Goal: Task Accomplishment & Management: Manage account settings

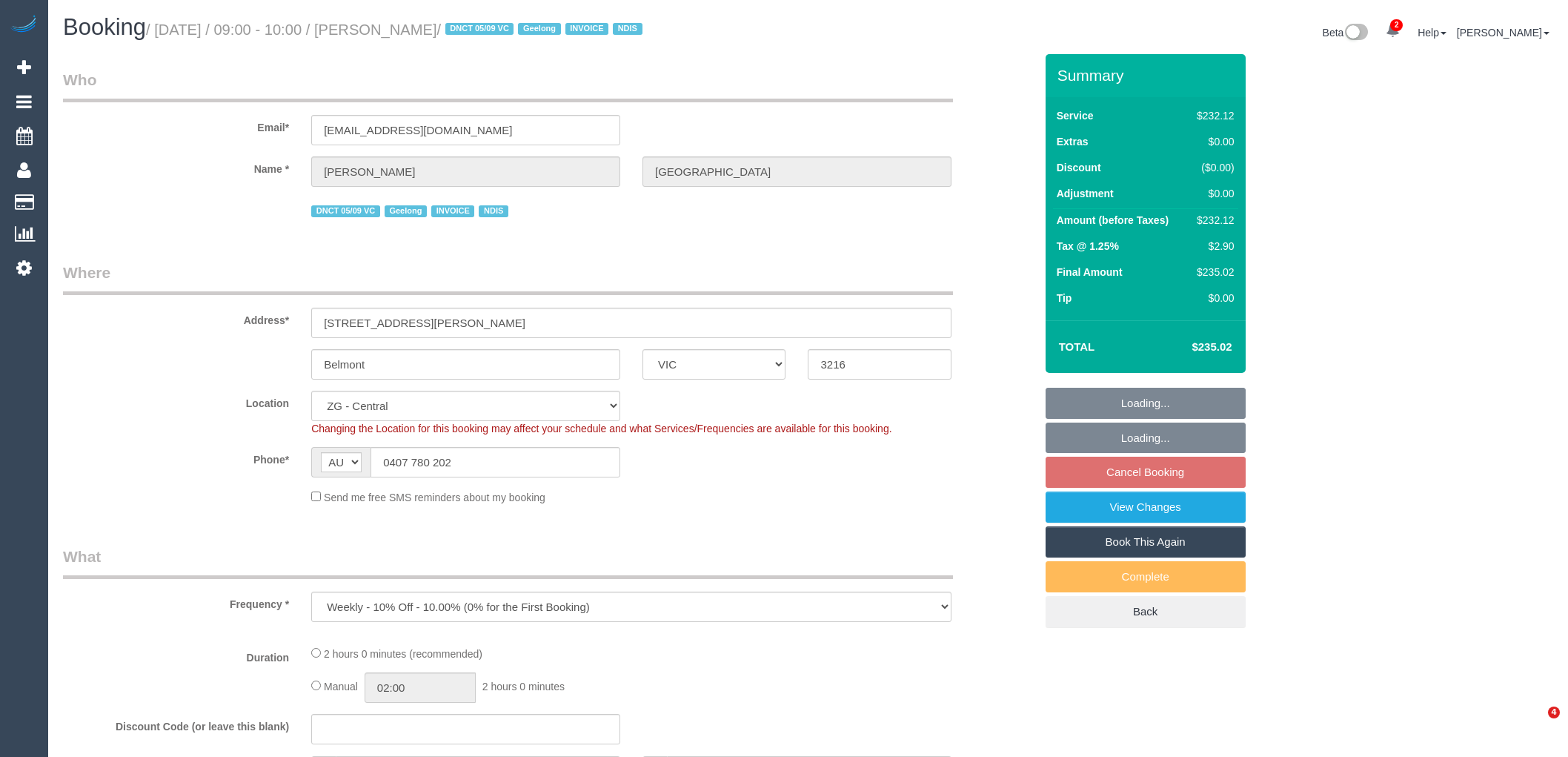
select select "VIC"
select select "object:616"
select select "2"
select select "number:27"
select select "number:14"
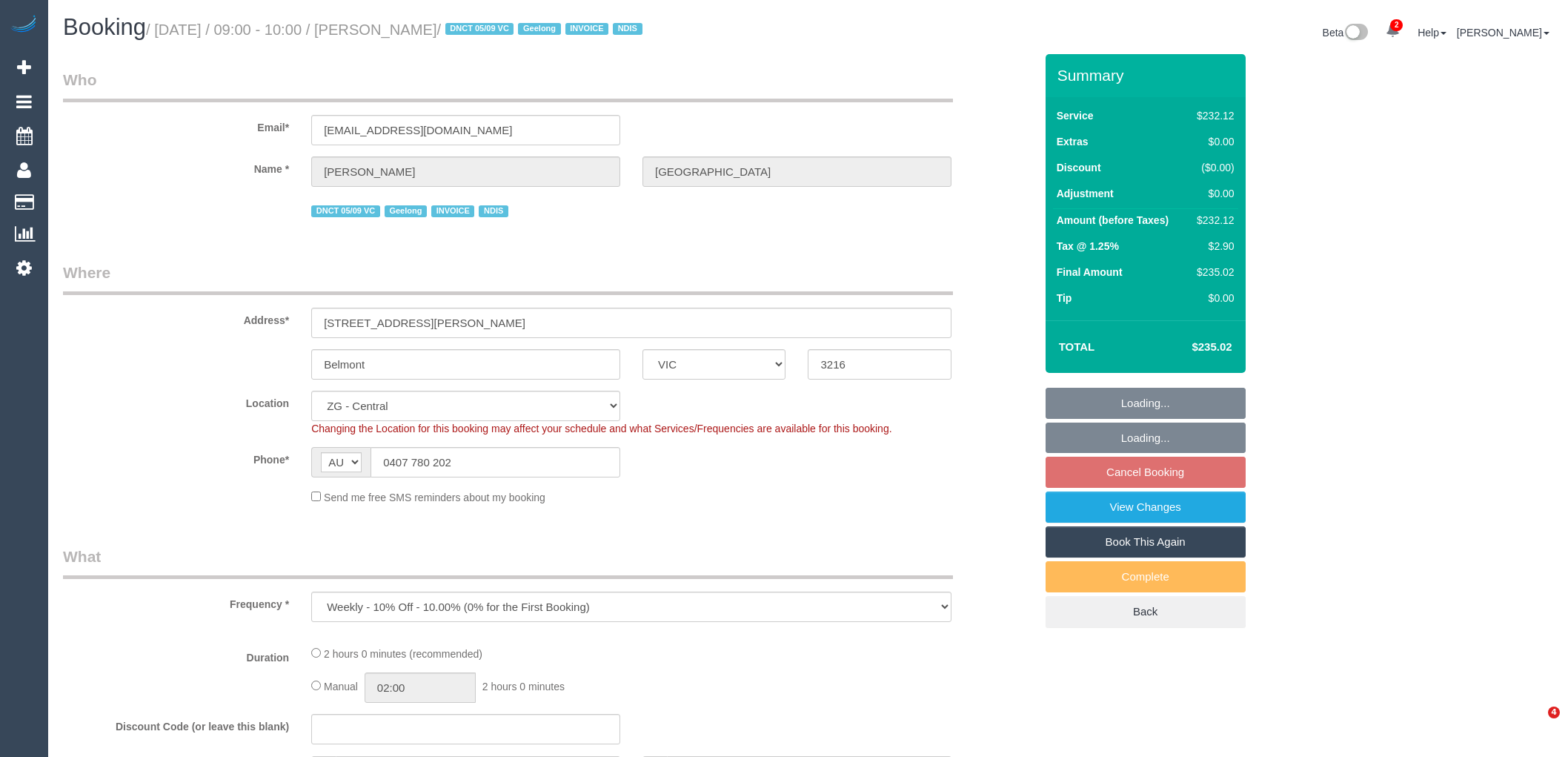
select select "number:19"
select select "number:25"
select select "number:35"
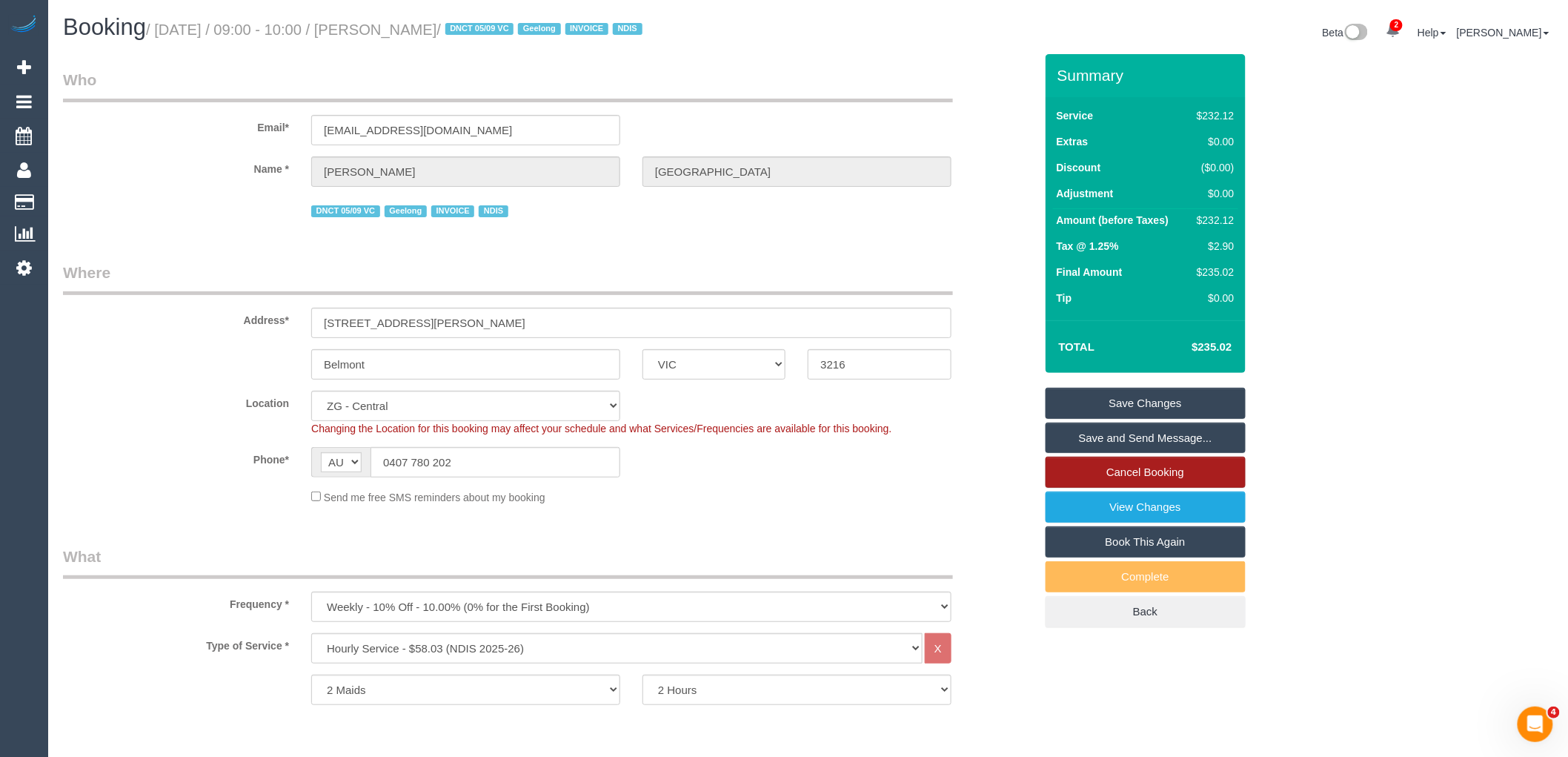
click at [1147, 475] on link "Cancel Booking" at bounding box center [1146, 471] width 200 height 31
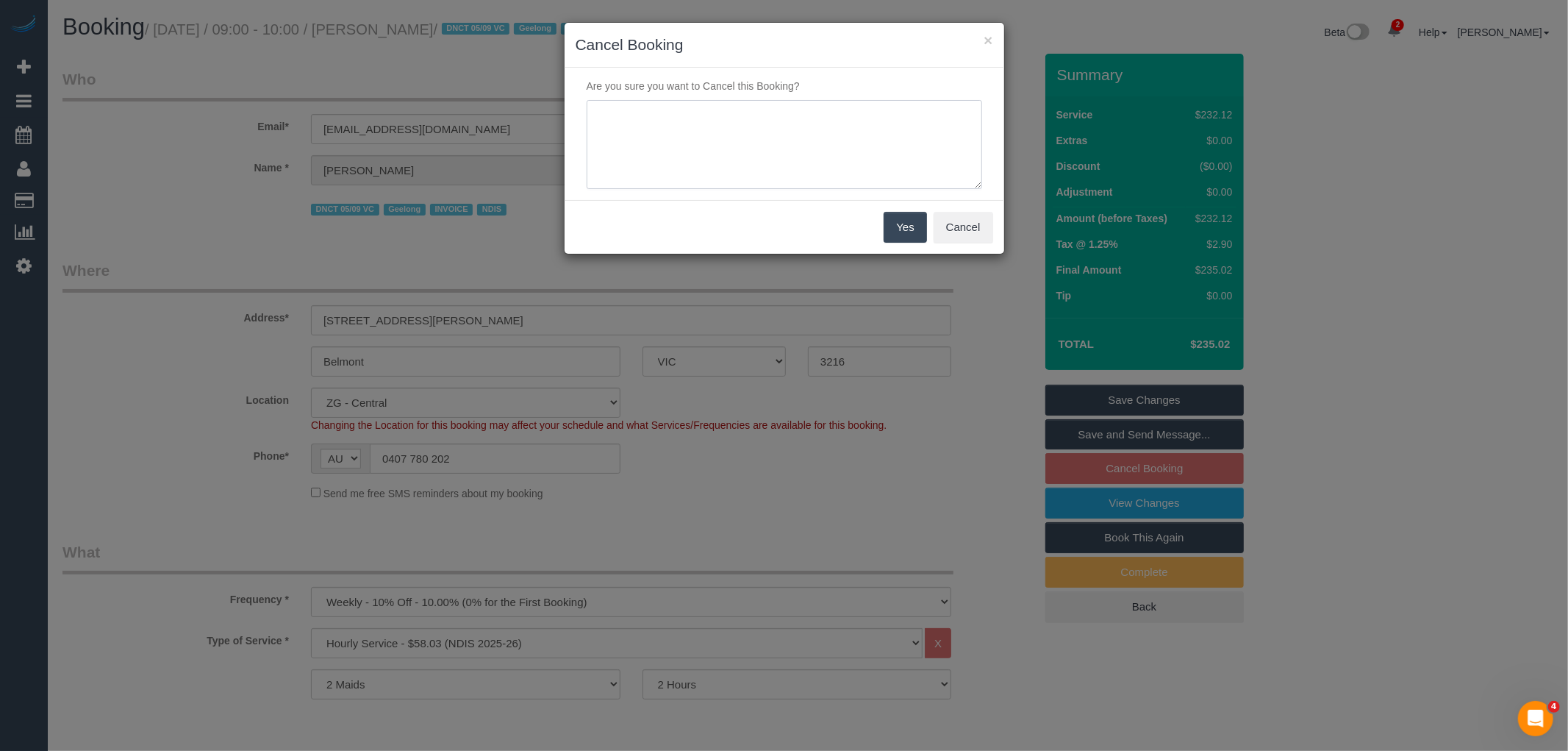
click at [765, 150] on textarea at bounding box center [784, 144] width 395 height 89
click at [845, 130] on textarea at bounding box center [784, 144] width 395 height 89
type textarea "Service unable to go ahead as no cleaners available via phone VC"
click at [912, 221] on button "Yes" at bounding box center [904, 227] width 42 height 30
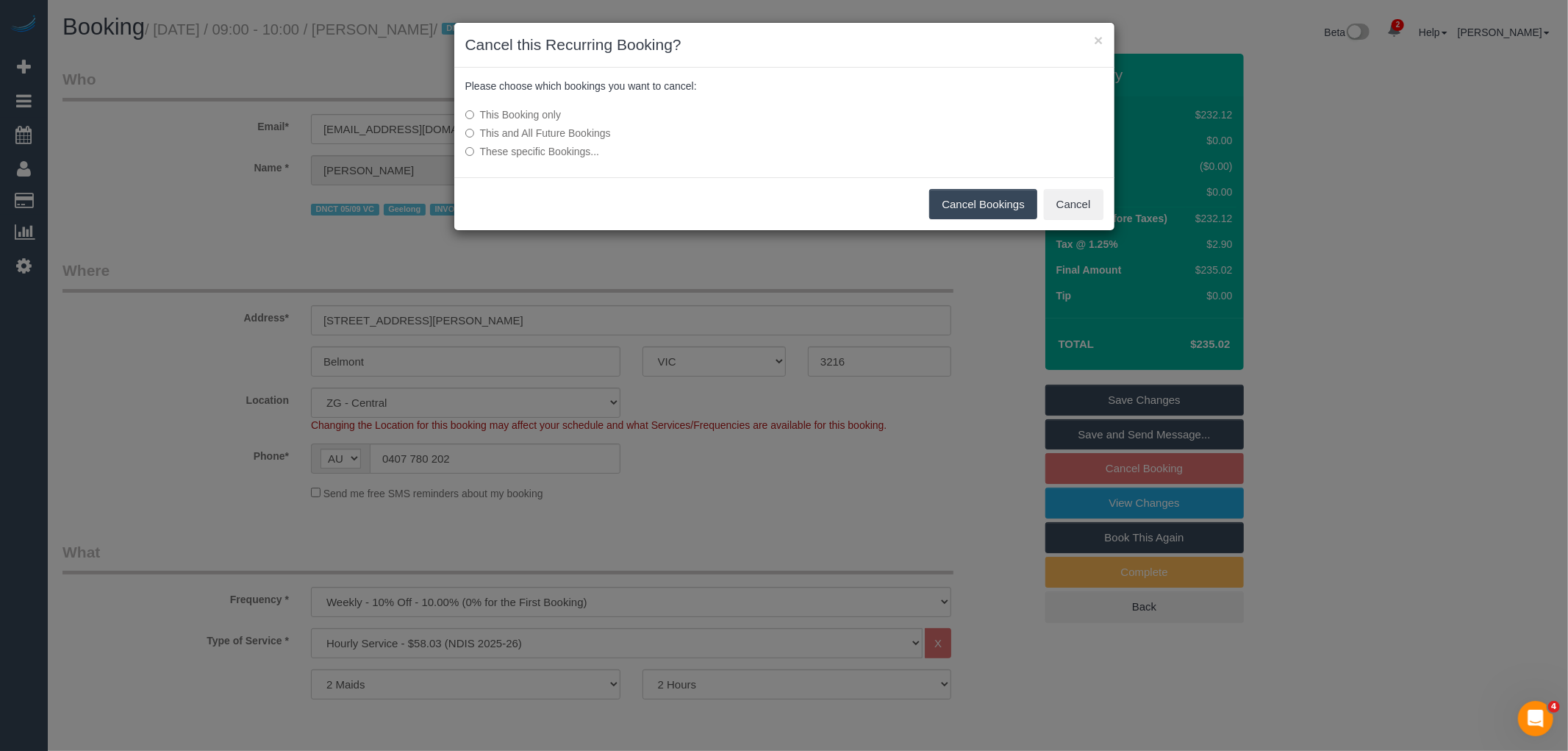
click at [994, 203] on button "Cancel Bookings" at bounding box center [983, 203] width 108 height 30
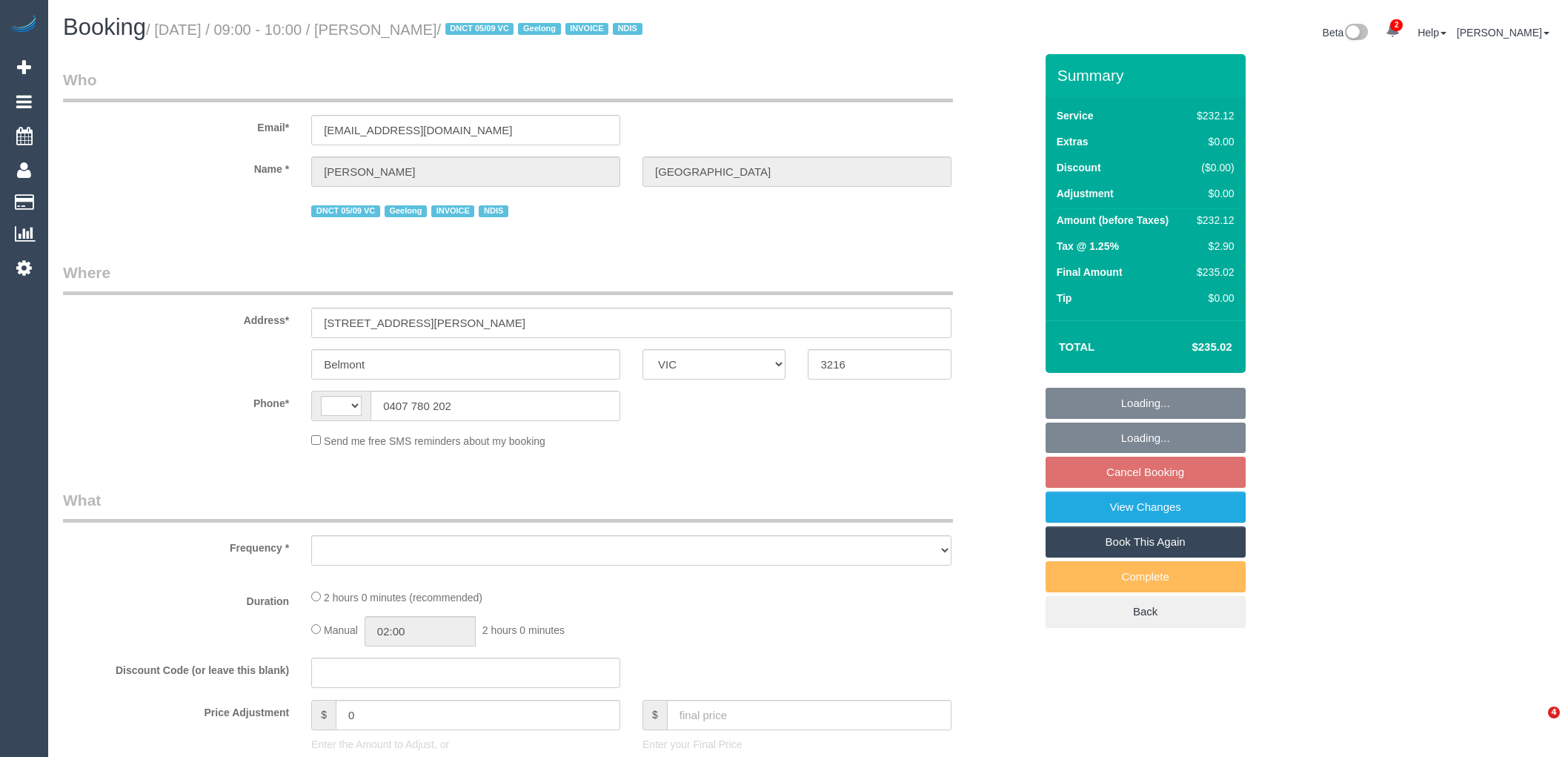
select select "VIC"
select select "string:AU"
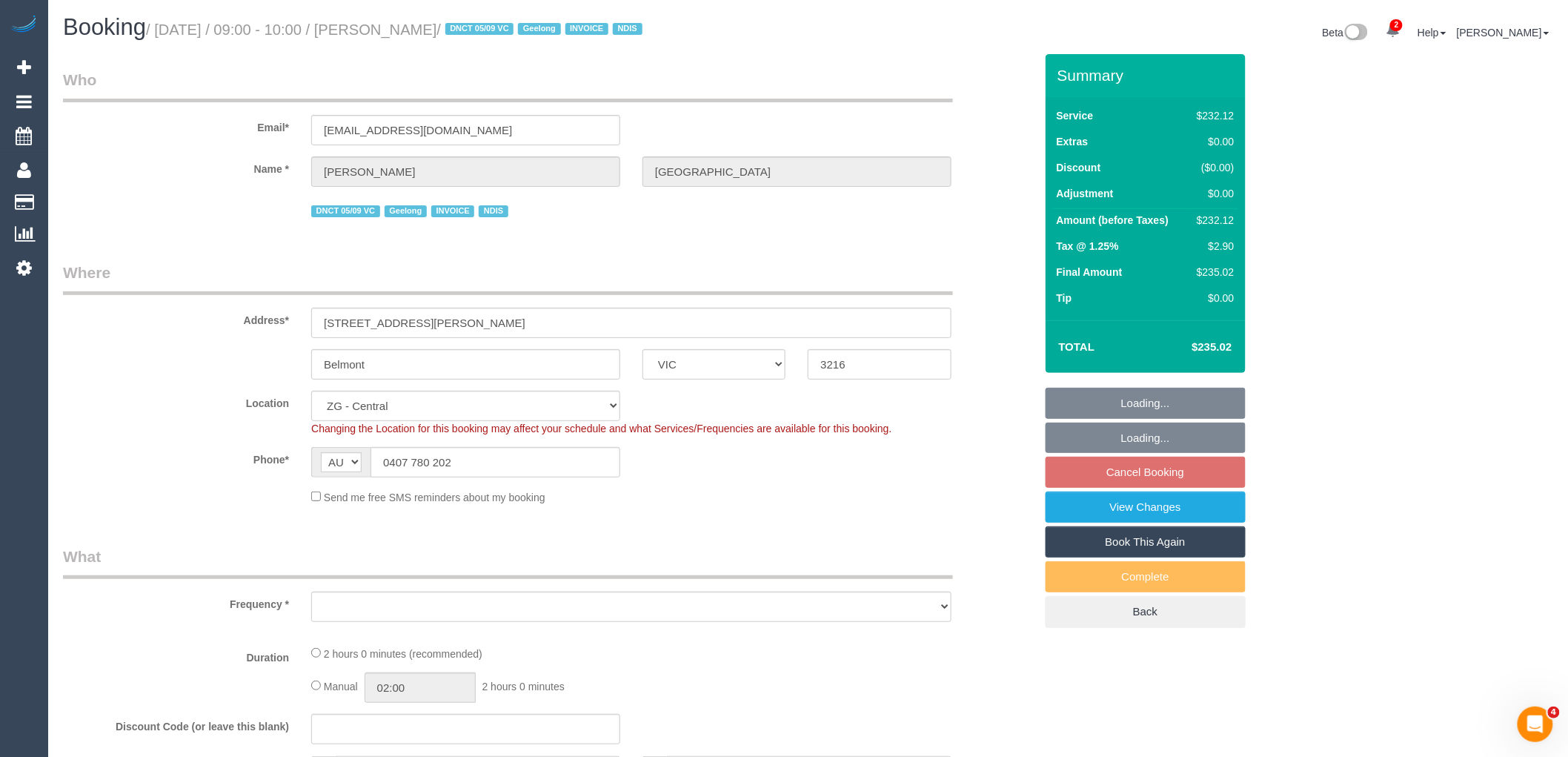
select select "object:699"
select select "number:27"
select select "number:14"
select select "number:19"
select select "number:25"
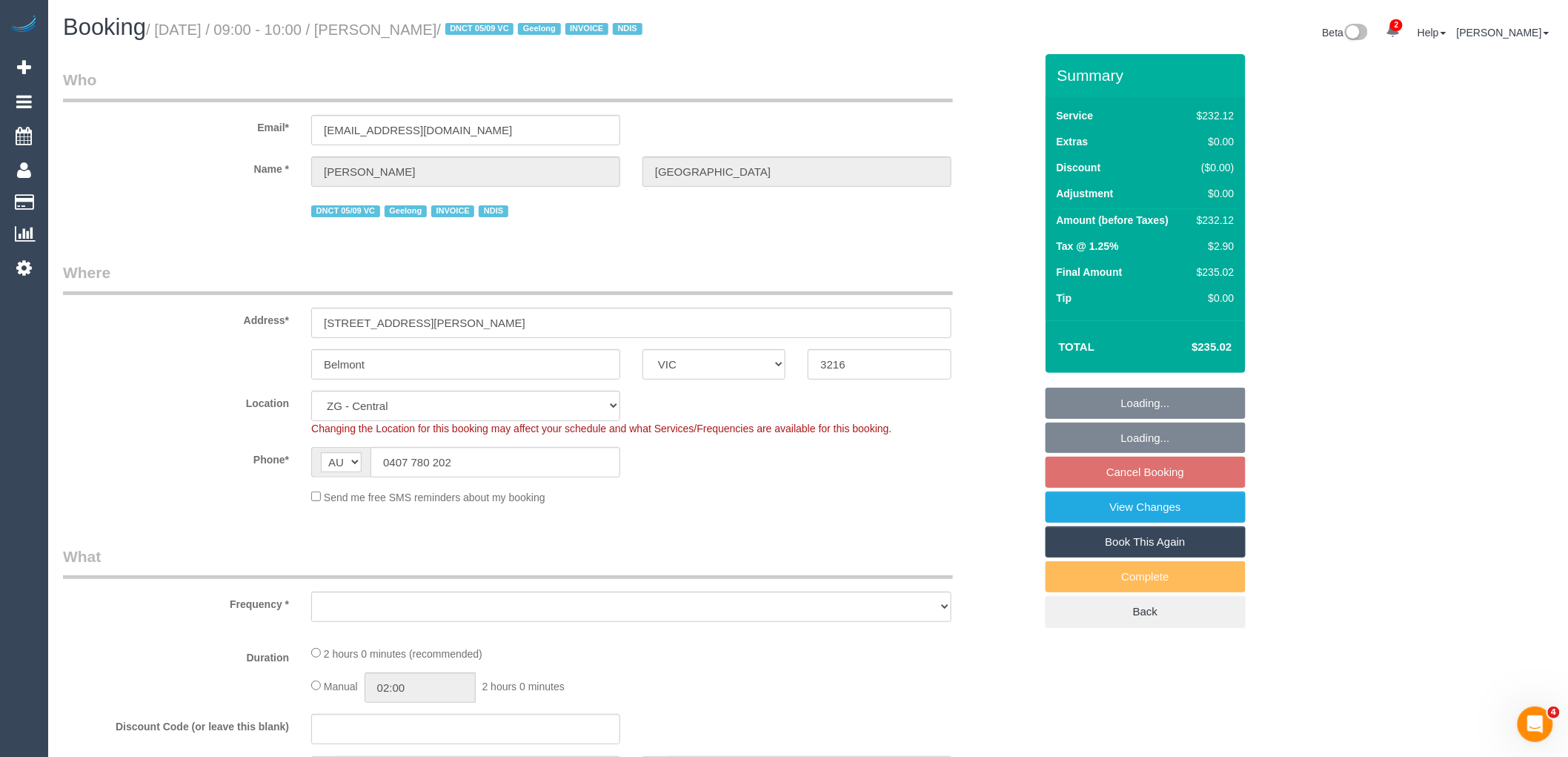
select select "number:35"
select select "2"
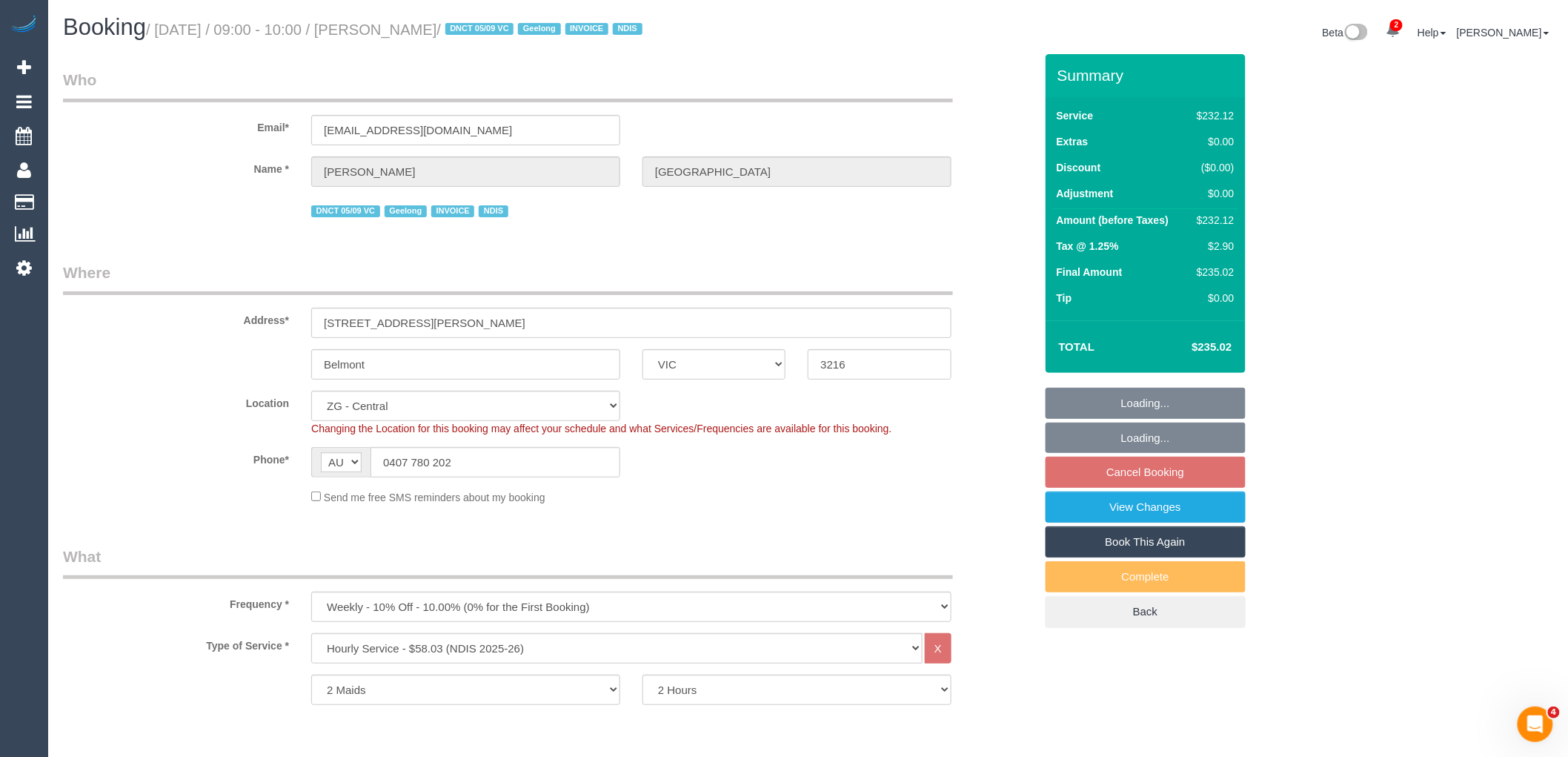
select select "object:838"
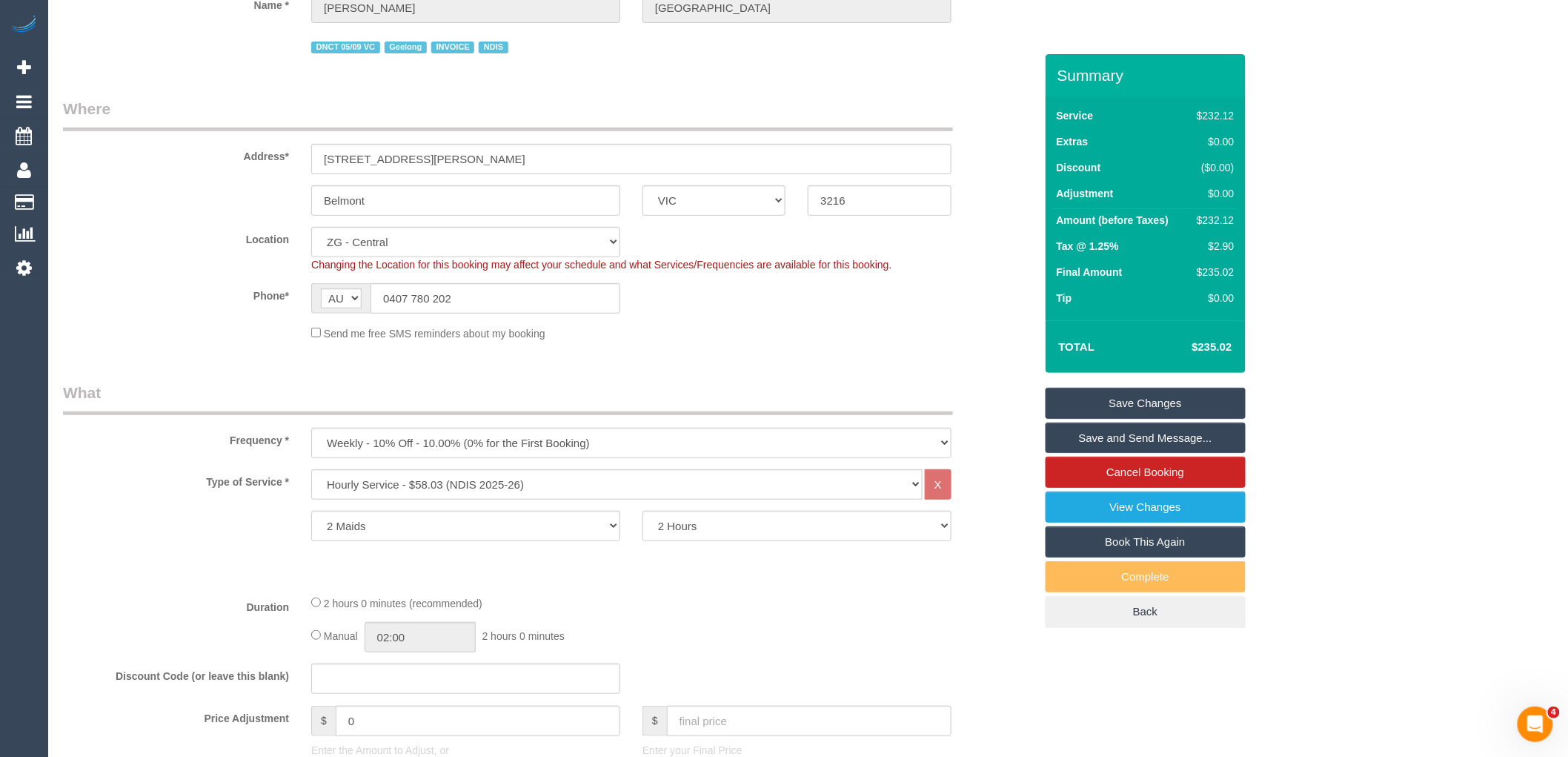
scroll to position [164, 0]
click at [550, 471] on select "Hourly Service - $70/h Hourly Service - $65/h Hourly Service - $60/h Hourly Ser…" at bounding box center [617, 483] width 611 height 31
select select "212"
click at [312, 471] on select "Hourly Service - $70/h Hourly Service - $65/h Hourly Service - $60/h Hourly Ser…" at bounding box center [617, 483] width 611 height 31
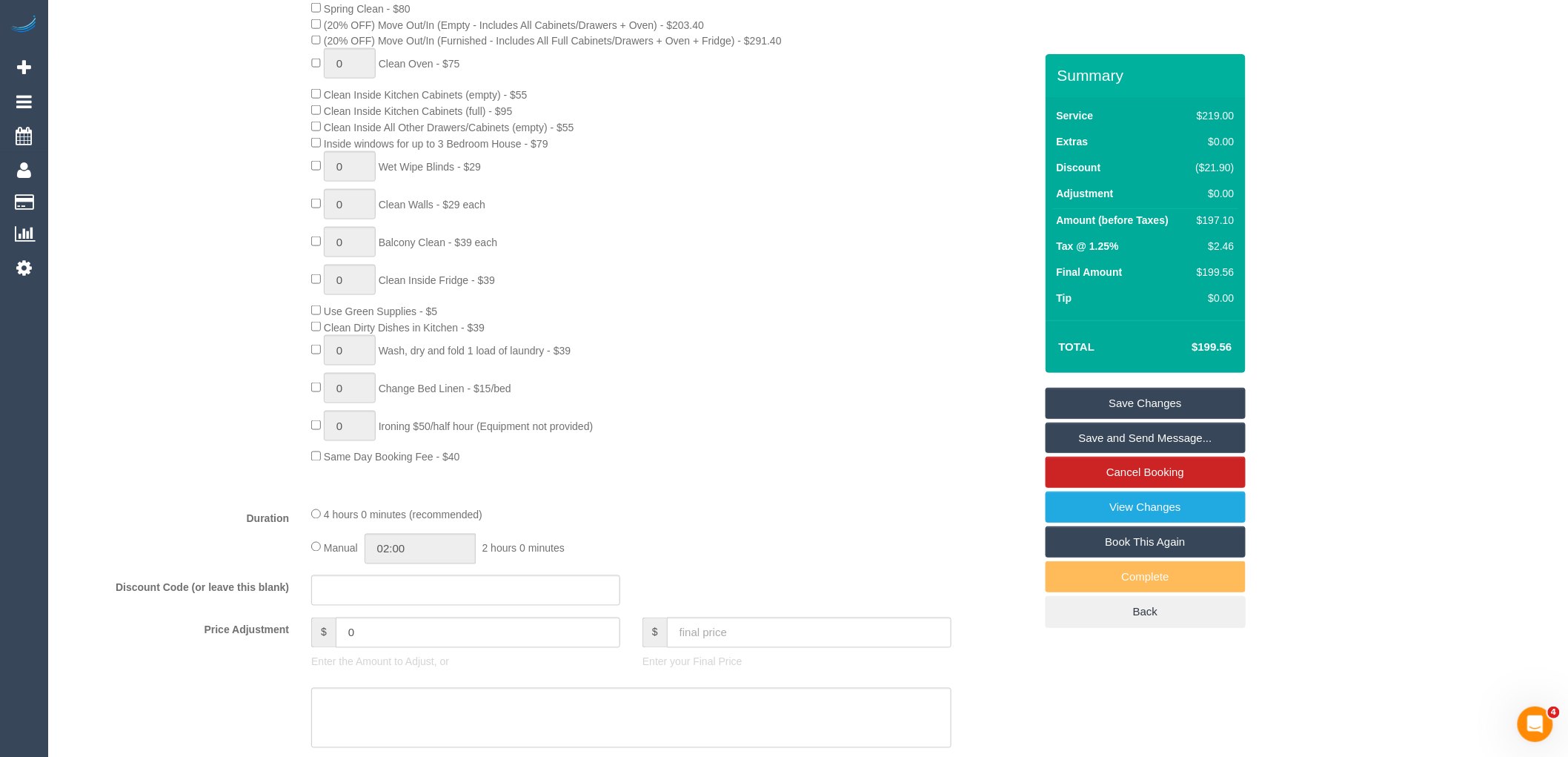
scroll to position [823, 0]
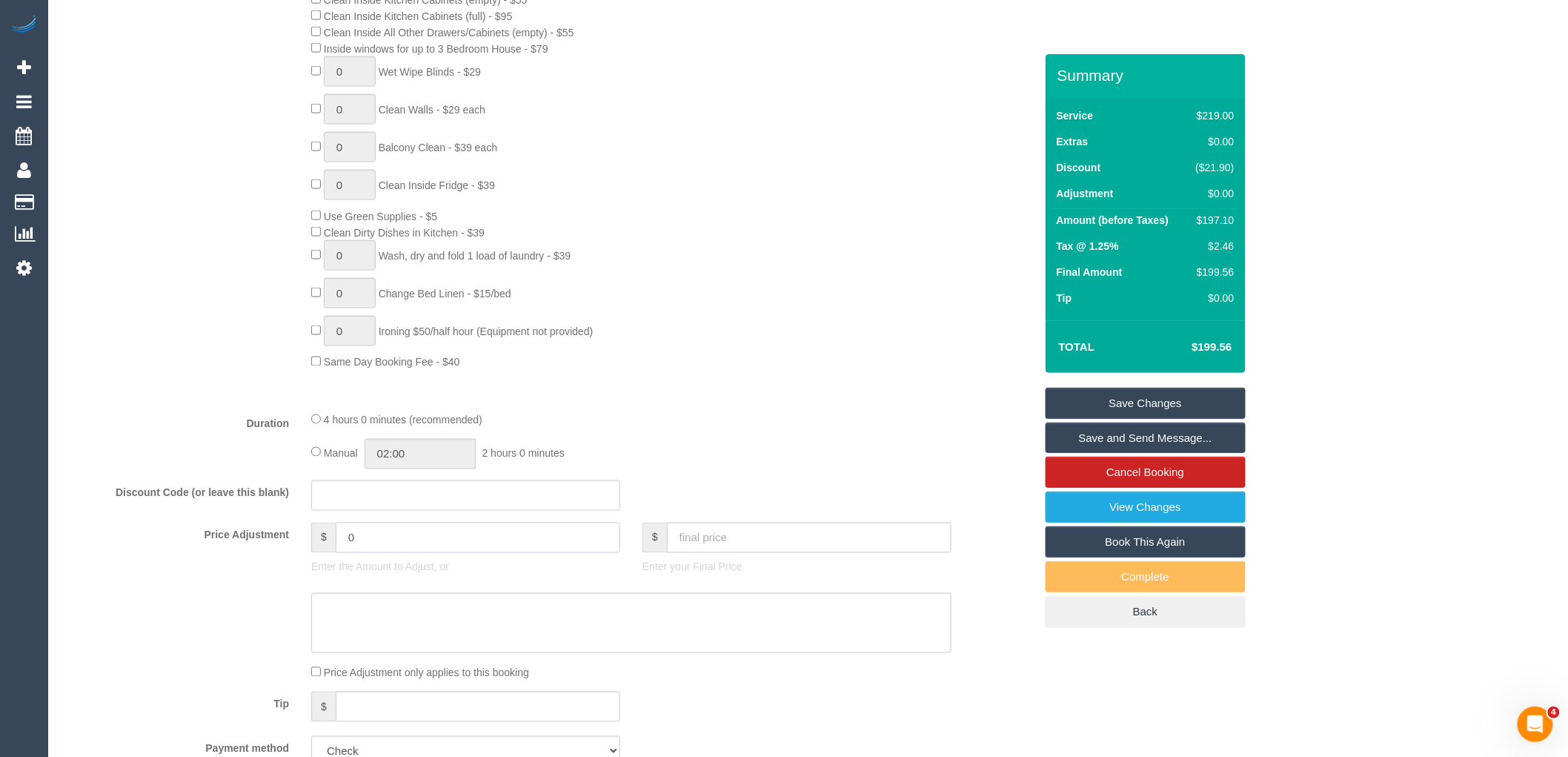
click at [432, 552] on input "0" at bounding box center [478, 537] width 285 height 31
type input "-10"
click at [639, 676] on sui-booking-price-adjustment "Price Adjustment $ -10 Enter the Amount to Adjust, or $ Enter your Final Price …" at bounding box center [549, 602] width 971 height 158
click at [643, 630] on textarea at bounding box center [631, 622] width 640 height 60
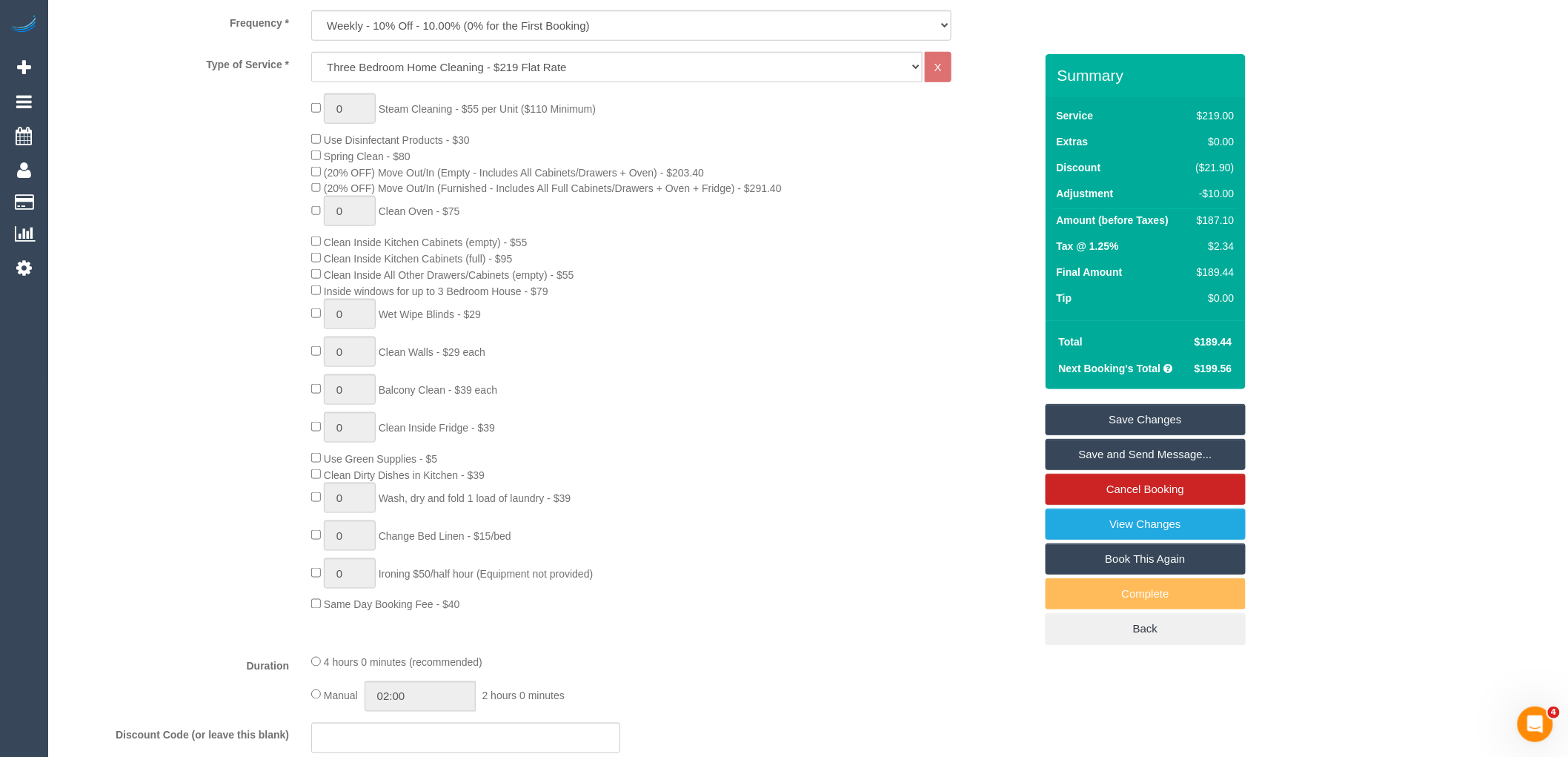
scroll to position [576, 0]
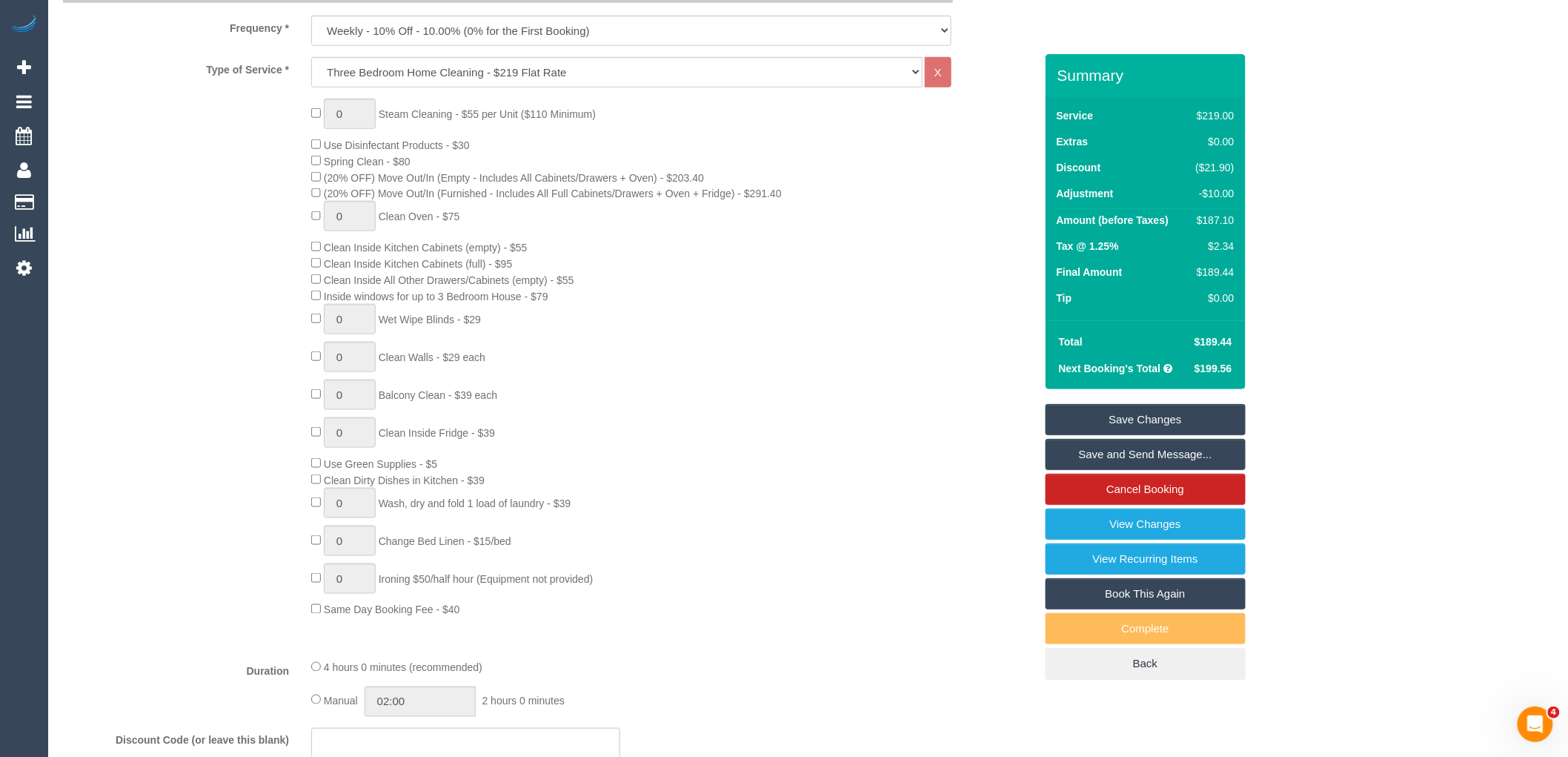
click at [693, 429] on div "0 Steam Cleaning - $55 per Unit ($110 Minimum) Use Disinfectant Products - $30 …" at bounding box center [672, 358] width 745 height 519
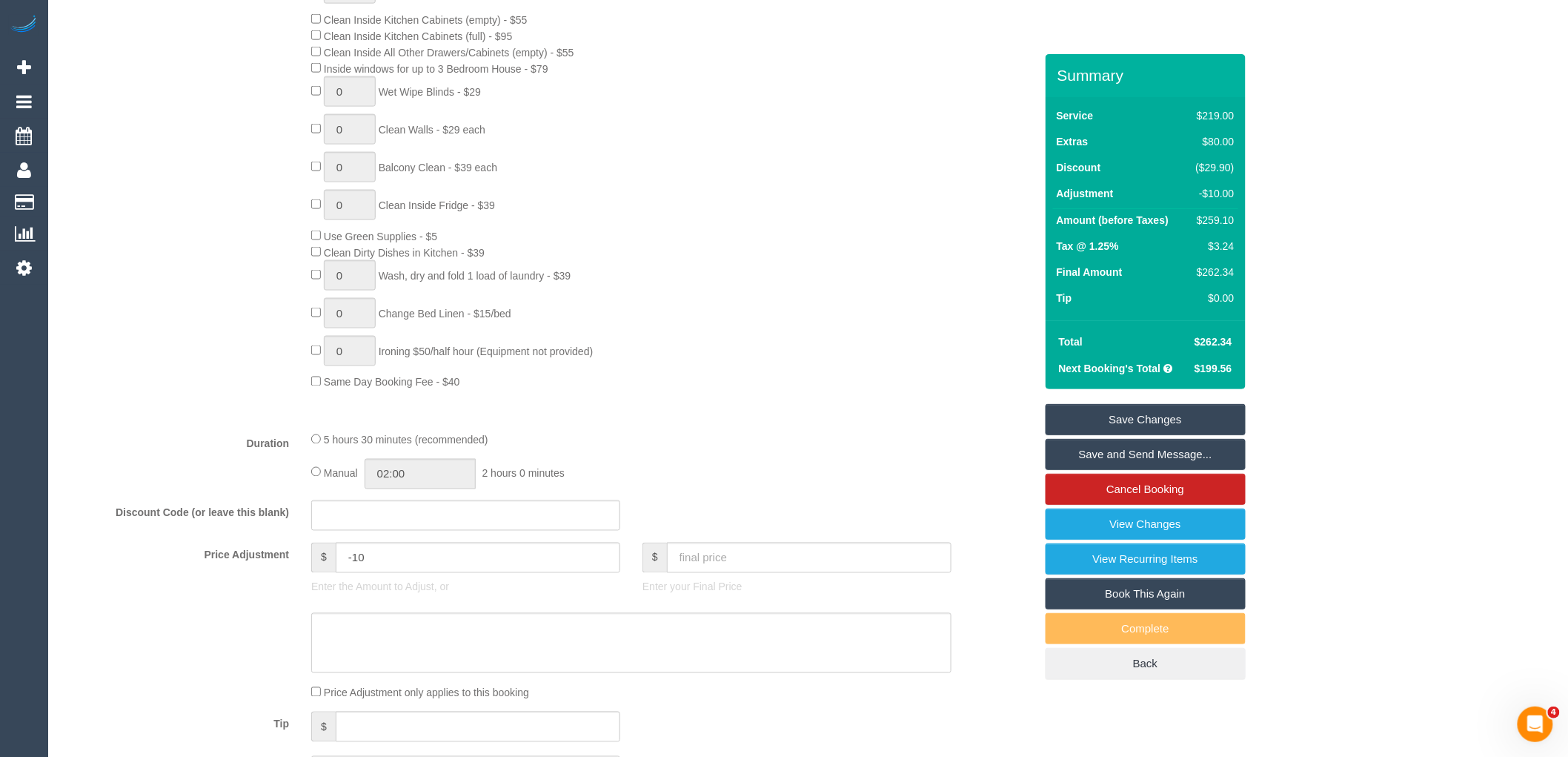
scroll to position [823, 0]
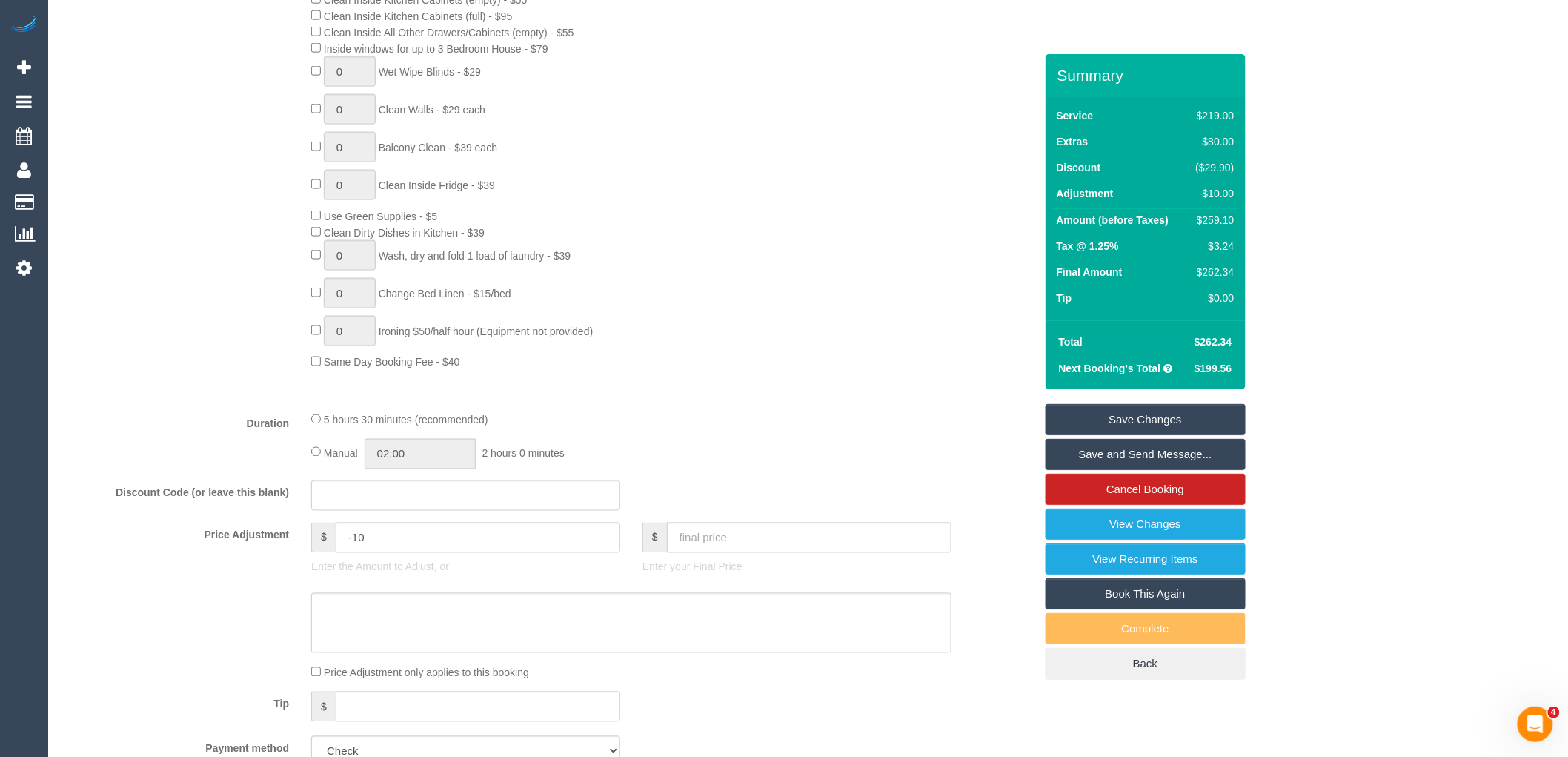
click at [693, 427] on div "5 hours 30 minutes (recommended)" at bounding box center [631, 420] width 640 height 16
click at [633, 633] on textarea at bounding box center [631, 622] width 640 height 60
click at [798, 553] on input "text" at bounding box center [809, 537] width 285 height 31
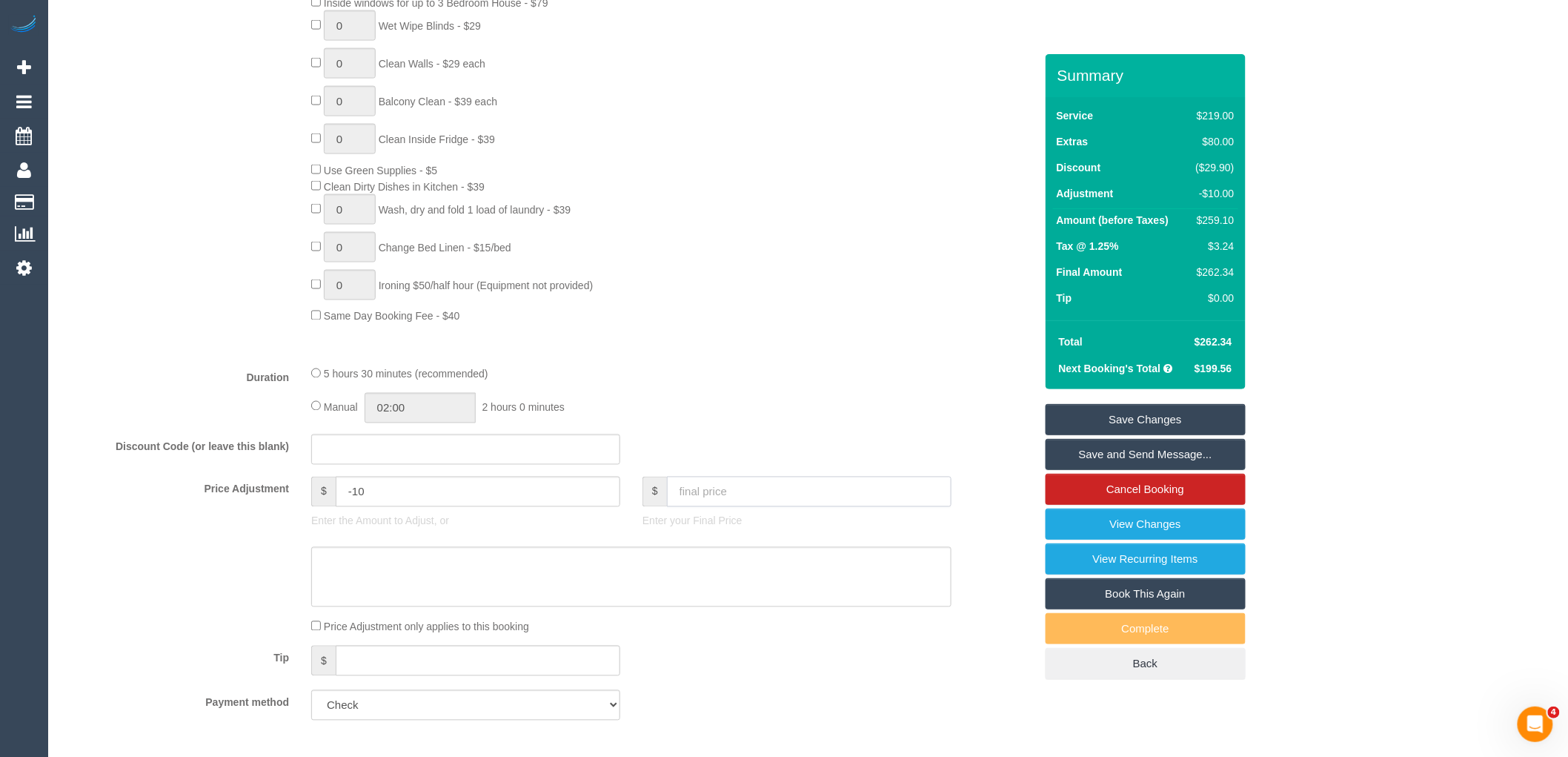
scroll to position [988, 0]
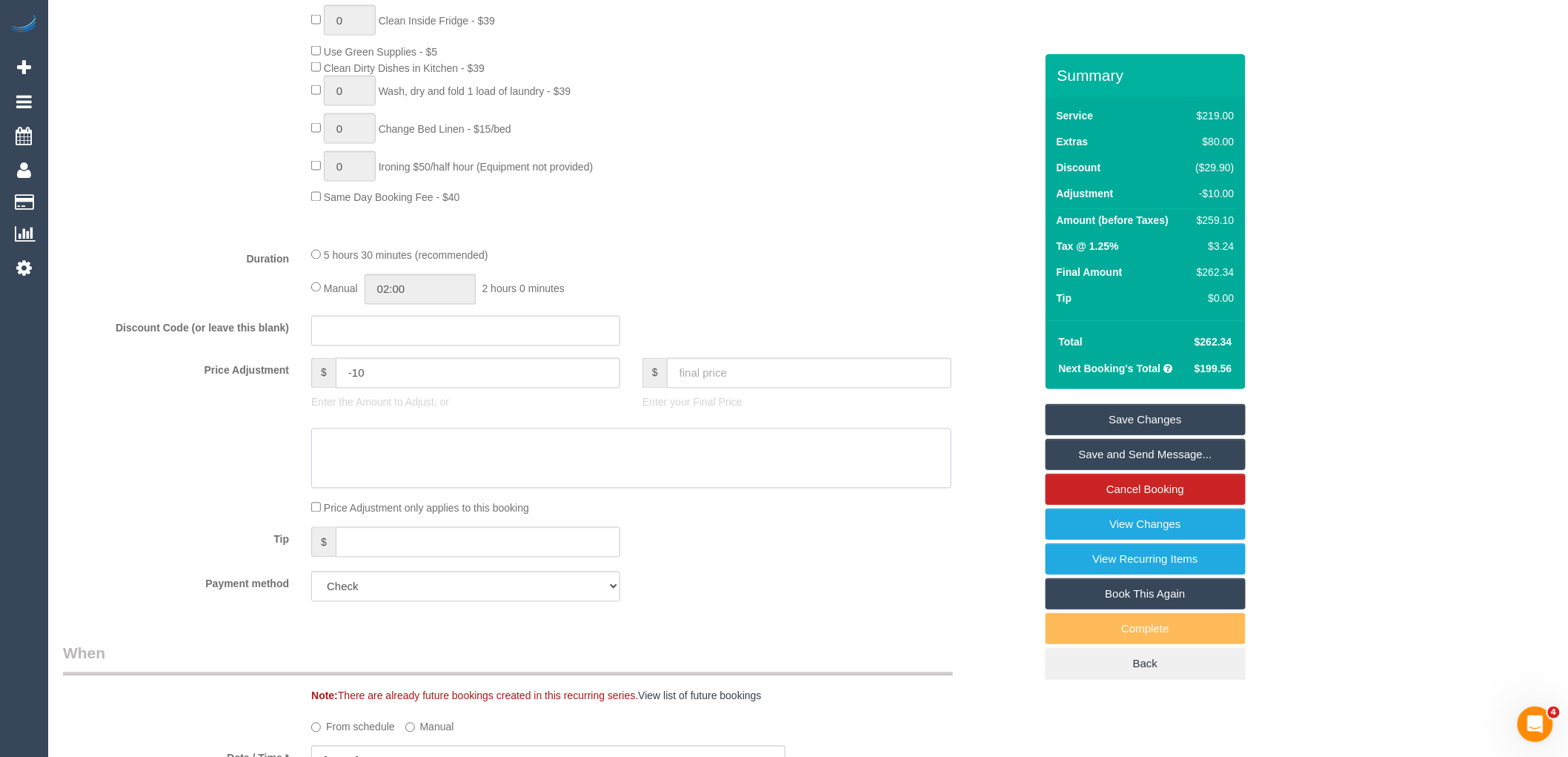
click at [604, 461] on textarea at bounding box center [631, 458] width 640 height 60
click at [520, 453] on textarea at bounding box center [631, 458] width 640 height 60
click at [745, 453] on textarea at bounding box center [631, 458] width 640 height 60
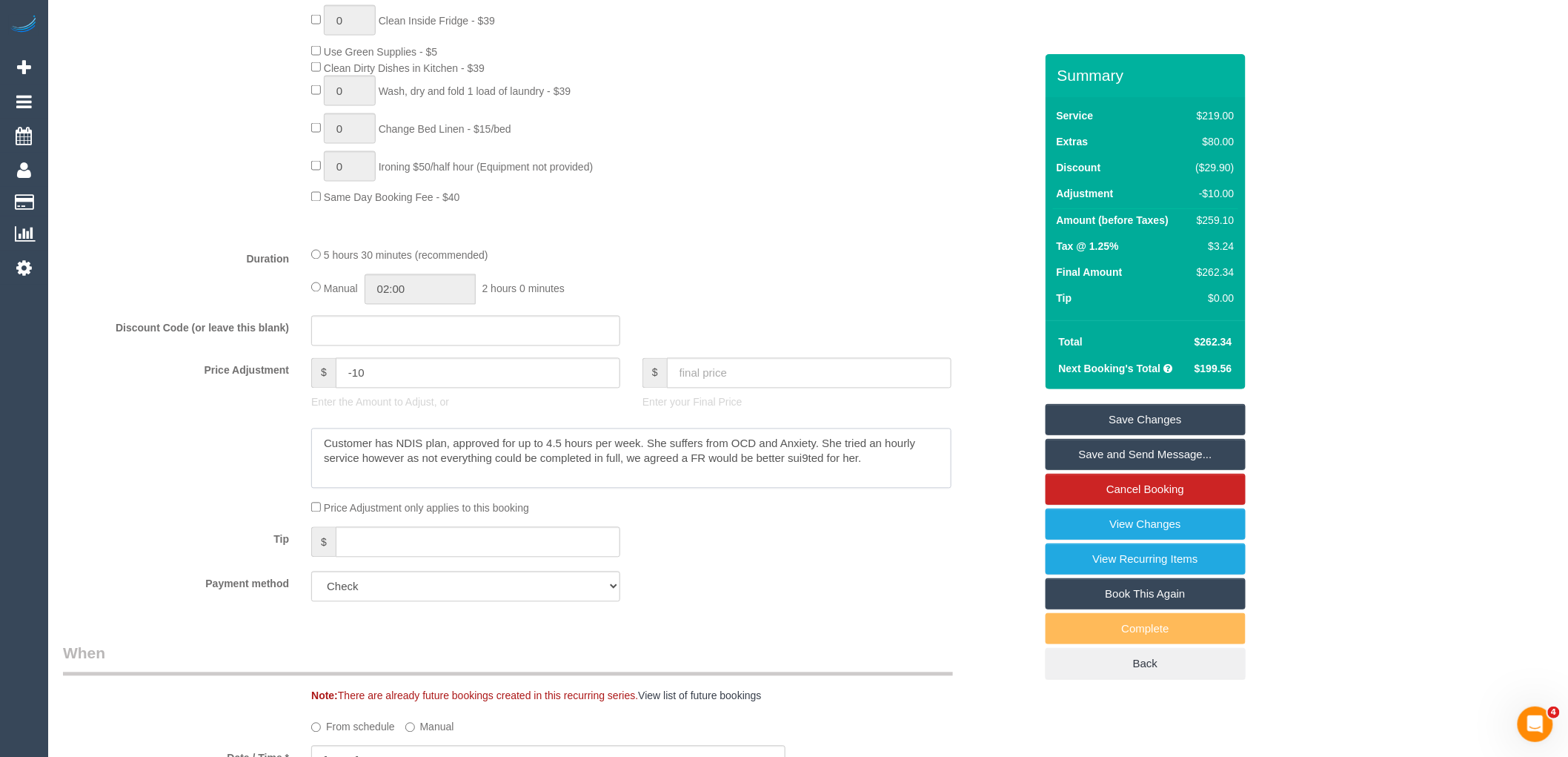
click at [810, 471] on textarea at bounding box center [631, 458] width 640 height 60
click at [897, 479] on textarea at bounding box center [631, 458] width 640 height 60
click at [499, 489] on textarea at bounding box center [631, 458] width 640 height 60
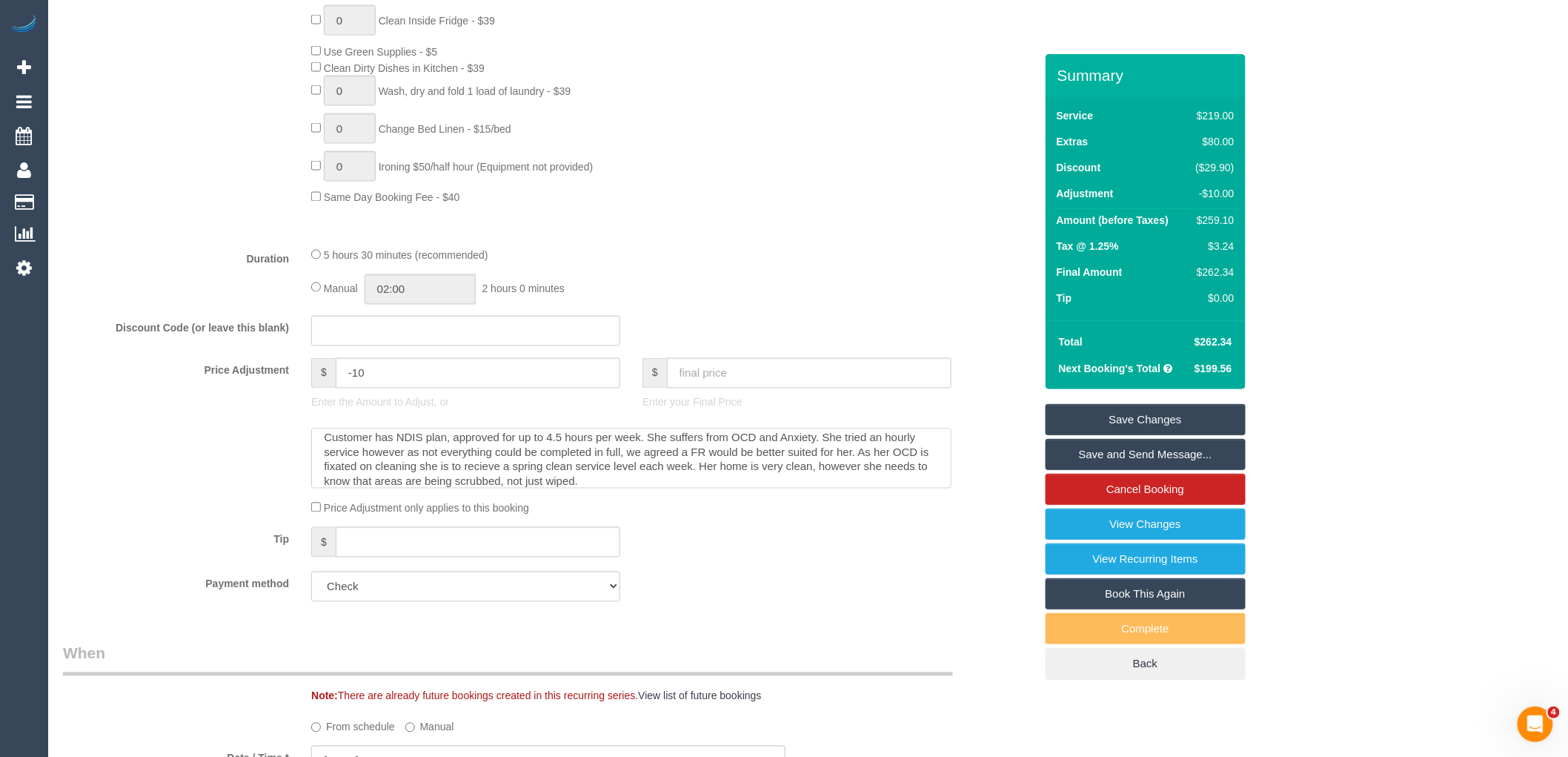
scroll to position [21, 0]
click at [688, 537] on fieldset "What Frequency * One Time Cleaning Weekly - 10% Off - 10.00% (0% for the First …" at bounding box center [549, 85] width 971 height 1056
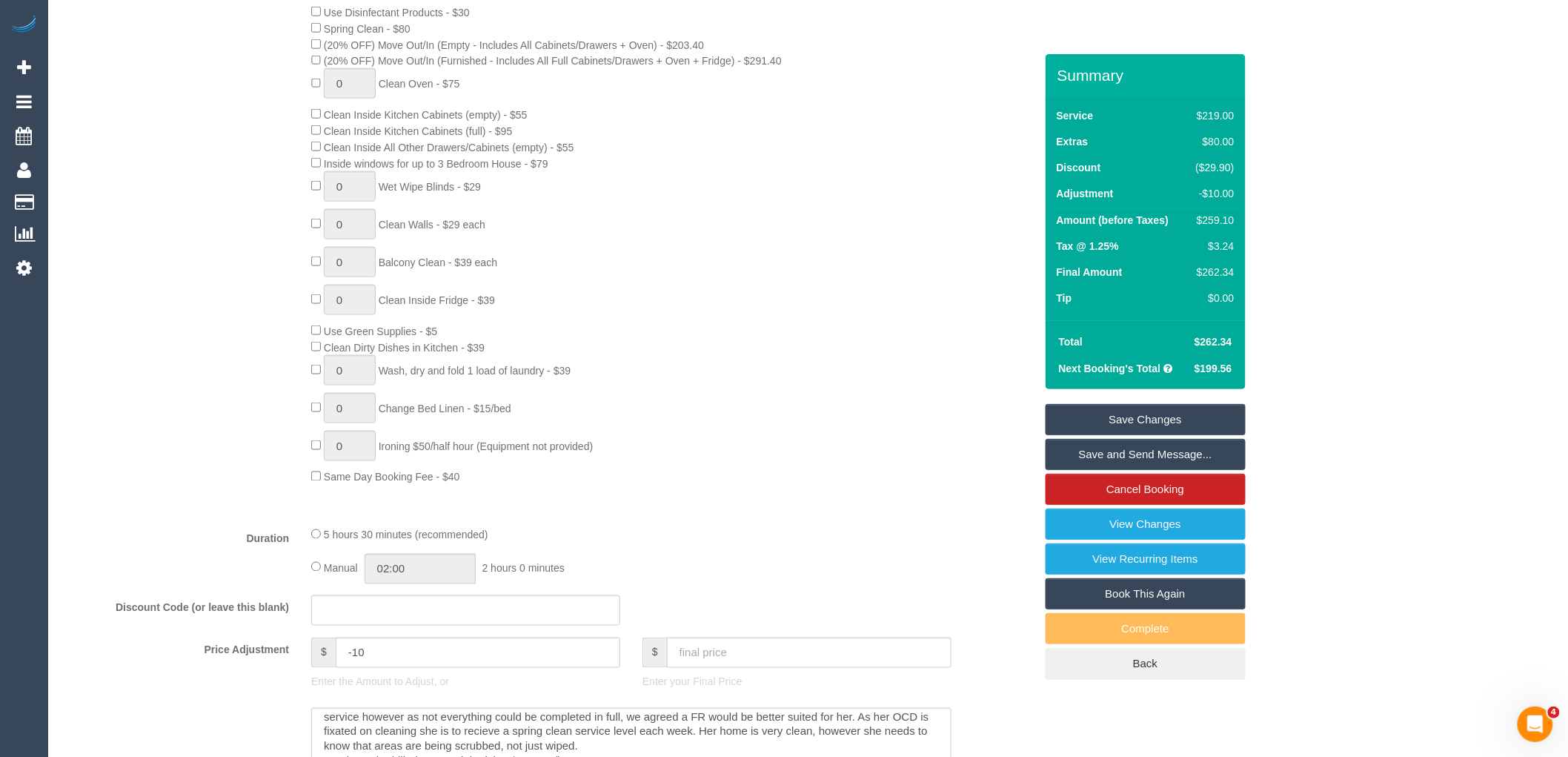
scroll to position [988, 0]
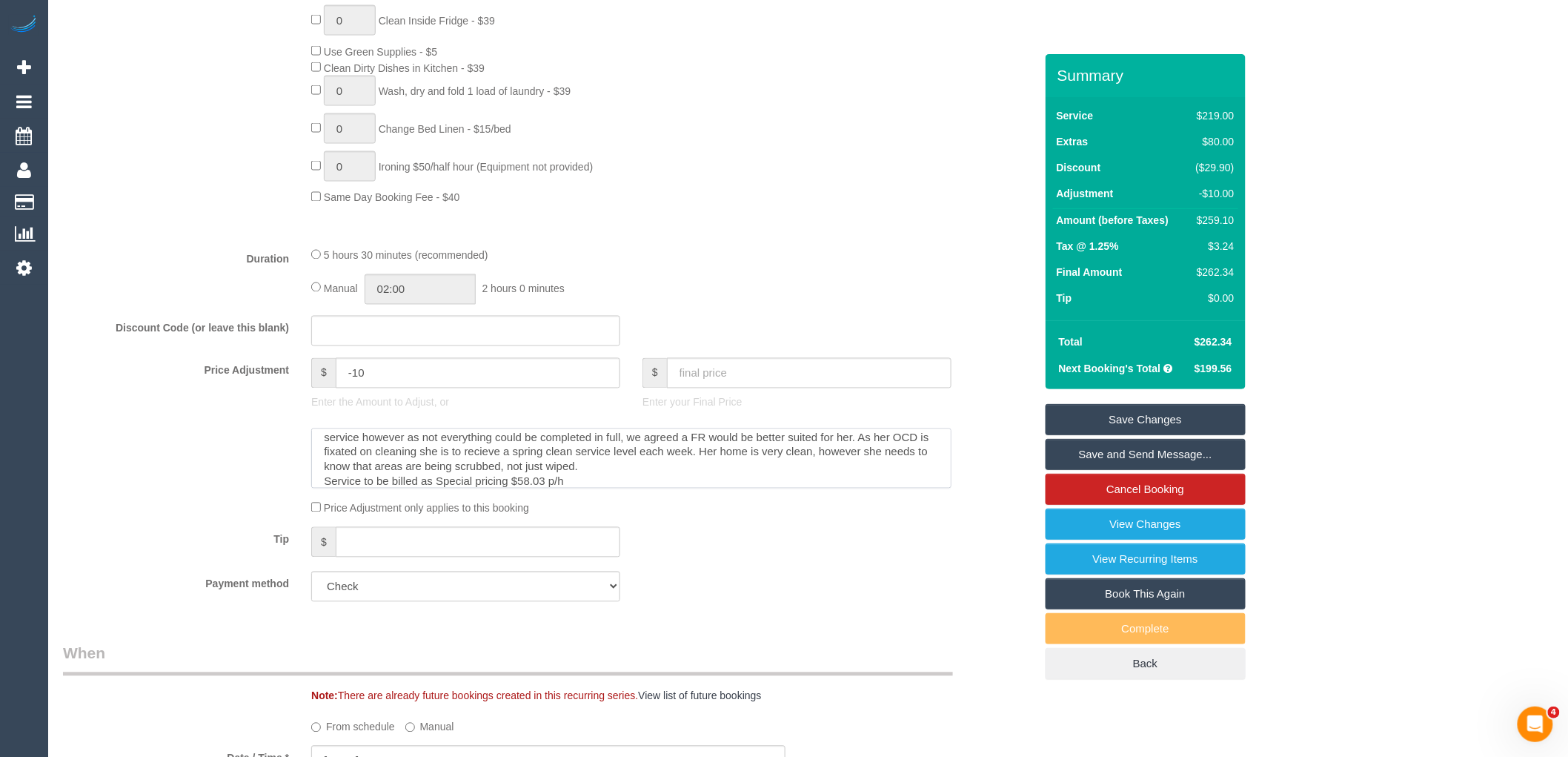
click at [597, 489] on textarea at bounding box center [631, 458] width 640 height 60
drag, startPoint x: 709, startPoint y: 501, endPoint x: 301, endPoint y: 435, distance: 413.3
click at [301, 435] on sui-booking-price-adjustment "Price Adjustment $ -10 Enter the Amount to Adjust, or $ Enter your Final Price …" at bounding box center [549, 437] width 971 height 158
click at [586, 462] on textarea at bounding box center [631, 458] width 640 height 60
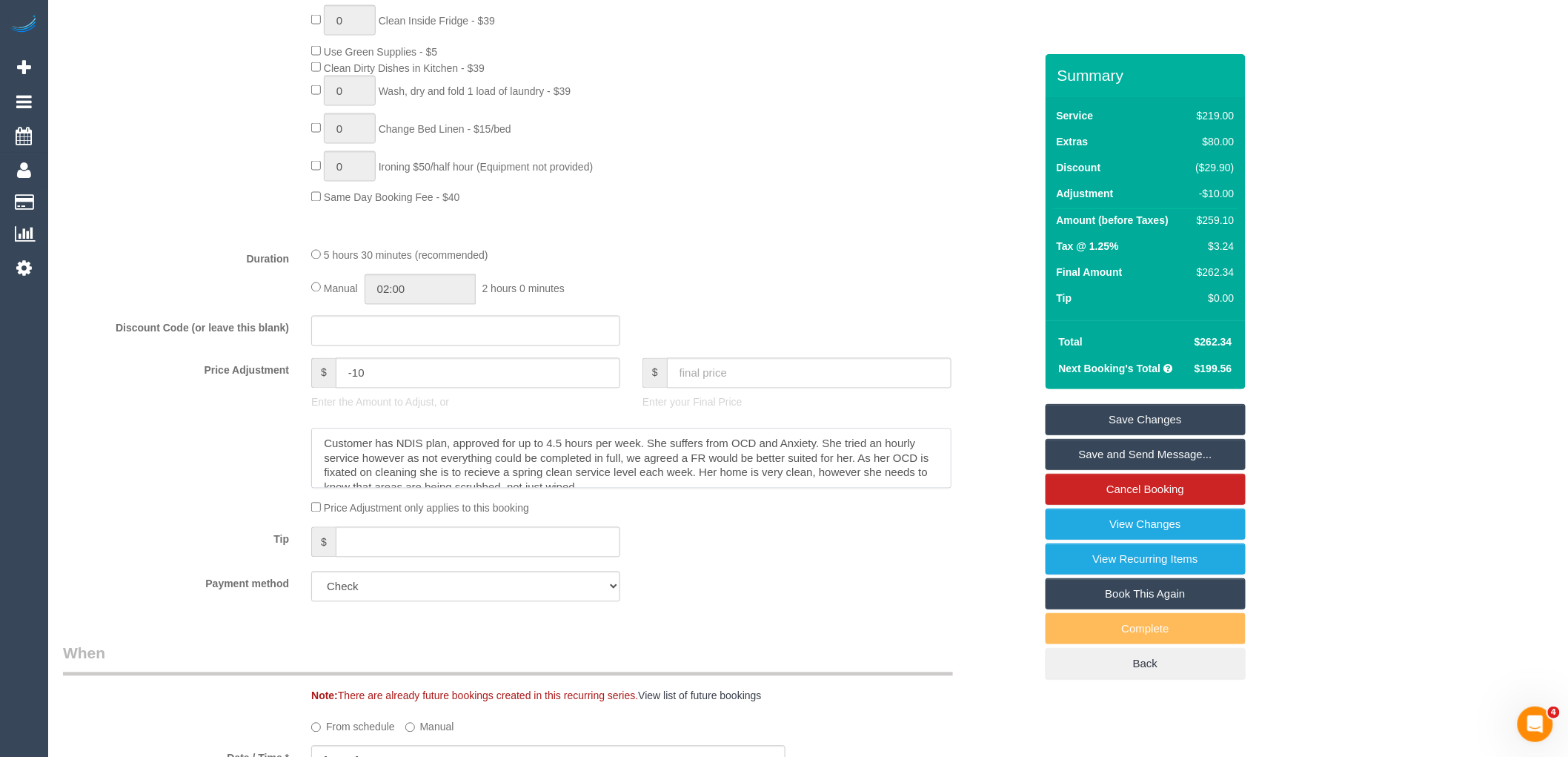
drag, startPoint x: 694, startPoint y: 495, endPoint x: 267, endPoint y: 415, distance: 434.4
click at [267, 415] on sui-booking-price-adjustment "Price Adjustment $ -10 Enter the Amount to Adjust, or $ Enter your Final Price …" at bounding box center [549, 437] width 971 height 158
paste textarea "eive a spring clean service level each week. Her home is very clean, however sh…"
click at [726, 480] on textarea at bounding box center [631, 458] width 640 height 60
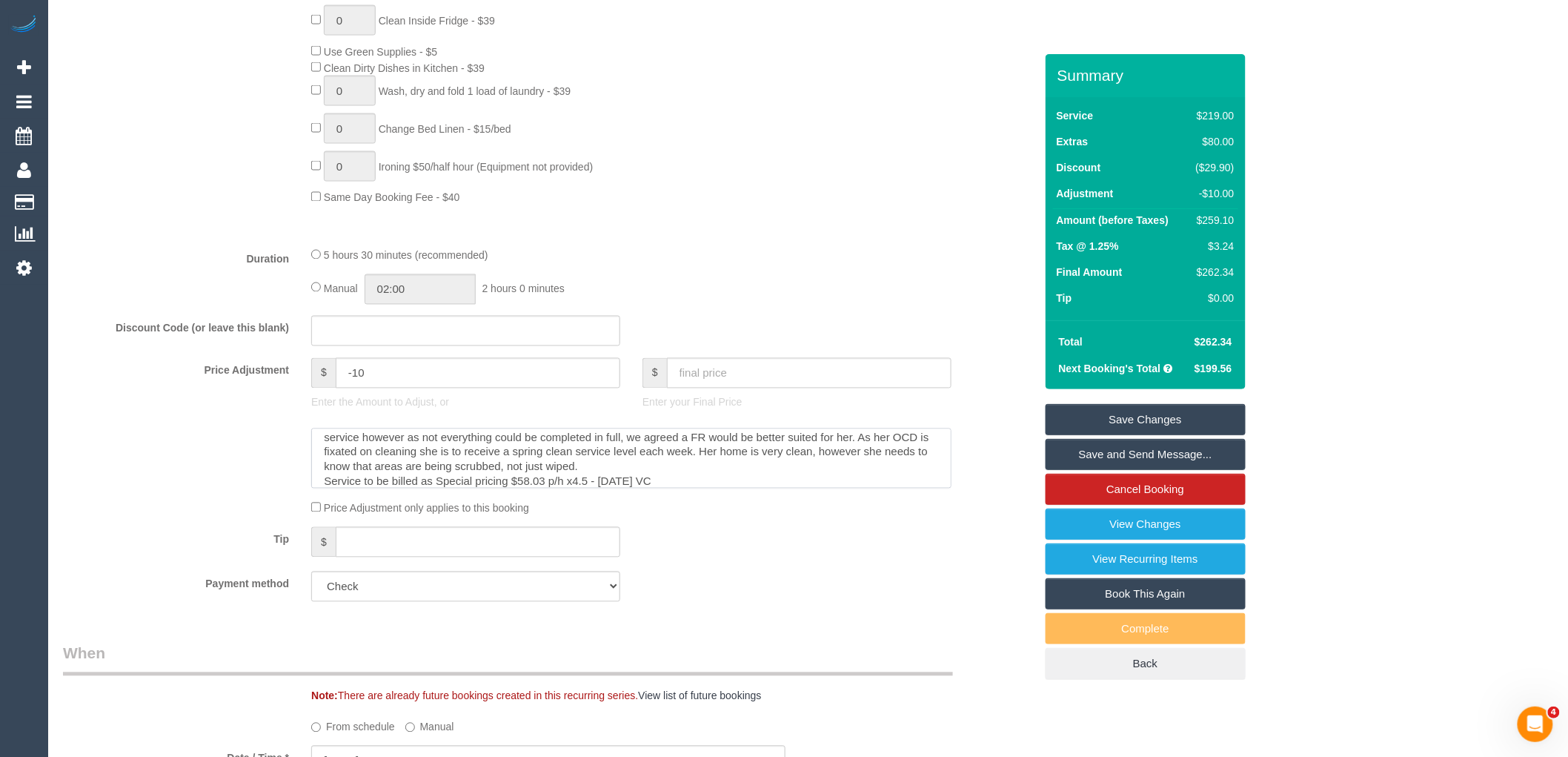
type textarea "Customer has NDIS plan, approved for up to 4.5 hours per week. She suffers from…"
click at [745, 376] on input "text" at bounding box center [809, 373] width 285 height 31
type input "264.40"
click at [678, 489] on textarea at bounding box center [631, 458] width 640 height 60
type input "-7.96"
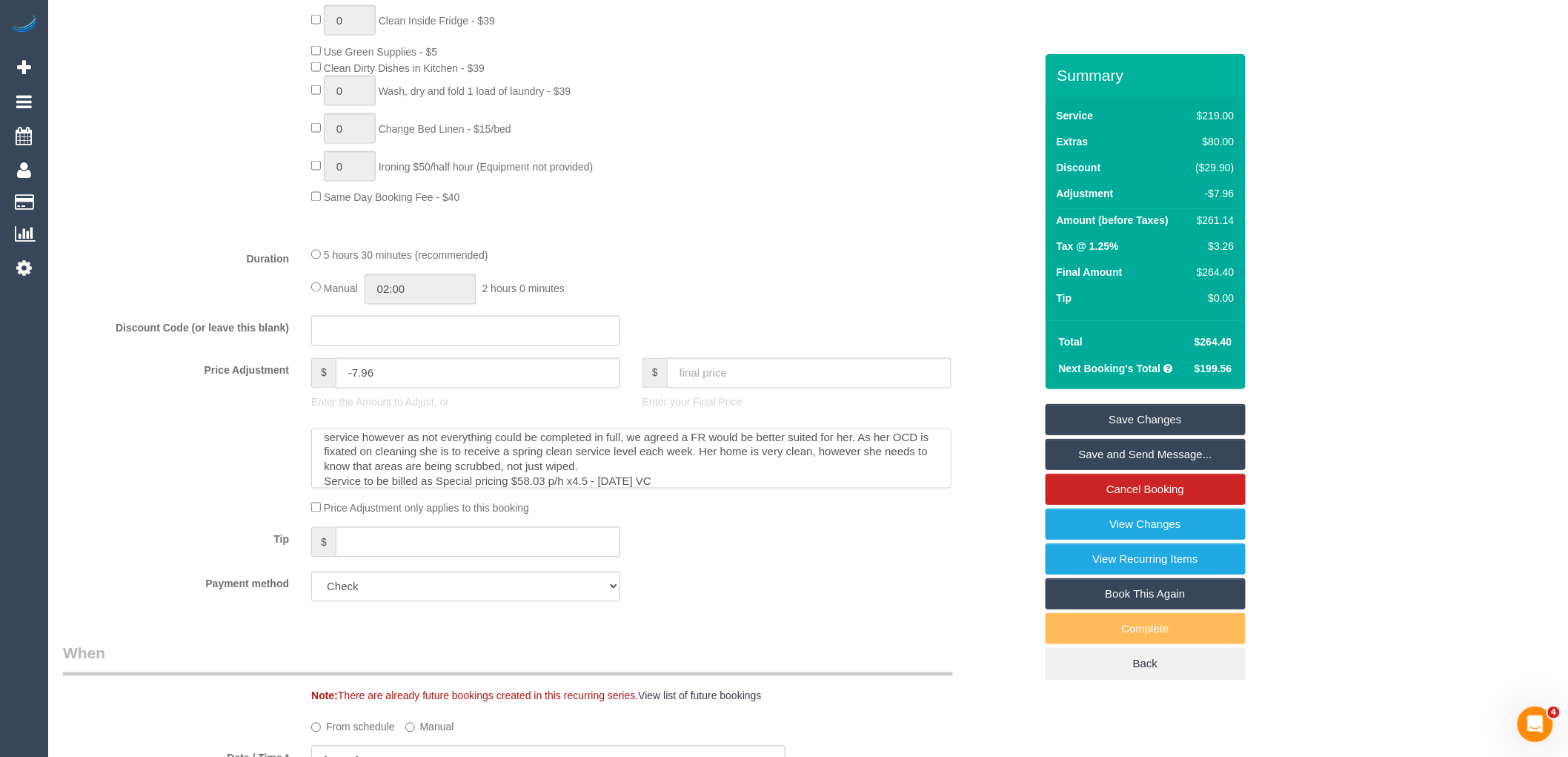
scroll to position [0, 0]
click at [321, 463] on textarea at bounding box center [631, 458] width 640 height 60
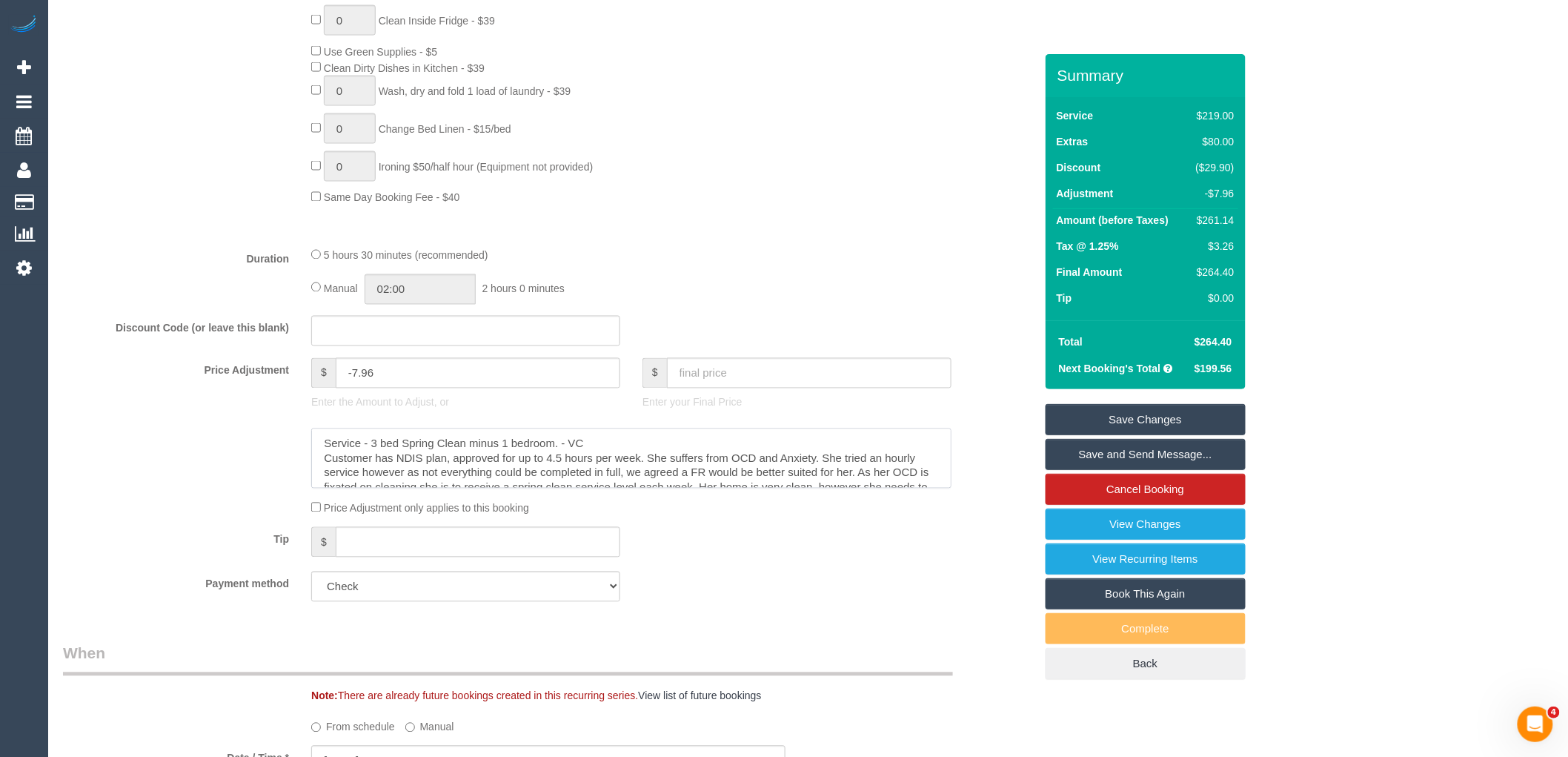
type textarea "Service - 3 bed Spring Clean minus 1 bedroom. - VC Customer has NDIS plan, appr…"
click at [712, 544] on fieldset "What Frequency * One Time Cleaning Weekly - 10% Off - 10.00% (0% for the First …" at bounding box center [549, 85] width 971 height 1056
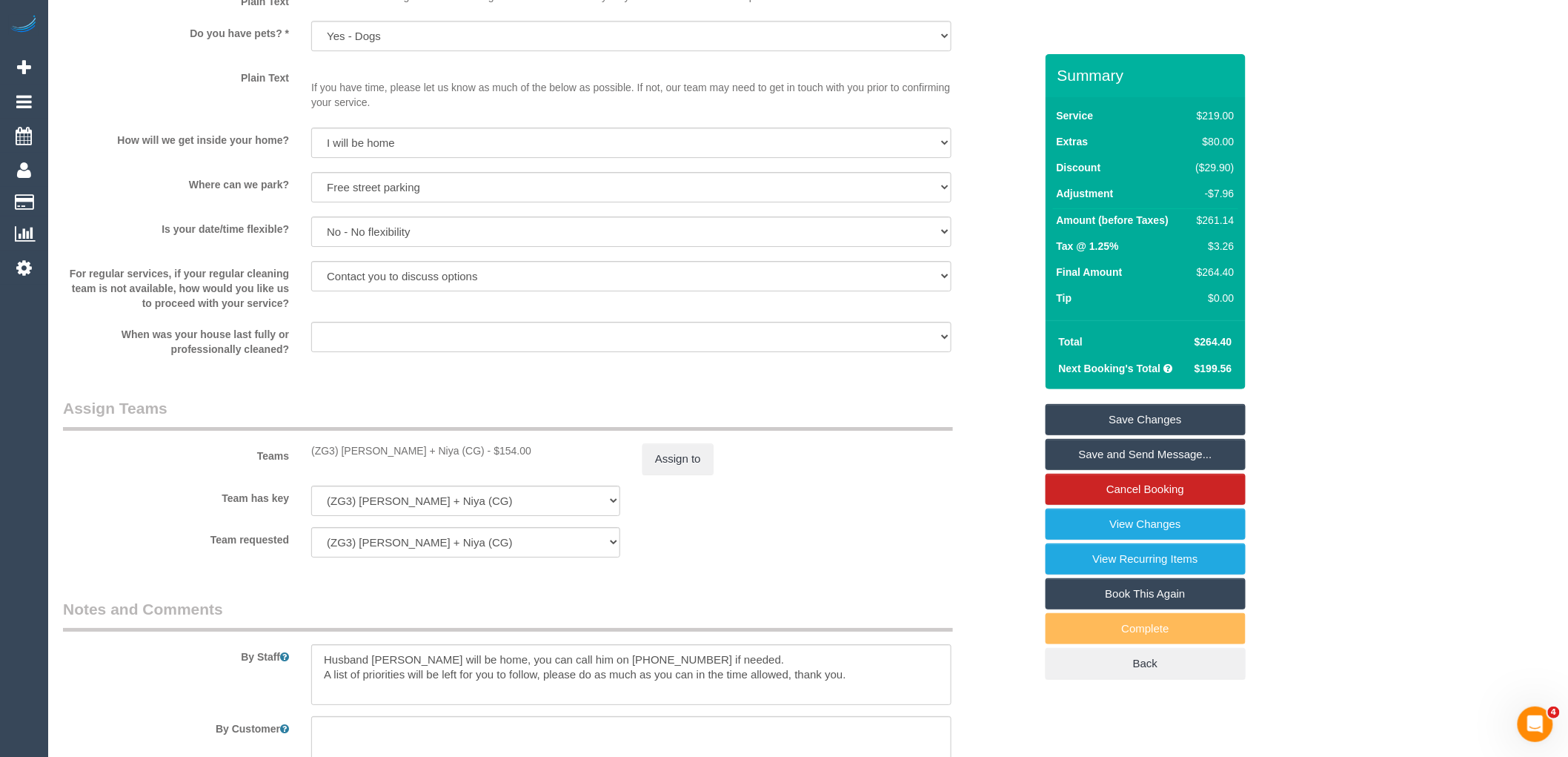
scroll to position [1976, 0]
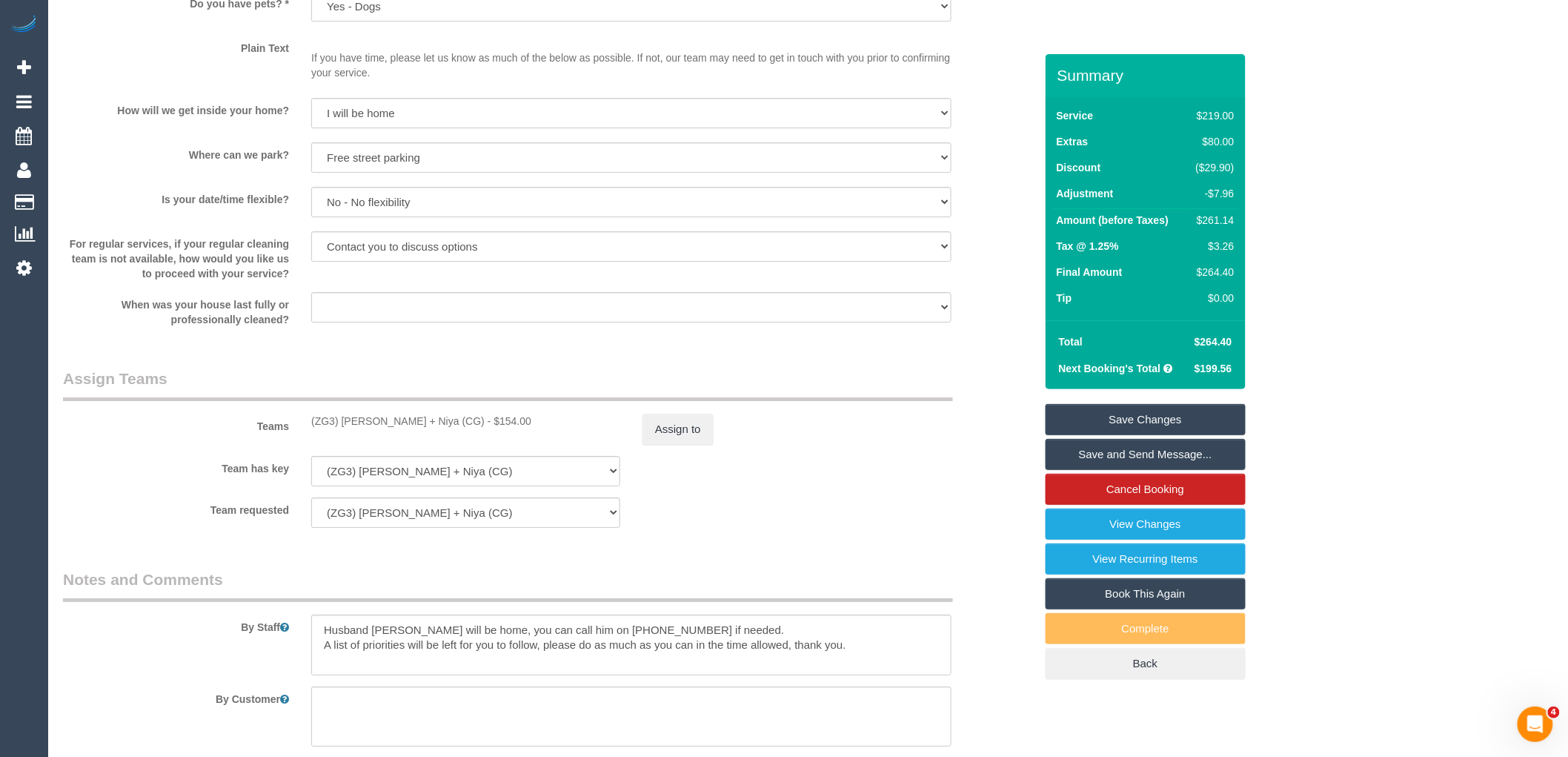
drag, startPoint x: 439, startPoint y: 438, endPoint x: 295, endPoint y: 437, distance: 144.0
click at [295, 437] on div "Teams (ZG3) Suneeth + Niya (CG) - $154.00 Assign to" at bounding box center [548, 406] width 993 height 77
copy div "(ZG3) [PERSON_NAME] + Niya (CG)"
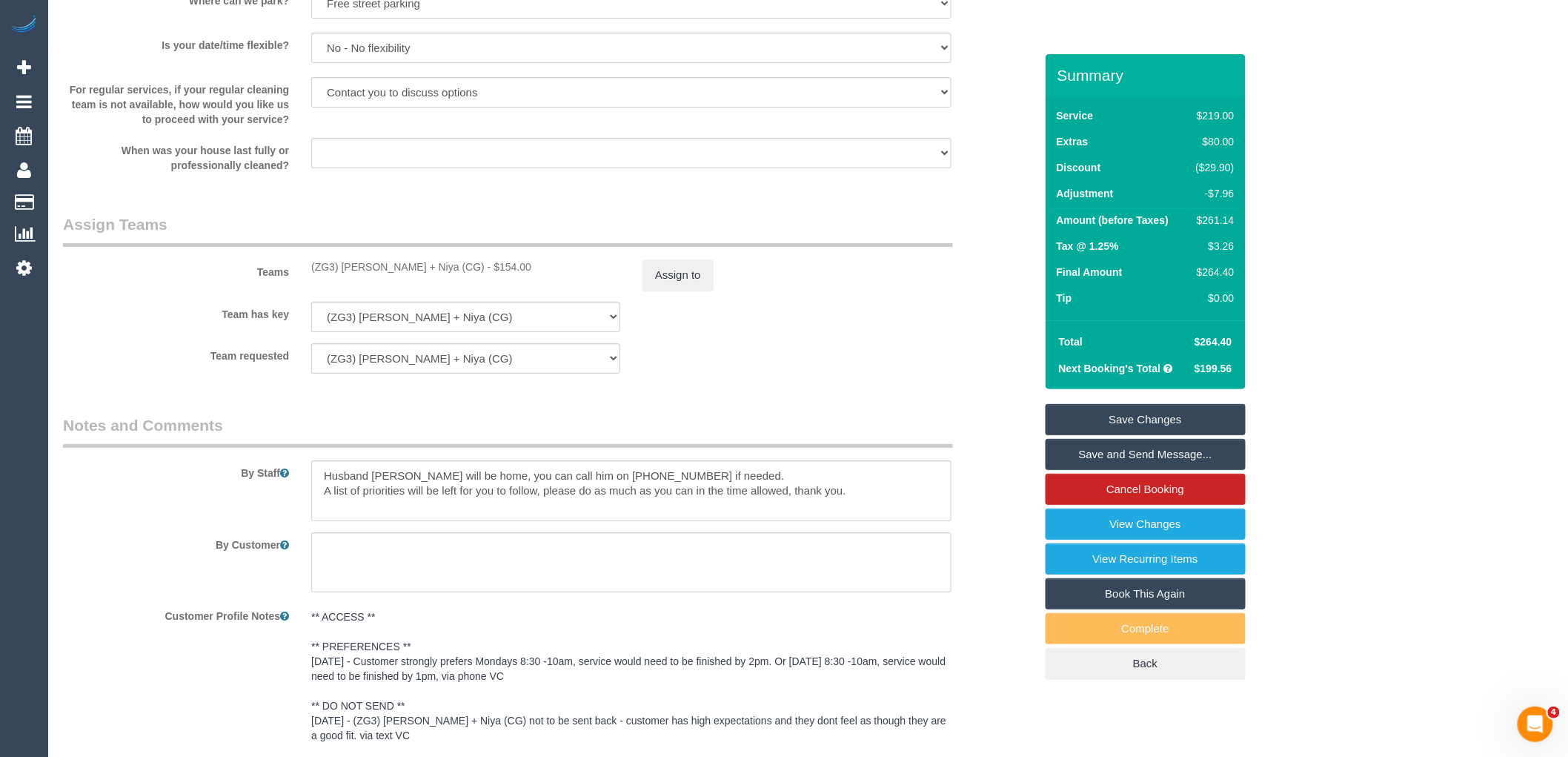
scroll to position [2478, 0]
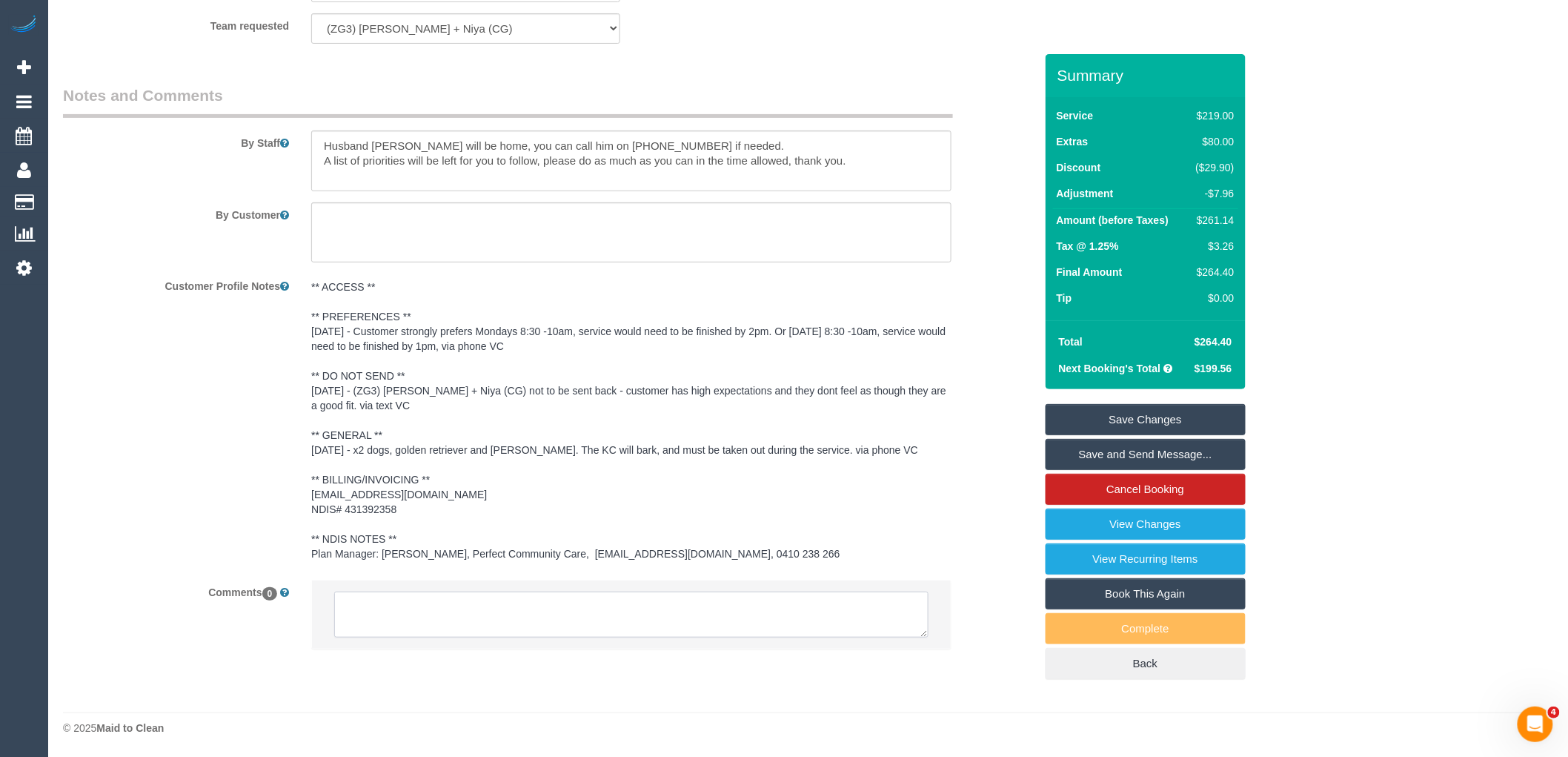
click at [498, 617] on textarea at bounding box center [631, 615] width 595 height 46
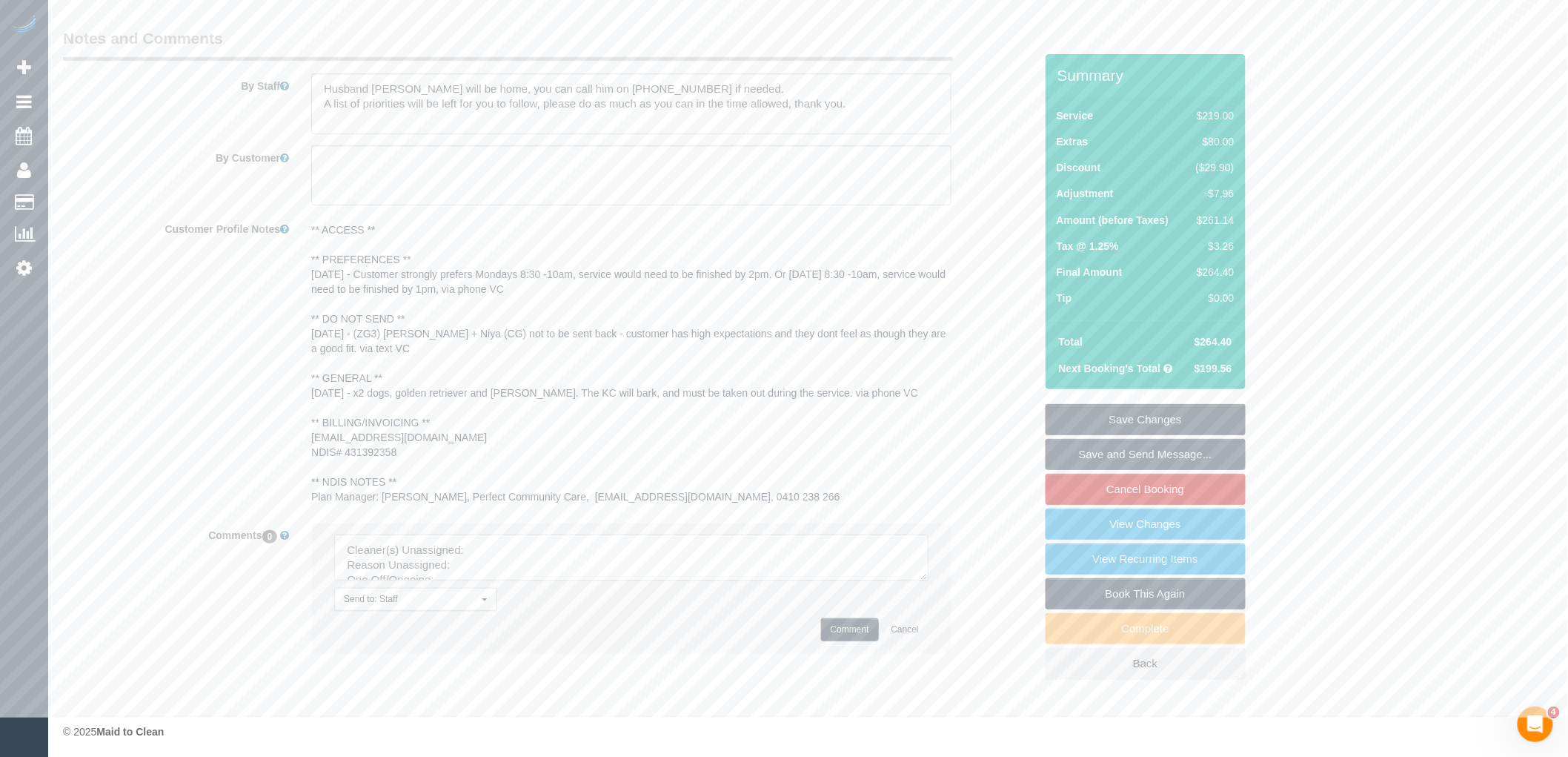
scroll to position [2539, 0]
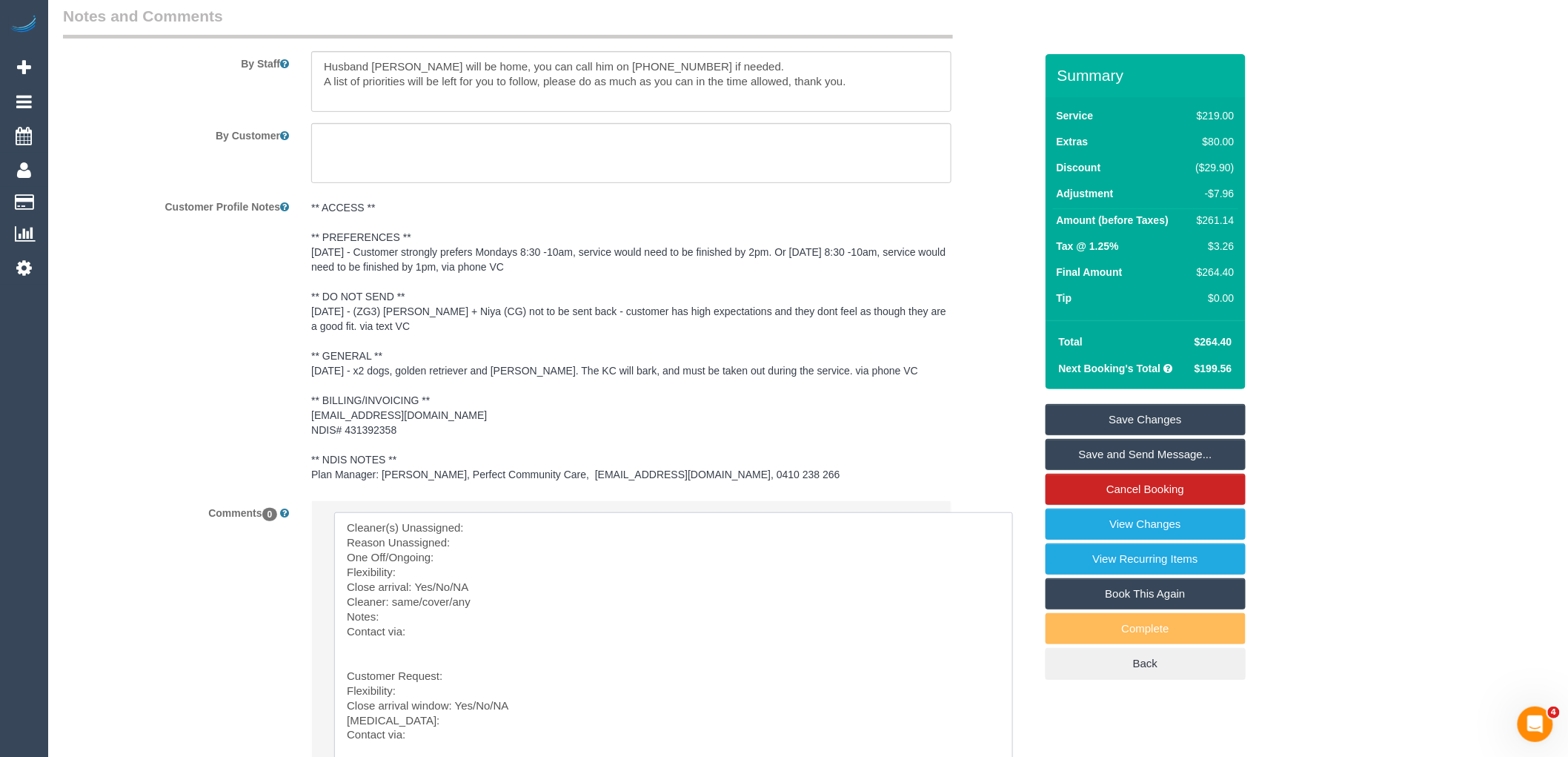
drag, startPoint x: 923, startPoint y: 564, endPoint x: 1050, endPoint y: 789, distance: 258.4
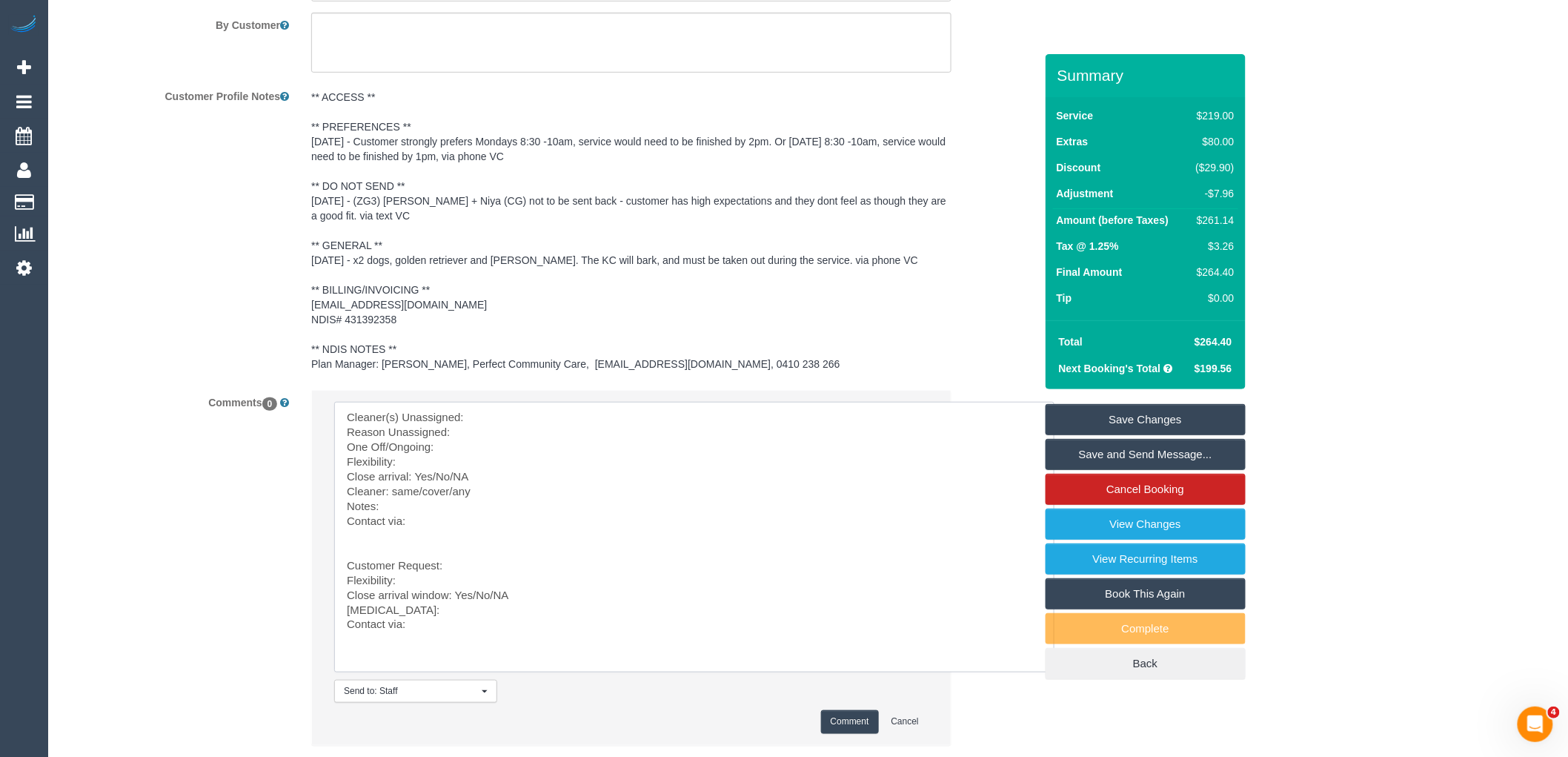
scroll to position [2763, 0]
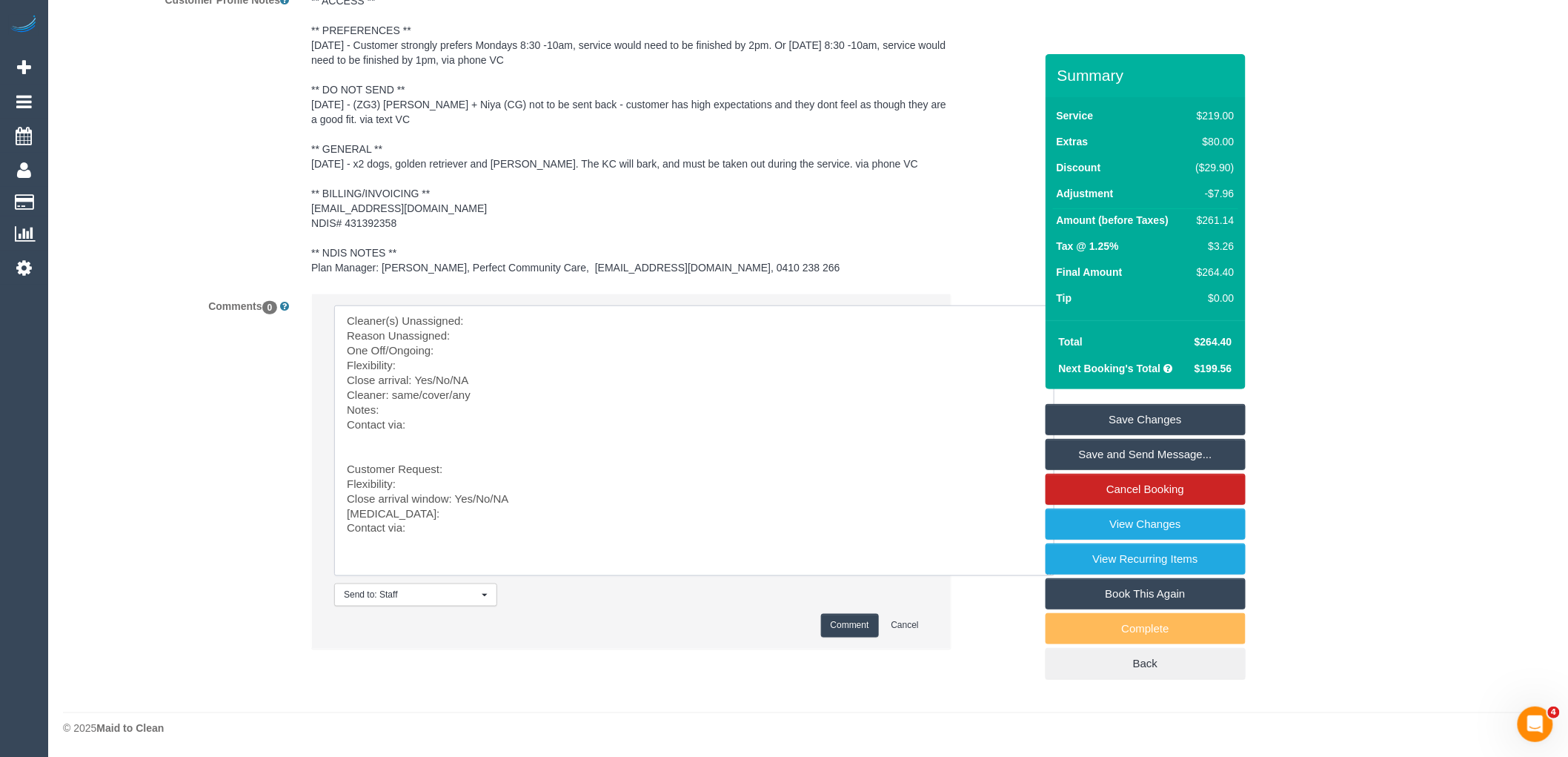
drag, startPoint x: 382, startPoint y: 438, endPoint x: 501, endPoint y: 678, distance: 267.9
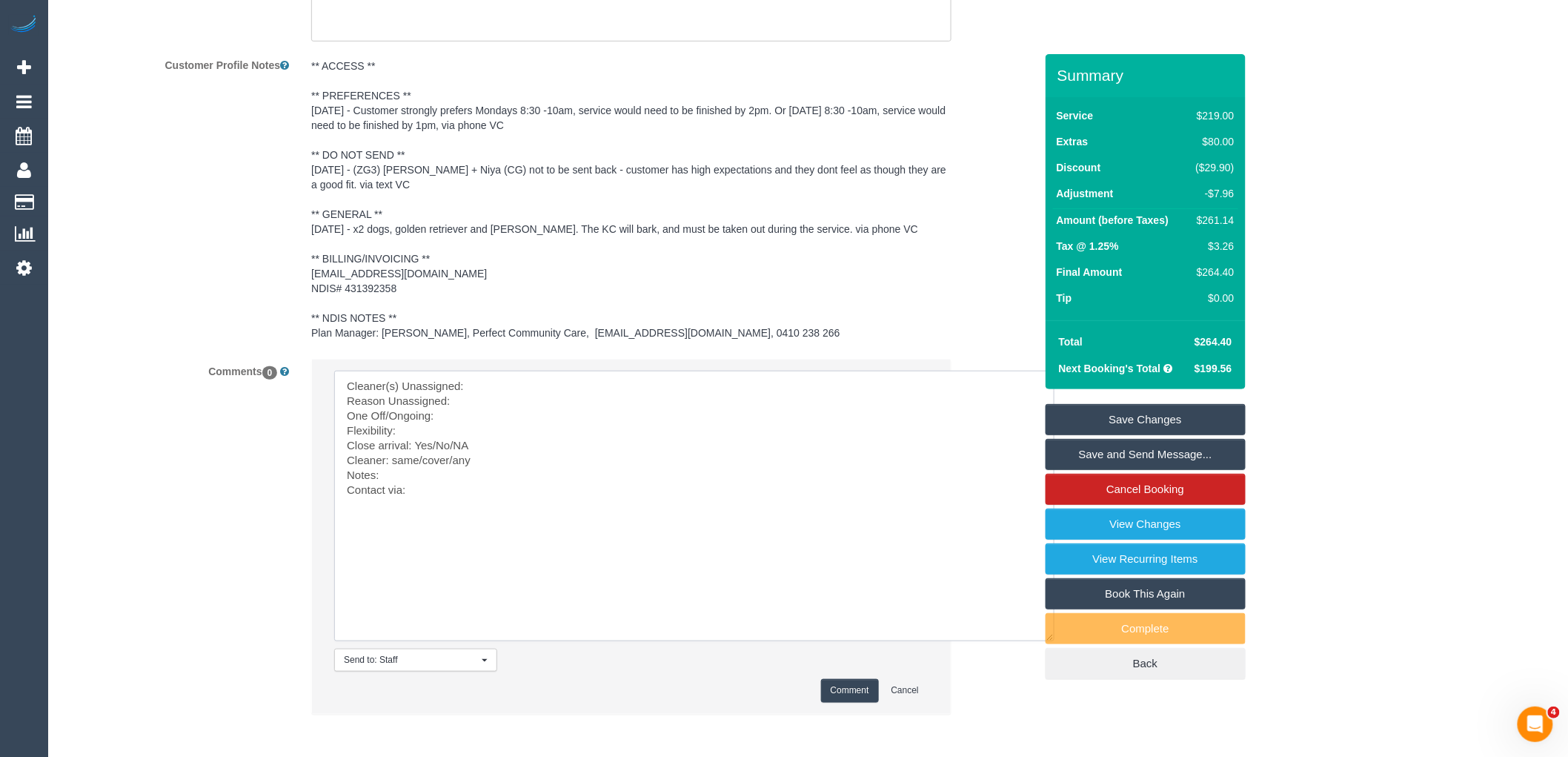
click at [503, 401] on textarea at bounding box center [694, 505] width 720 height 270
paste textarea "(ZG3) [PERSON_NAME] + Niya (CG)"
click at [346, 418] on textarea at bounding box center [694, 505] width 720 height 270
click at [484, 426] on textarea at bounding box center [694, 505] width 720 height 270
click at [615, 196] on pre "** ACCESS ** ** PREFERENCES ** 11/09/25 - Customer strongly prefers Mondays 8:3…" at bounding box center [631, 199] width 640 height 282
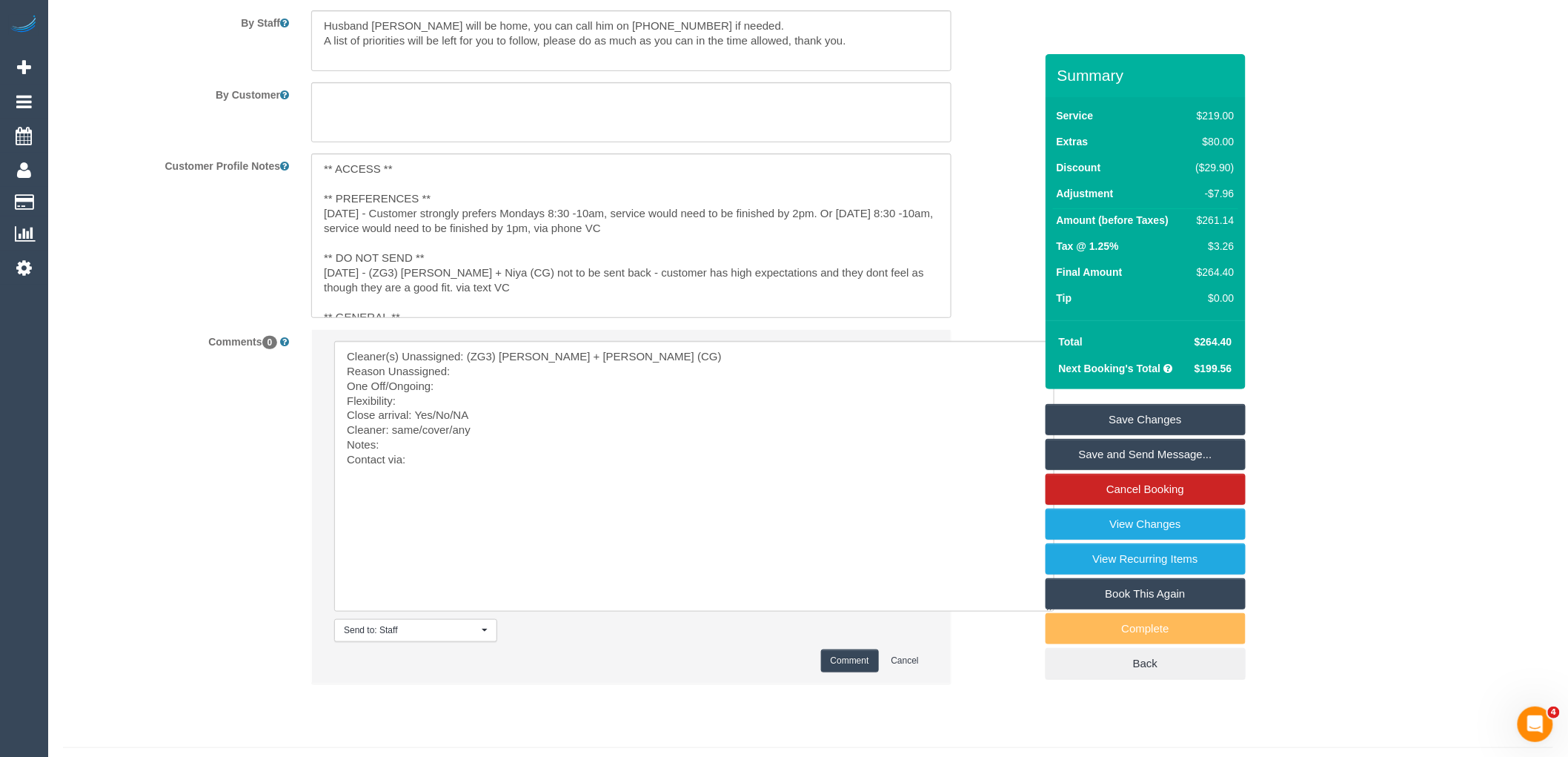
scroll to position [2551, 0]
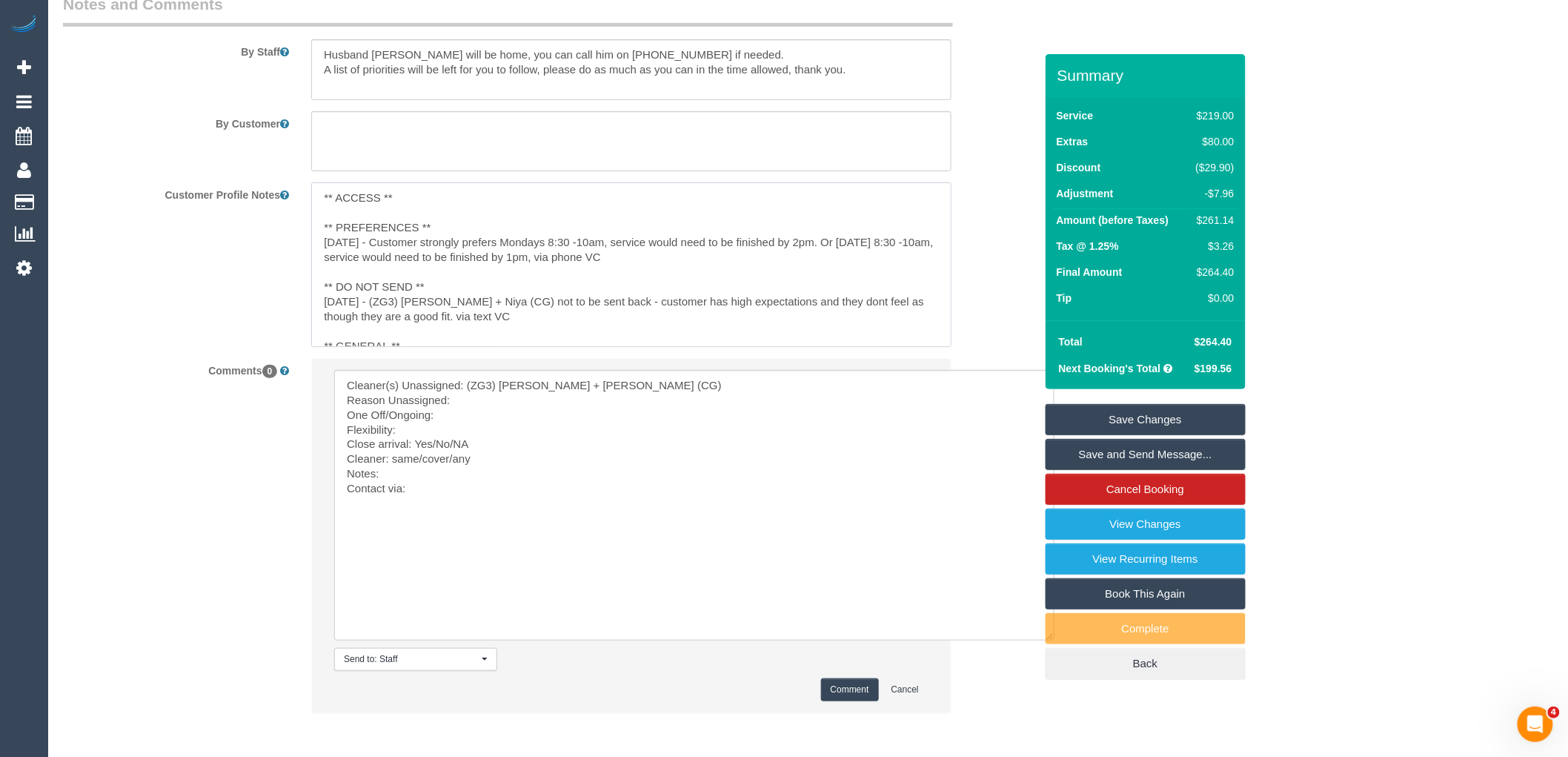
drag, startPoint x: 599, startPoint y: 331, endPoint x: 619, endPoint y: 321, distance: 22.4
click at [619, 321] on textarea "** ACCESS ** ** PREFERENCES ** 11/09/25 - Customer strongly prefers Mondays 8:3…" at bounding box center [631, 264] width 640 height 164
click at [502, 406] on sui-booking-comments "By Staff By Customer Customer Profile Notes ** ACCESS ** ** PREFERENCES ** 11/0…" at bounding box center [549, 360] width 971 height 734
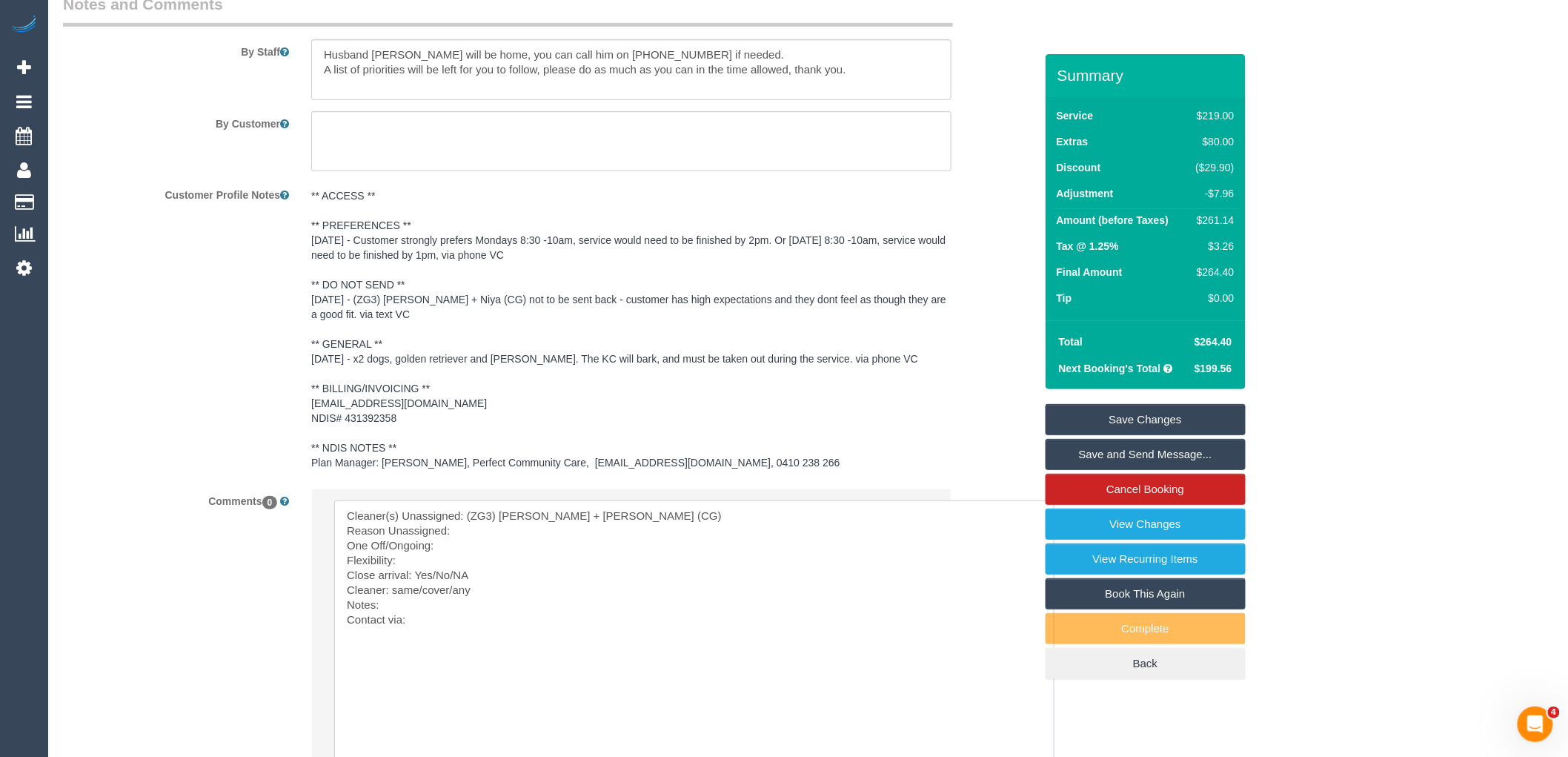
click at [491, 550] on textarea at bounding box center [694, 635] width 720 height 270
paste textarea "customer has high expectations and they dont feel as though they are a good fit…"
click at [443, 566] on textarea at bounding box center [694, 635] width 720 height 270
click at [515, 577] on textarea at bounding box center [694, 635] width 720 height 270
type textarea "Cleaner(s) Unassigned: (ZG3) Suneeth + Niya (CG) Reason Unassigned: customer ha…"
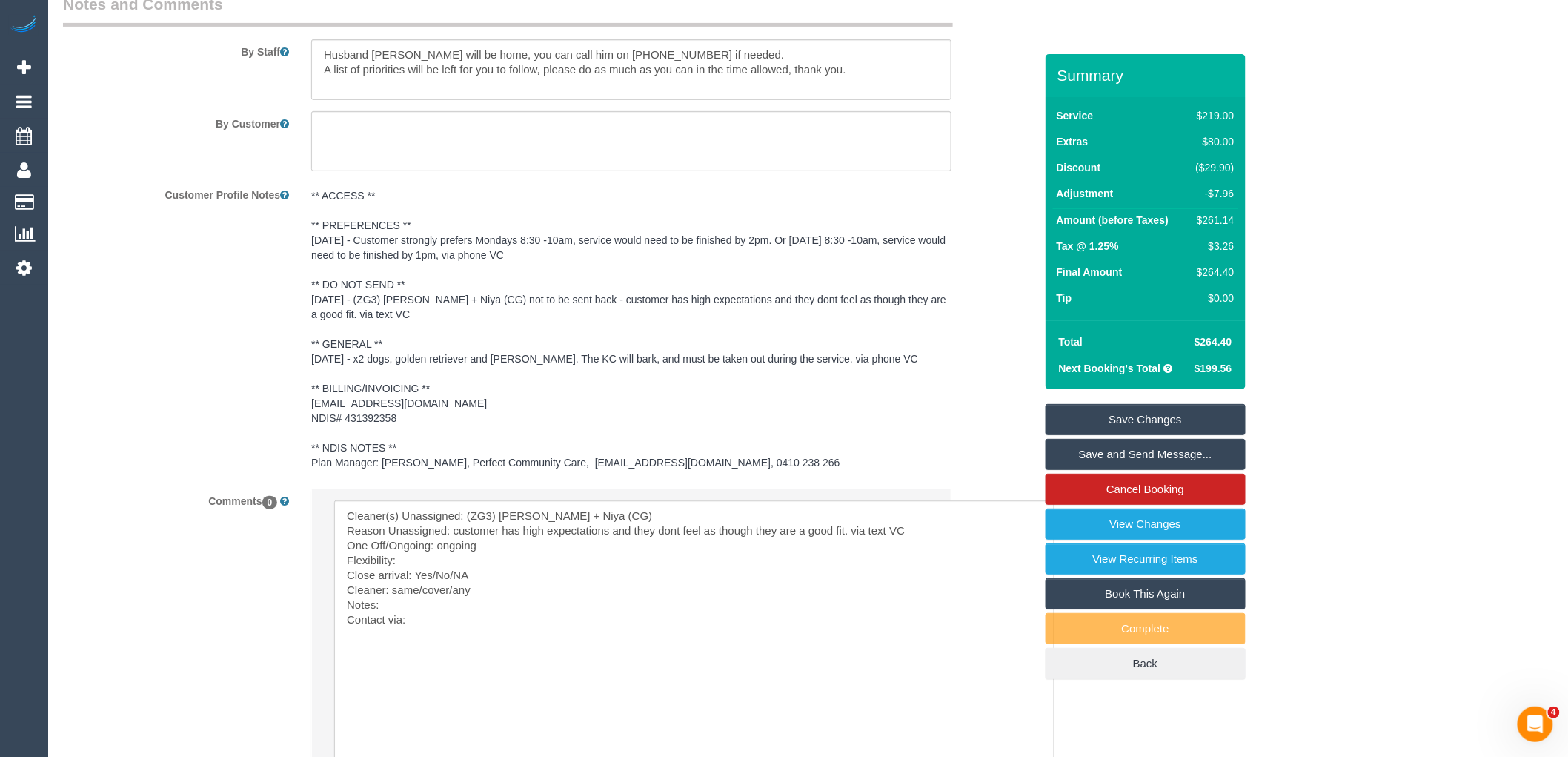
click at [455, 290] on pre "** ACCESS ** ** PREFERENCES ** 11/09/25 - Customer strongly prefers Mondays 8:3…" at bounding box center [631, 329] width 640 height 282
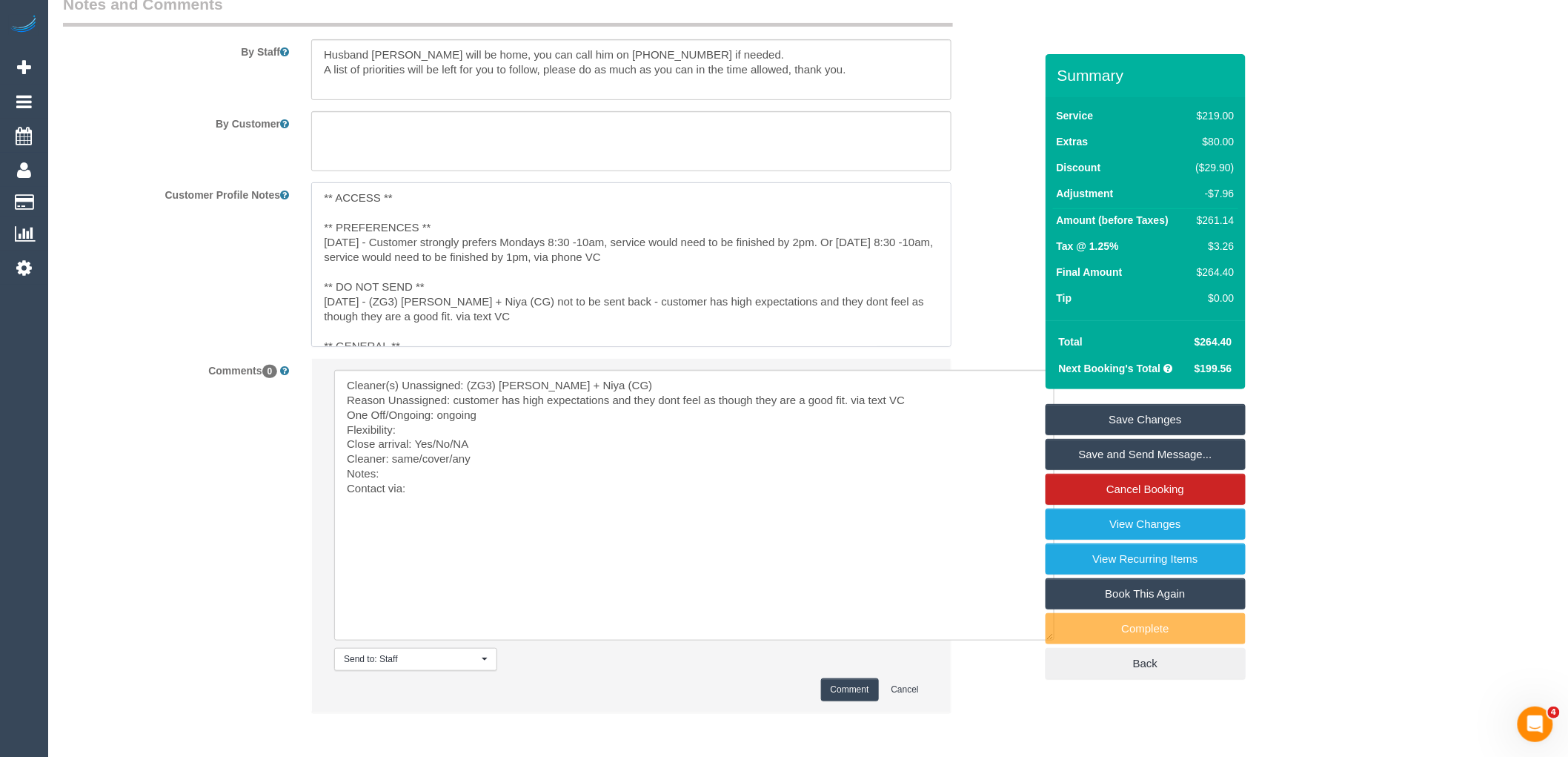
drag, startPoint x: 505, startPoint y: 261, endPoint x: 428, endPoint y: 259, distance: 77.0
click at [428, 259] on textarea "** ACCESS ** ** PREFERENCES ** 11/09/25 - Customer strongly prefers Mondays 8:3…" at bounding box center [631, 264] width 640 height 164
click at [535, 257] on textarea "** ACCESS ** ** PREFERENCES ** 11/09/25 - Customer can only do Mondays 8:30 -10…" at bounding box center [631, 264] width 640 height 164
type textarea "** ACCESS ** ** PREFERENCES ** 11/09/25 - Customer can only do Mondays with an …"
drag, startPoint x: 786, startPoint y: 274, endPoint x: 375, endPoint y: 253, distance: 411.5
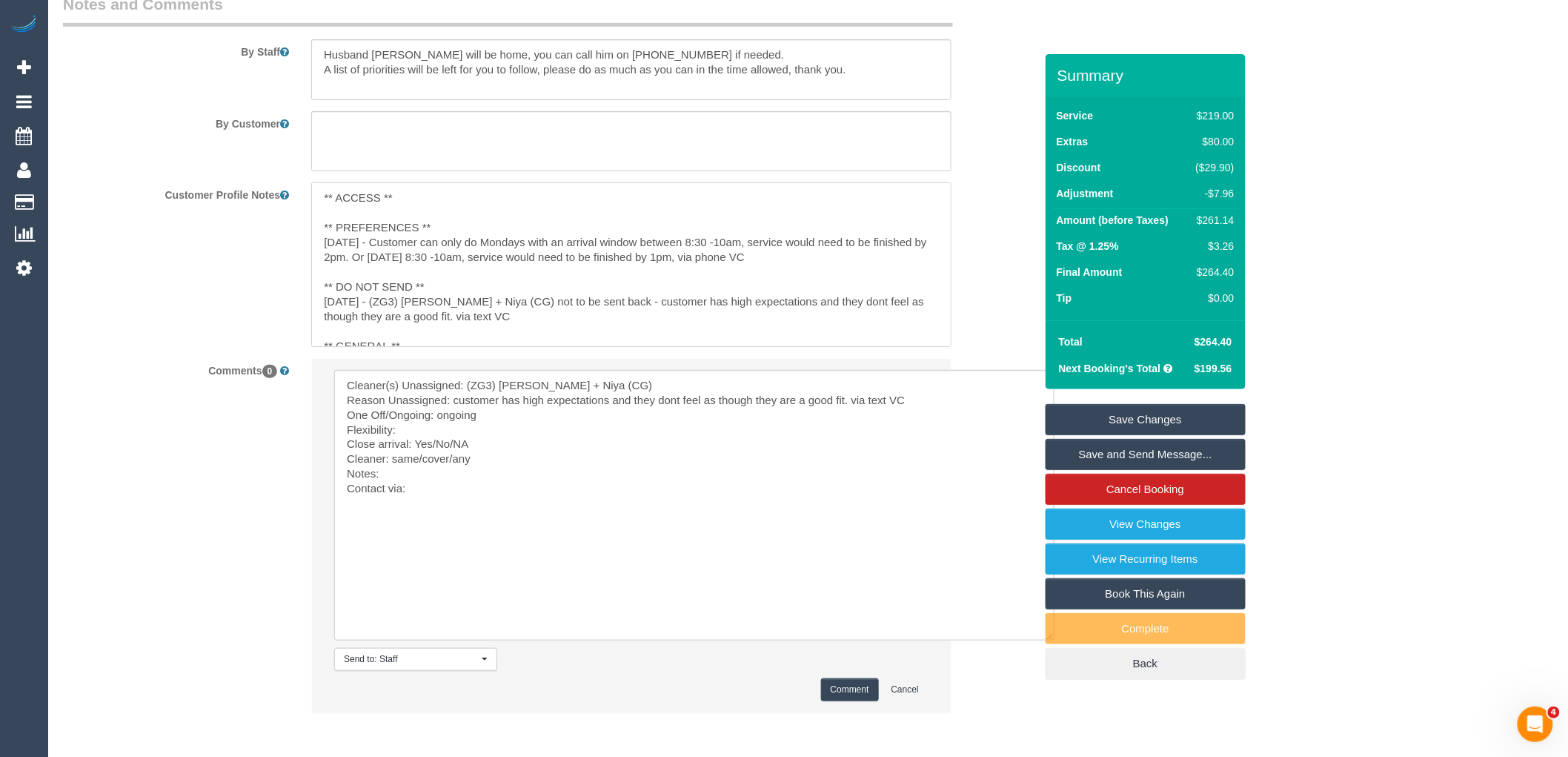
click at [375, 253] on textarea "** ACCESS ** ** PREFERENCES ** 11/09/25 - Customer can only do Mondays with an …" at bounding box center [631, 264] width 640 height 164
click at [430, 444] on sui-booking-comments "By Staff By Customer Customer Profile Notes ** ACCESS ** ** PREFERENCES ** 11/0…" at bounding box center [549, 360] width 971 height 734
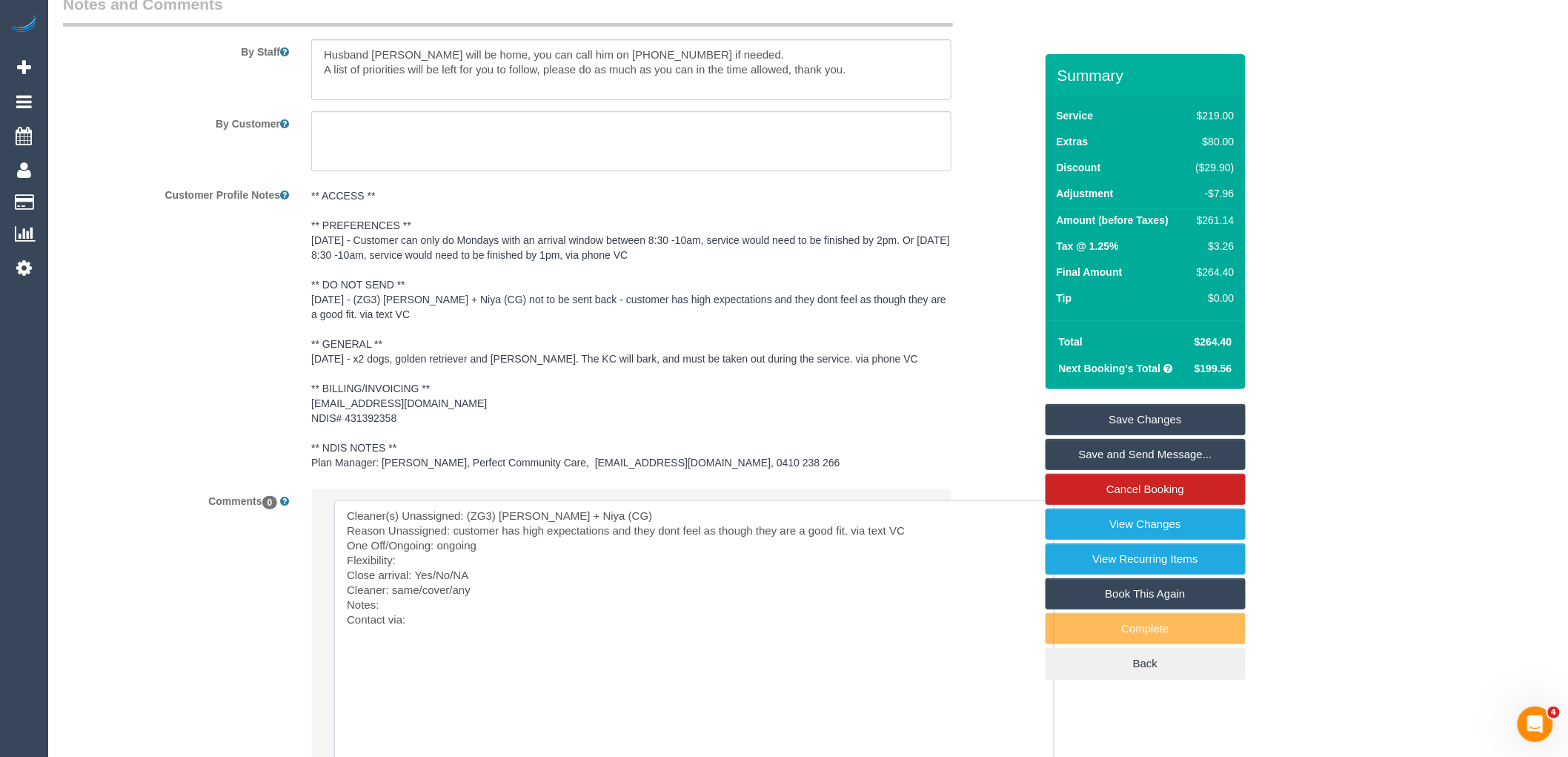
paste textarea "Customer can only do Mondays with an arrival window between 8:30 -10am, service…"
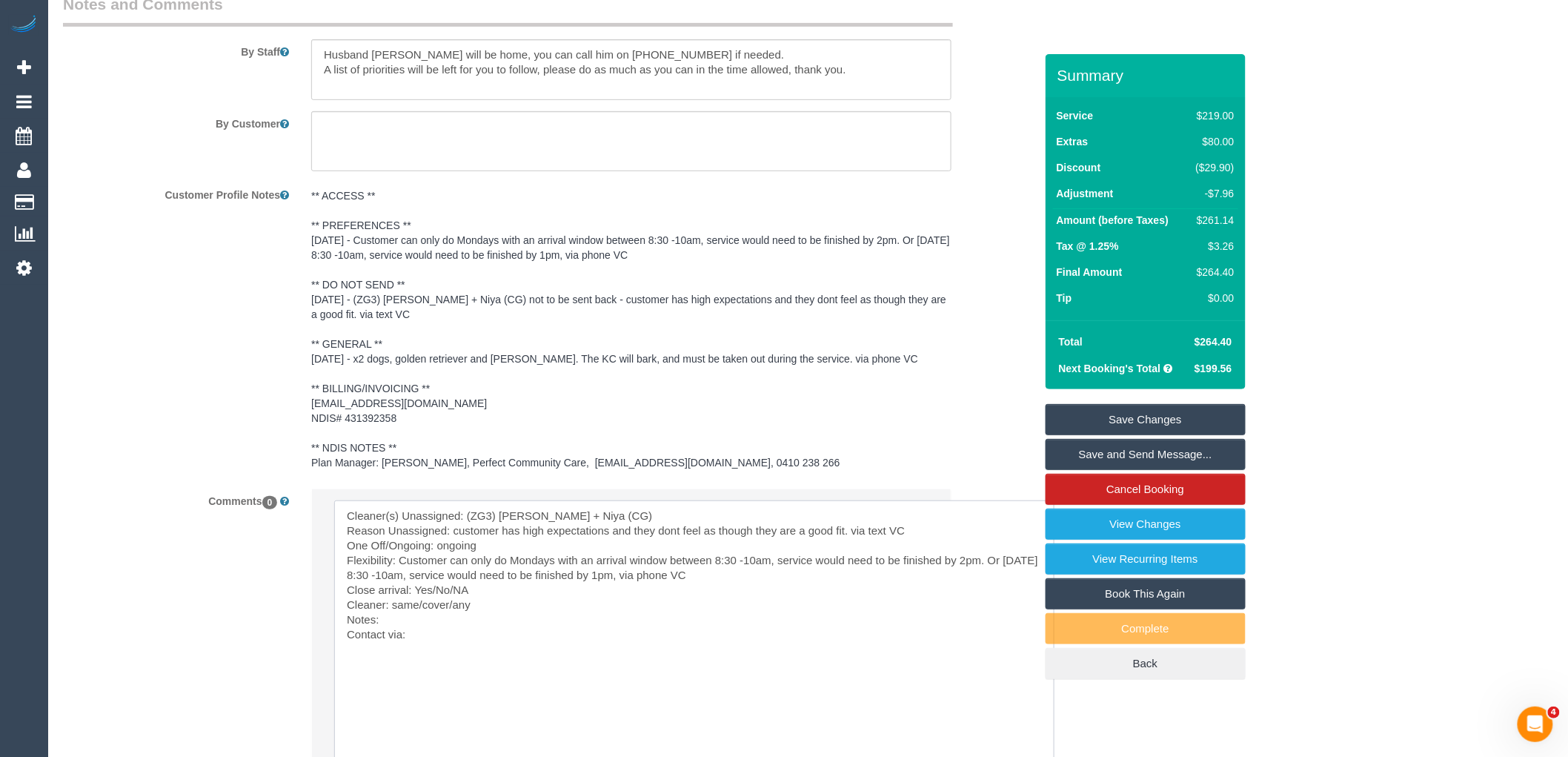
click at [483, 604] on textarea at bounding box center [694, 635] width 720 height 270
drag, startPoint x: 503, startPoint y: 607, endPoint x: 434, endPoint y: 604, distance: 69.1
click at [434, 604] on textarea at bounding box center [694, 635] width 720 height 270
drag, startPoint x: 480, startPoint y: 620, endPoint x: 394, endPoint y: 624, distance: 86.1
click at [394, 624] on textarea at bounding box center [694, 635] width 720 height 270
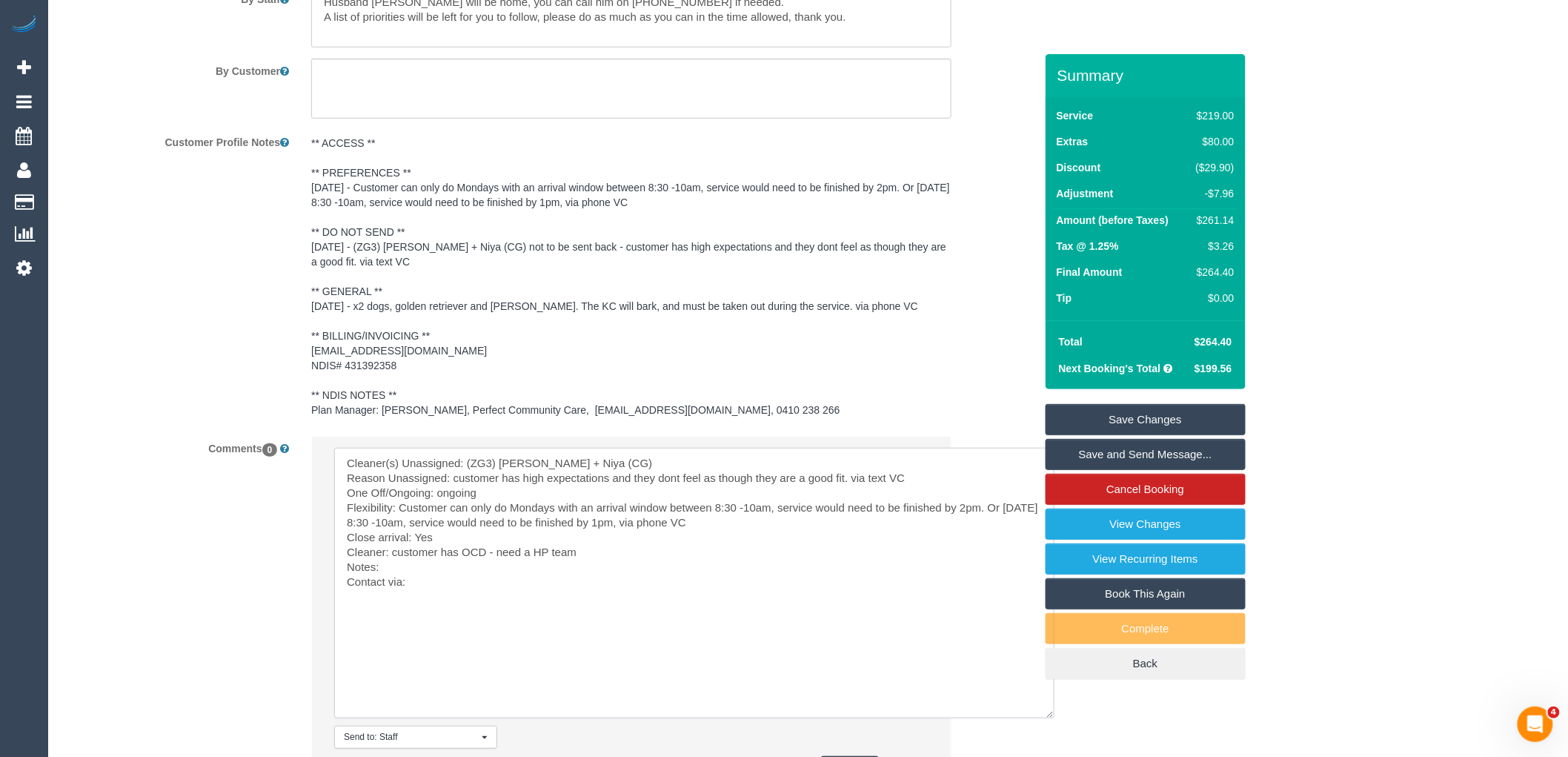
scroll to position [2633, 0]
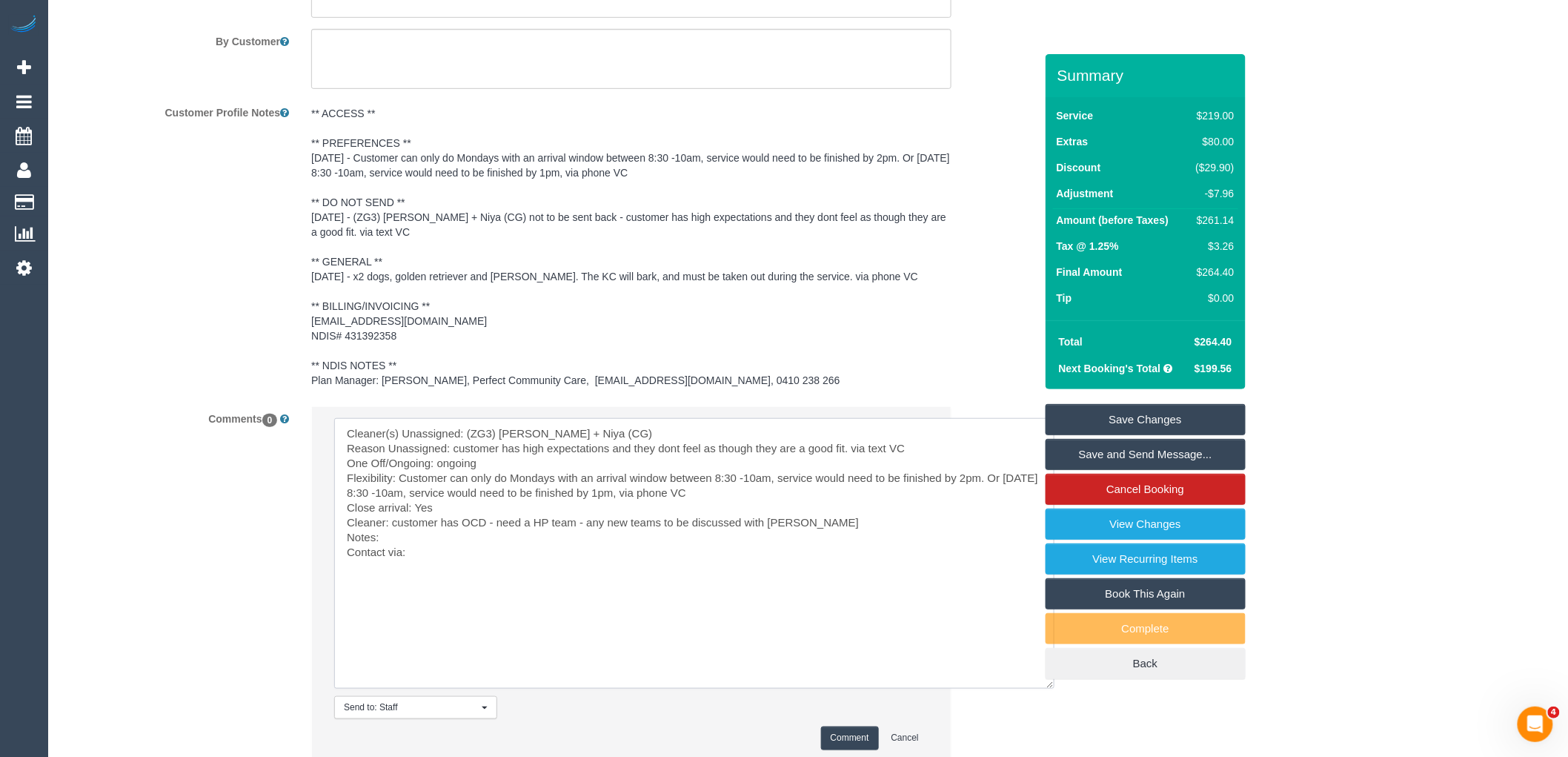
click at [390, 557] on textarea at bounding box center [694, 552] width 720 height 270
click at [405, 553] on textarea at bounding box center [694, 552] width 720 height 270
paste textarea "Customer has NDIS plan, approved for up to 4.5 hours per week. She suffers from…"
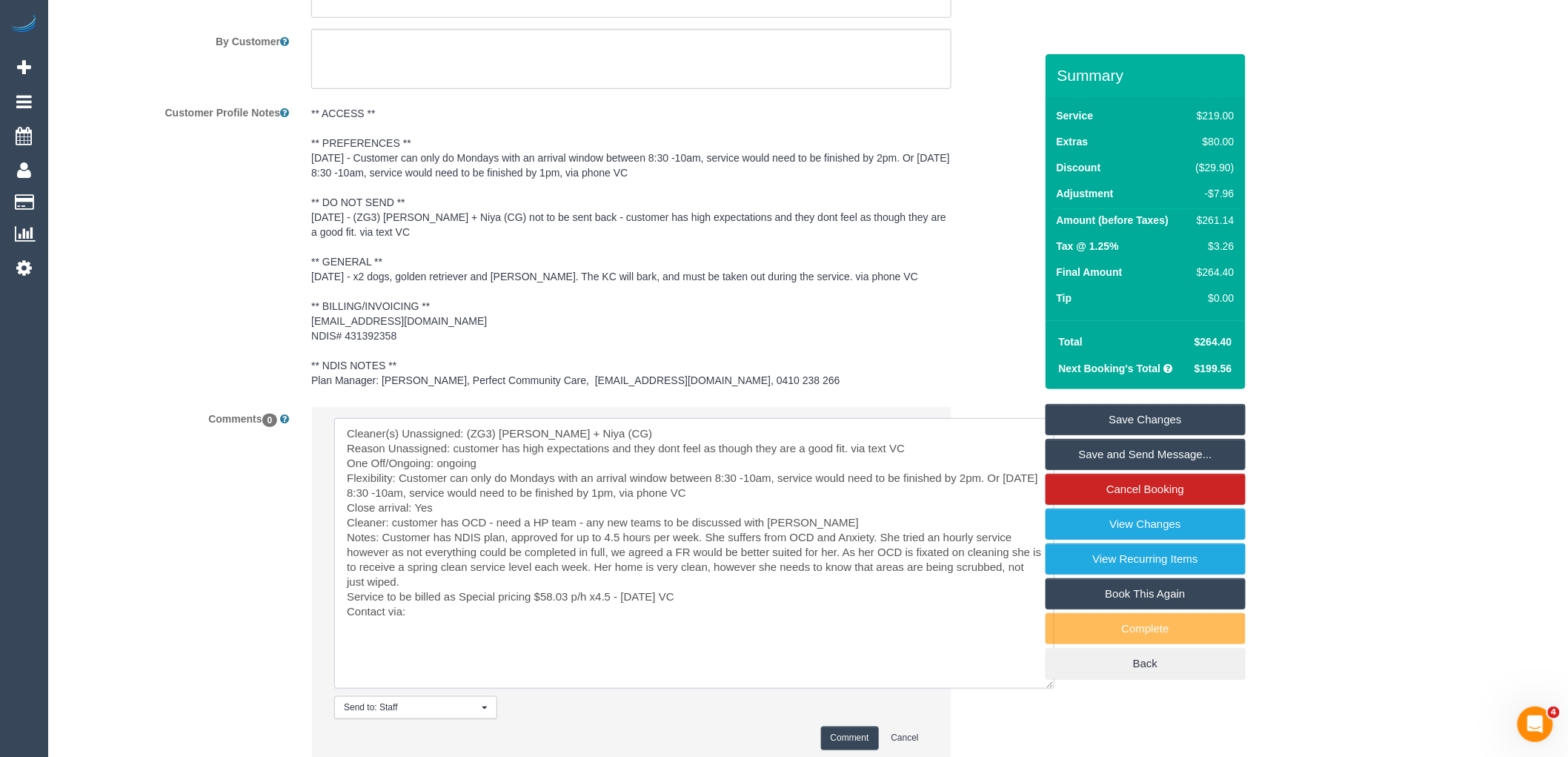
click at [438, 625] on textarea at bounding box center [694, 552] width 720 height 270
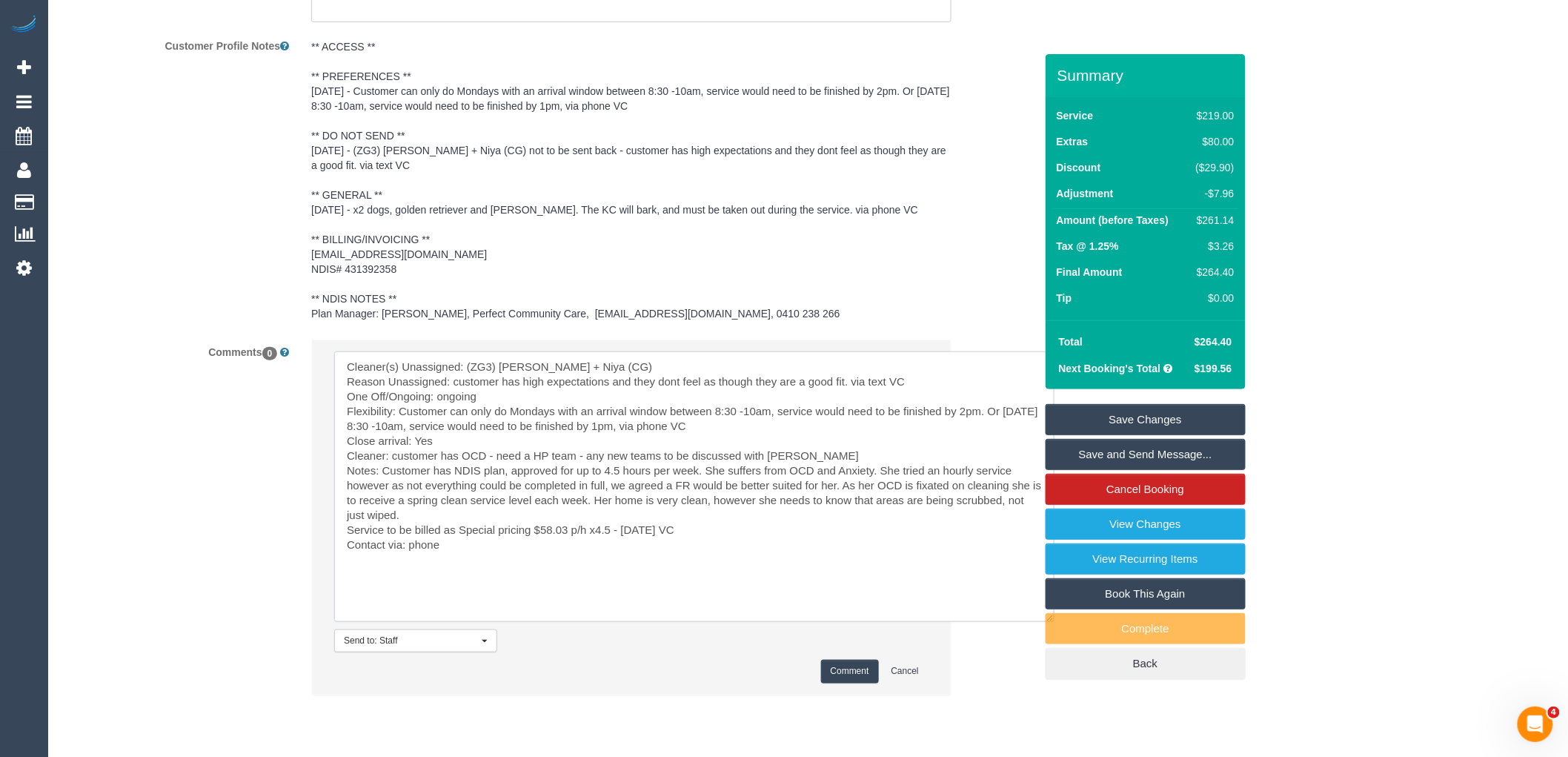
scroll to position [2763, 0]
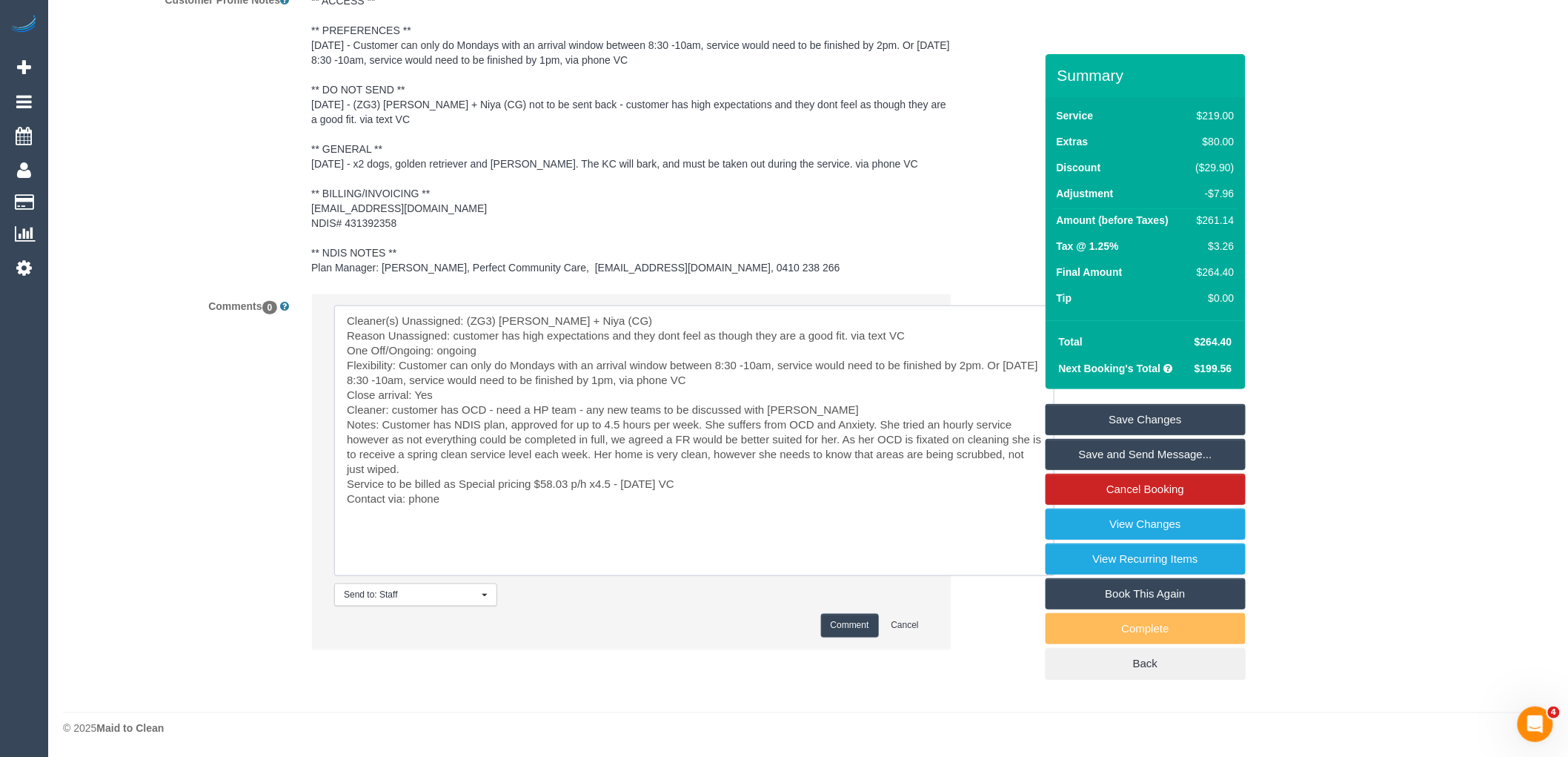
type textarea "Cleaner(s) Unassigned: (ZG3) Suneeth + Niya (CG) Reason Unassigned: customer ha…"
click at [864, 619] on button "Comment" at bounding box center [850, 624] width 57 height 23
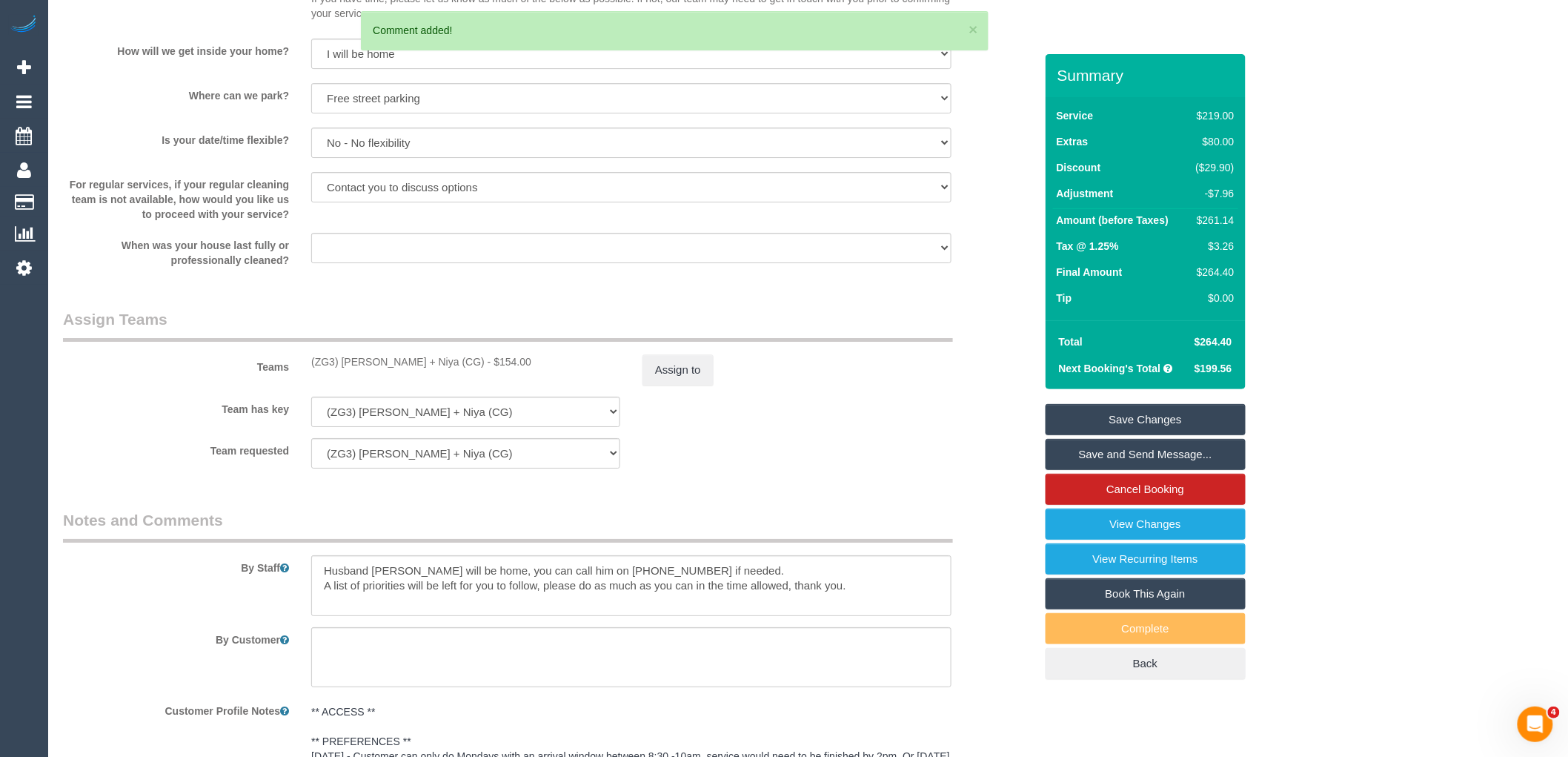
scroll to position [2022, 0]
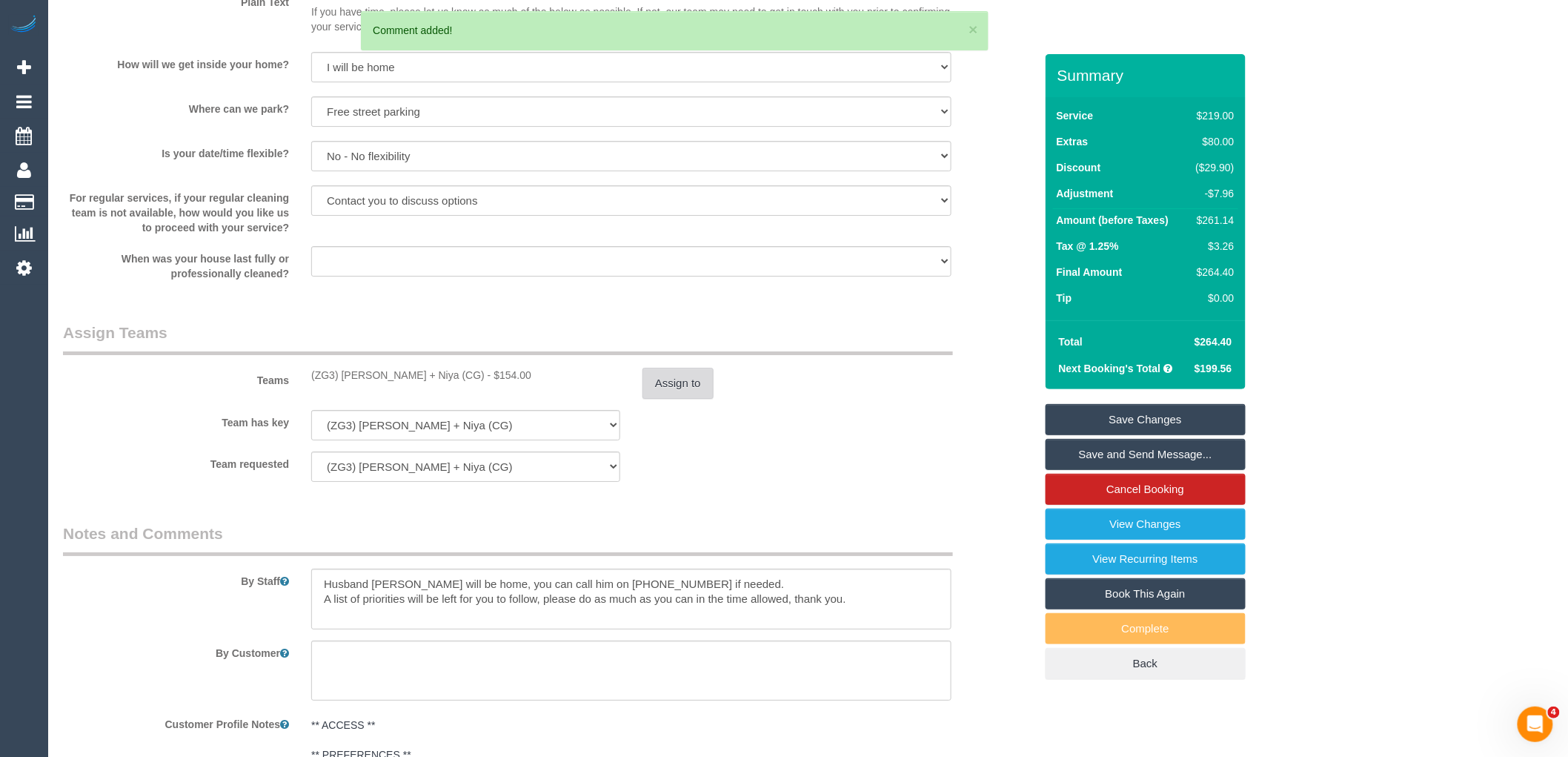
click at [660, 397] on button "Assign to" at bounding box center [678, 382] width 71 height 31
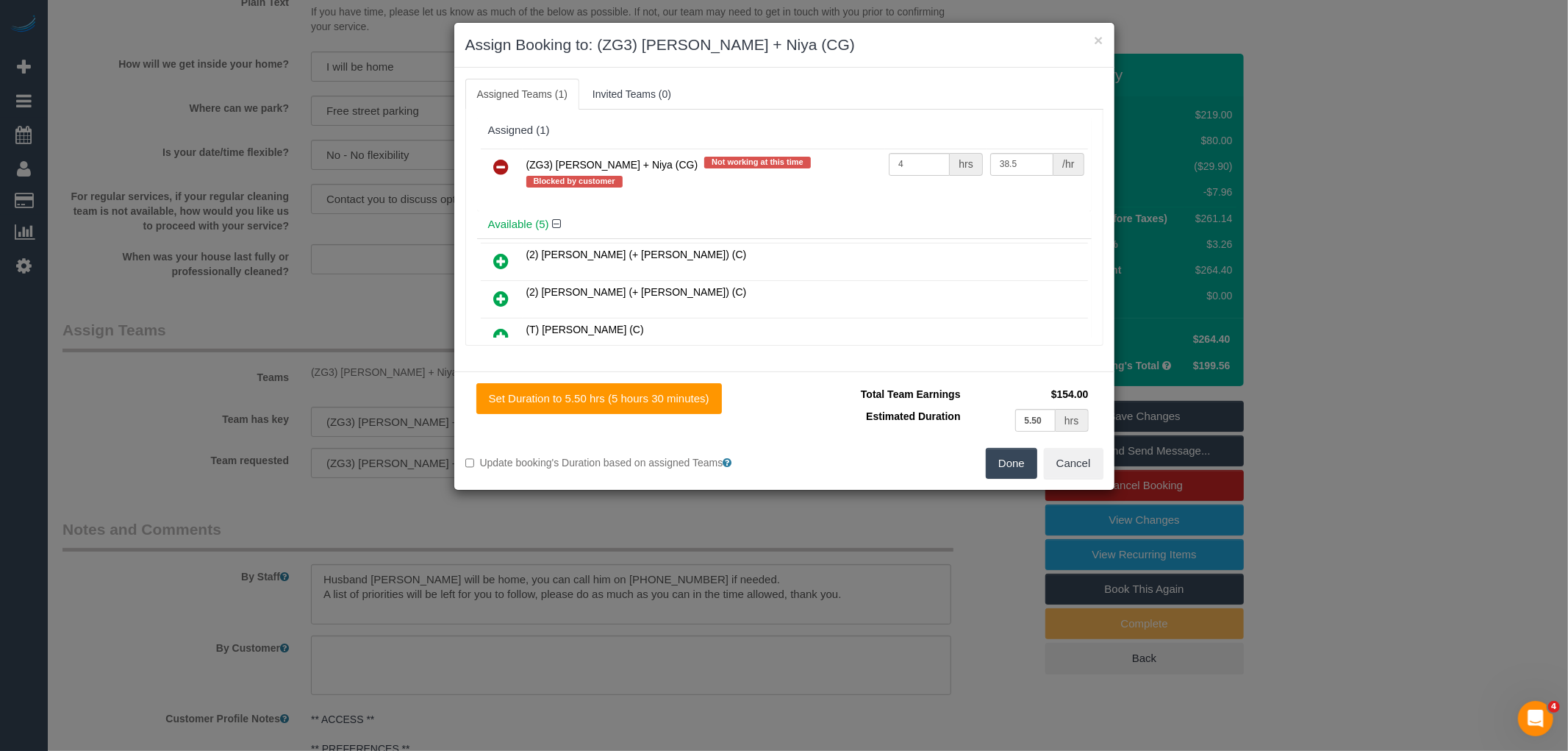
click at [486, 160] on link at bounding box center [501, 168] width 34 height 29
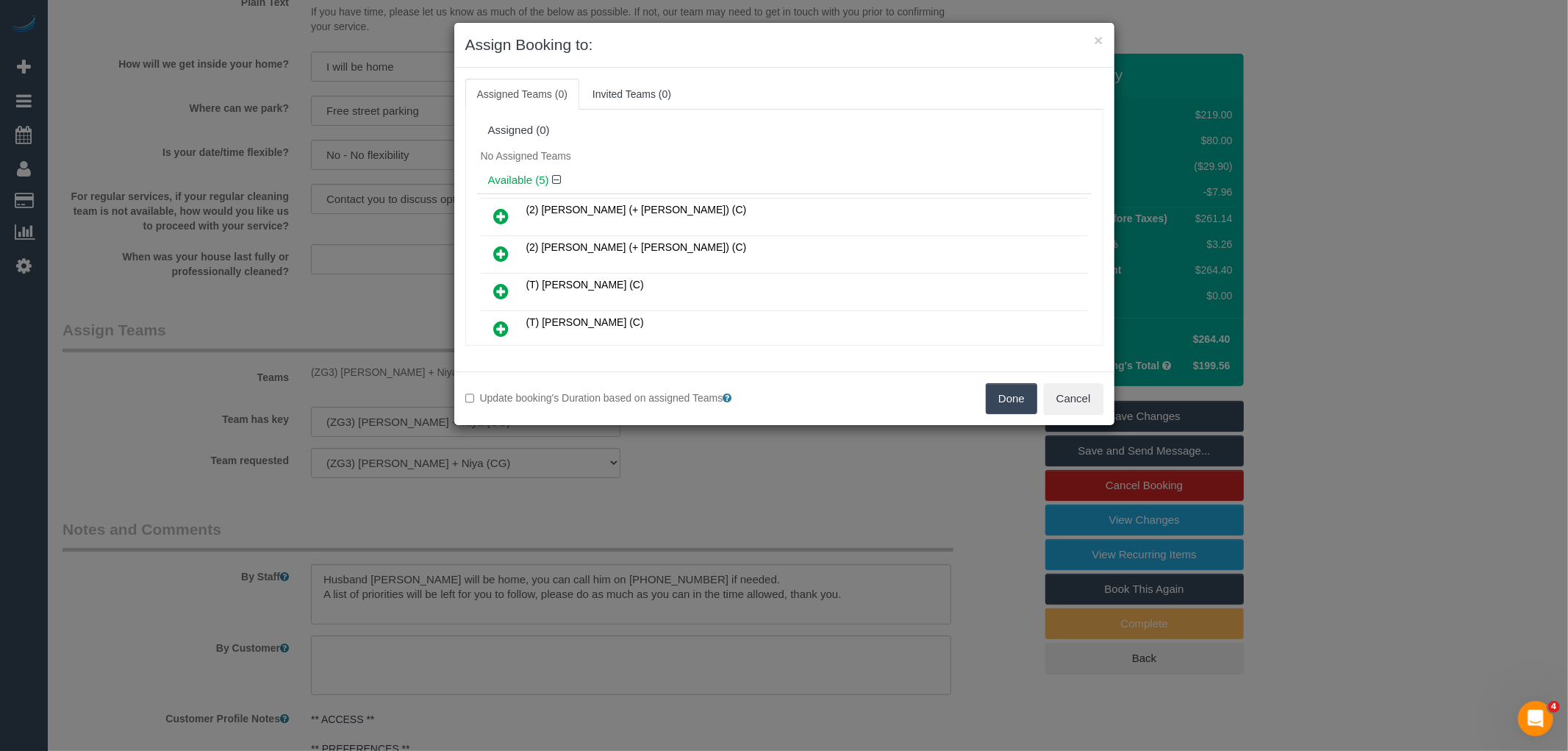
click at [994, 407] on button "Done" at bounding box center [1011, 398] width 51 height 30
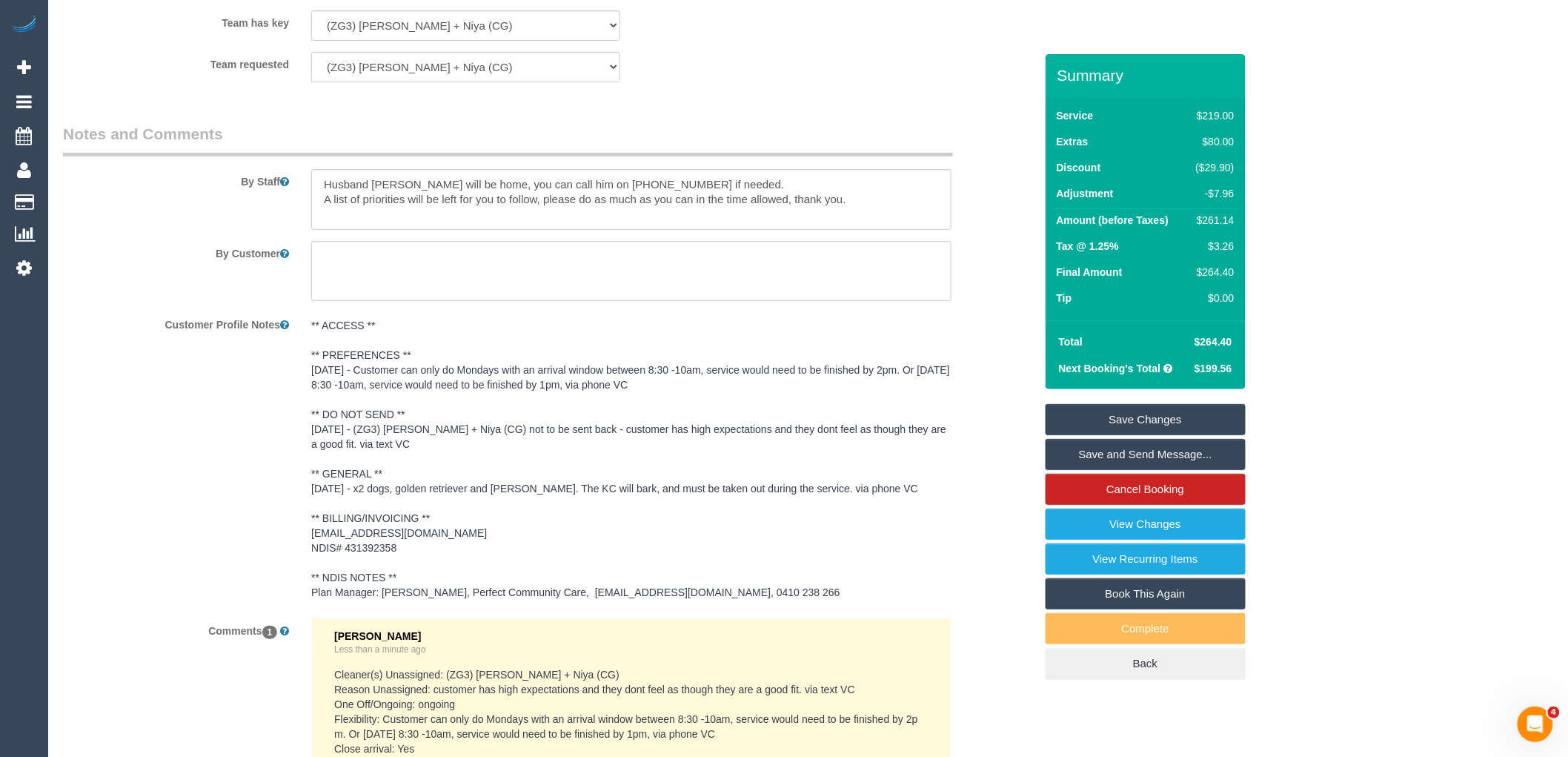
scroll to position [2269, 0]
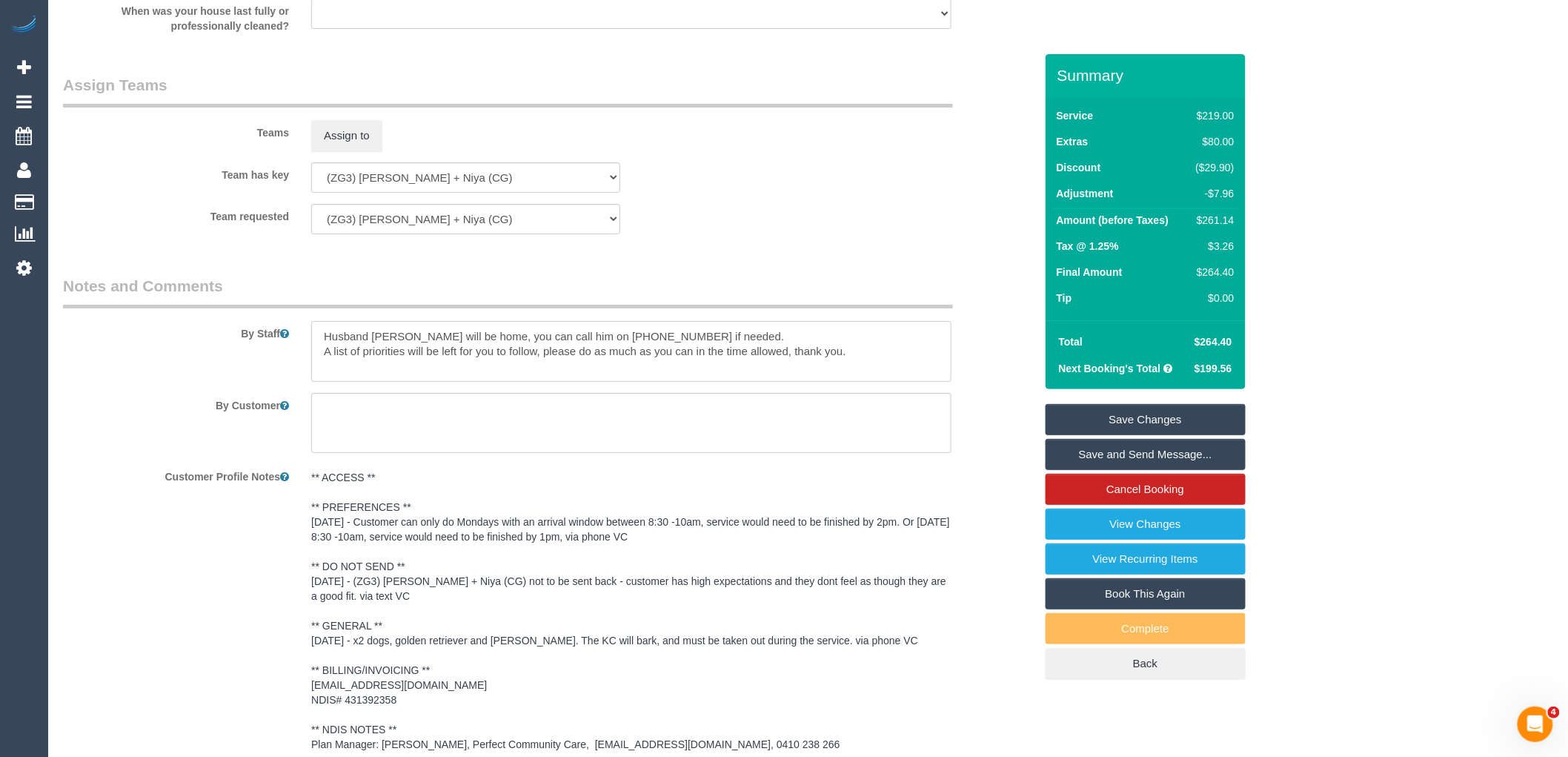
click at [524, 366] on textarea at bounding box center [631, 350] width 640 height 60
drag, startPoint x: 709, startPoint y: 351, endPoint x: 302, endPoint y: 351, distance: 407.0
click at [302, 351] on div at bounding box center [631, 350] width 663 height 60
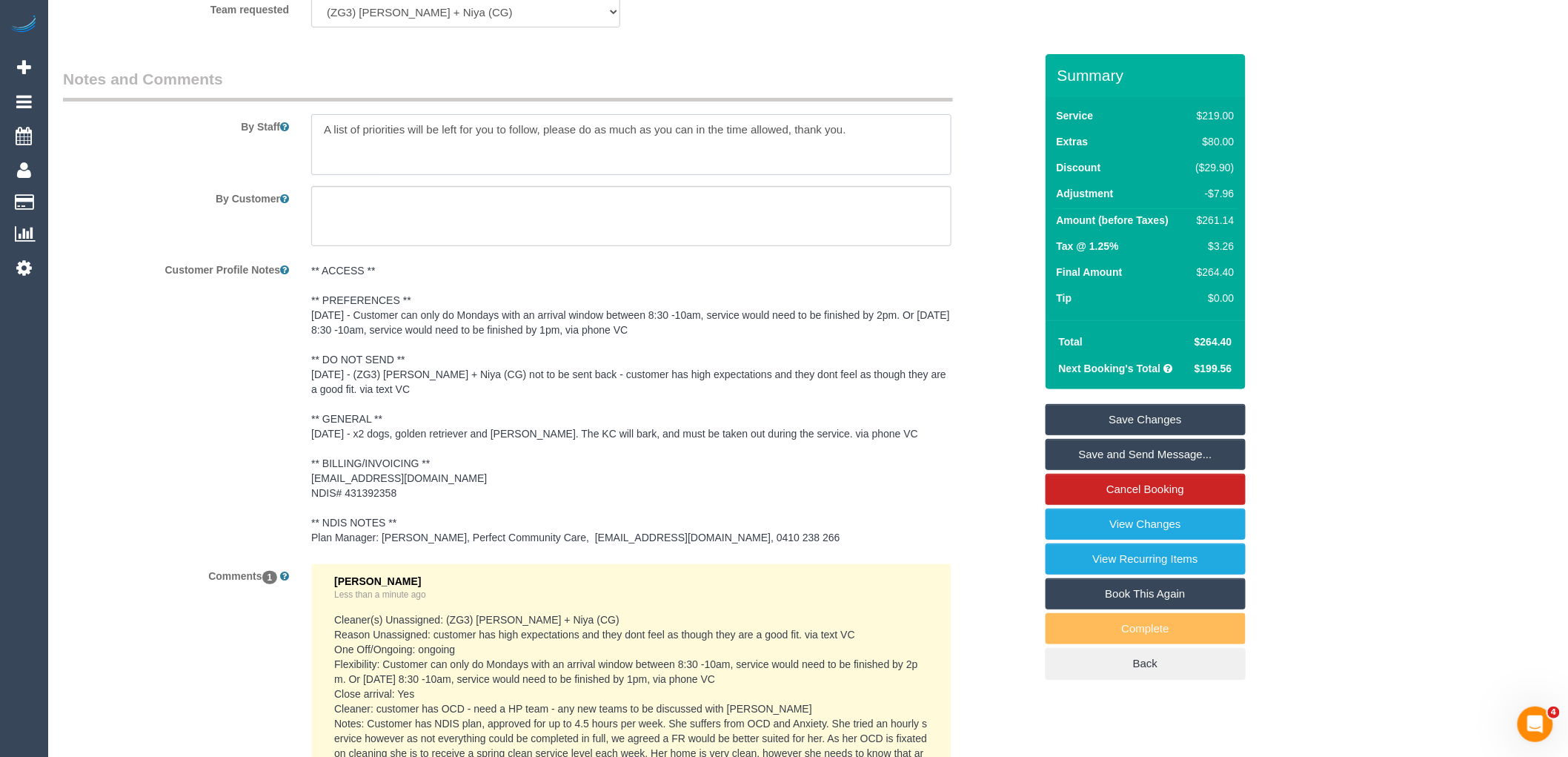
scroll to position [2516, 0]
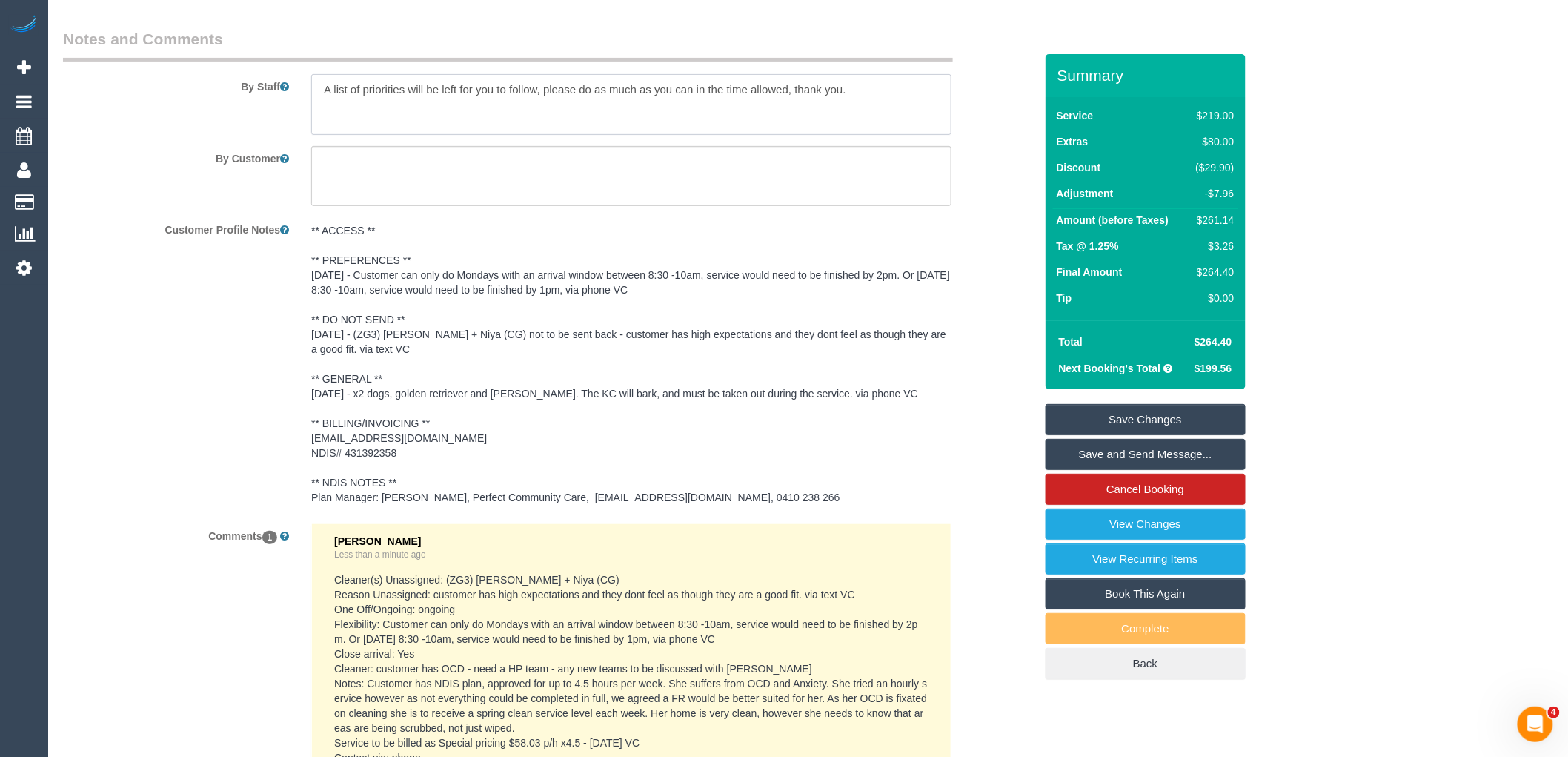
type textarea "A list of priorities will be left for you to follow, please do as much as you c…"
click at [376, 348] on pre "** ACCESS ** ** PREFERENCES ** 11/09/25 - Customer can only do Mondays with an …" at bounding box center [631, 363] width 640 height 282
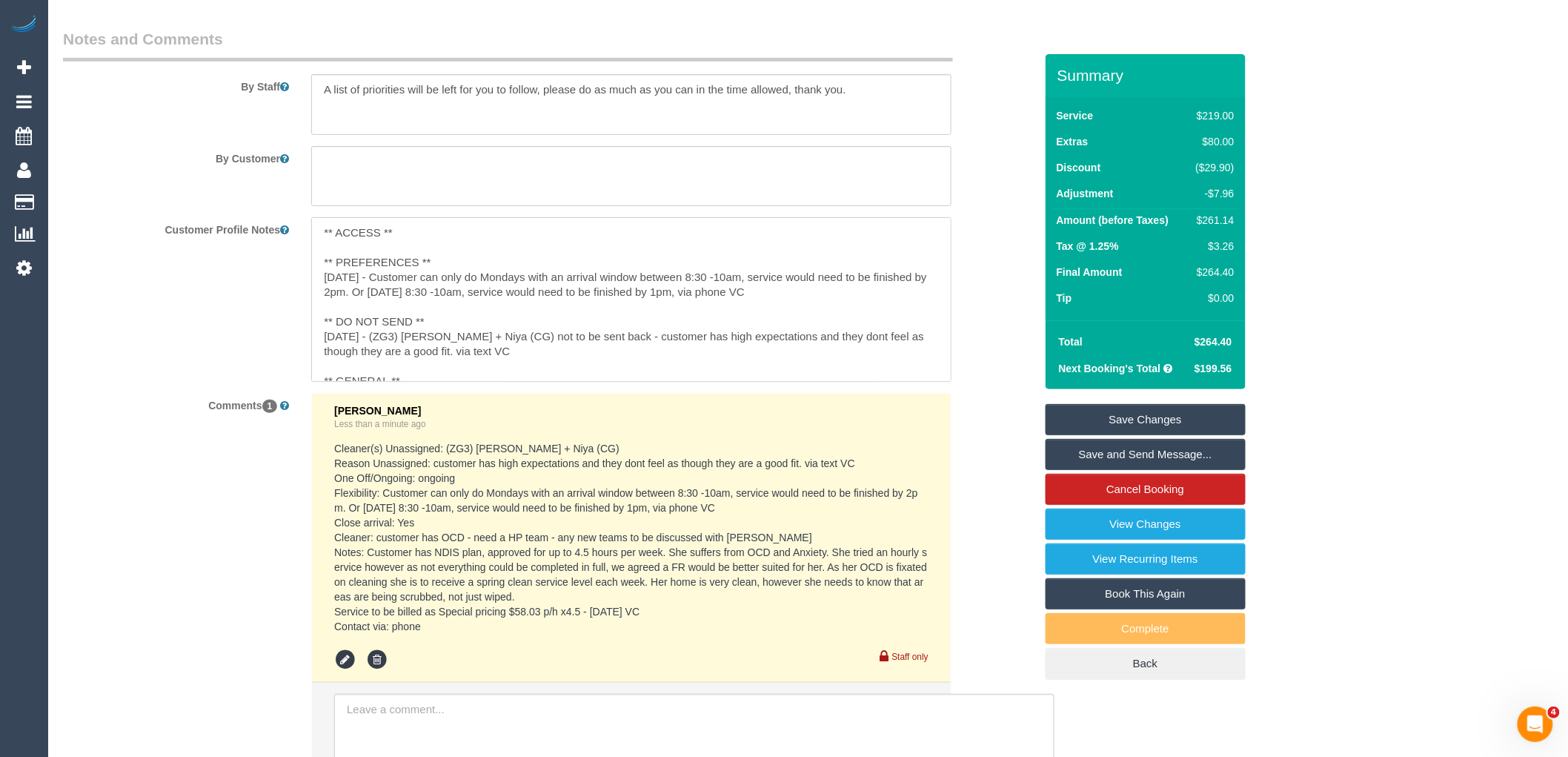
click at [317, 244] on textarea "** ACCESS ** ** PREFERENCES ** 11/09/25 - Customer can only do Mondays with an …" at bounding box center [631, 299] width 640 height 164
paste textarea "Husband Sam will be home, you can call him on 0488097641 if needed."
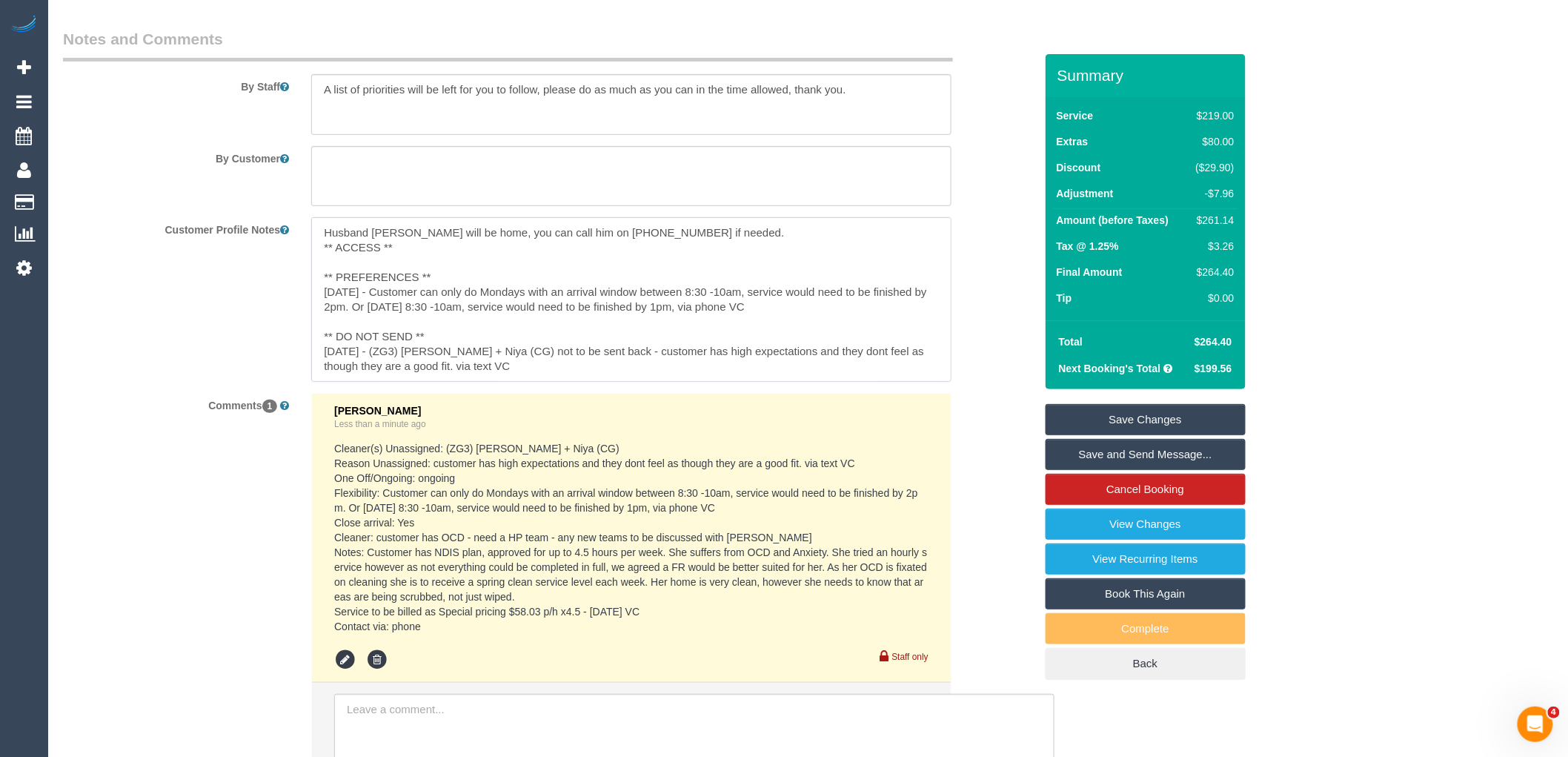
type textarea "Husband Sam will be home, you can call him on 0488097641 if needed. ** ACCESS *…"
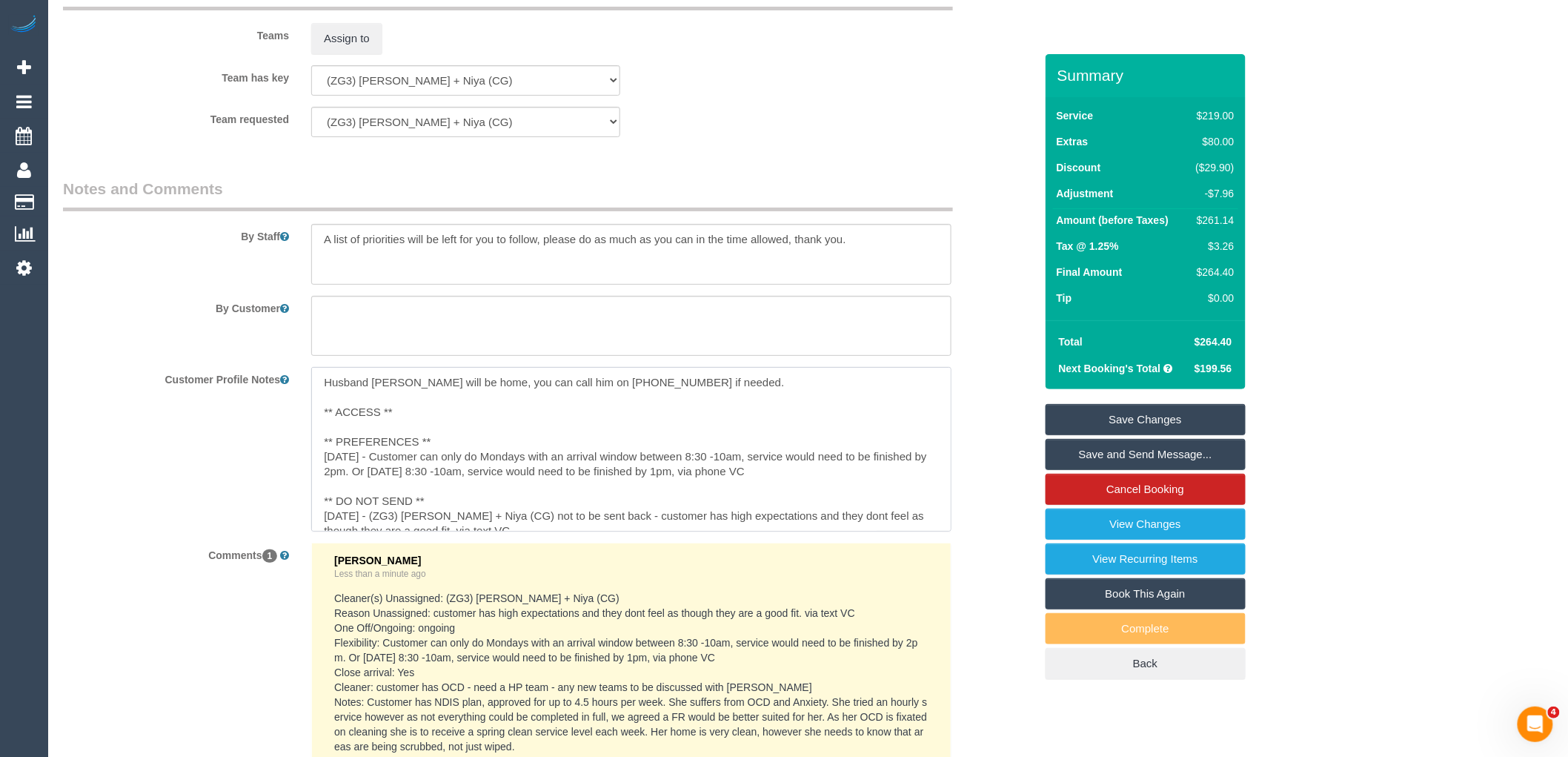
scroll to position [2351, 0]
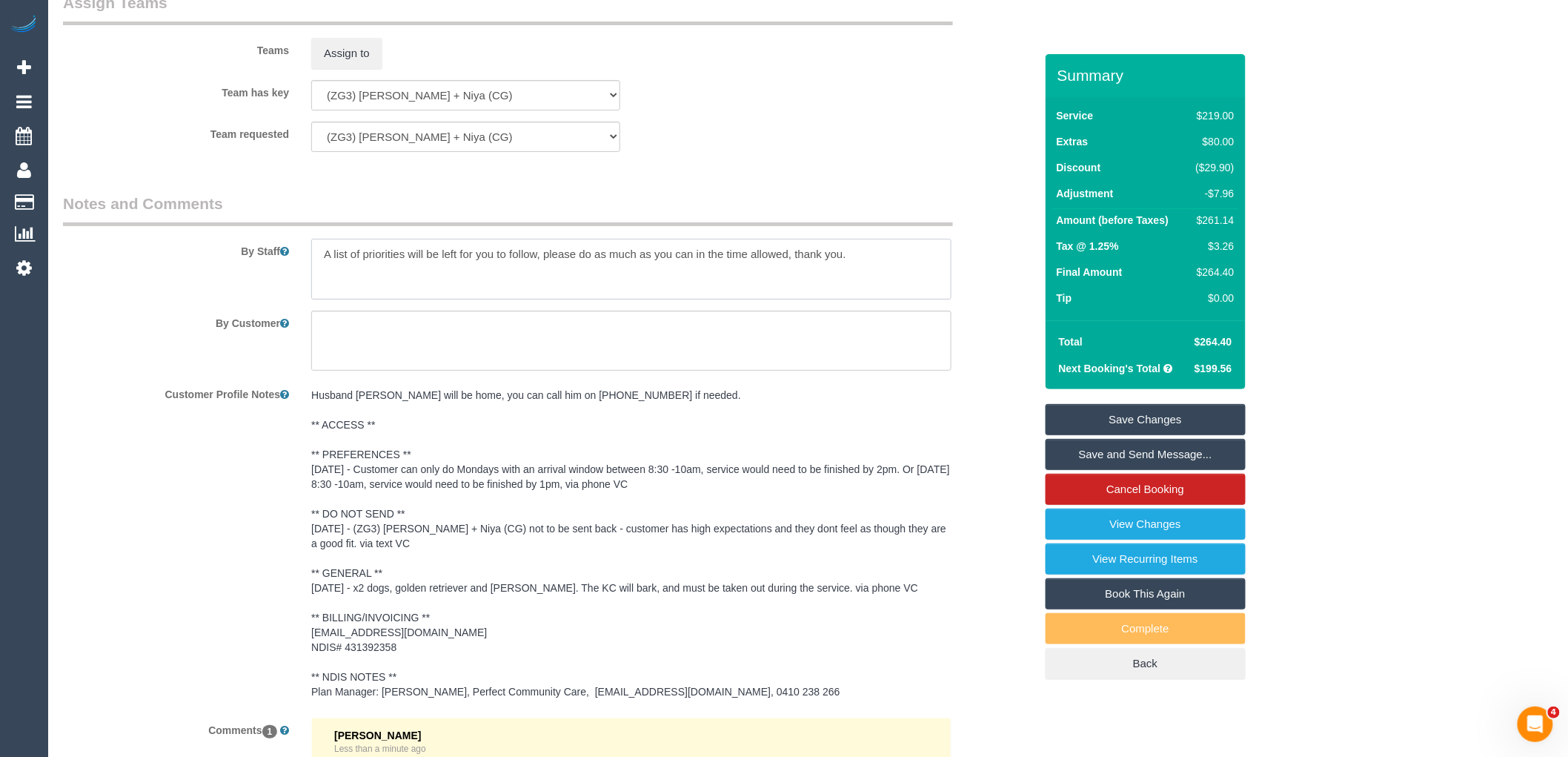
drag, startPoint x: 869, startPoint y: 284, endPoint x: 341, endPoint y: 275, distance: 528.1
click at [341, 275] on textarea at bounding box center [631, 268] width 640 height 60
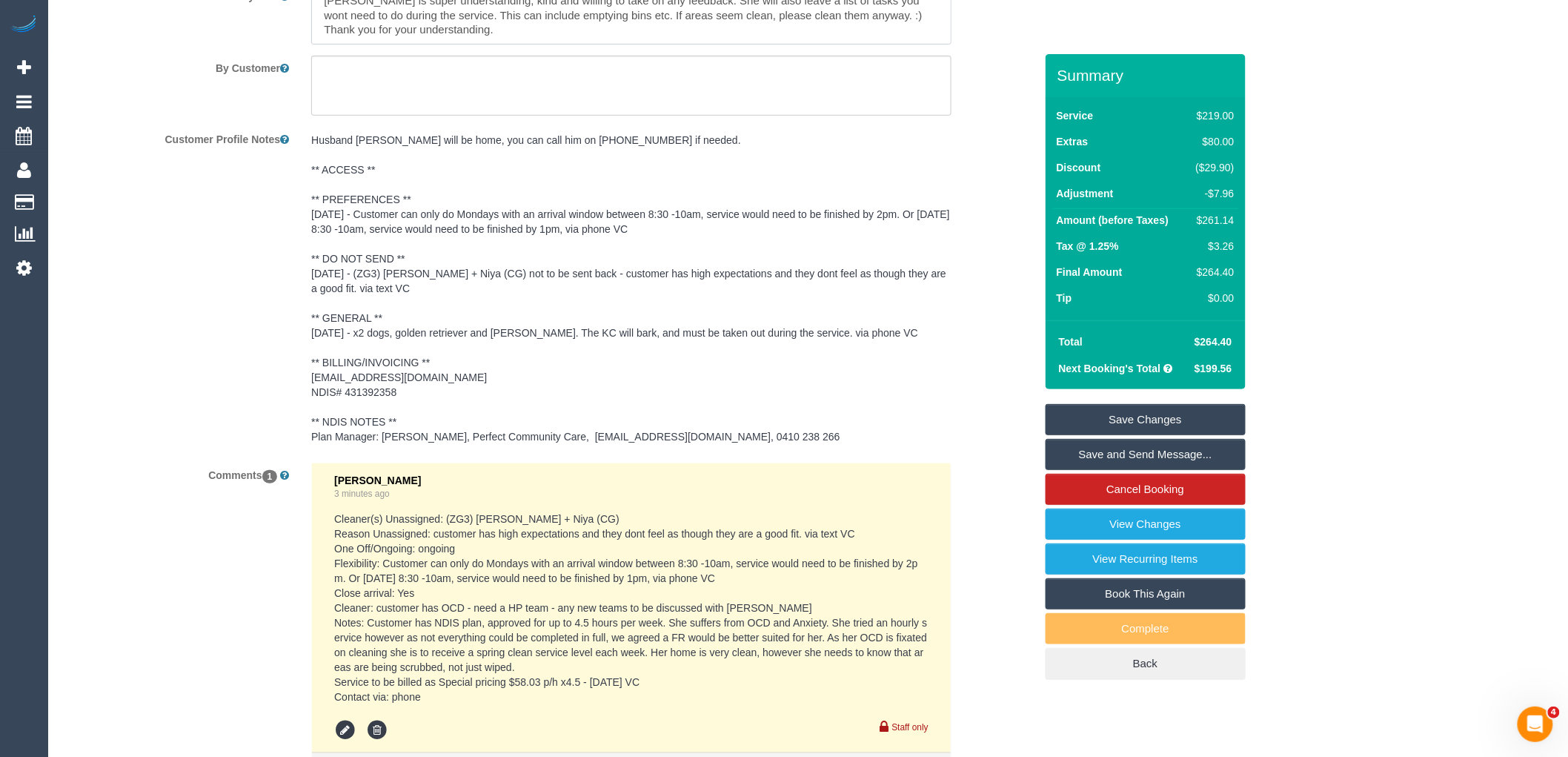
scroll to position [2599, 0]
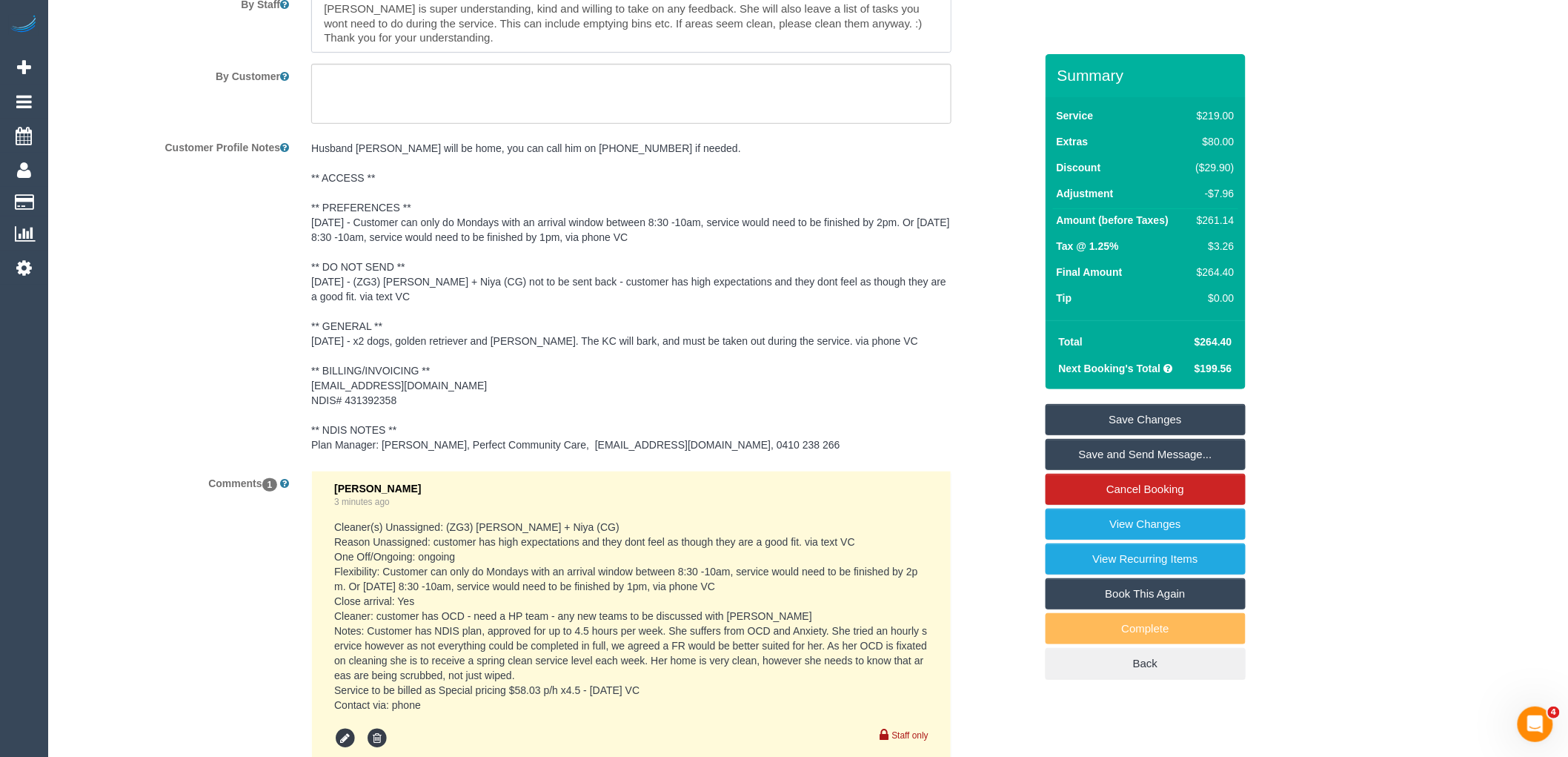
type textarea "3 bedroom flat rate service, 1 bedroom not to be cleaned. Please note a spring …"
click at [1155, 418] on link "Save Changes" at bounding box center [1146, 419] width 200 height 31
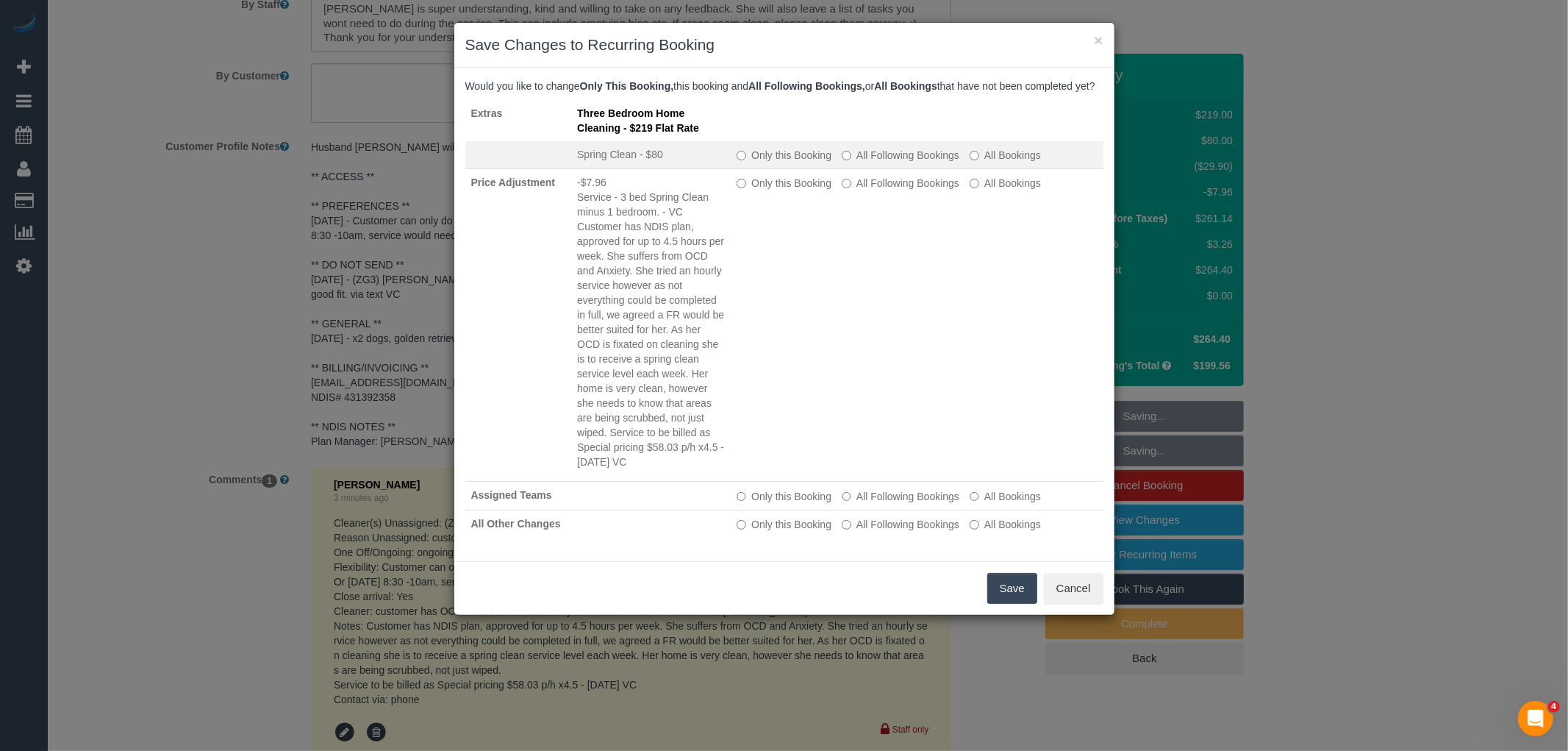
click at [871, 163] on label "All Following Bookings" at bounding box center [901, 155] width 118 height 15
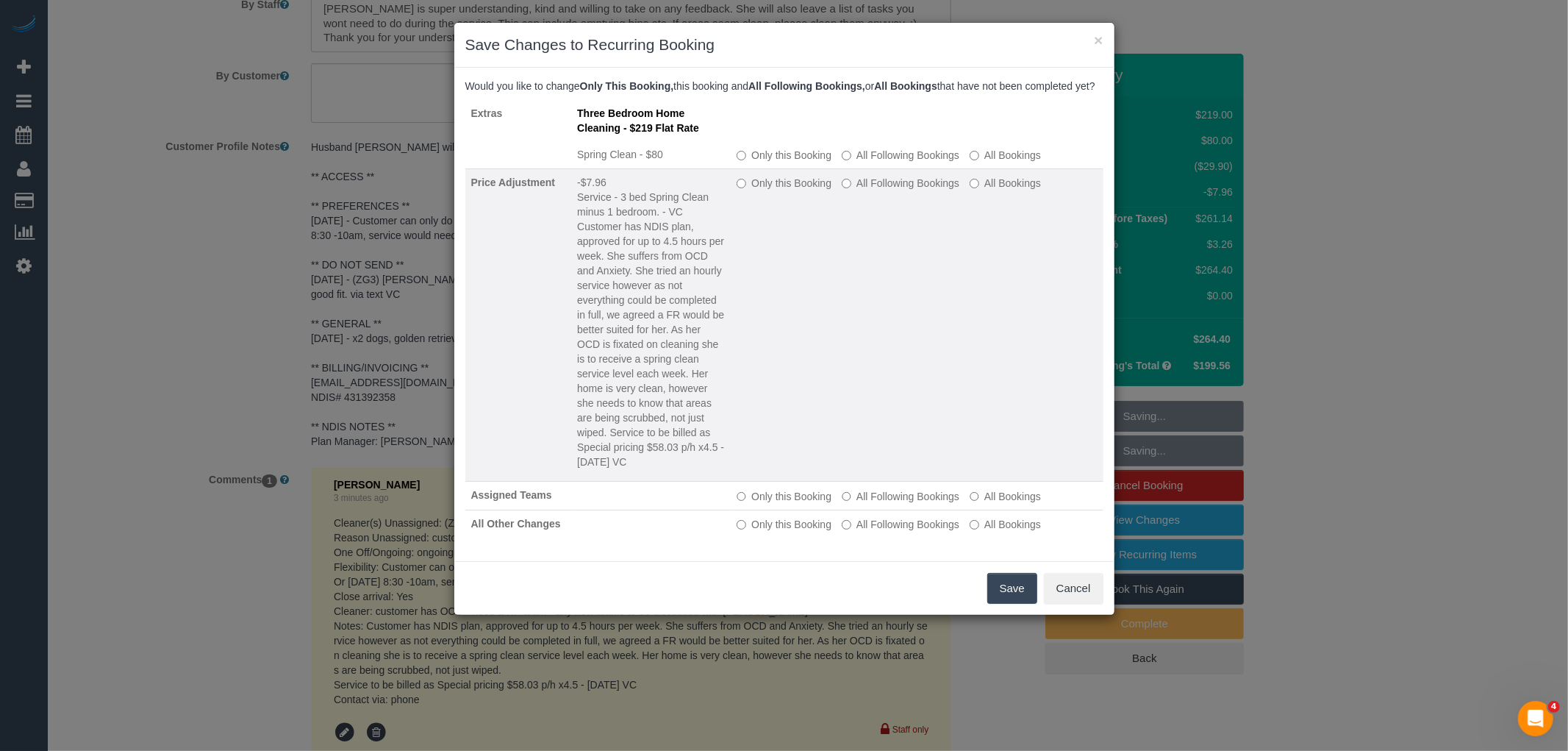
click at [877, 190] on label "All Following Bookings" at bounding box center [901, 183] width 118 height 15
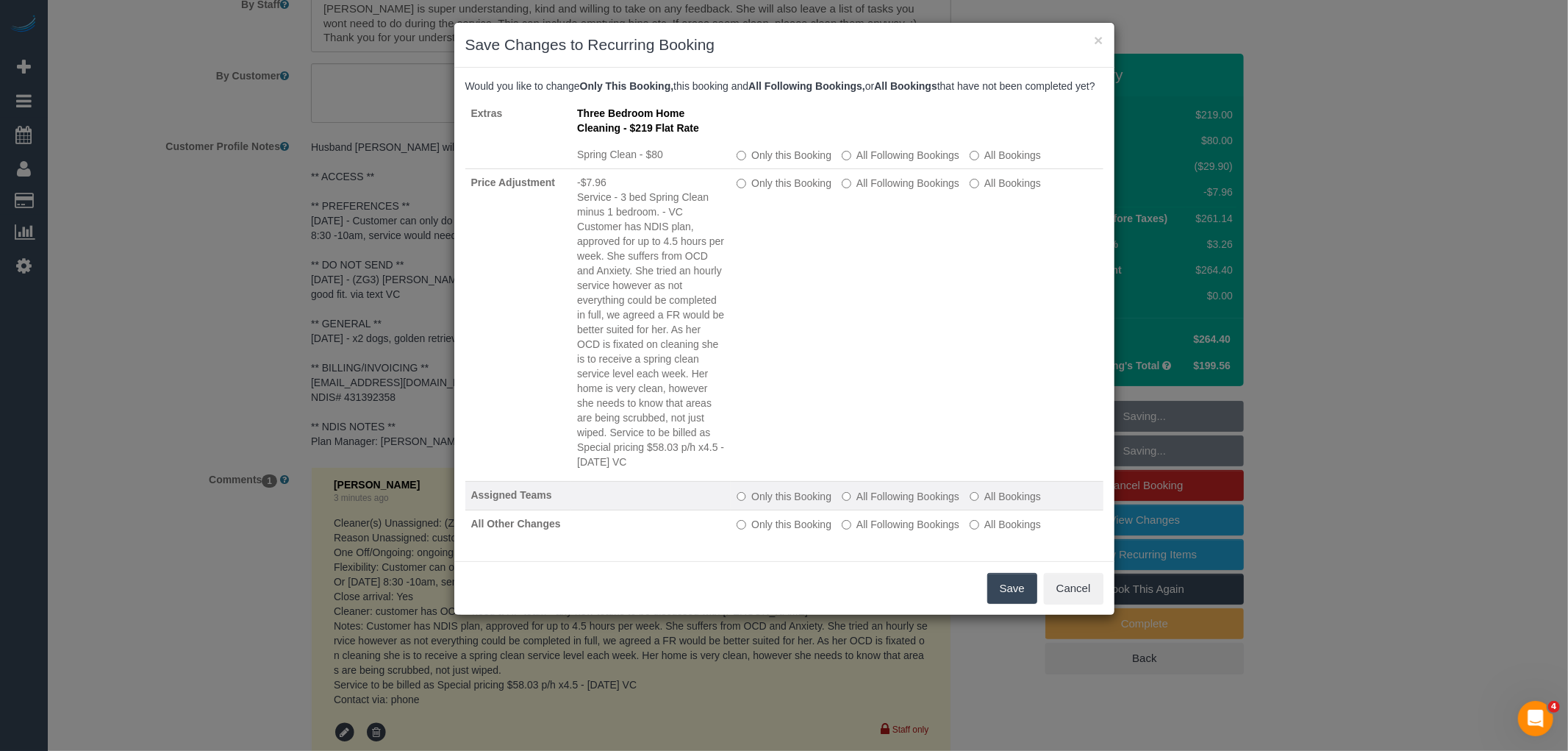
click at [894, 504] on label "All Following Bookings" at bounding box center [901, 496] width 118 height 15
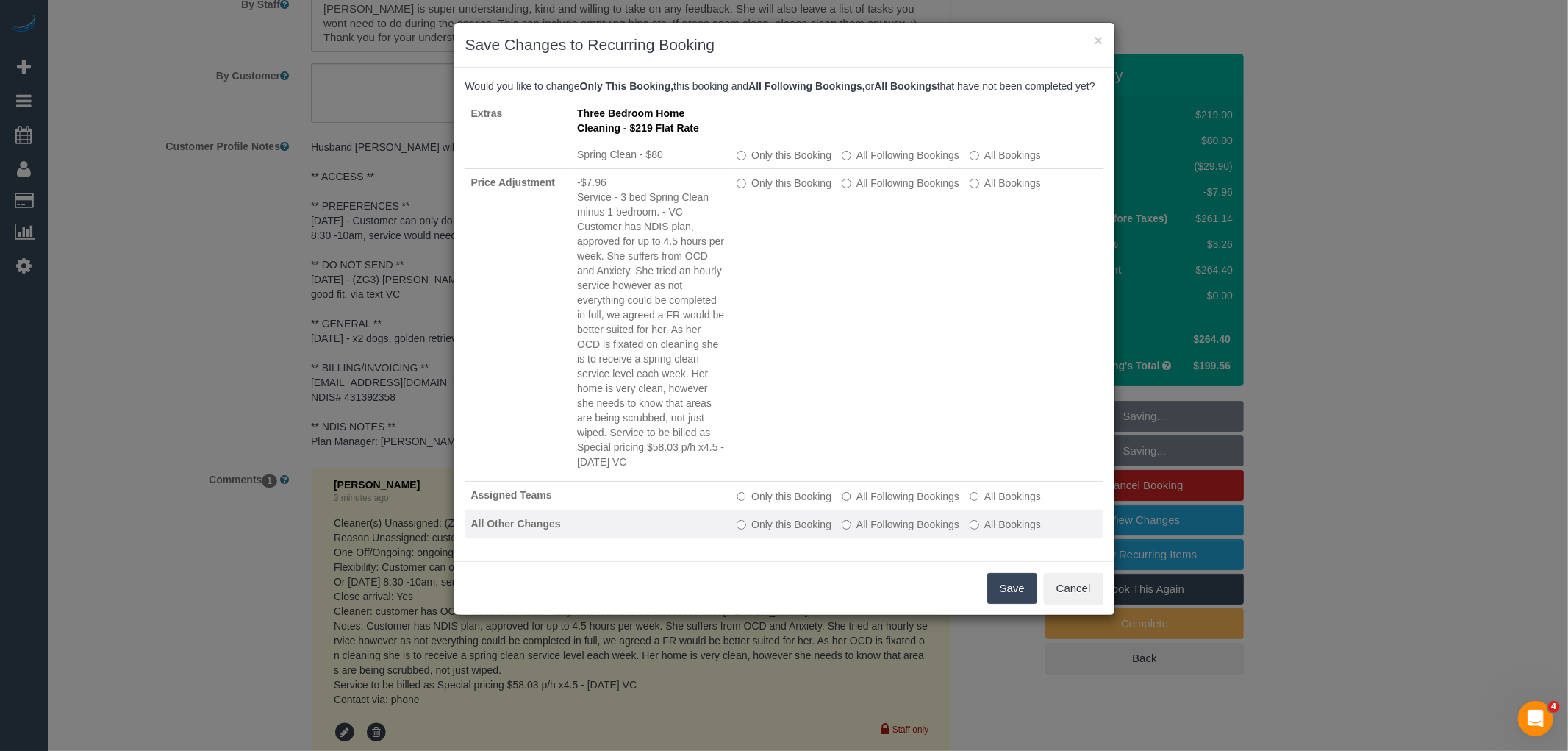
click at [894, 531] on label "All Following Bookings" at bounding box center [901, 524] width 118 height 15
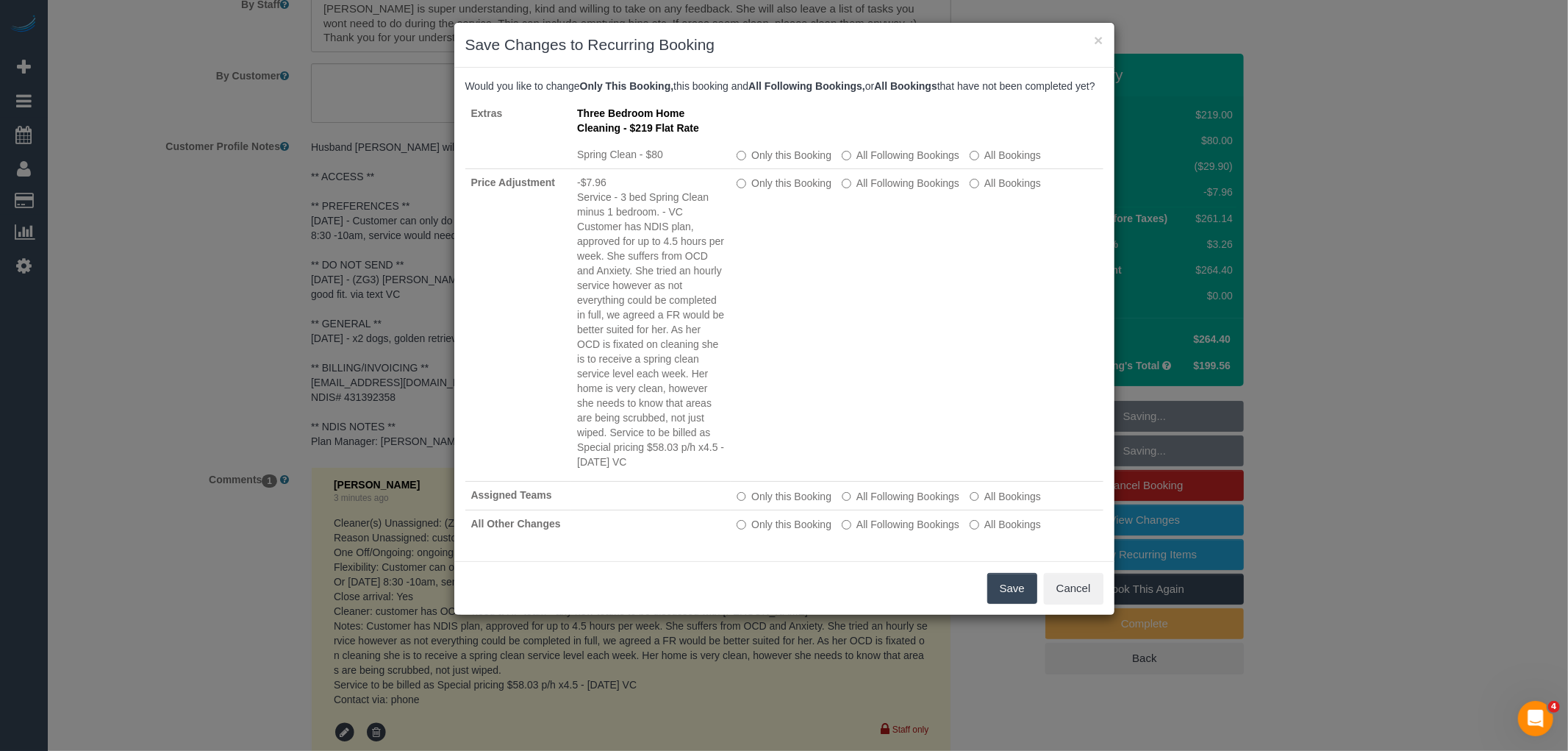
click at [1008, 597] on button "Save" at bounding box center [1012, 587] width 50 height 30
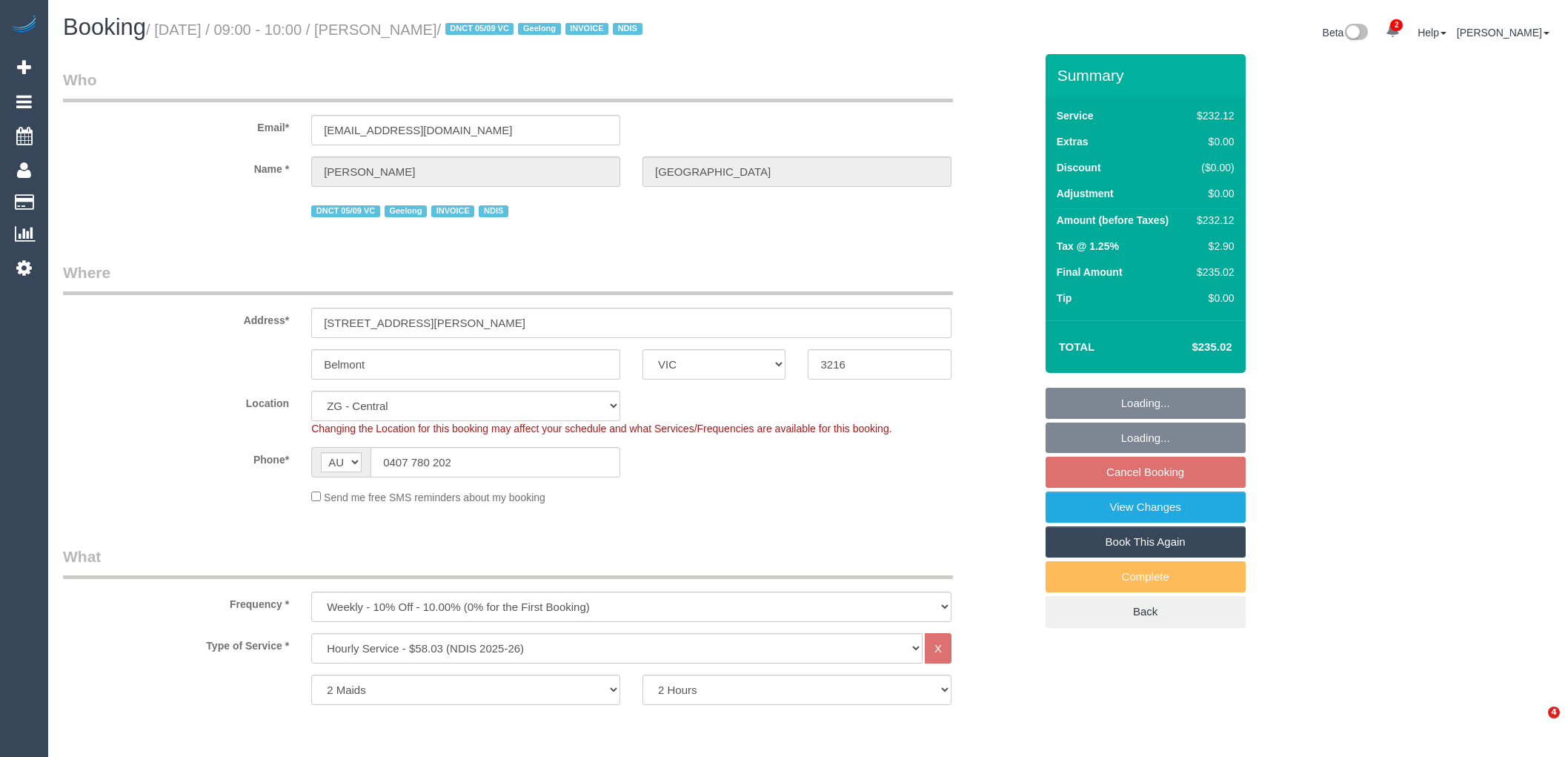
select select "VIC"
select select "2"
select select "number:27"
select select "number:14"
select select "number:19"
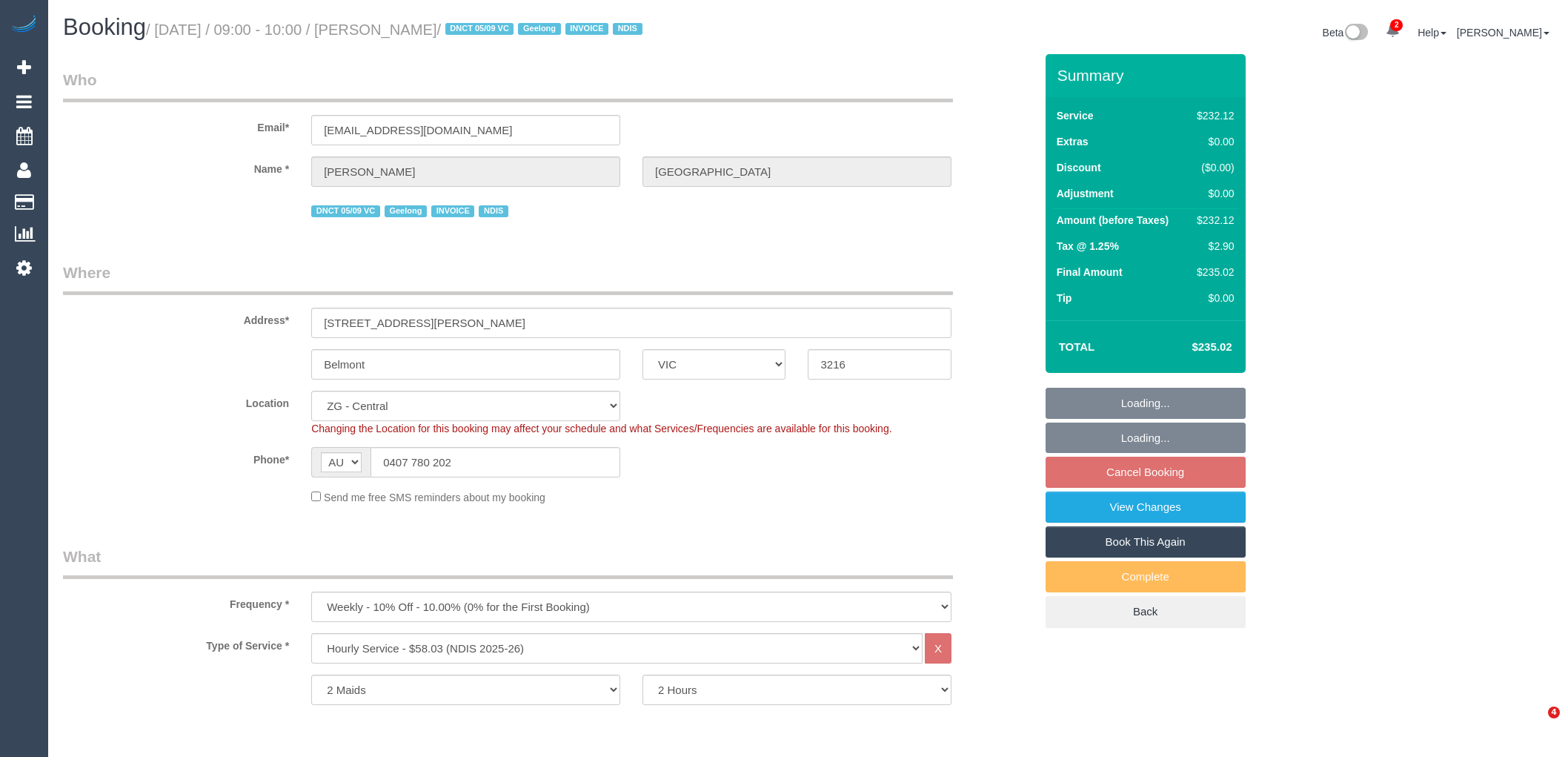
select select "number:25"
select select "number:35"
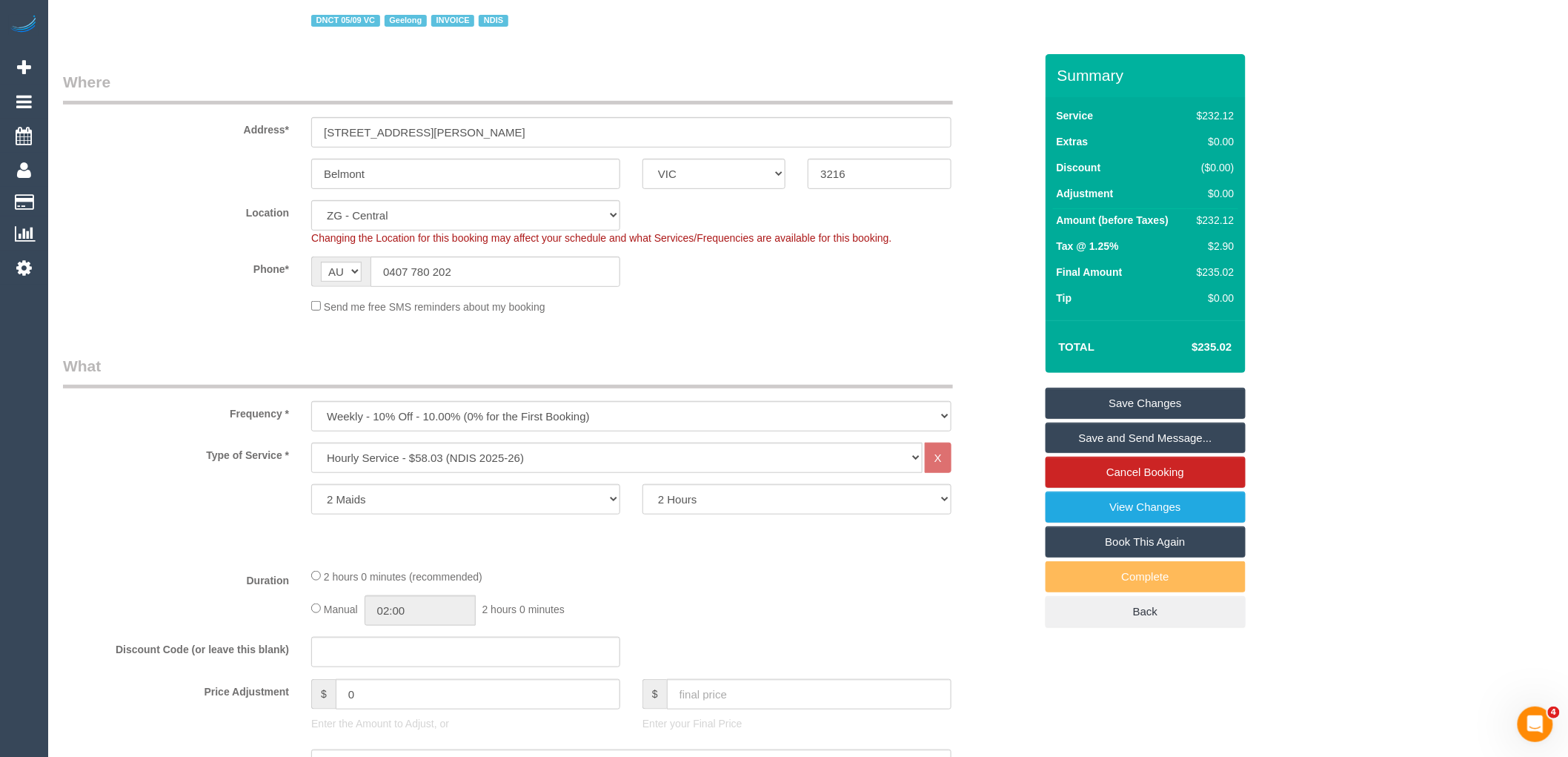
scroll to position [412, 0]
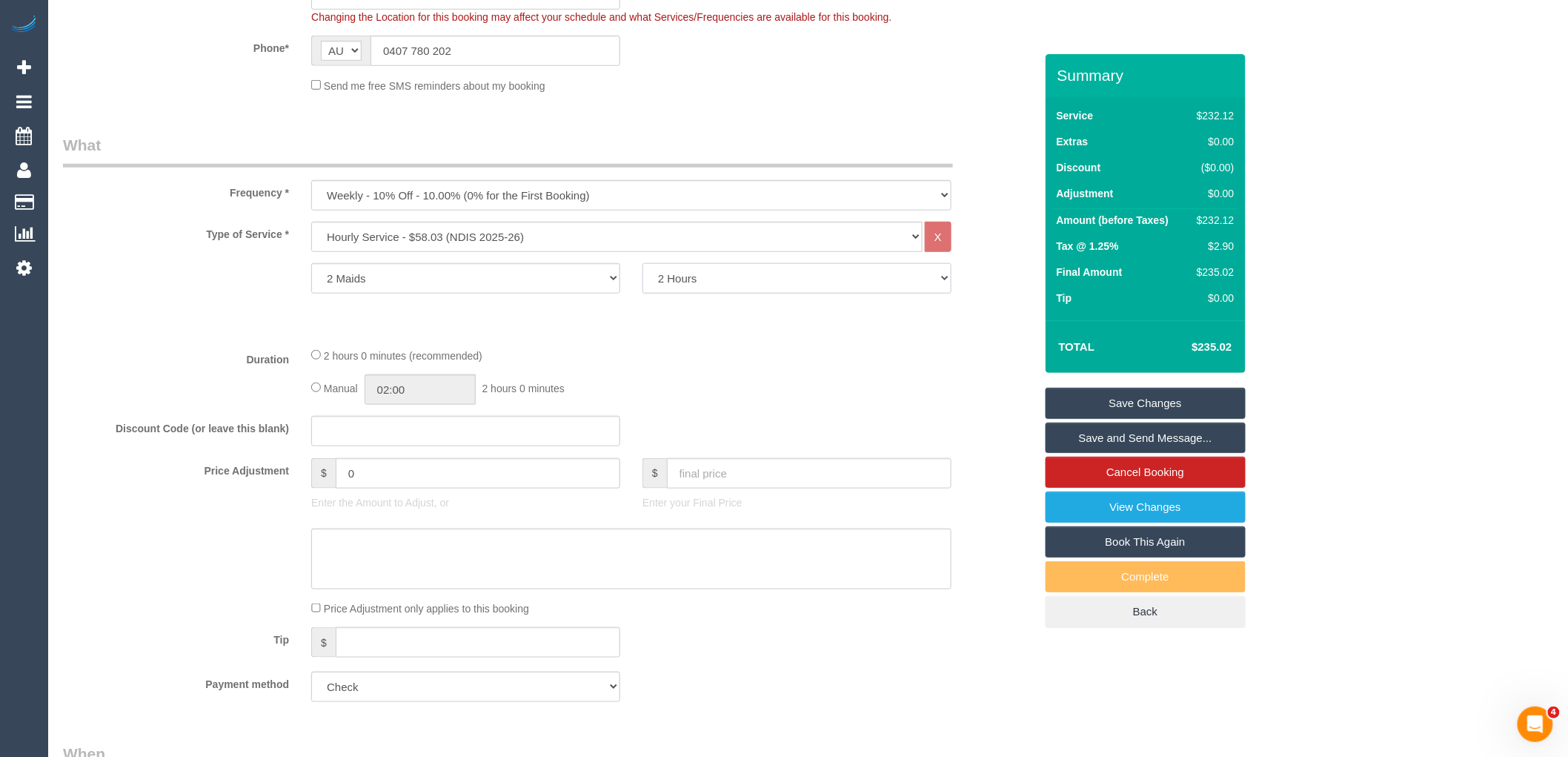
click at [730, 285] on select "2 Hours 2.5 Hours 3 Hours 3.5 Hours 4 Hours 4.5 Hours 5 Hours 5.5 Hours 6 Hours…" at bounding box center [796, 278] width 309 height 31
select select "150"
click at [642, 264] on select "2 Hours 2.5 Hours 3 Hours 3.5 Hours 4 Hours 4.5 Hours 5 Hours 5.5 Hours 6 Hours…" at bounding box center [796, 278] width 309 height 31
click at [723, 331] on div "Type of Service * Hourly Service - $70/h Hourly Service - $65/h Hourly Service …" at bounding box center [549, 278] width 971 height 114
drag, startPoint x: 583, startPoint y: 229, endPoint x: 397, endPoint y: 237, distance: 186.2
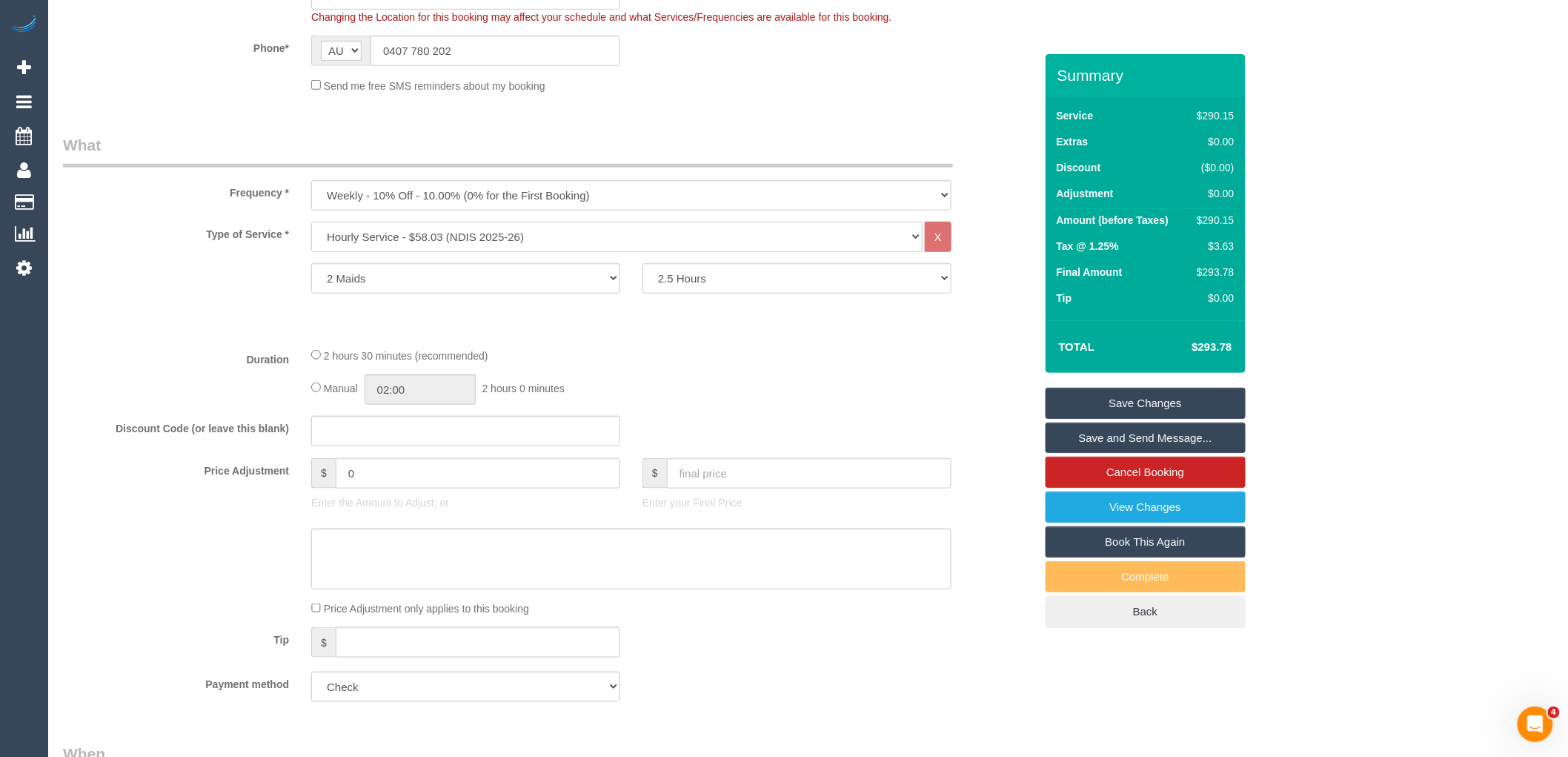
click at [403, 235] on select "Hourly Service - $70/h Hourly Service - $65/h Hourly Service - $60/h Hourly Ser…" at bounding box center [617, 237] width 611 height 31
drag, startPoint x: 566, startPoint y: 227, endPoint x: 583, endPoint y: 225, distance: 17.1
click at [566, 227] on select "Hourly Service - $70/h Hourly Service - $65/h Hourly Service - $60/h Hourly Ser…" at bounding box center [617, 237] width 611 height 31
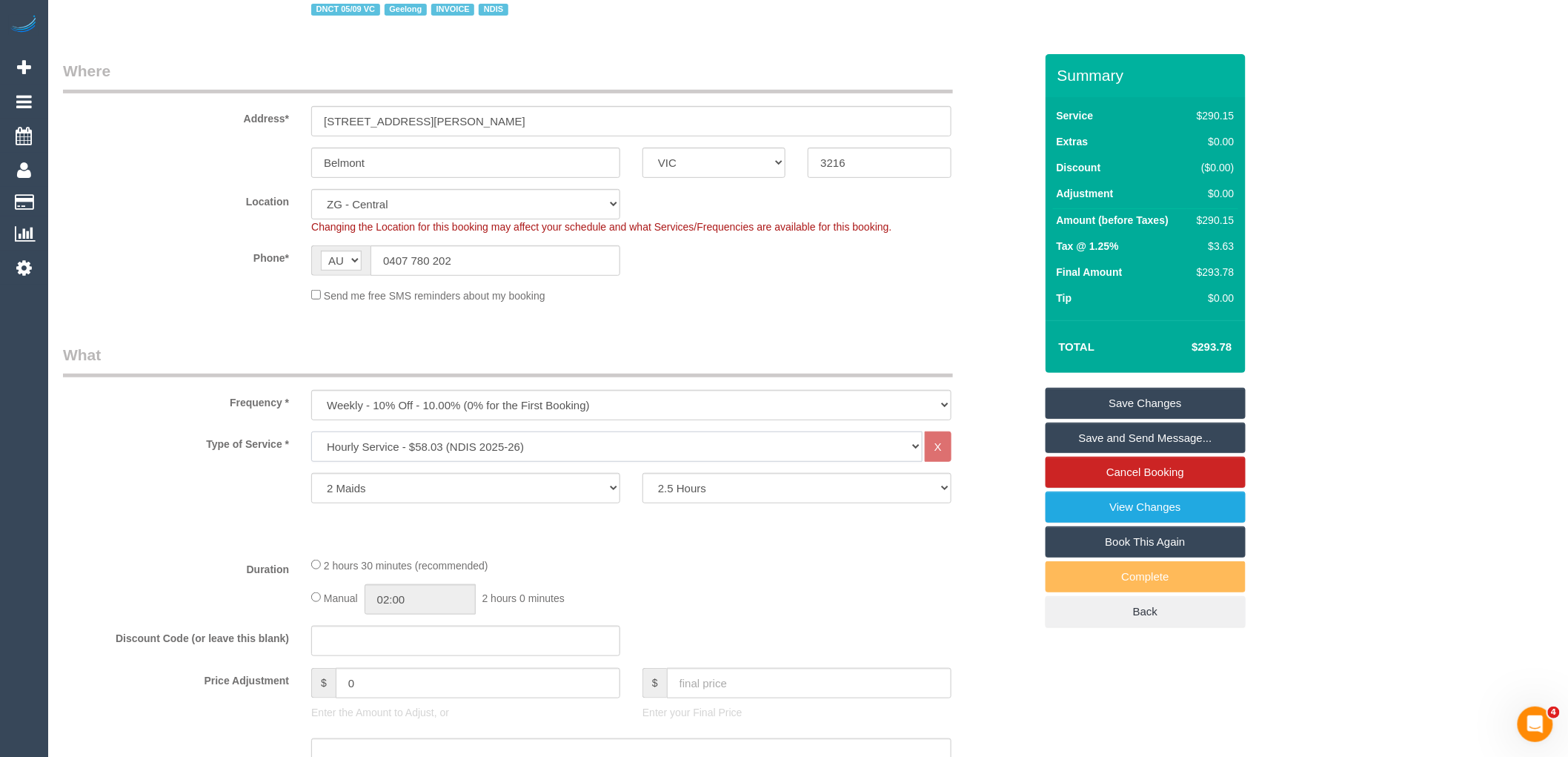
scroll to position [246, 0]
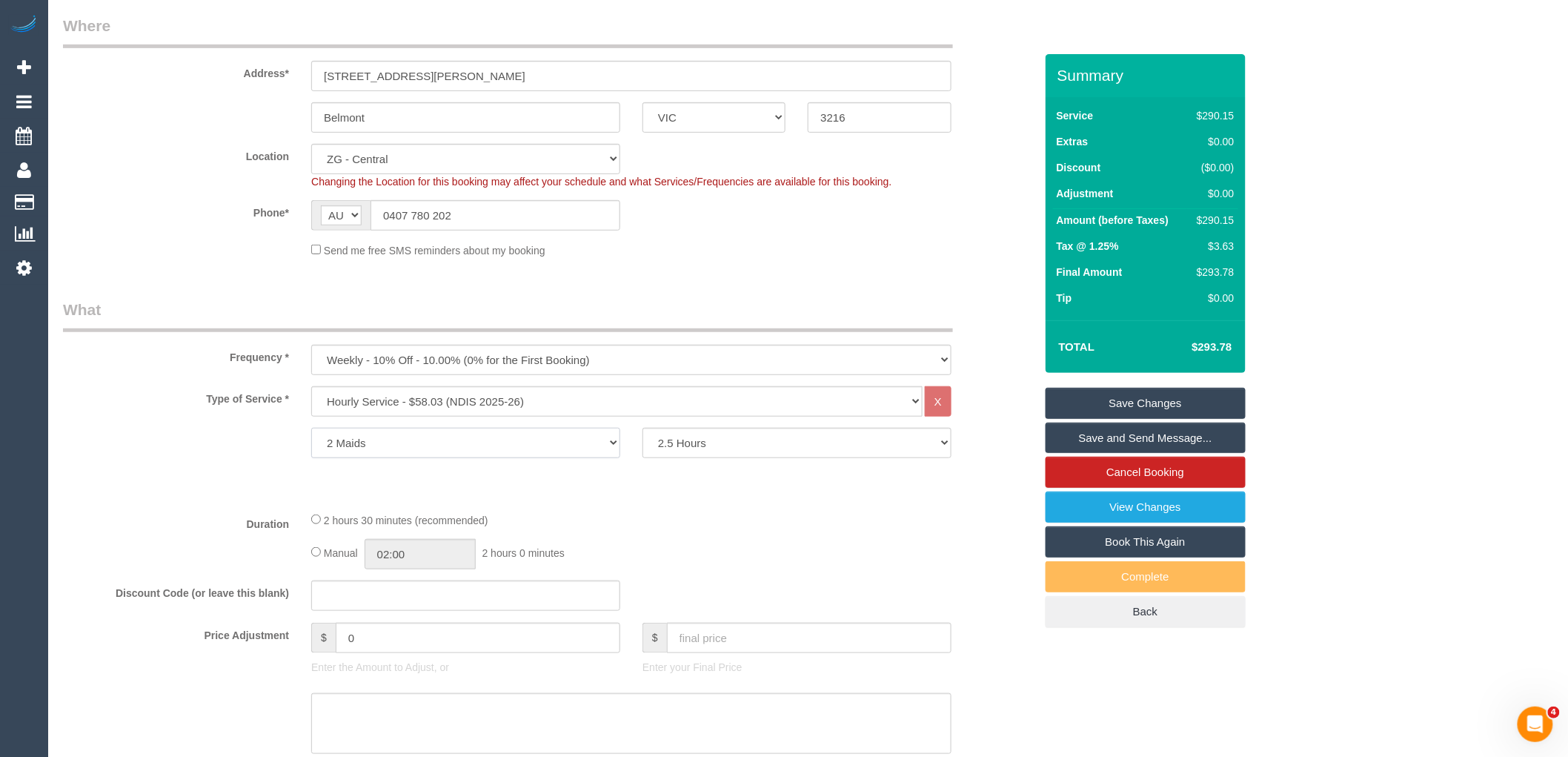
click at [486, 447] on select "1 Maid 2 Maids" at bounding box center [466, 442] width 309 height 31
select select "1"
click at [312, 429] on select "1 Maid 2 Maids" at bounding box center [466, 442] width 309 height 31
click at [731, 433] on select "2 Hours 2.5 Hours 3 Hours 3.5 Hours 4 Hours 4.5 Hours 5 Hours 5.5 Hours 6 Hours…" at bounding box center [796, 442] width 309 height 31
select select "270"
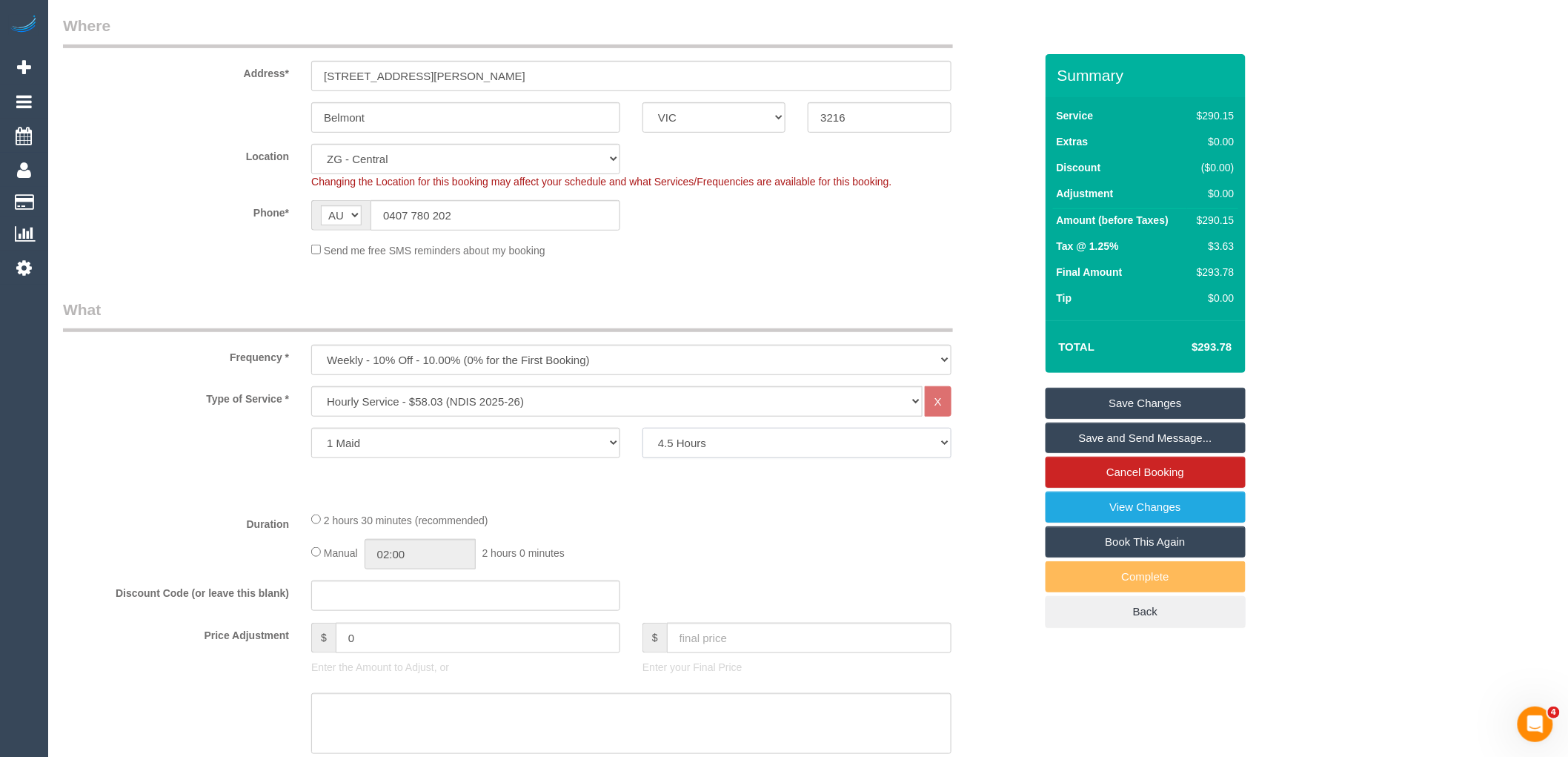
click at [642, 429] on select "2 Hours 2.5 Hours 3 Hours 3.5 Hours 4 Hours 4.5 Hours 5 Hours 5.5 Hours 6 Hours…" at bounding box center [796, 442] width 309 height 31
click at [704, 255] on div "Send me free SMS reminders about my booking" at bounding box center [631, 249] width 663 height 16
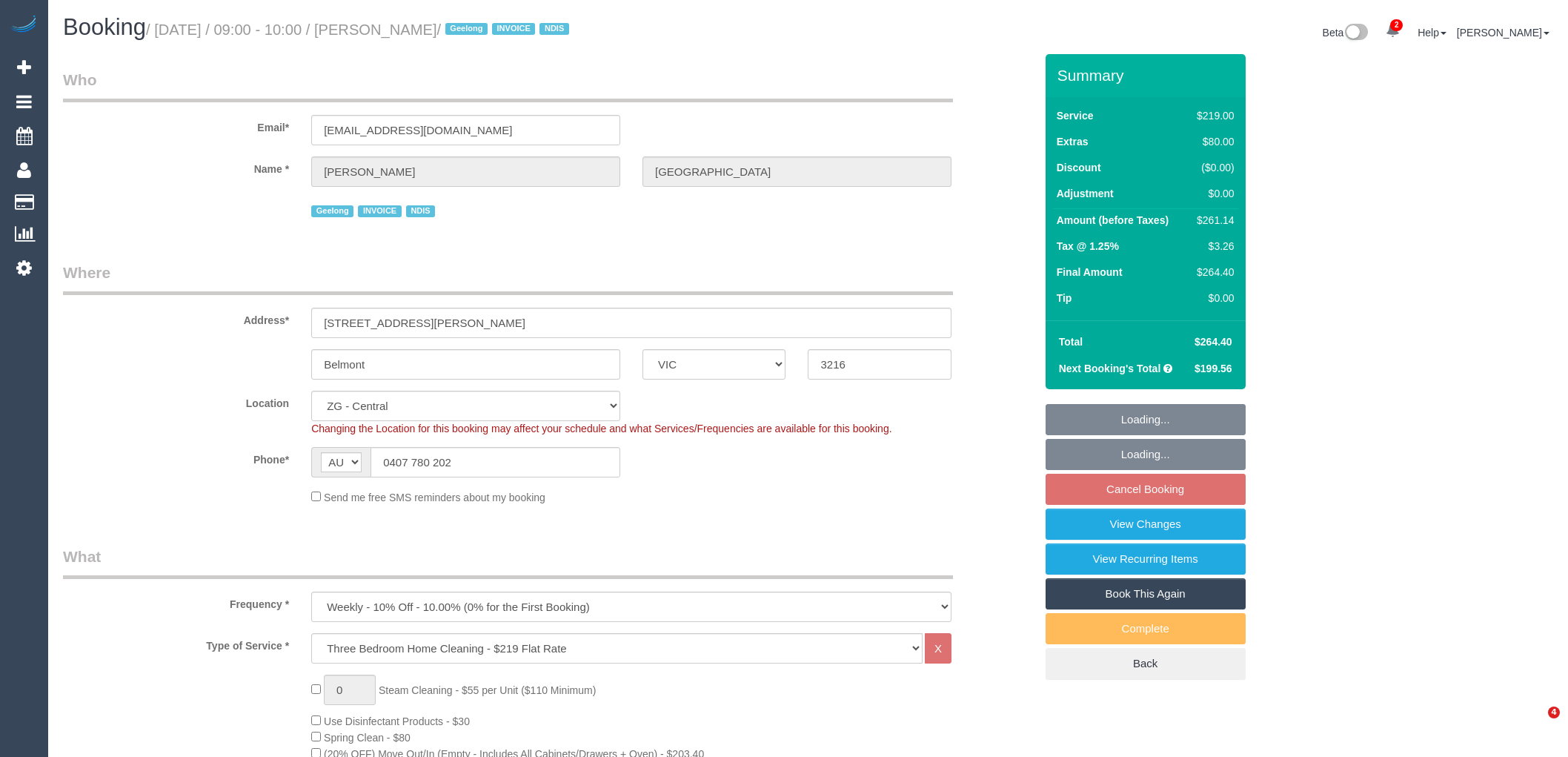
select select "VIC"
select select "number:27"
select select "number:14"
select select "number:19"
select select "number:25"
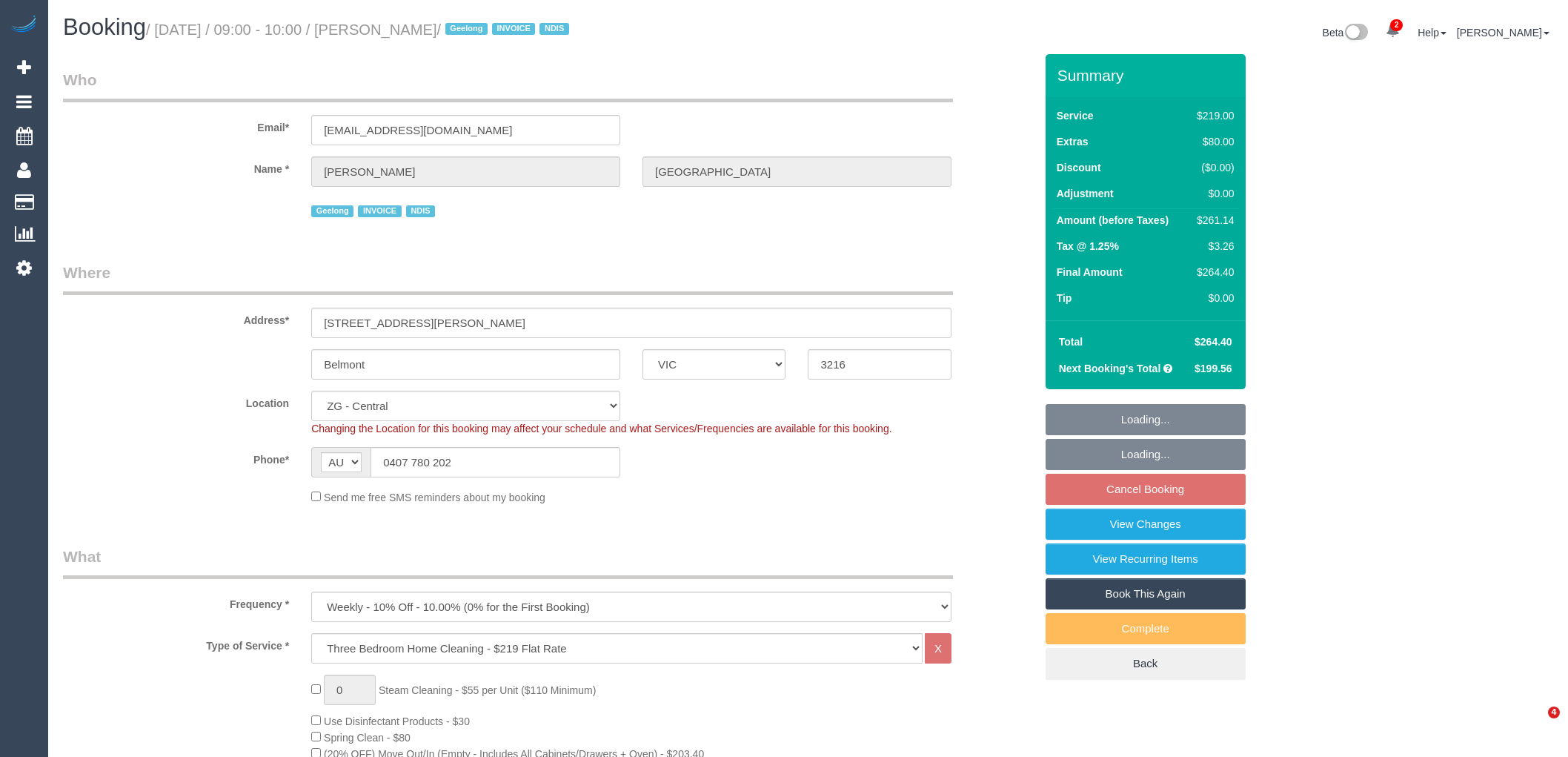
select select "number:35"
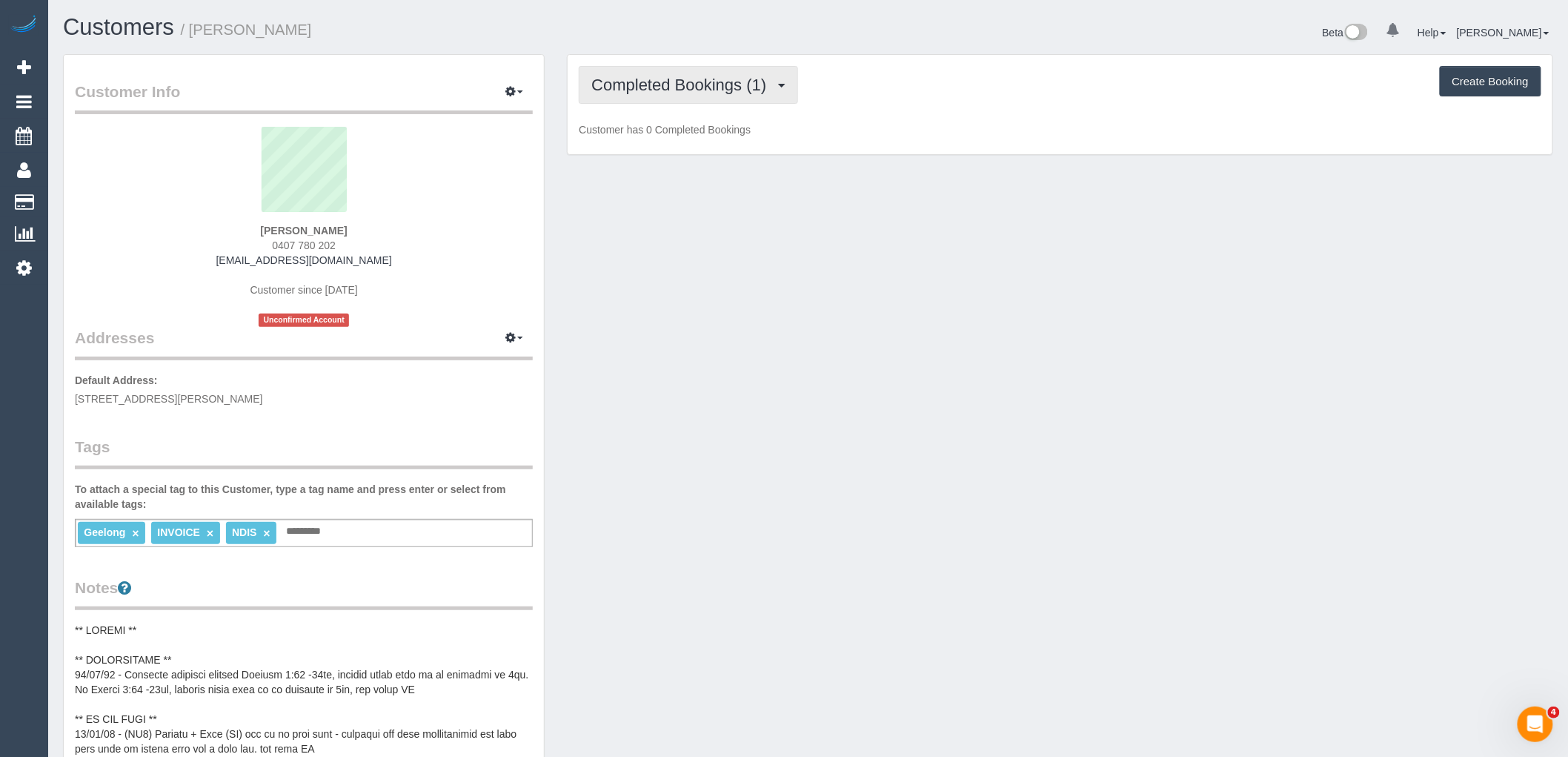
click at [688, 78] on span "Completed Bookings (1)" at bounding box center [683, 84] width 182 height 19
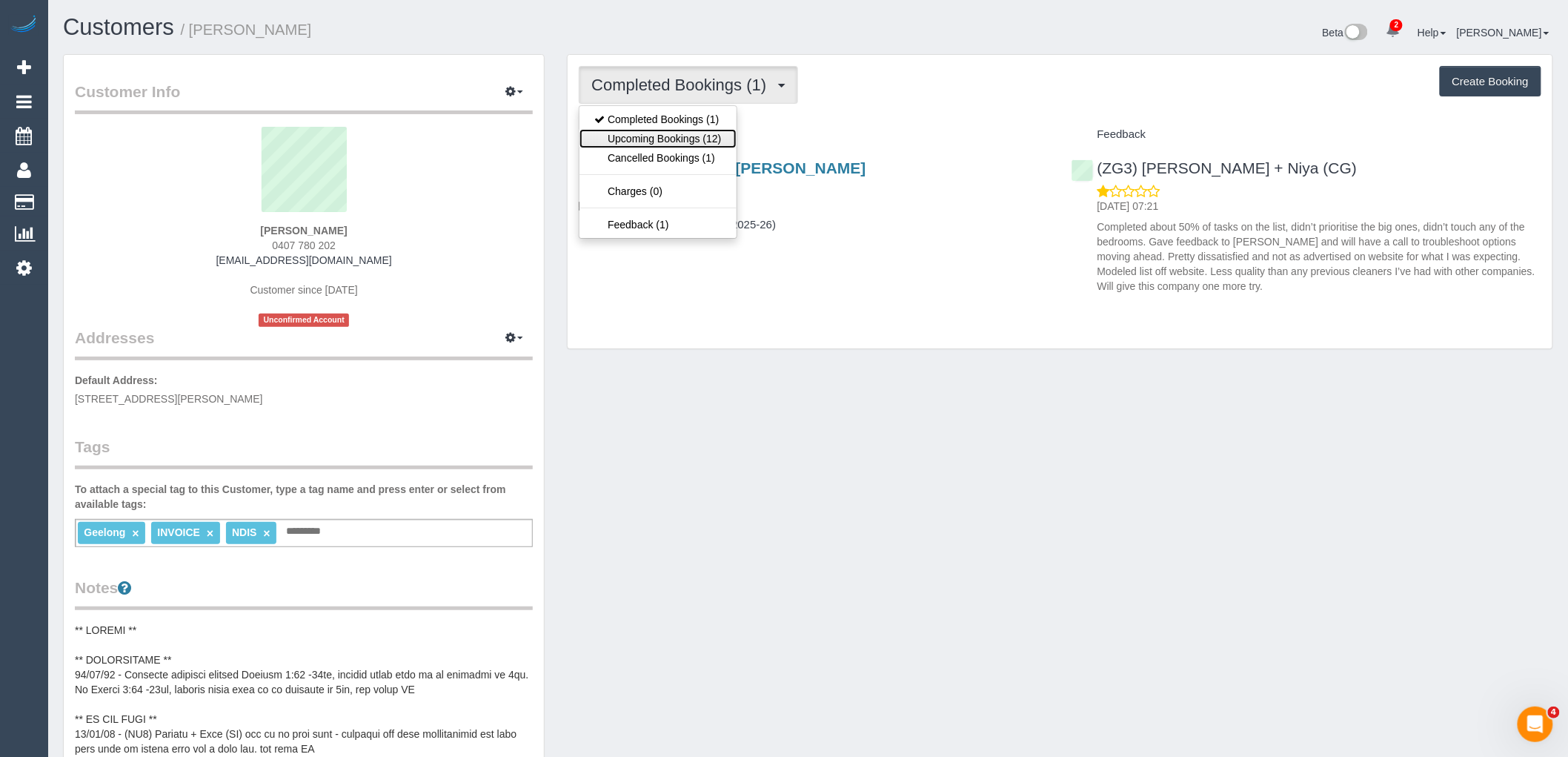
click at [678, 134] on link "Upcoming Bookings (12)" at bounding box center [658, 138] width 156 height 19
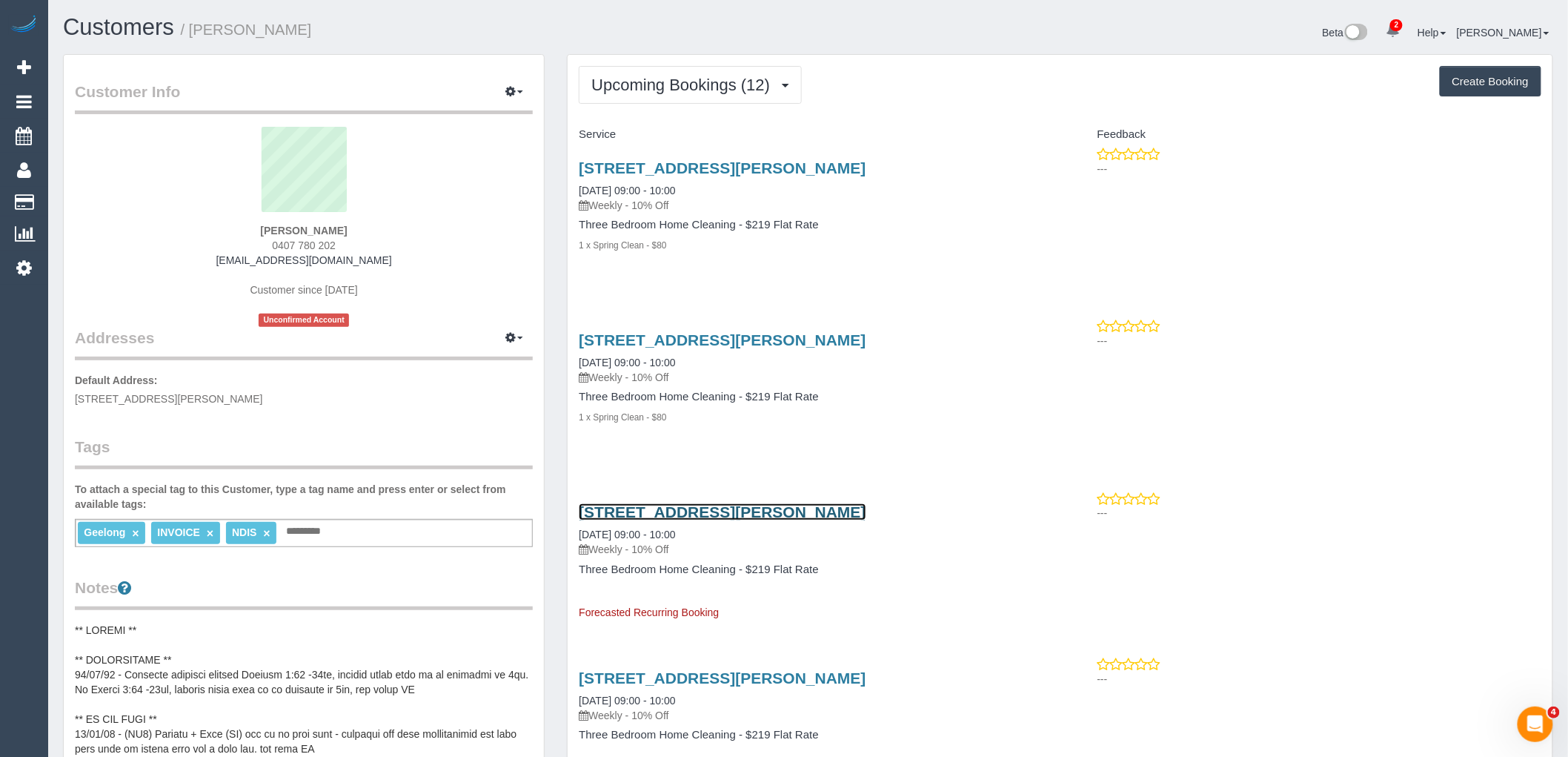
click at [771, 517] on link "[STREET_ADDRESS][PERSON_NAME]" at bounding box center [722, 512] width 287 height 17
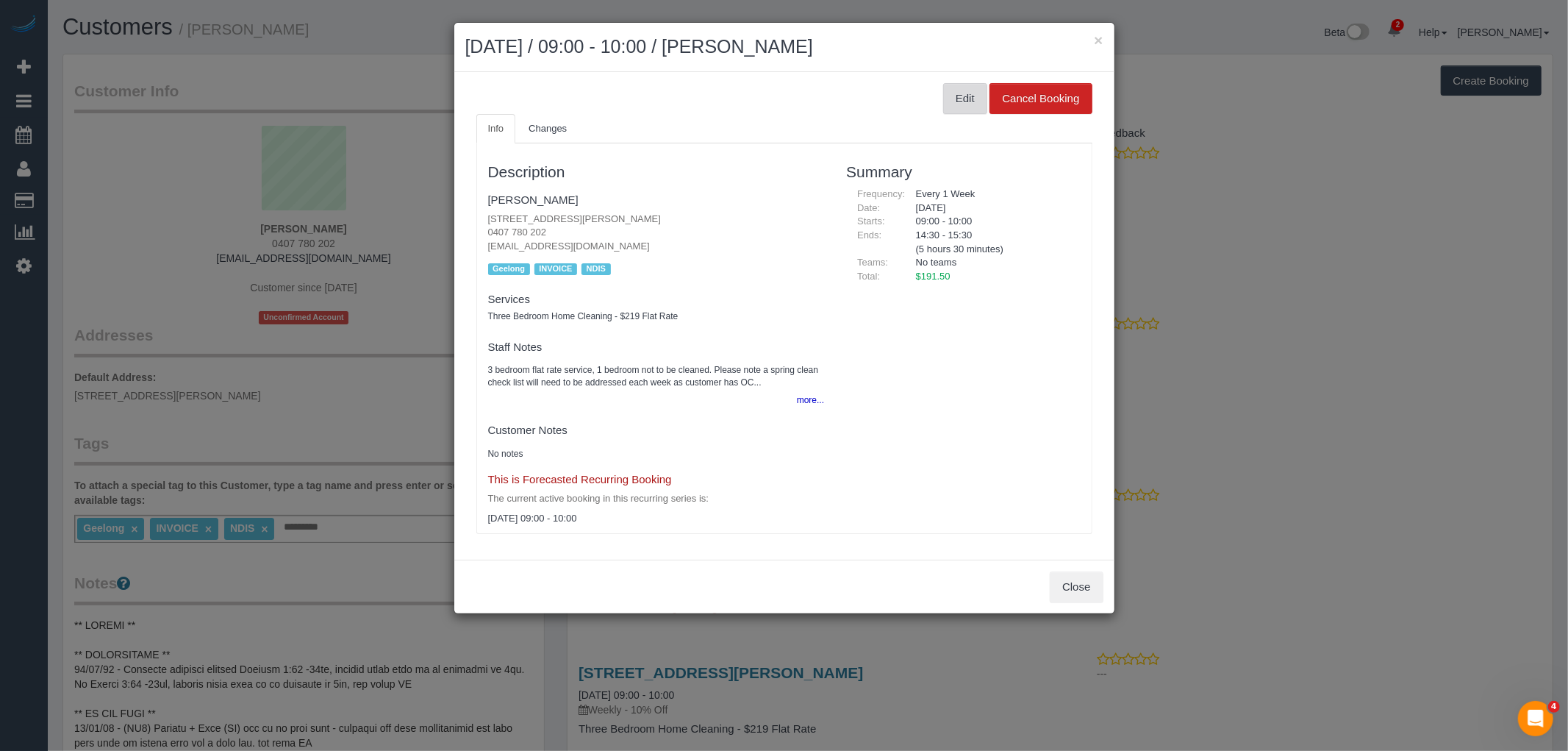
click at [953, 91] on button "Edit" at bounding box center [965, 98] width 44 height 30
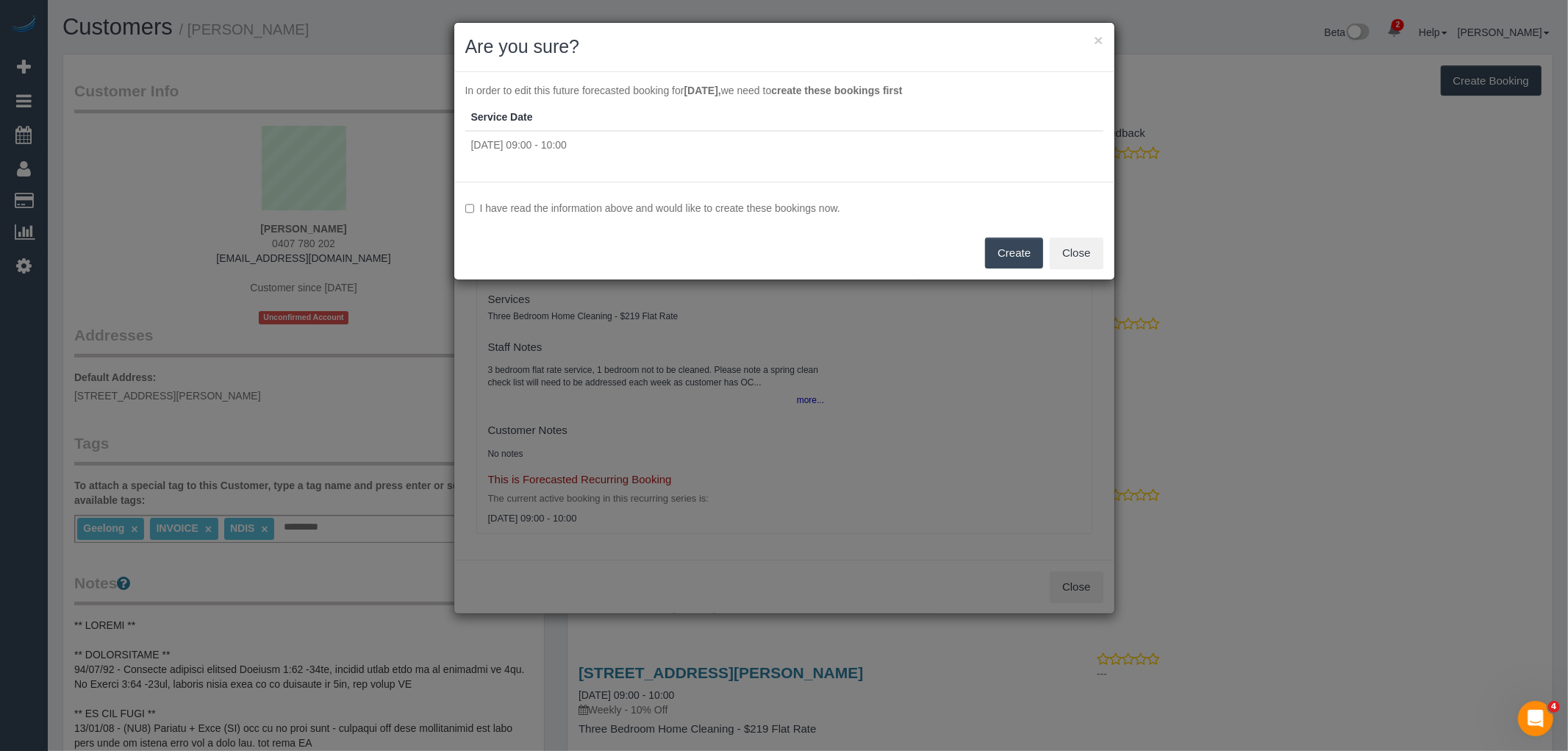
click at [739, 211] on label "I have read the information above and would like to create these bookings now." at bounding box center [784, 207] width 638 height 15
click at [1018, 248] on button "Create" at bounding box center [1014, 252] width 58 height 30
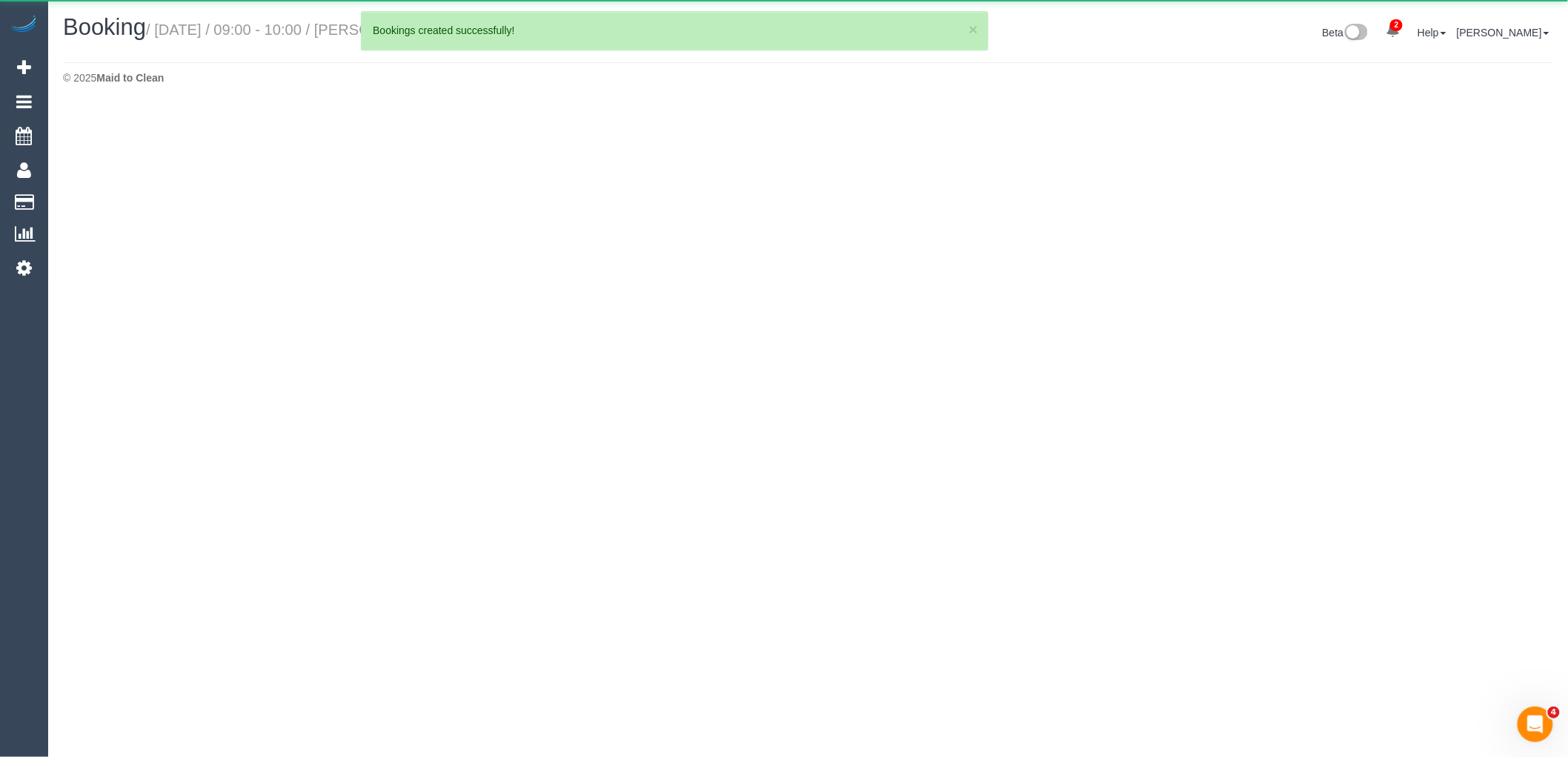
select select "VIC"
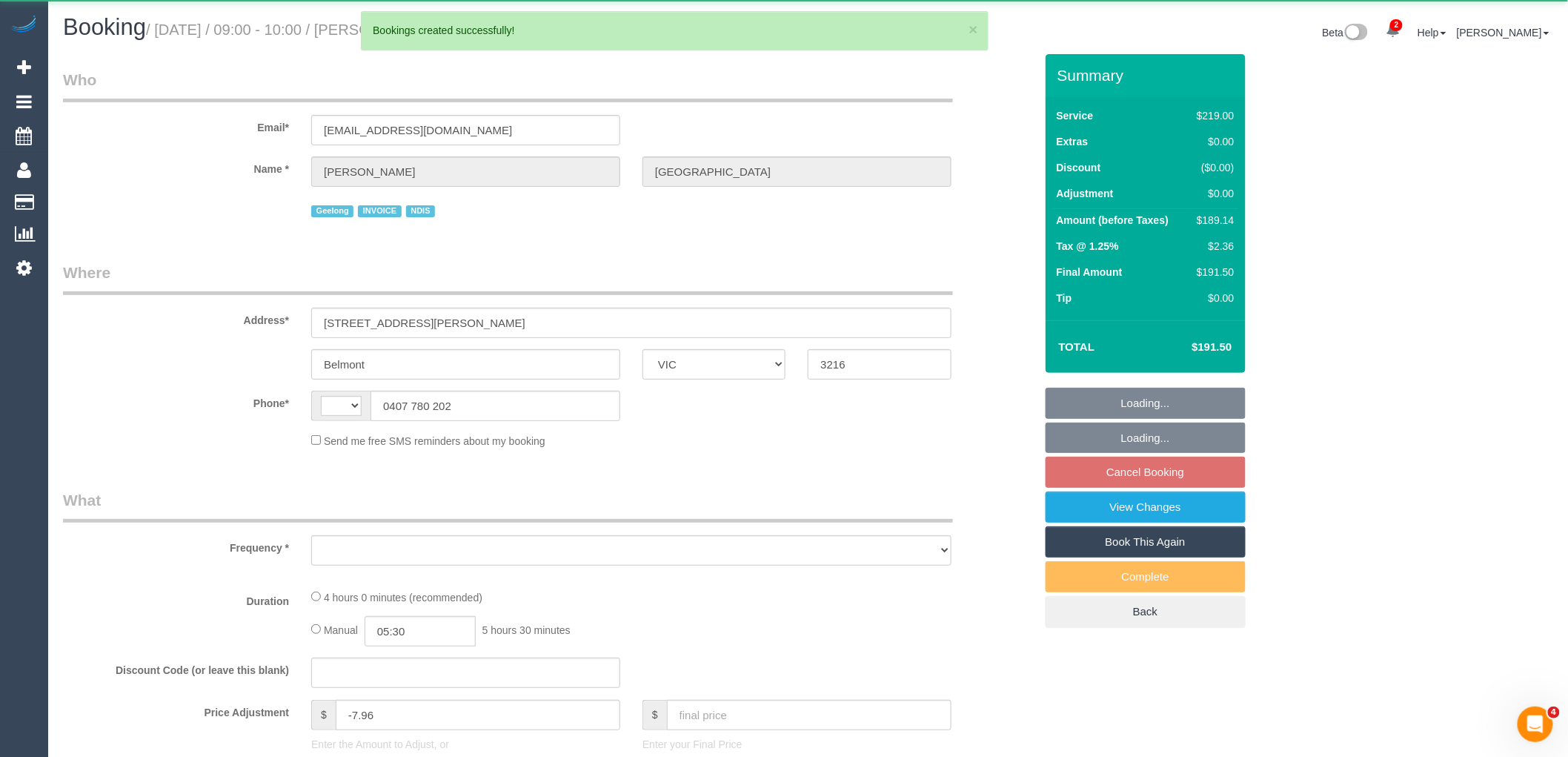
select select "string:AU"
select select "object:1332"
select select "number:27"
select select "number:14"
select select "number:19"
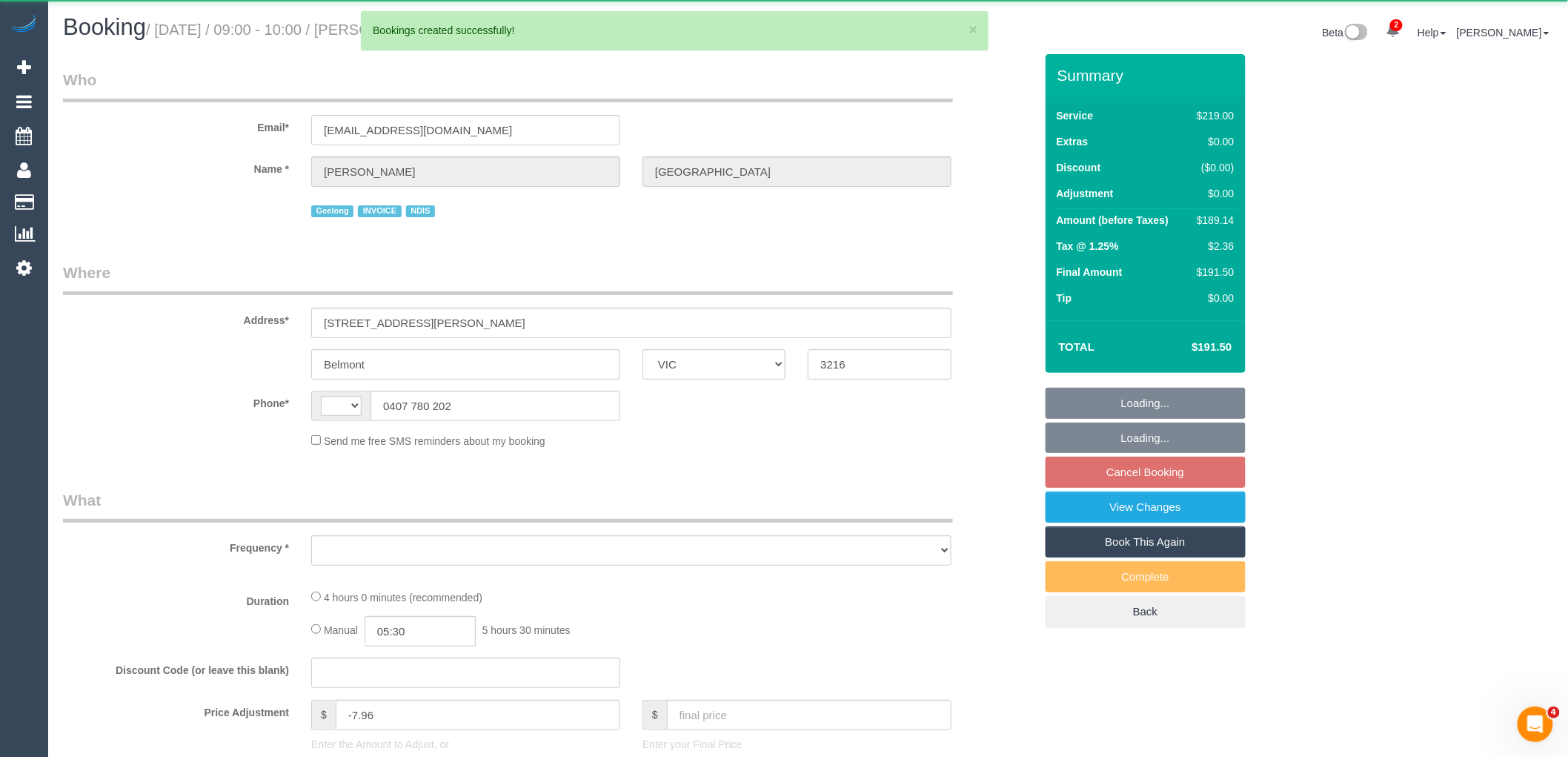
select select "number:25"
select select "number:35"
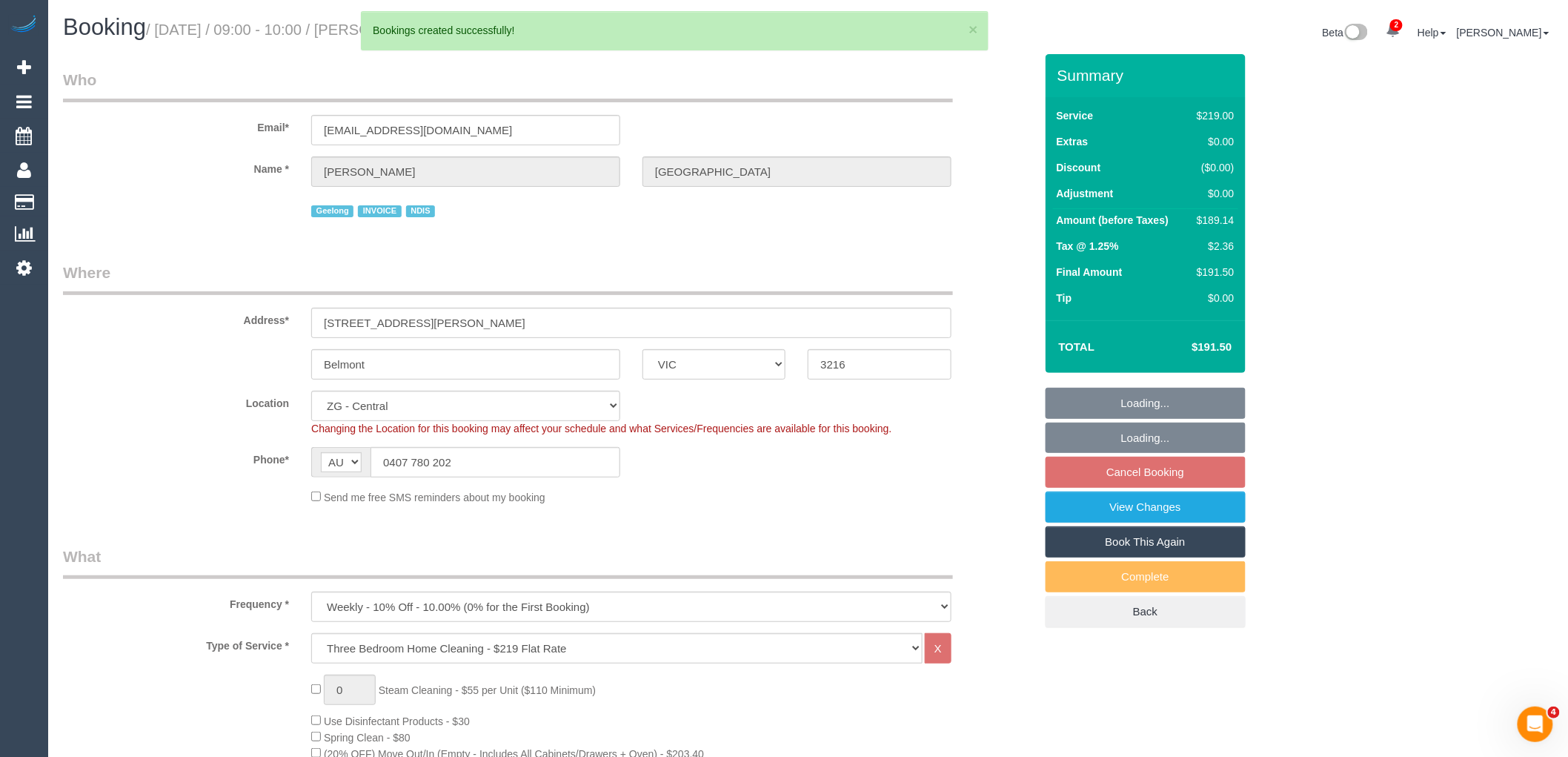
select select "object:1489"
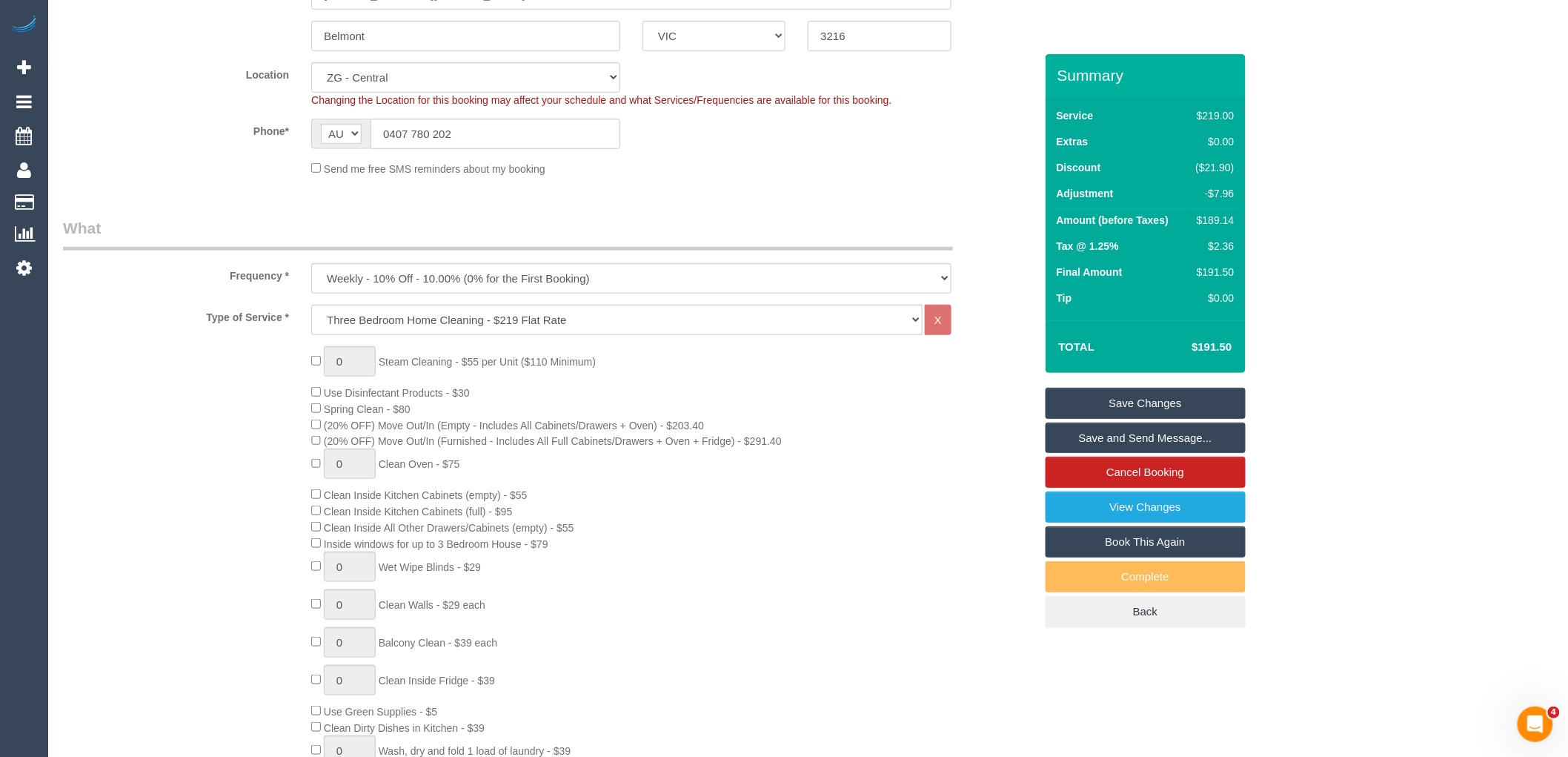
scroll to position [138, 0]
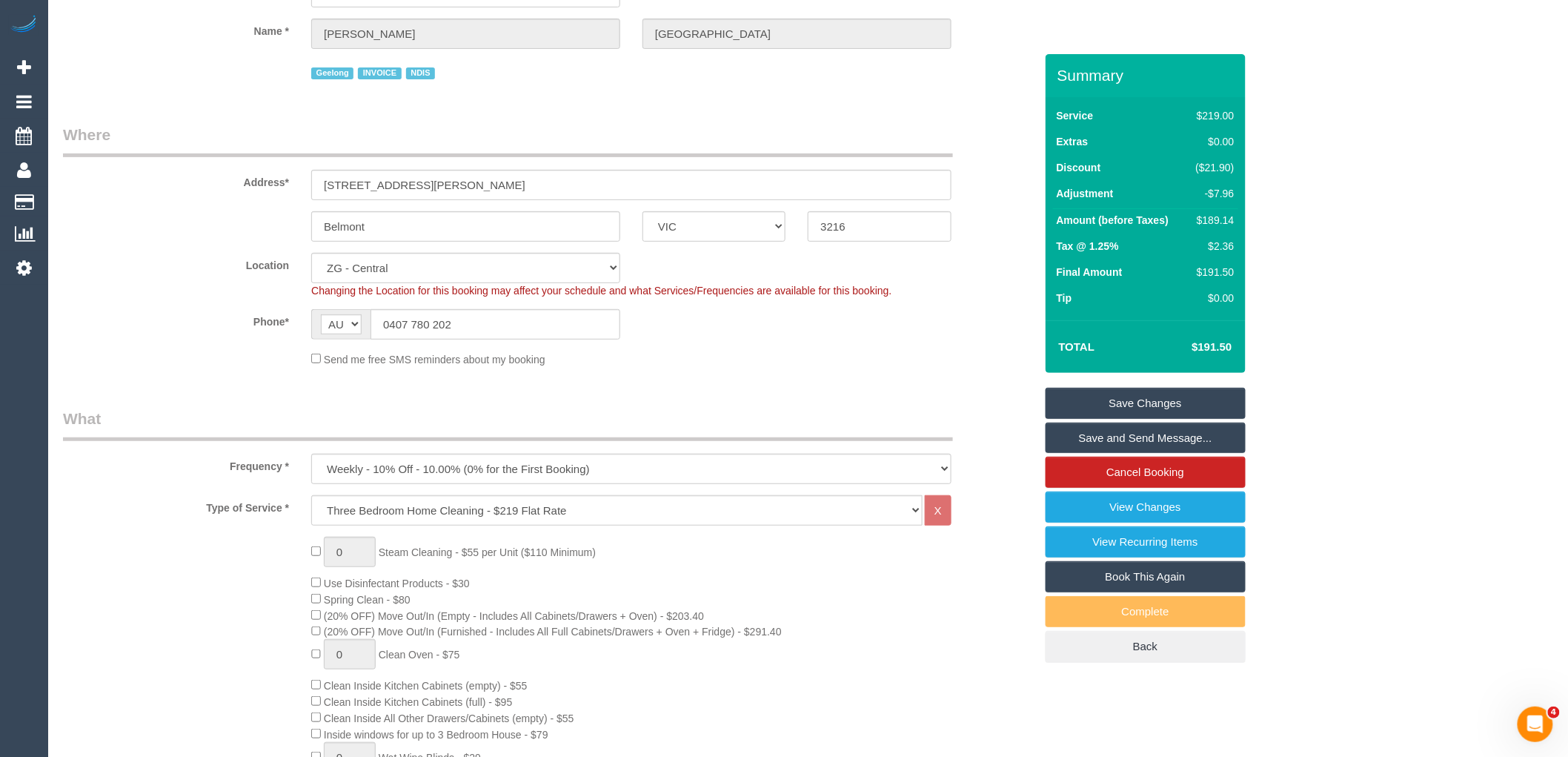
click at [1147, 402] on link "Save Changes" at bounding box center [1146, 403] width 200 height 31
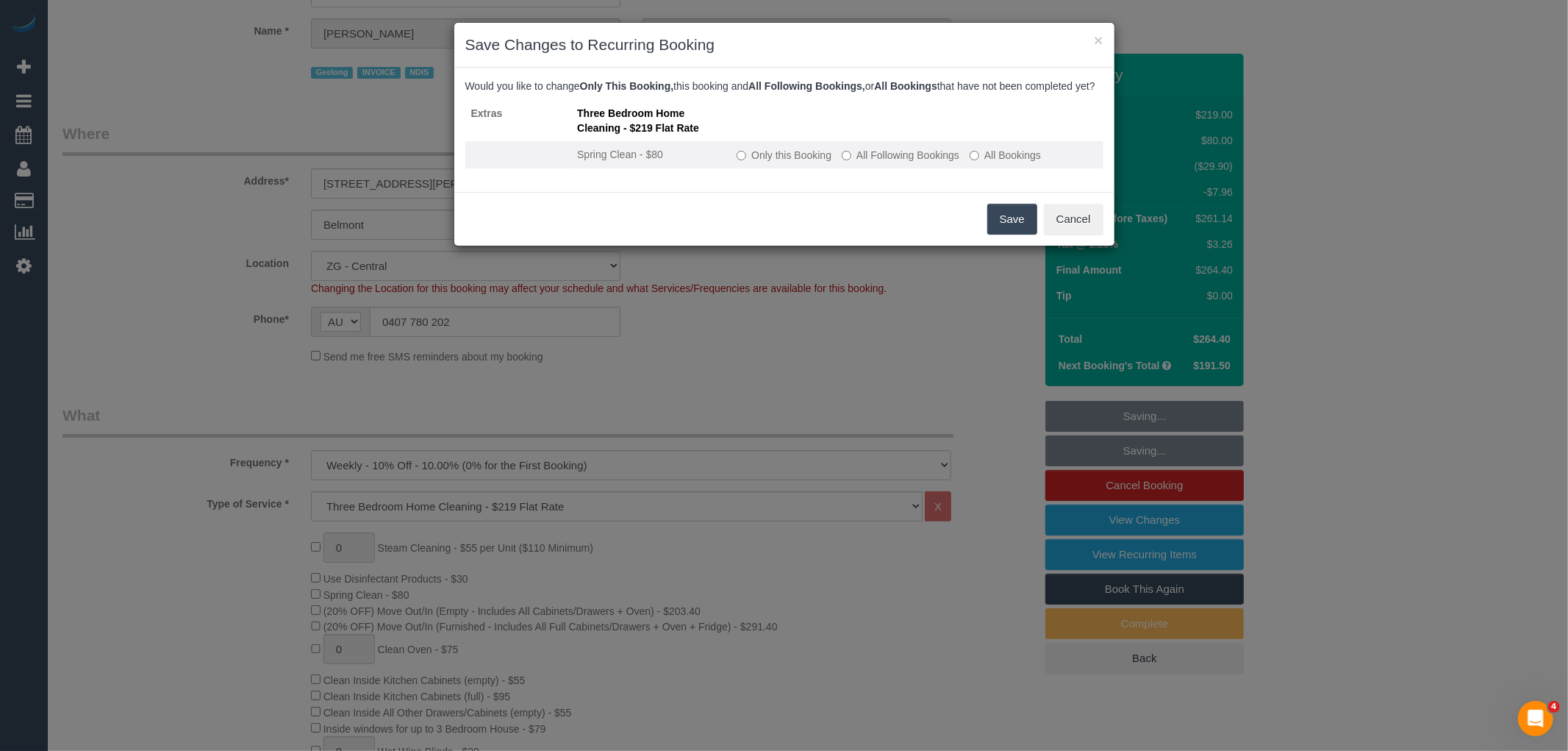
click at [897, 163] on label "All Following Bookings" at bounding box center [901, 155] width 118 height 15
click at [1017, 235] on button "Save" at bounding box center [1012, 218] width 50 height 30
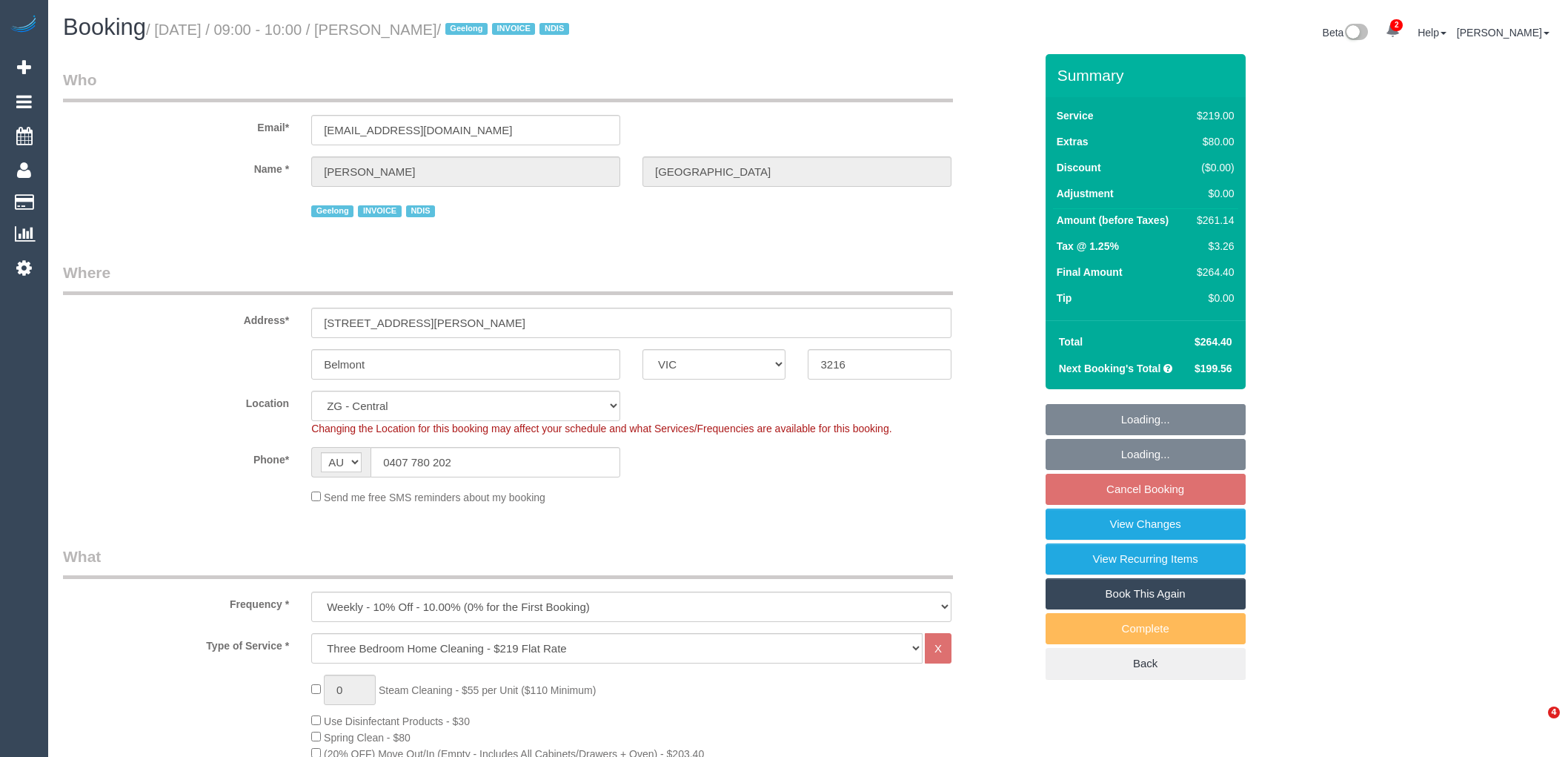
select select "VIC"
select select "object:740"
select select "number:27"
select select "number:14"
select select "number:19"
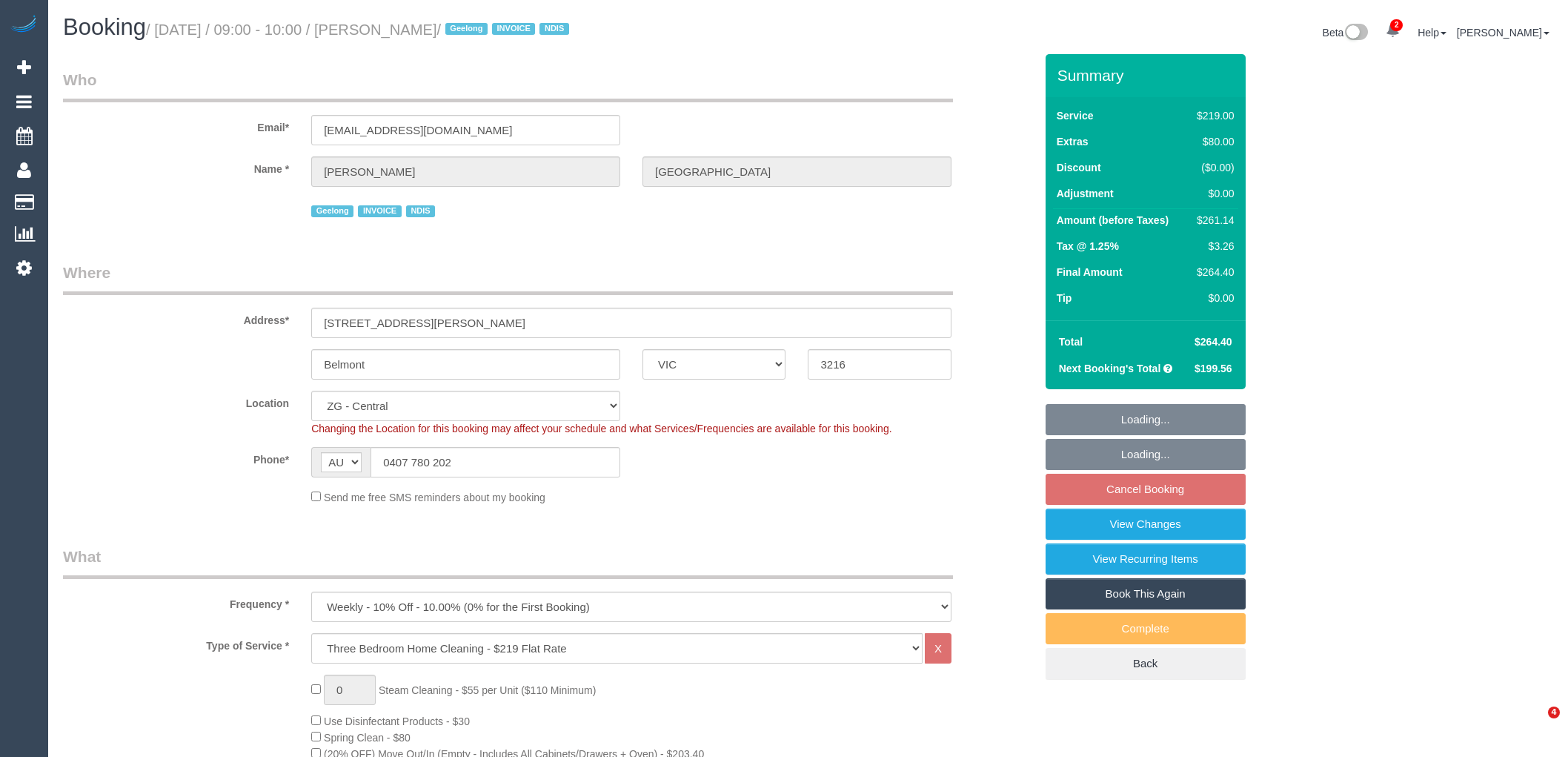
select select "number:25"
select select "number:35"
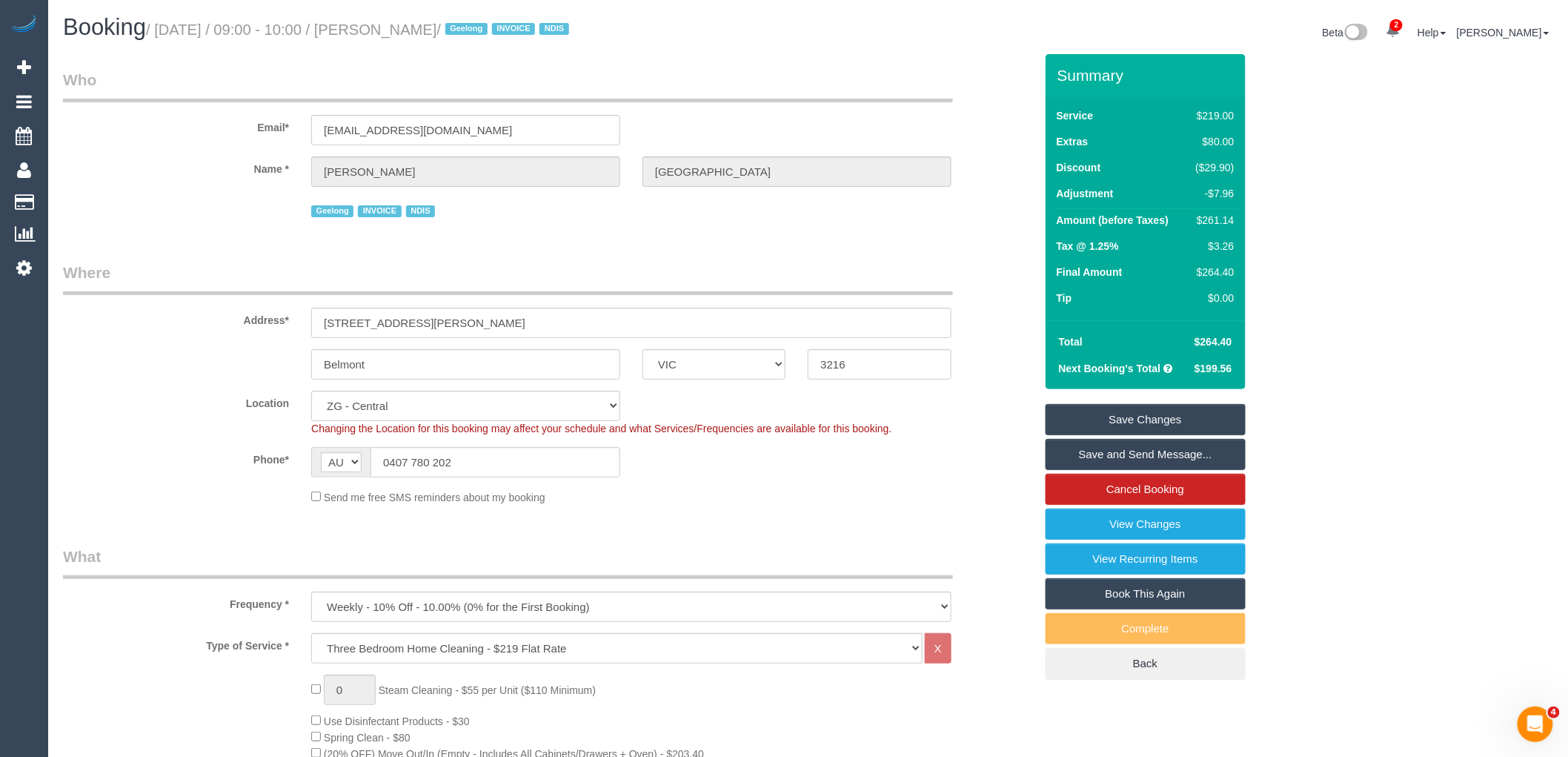
drag, startPoint x: 541, startPoint y: 34, endPoint x: 410, endPoint y: 28, distance: 131.1
click at [410, 28] on small "/ [DATE] / 09:00 - 10:00 / [PERSON_NAME] / [GEOGRAPHIC_DATA] INVOICE NDIS" at bounding box center [360, 30] width 427 height 16
copy small "[PERSON_NAME]"
click at [480, 84] on legend "Who" at bounding box center [507, 86] width 889 height 34
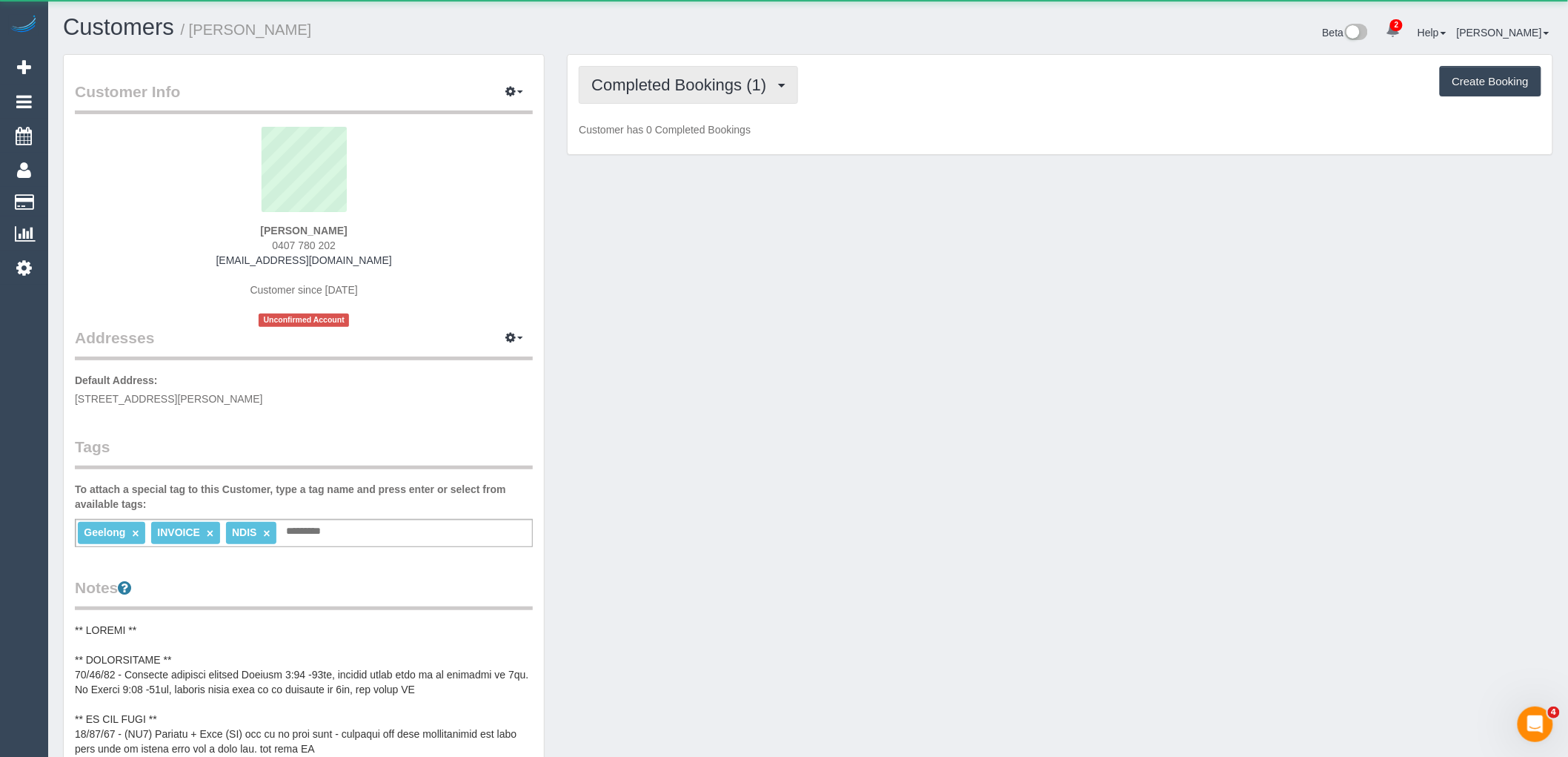
click at [693, 74] on button "Completed Bookings (1)" at bounding box center [689, 85] width 220 height 38
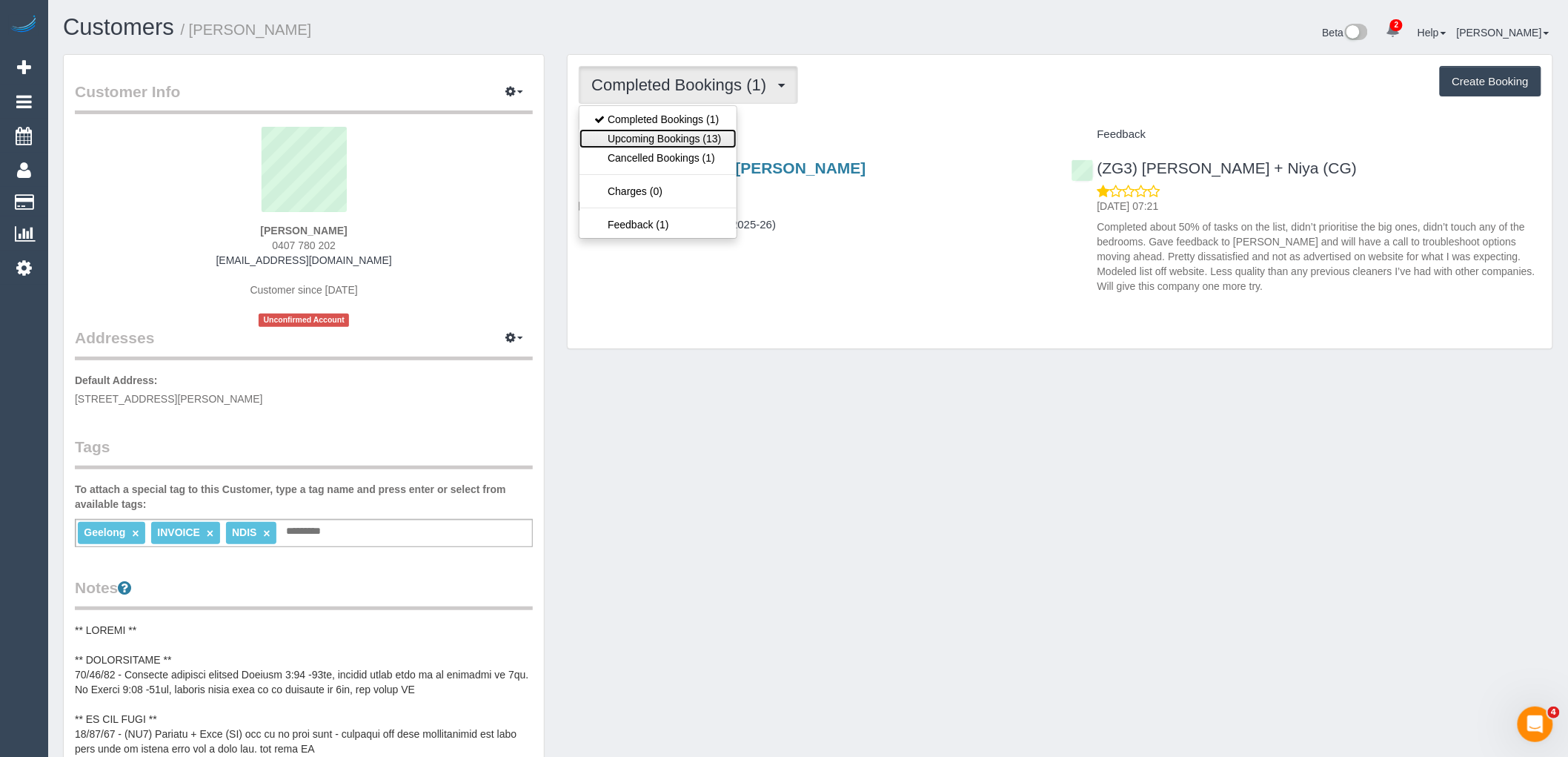
click at [690, 132] on link "Upcoming Bookings (13)" at bounding box center [658, 138] width 156 height 19
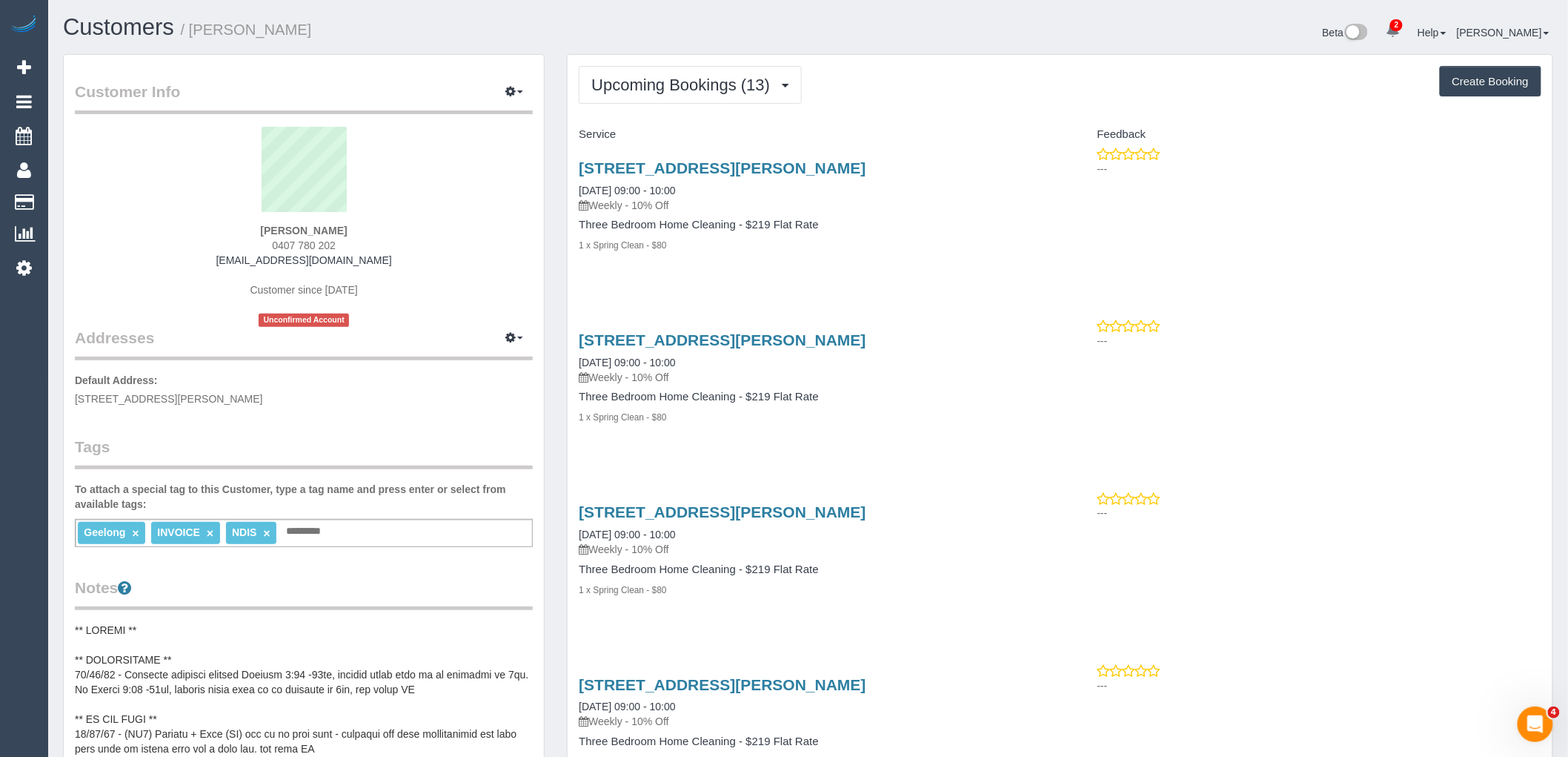
scroll to position [82, 0]
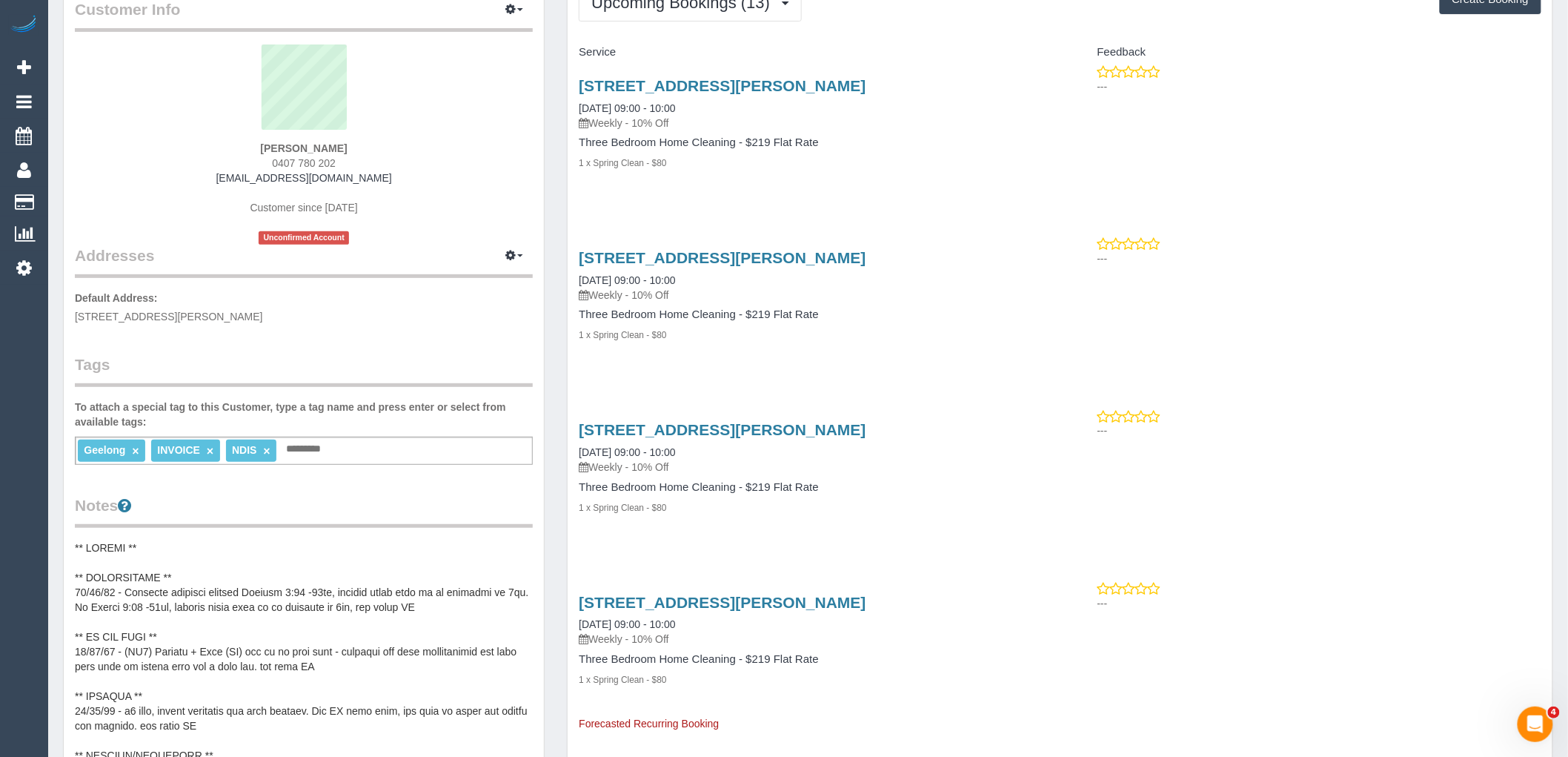
click at [312, 601] on pre at bounding box center [304, 689] width 458 height 297
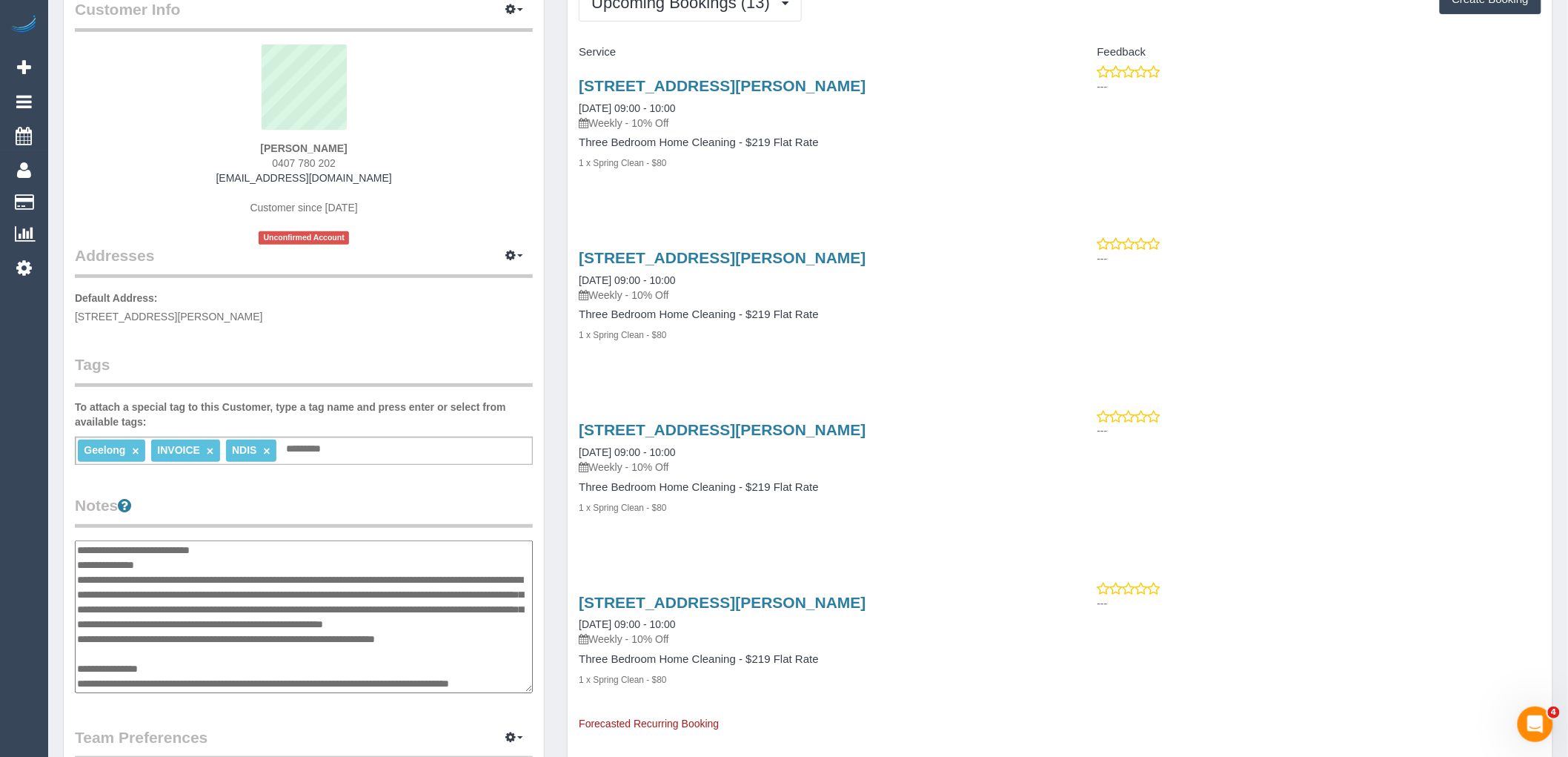
scroll to position [4, 0]
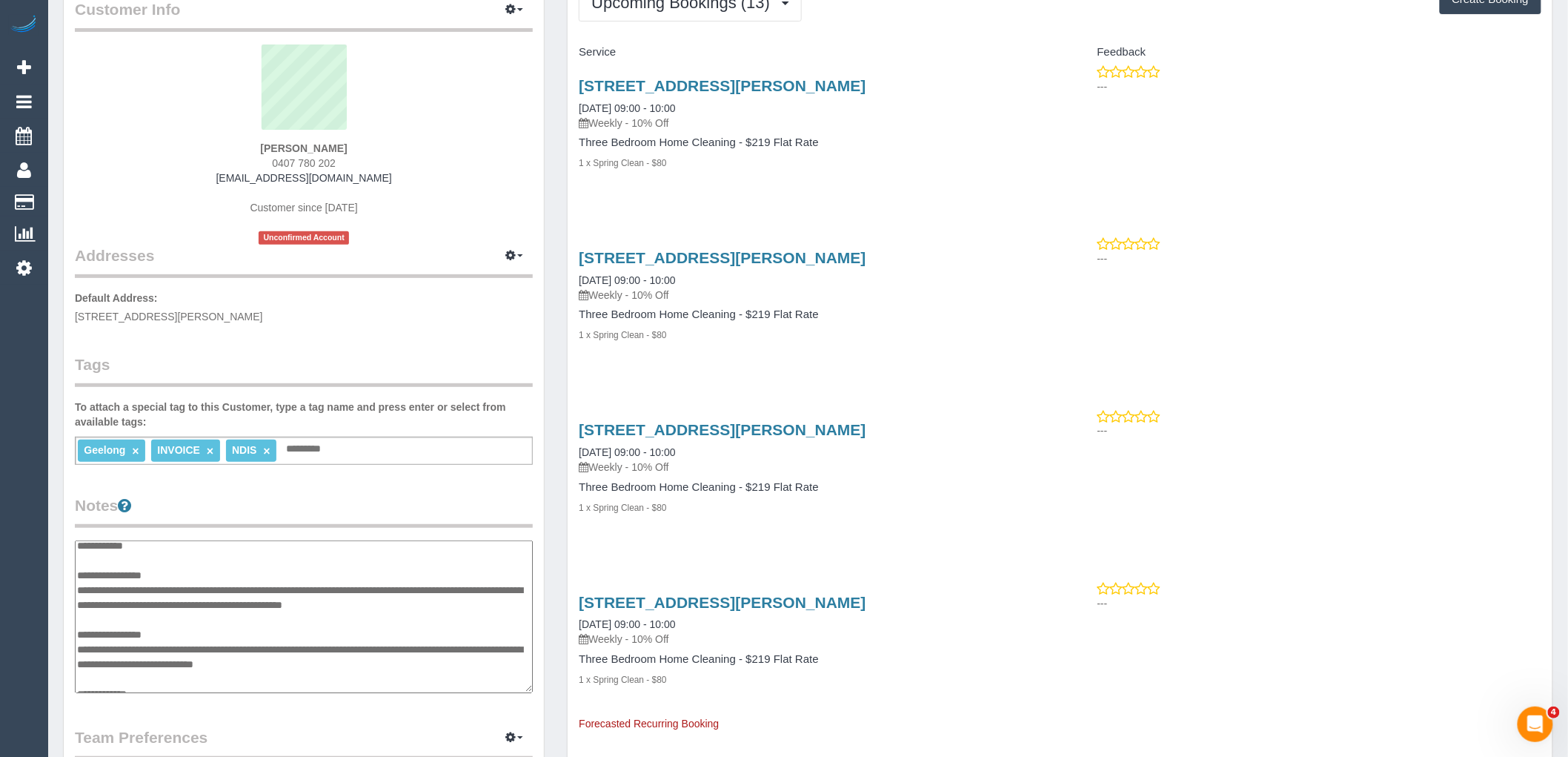
drag, startPoint x: 250, startPoint y: 587, endPoint x: 287, endPoint y: 522, distance: 74.8
click at [413, 603] on textarea at bounding box center [304, 616] width 458 height 152
click at [439, 256] on legend "Addresses Manage Addresses Add New Address" at bounding box center [304, 169] width 458 height 217
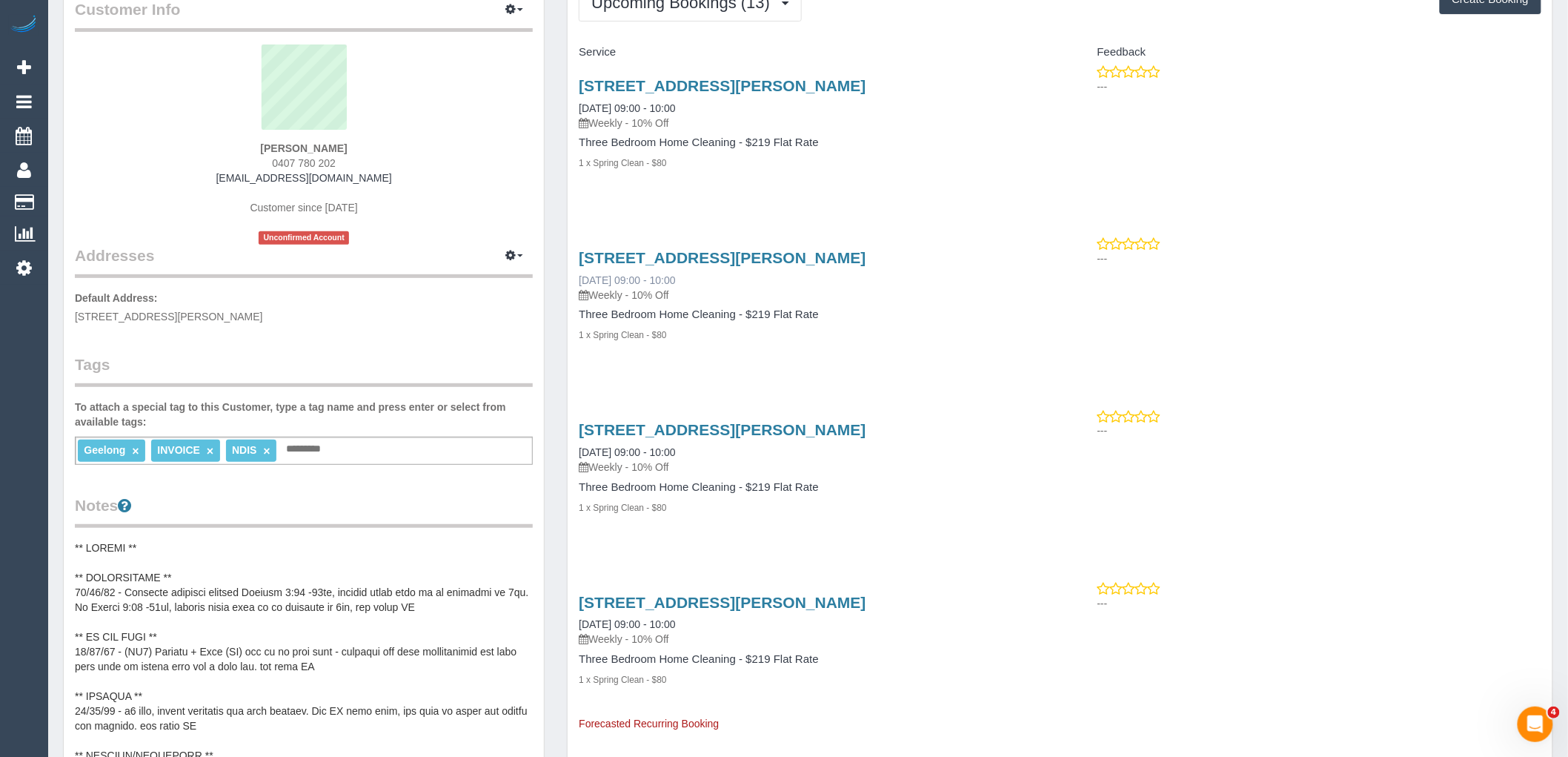
scroll to position [0, 0]
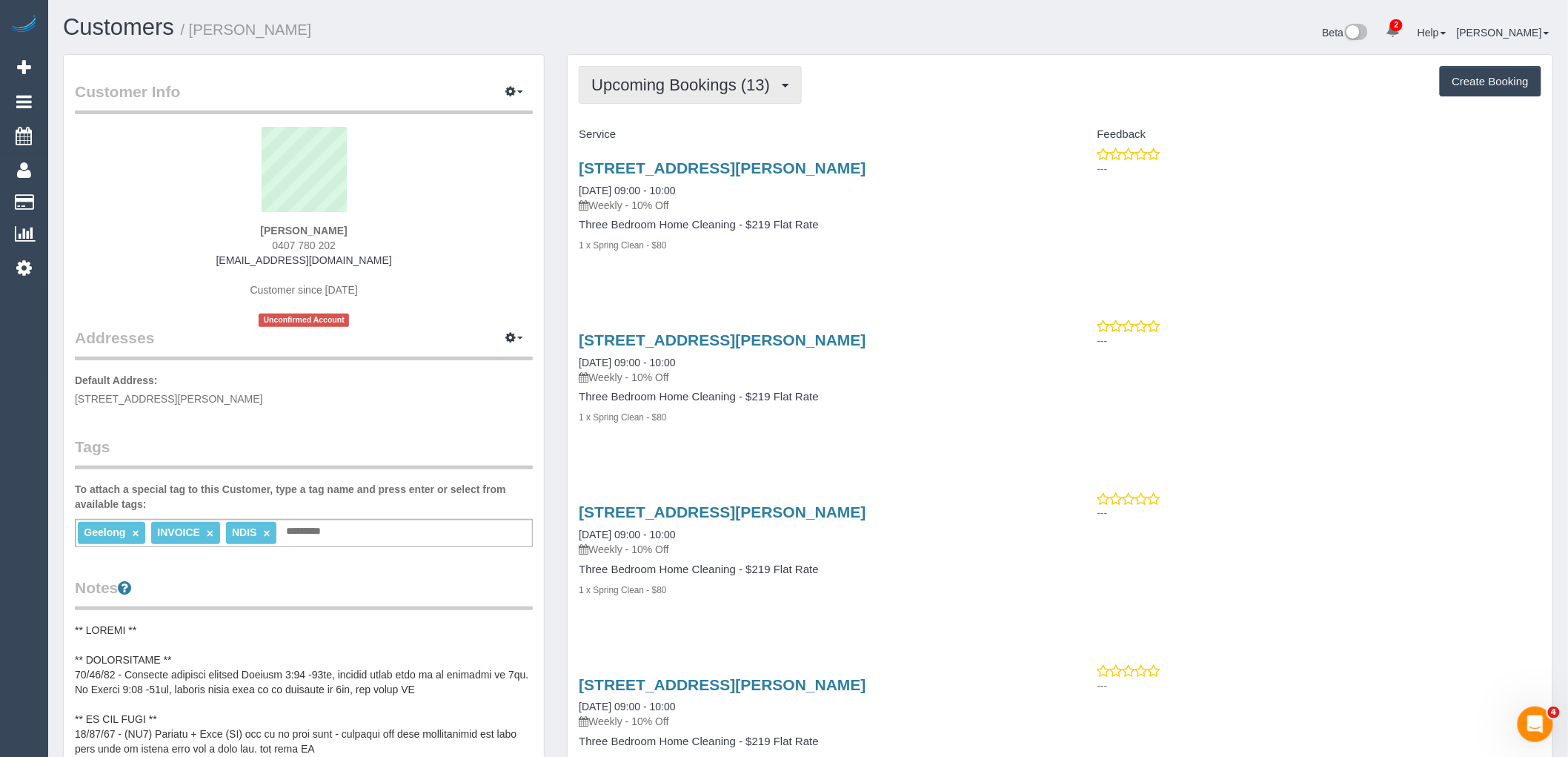
click at [663, 84] on span "Upcoming Bookings (13)" at bounding box center [685, 84] width 186 height 19
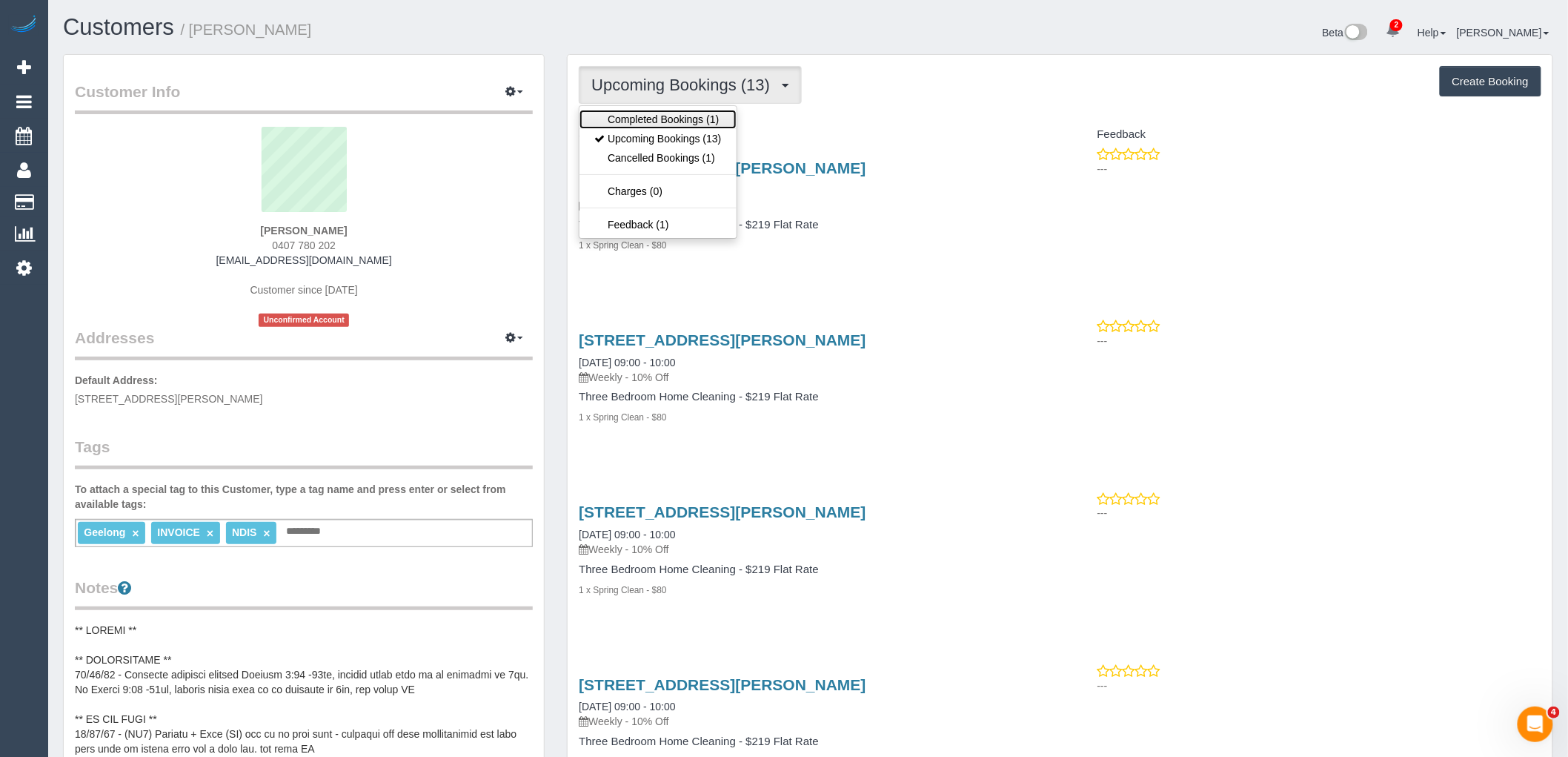
click at [672, 114] on link "Completed Bookings (1)" at bounding box center [658, 119] width 156 height 19
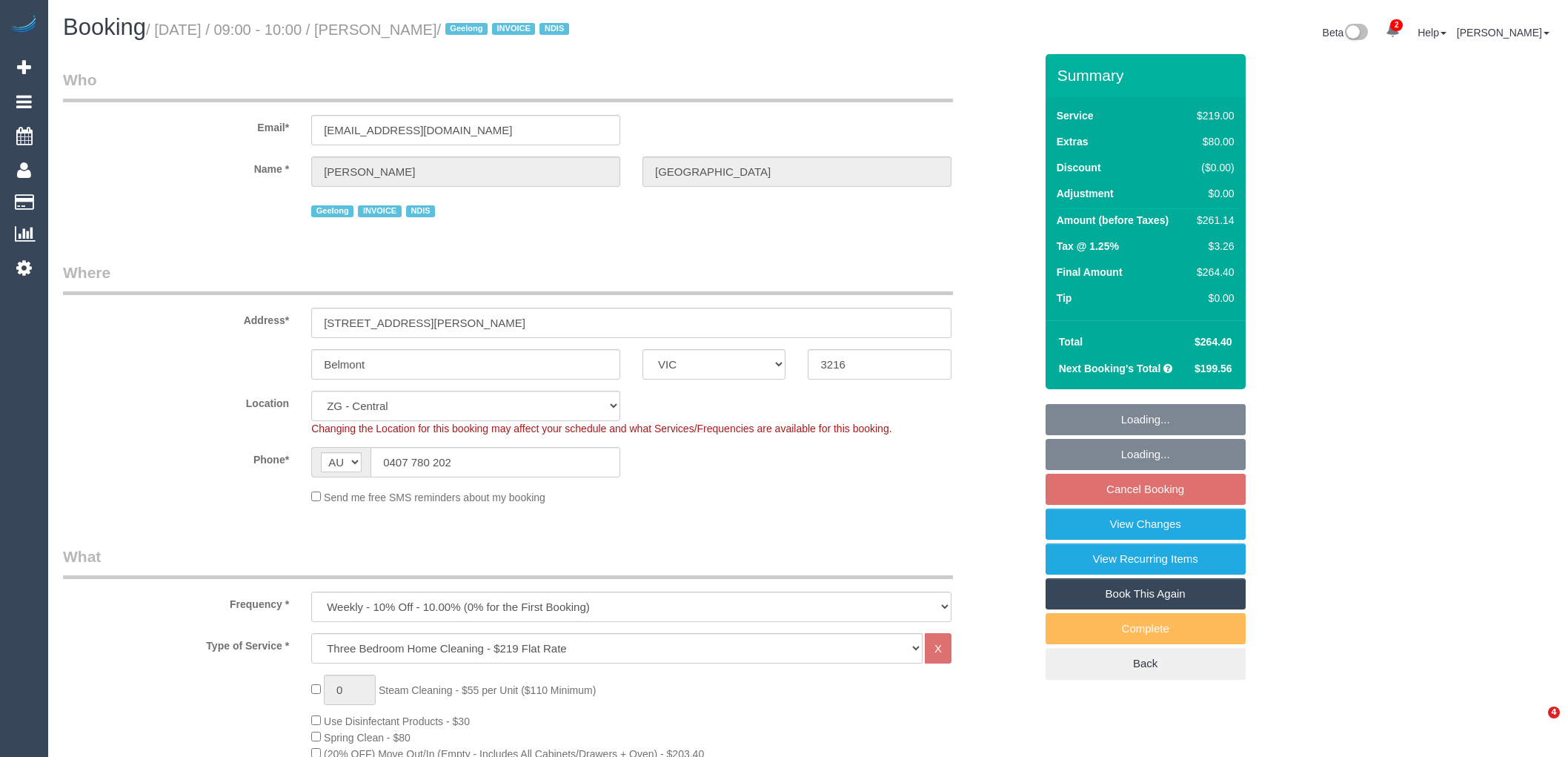
select select "VIC"
select select "number:27"
select select "number:14"
select select "number:19"
select select "number:25"
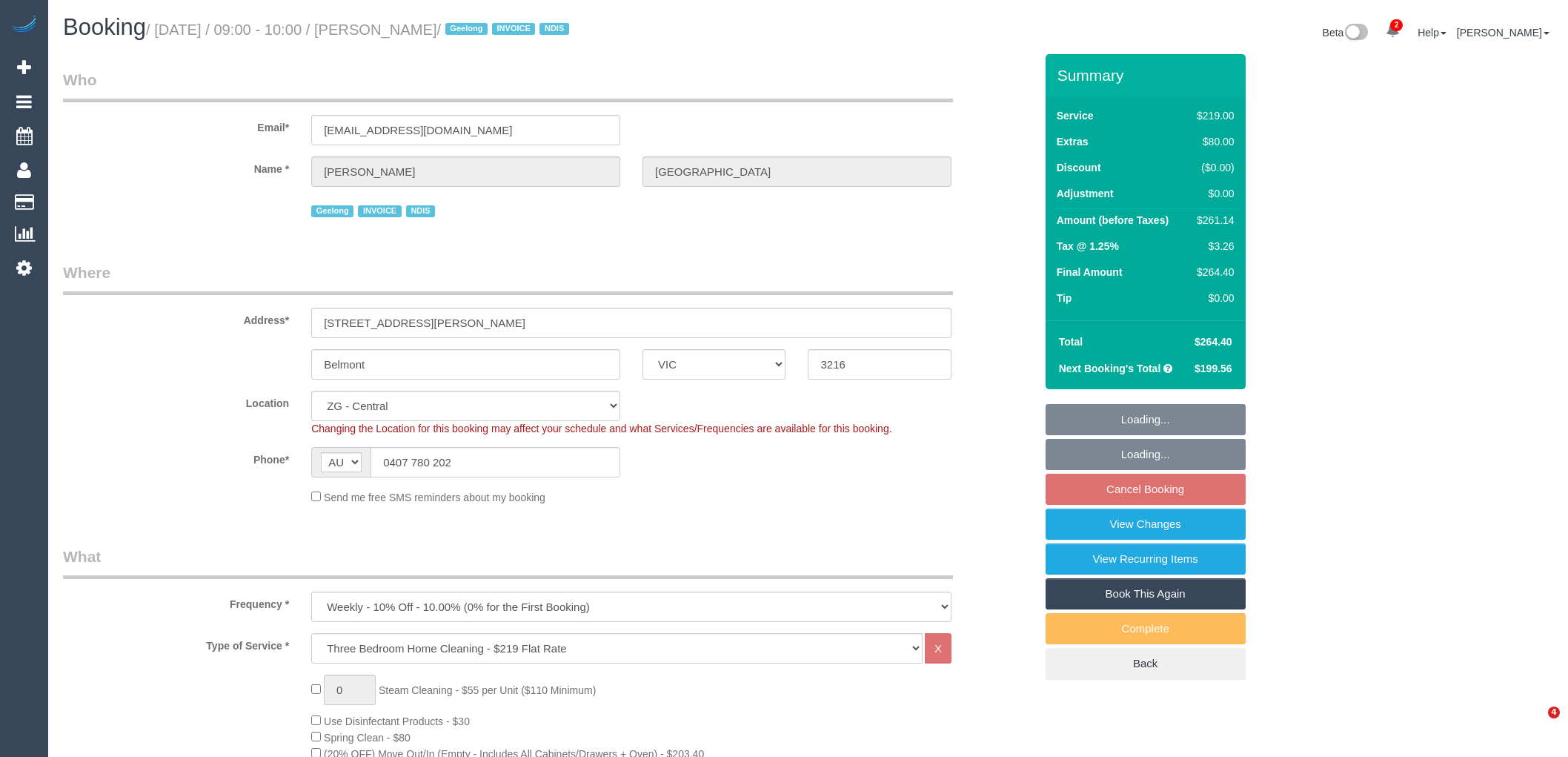
select select "number:35"
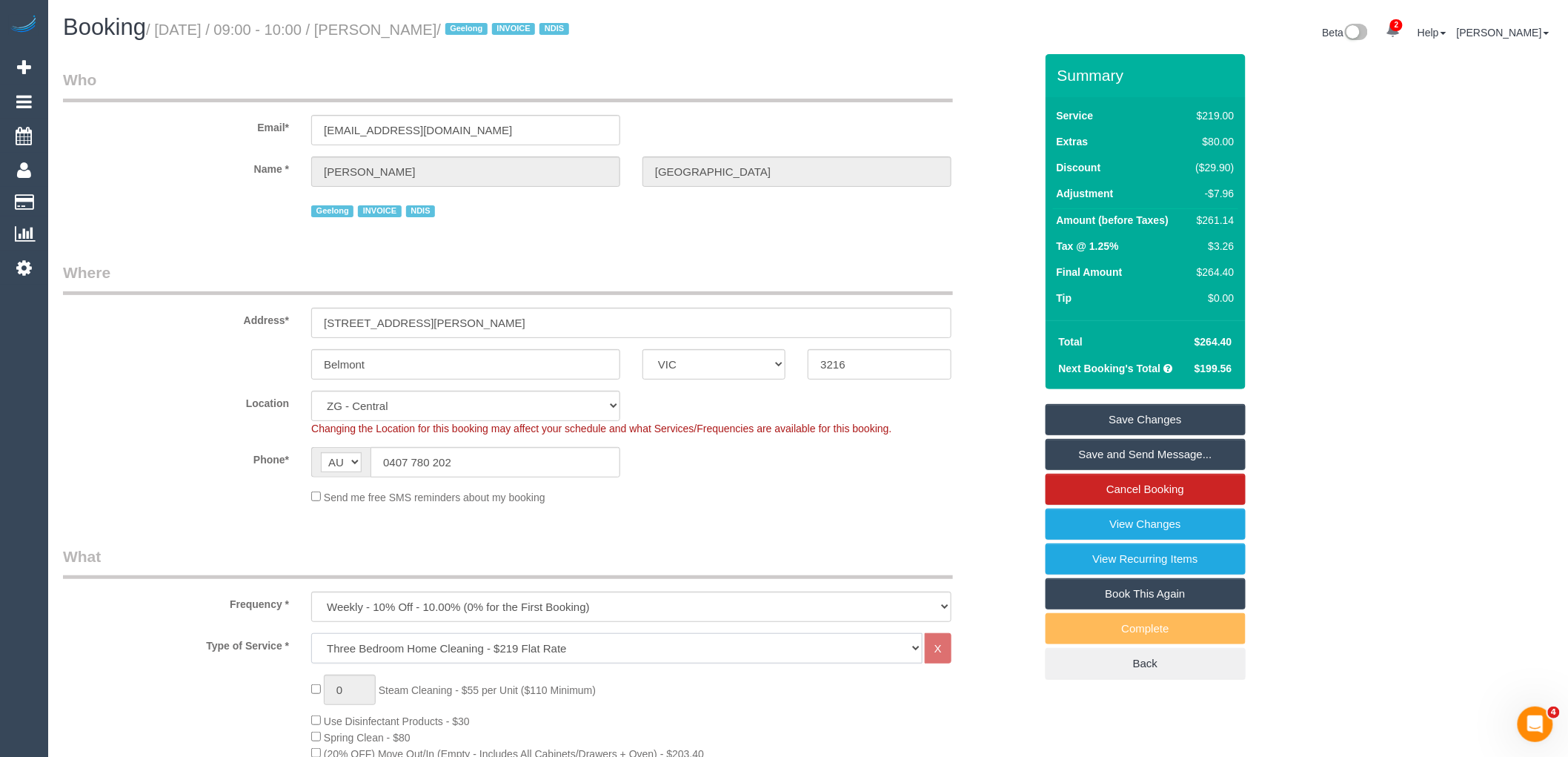
click at [557, 641] on select "Hourly Service - $70/h Hourly Service - $65/h Hourly Service - $60/h Hourly Ser…" at bounding box center [617, 648] width 611 height 31
select select "275"
click at [312, 635] on select "Hourly Service - $70/h Hourly Service - $65/h Hourly Service - $60/h Hourly Ser…" at bounding box center [617, 648] width 611 height 31
select select "1"
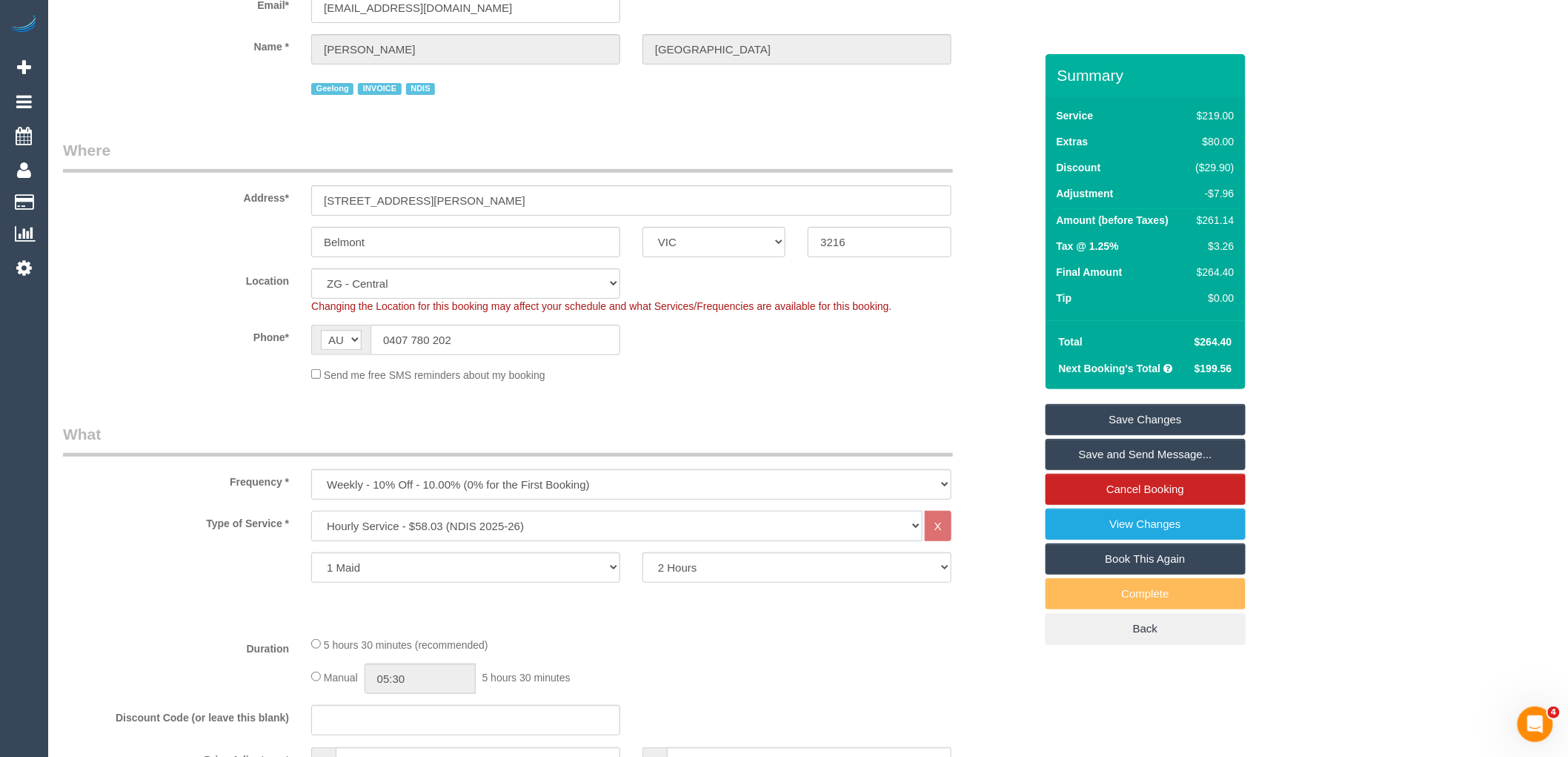
scroll to position [246, 0]
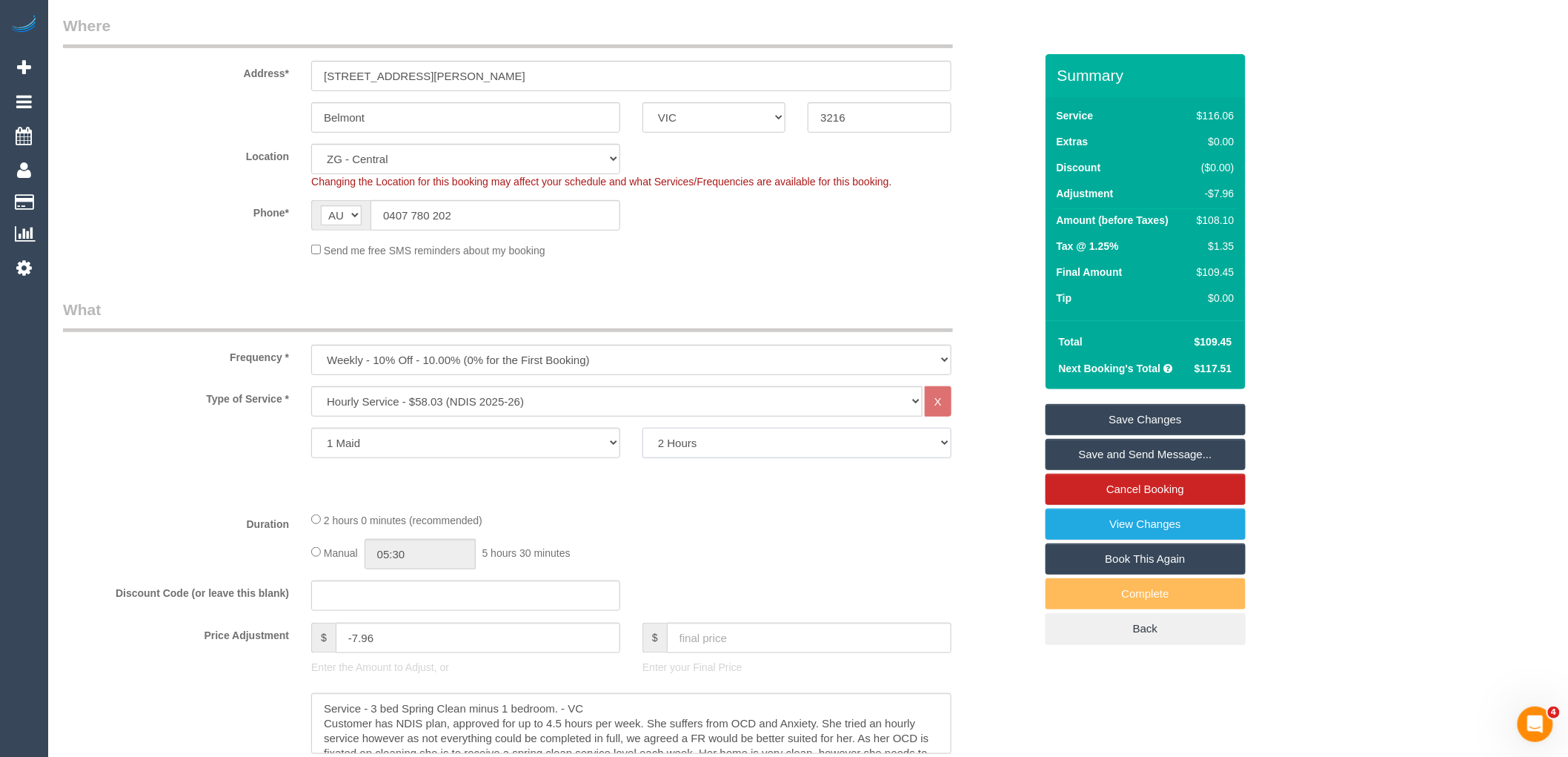
click at [709, 440] on select "2 Hours 2.5 Hours 3 Hours 3.5 Hours 4 Hours 4.5 Hours 5 Hours 5.5 Hours 6 Hours…" at bounding box center [796, 442] width 309 height 31
select select "270"
click at [642, 429] on select "2 Hours 2.5 Hours 3 Hours 3.5 Hours 4 Hours 4.5 Hours 5 Hours 5.5 Hours 6 Hours…" at bounding box center [796, 442] width 309 height 31
click at [679, 306] on legend "What" at bounding box center [507, 316] width 889 height 34
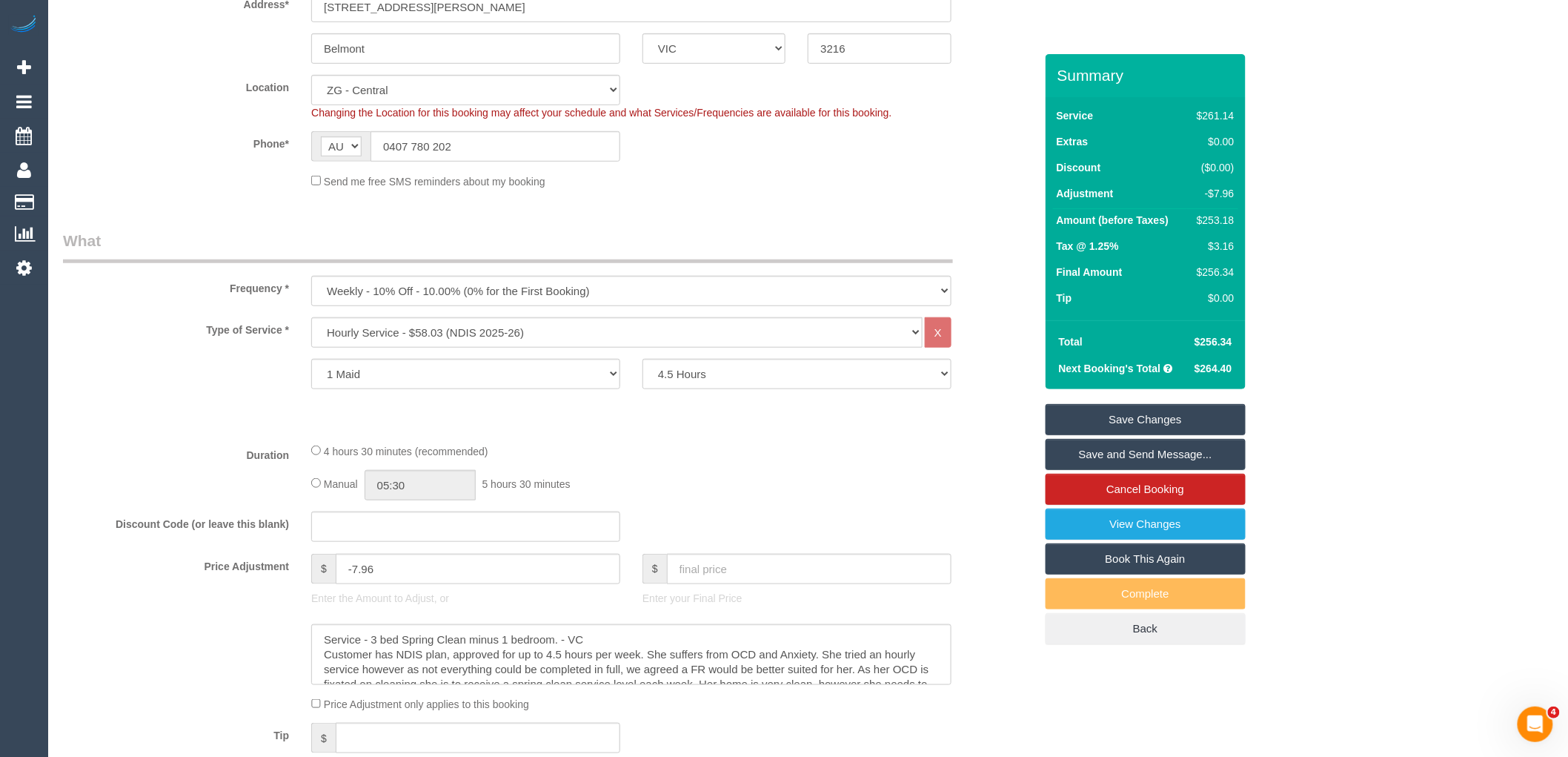
scroll to position [412, 0]
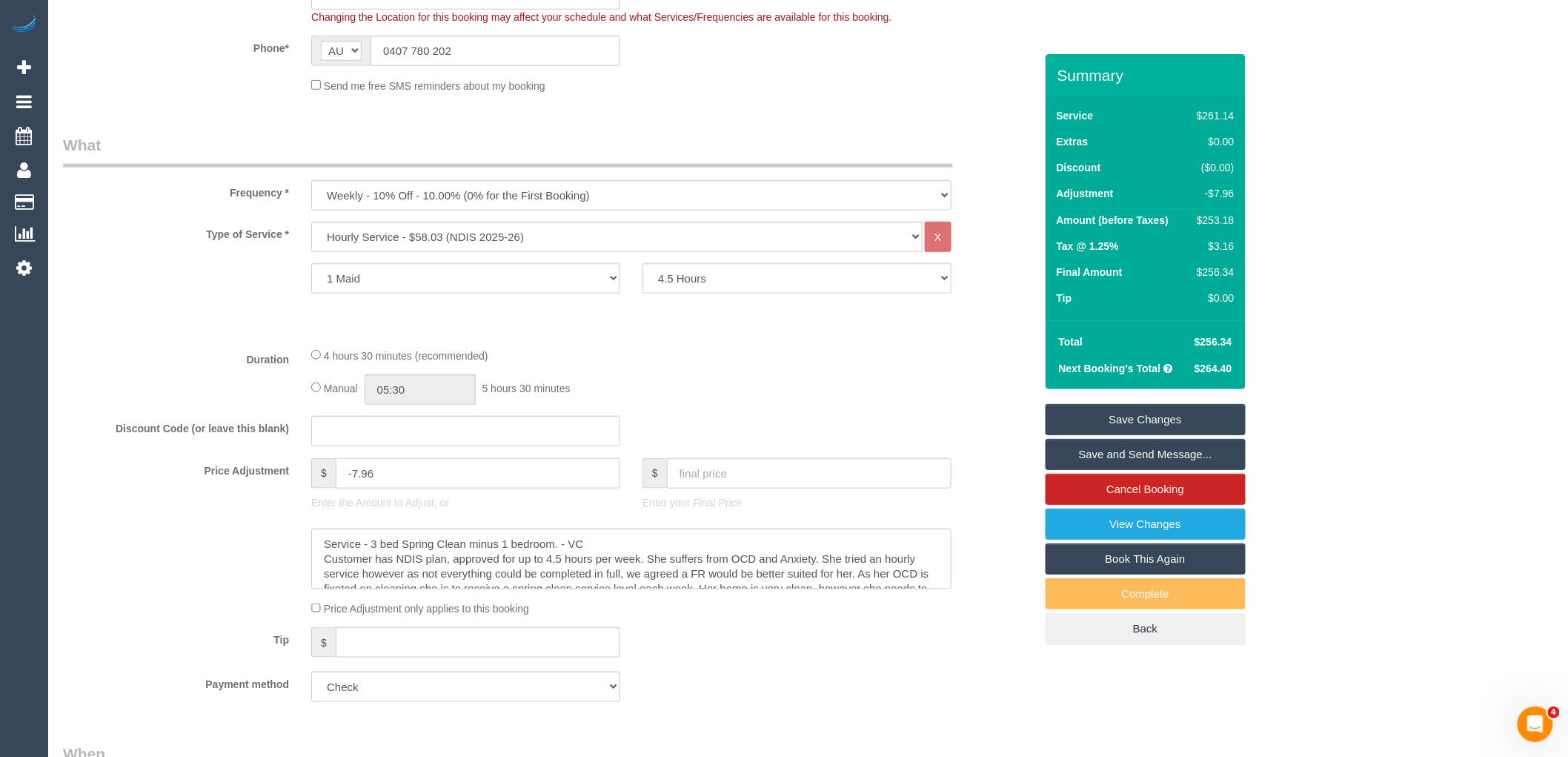
drag, startPoint x: 443, startPoint y: 477, endPoint x: 278, endPoint y: 462, distance: 165.7
click at [278, 462] on div "Price Adjustment $ -7.96 Enter the Amount to Adjust, or $ Enter your Final Price" at bounding box center [548, 488] width 993 height 59
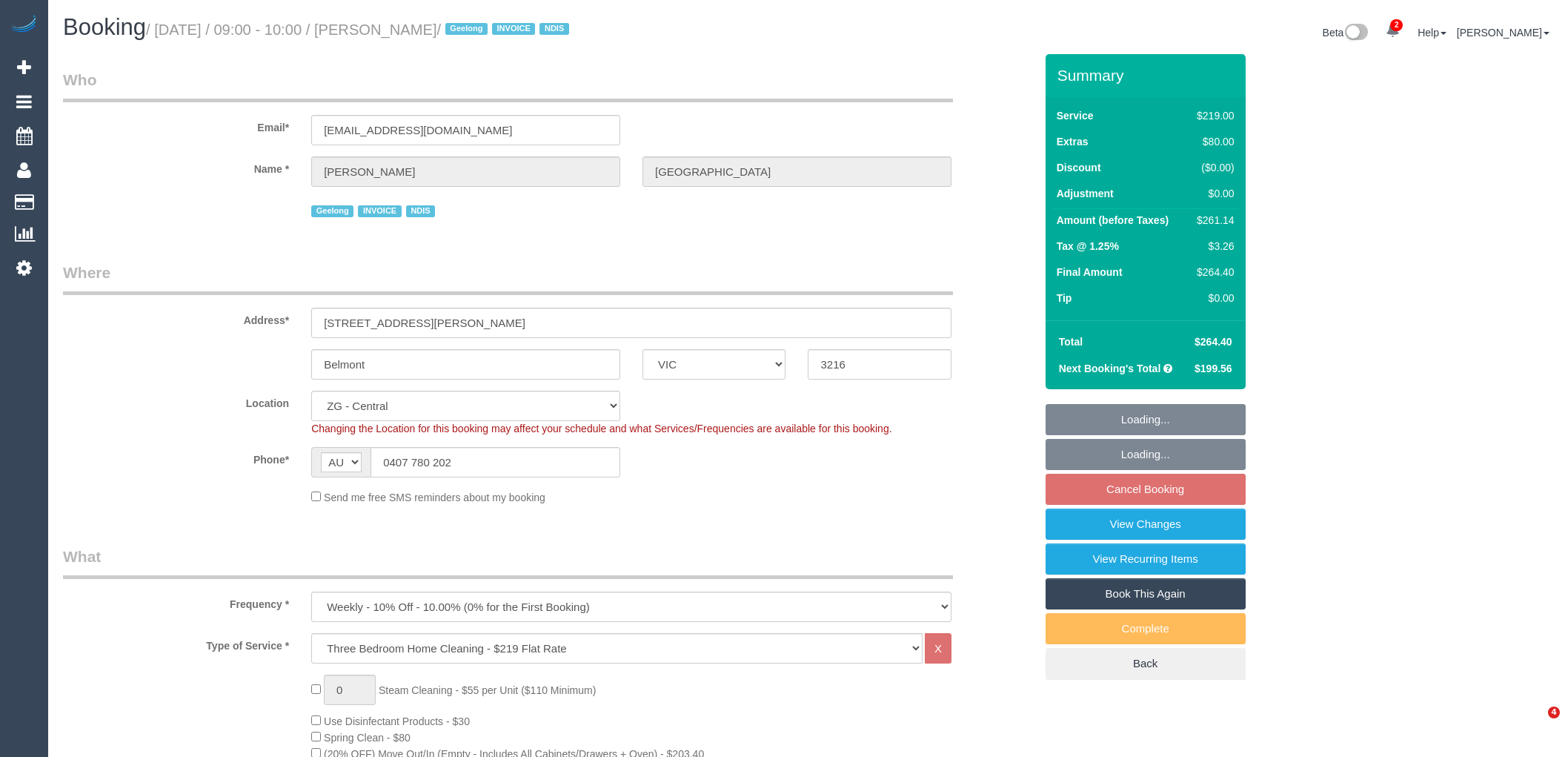
select select "VIC"
select select "number:27"
select select "number:14"
select select "number:19"
select select "number:25"
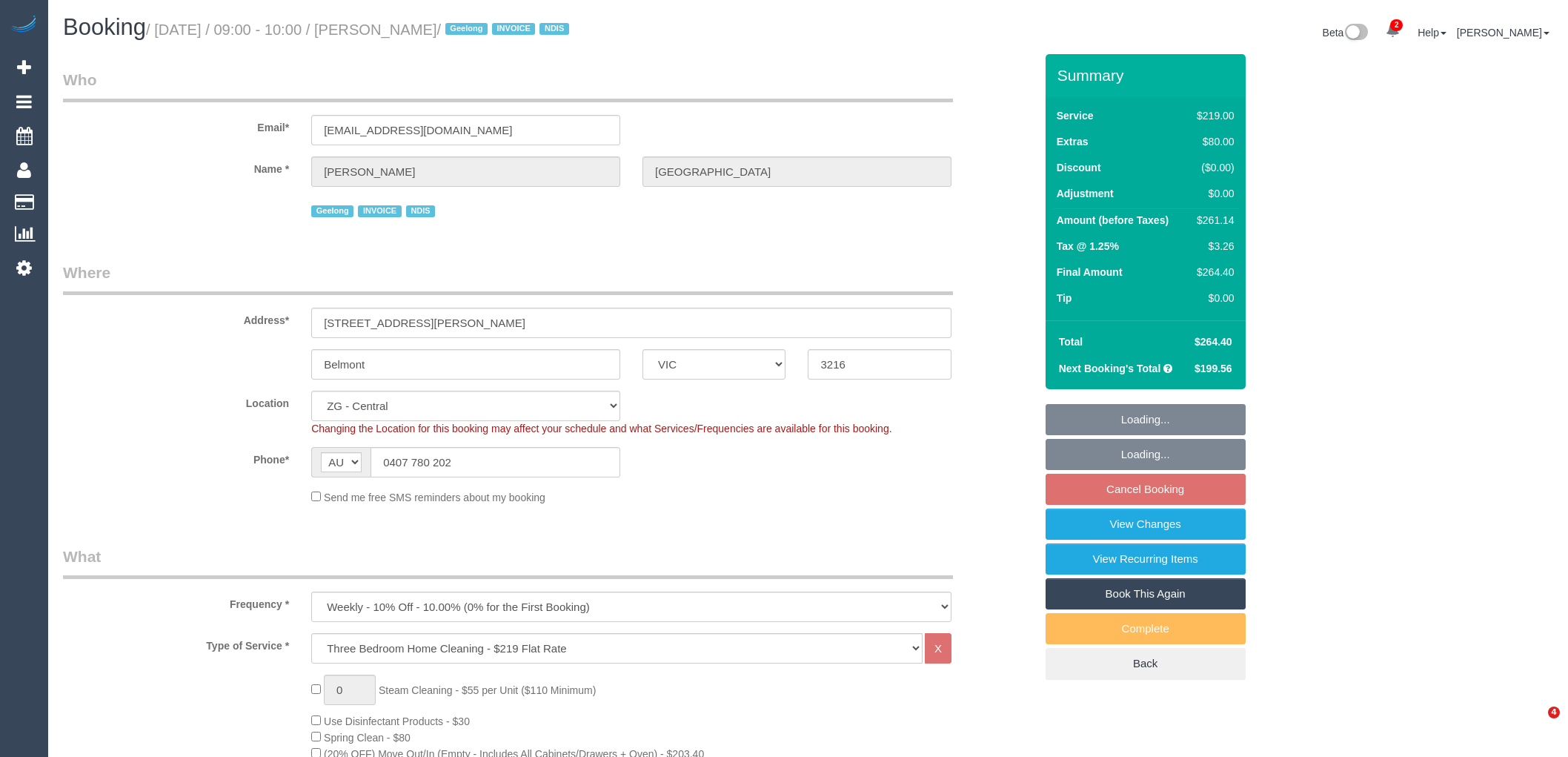
select select "number:35"
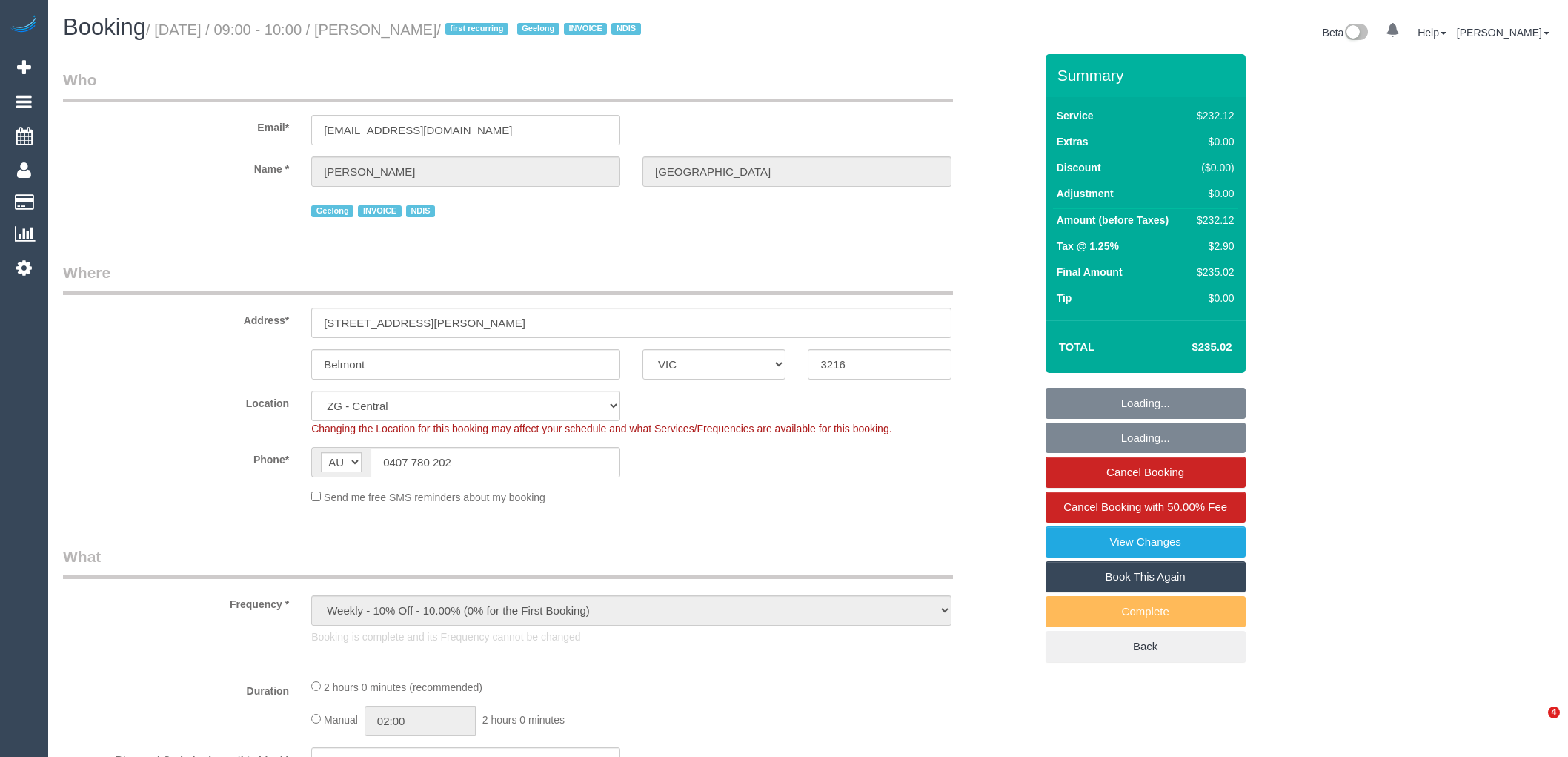
select select "VIC"
select select "object:602"
select select "2"
select select "number:27"
select select "number:14"
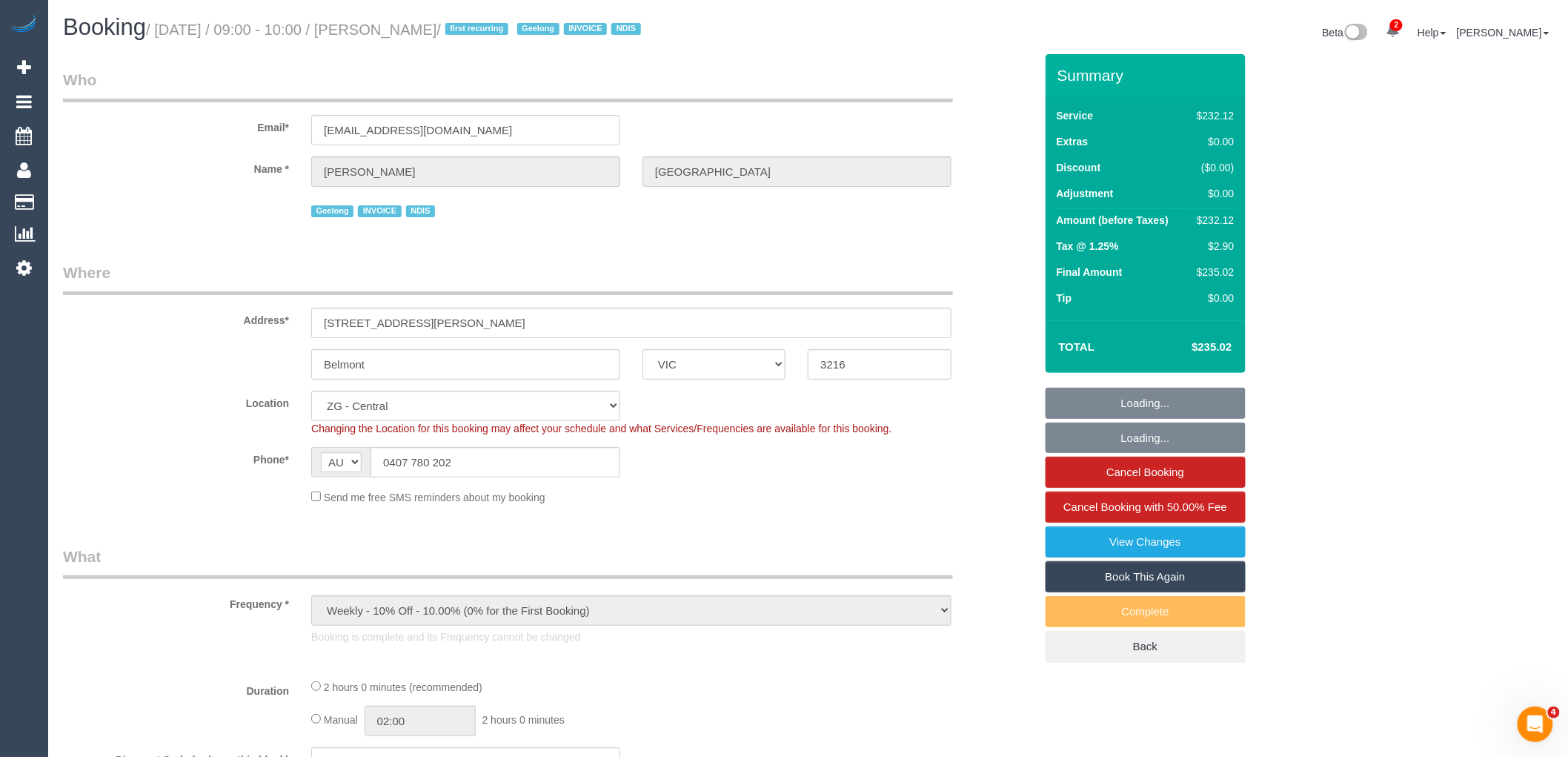
select select "number:19"
select select "number:25"
select select "number:35"
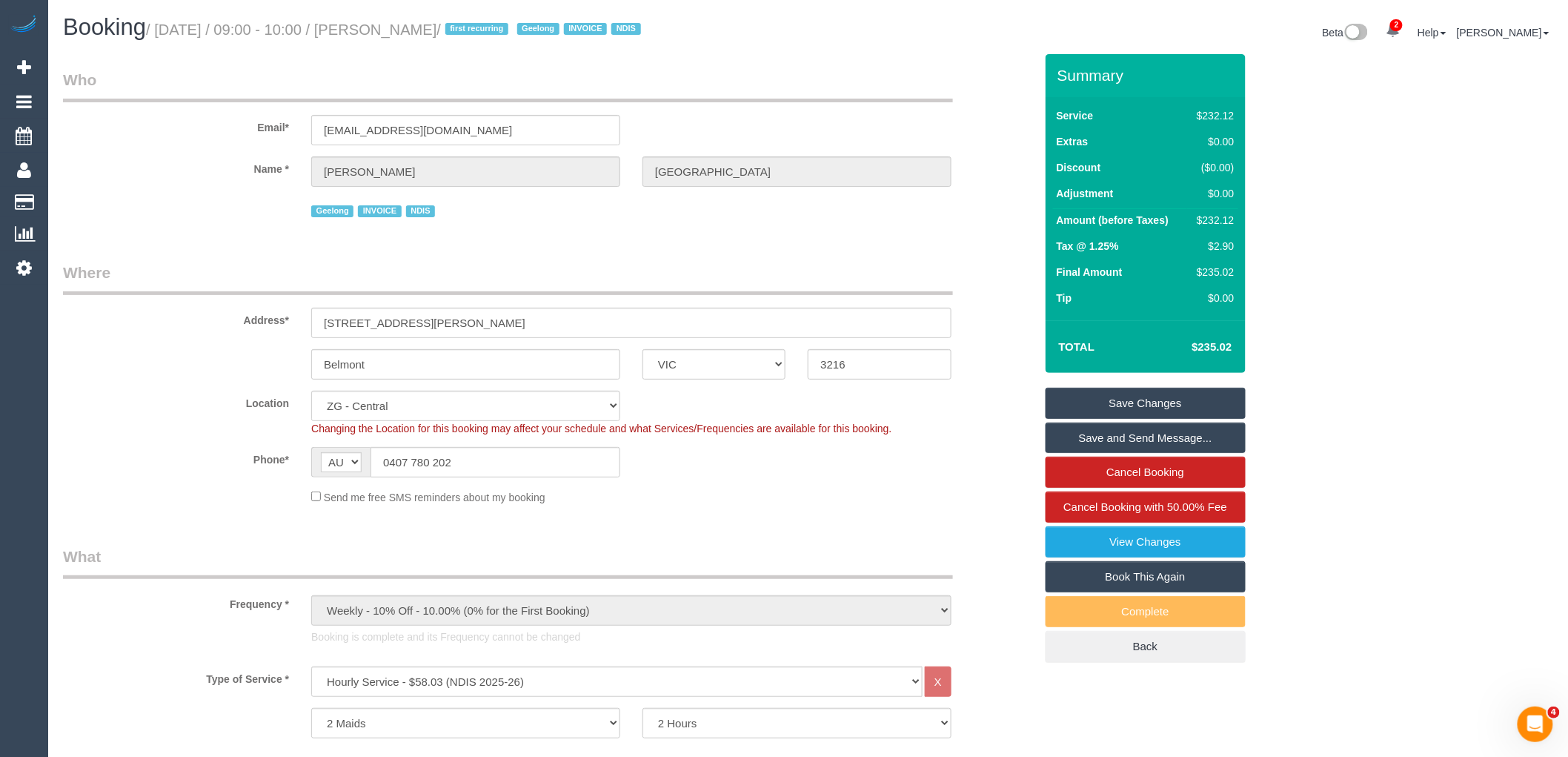
click at [743, 433] on span "Changing the Location for this booking may affect your schedule and what Servic…" at bounding box center [601, 428] width 580 height 12
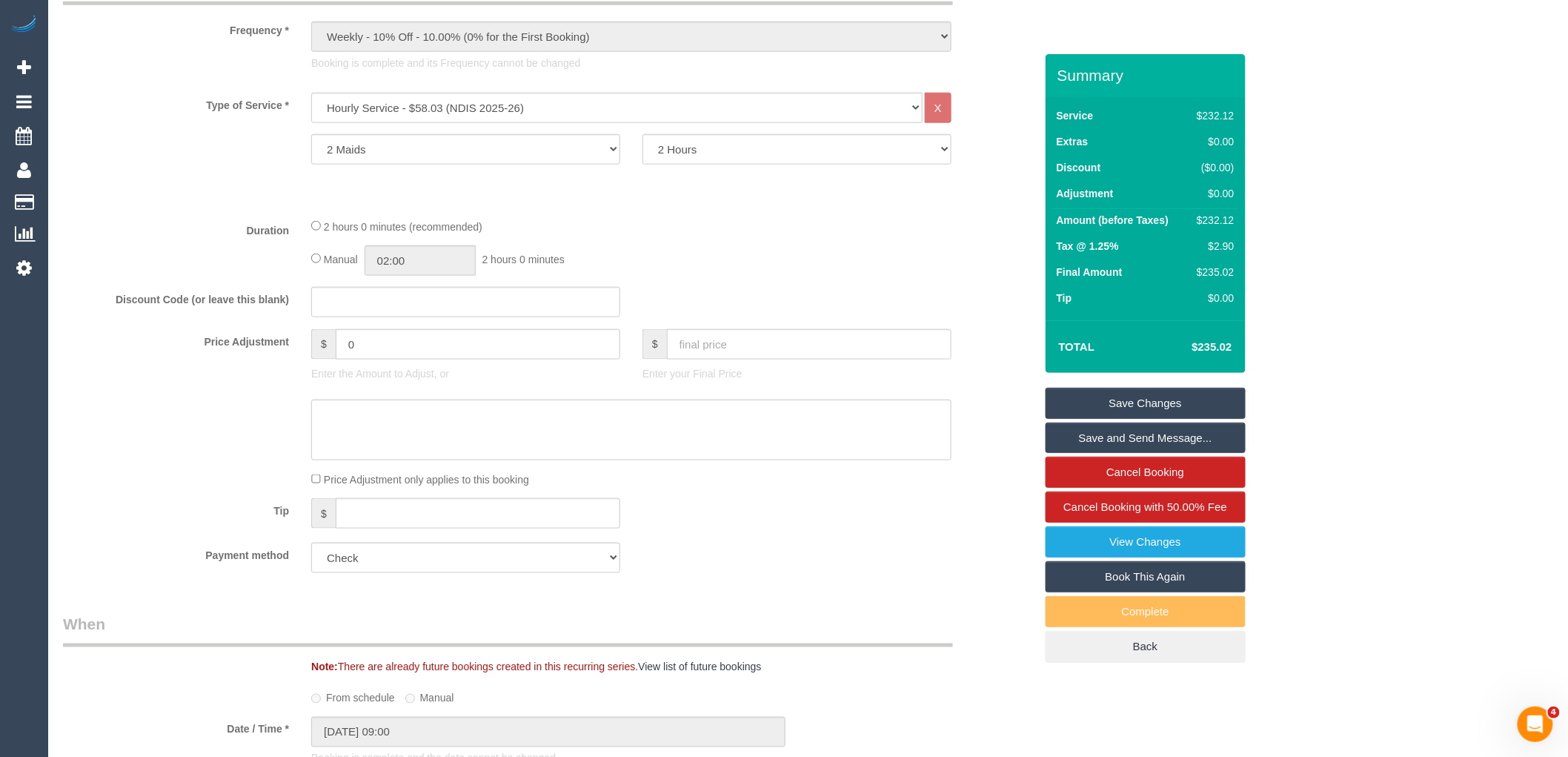
scroll to position [494, 0]
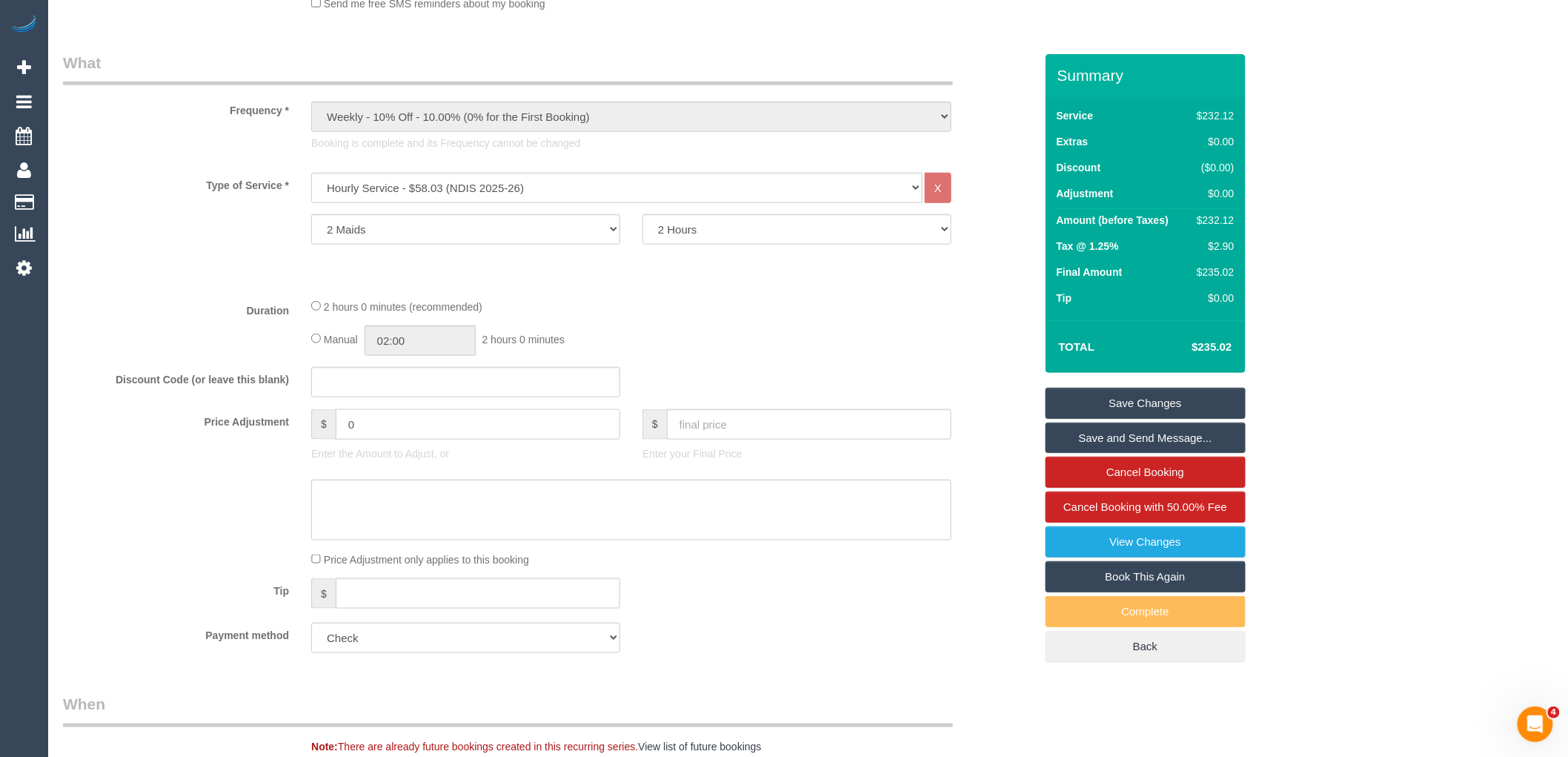
click at [391, 437] on input "0" at bounding box center [478, 424] width 285 height 31
type input "-46.42"
click at [384, 493] on textarea at bounding box center [631, 510] width 640 height 60
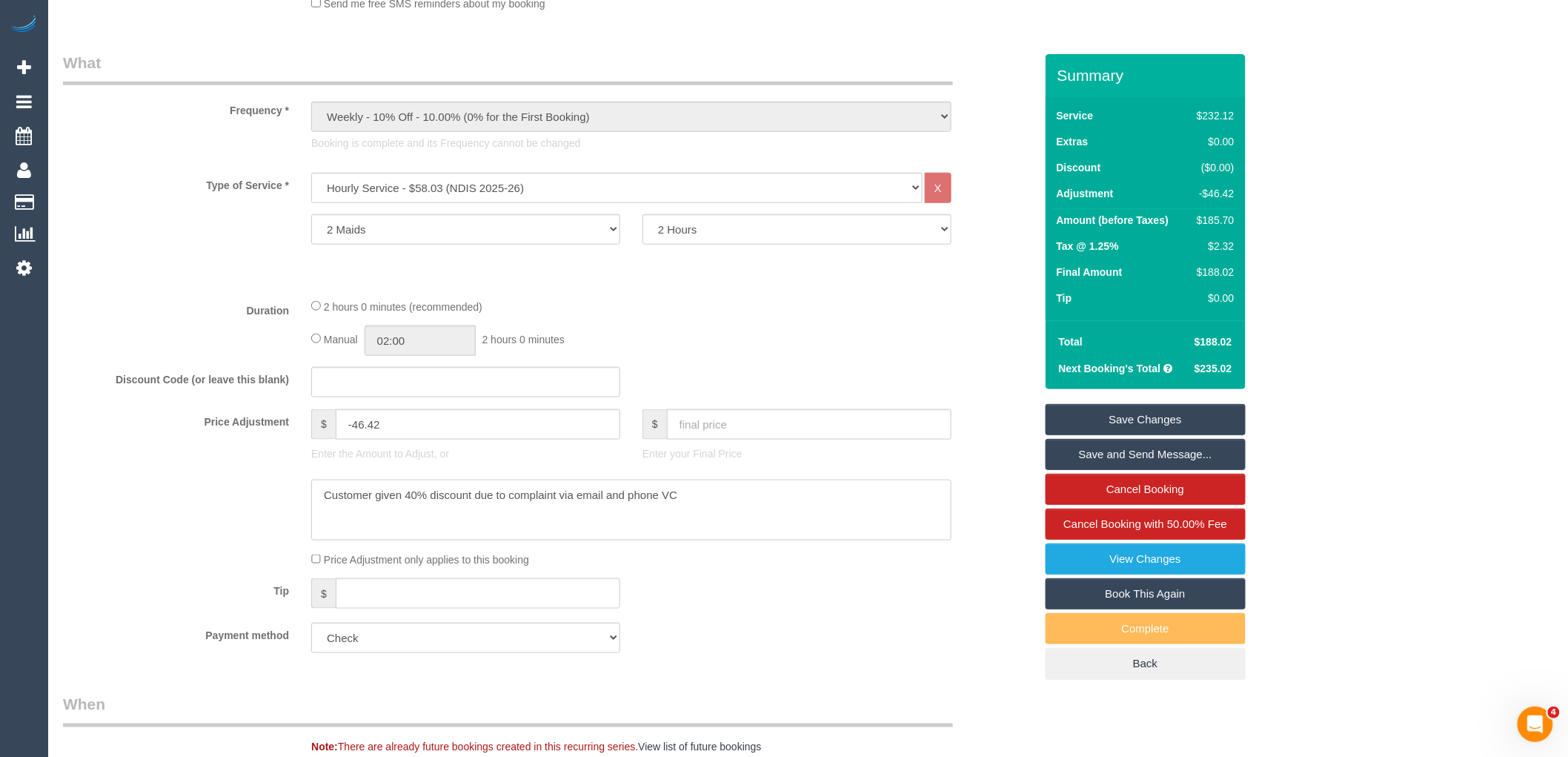
type textarea "Customer given 40% discount due to complaint via email and phone VC"
click at [1157, 417] on link "Save Changes" at bounding box center [1146, 419] width 200 height 31
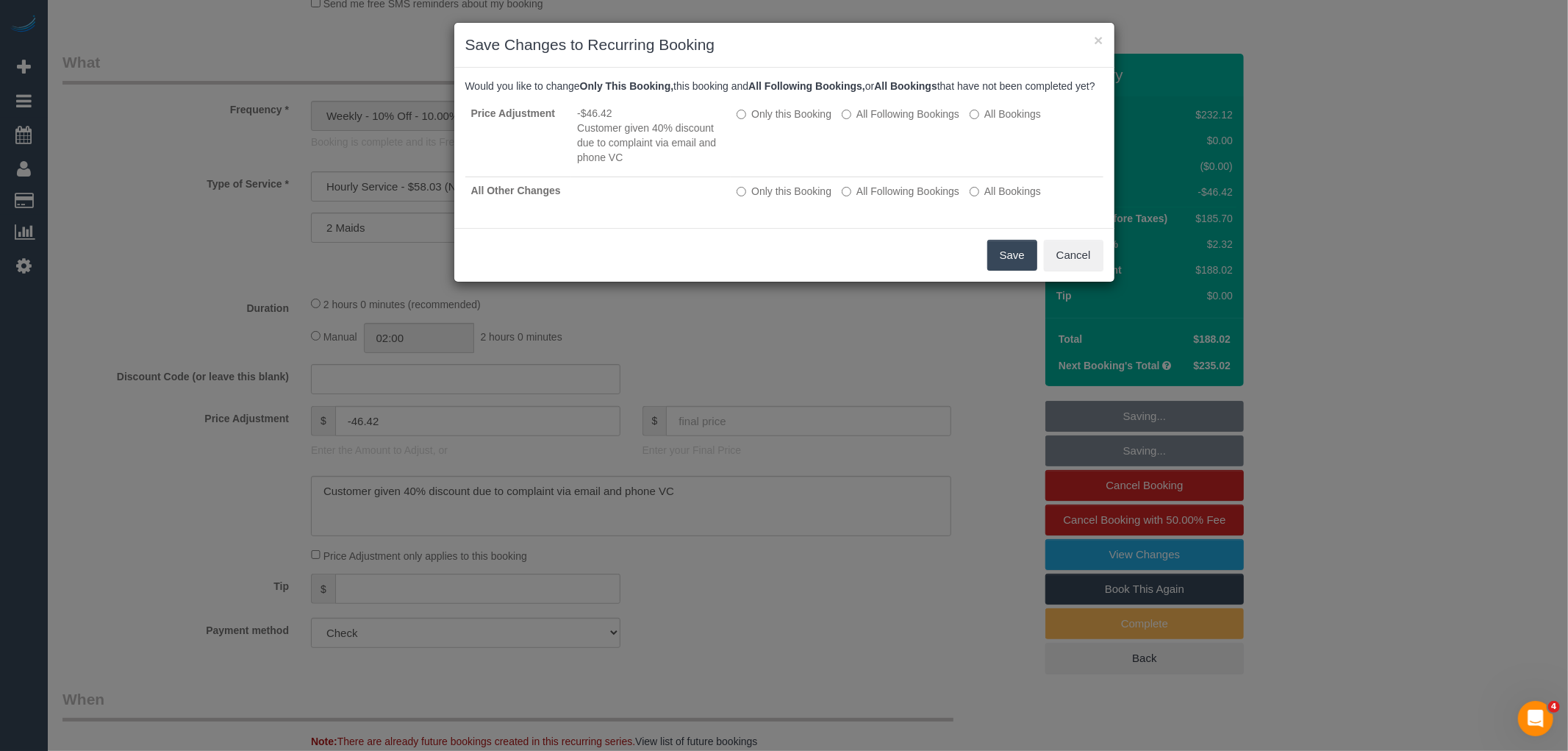
click at [1009, 266] on button "Save" at bounding box center [1012, 254] width 50 height 30
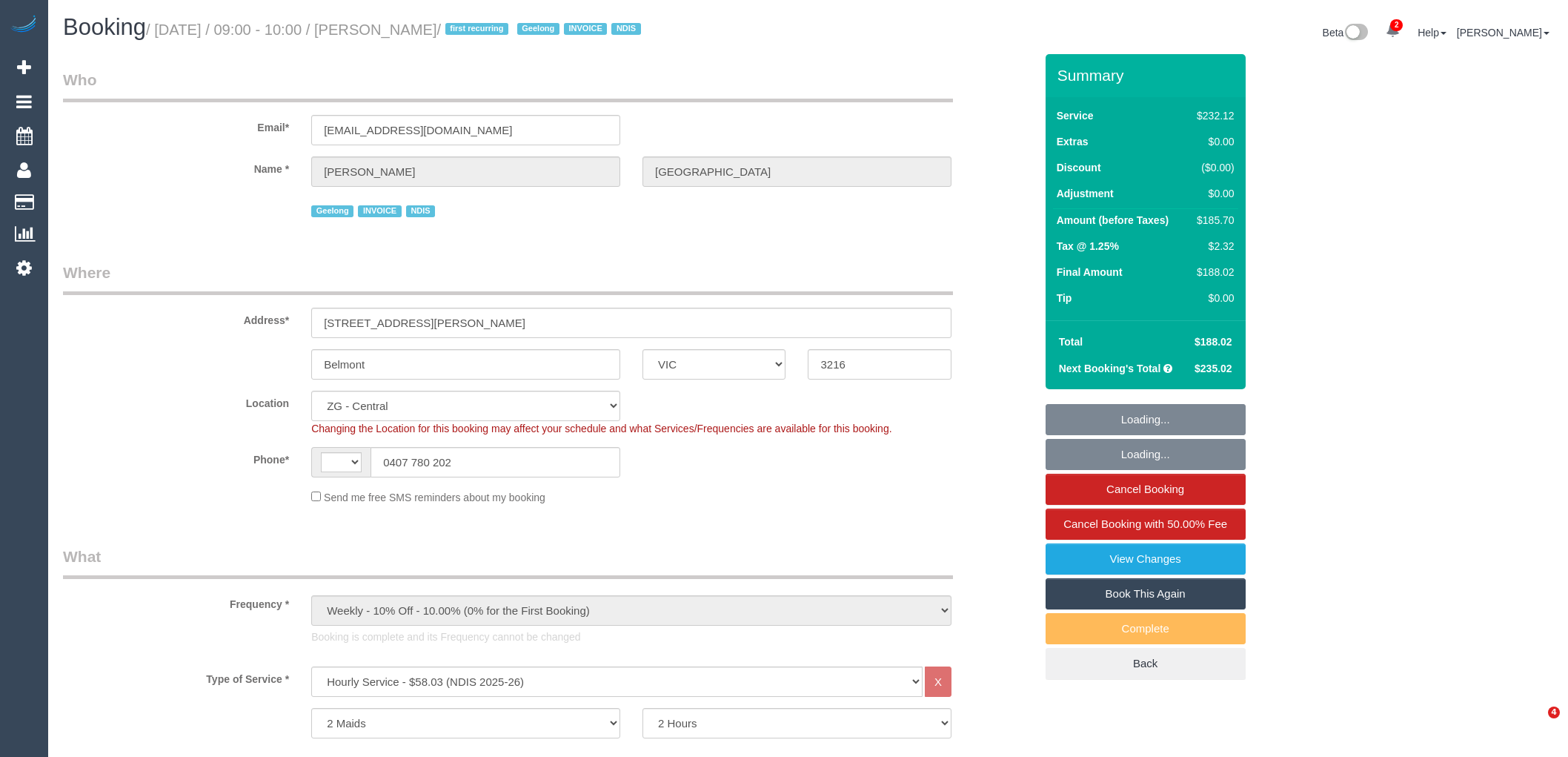
select select "VIC"
select select "2"
select select "number:27"
select select "number:14"
select select "number:19"
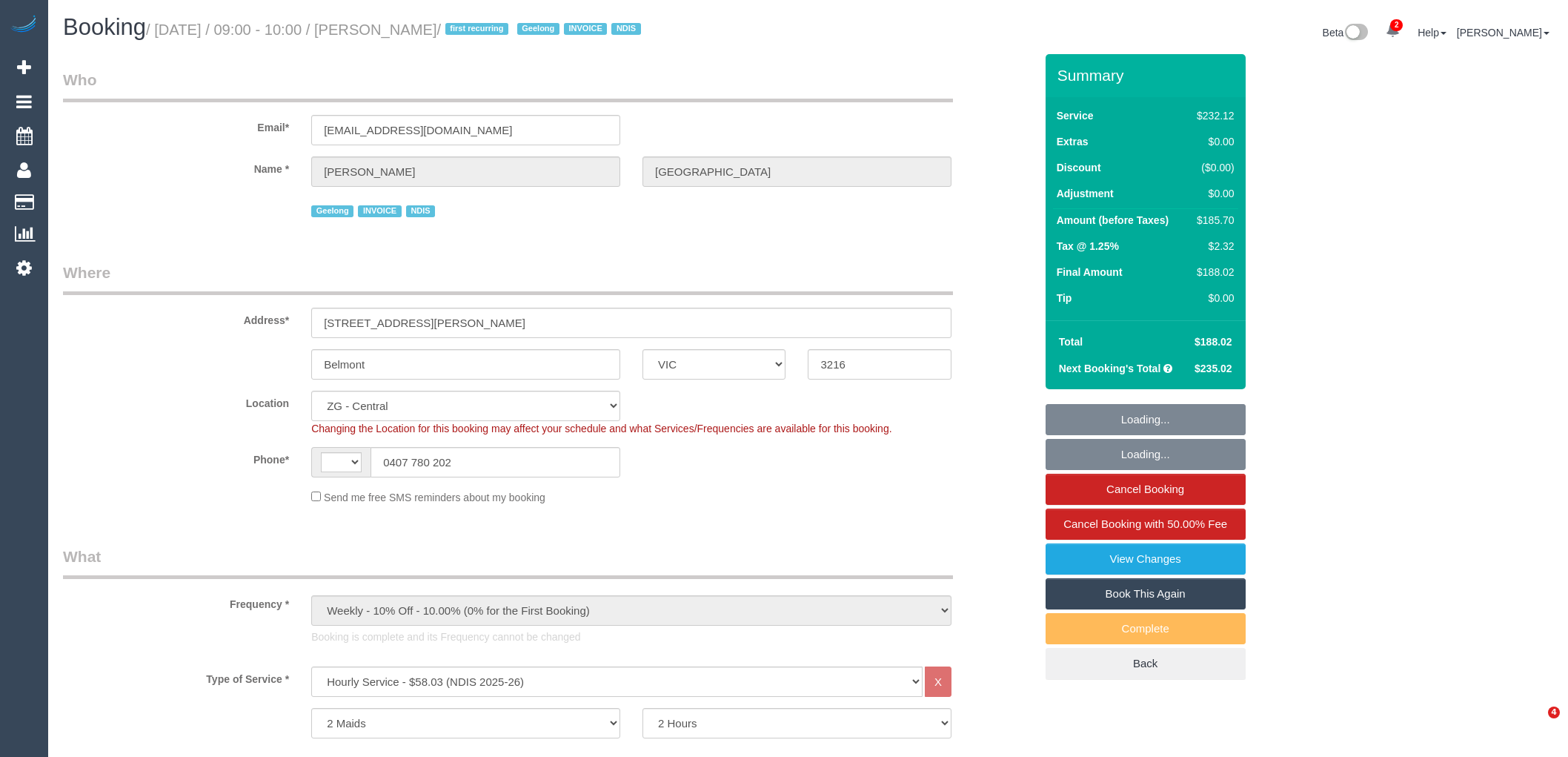
select select "number:25"
select select "number:35"
select select "object:810"
select select "string:AU"
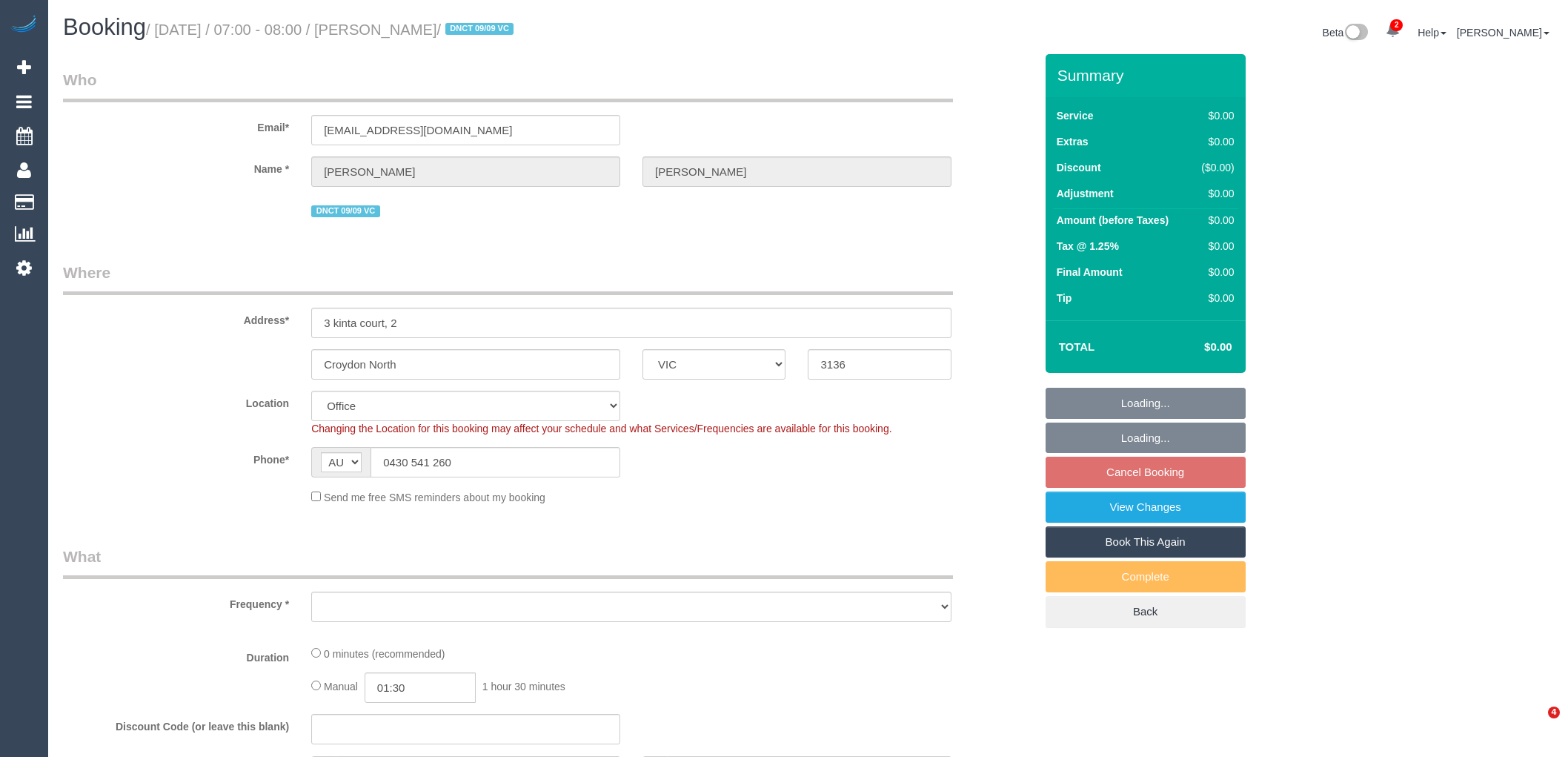
select select "VIC"
select select "number:28"
select select "number:14"
select select "number:19"
select select "number:24"
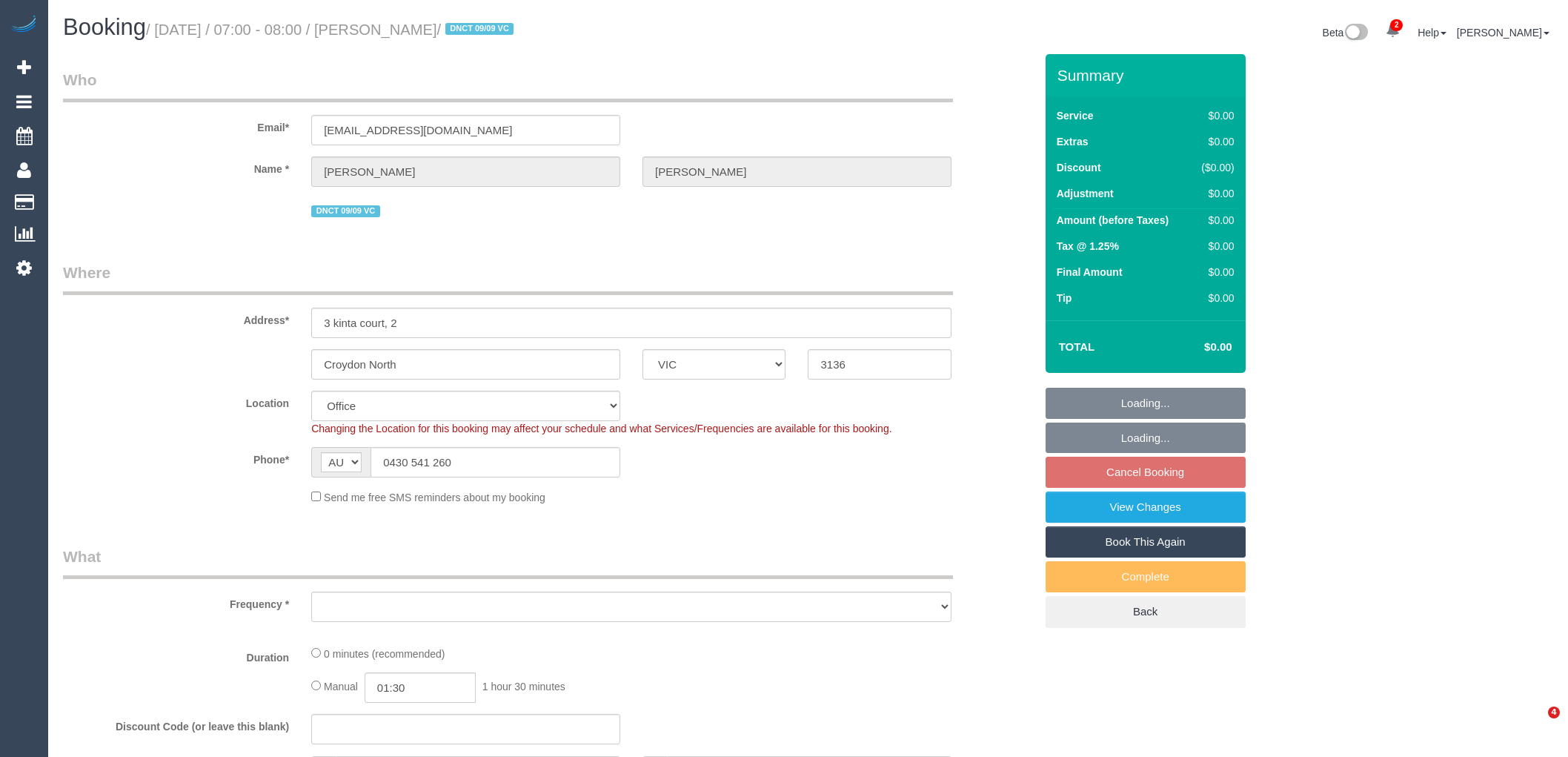
select select "number:26"
select select "object:750"
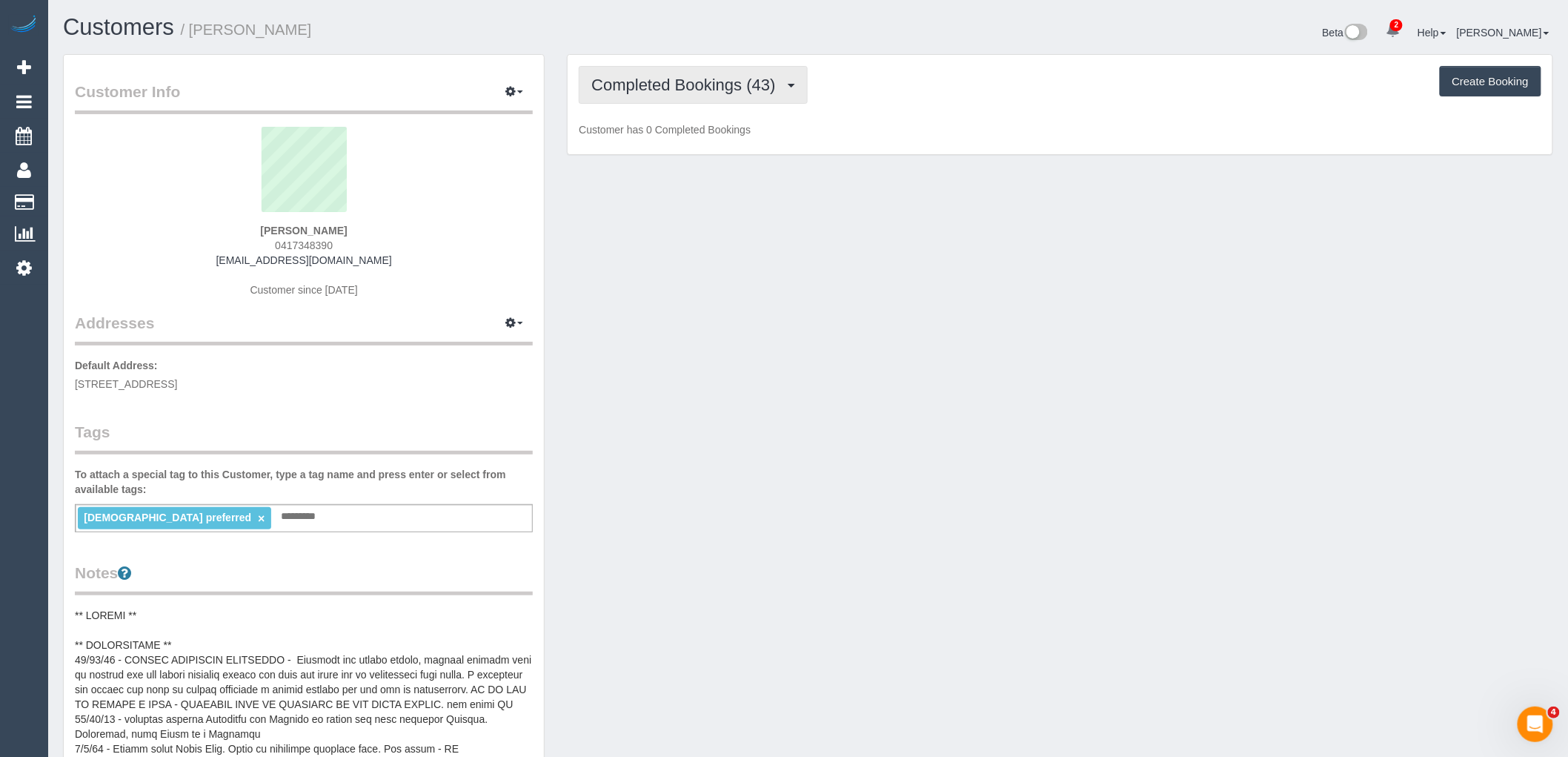
click at [729, 71] on button "Completed Bookings (43)" at bounding box center [692, 85] width 229 height 38
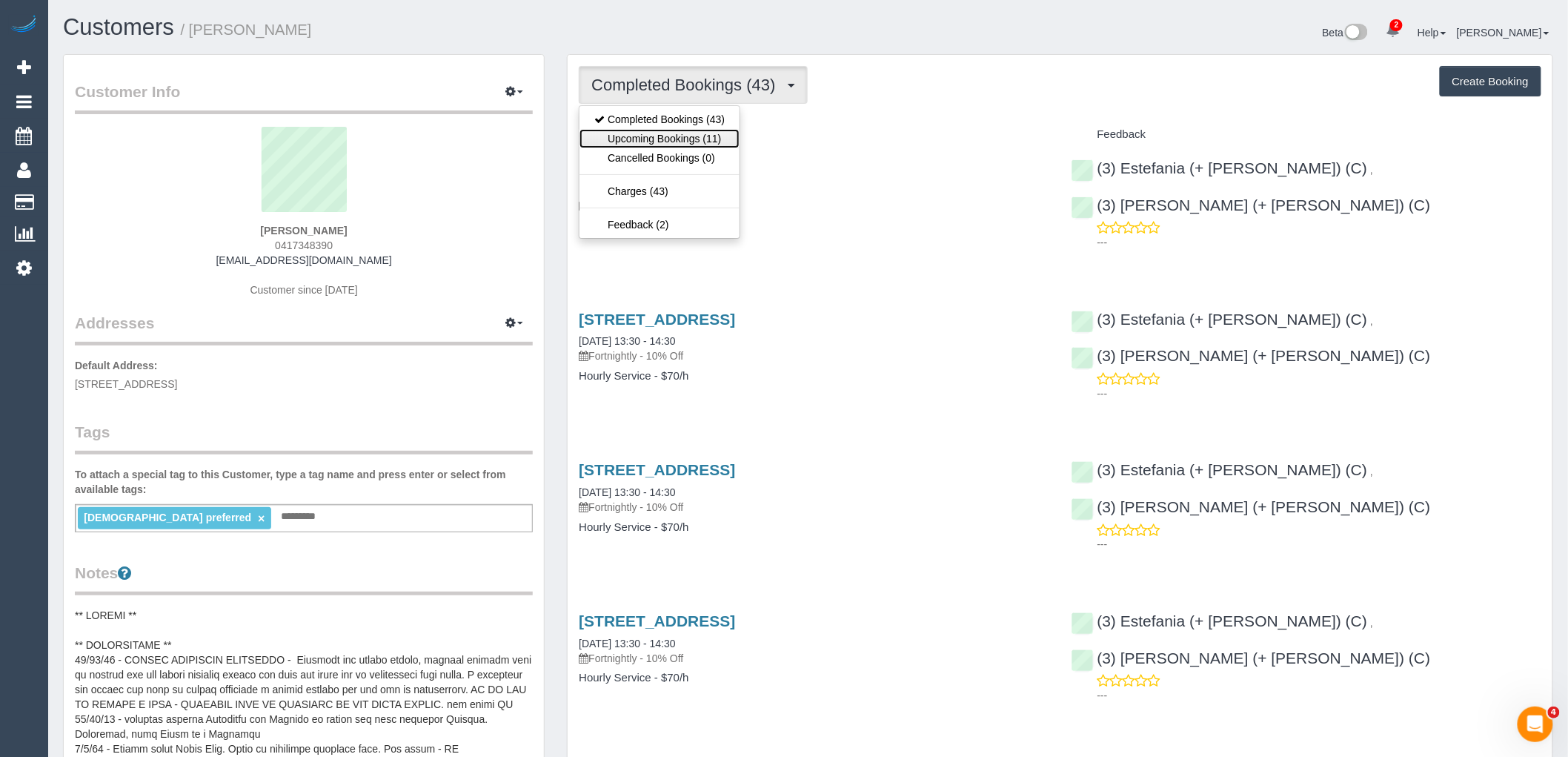
click at [721, 140] on link "Upcoming Bookings (11)" at bounding box center [660, 138] width 160 height 19
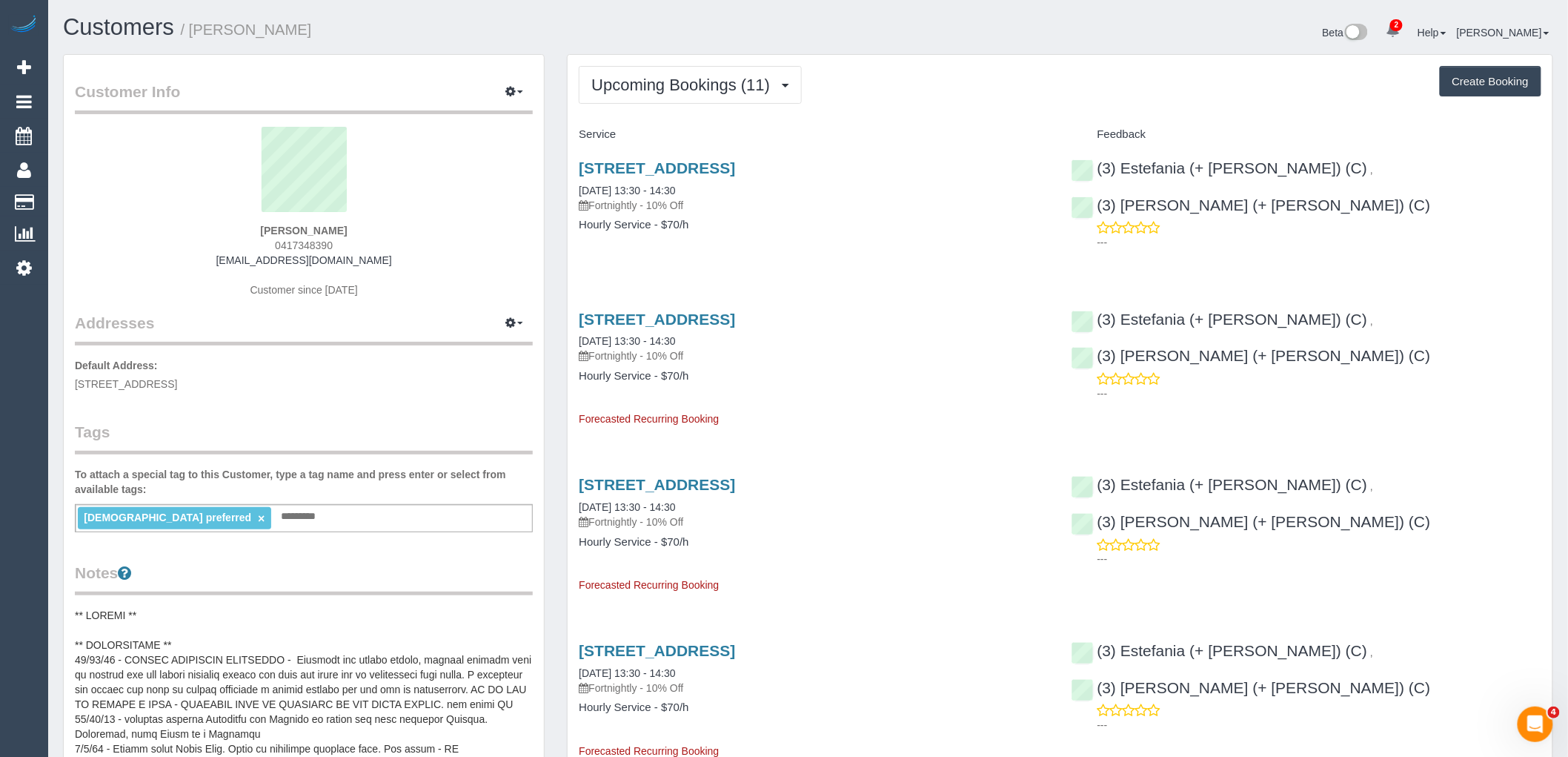
drag, startPoint x: 351, startPoint y: 239, endPoint x: 226, endPoint y: 240, distance: 125.0
click at [226, 240] on div "[PERSON_NAME] 0417348390 [EMAIL_ADDRESS][DOMAIN_NAME] Customer since [DATE]" at bounding box center [304, 219] width 458 height 185
copy span "0417348390"
click at [777, 77] on span "Upcoming Bookings (11)" at bounding box center [685, 84] width 186 height 19
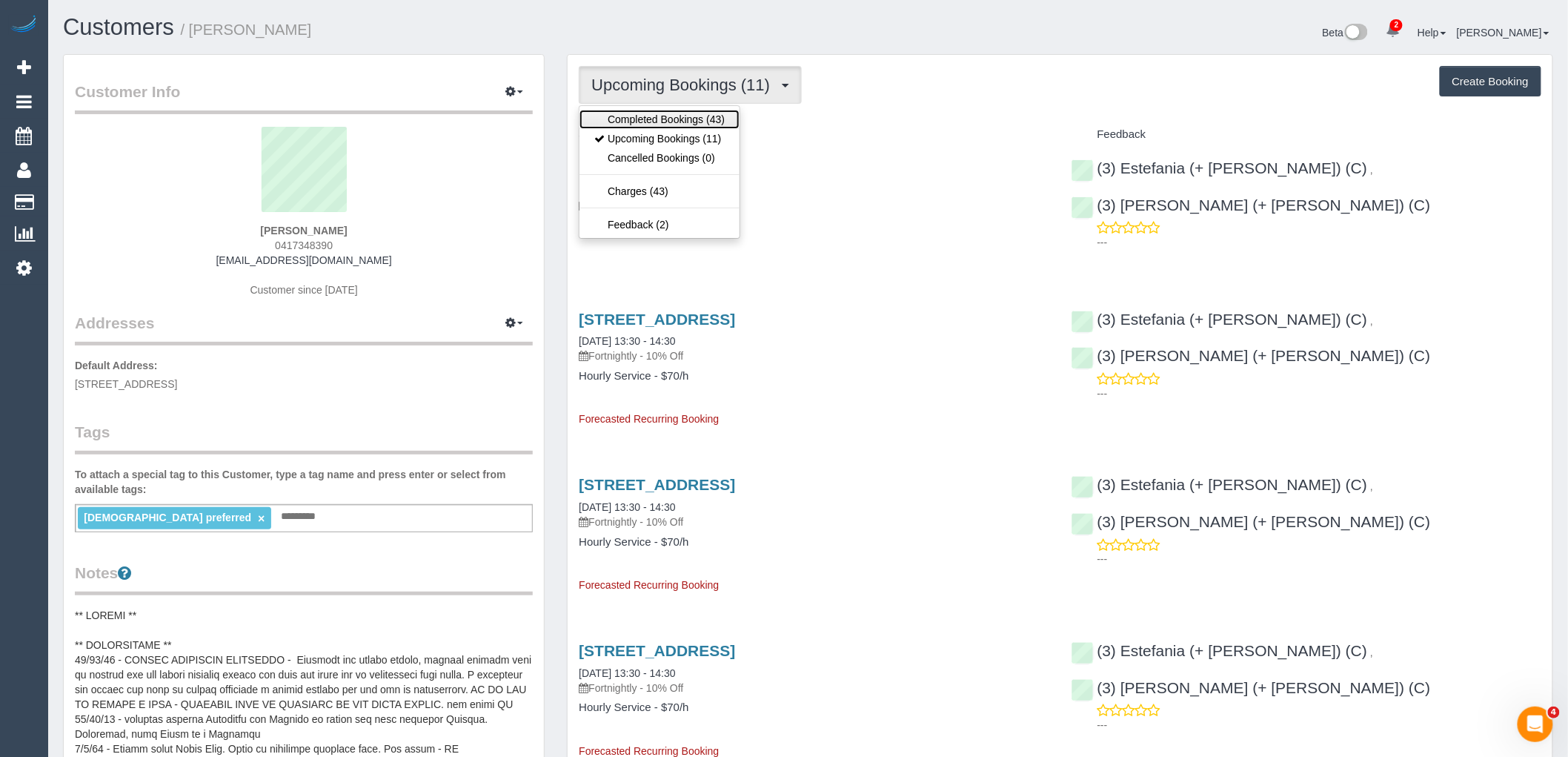
click at [712, 114] on link "Completed Bookings (43)" at bounding box center [660, 119] width 160 height 19
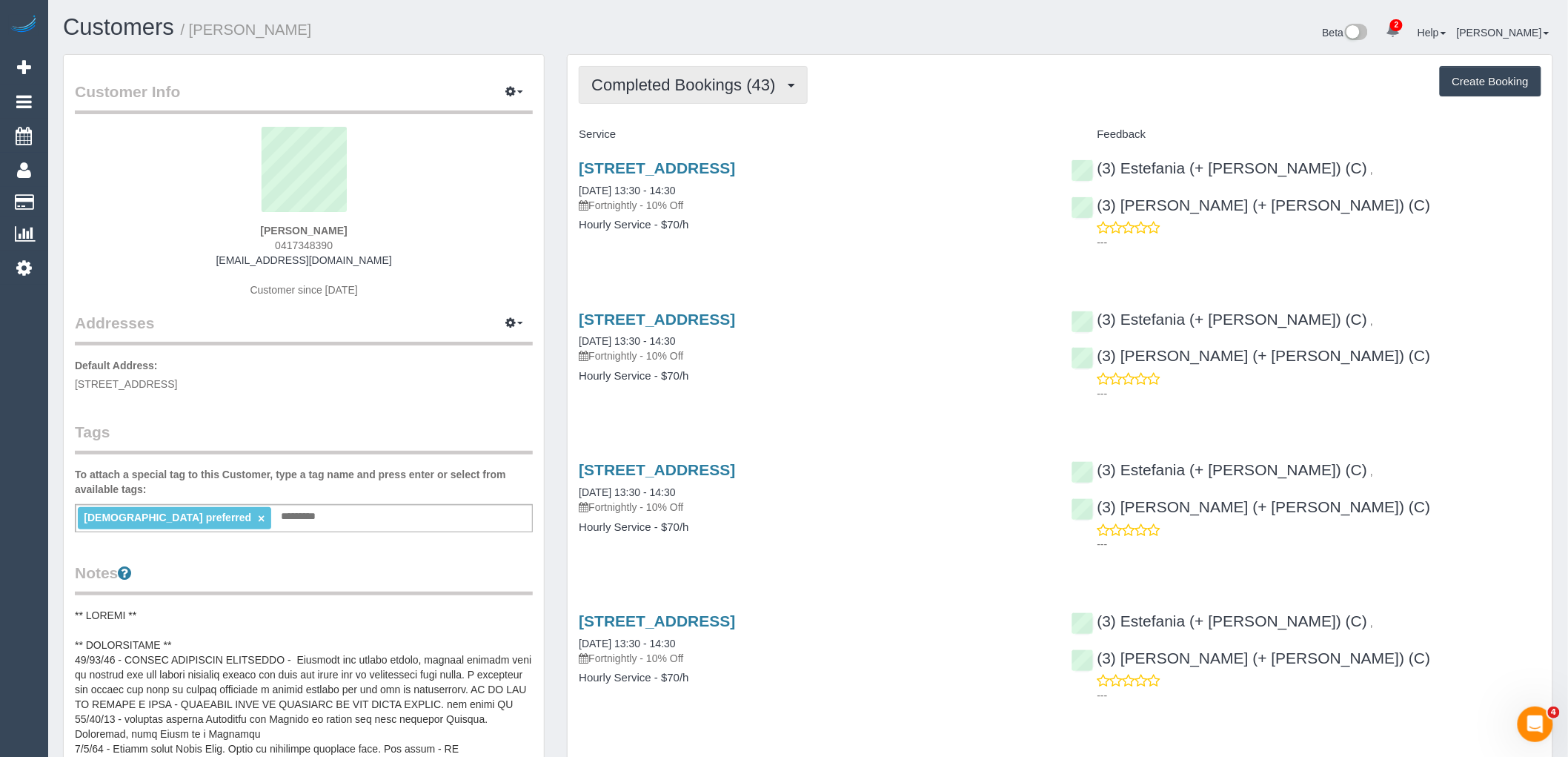
click at [617, 69] on button "Completed Bookings (43)" at bounding box center [692, 85] width 229 height 38
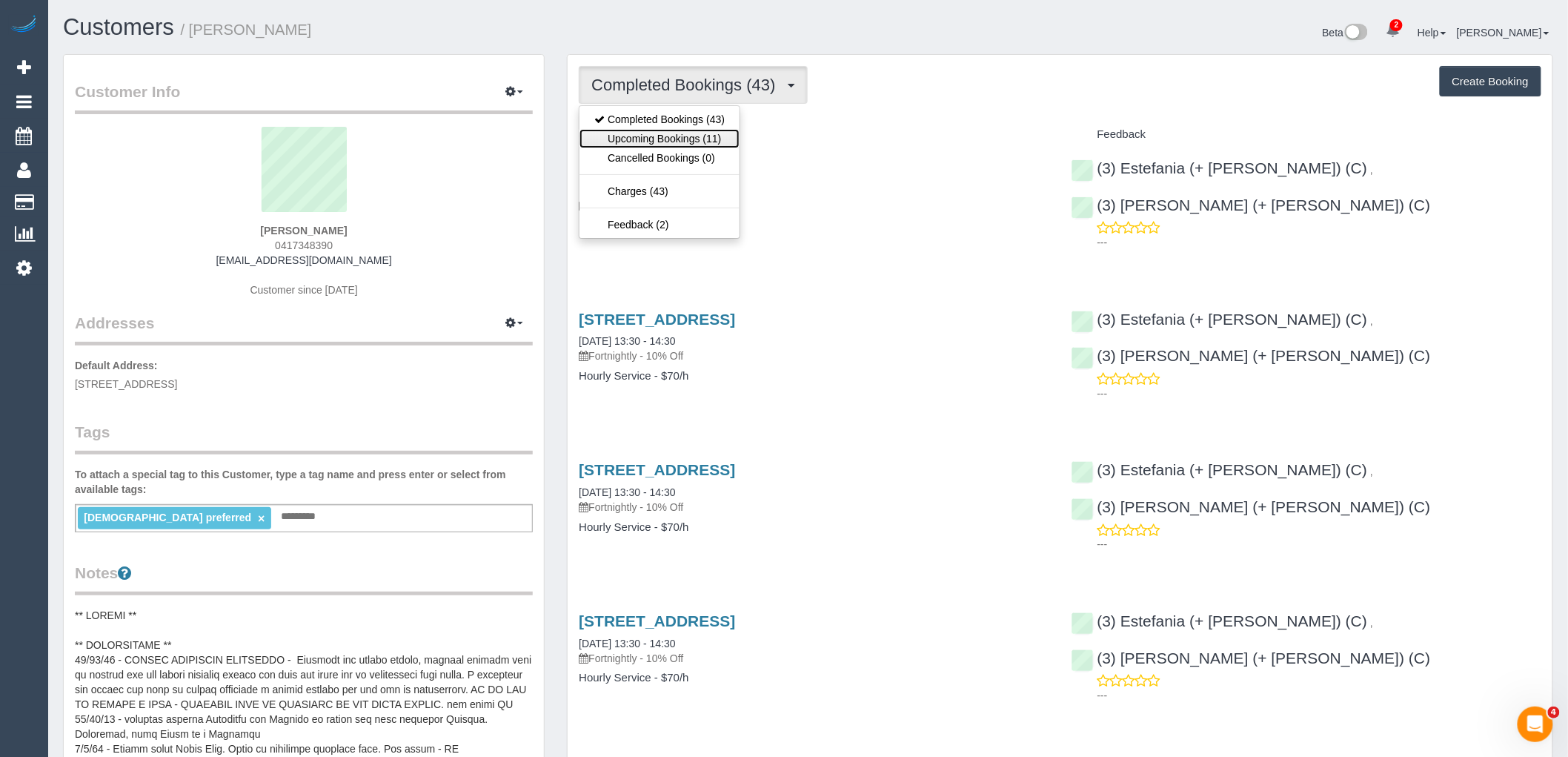
click at [631, 135] on link "Upcoming Bookings (11)" at bounding box center [660, 138] width 160 height 19
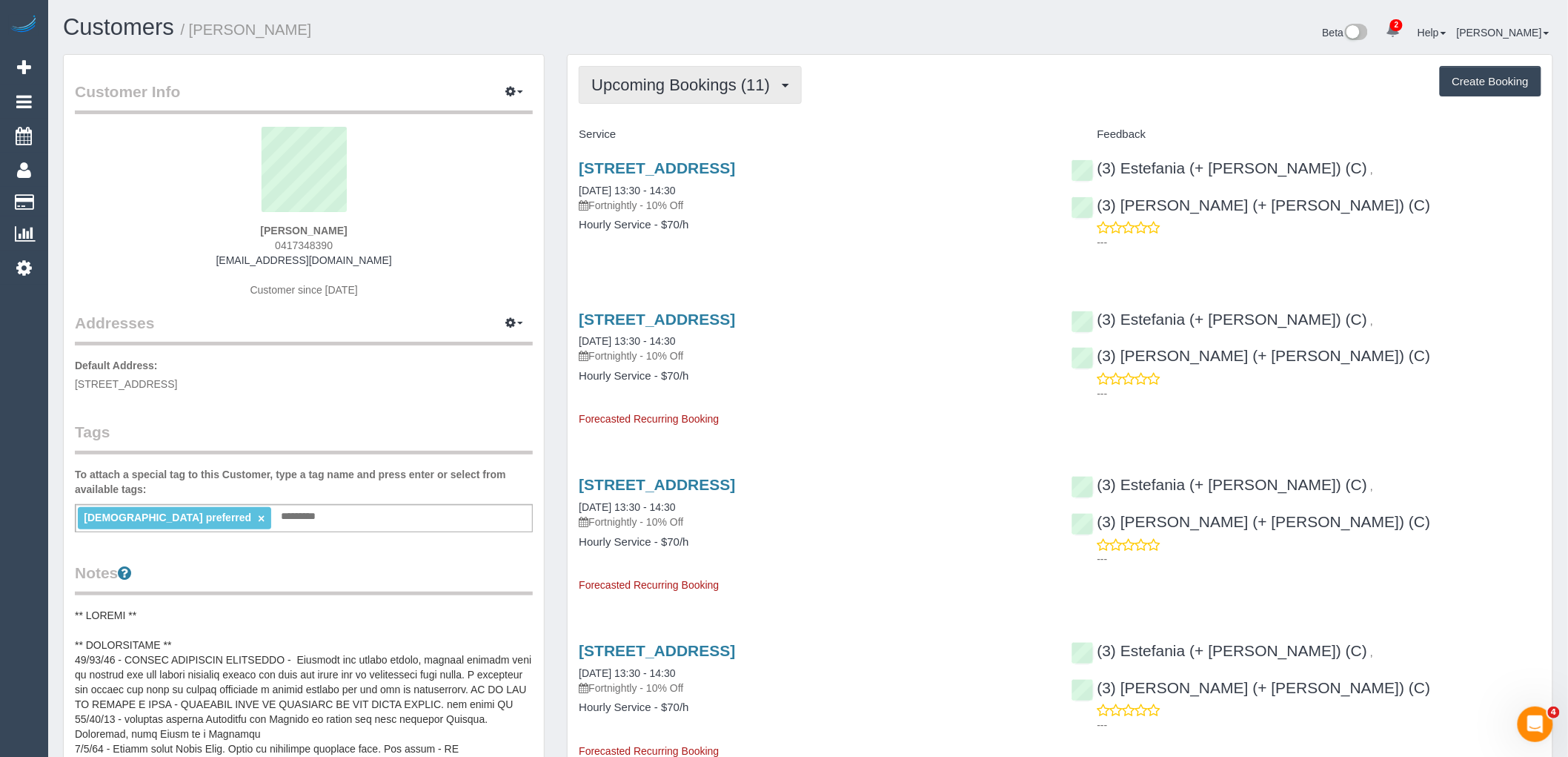
click at [637, 94] on button "Upcoming Bookings (11)" at bounding box center [690, 85] width 223 height 38
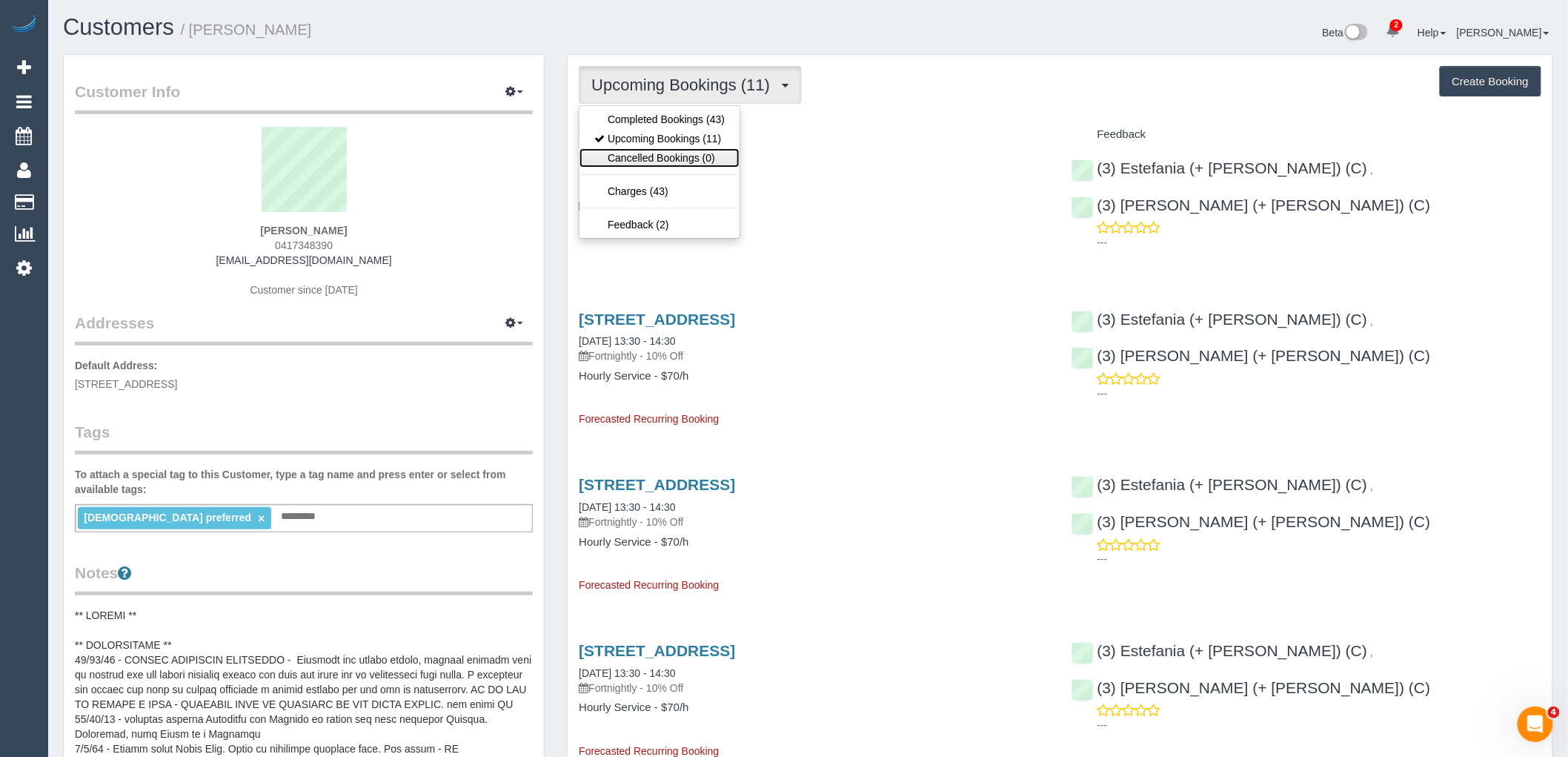
click at [669, 164] on link "Cancelled Bookings (0)" at bounding box center [660, 157] width 160 height 19
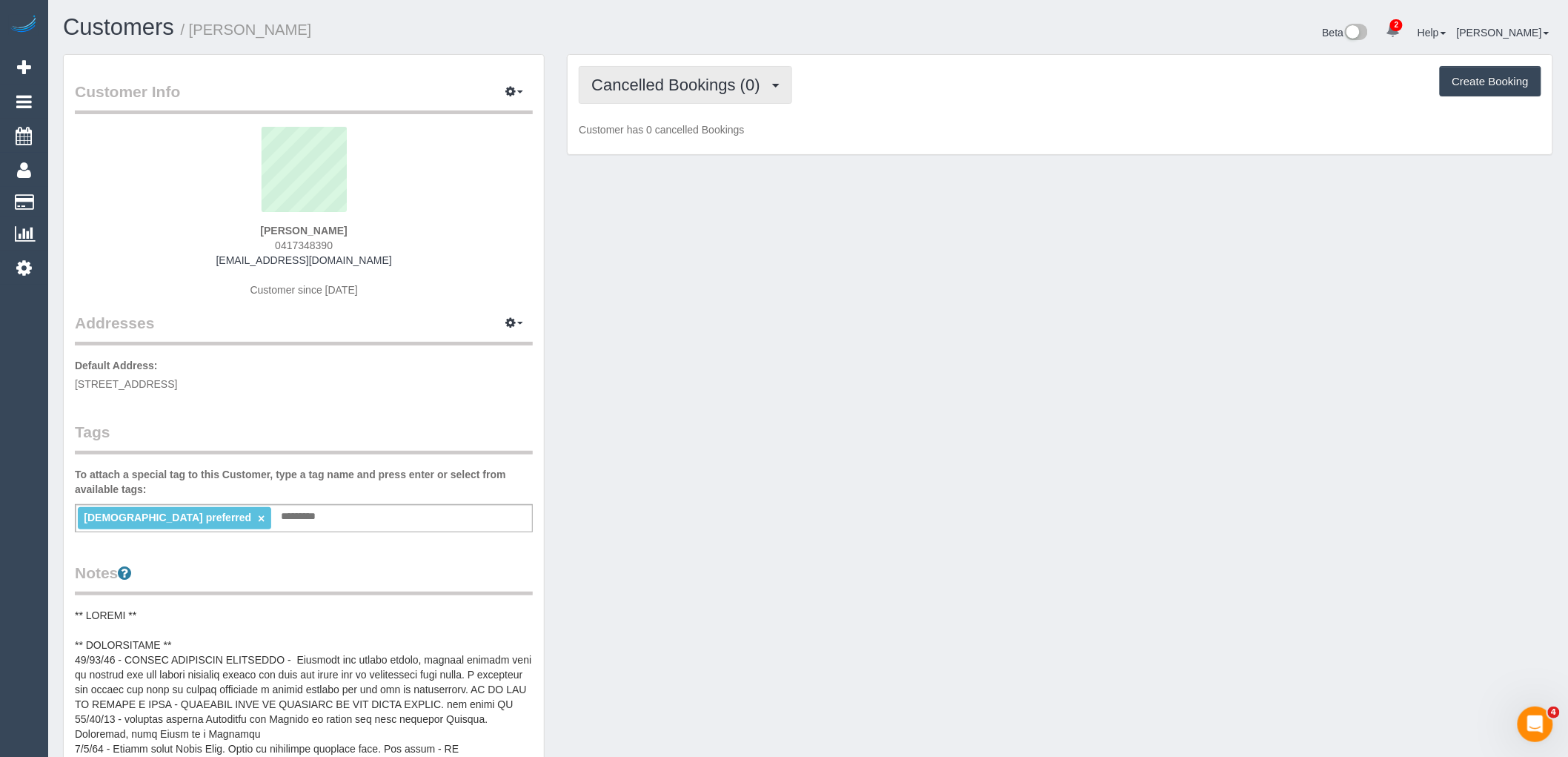
click at [672, 76] on span "Cancelled Bookings (0)" at bounding box center [680, 84] width 176 height 19
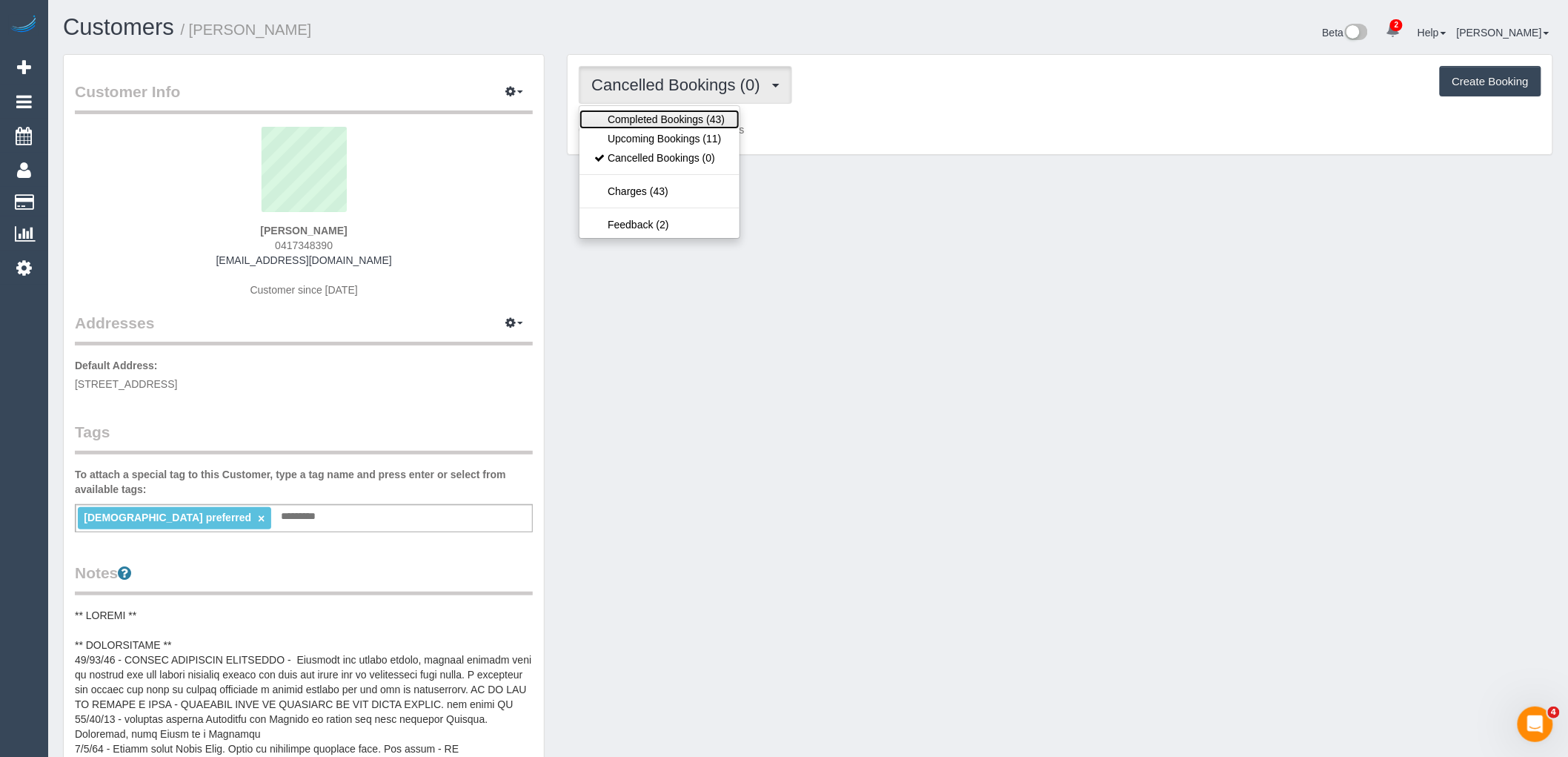
click at [668, 120] on link "Completed Bookings (43)" at bounding box center [660, 119] width 160 height 19
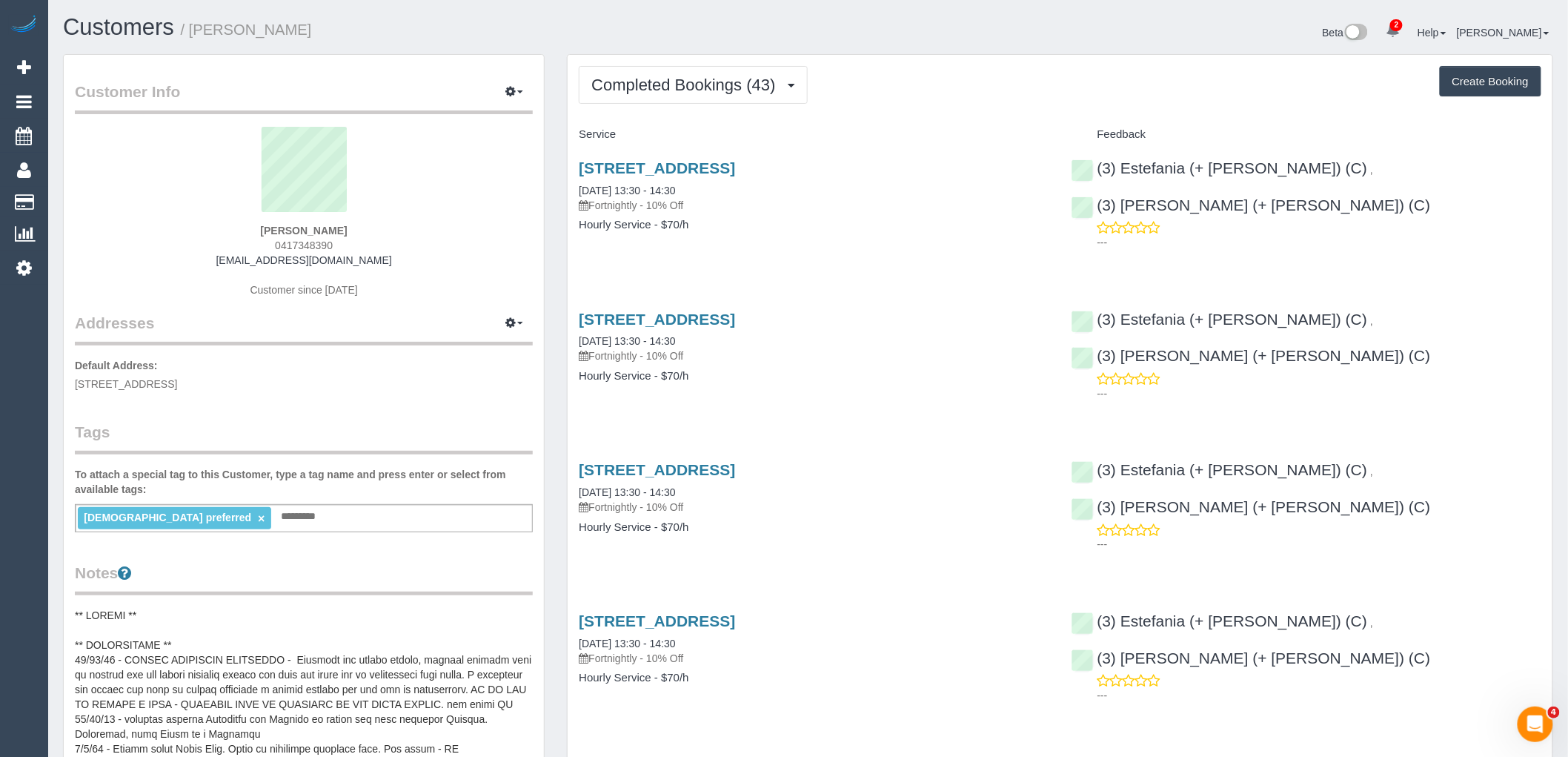
click at [467, 121] on div "Customer Info Edit Contact Info Send Message Email Preferences Special Sales Ta…" at bounding box center [303, 681] width 480 height 1254
click at [816, 246] on div "1505/25 Coventry Street, Southbank, VIC 3006 05/09/2025 13:30 - 14:30 Fortnight…" at bounding box center [813, 203] width 492 height 114
click at [849, 243] on div "1505/25 Coventry Street, Southbank, VIC 3006 05/09/2025 13:30 - 14:30 Fortnight…" at bounding box center [813, 203] width 492 height 114
click at [699, 77] on span "Completed Bookings (43)" at bounding box center [687, 84] width 191 height 19
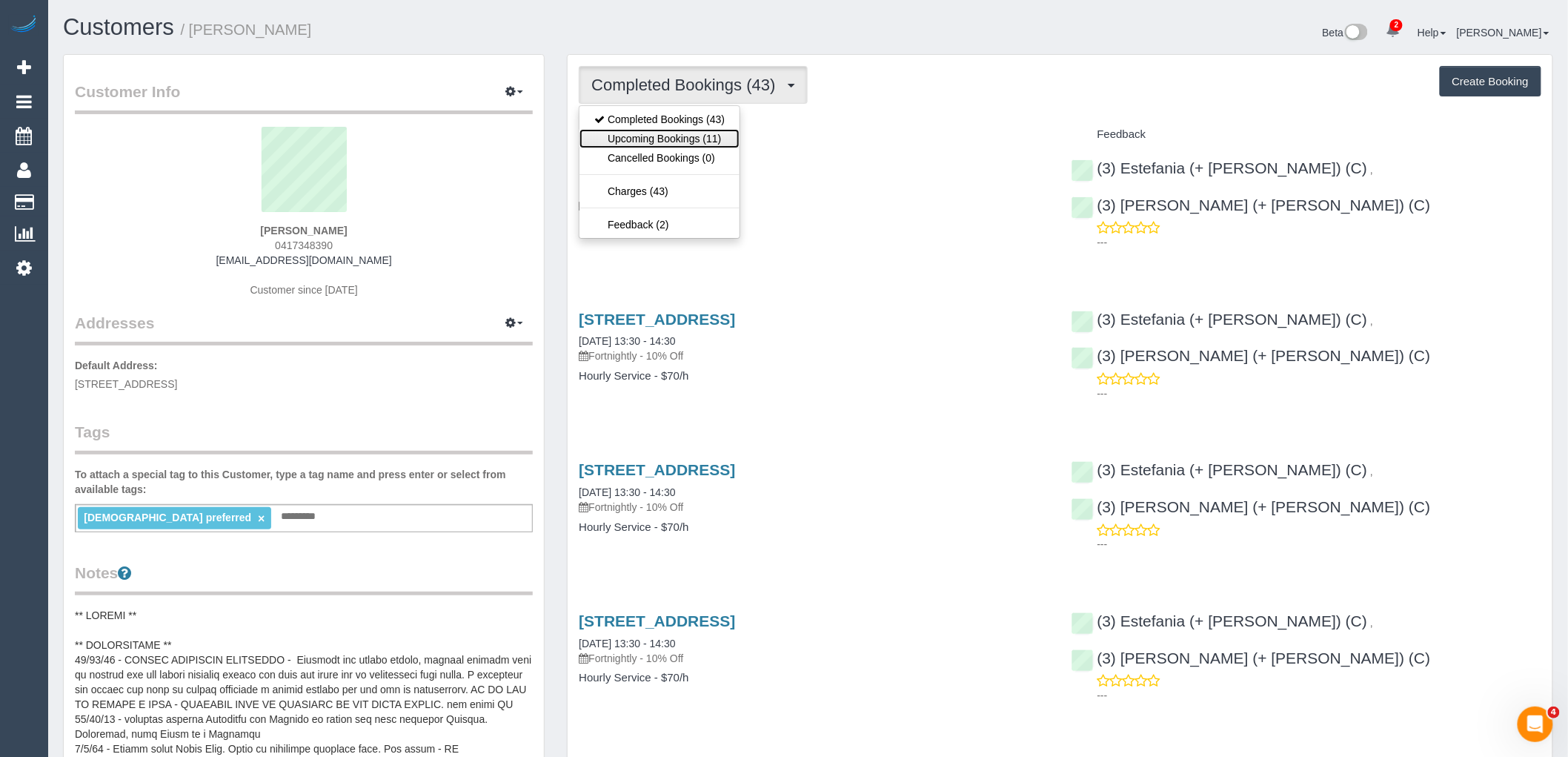
click at [724, 143] on link "Upcoming Bookings (11)" at bounding box center [660, 138] width 160 height 19
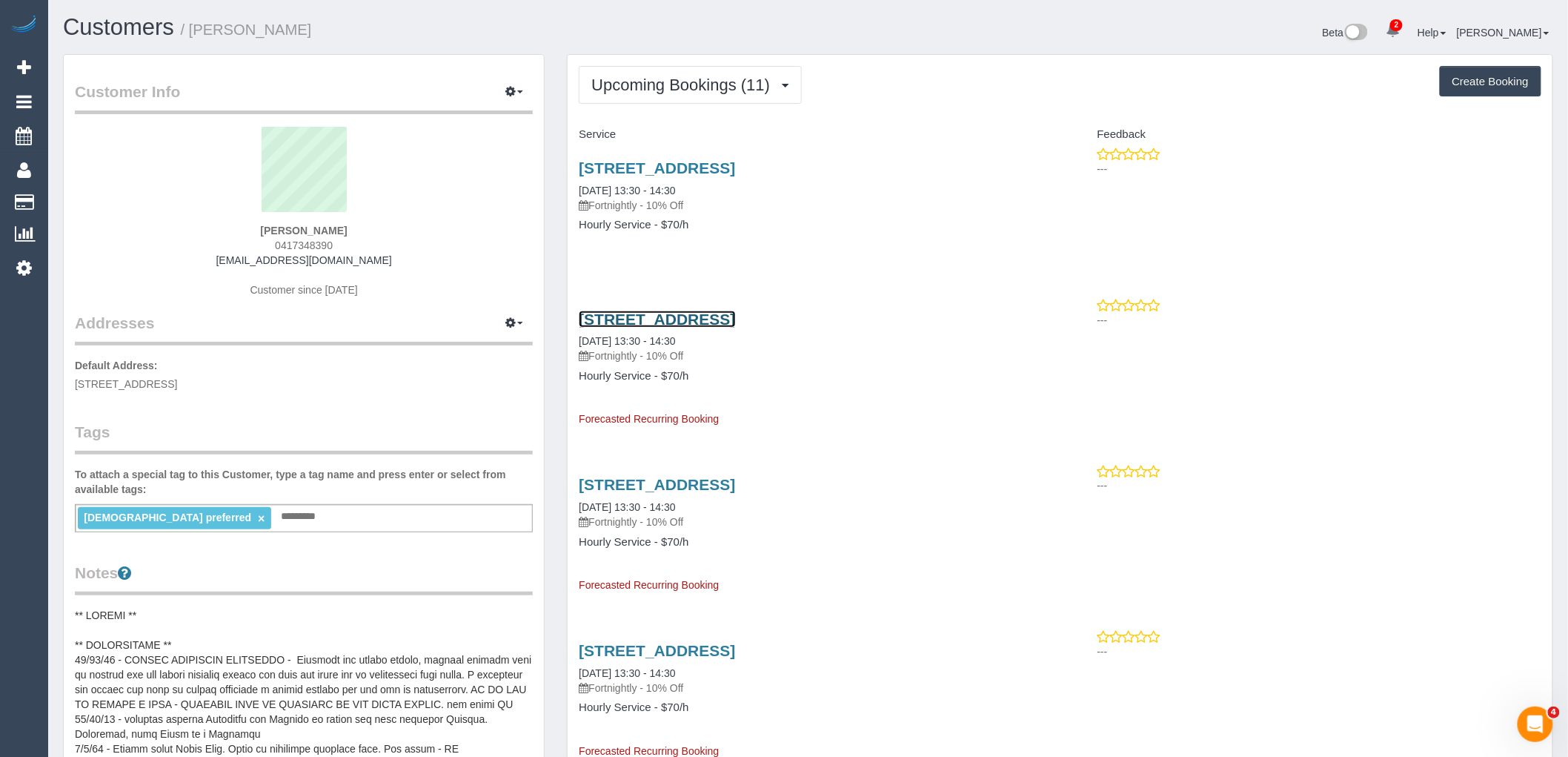
click at [735, 316] on link "1505/25 Coventry Street, Southbank, VIC 3006" at bounding box center [657, 319] width 156 height 17
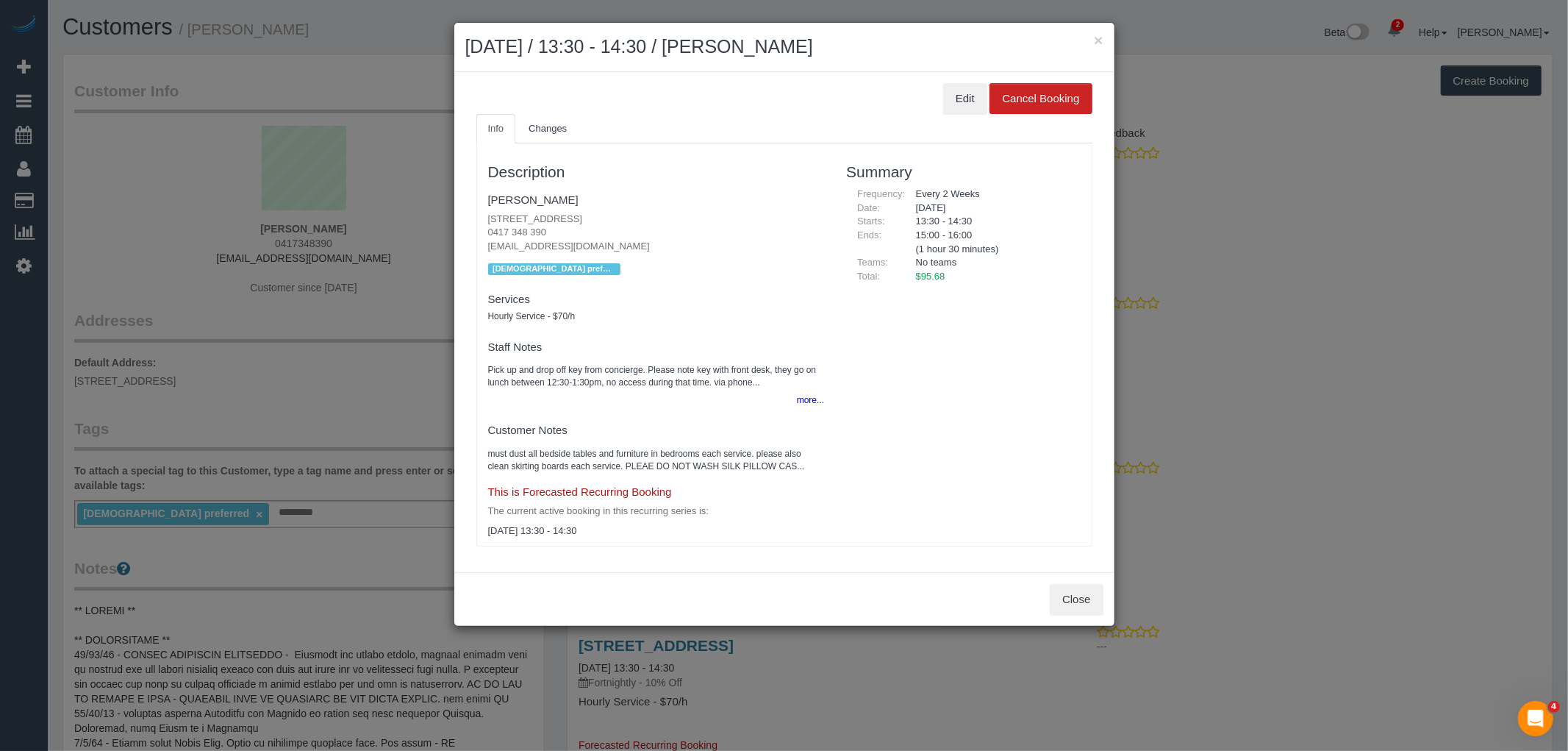
click at [977, 116] on ul "Info Changes" at bounding box center [784, 129] width 616 height 30
click at [977, 115] on ul "Info Changes" at bounding box center [784, 129] width 616 height 30
click at [961, 93] on button "Edit" at bounding box center [965, 98] width 44 height 30
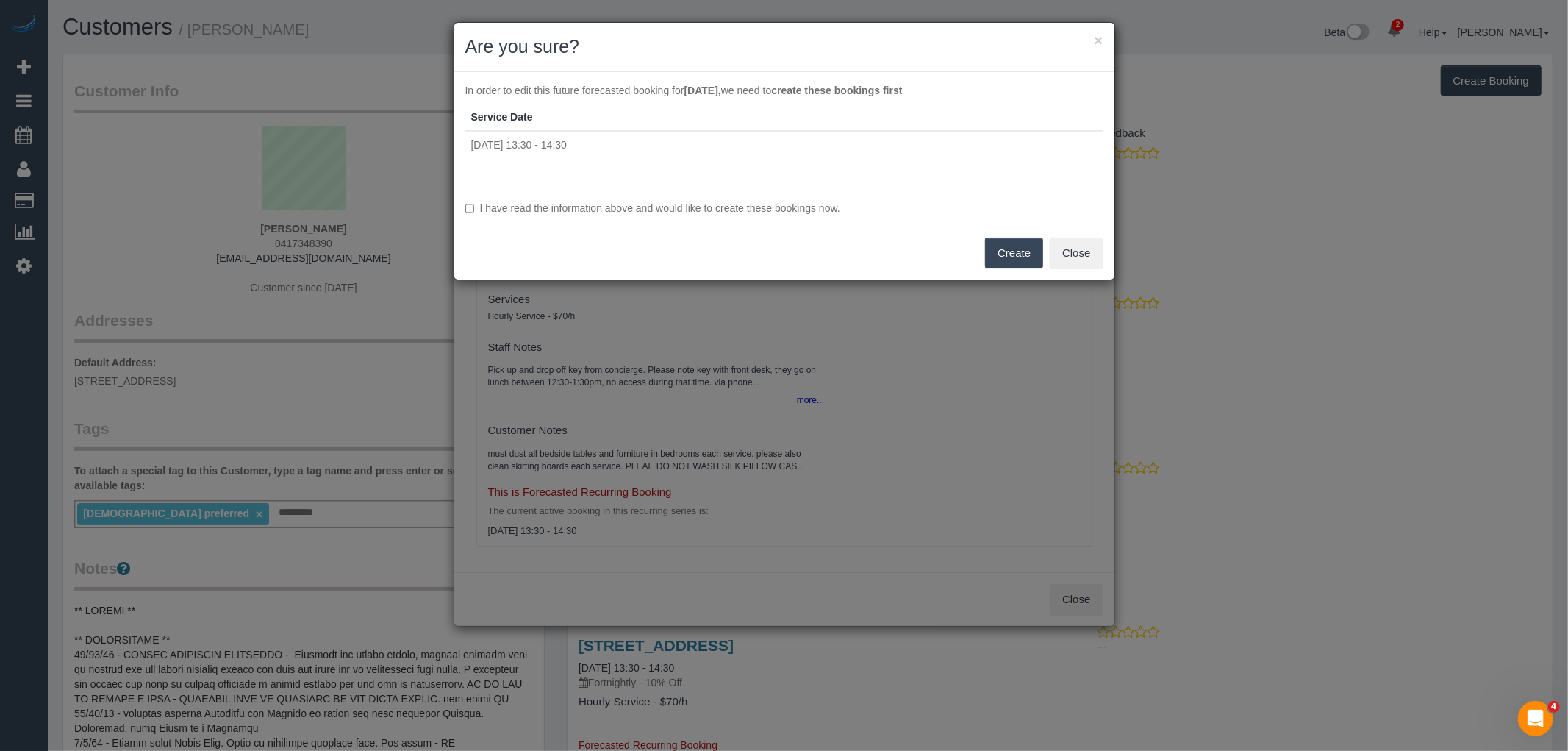
click at [578, 200] on label "I have read the information above and would like to create these bookings now." at bounding box center [784, 207] width 638 height 15
click at [1017, 253] on button "Create" at bounding box center [1014, 252] width 58 height 30
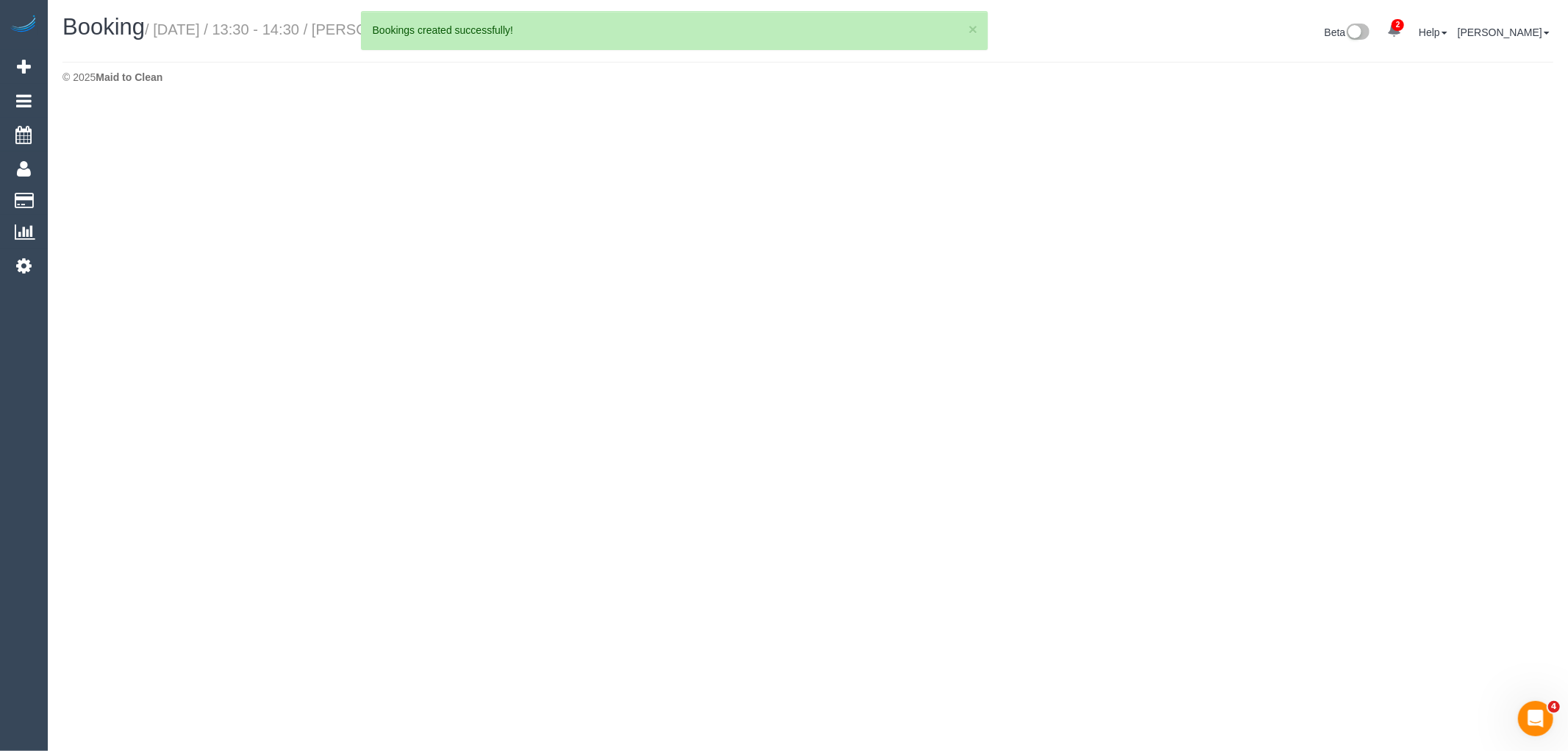
select select "VIC"
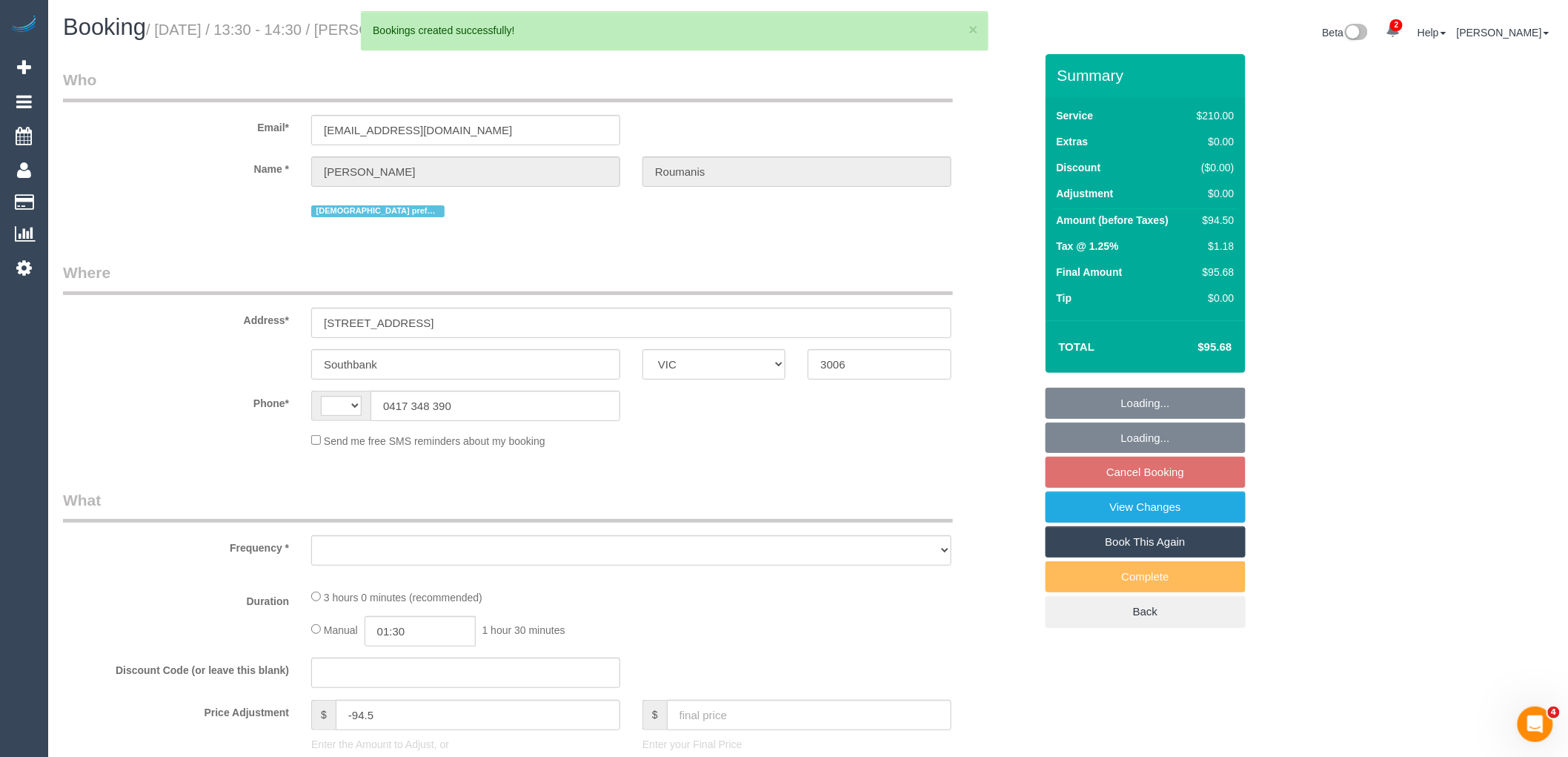
select select "object:5762"
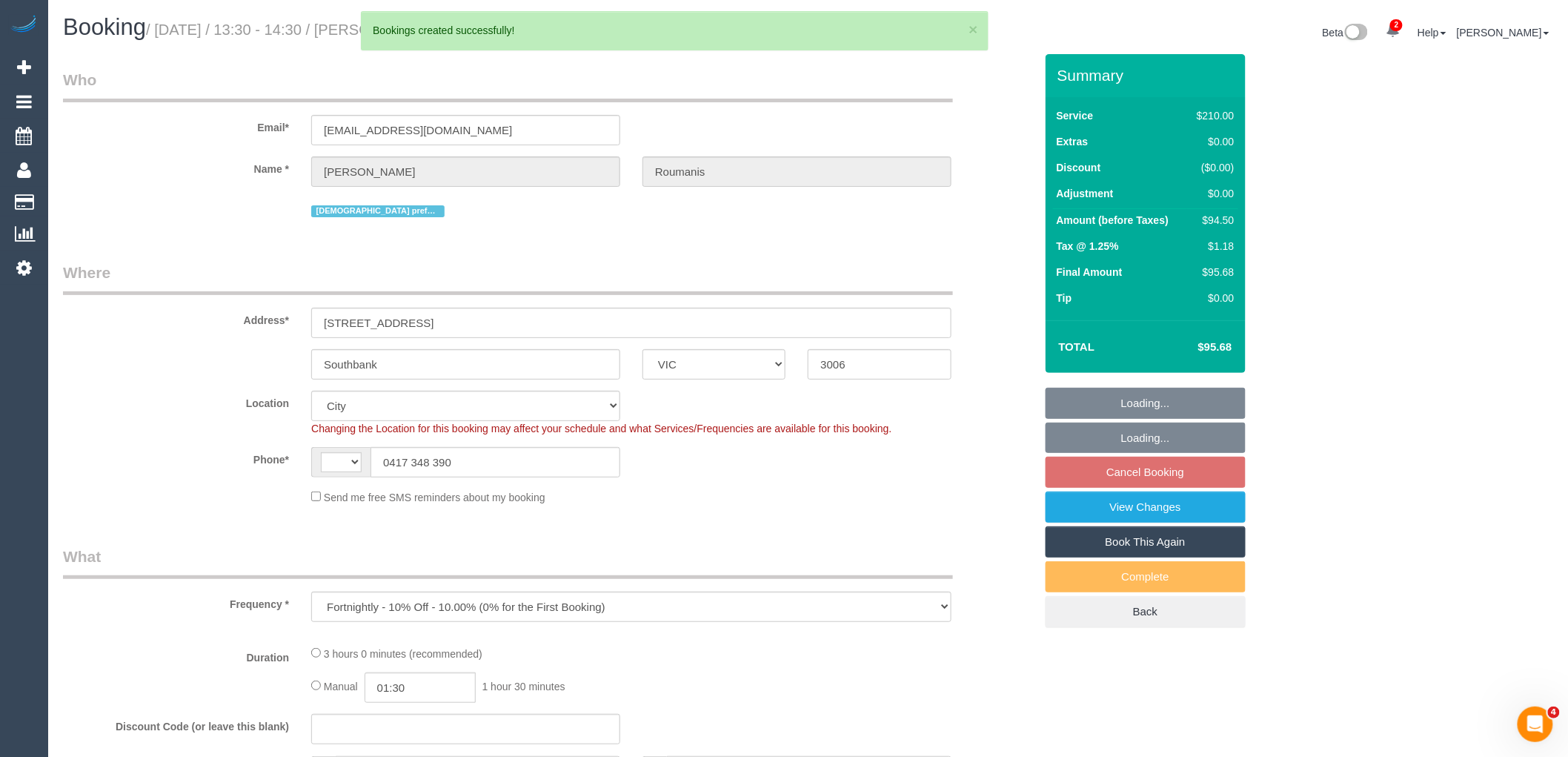
select select "string:AU"
select select "string:stripe-pm_1OcEQ82GScqysDRV94NYG0ww"
select select "180"
select select "number:28"
select select "number:14"
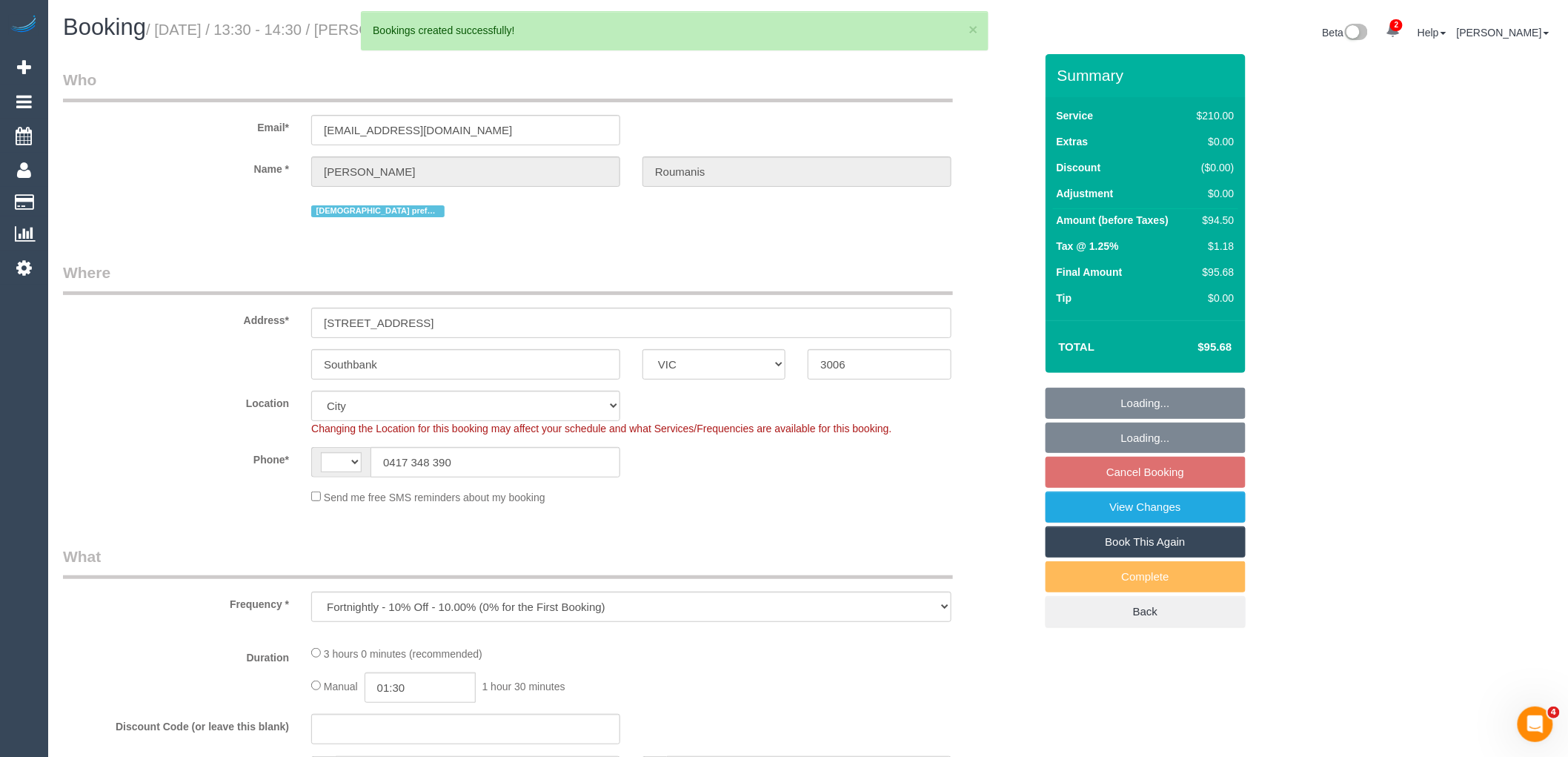
select select "number:20"
select select "number:36"
select select "number:35"
select select "object:6747"
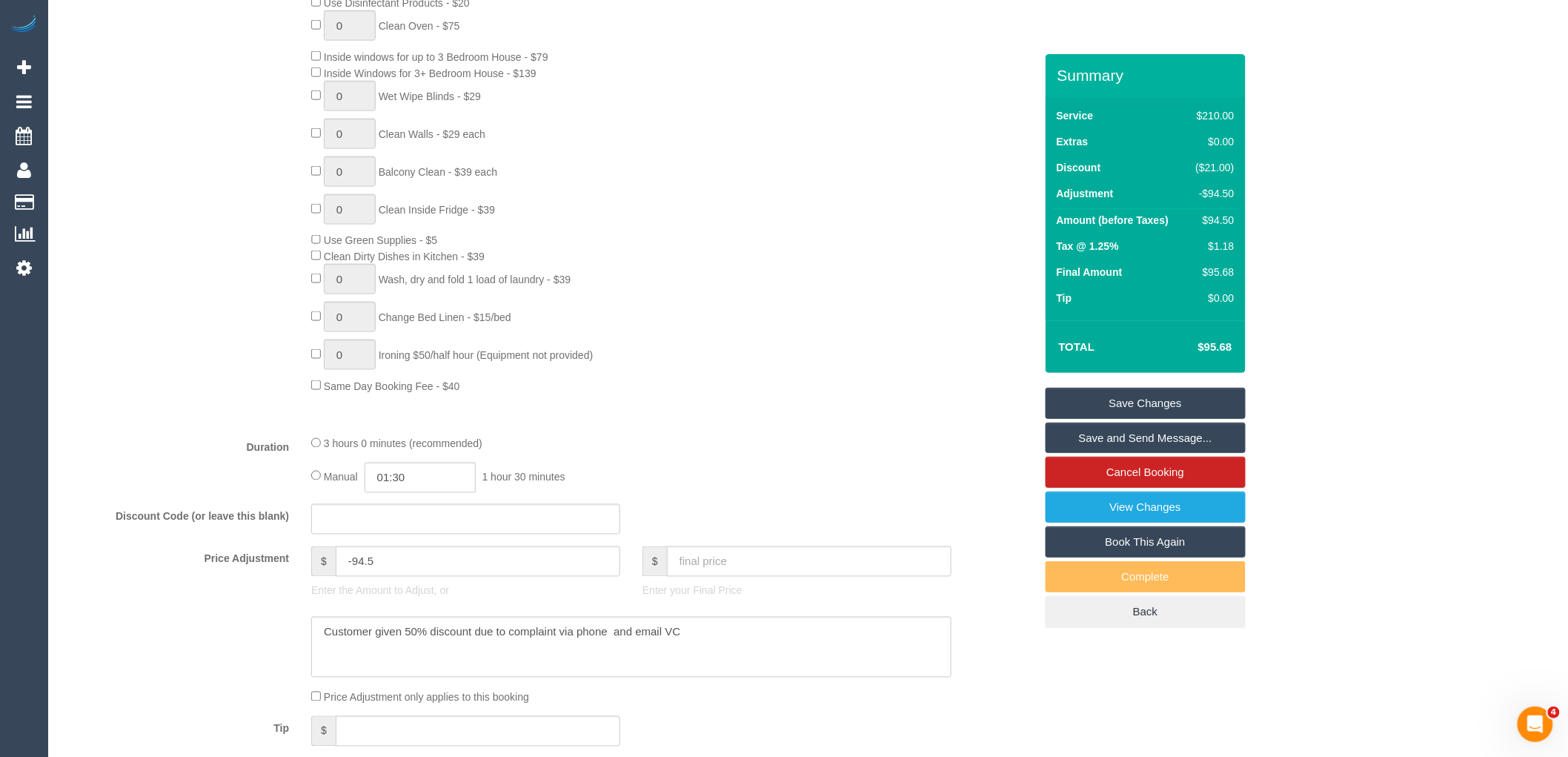
scroll to position [905, 0]
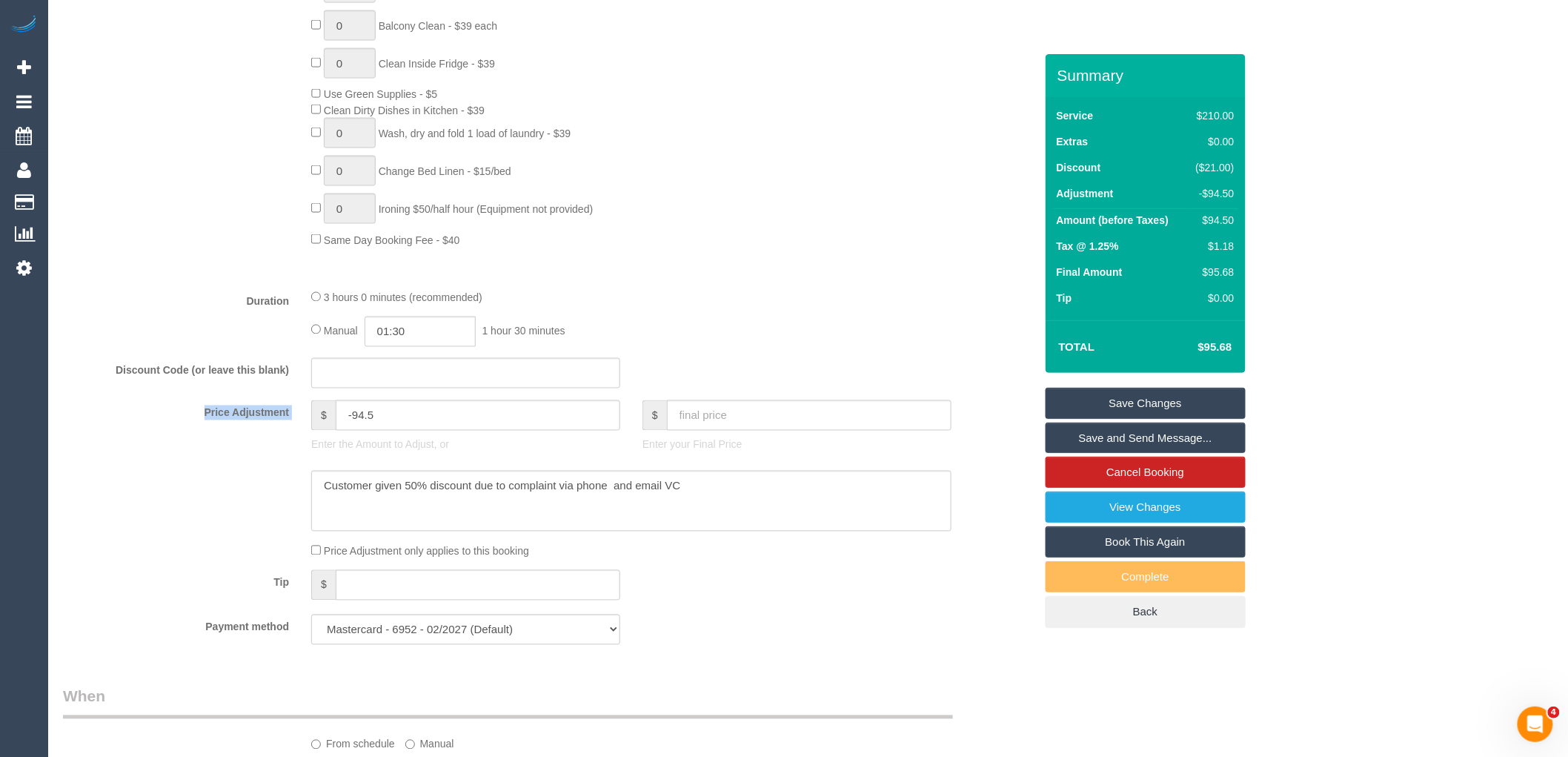
drag, startPoint x: 450, startPoint y: 399, endPoint x: 318, endPoint y: 432, distance: 136.1
click at [312, 427] on fieldset "What Frequency * One Time Cleaning Weekly - 10% Off - 10.00% (0% for the First …" at bounding box center [549, 147] width 971 height 1016
drag, startPoint x: 412, startPoint y: 424, endPoint x: 191, endPoint y: 418, distance: 221.1
click at [191, 418] on div "Price Adjustment $ -94.5 Enter the Amount to Adjust, or $ Enter your Final Price" at bounding box center [548, 429] width 993 height 59
drag, startPoint x: 745, startPoint y: 514, endPoint x: 91, endPoint y: 532, distance: 654.2
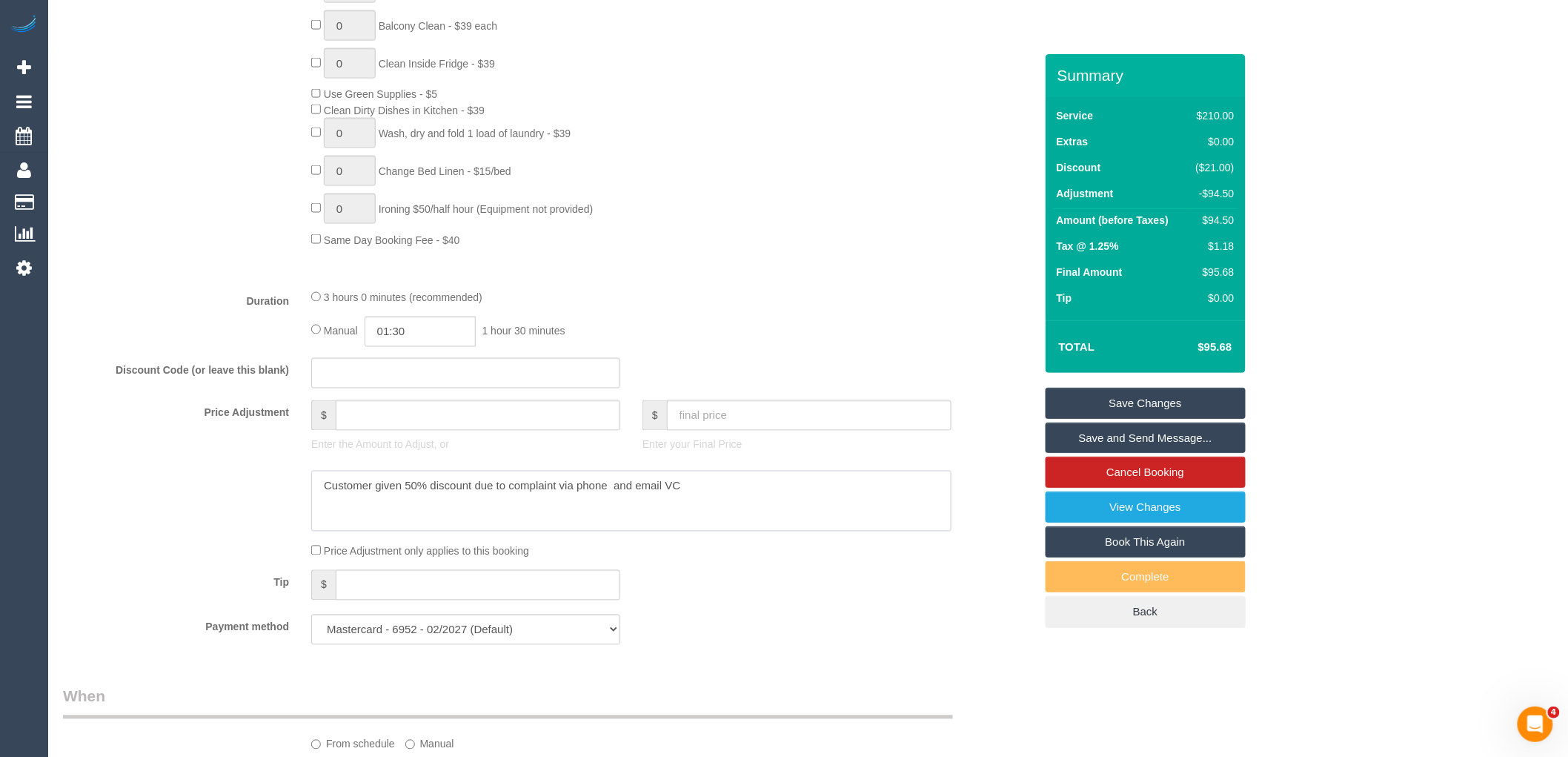
click at [100, 531] on div at bounding box center [548, 501] width 993 height 60
click at [1200, 388] on link "Save Changes" at bounding box center [1146, 403] width 200 height 31
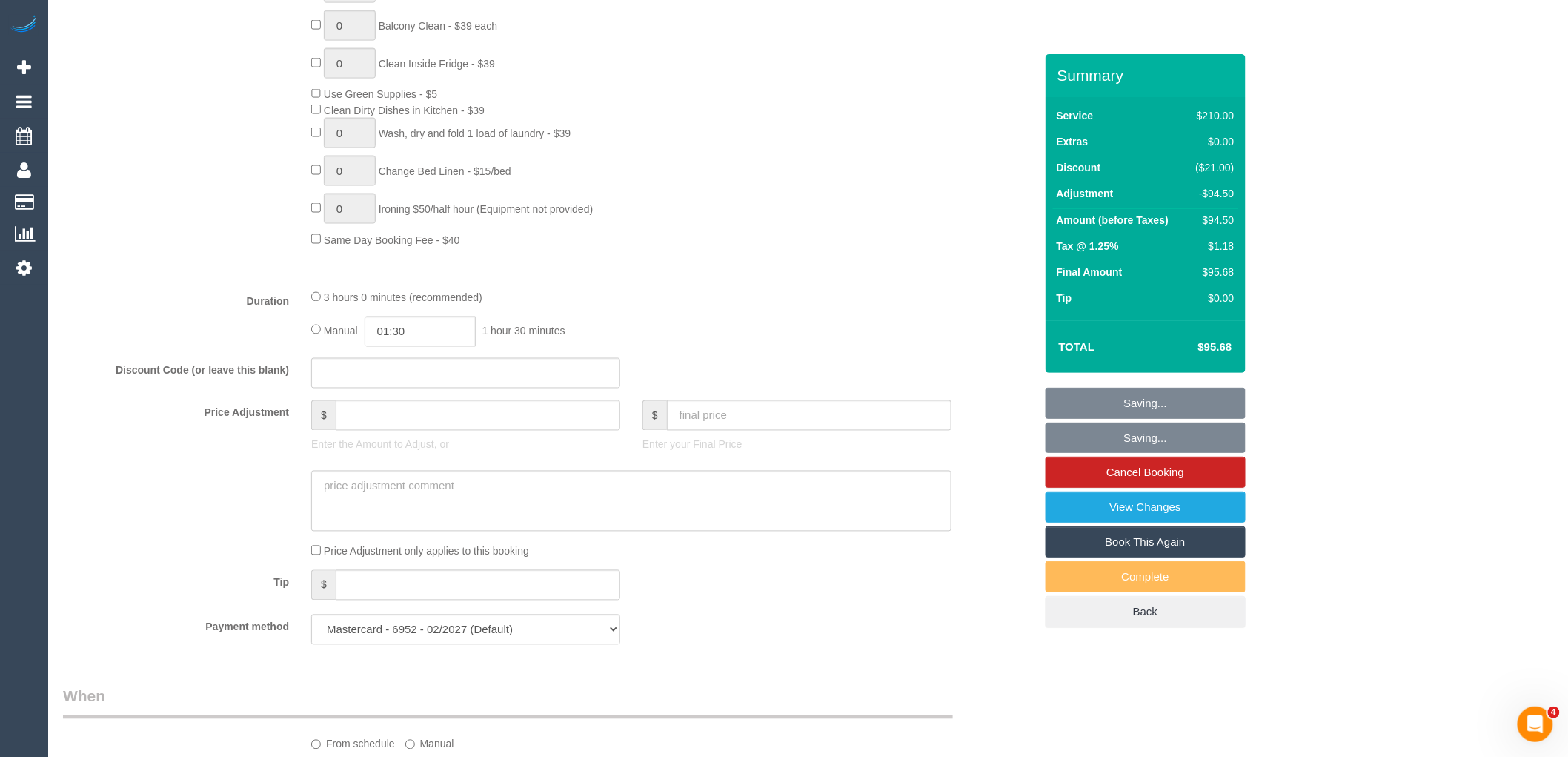
type input "0"
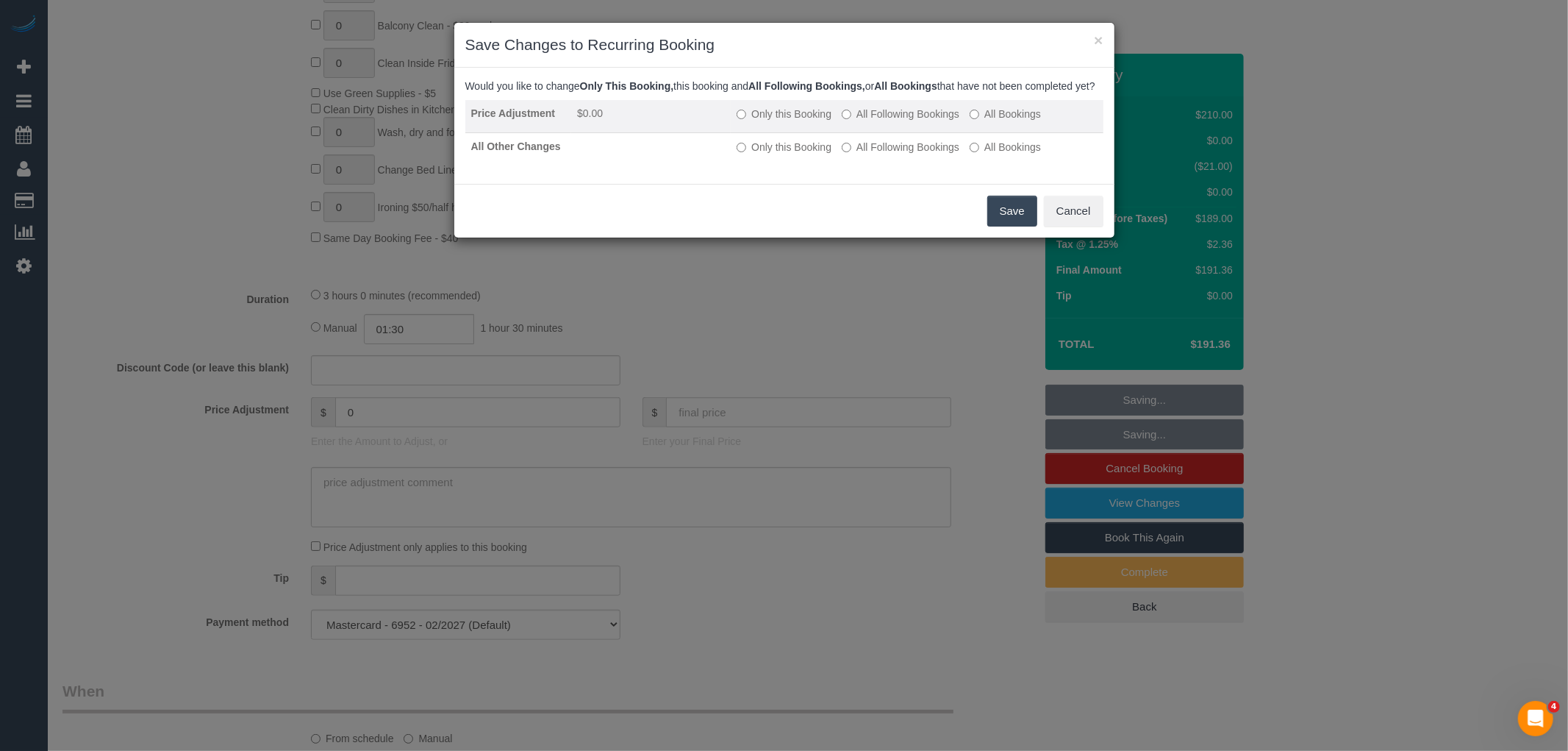
click at [894, 122] on label "All Following Bookings" at bounding box center [901, 114] width 118 height 15
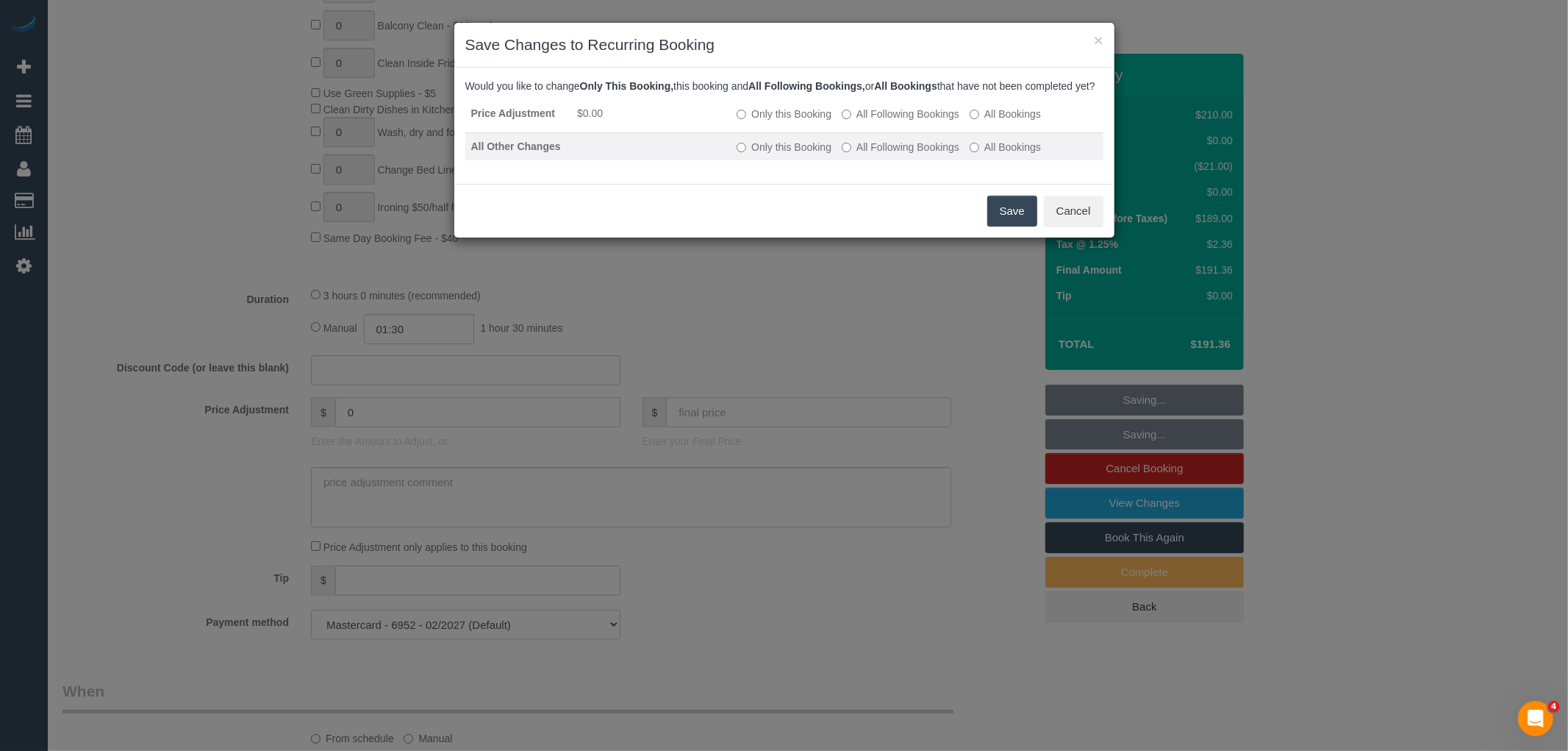
click at [894, 154] on label "All Following Bookings" at bounding box center [901, 146] width 118 height 15
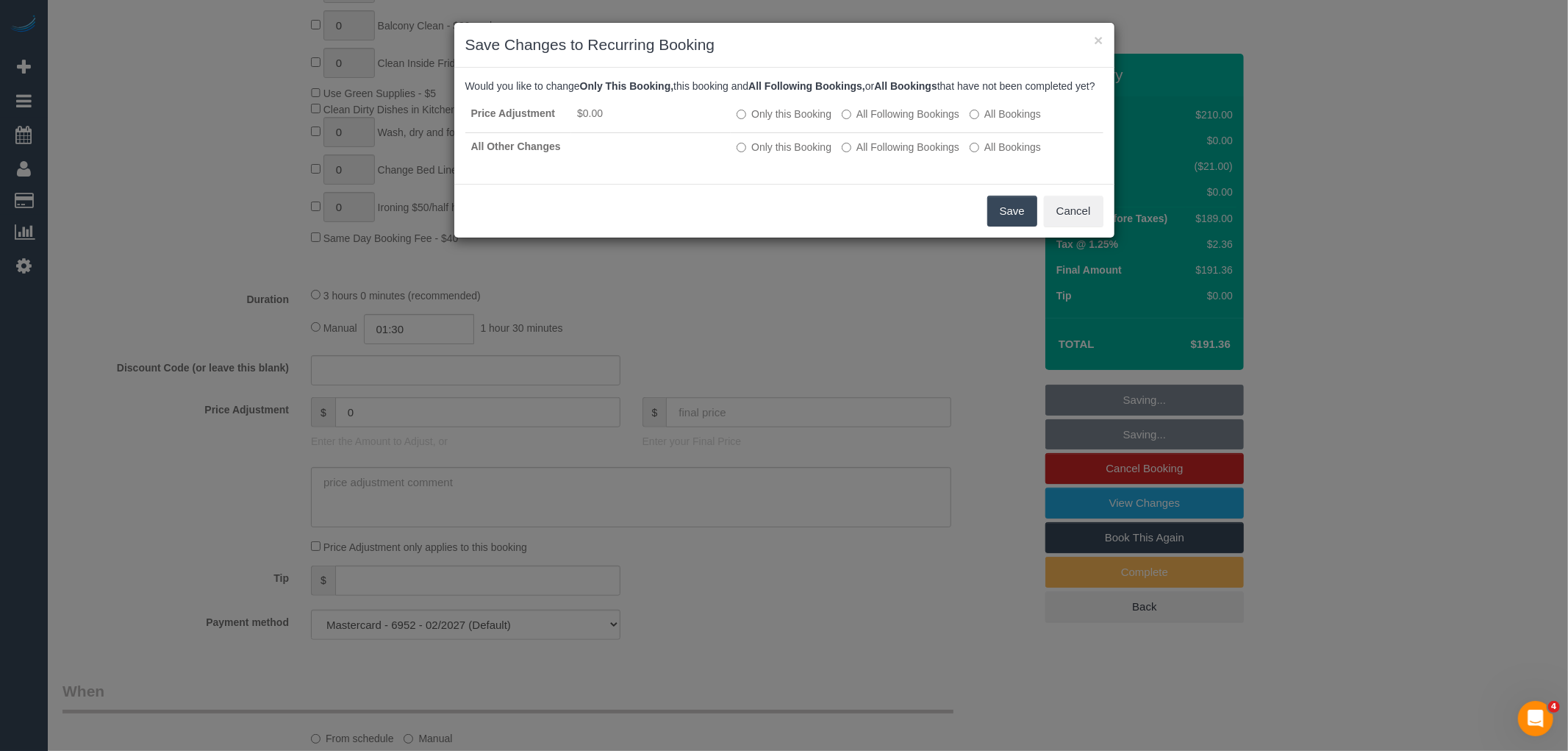
click at [1009, 224] on button "Save" at bounding box center [1012, 210] width 50 height 30
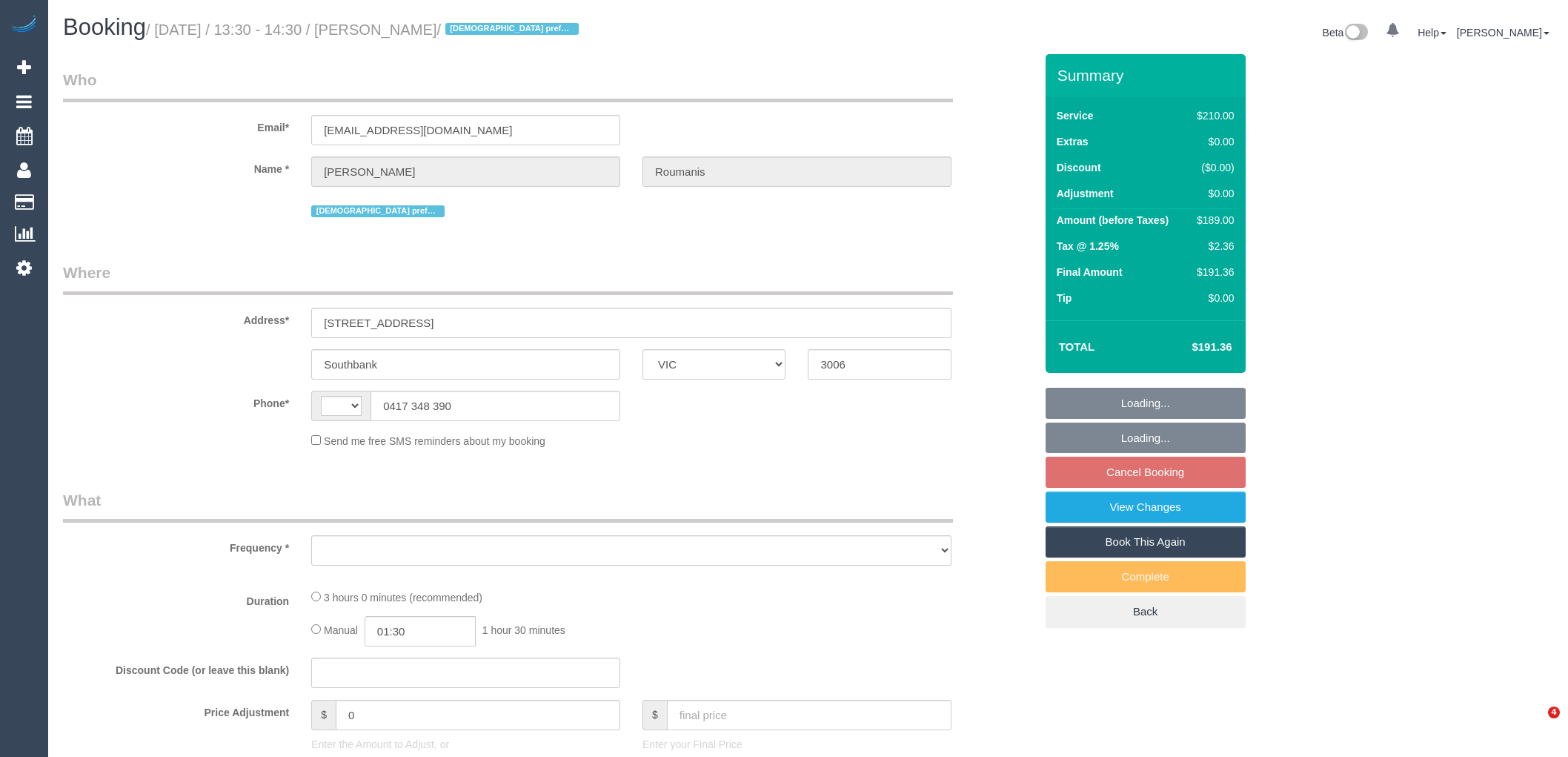
select select "VIC"
select select "string:AU"
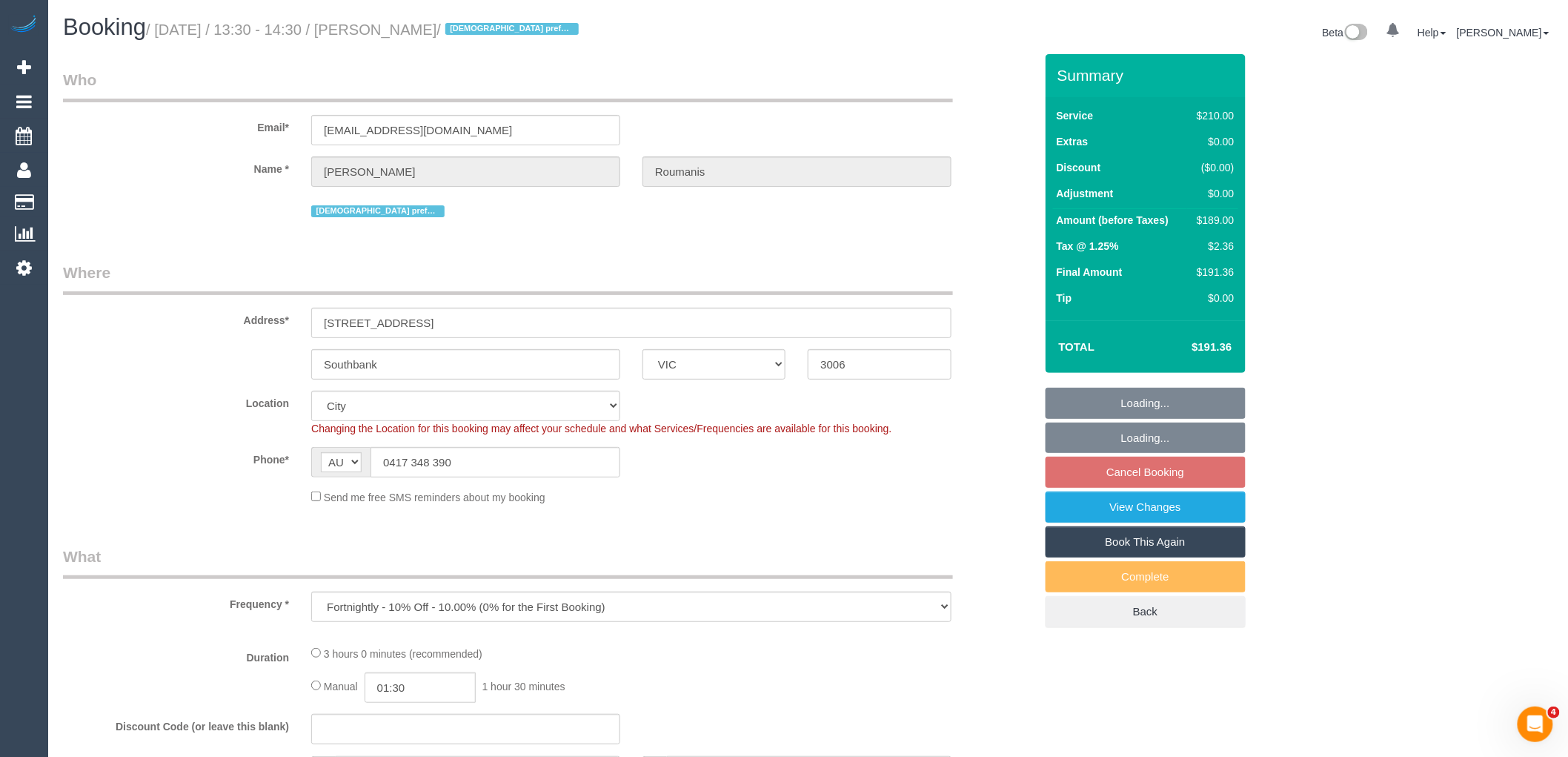
select select "object:876"
select select "string:stripe-pm_1OcEQ82GScqysDRV94NYG0ww"
select select "180"
select select "number:28"
select select "number:14"
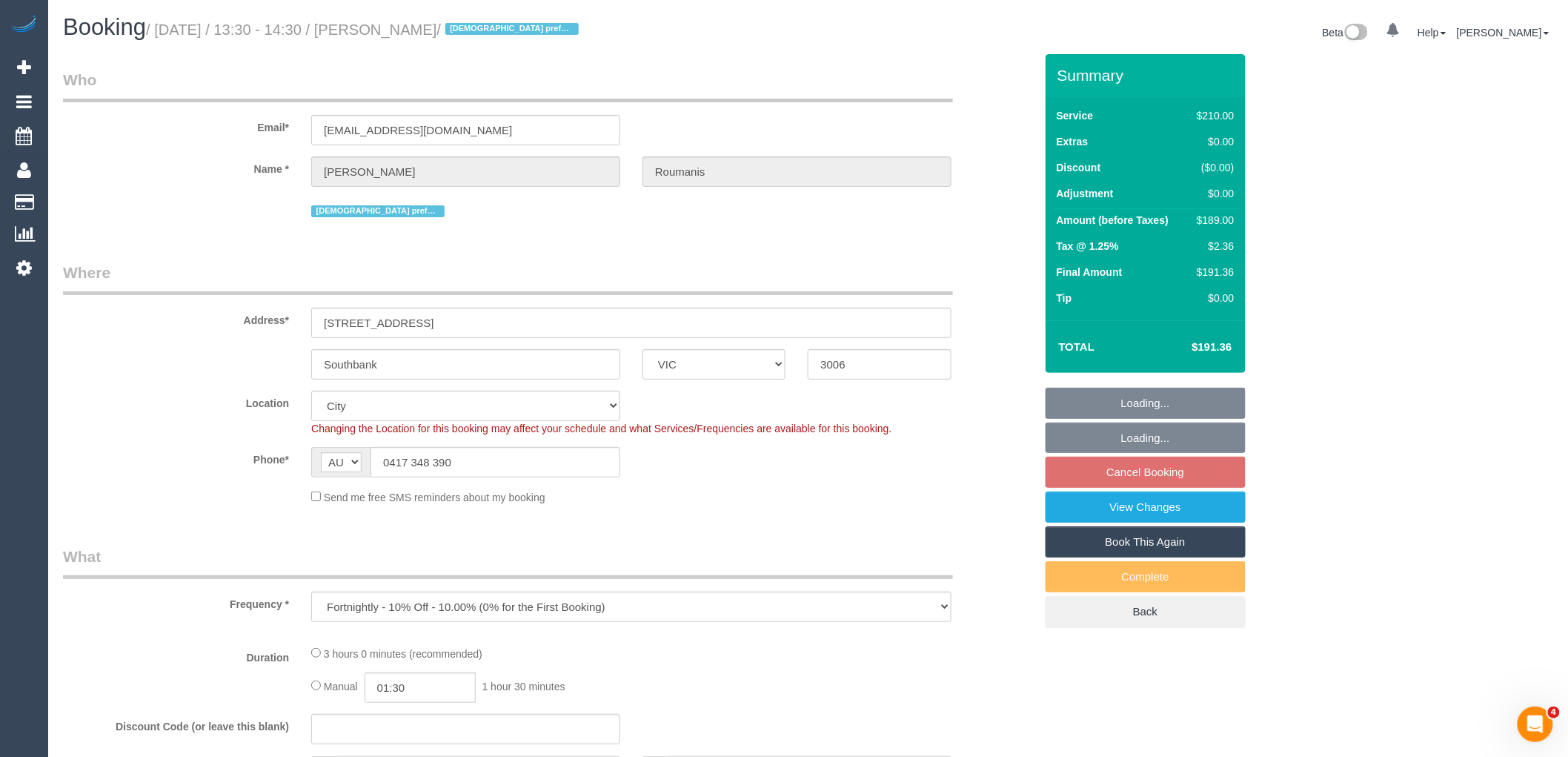
select select "number:20"
select select "number:36"
select select "number:35"
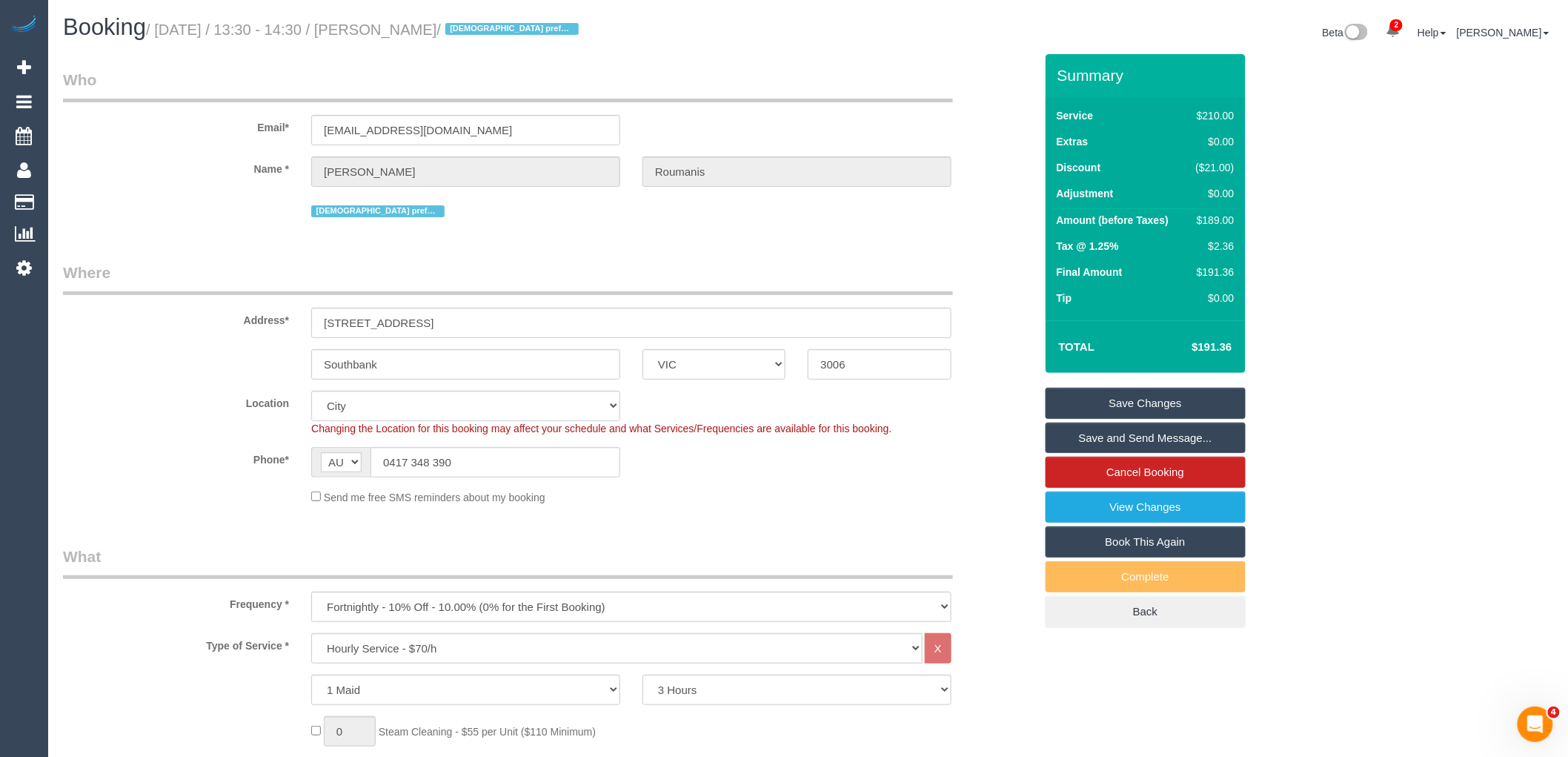
click at [760, 501] on div "Send me free SMS reminders about my booking" at bounding box center [631, 497] width 663 height 16
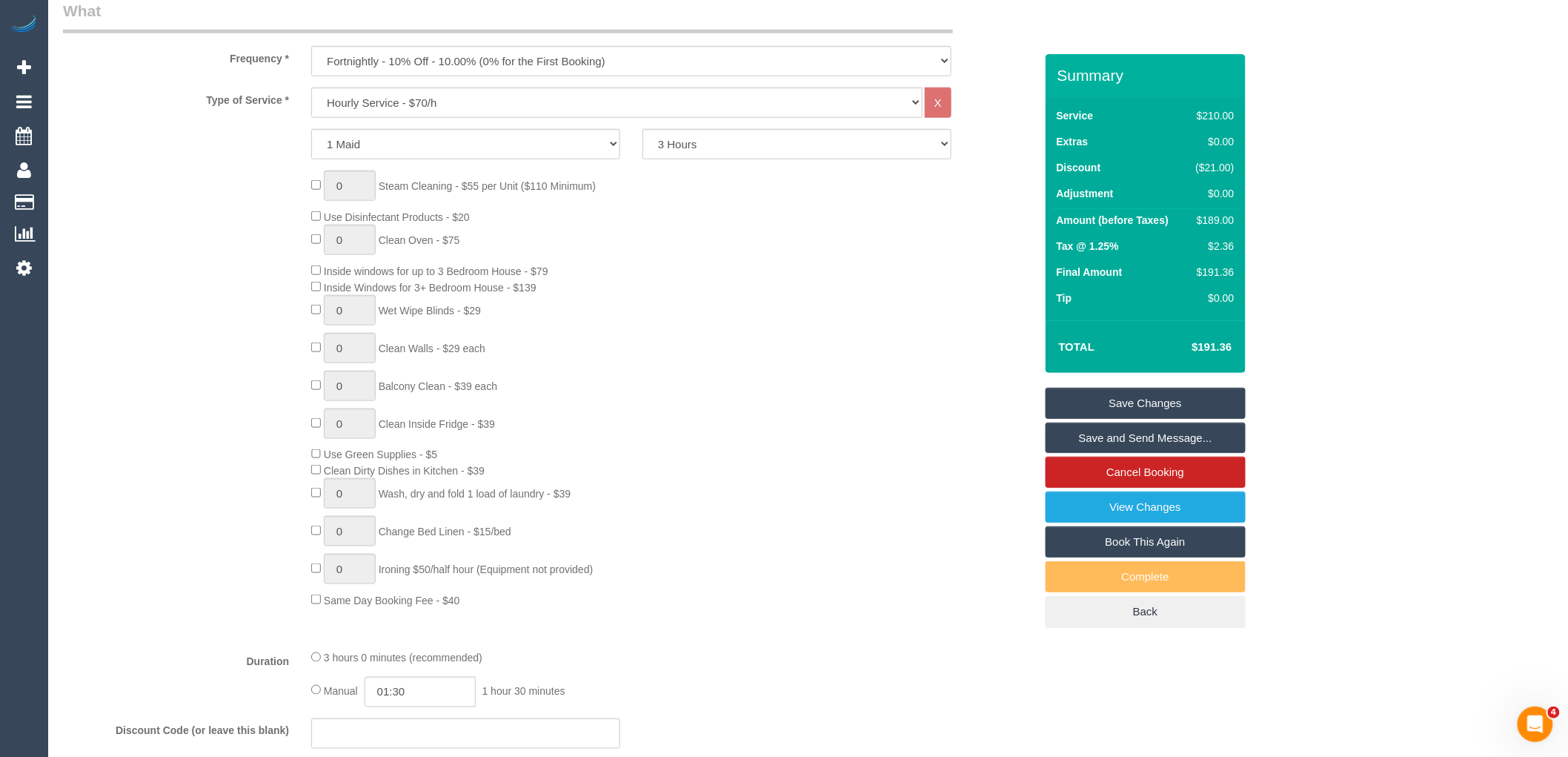
scroll to position [741, 0]
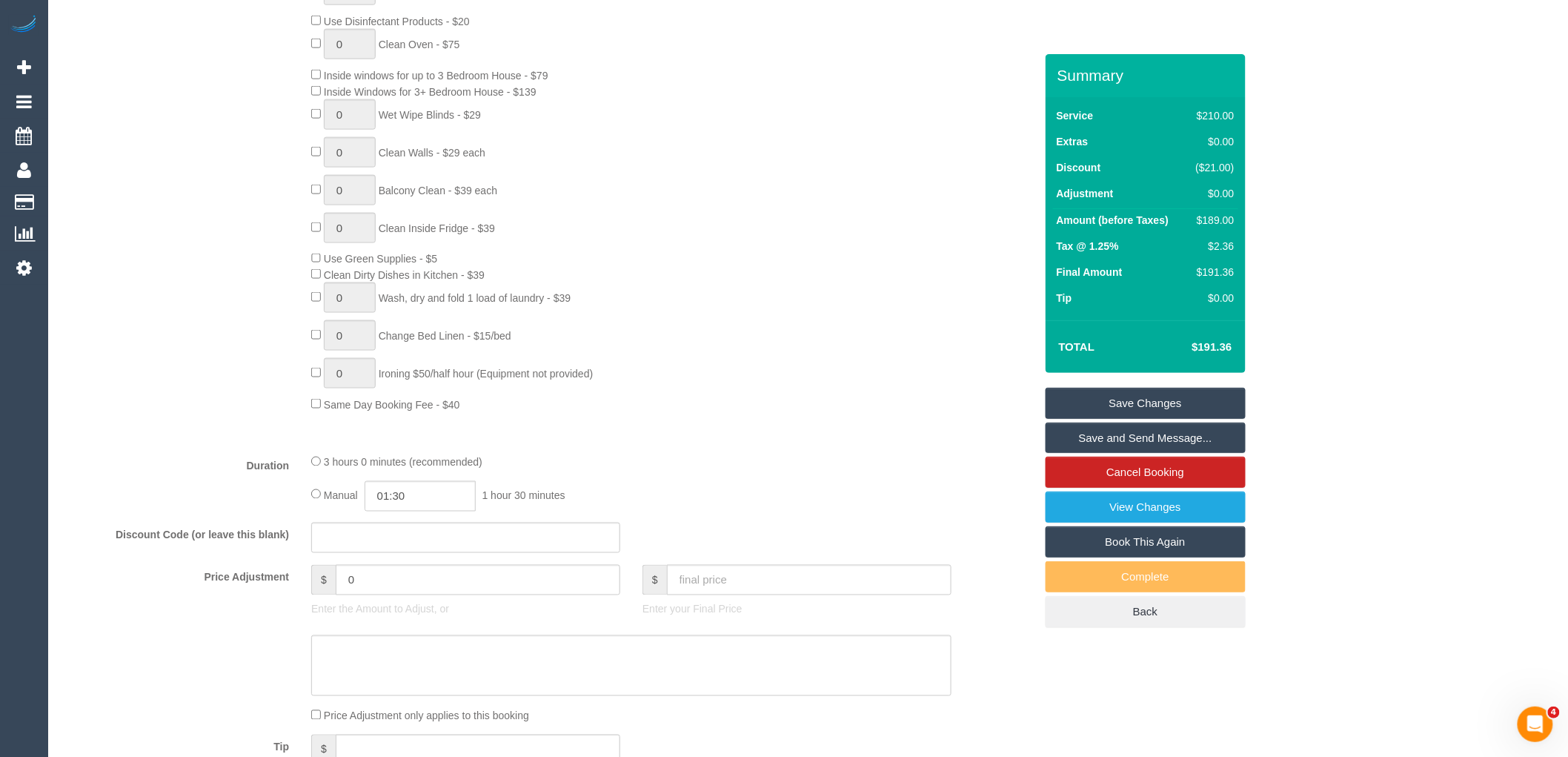
click at [678, 246] on div "0 Steam Cleaning - $55 per Unit ($110 Minimum) Use Disinfectant Products - $20 …" at bounding box center [672, 194] width 745 height 437
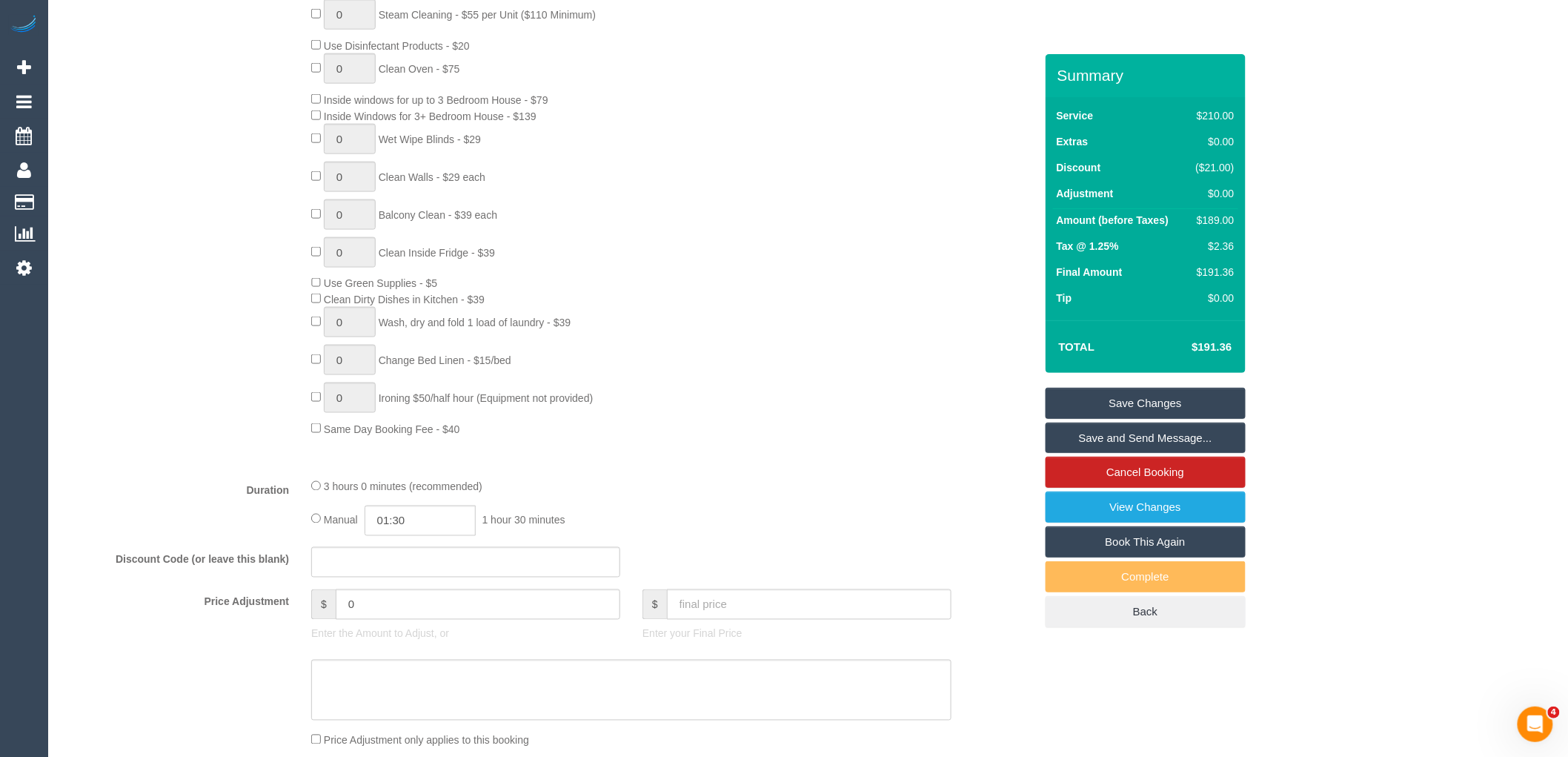
scroll to position [905, 0]
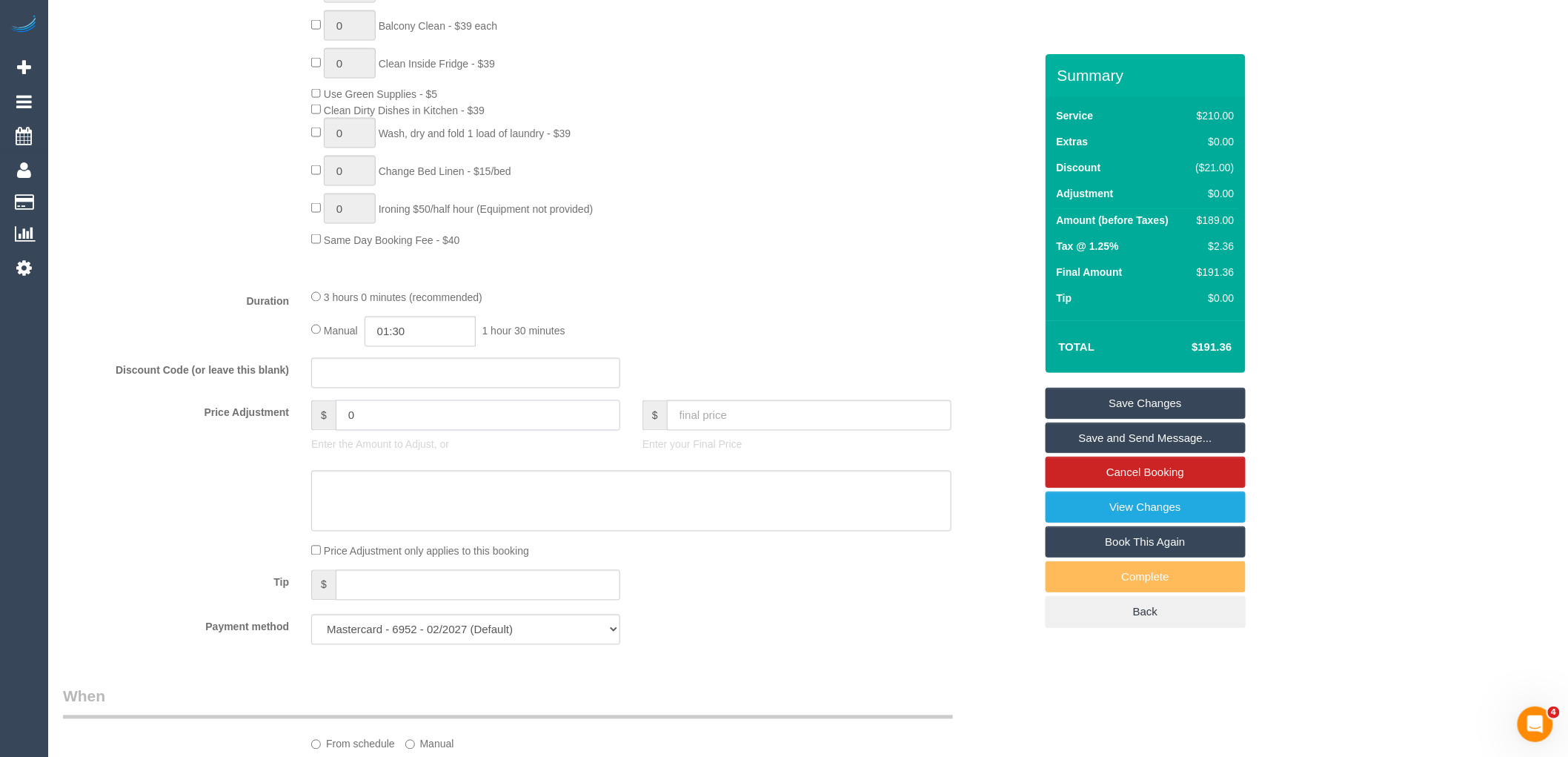
click at [411, 430] on input "0" at bounding box center [478, 415] width 285 height 31
type input "-94.5"
click at [423, 531] on textarea at bounding box center [631, 501] width 640 height 60
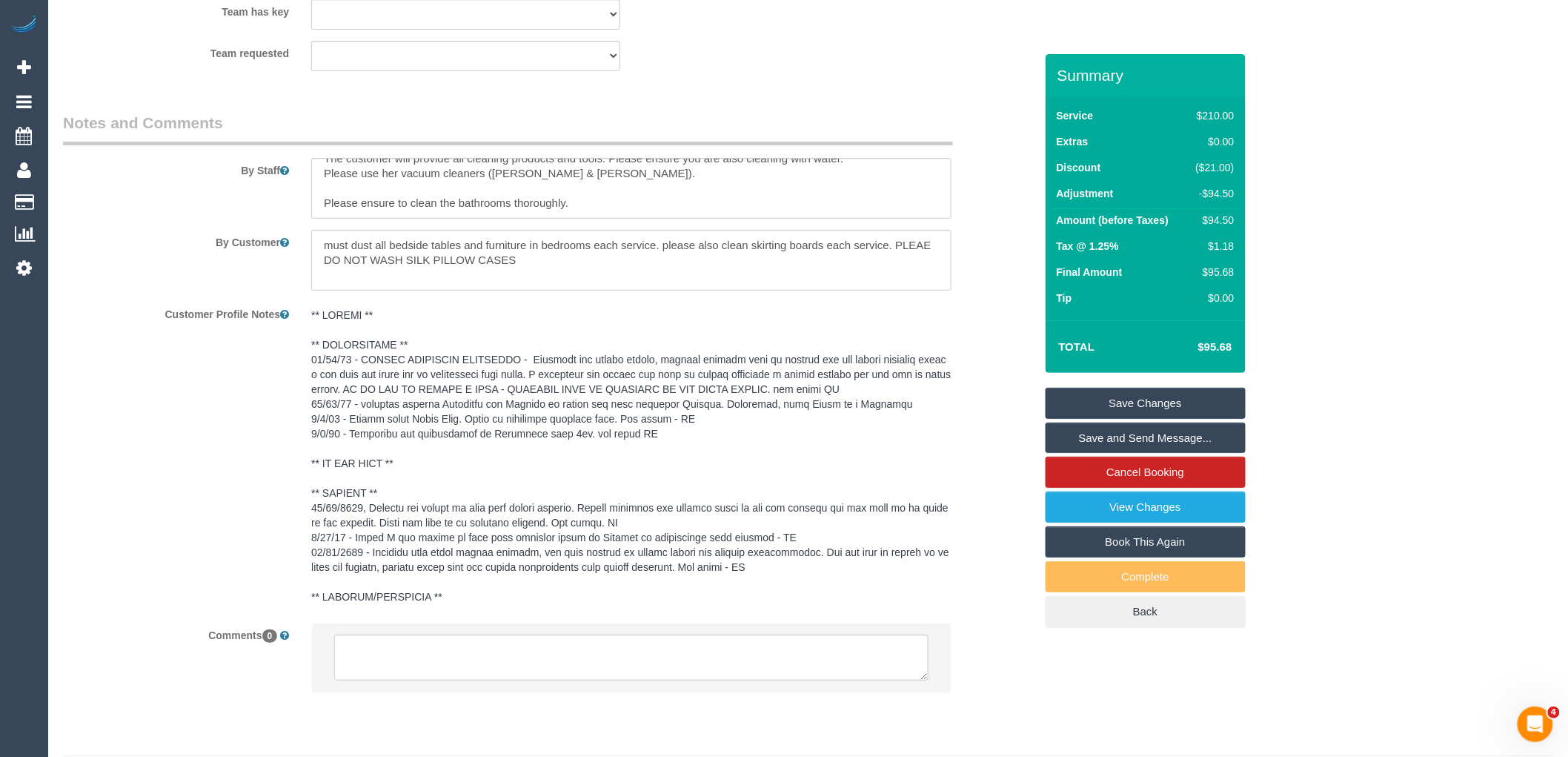
scroll to position [2388, 0]
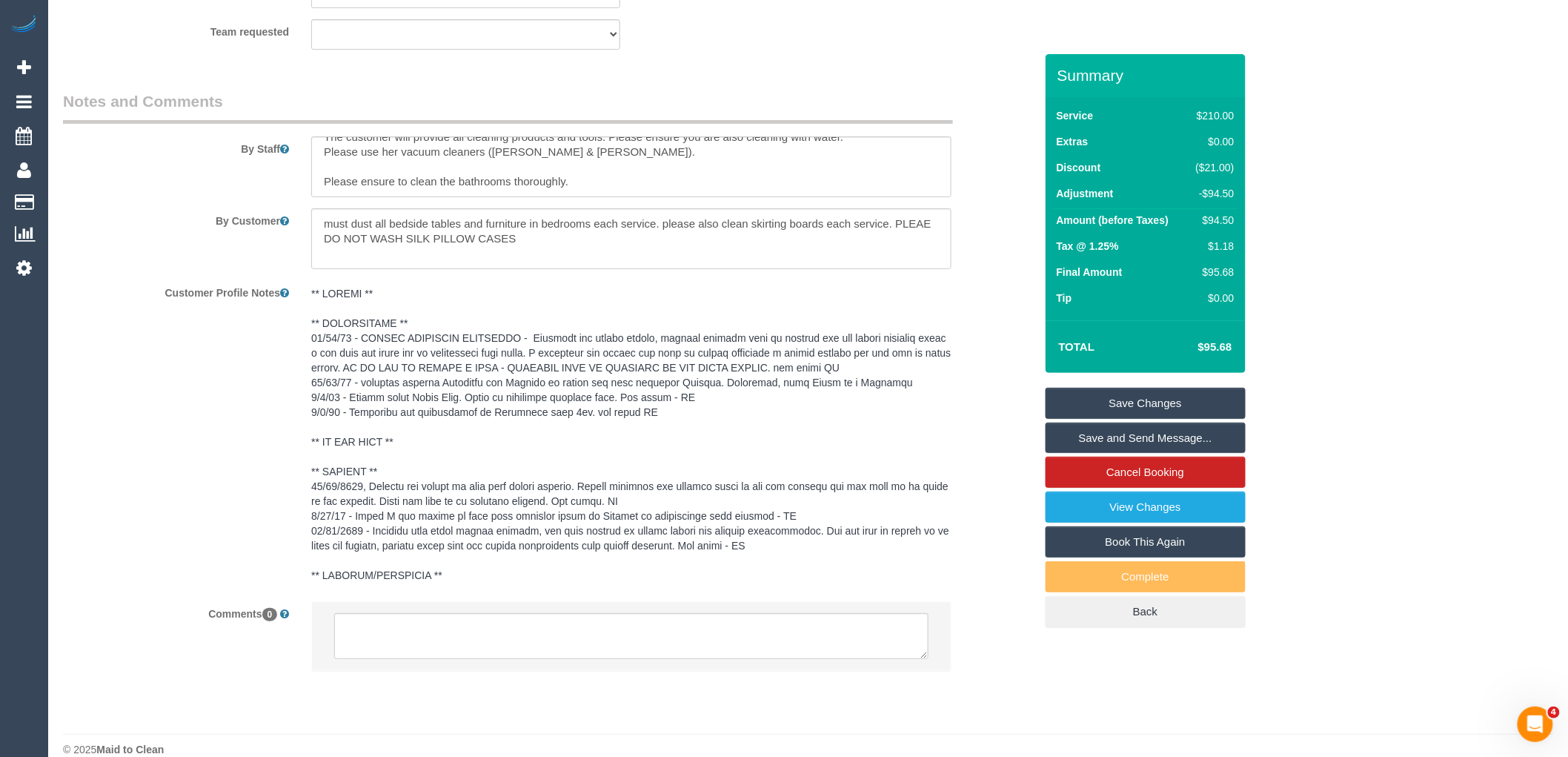
type textarea "Customer given 50% discount due to complaint via phone and email VC"
click at [473, 657] on textarea at bounding box center [631, 635] width 595 height 46
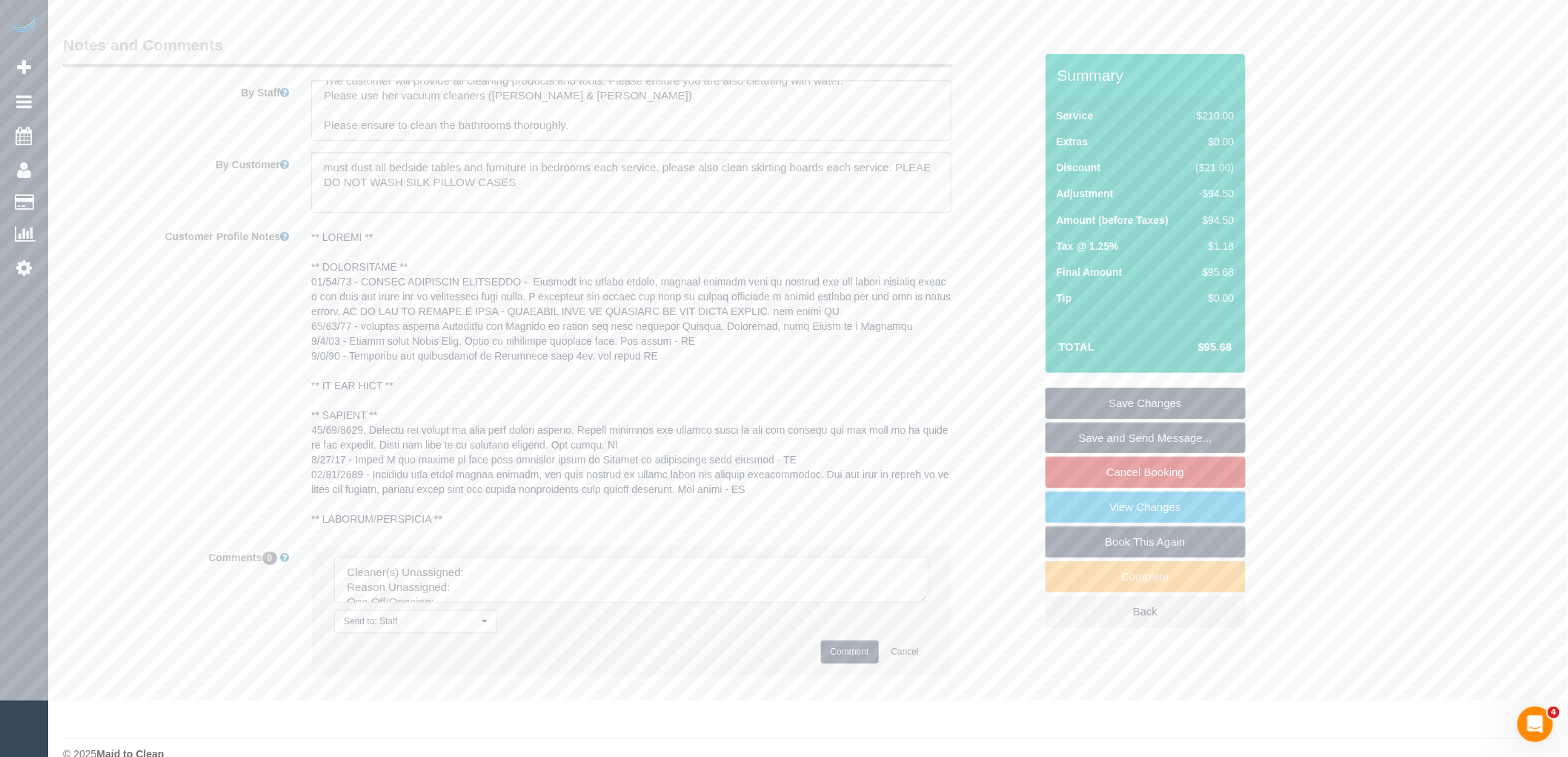
scroll to position [2482, 0]
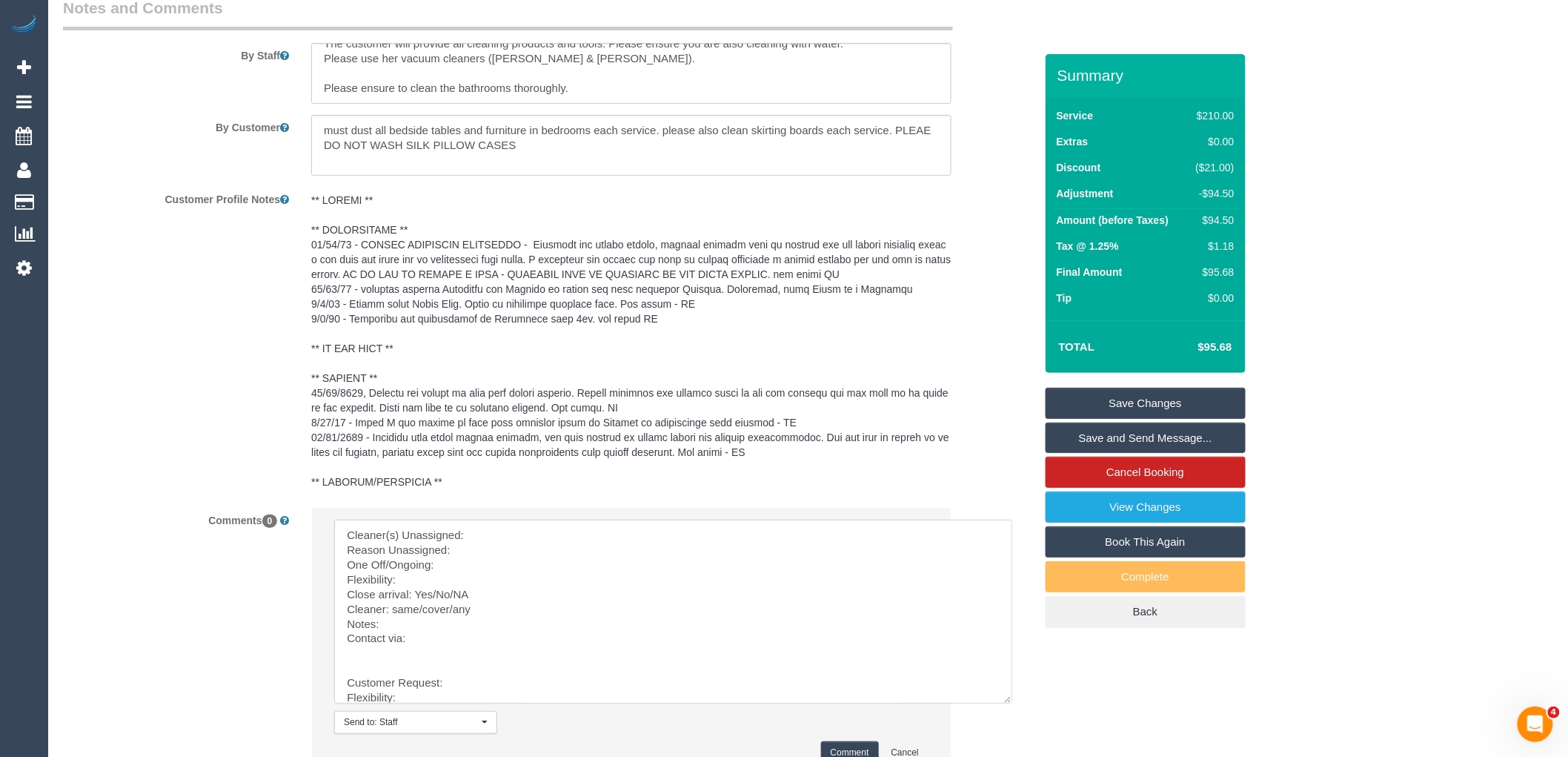
drag, startPoint x: 919, startPoint y: 573, endPoint x: 873, endPoint y: 553, distance: 50.2
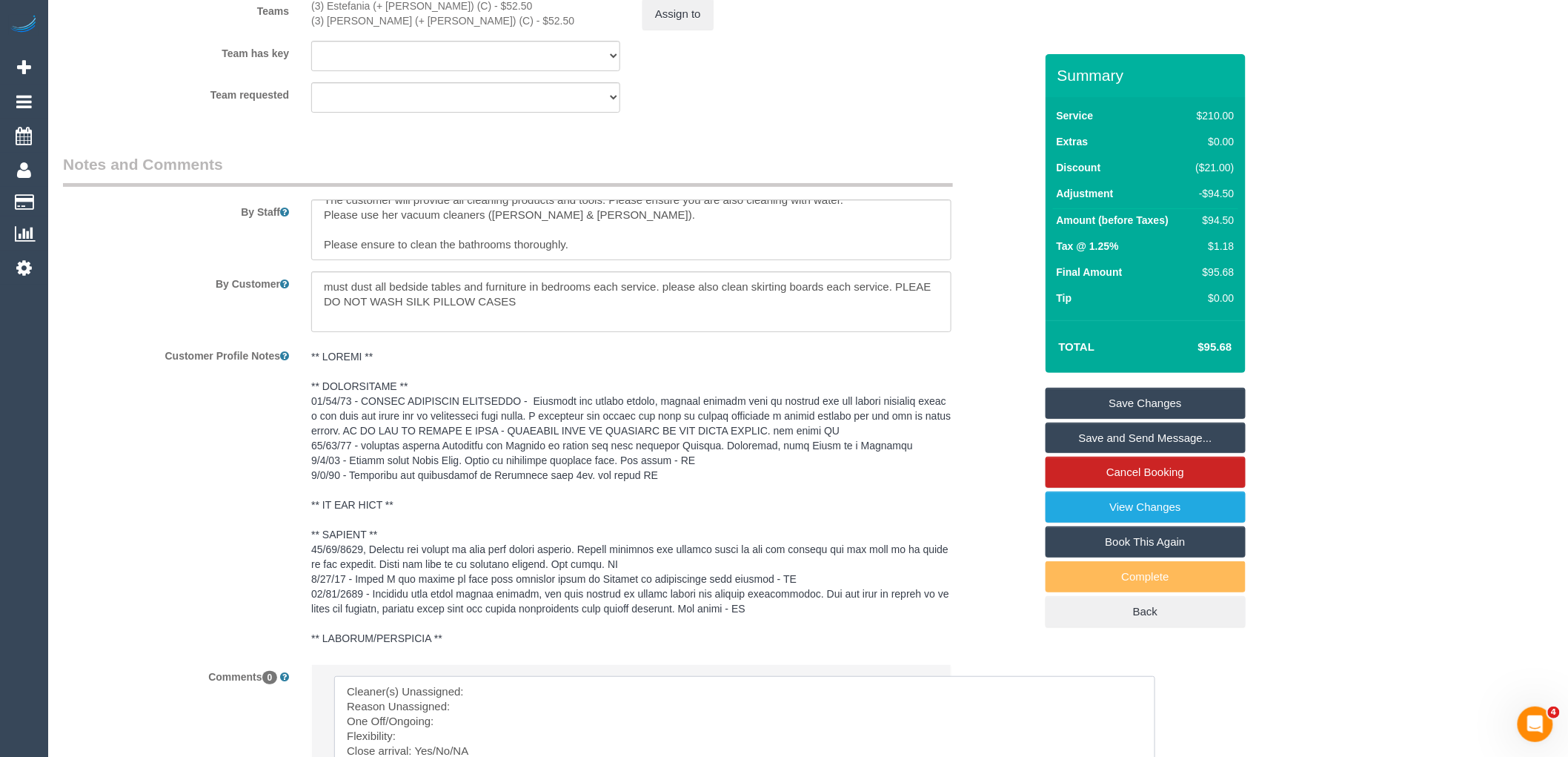
scroll to position [2234, 0]
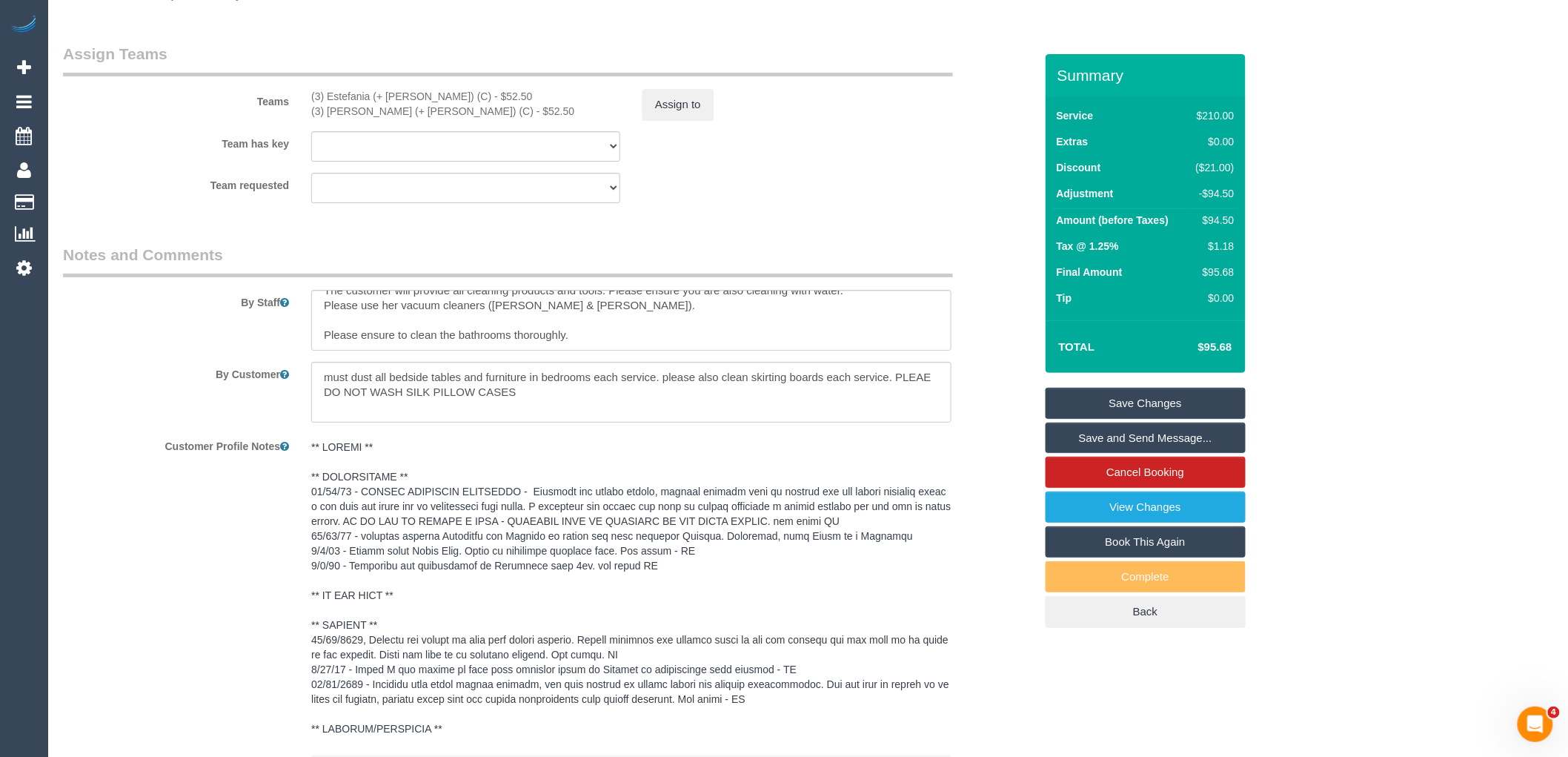
drag, startPoint x: 434, startPoint y: 102, endPoint x: 294, endPoint y: 102, distance: 140.0
click at [294, 102] on div "Teams (3) Estefania (+ Juliana) (C) - $52.50 (3) Juliana (+ Estefania) (C) - $5…" at bounding box center [548, 81] width 993 height 77
copy div "(3) Estefania (+ [PERSON_NAME]) (C)"
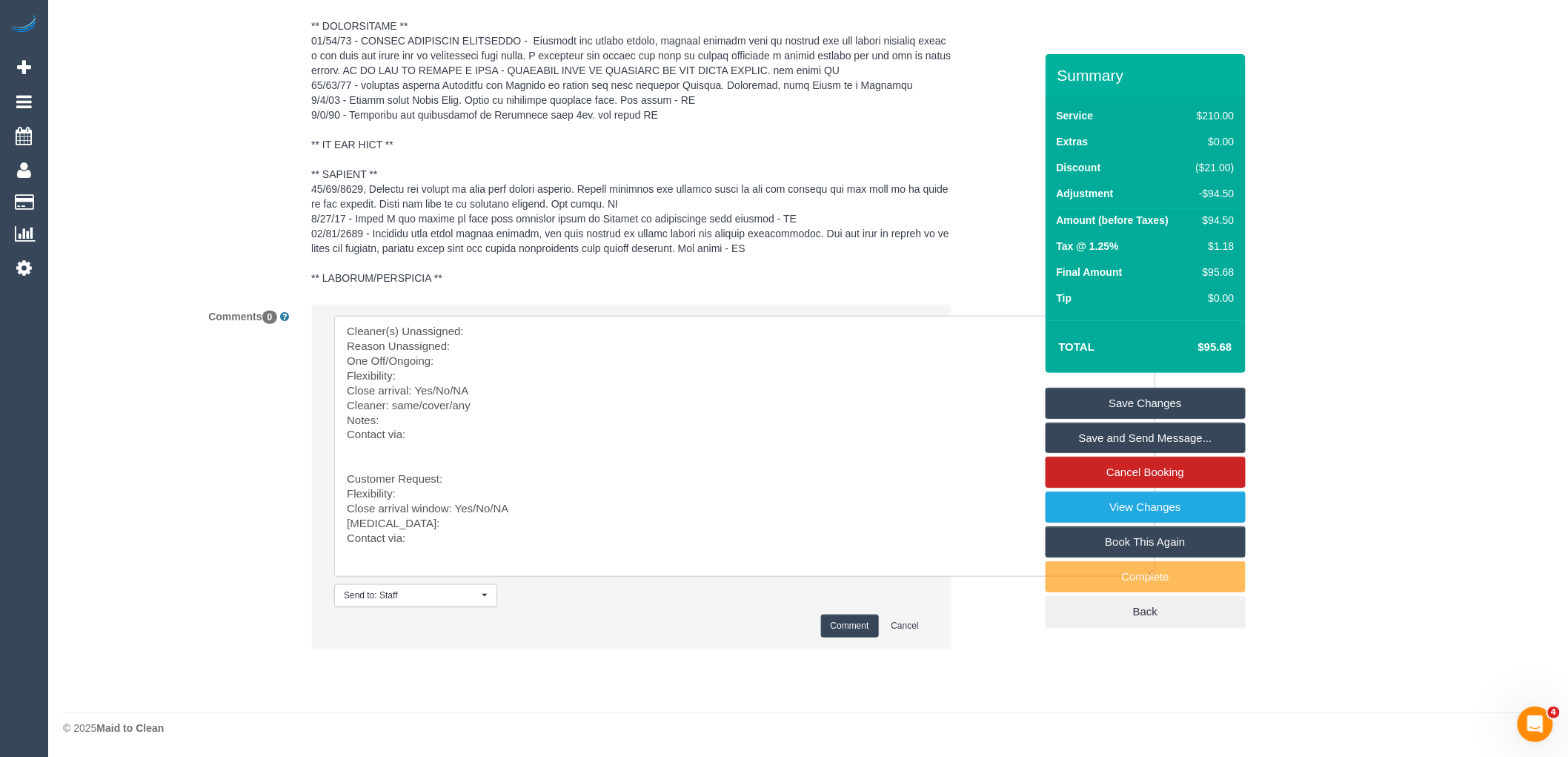
click at [534, 329] on textarea at bounding box center [745, 446] width 821 height 261
paste textarea "(3) Estefania (+ [PERSON_NAME]) (C)"
click at [338, 339] on textarea at bounding box center [745, 446] width 821 height 261
click at [543, 344] on textarea at bounding box center [745, 446] width 821 height 261
click at [462, 363] on textarea at bounding box center [745, 446] width 821 height 261
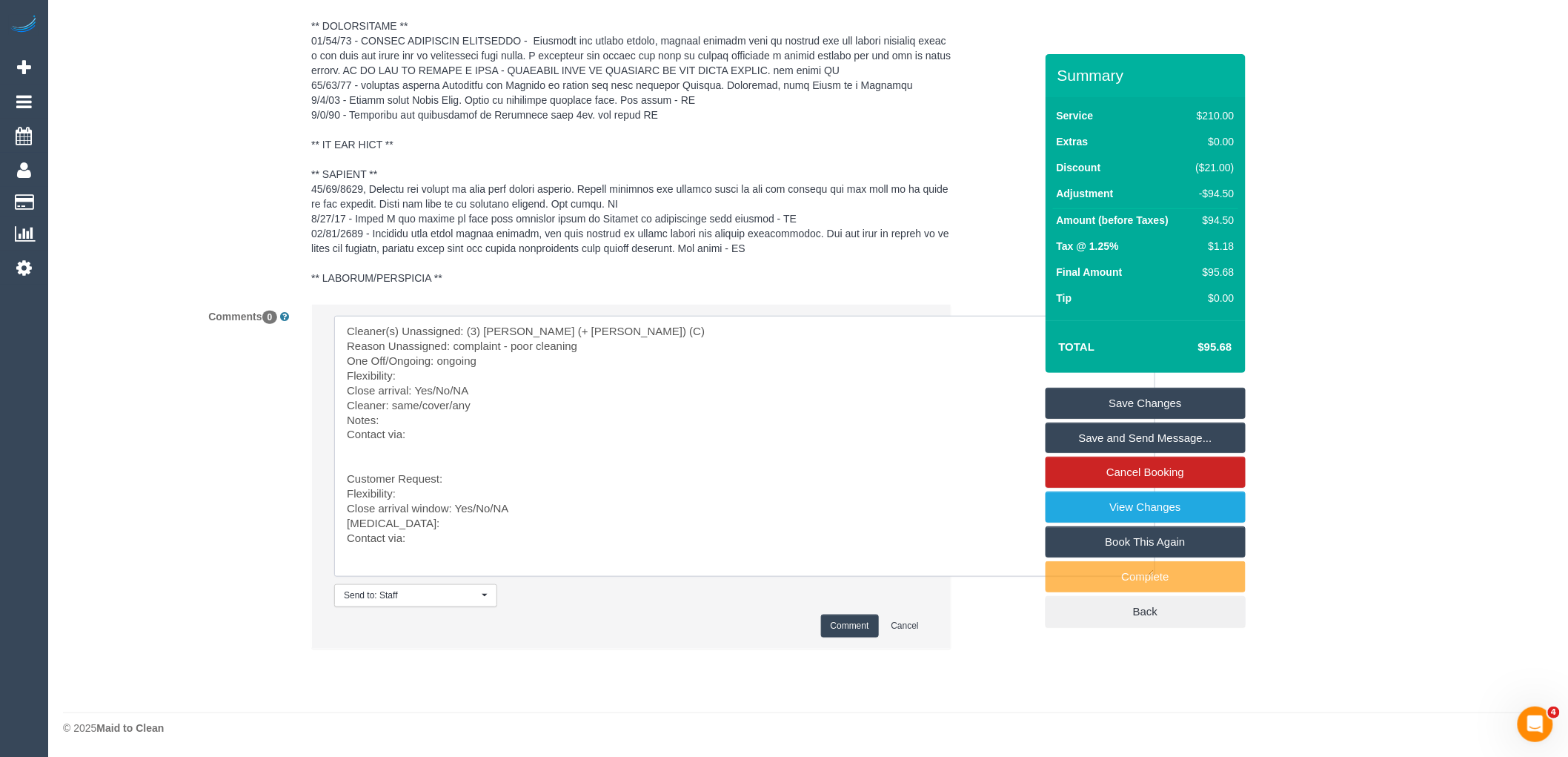
click at [422, 374] on textarea at bounding box center [745, 446] width 821 height 261
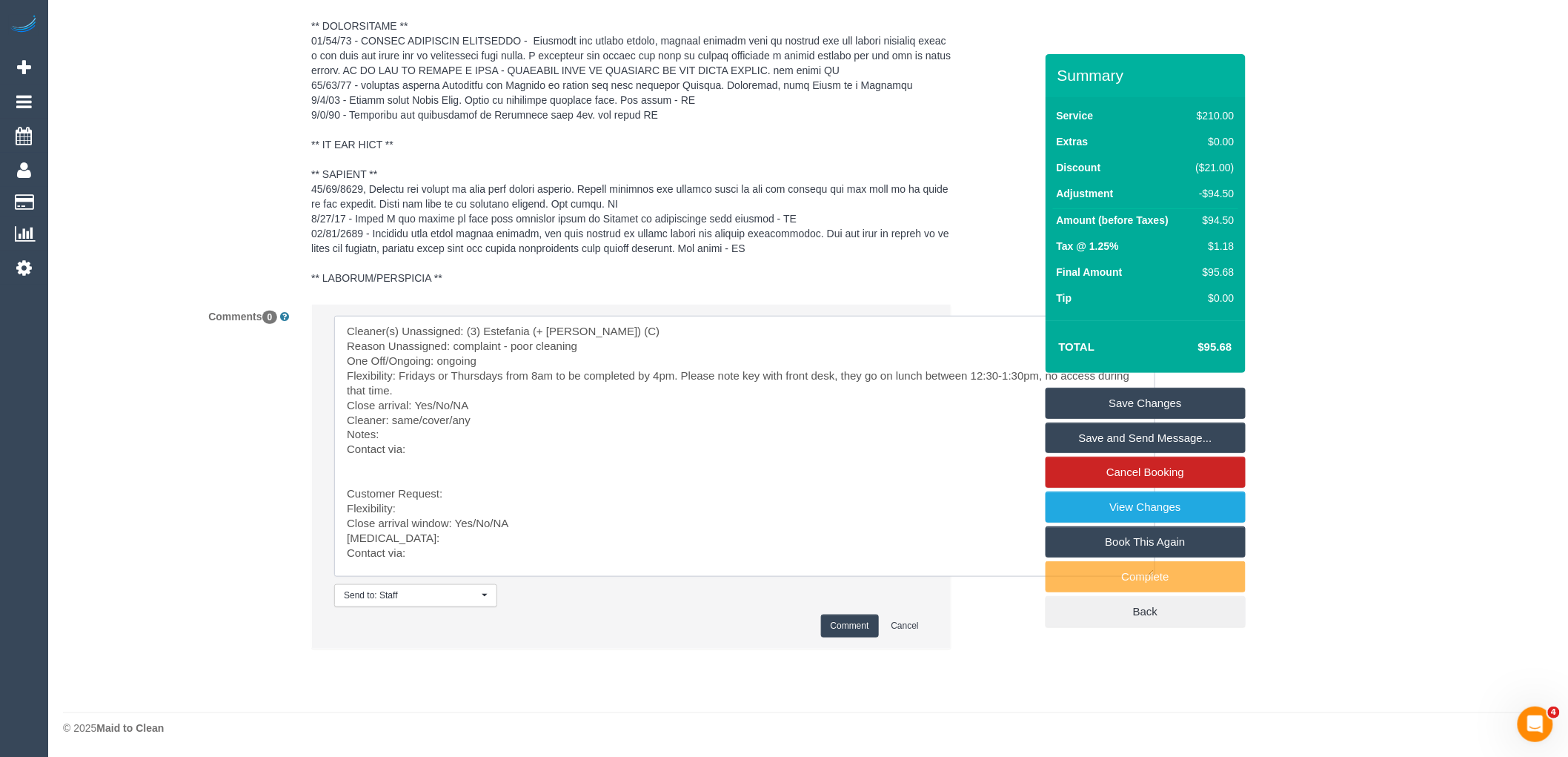
drag, startPoint x: 473, startPoint y: 403, endPoint x: 415, endPoint y: 406, distance: 58.1
click at [415, 406] on textarea at bounding box center [745, 446] width 821 height 261
drag, startPoint x: 472, startPoint y: 419, endPoint x: 393, endPoint y: 419, distance: 79.0
click at [393, 419] on textarea at bounding box center [745, 446] width 821 height 261
click at [389, 427] on textarea at bounding box center [745, 446] width 821 height 261
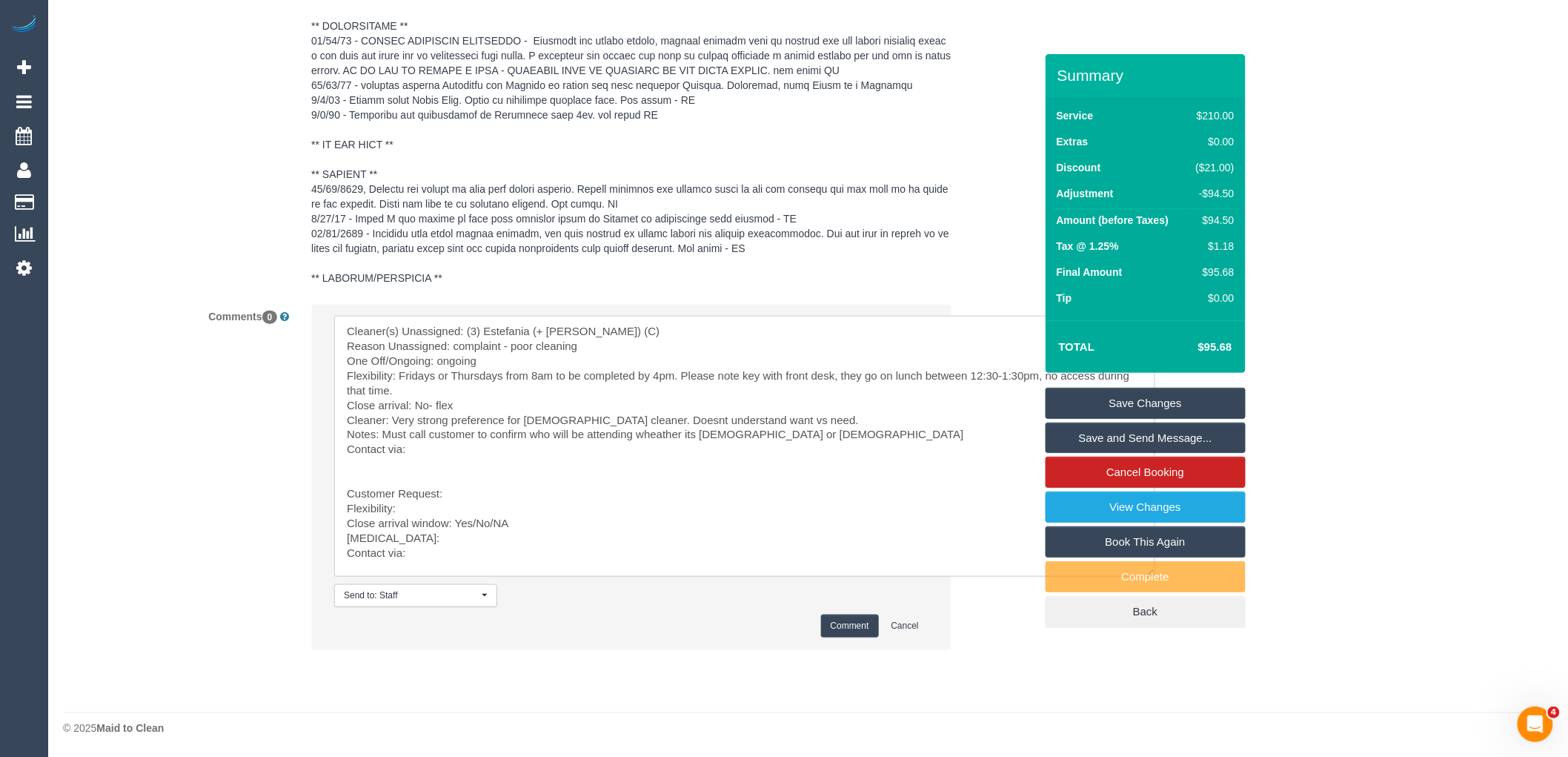
click at [427, 454] on textarea at bounding box center [745, 446] width 821 height 261
drag, startPoint x: 435, startPoint y: 541, endPoint x: 453, endPoint y: 595, distance: 56.9
click at [453, 595] on li "Send to: Staff Nothing selected Send to: Staff Send to: Customer Send to: Team …" at bounding box center [631, 477] width 639 height 344
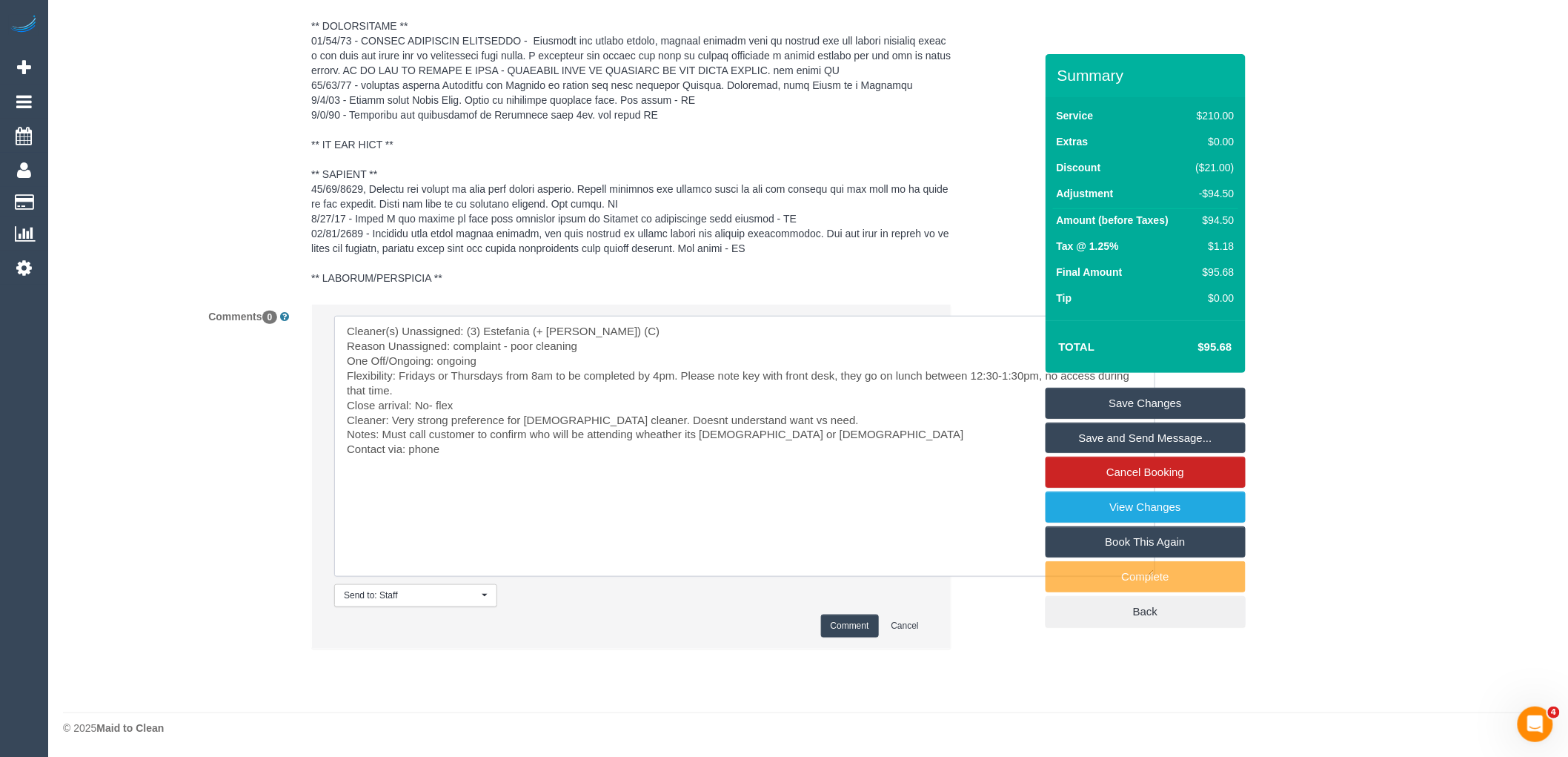
type textarea "Cleaner(s) Unassigned: (3) Estefania (+ Juliana) (C) Reason Unassigned: complai…"
click at [846, 626] on button "Comment" at bounding box center [850, 625] width 57 height 23
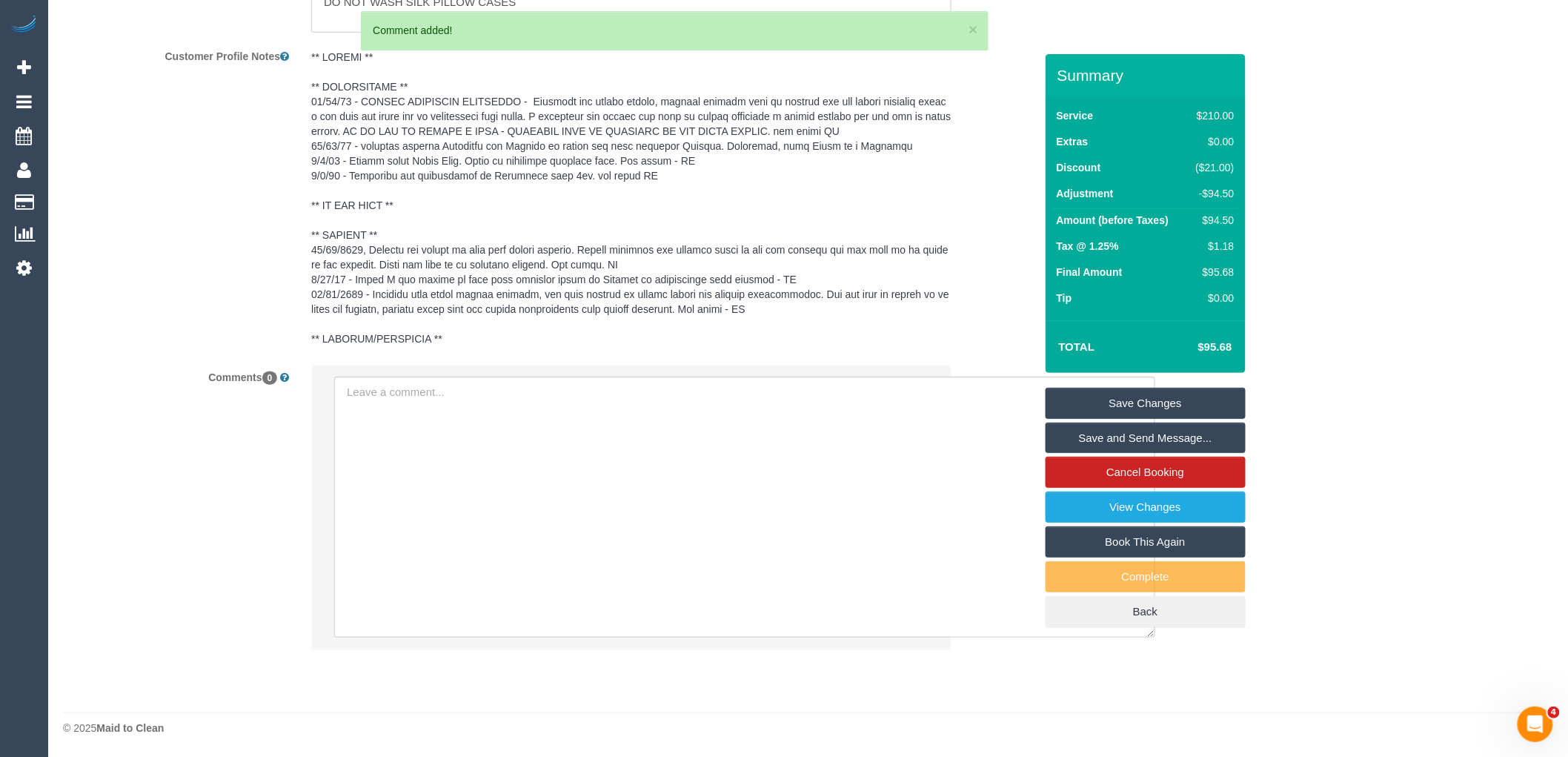
scroll to position [2564, 0]
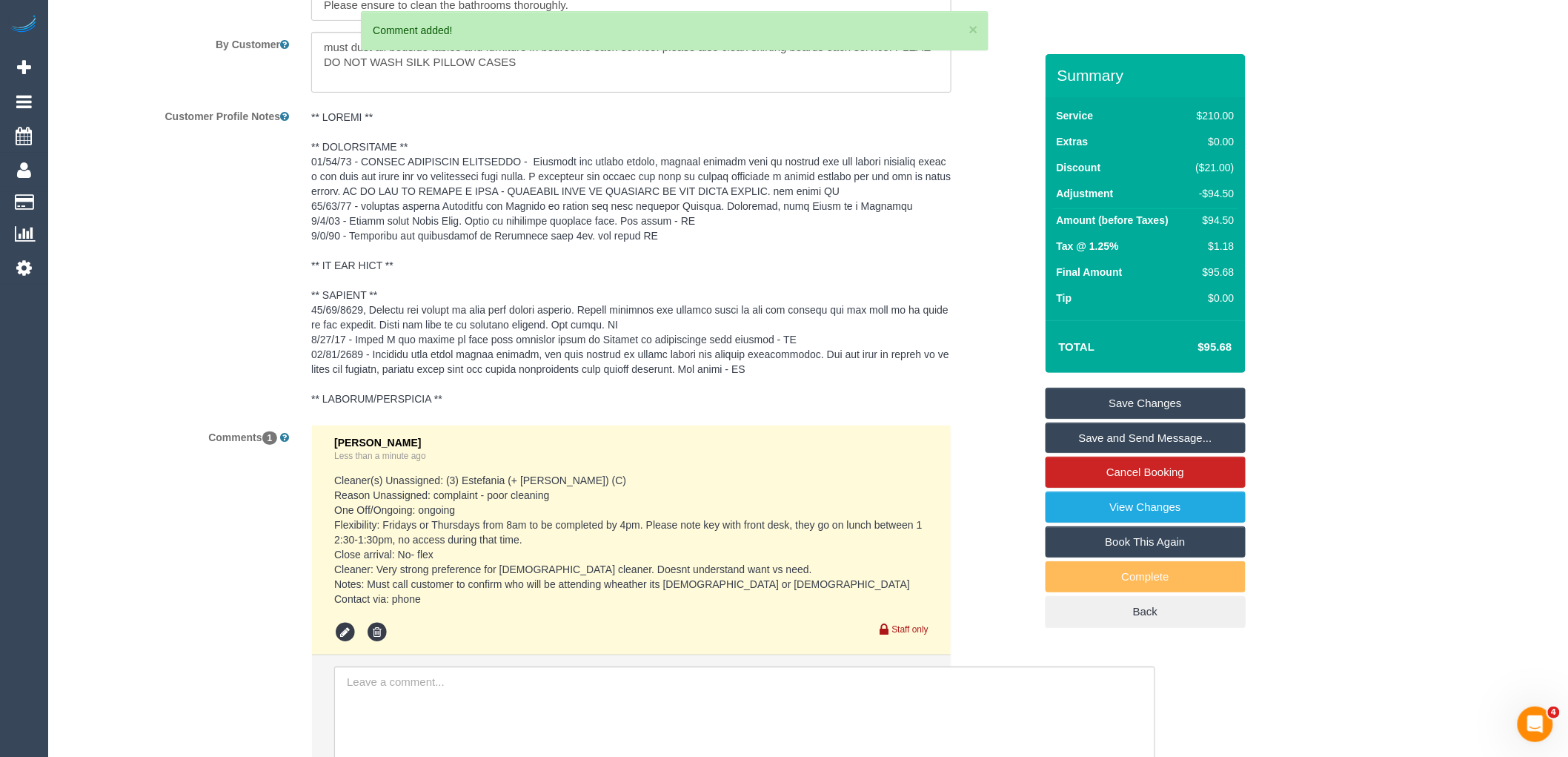
click at [379, 279] on pre at bounding box center [631, 258] width 640 height 297
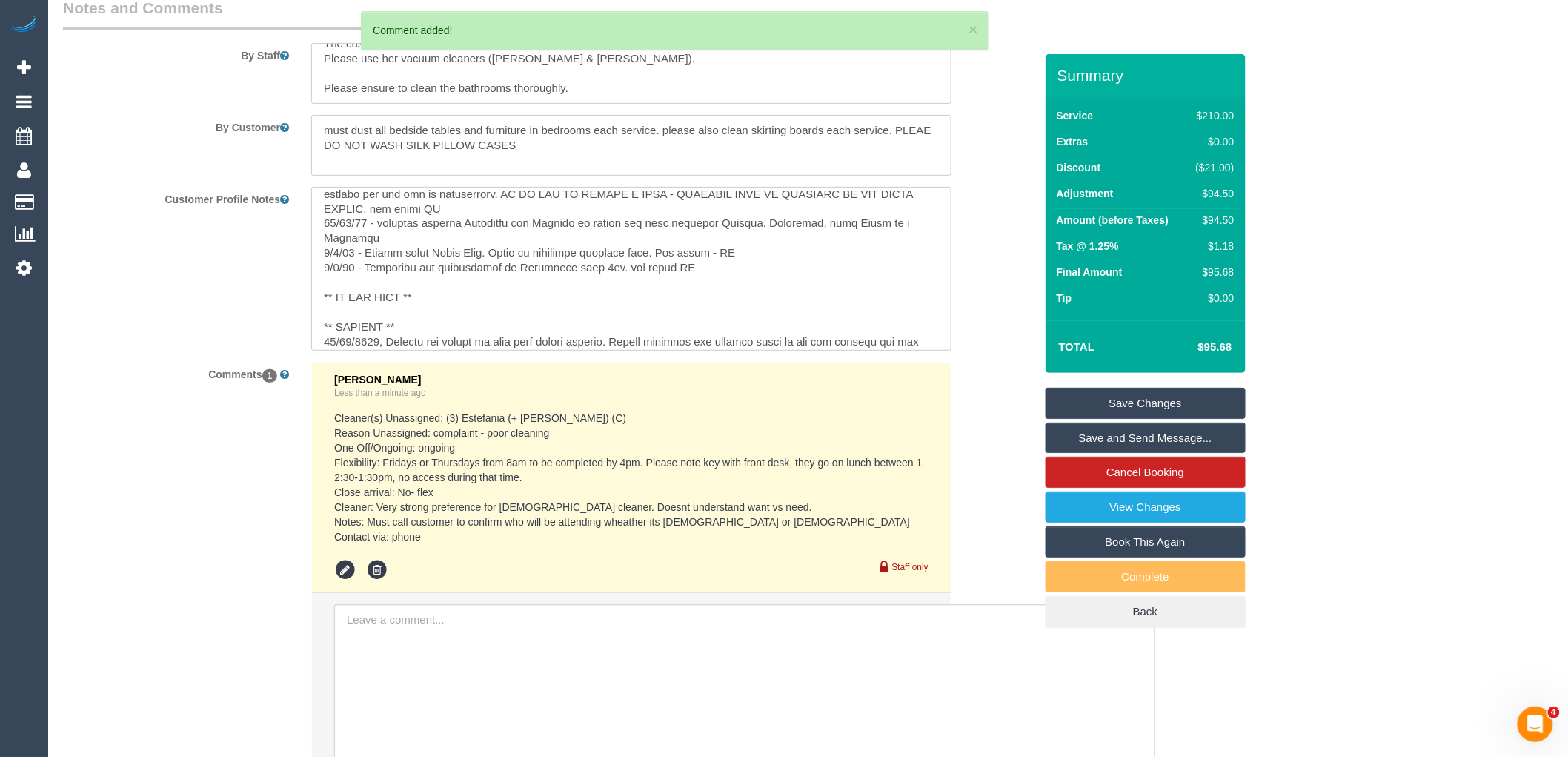
scroll to position [164, 0]
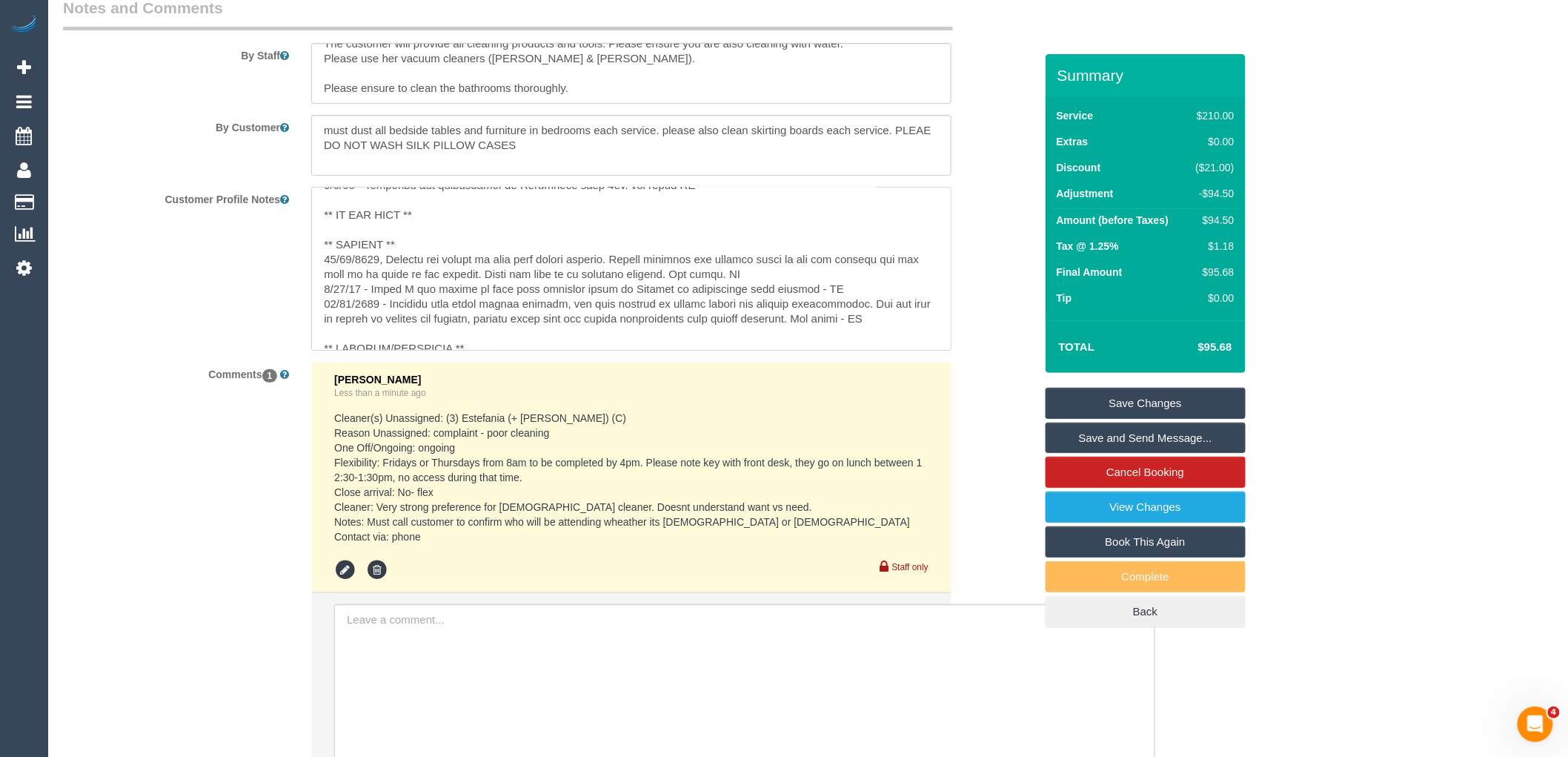
click at [452, 229] on textarea at bounding box center [631, 269] width 640 height 164
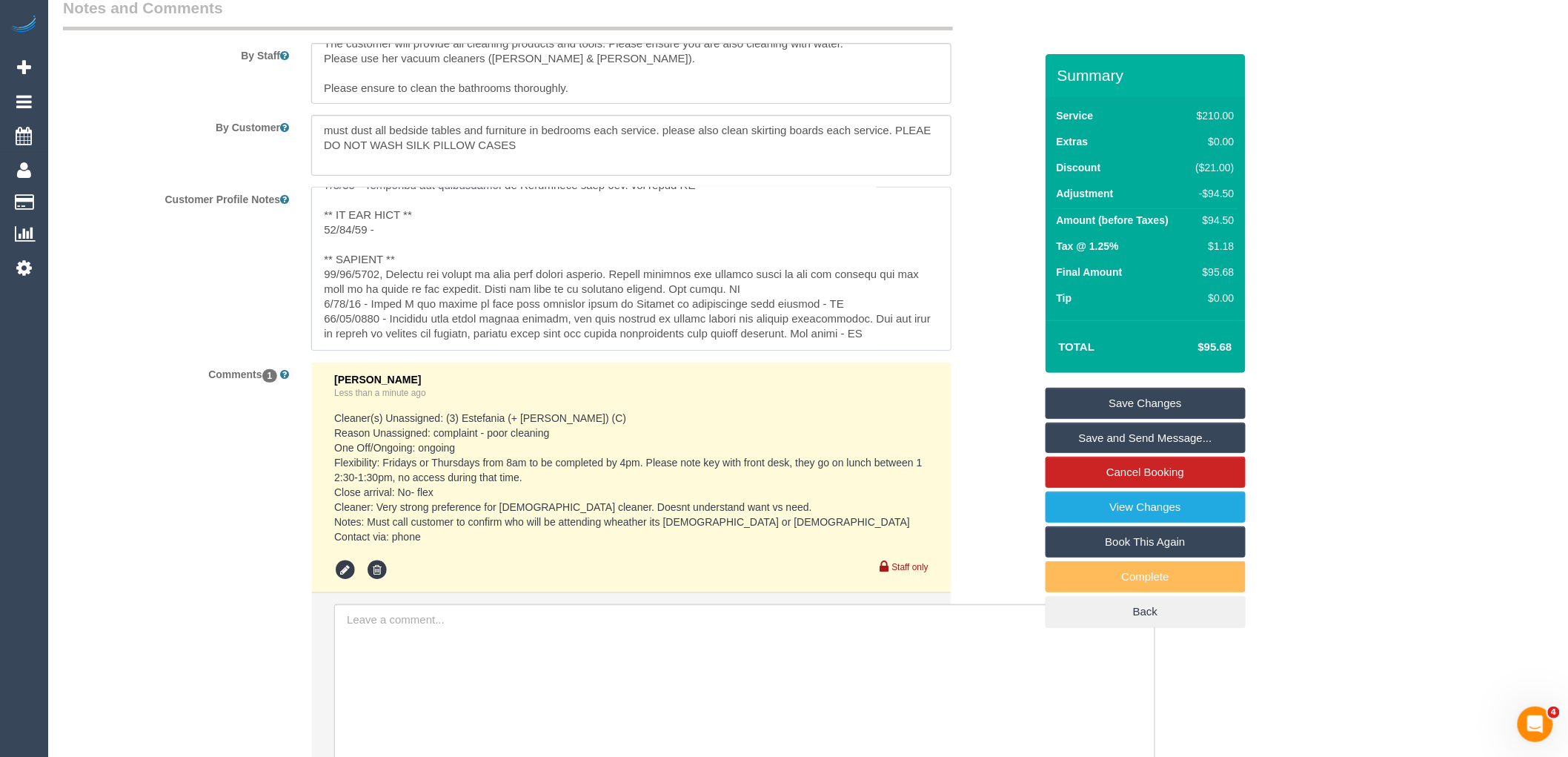
paste textarea "(3) Estefania (+ [PERSON_NAME]) (C)"
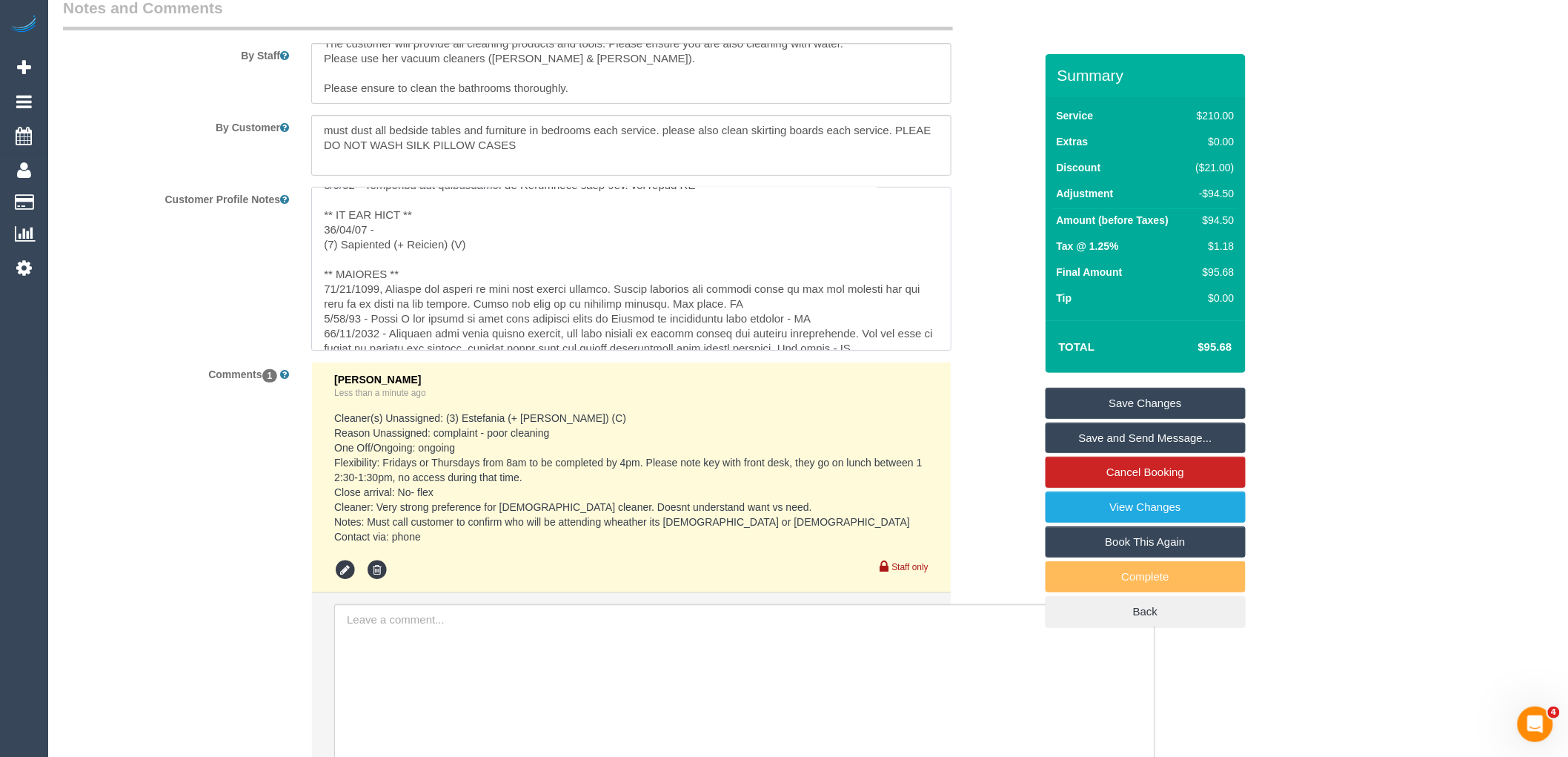
click at [326, 255] on textarea at bounding box center [631, 269] width 640 height 164
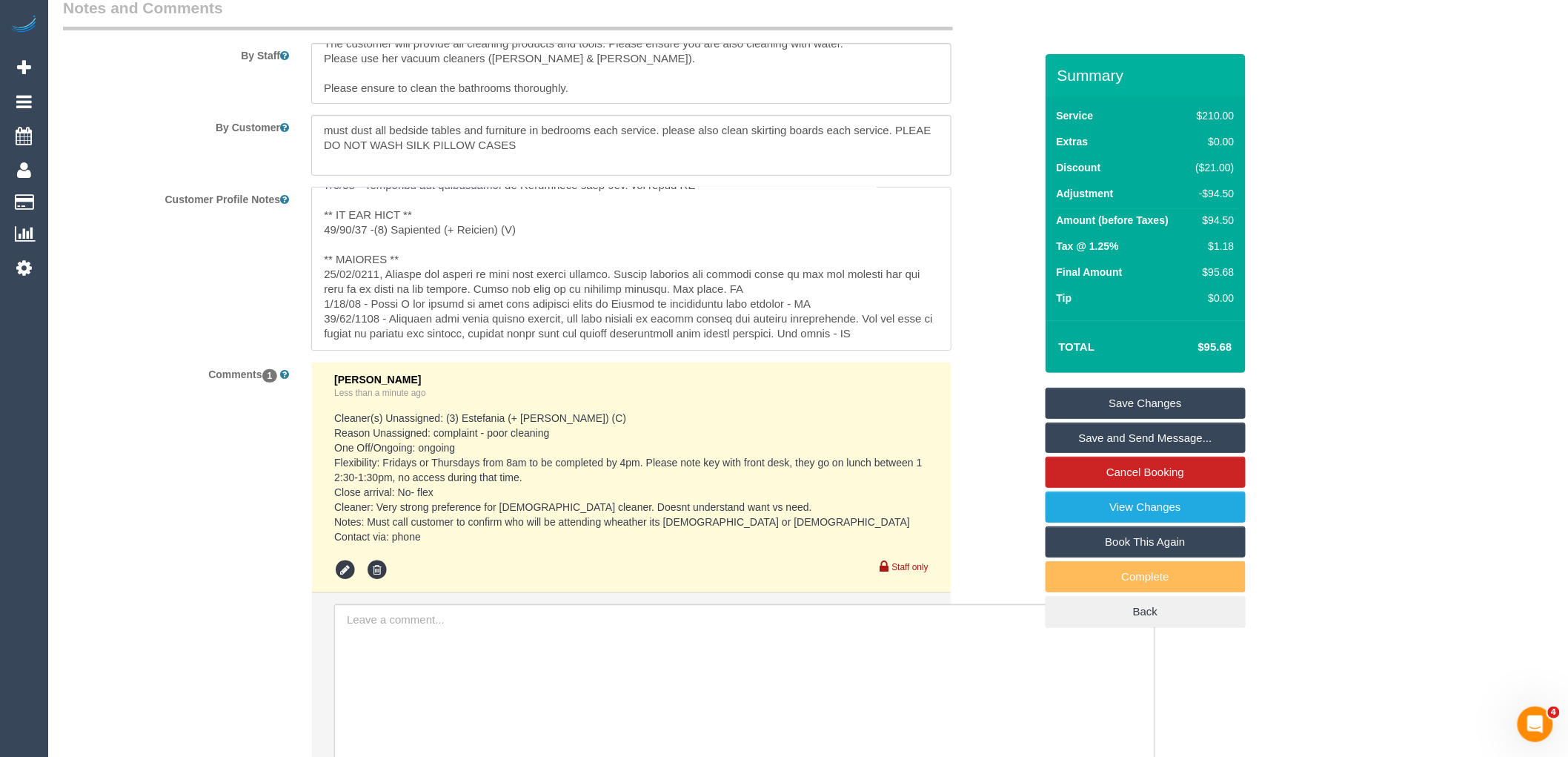
click at [553, 240] on textarea at bounding box center [631, 269] width 640 height 164
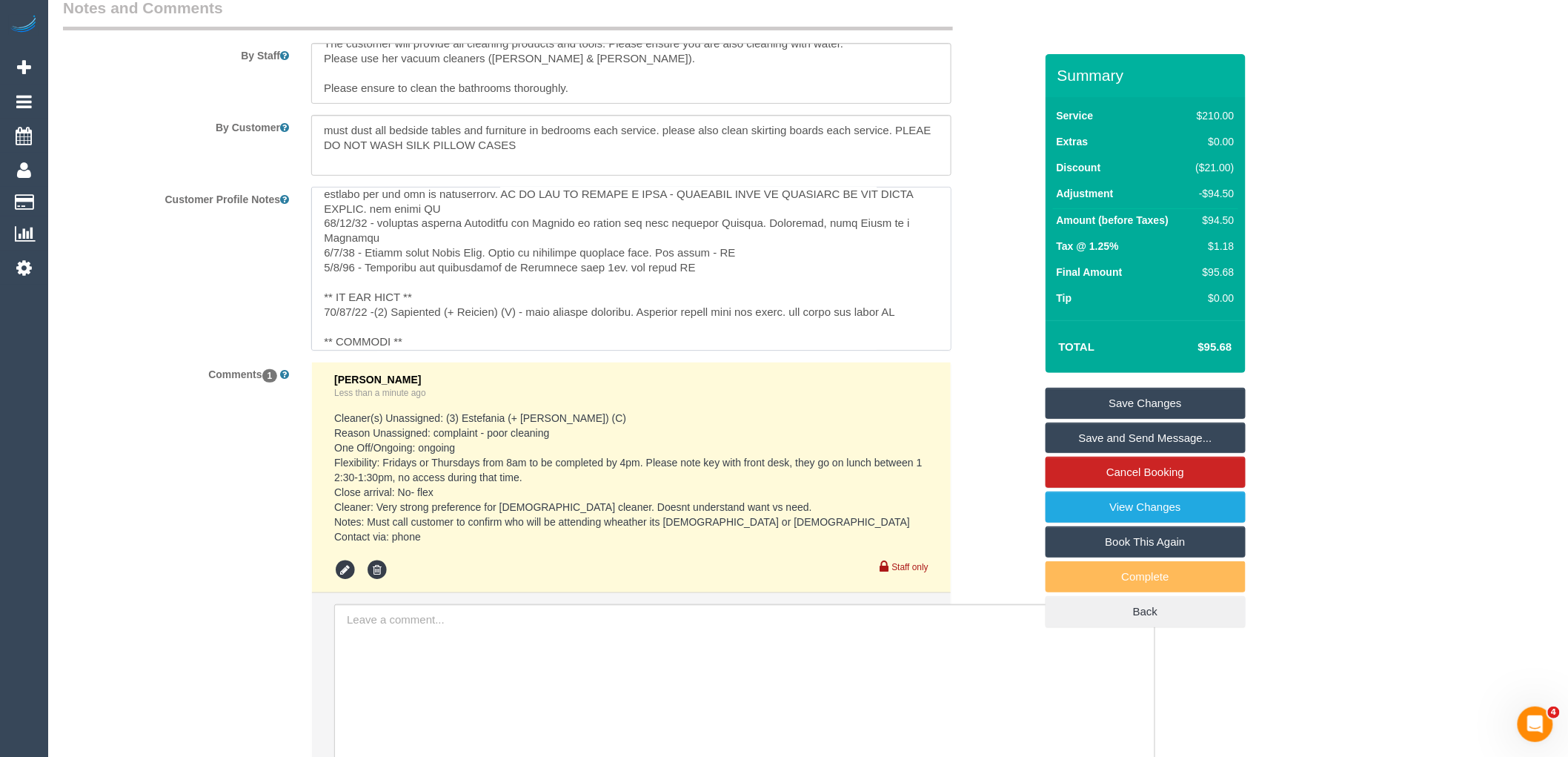
scroll to position [0, 0]
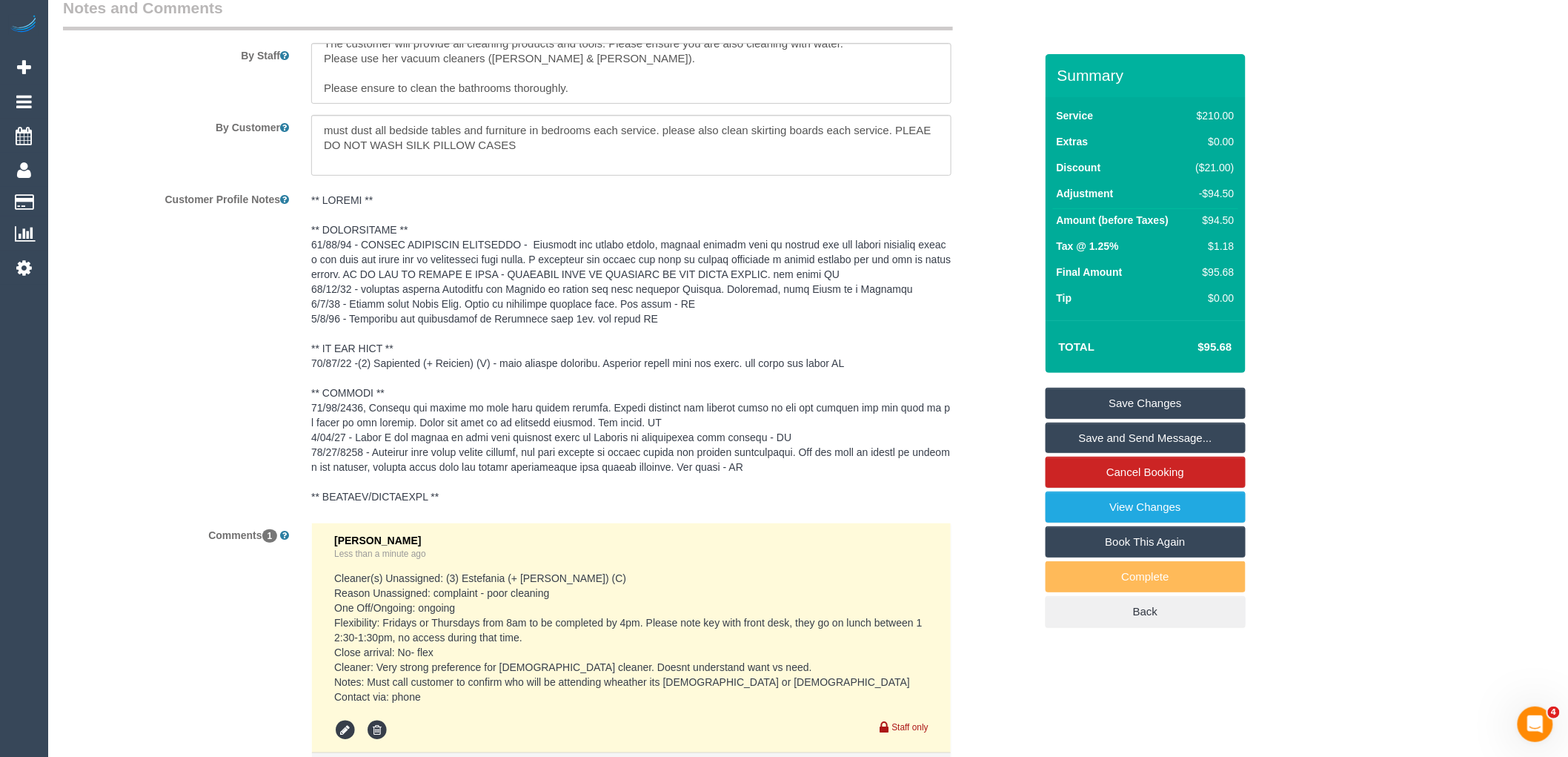
drag, startPoint x: 530, startPoint y: 483, endPoint x: 414, endPoint y: 484, distance: 116.0
click at [414, 483] on sui-booking-comments "By Staff By Customer Customer Profile Notes Comments 1 Vanessa Christou Less th…" at bounding box center [549, 524] width 971 height 1055
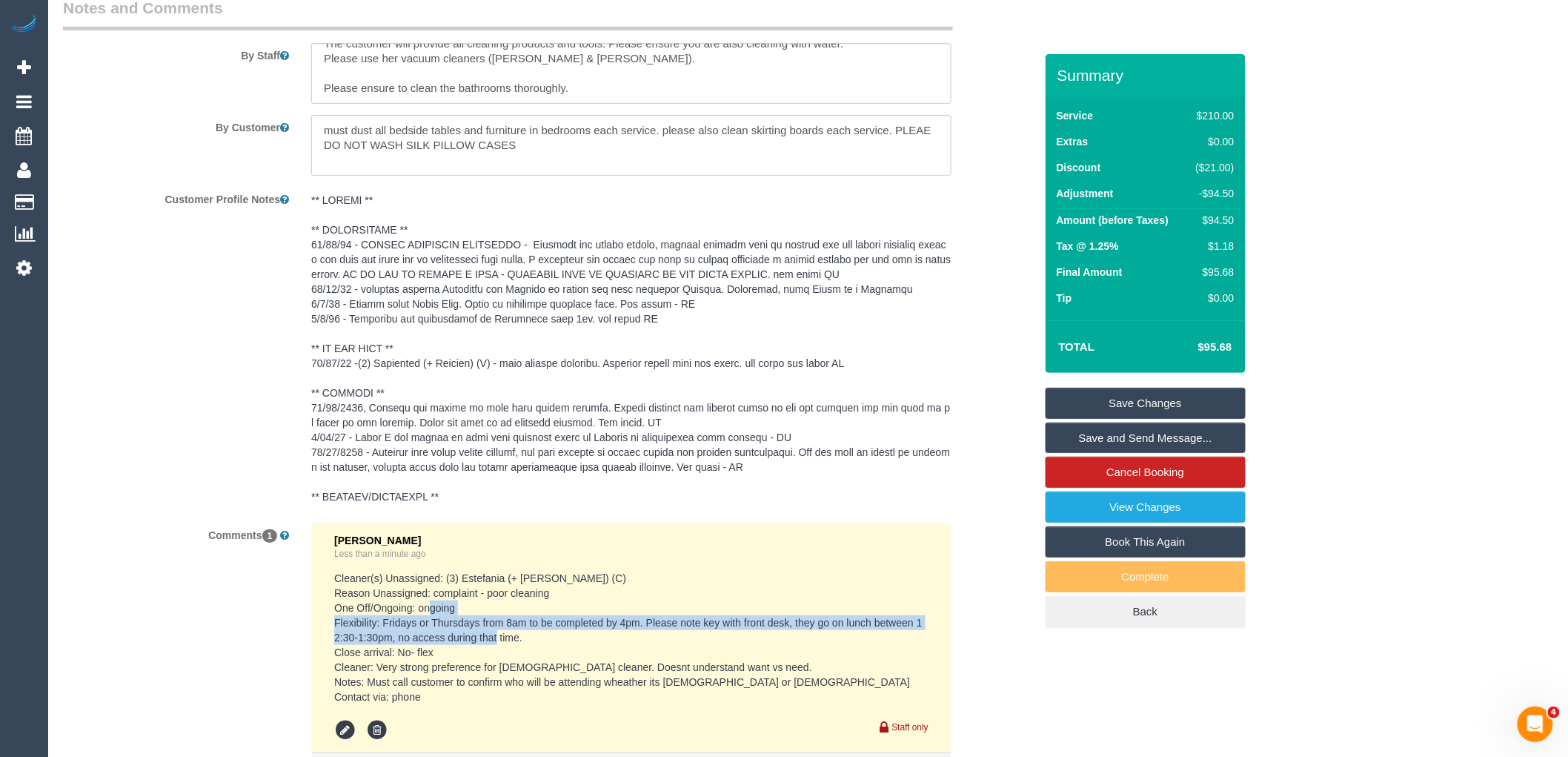
drag, startPoint x: 524, startPoint y: 647, endPoint x: 329, endPoint y: 630, distance: 195.7
click at [329, 630] on li "Vanessa Christou Less than a minute ago Cleaner(s) Unassigned: (3) Estefania (+…" at bounding box center [631, 638] width 639 height 231
copy pre "Flexibility: Fridays or Thursdays from 8am to be completed by 4pm. Please note …"
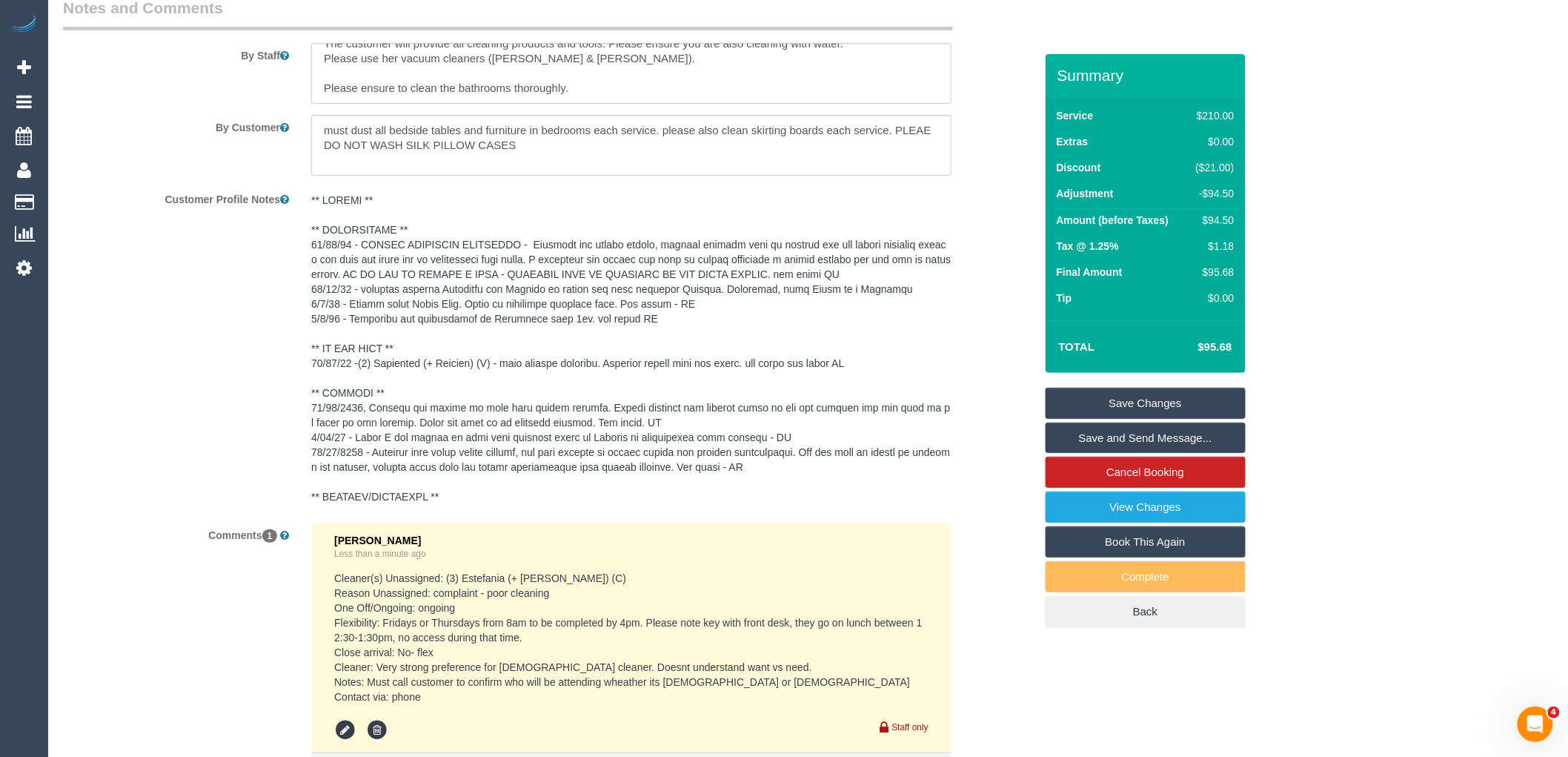
click at [444, 263] on pre at bounding box center [631, 348] width 640 height 312
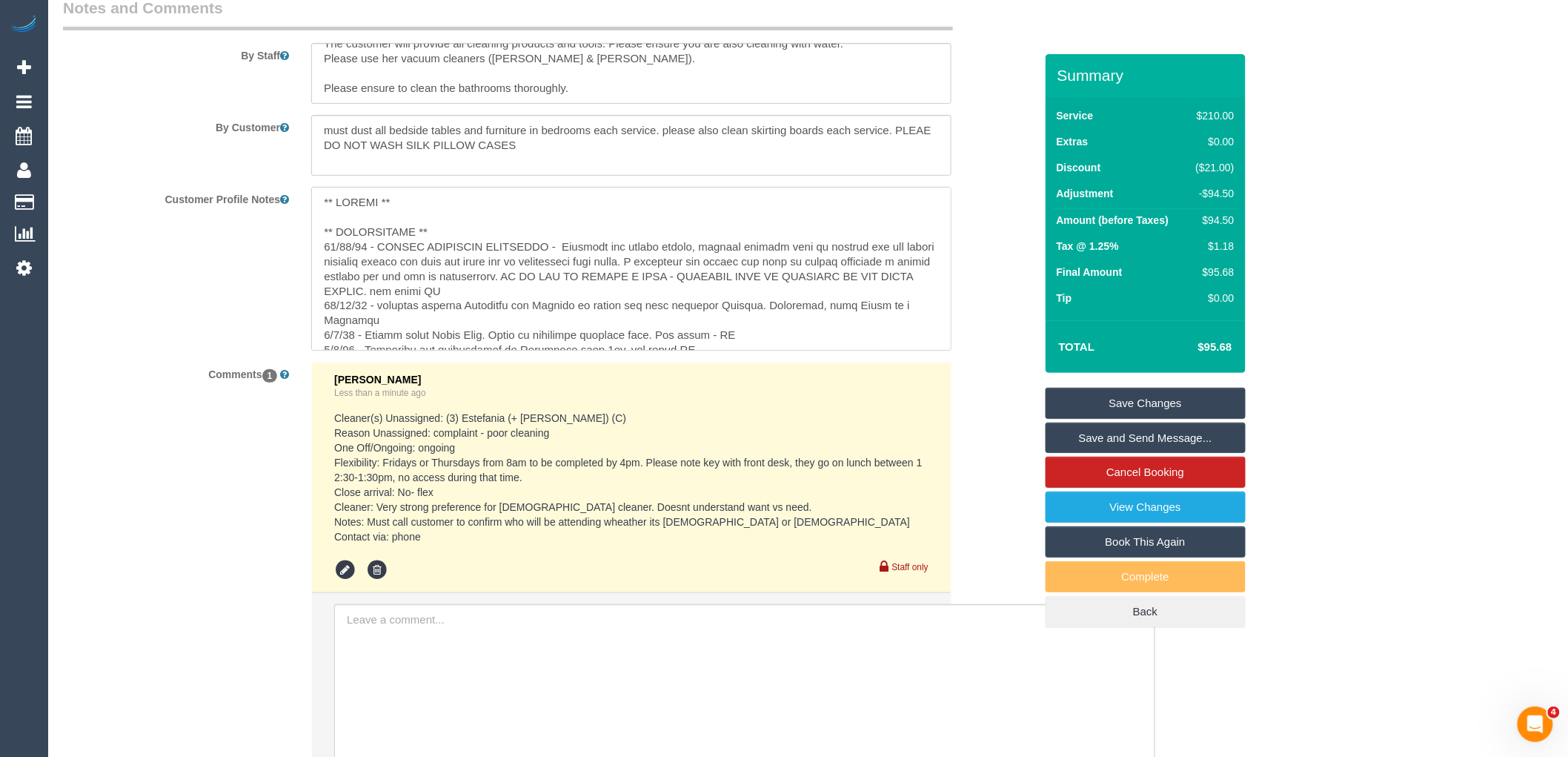
click at [455, 239] on textarea at bounding box center [631, 269] width 640 height 164
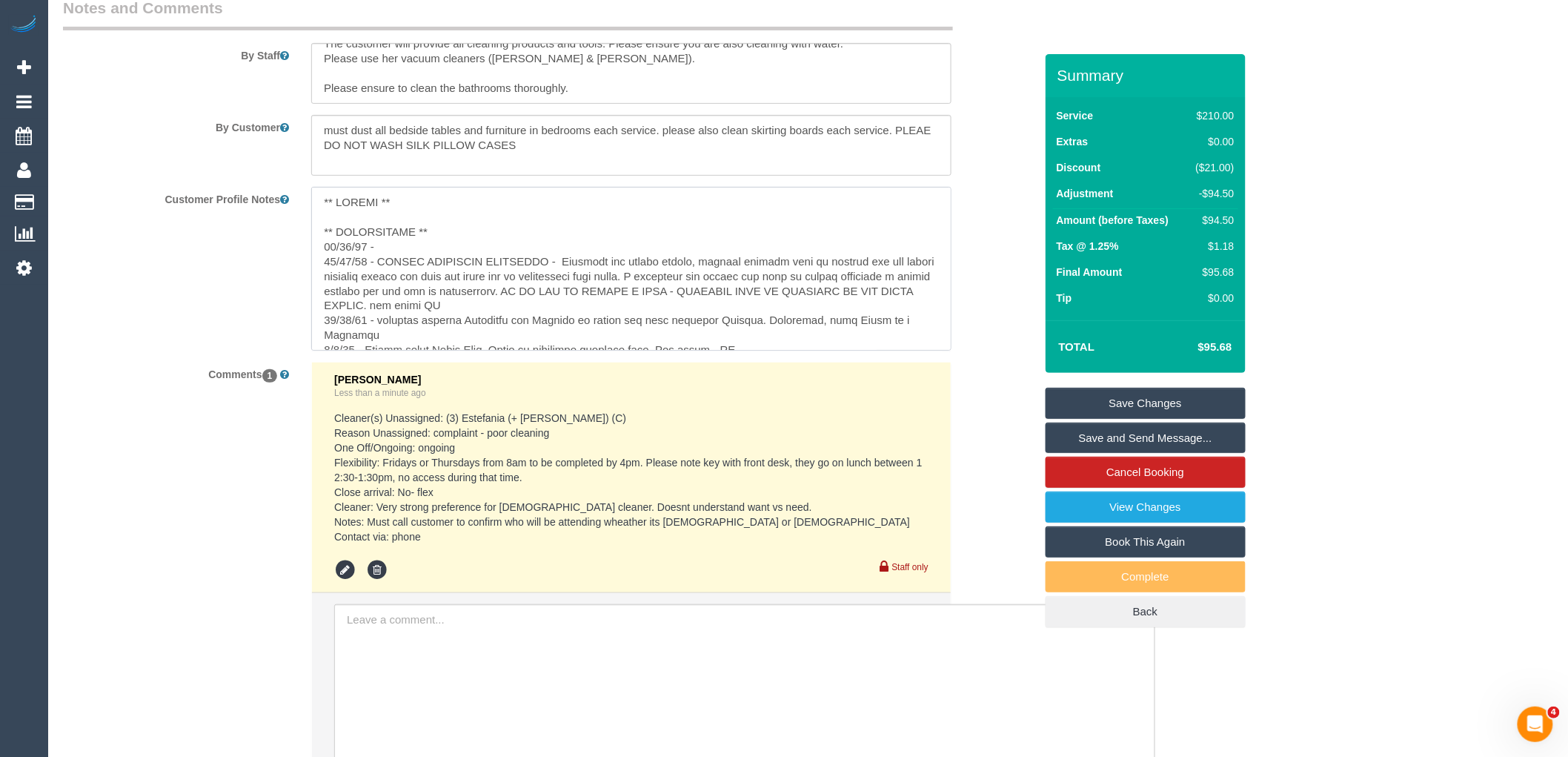
paste textarea "Flexibility: Fridays or Thursdays from 8am to be completed by 4pm. Please note …"
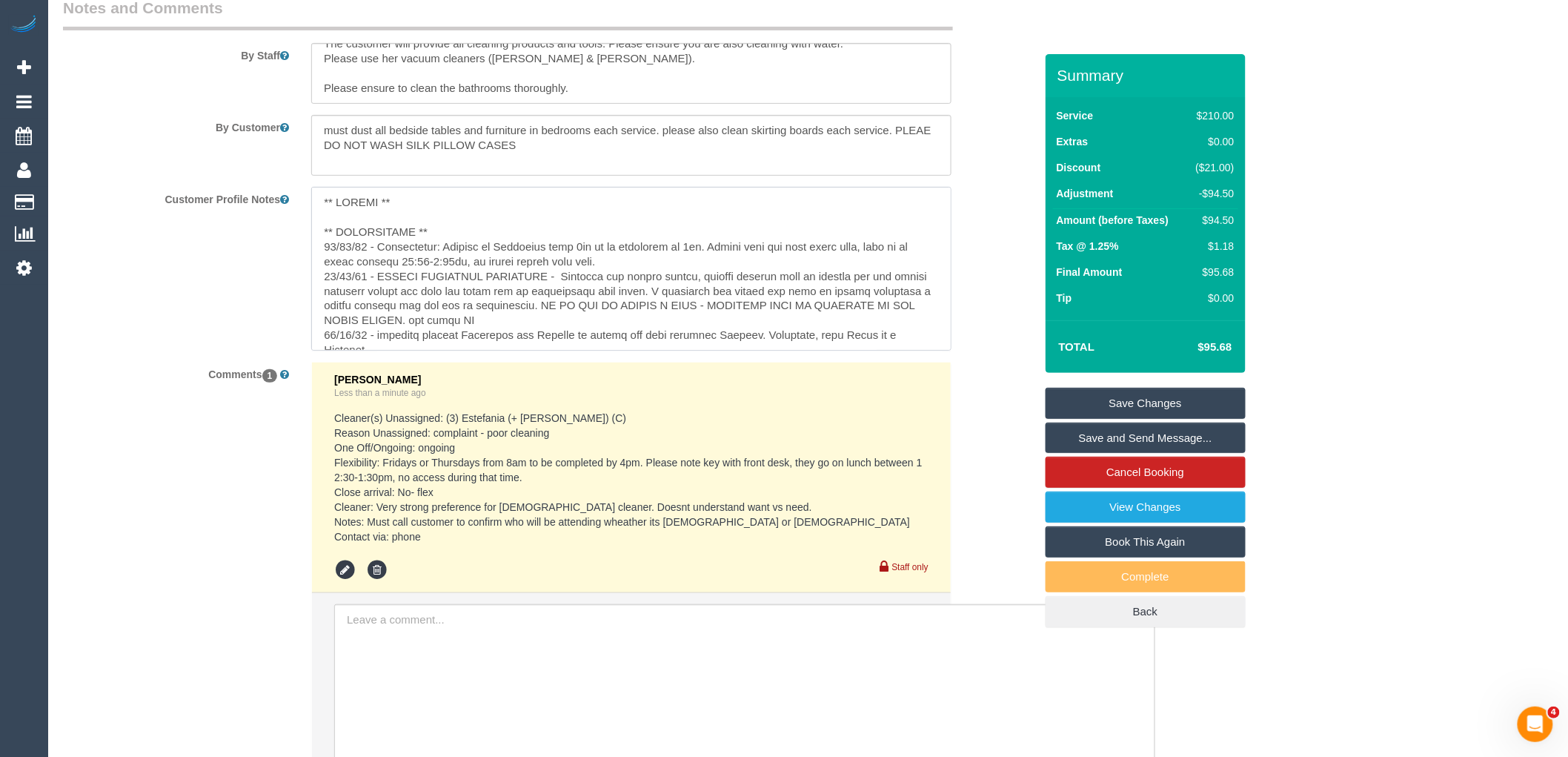
drag, startPoint x: 717, startPoint y: 270, endPoint x: 711, endPoint y: 257, distance: 14.3
click at [711, 257] on textarea at bounding box center [631, 269] width 640 height 164
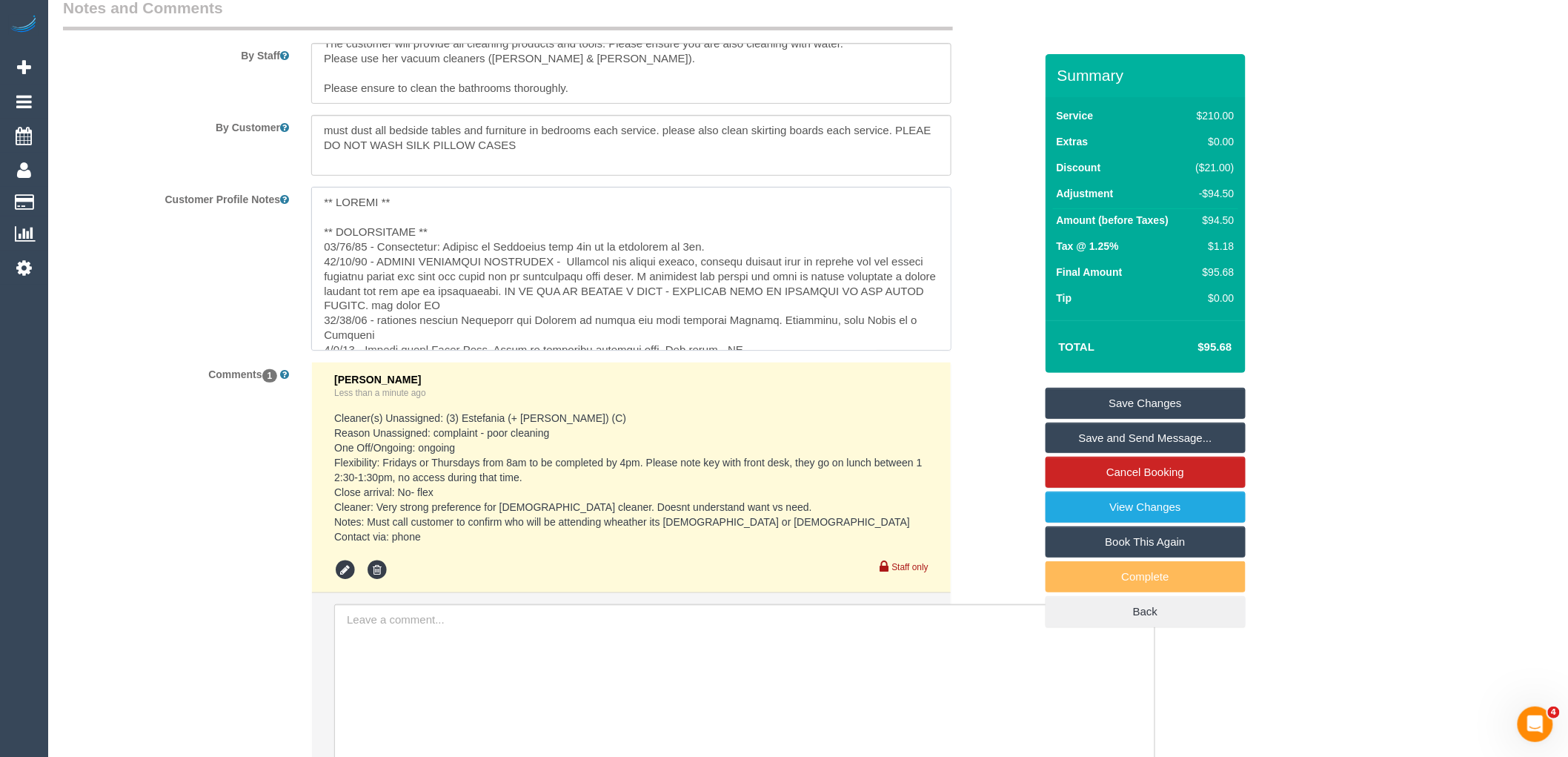
click at [731, 253] on textarea at bounding box center [631, 269] width 640 height 164
click at [410, 227] on textarea at bounding box center [631, 269] width 640 height 164
paste textarea "Please note key with front desk, they go on lunch between 12:30-1:30pm, no acce…"
type textarea "** ACCESS ** 11/09/25 -Please note key with front desk, they go on lunch betwee…"
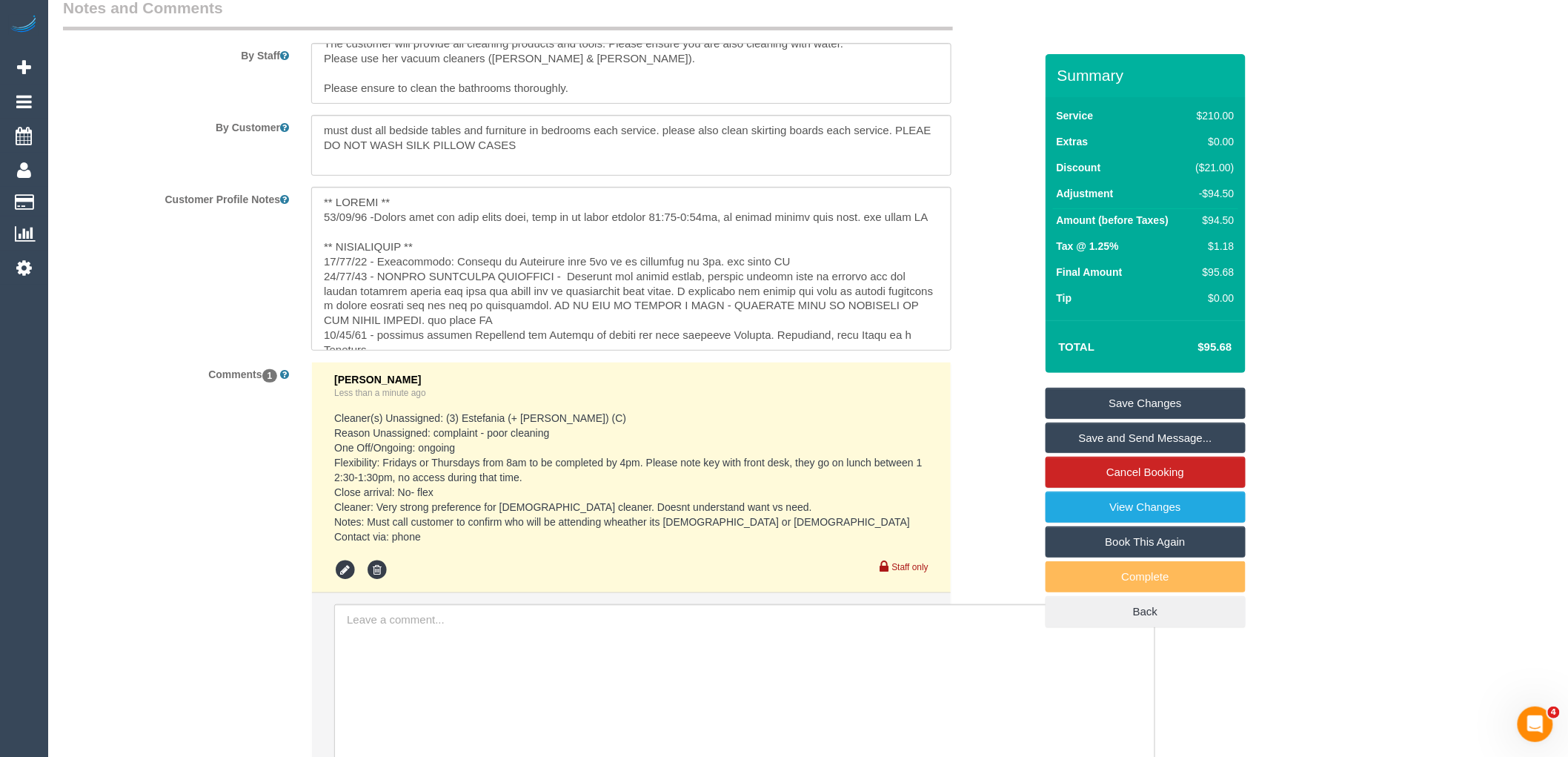
click at [1014, 455] on sui-booking-comments "By Staff By Customer Customer Profile Notes Comments 1 Vanessa Christou Less th…" at bounding box center [549, 444] width 971 height 895
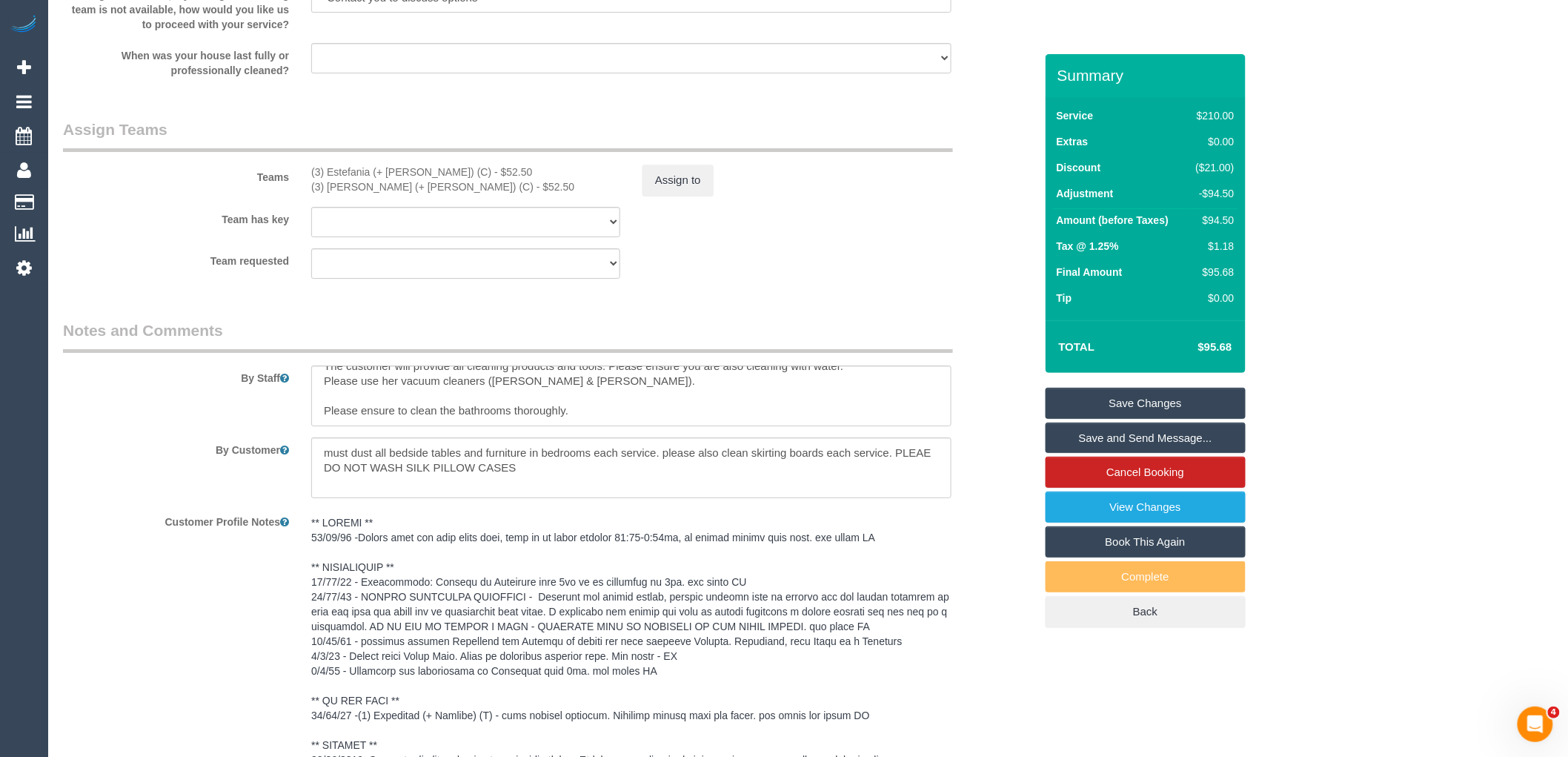
scroll to position [2152, 0]
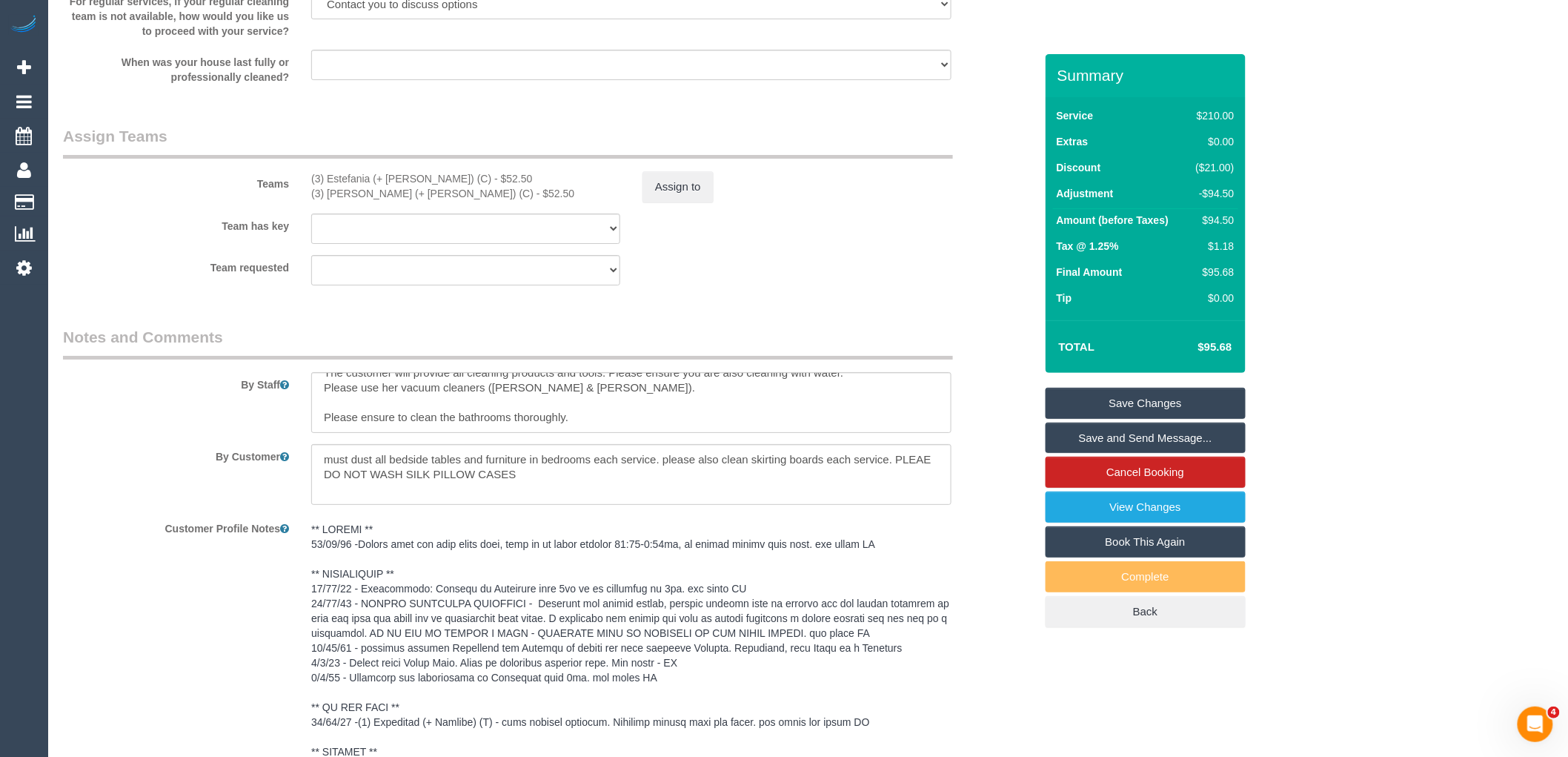
click at [667, 179] on div "Teams (3) Estefania (+ Juliana) (C) - $52.50 (3) Juliana (+ Estefania) (C) - $5…" at bounding box center [548, 164] width 993 height 77
click at [667, 190] on button "Assign to" at bounding box center [678, 186] width 71 height 31
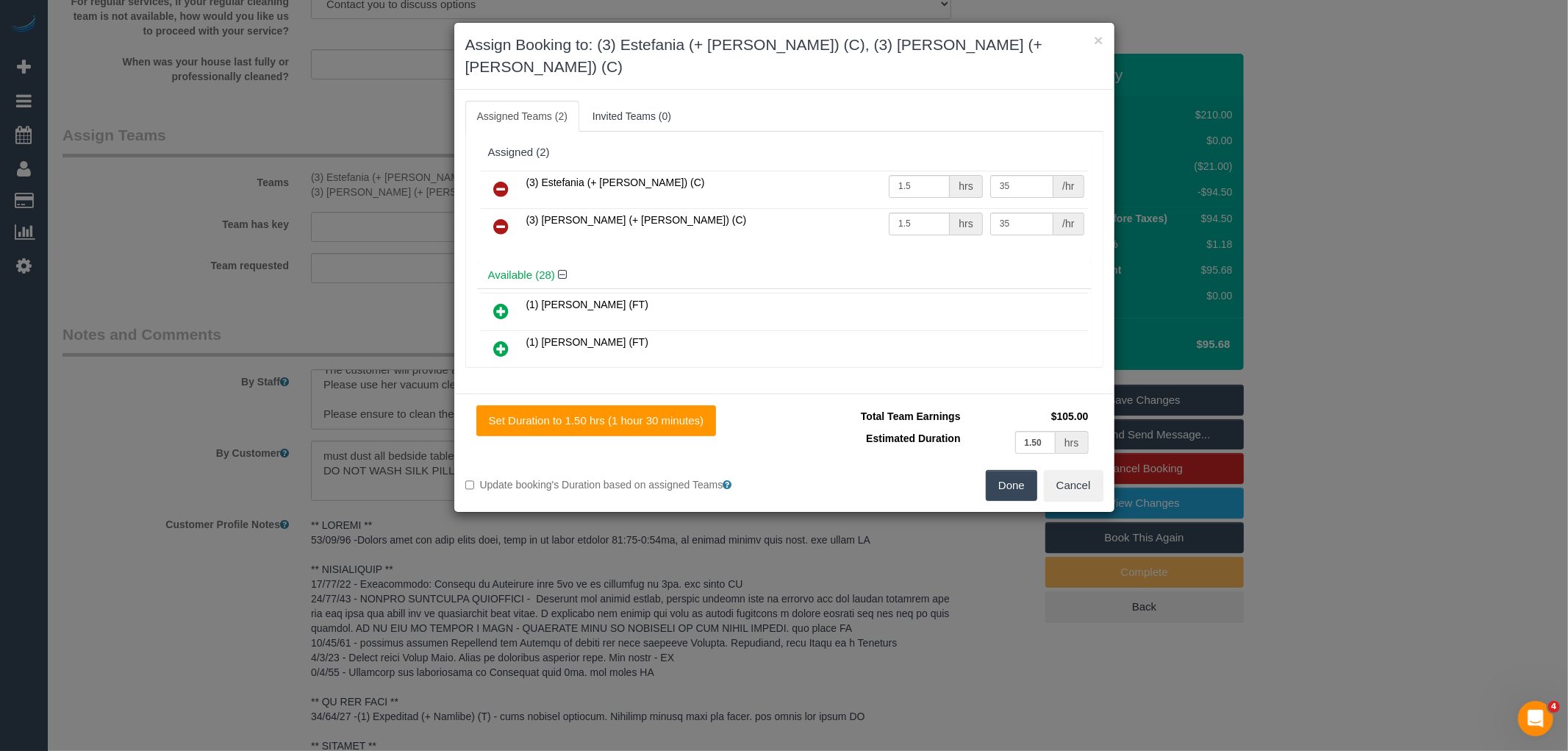
click at [501, 180] on icon at bounding box center [501, 188] width 16 height 18
click at [501, 218] on icon at bounding box center [501, 227] width 16 height 18
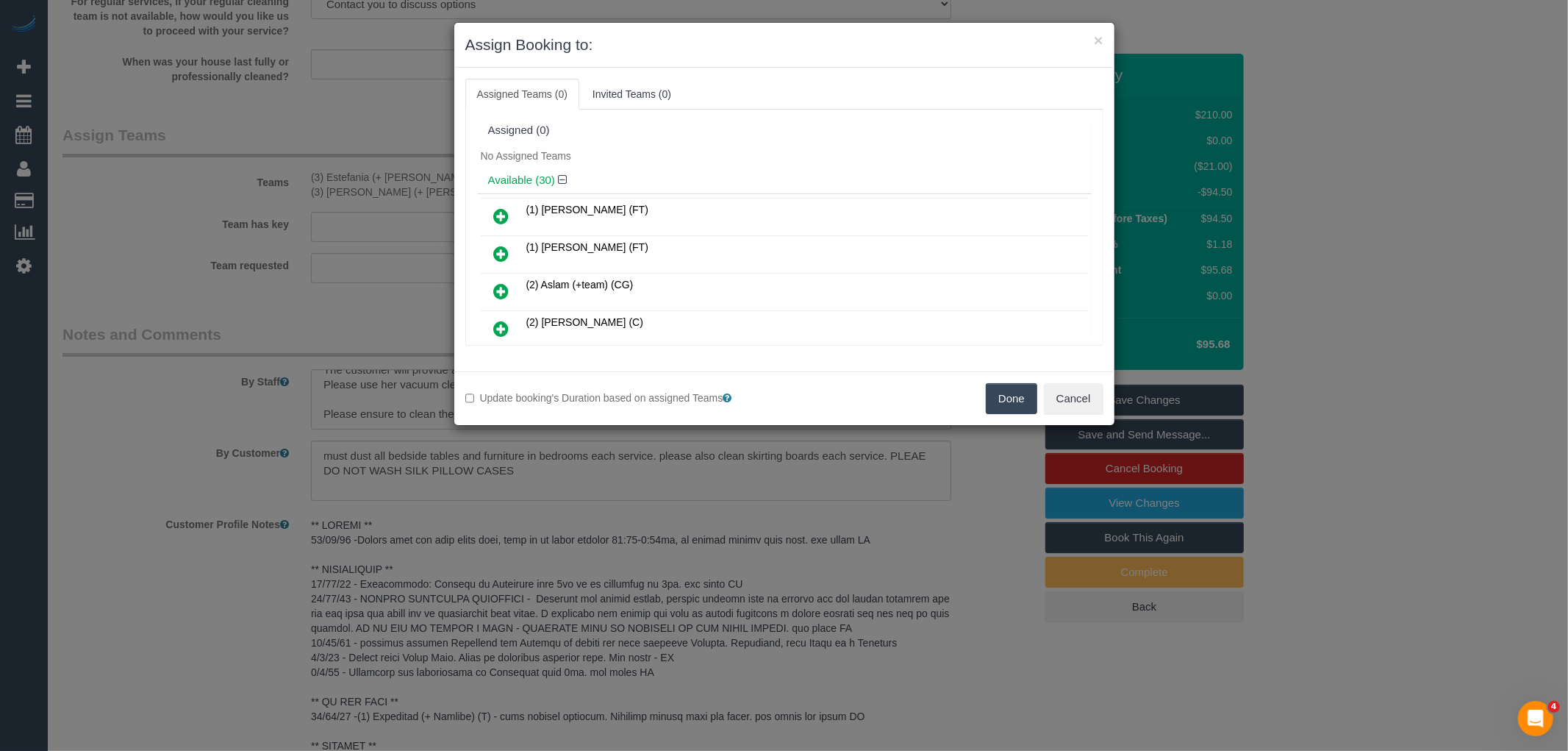
click at [1017, 387] on button "Done" at bounding box center [1011, 398] width 51 height 30
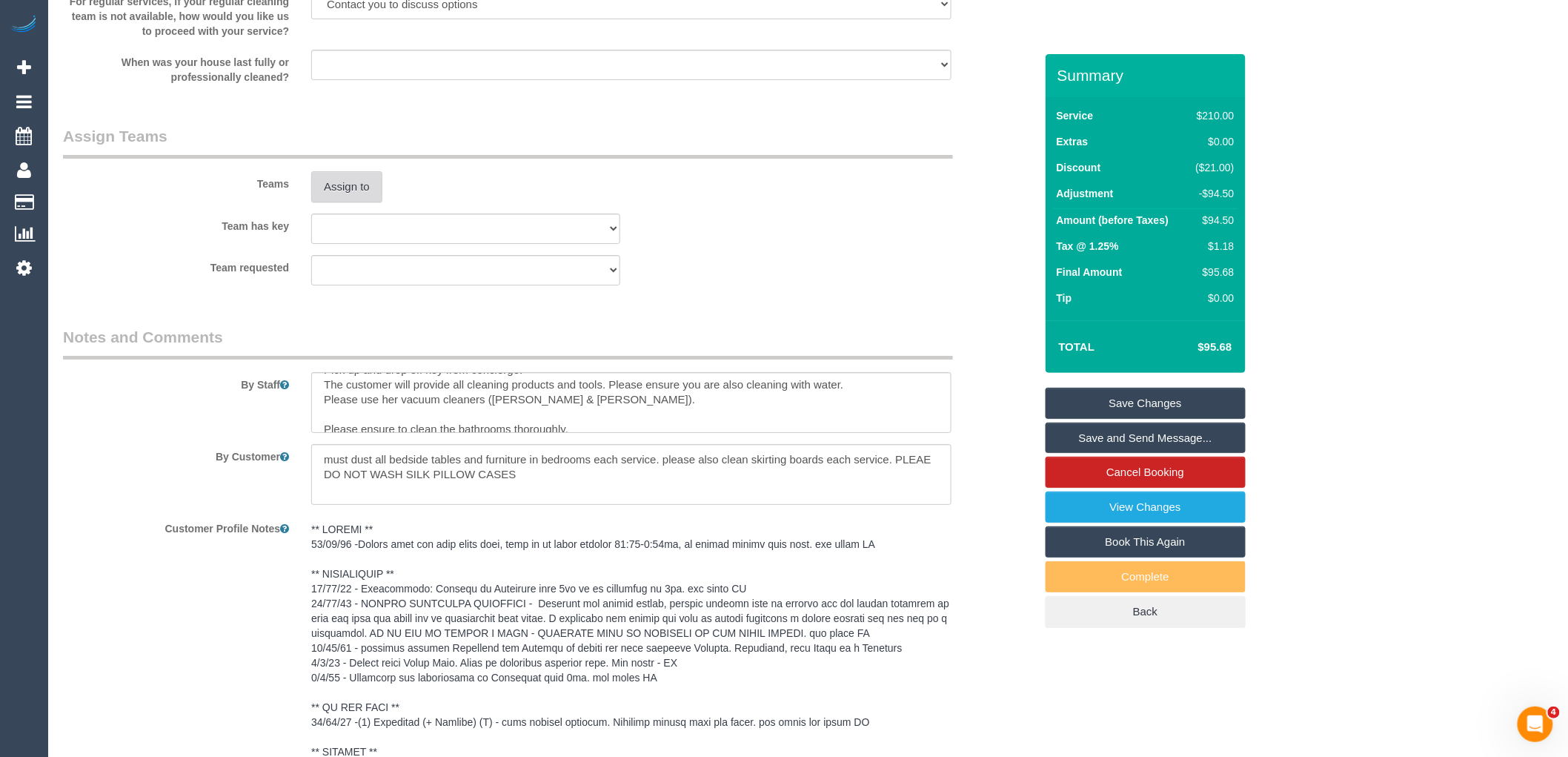
scroll to position [0, 0]
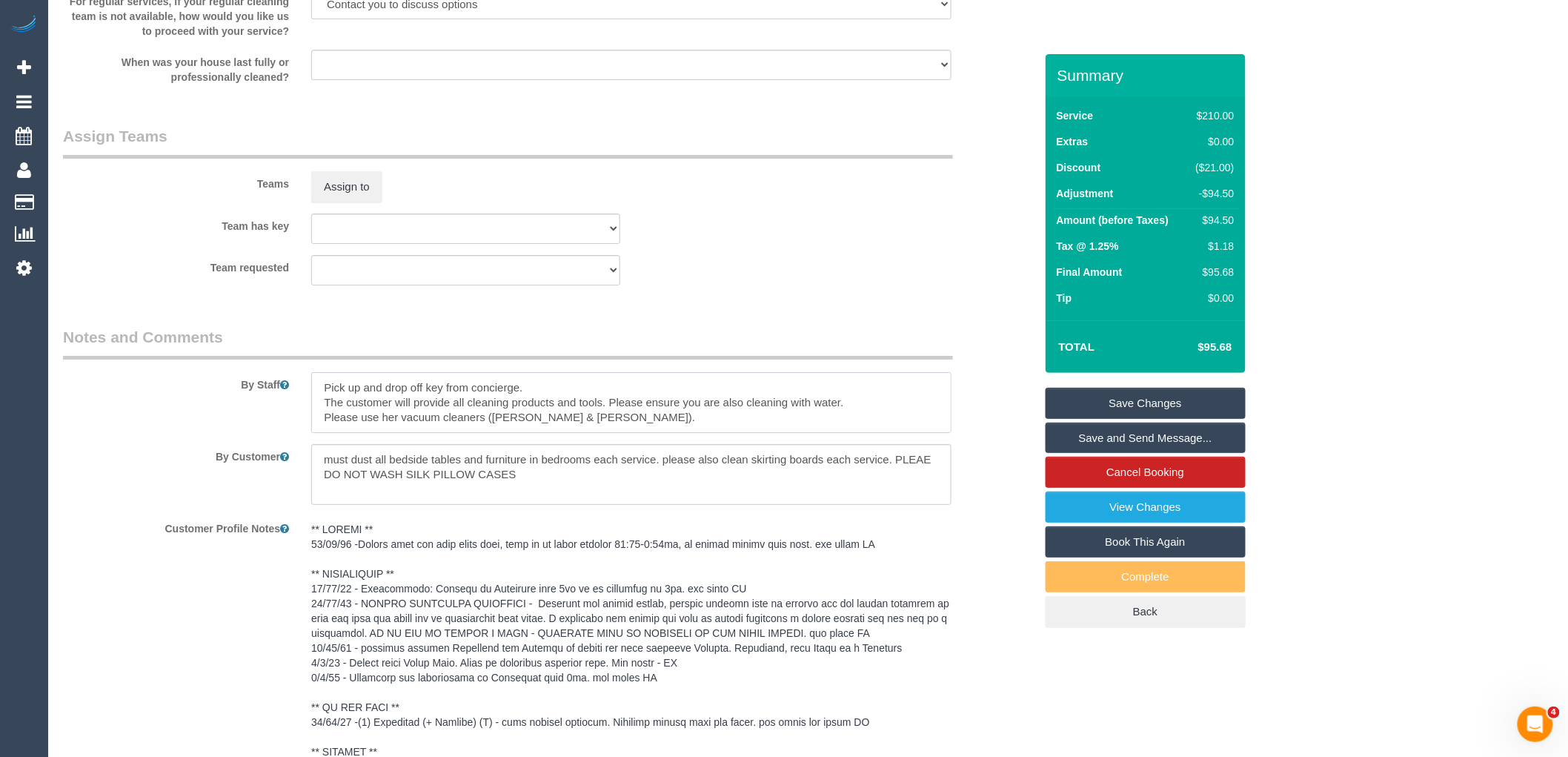
click at [550, 397] on textarea at bounding box center [631, 402] width 640 height 60
click at [609, 556] on pre at bounding box center [631, 692] width 640 height 341
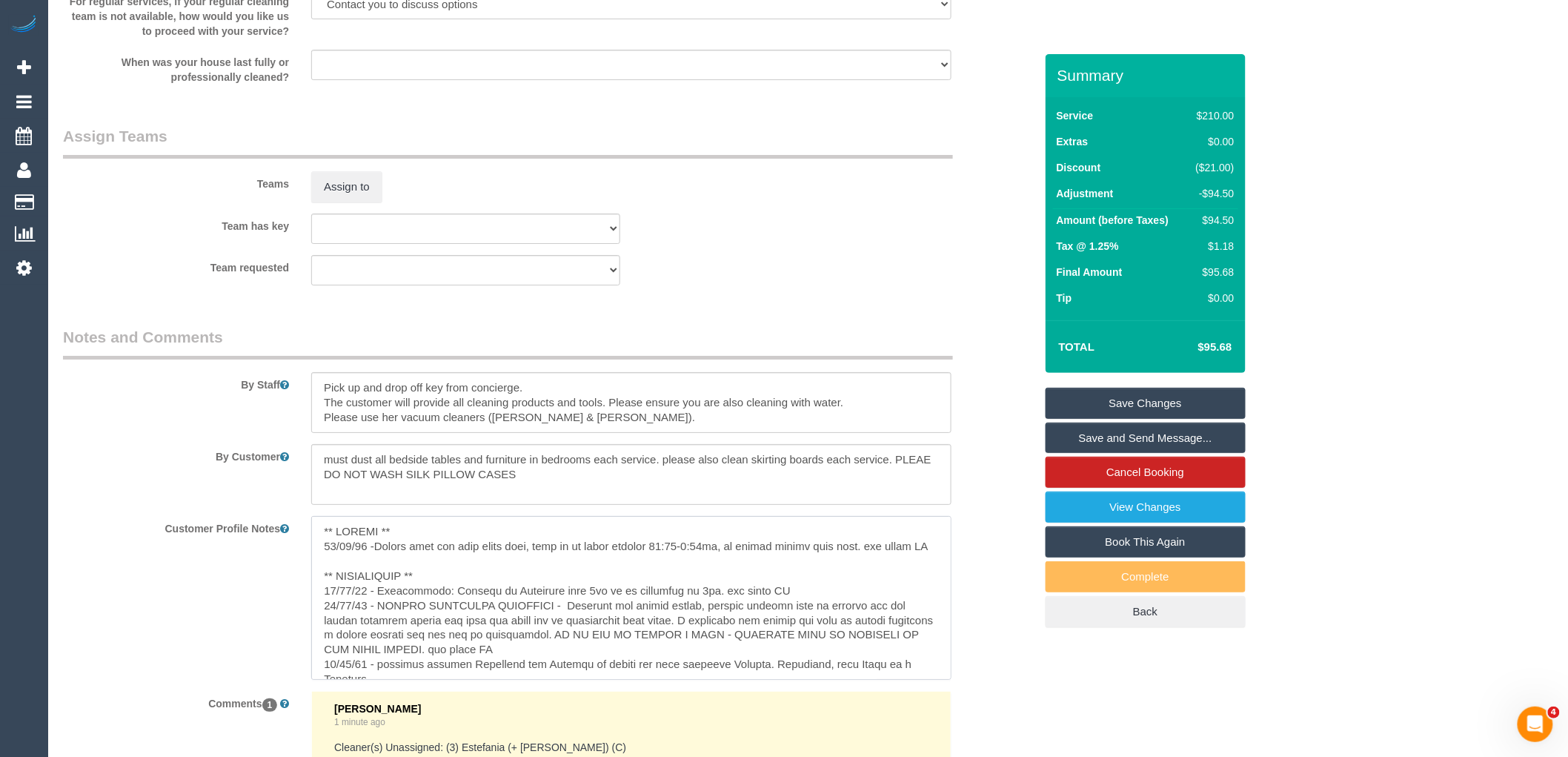
drag, startPoint x: 735, startPoint y: 571, endPoint x: 375, endPoint y: 556, distance: 360.3
click at [375, 556] on textarea at bounding box center [631, 598] width 640 height 164
click at [591, 396] on textarea at bounding box center [631, 402] width 640 height 60
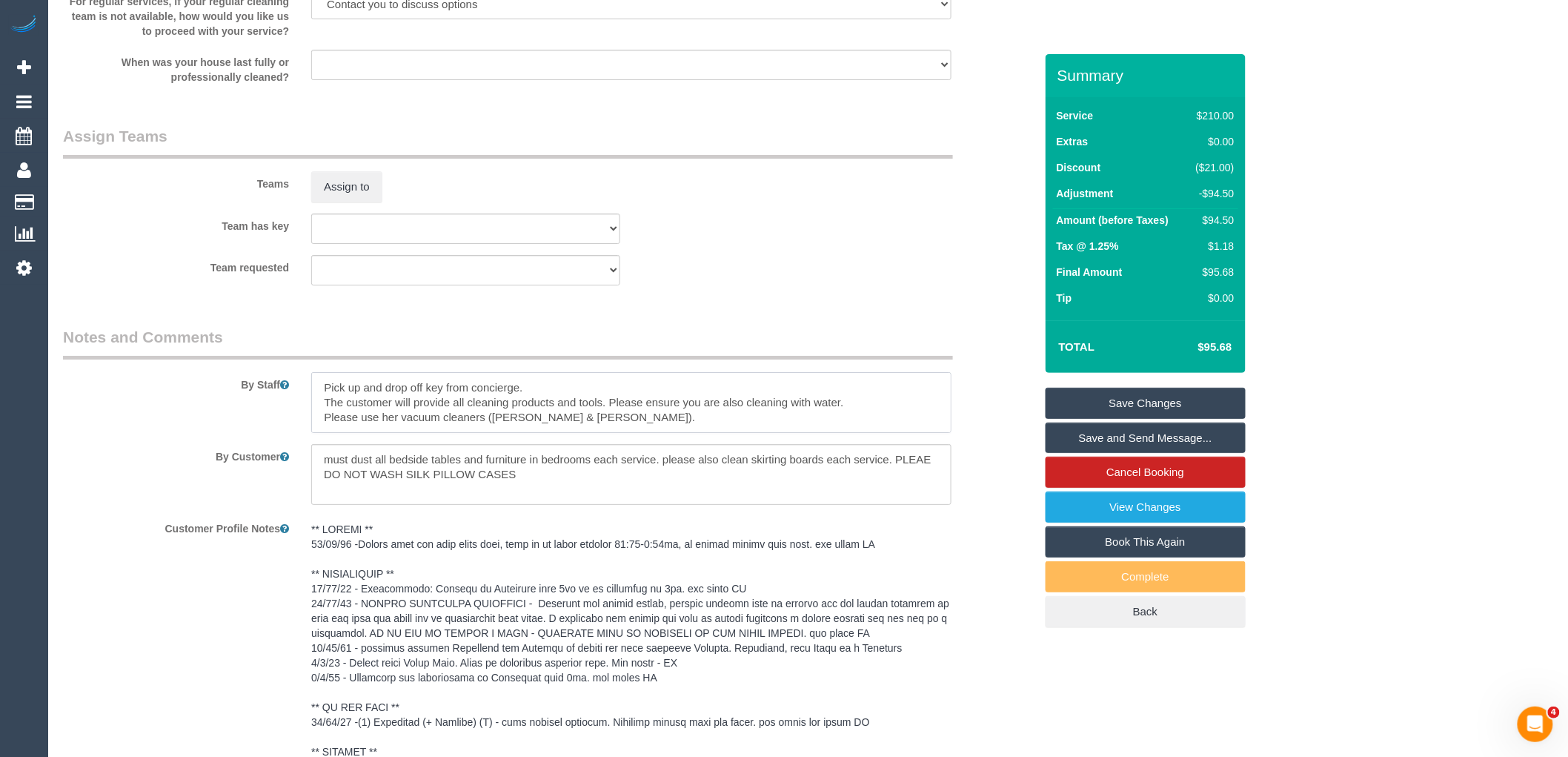
paste textarea "Please note key with front desk, they go on lunch between 12:30-1:30pm, no acce…"
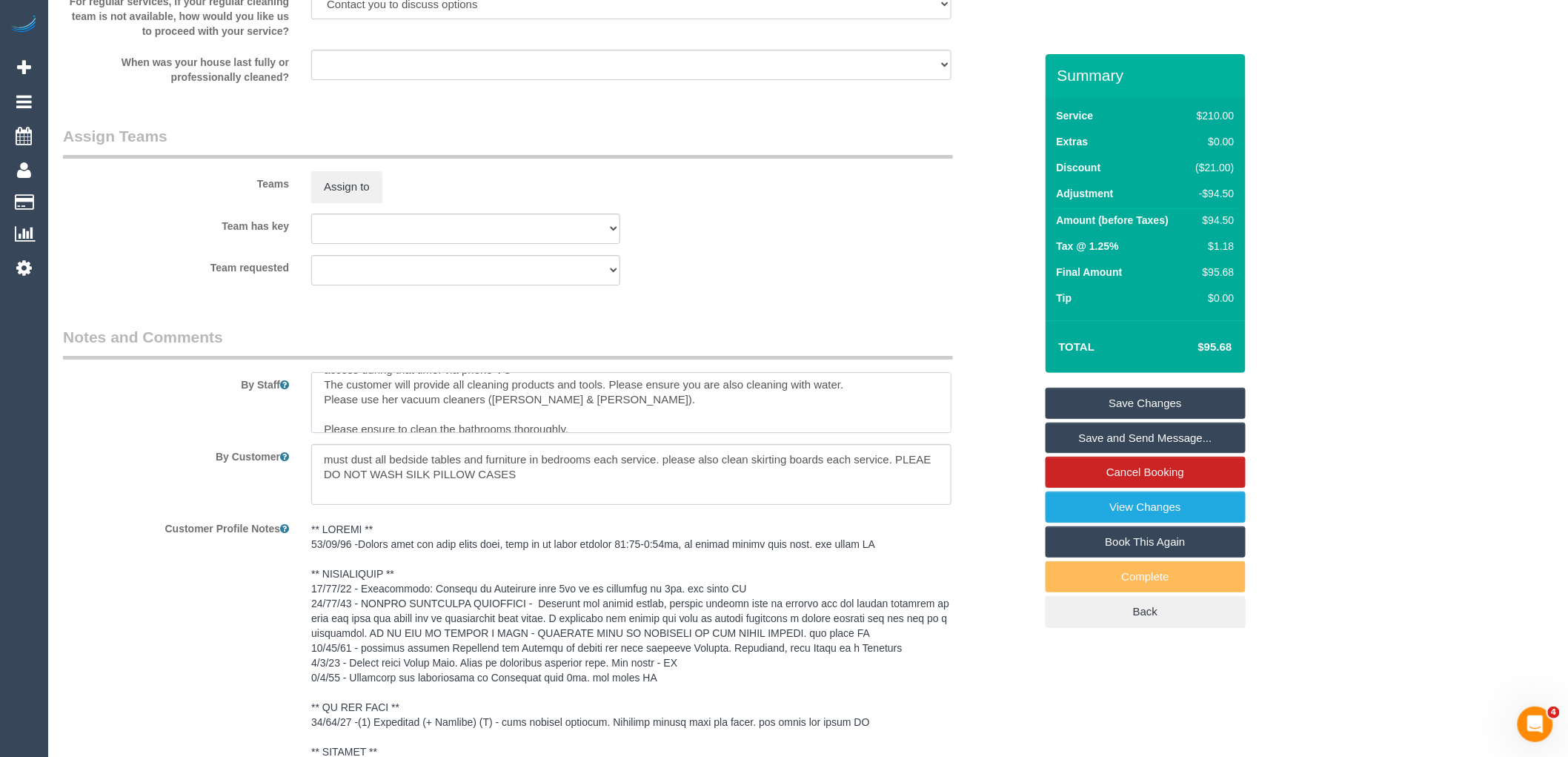
click at [873, 391] on textarea at bounding box center [631, 402] width 640 height 60
click at [612, 424] on textarea at bounding box center [631, 402] width 640 height 60
click at [361, 411] on textarea at bounding box center [631, 402] width 640 height 60
drag, startPoint x: 435, startPoint y: 430, endPoint x: 298, endPoint y: 430, distance: 137.0
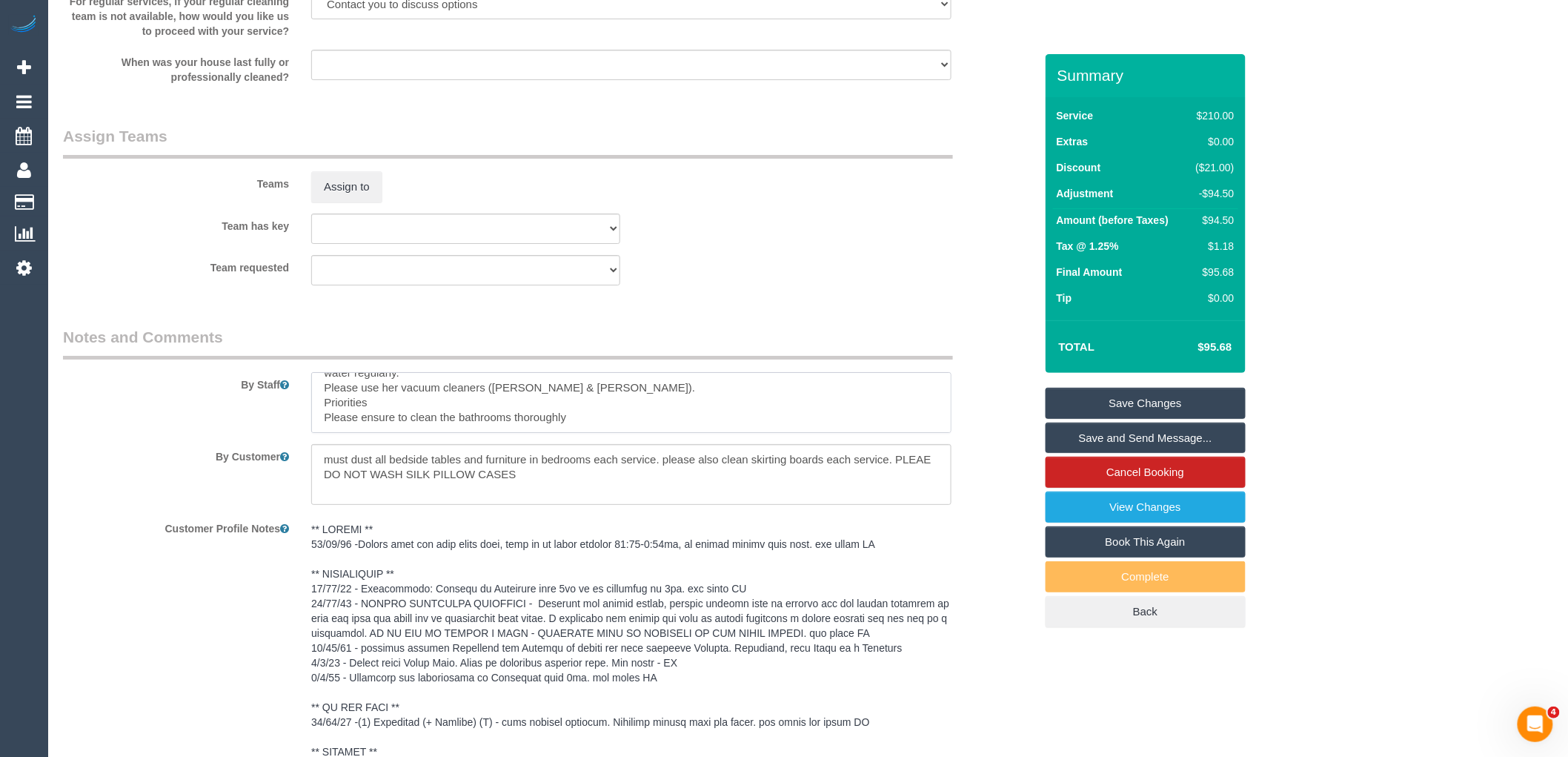
click at [298, 430] on div "By Staff" at bounding box center [548, 380] width 993 height 107
click at [571, 492] on textarea at bounding box center [631, 474] width 640 height 60
click at [509, 409] on textarea at bounding box center [631, 402] width 640 height 60
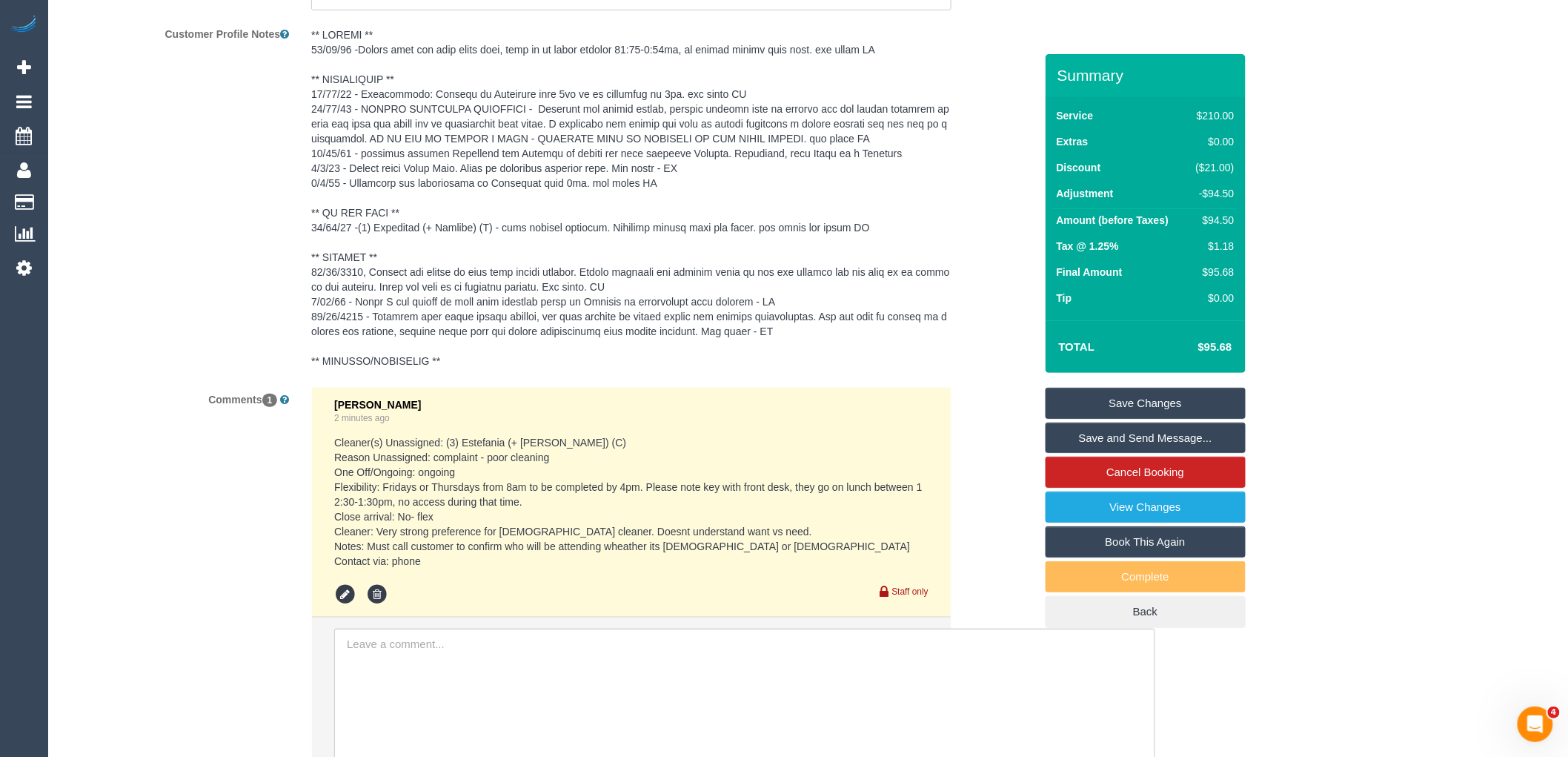
scroll to position [2152, 0]
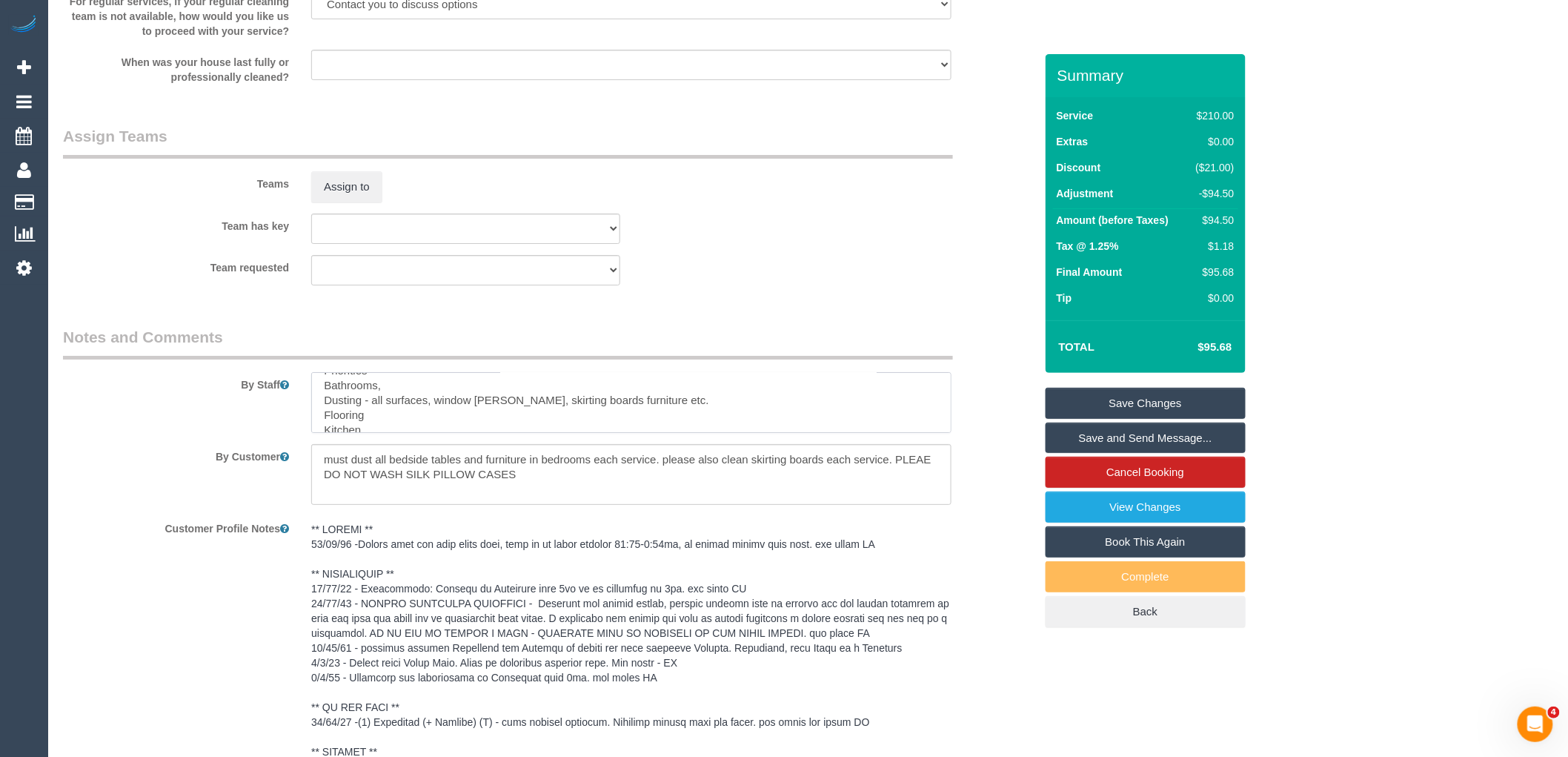
type textarea "Pick up and drop off key from concierge. Please note key with front desk, they …"
click at [1149, 398] on link "Save Changes" at bounding box center [1146, 403] width 200 height 31
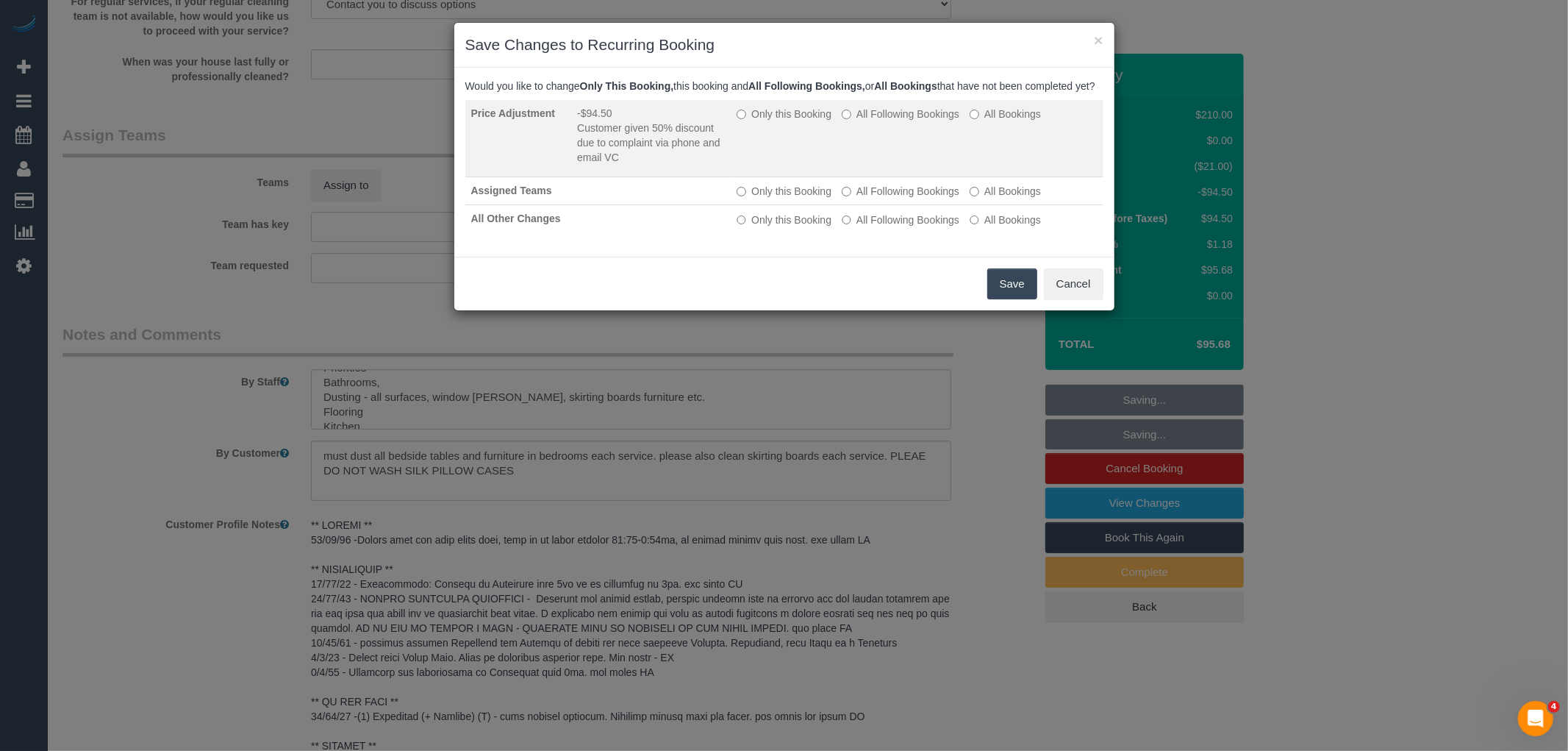
click at [885, 122] on label "All Following Bookings" at bounding box center [901, 114] width 118 height 15
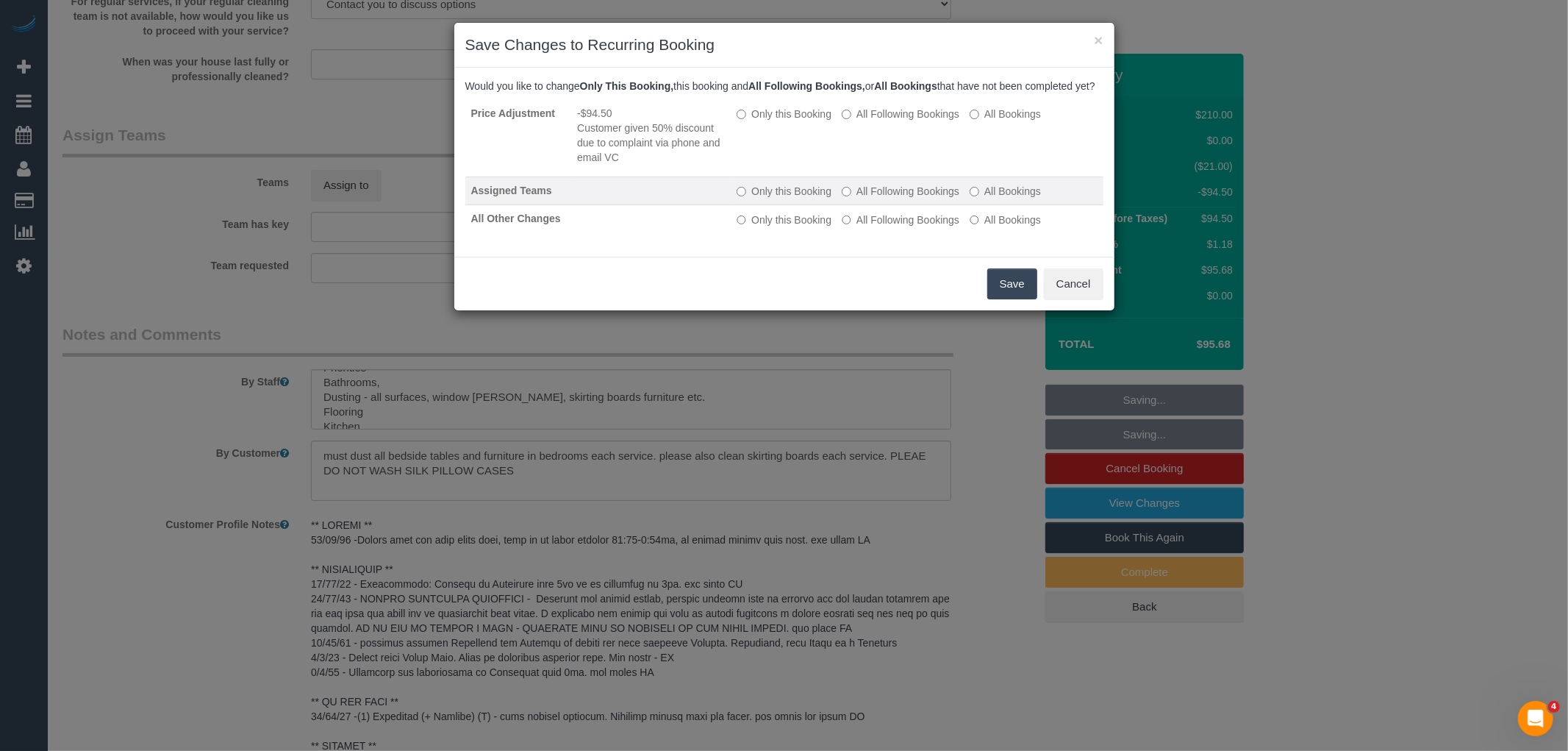
click at [888, 198] on label "All Following Bookings" at bounding box center [901, 190] width 118 height 15
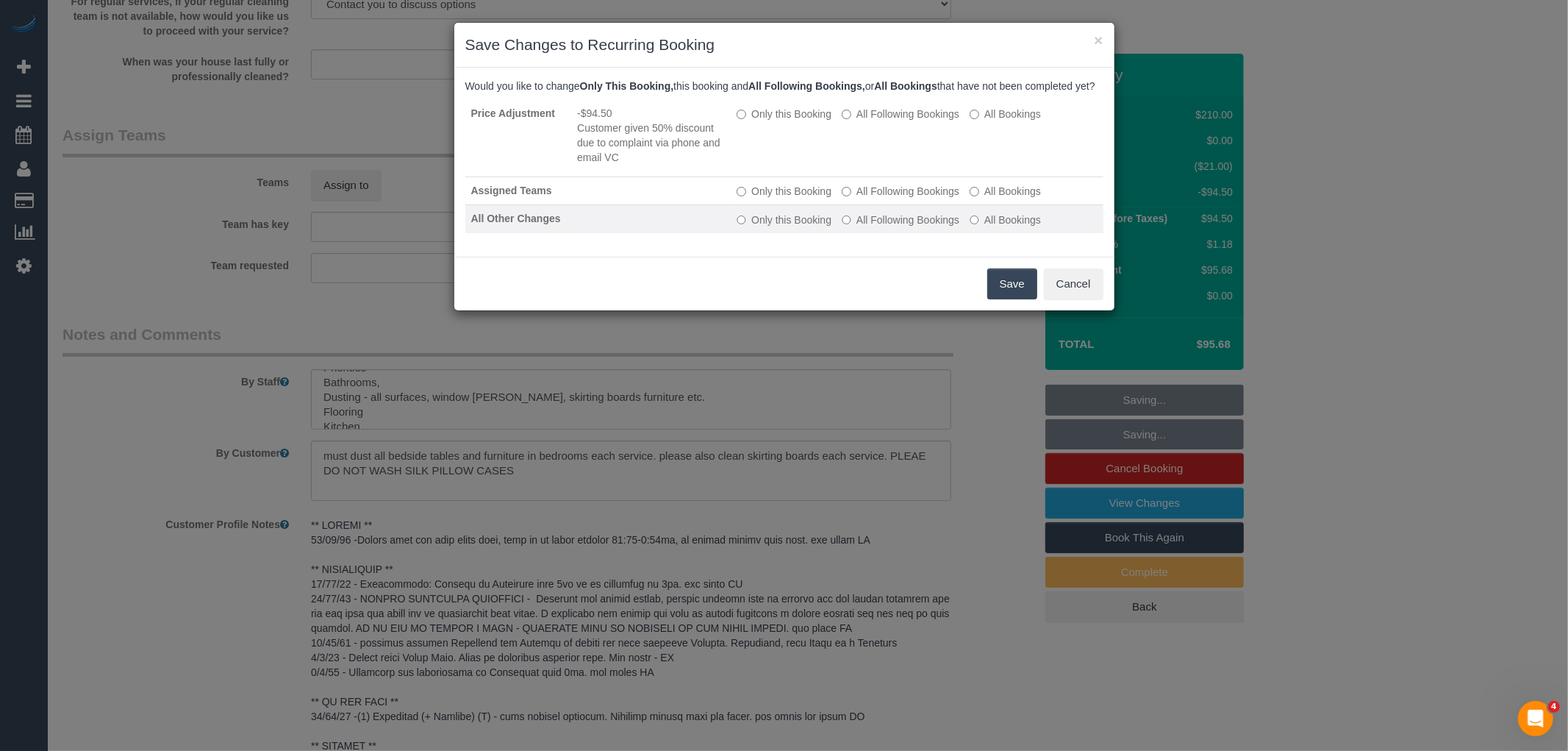
click at [892, 227] on label "All Following Bookings" at bounding box center [901, 219] width 118 height 15
click at [1019, 299] on button "Save" at bounding box center [1012, 283] width 50 height 30
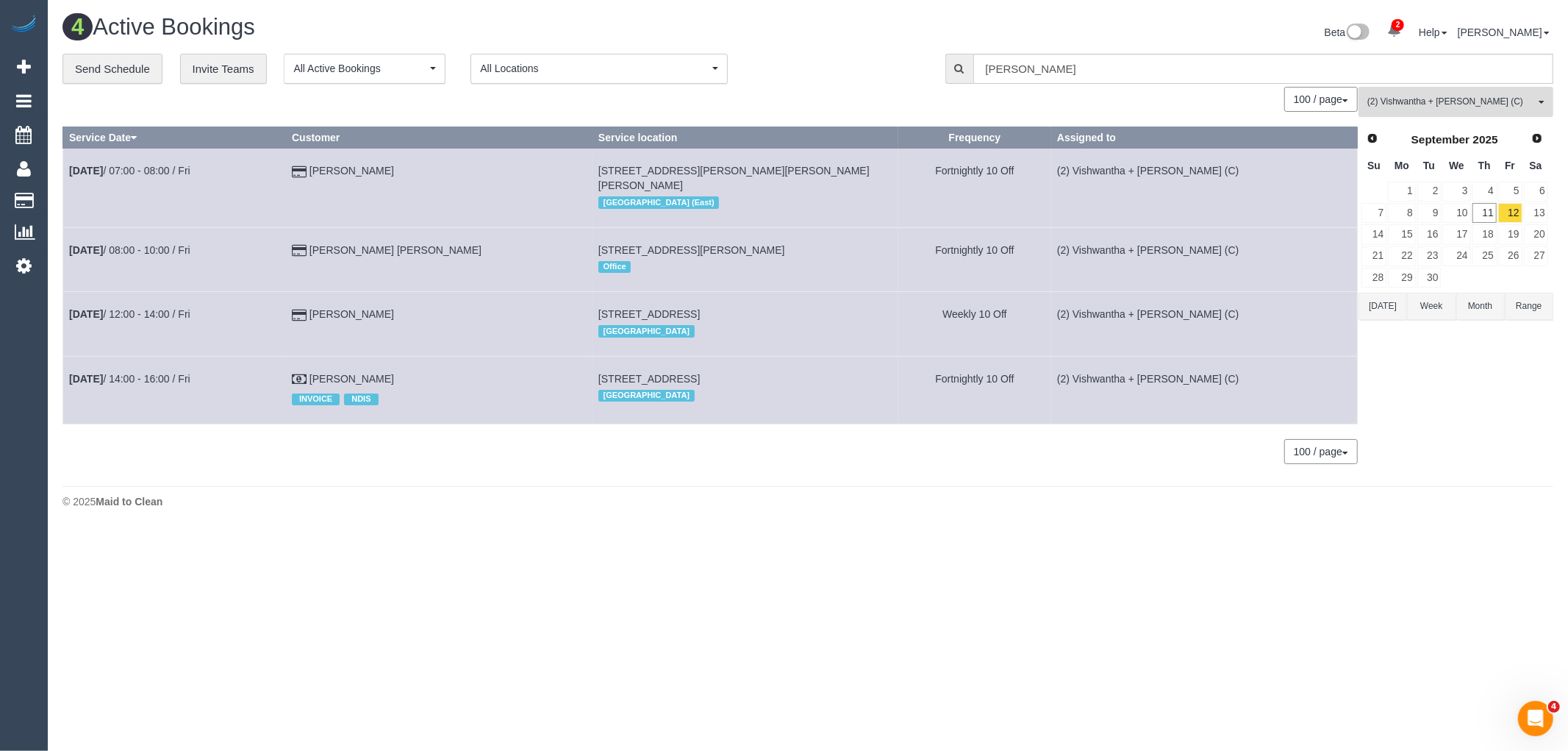
click at [1488, 104] on span "(2) Vishwantha + [PERSON_NAME] (C)" at bounding box center [1450, 101] width 168 height 13
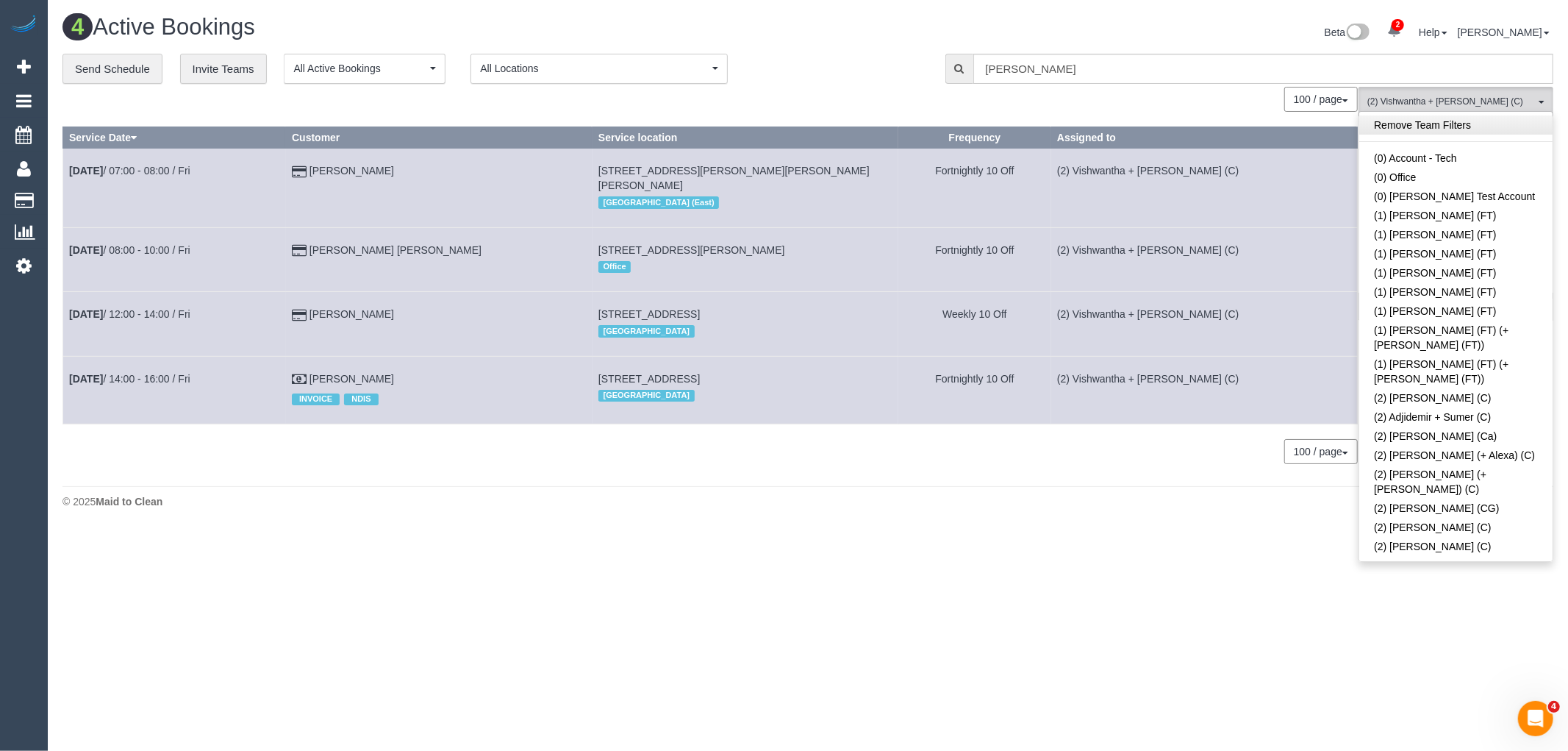
click at [1437, 134] on link "Remove Team Filters" at bounding box center [1455, 125] width 193 height 19
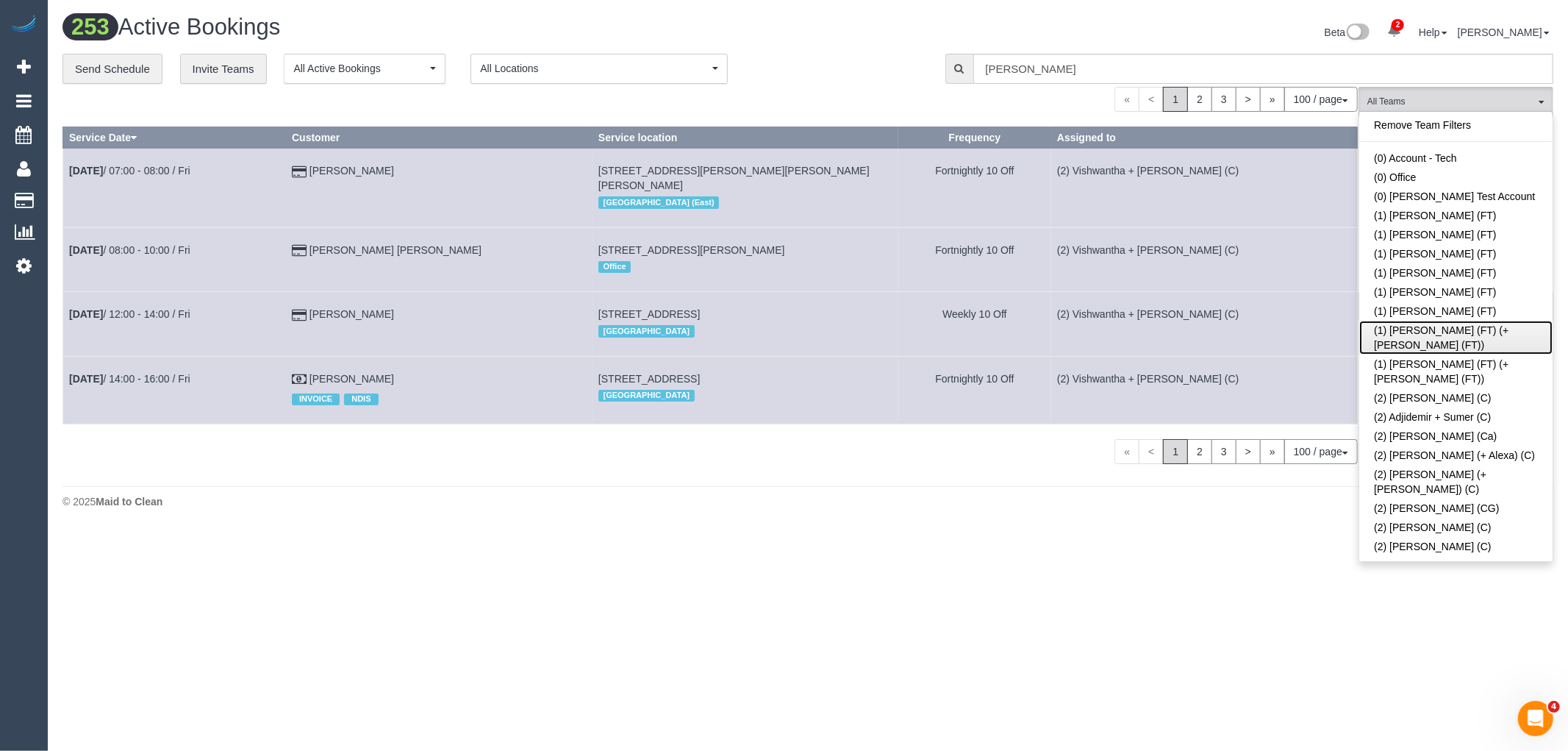
click at [1443, 329] on link "(1) [PERSON_NAME] (FT) (+[PERSON_NAME] (FT))" at bounding box center [1455, 338] width 193 height 33
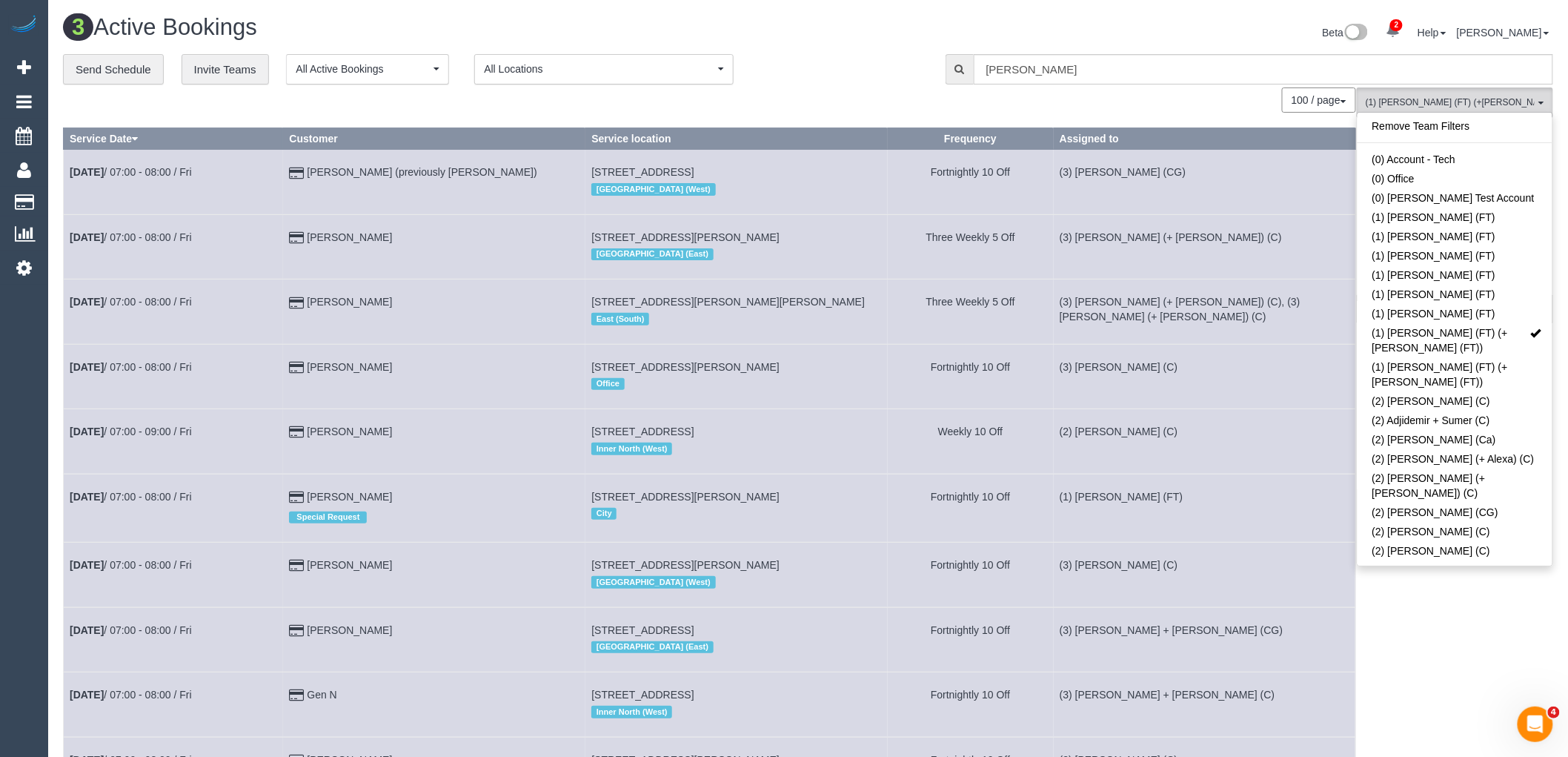
click at [828, 56] on div "**********" at bounding box center [494, 69] width 861 height 31
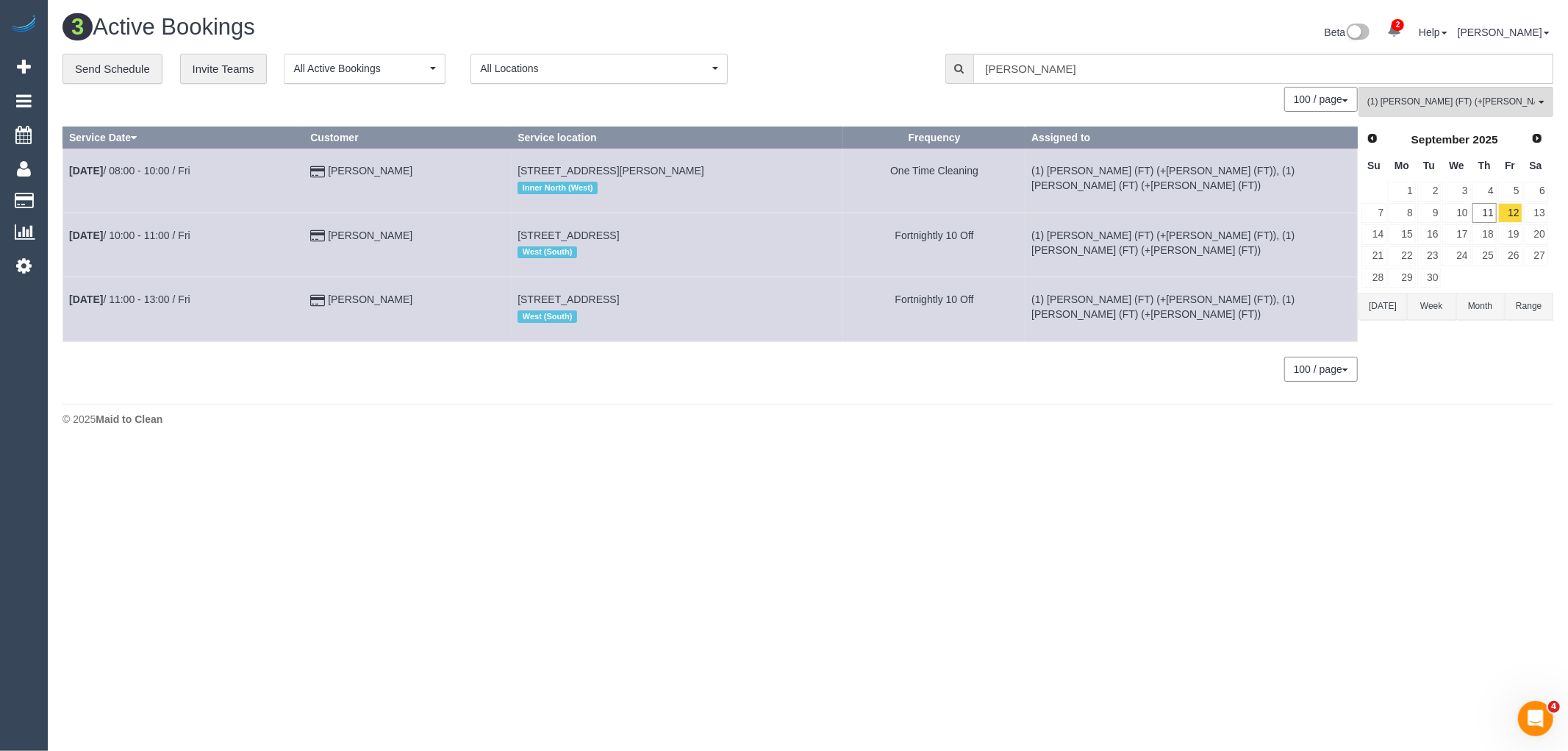
click at [1387, 306] on button "Today" at bounding box center [1382, 306] width 48 height 27
click at [1510, 203] on link "12" at bounding box center [1509, 213] width 25 height 20
click at [1483, 221] on link "11" at bounding box center [1484, 213] width 25 height 20
click at [1511, 213] on link "12" at bounding box center [1509, 213] width 25 height 20
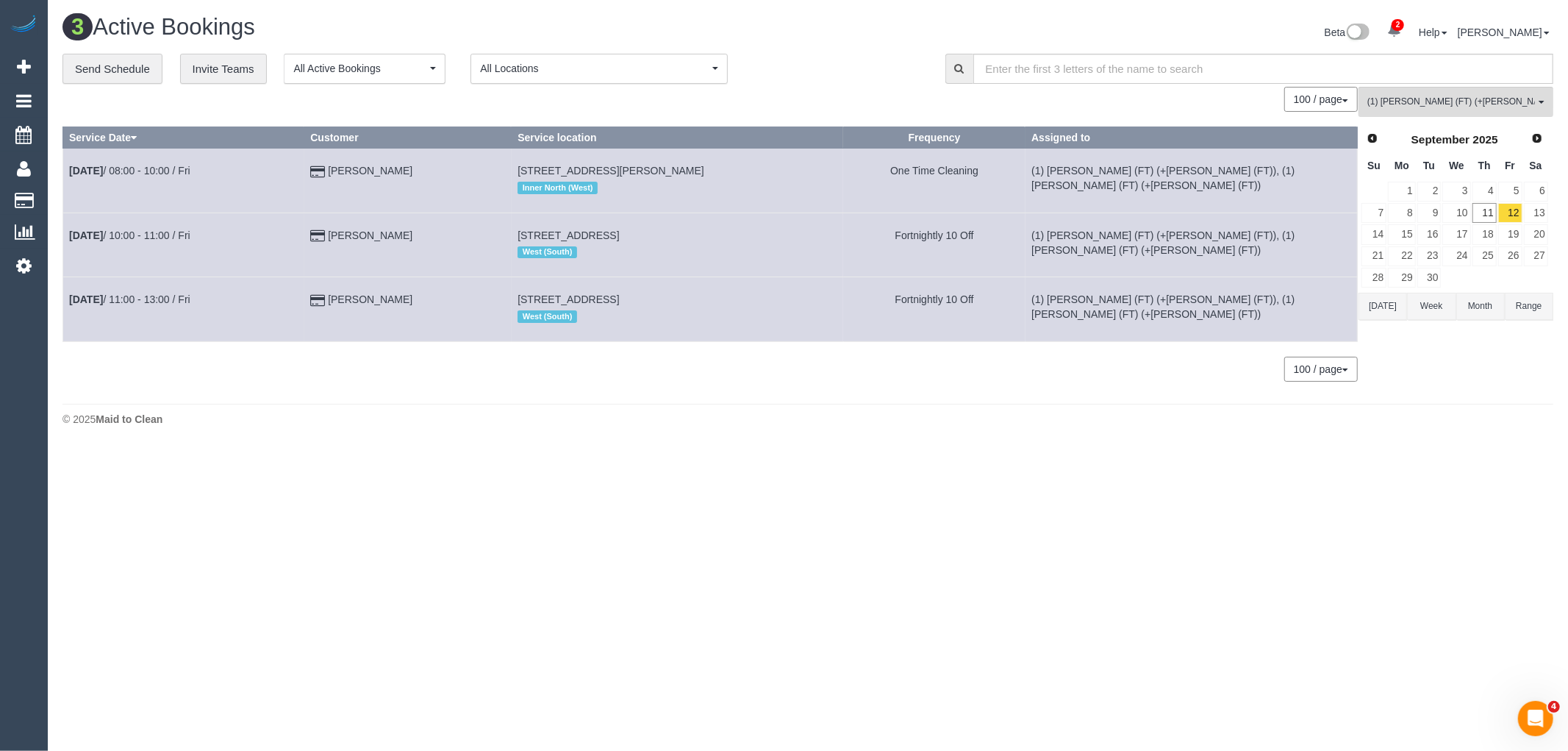
click at [493, 750] on body "2 Beta Your Notifications You have 0 alerts × You have 2 to charge for 11/09/20…" at bounding box center [784, 375] width 1568 height 751
click at [503, 702] on body "2 Beta Your Notifications You have 0 alerts × You have 2 to charge for 11/09/20…" at bounding box center [784, 375] width 1568 height 751
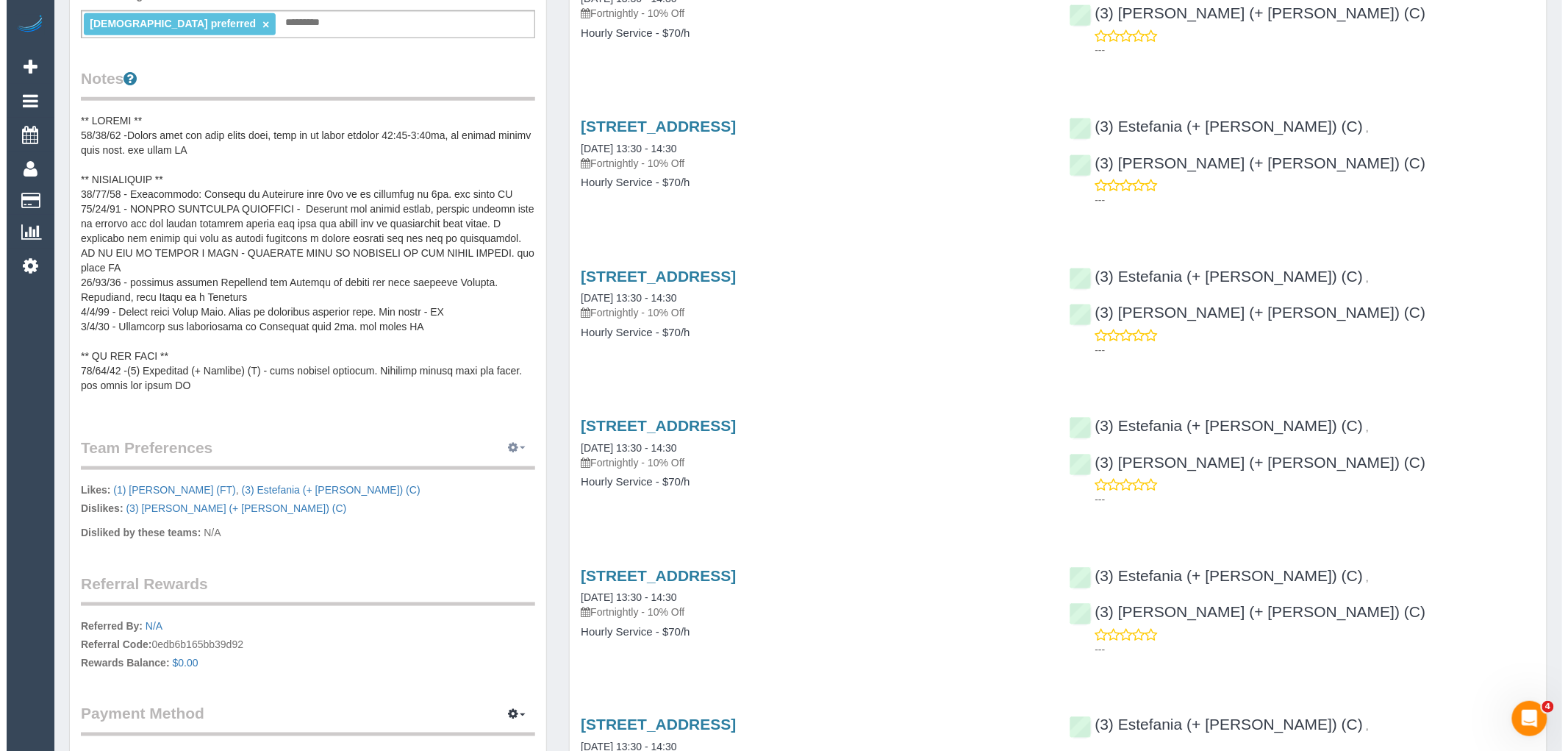
scroll to position [614, 0]
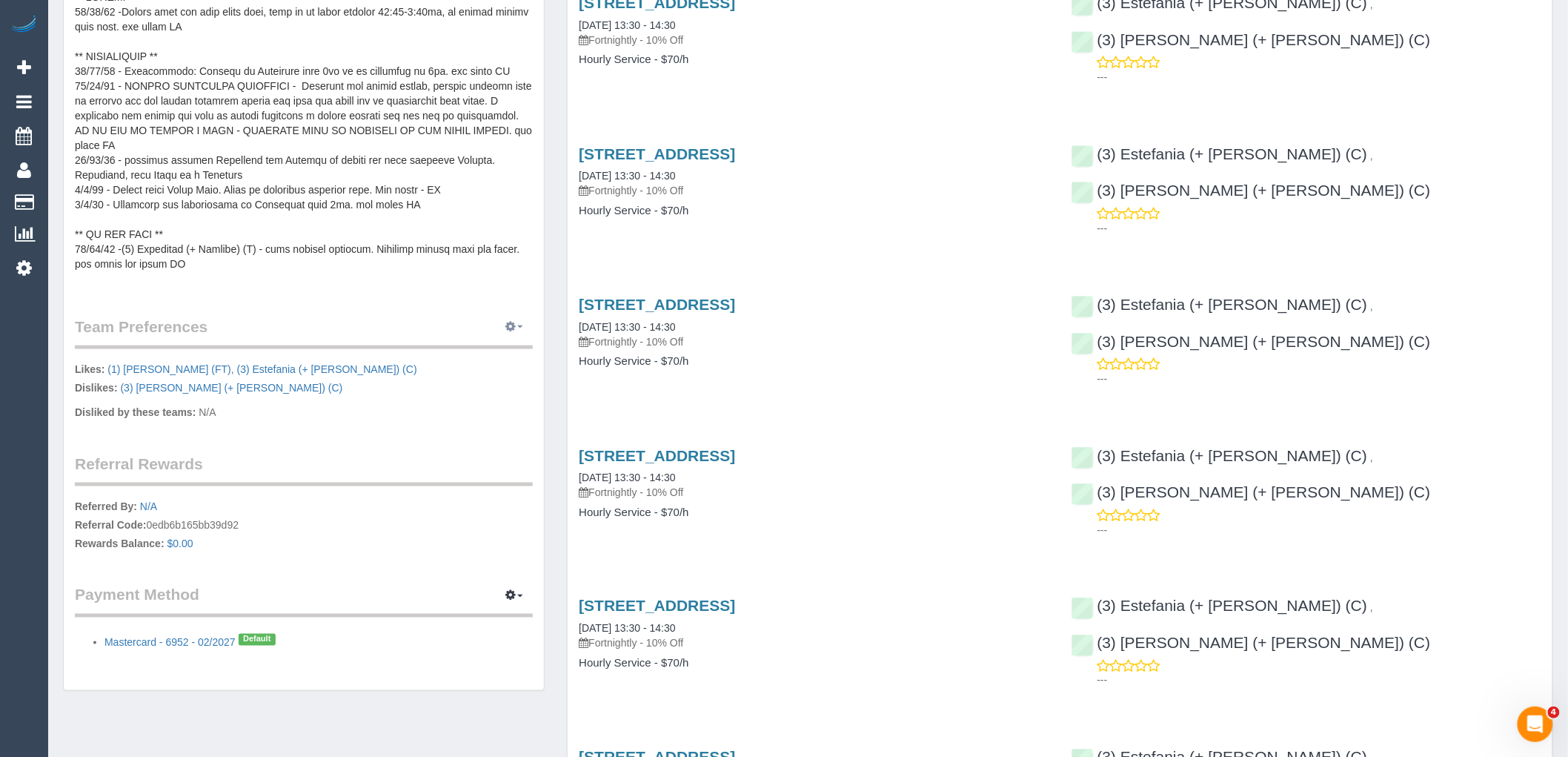
click at [514, 327] on icon "button" at bounding box center [510, 326] width 10 height 9
click at [489, 358] on link "Manage Preferences" at bounding box center [468, 353] width 126 height 19
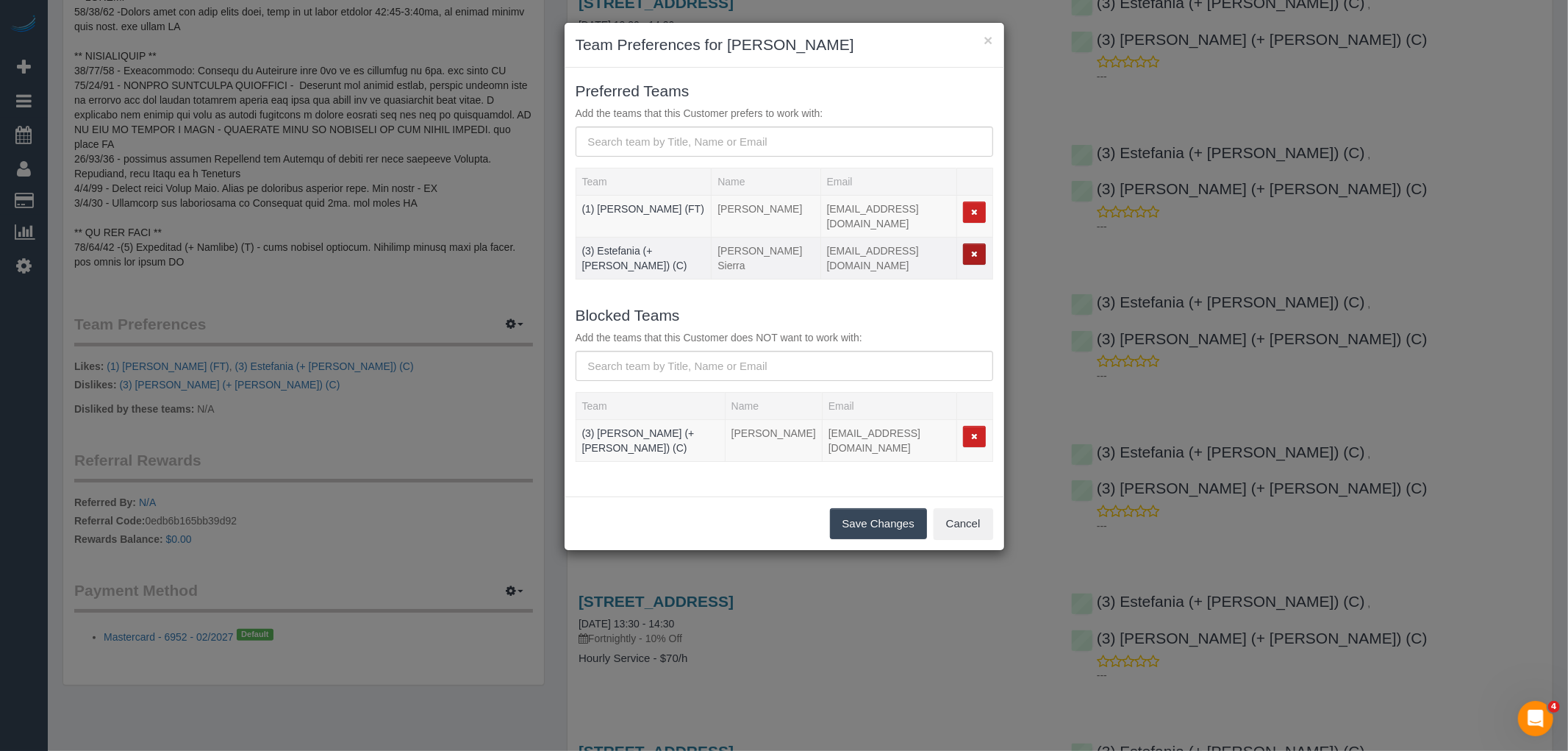
click at [972, 250] on icon "button" at bounding box center [973, 254] width 7 height 8
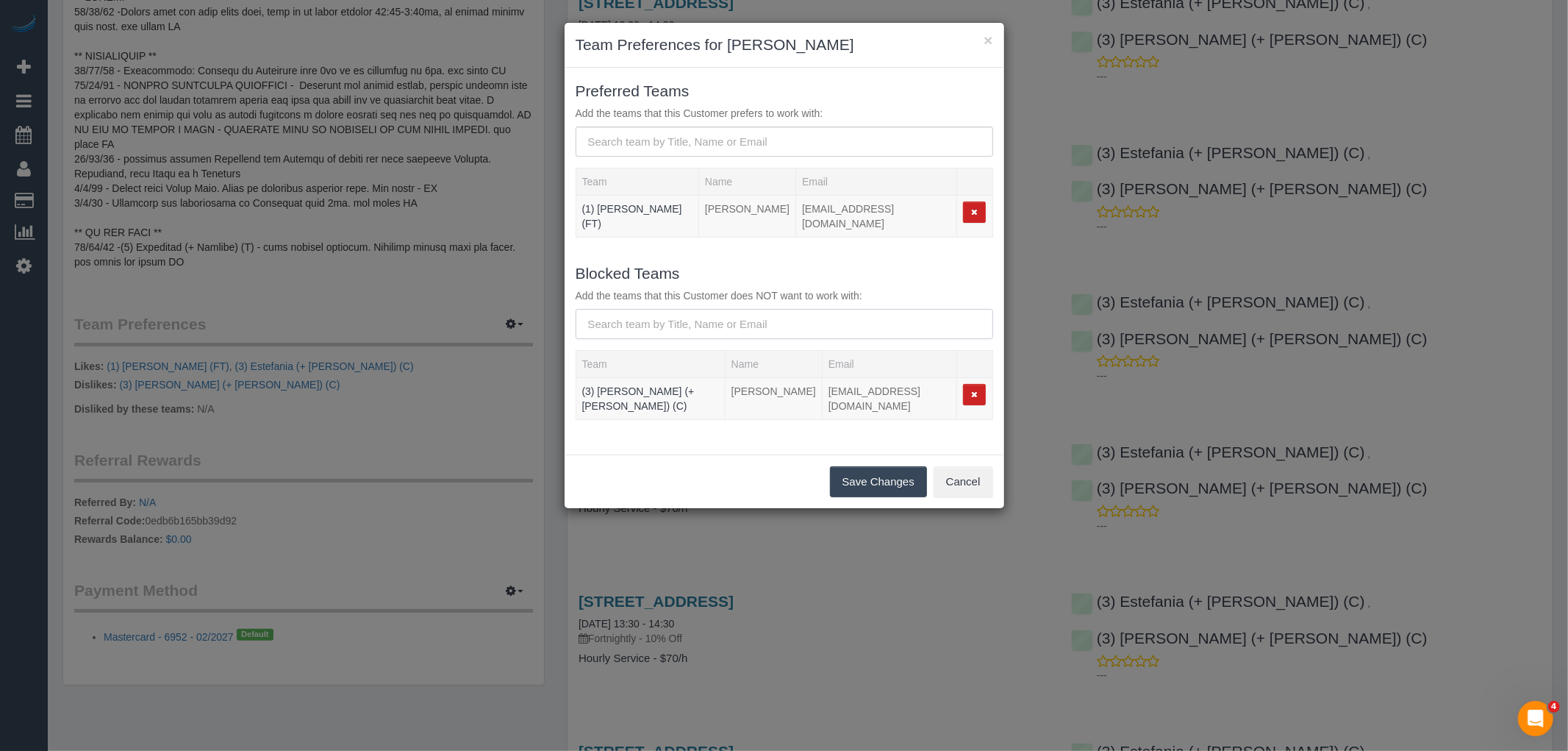
click at [637, 319] on input "text" at bounding box center [783, 324] width 417 height 30
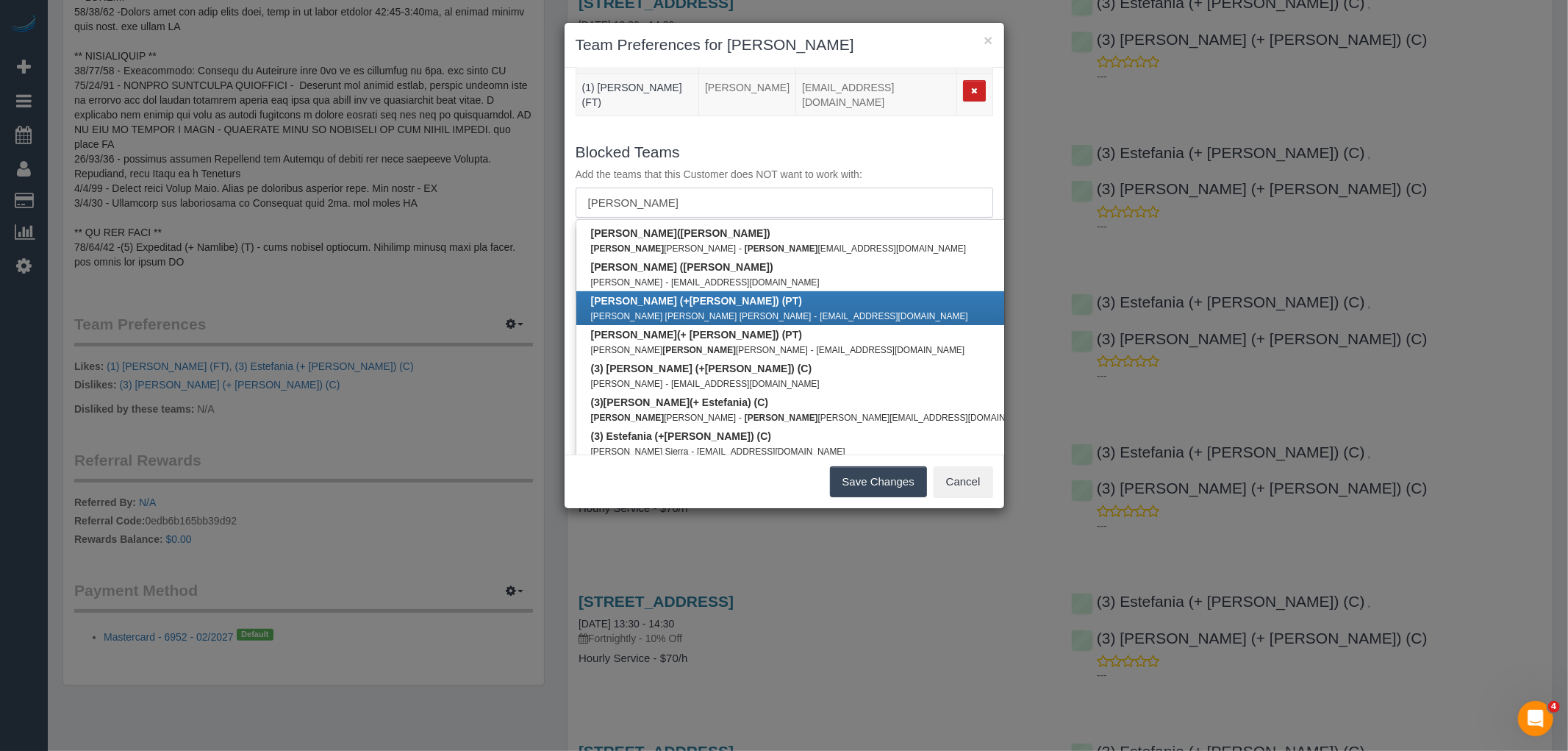
scroll to position [138, 0]
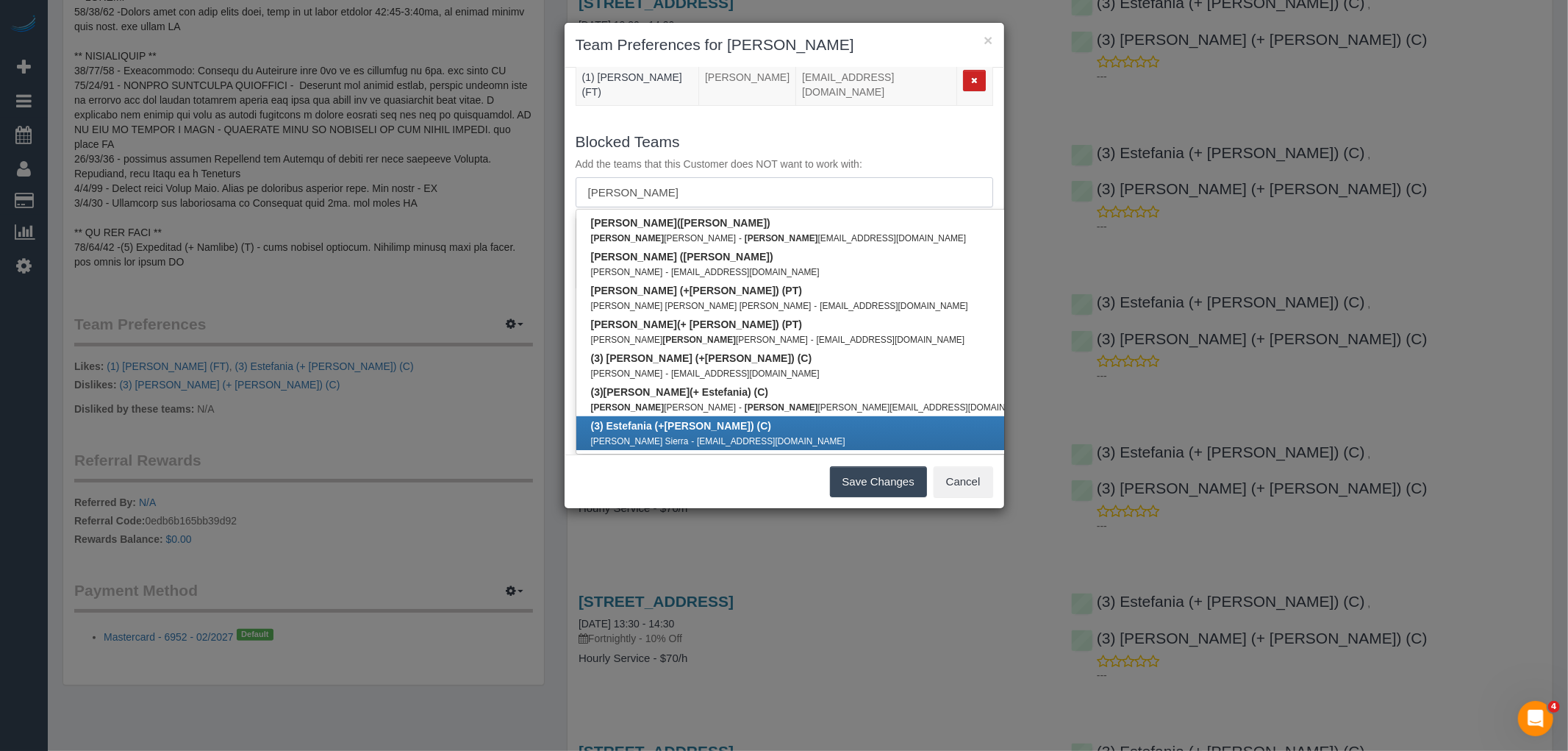
type input "juliana"
click at [738, 416] on link "(3) Estefania (+ Juliana ) (C) Estefania Tabares Sierra - tabaressierra@gmail.c…" at bounding box center [813, 433] width 476 height 33
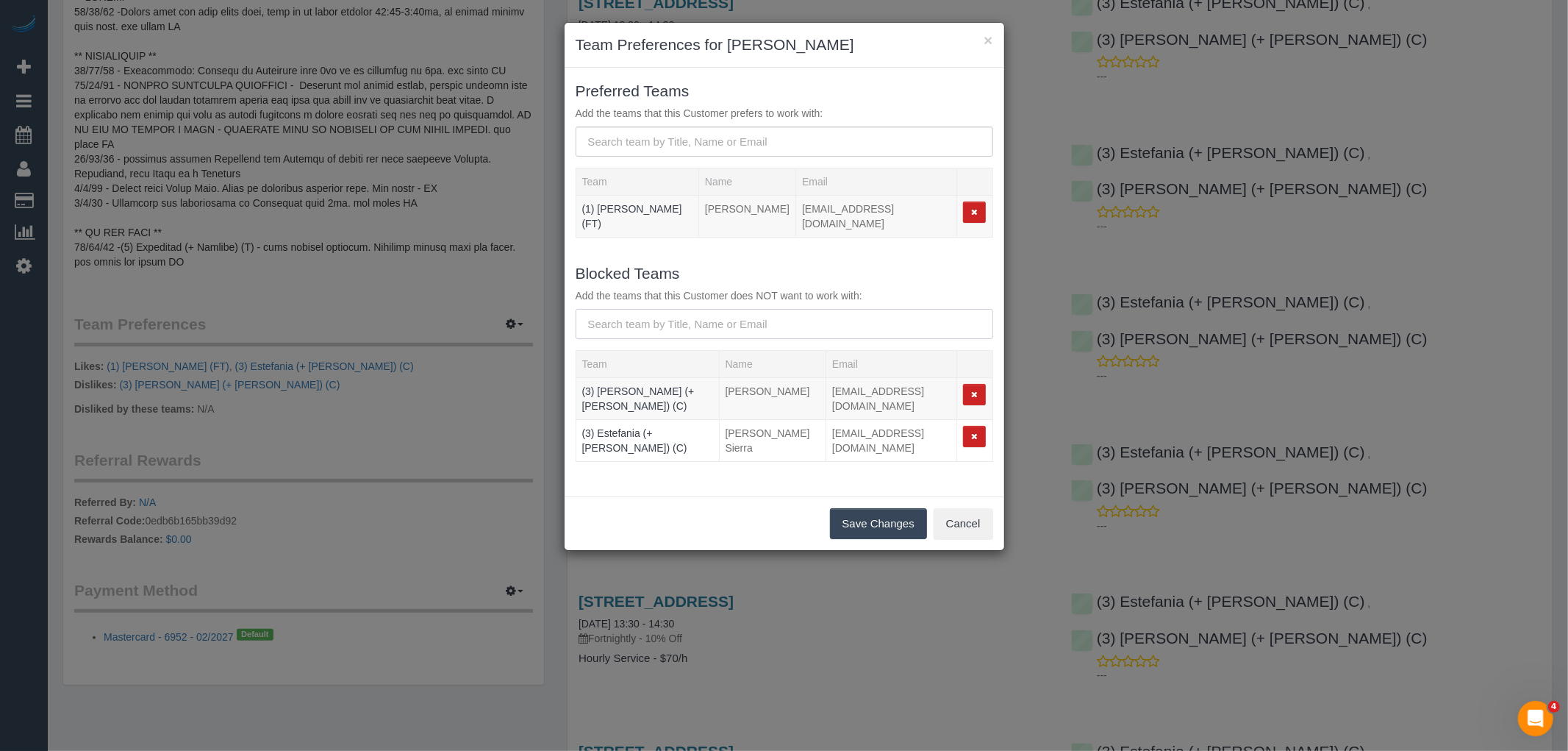
scroll to position [0, 0]
click at [674, 317] on input "text" at bounding box center [783, 324] width 417 height 30
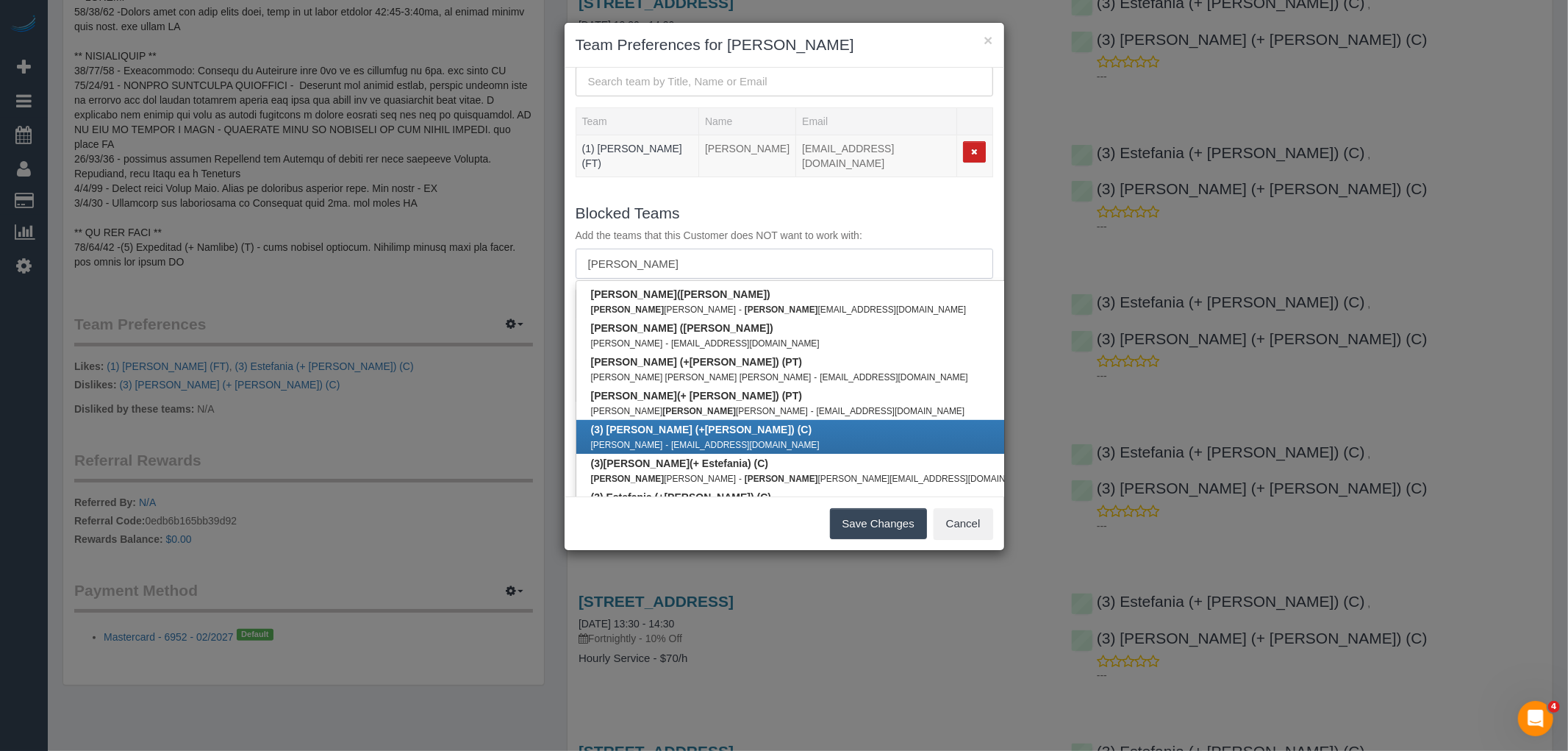
scroll to position [89, 0]
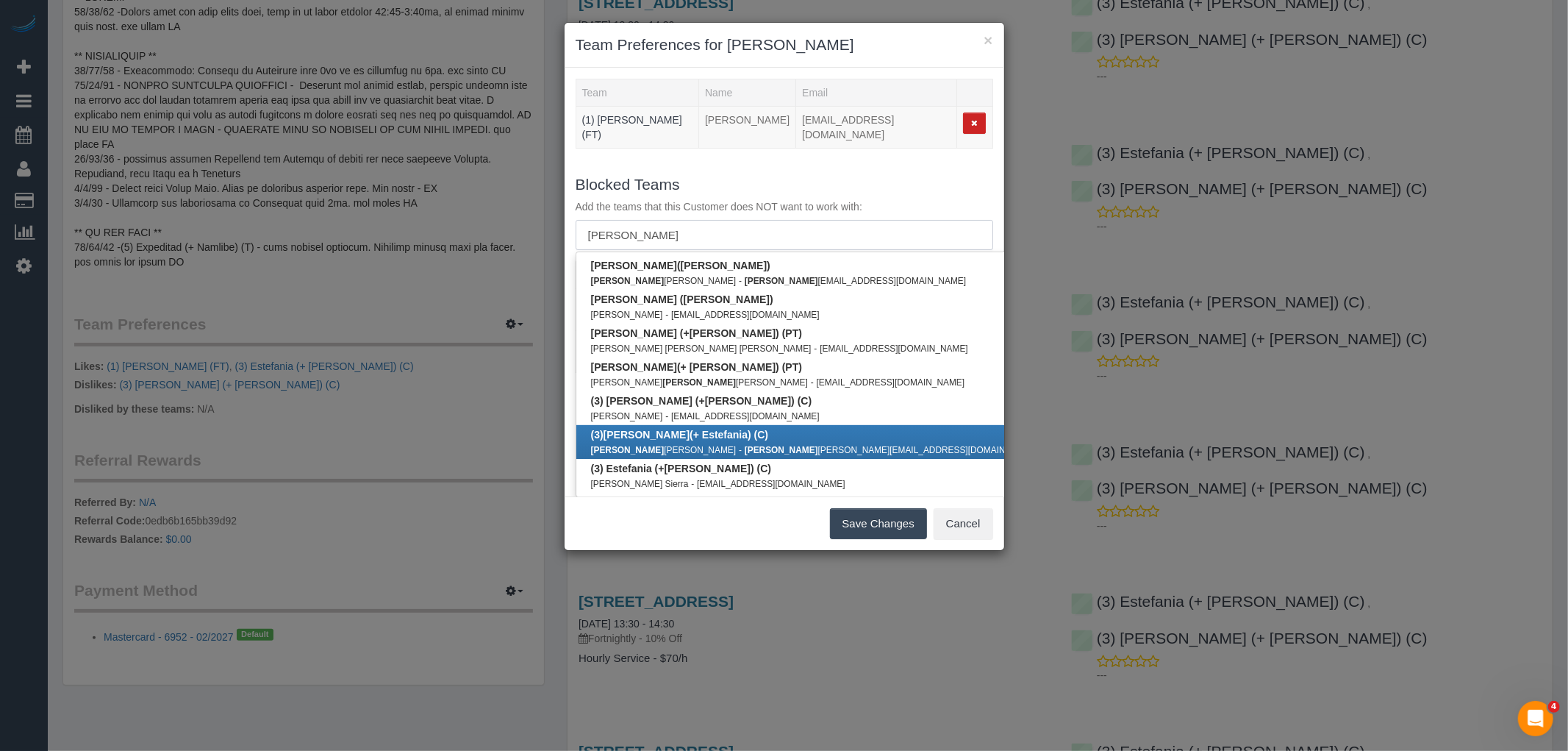
type input "juliana"
click at [733, 429] on link "(3) Juliana (+ Estefania) (C) Juliana Victoria Pena Cruz - juliana cruz.jvc@gma…" at bounding box center [813, 442] width 476 height 33
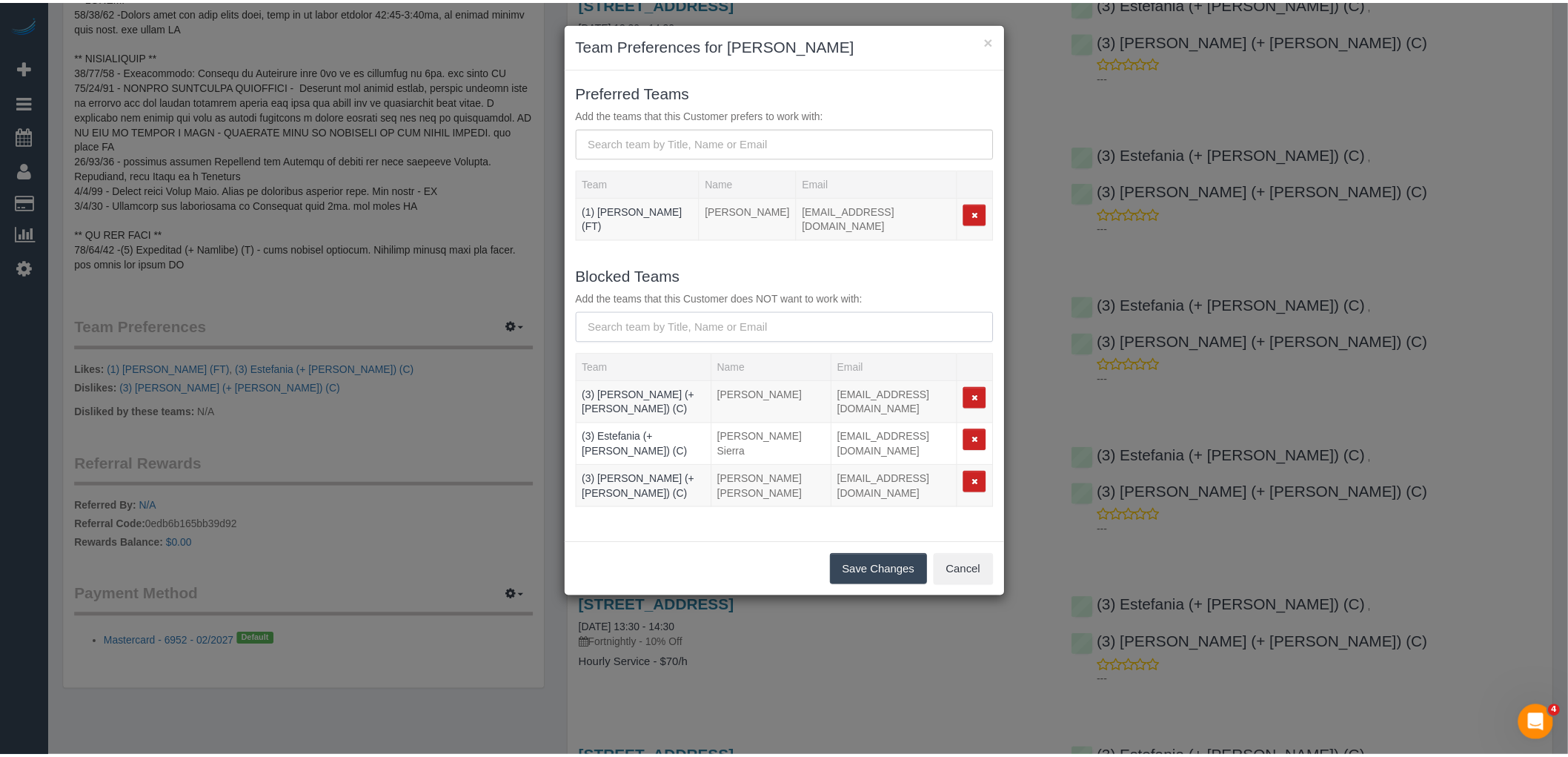
scroll to position [0, 0]
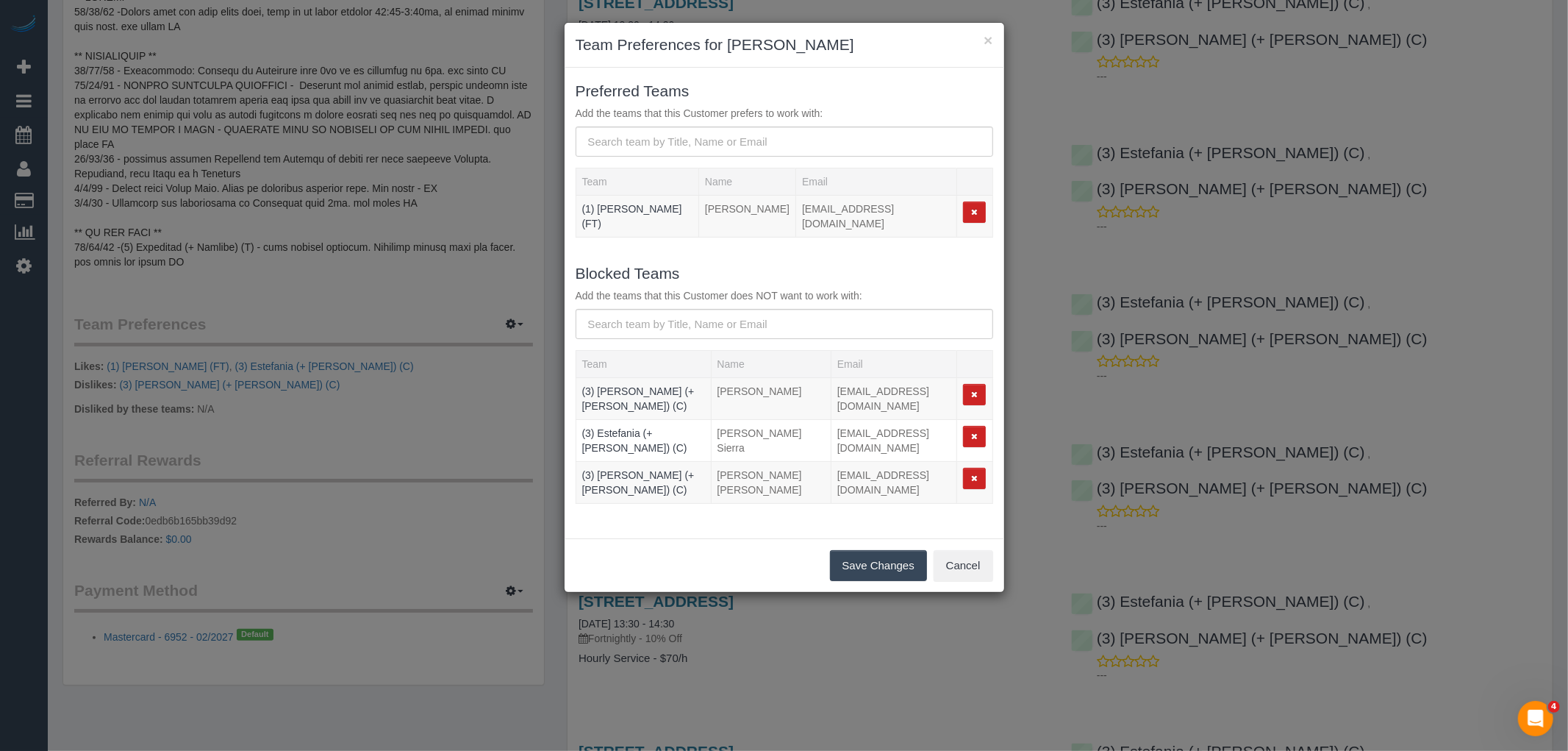
click at [858, 550] on button "Save Changes" at bounding box center [878, 564] width 97 height 30
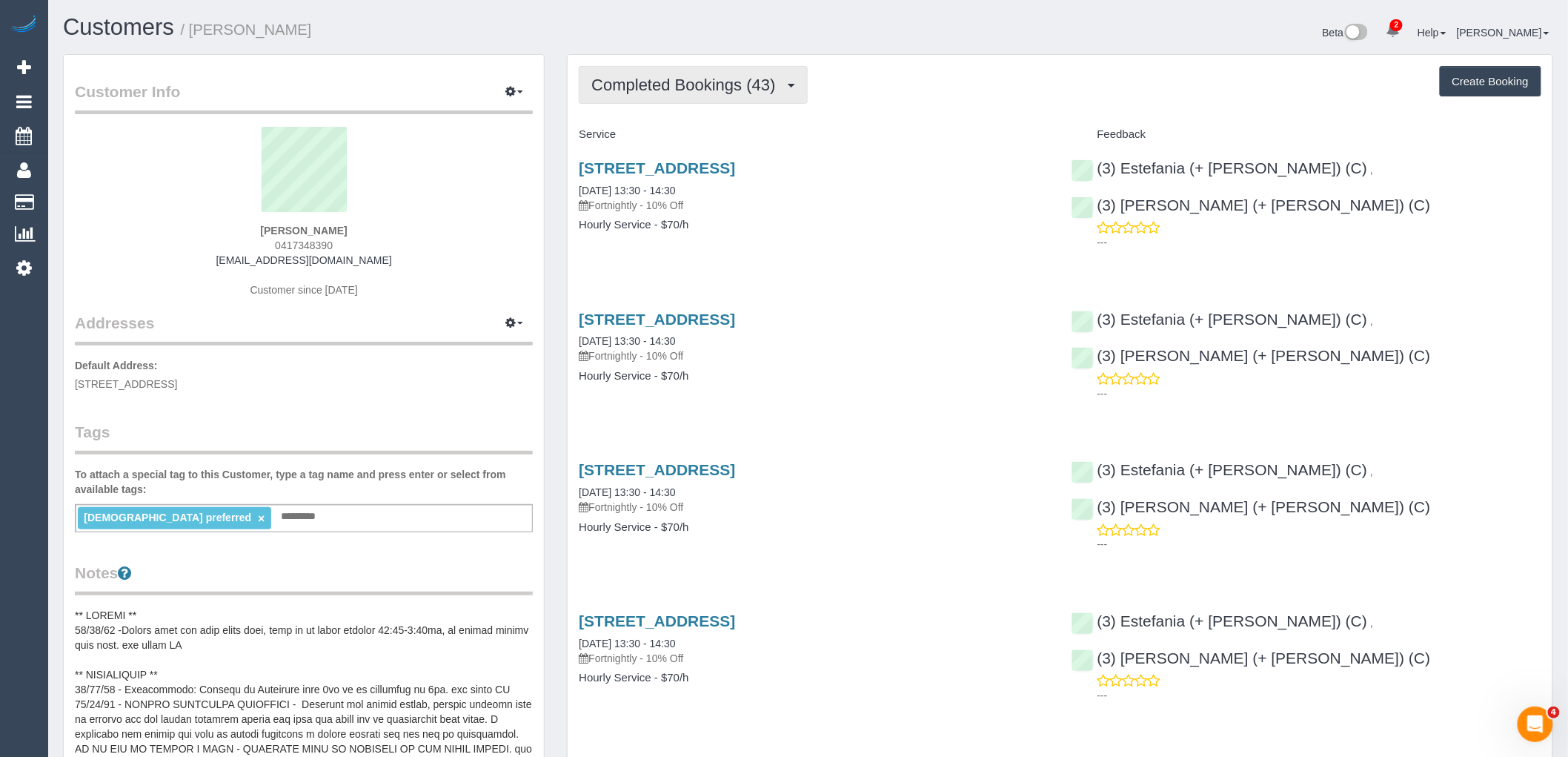
click at [734, 83] on span "Completed Bookings (43)" at bounding box center [687, 84] width 191 height 19
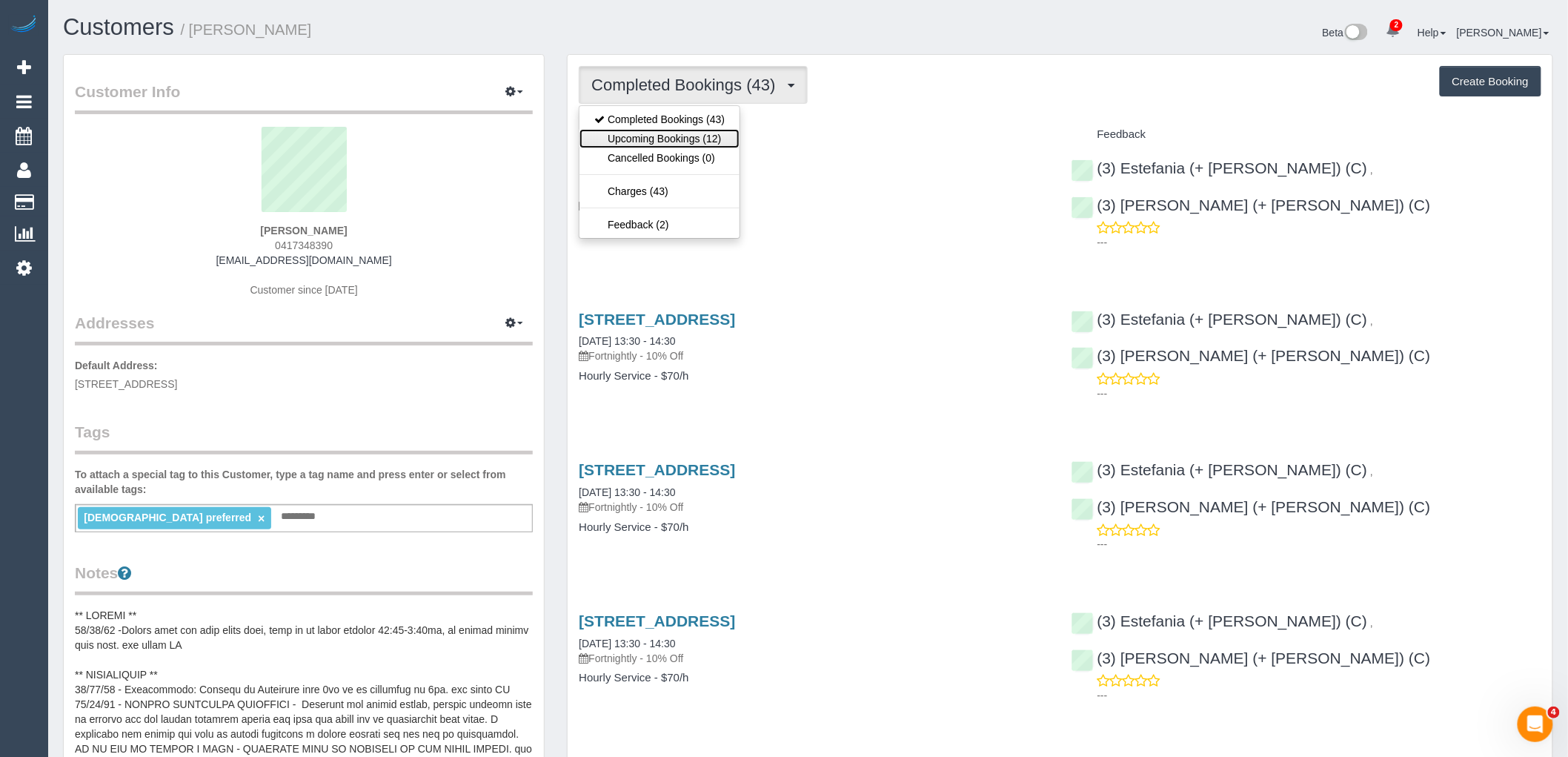
click at [724, 144] on link "Upcoming Bookings (12)" at bounding box center [660, 138] width 160 height 19
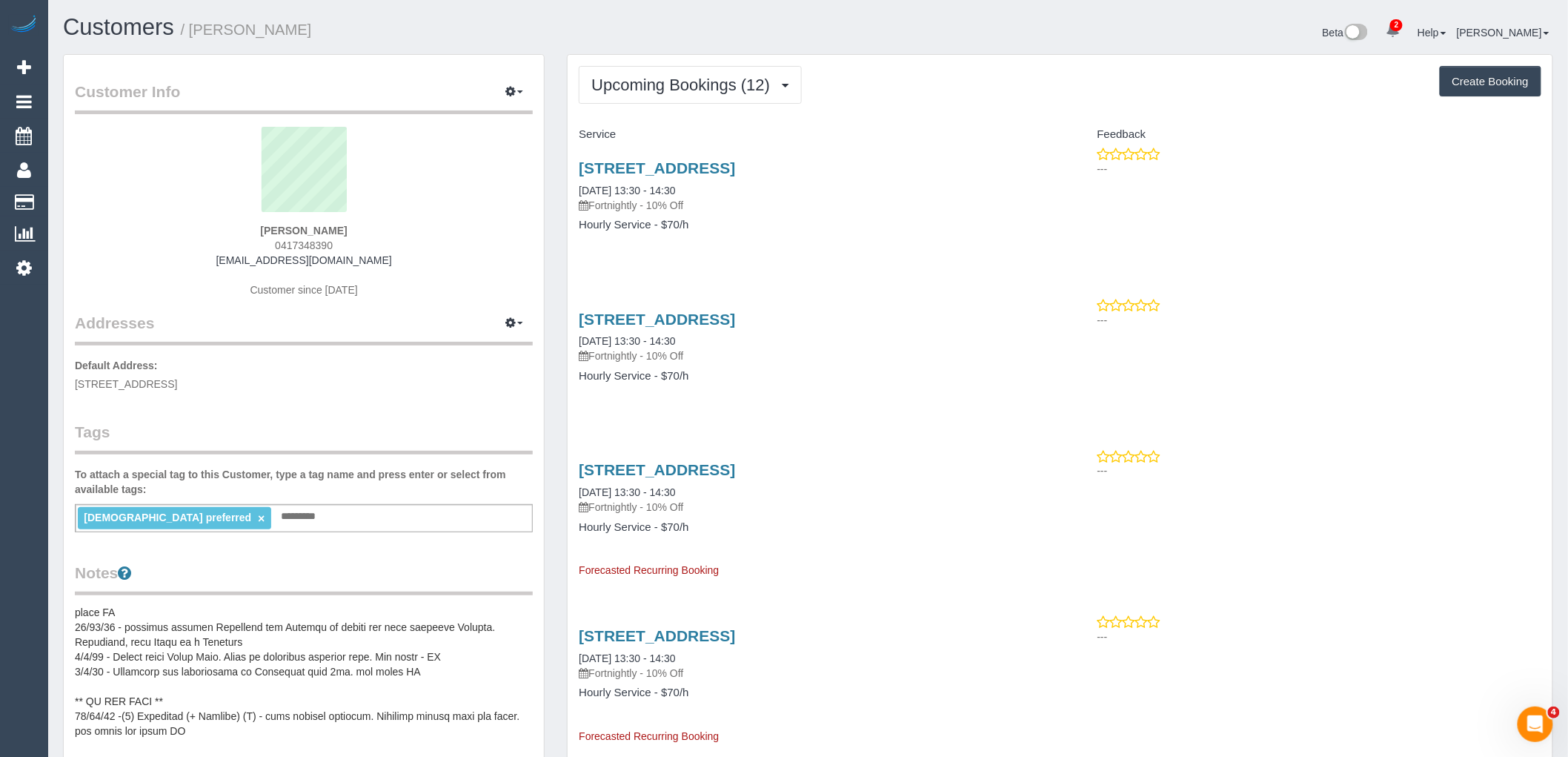
scroll to position [163, 0]
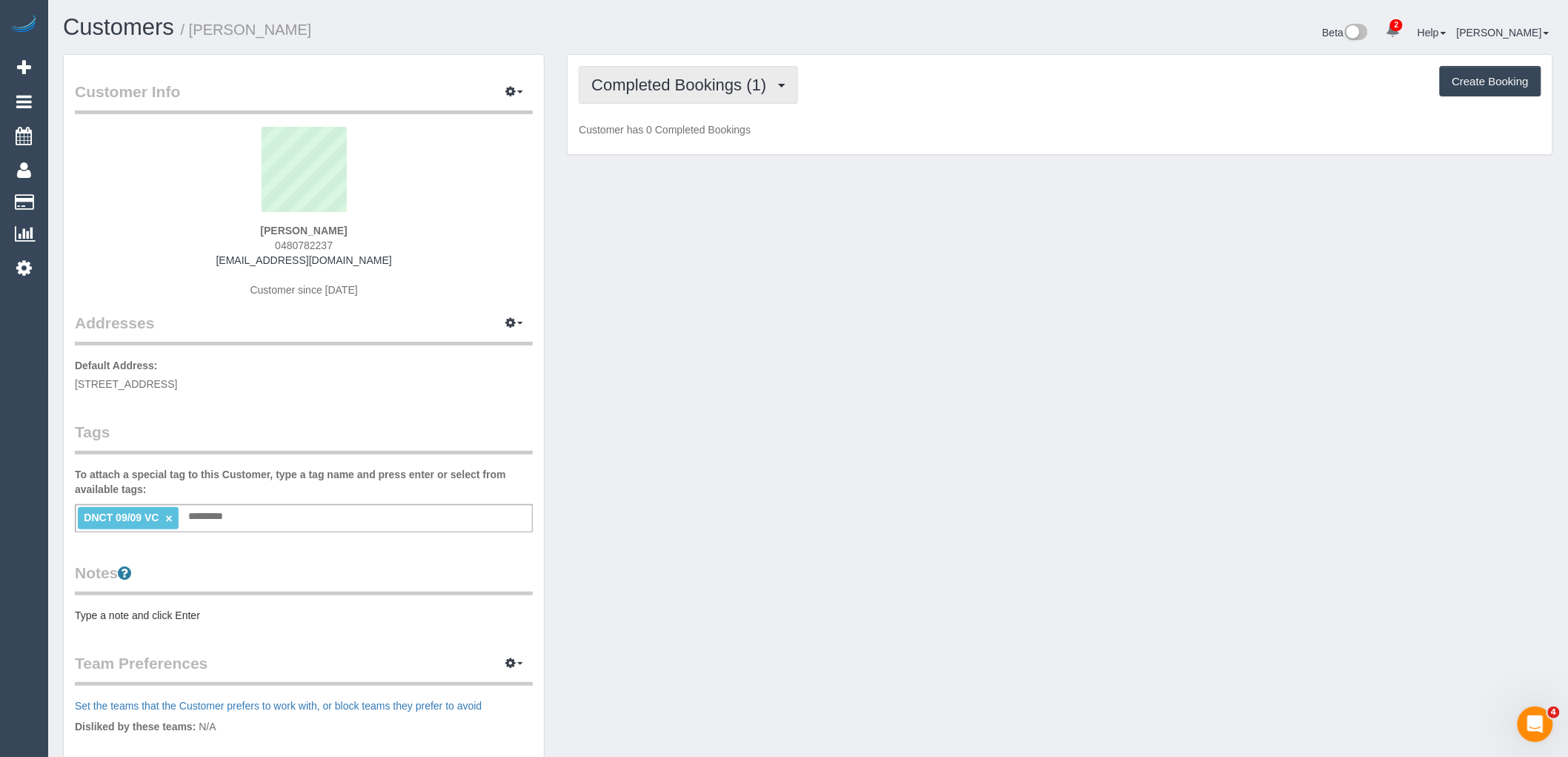
click at [675, 87] on span "Completed Bookings (1)" at bounding box center [683, 84] width 182 height 19
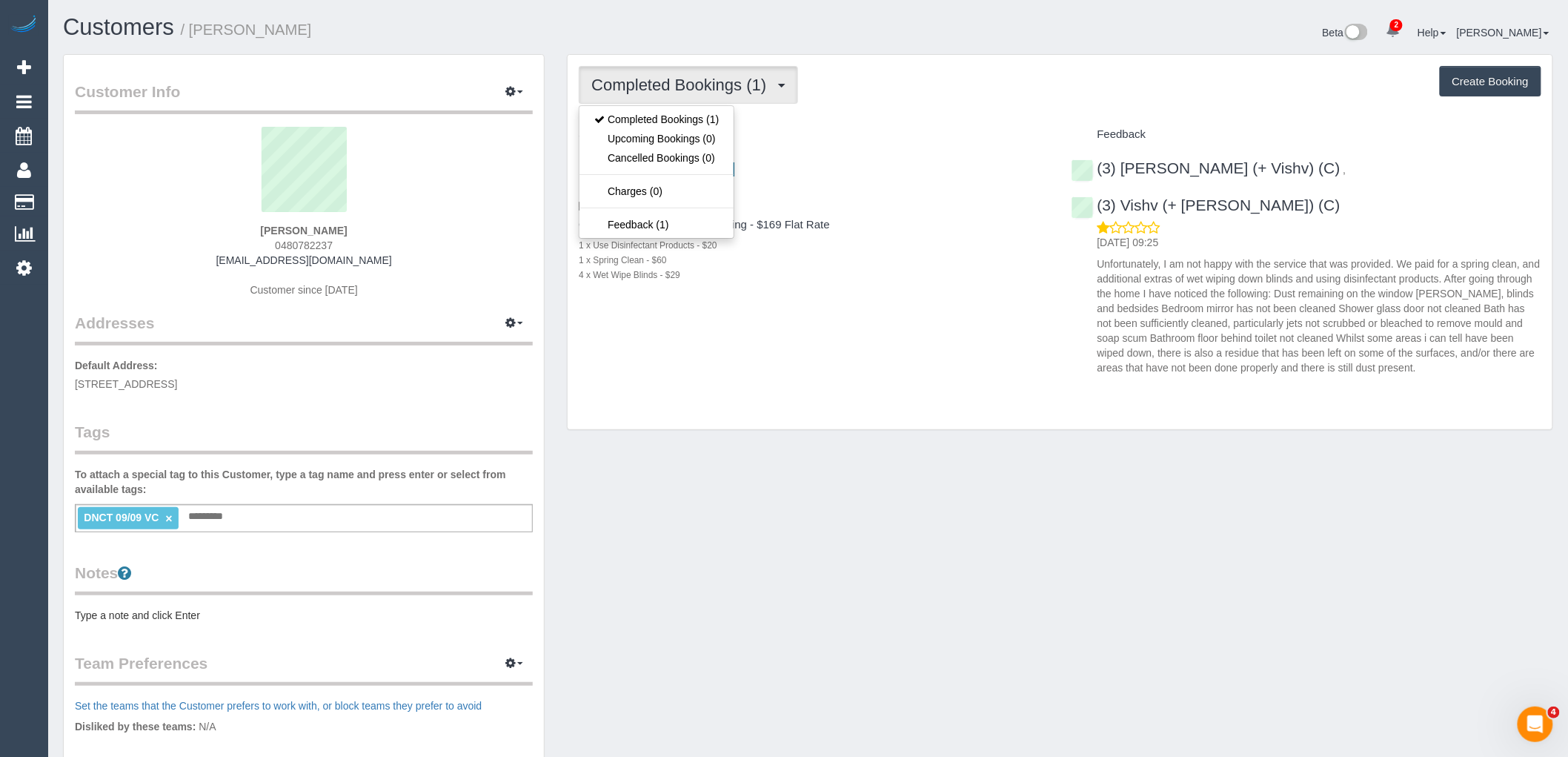
click at [907, 117] on div "Completed Bookings (1) Completed Bookings (1) Upcoming Bookings (0) Cancelled B…" at bounding box center [1060, 241] width 984 height 375
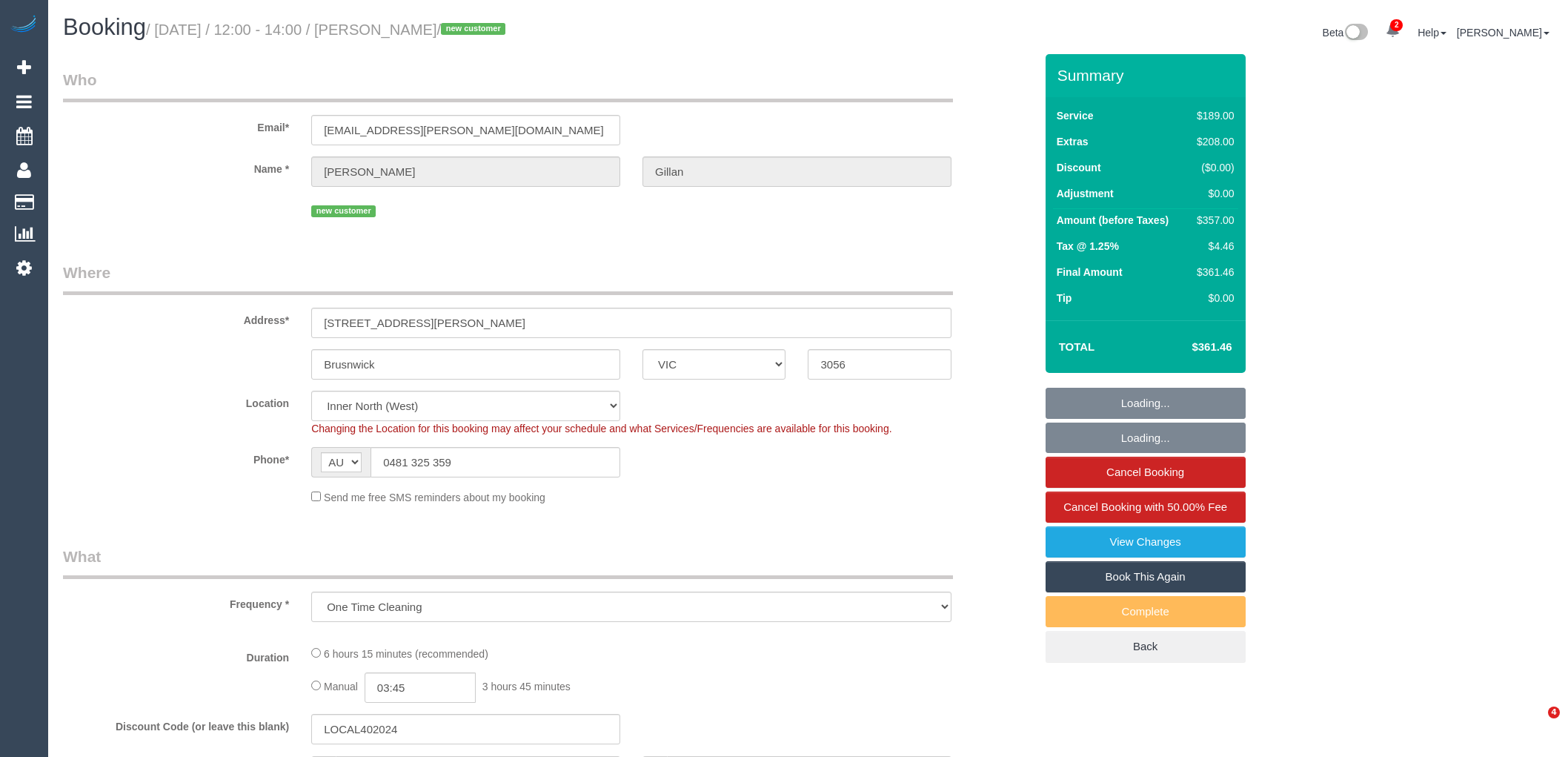
select select "VIC"
select select "object:728"
select select "string:stripe-pm_1S4bqn2GScqysDRVzMpaZfKa"
select select "number:29"
select select "number:15"
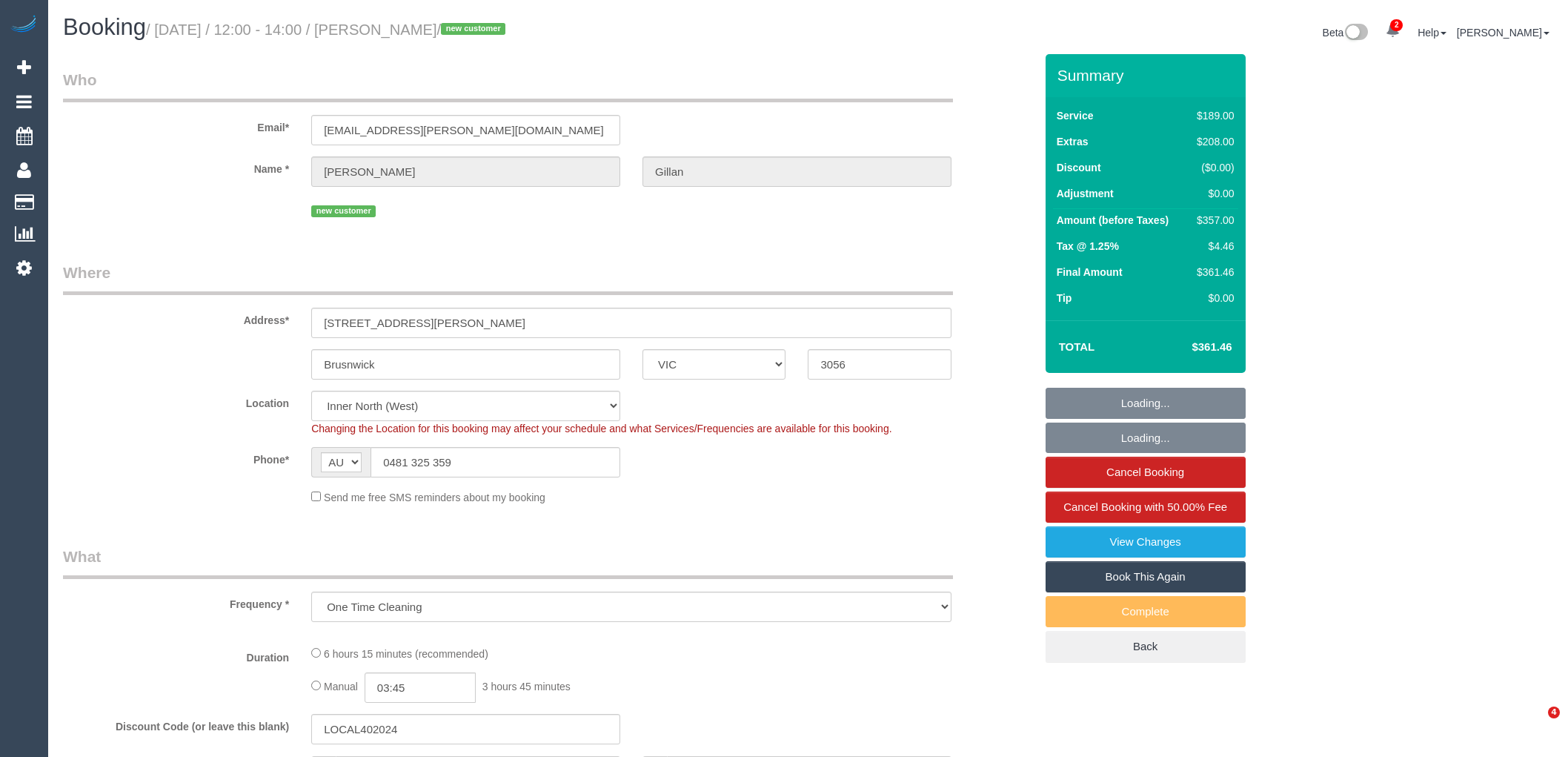
select select "number:19"
select select "number:24"
select select "number:33"
select select "number:26"
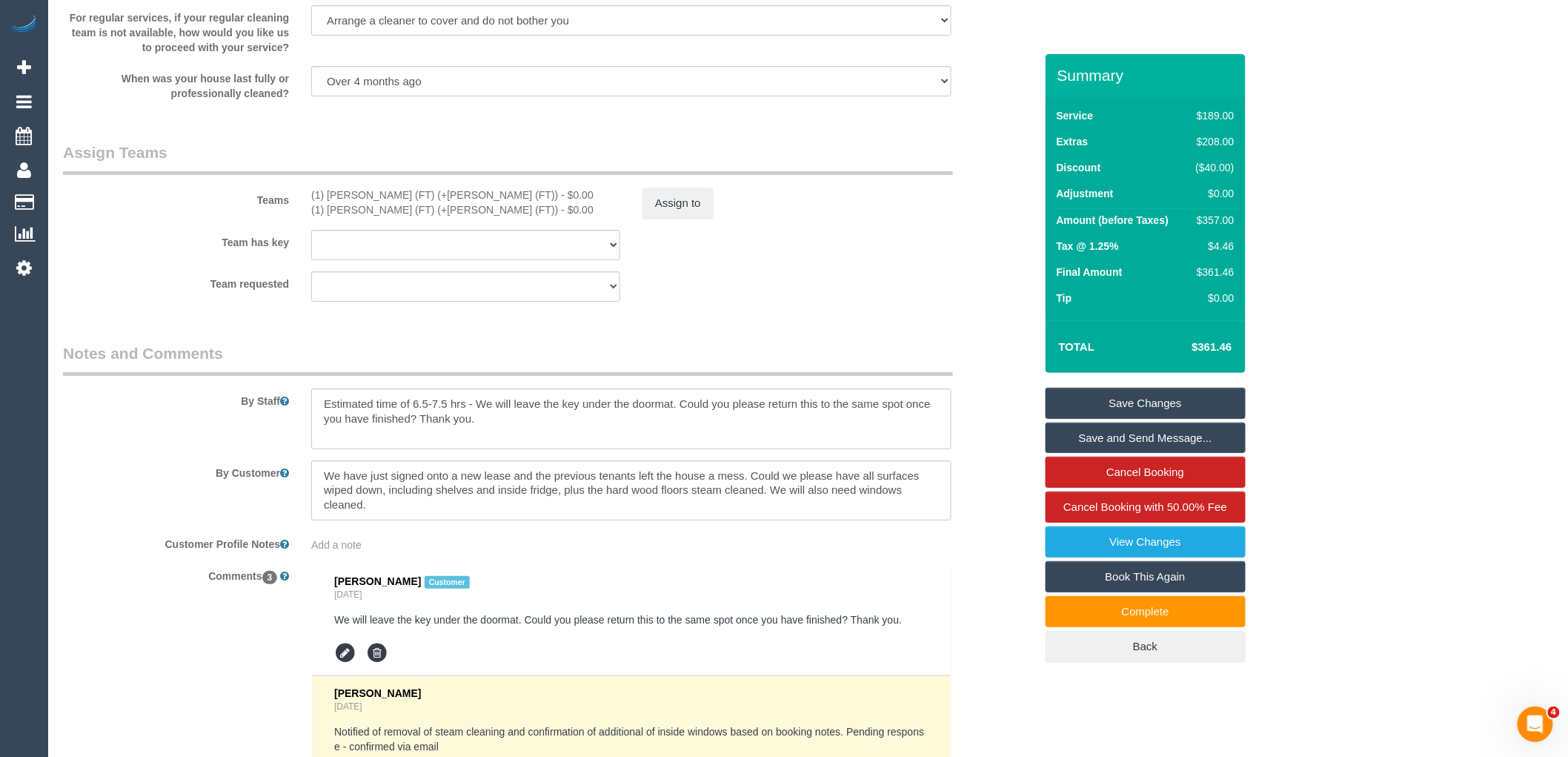
scroll to position [2140, 0]
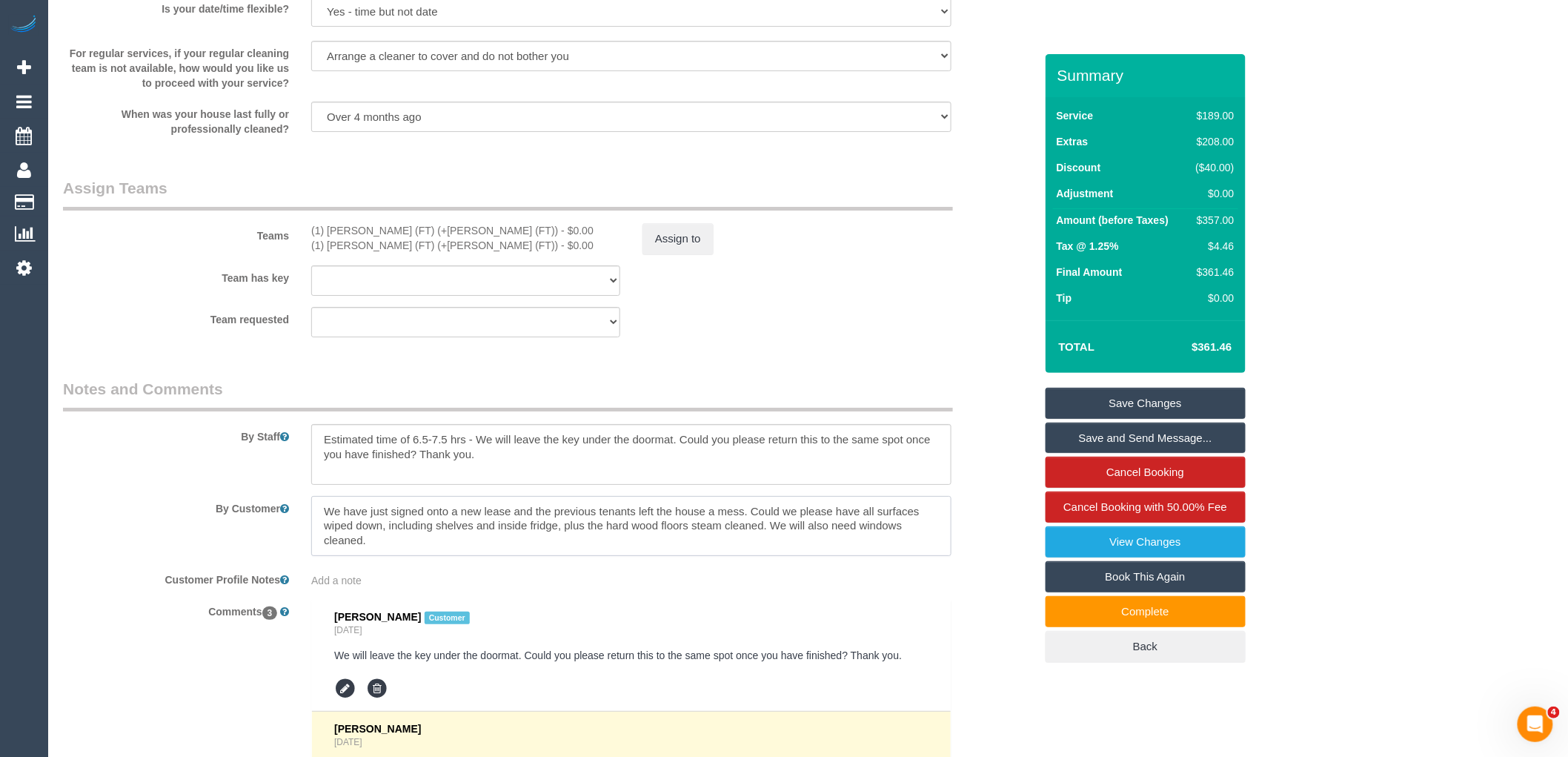
drag, startPoint x: 764, startPoint y: 542, endPoint x: 661, endPoint y: 541, distance: 103.0
click at [661, 541] on textarea at bounding box center [631, 525] width 640 height 60
click at [565, 556] on textarea at bounding box center [631, 525] width 640 height 60
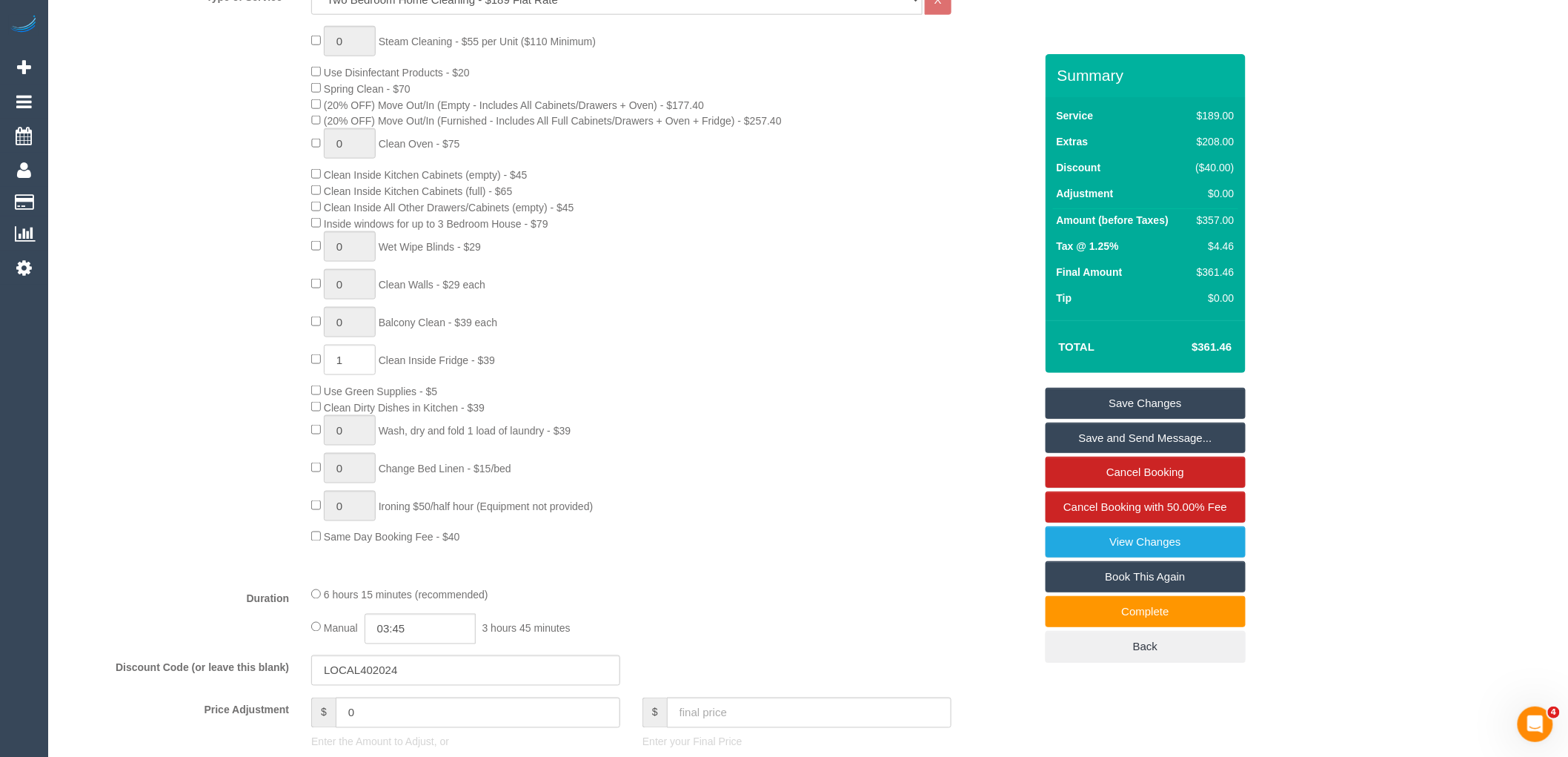
scroll to position [412, 0]
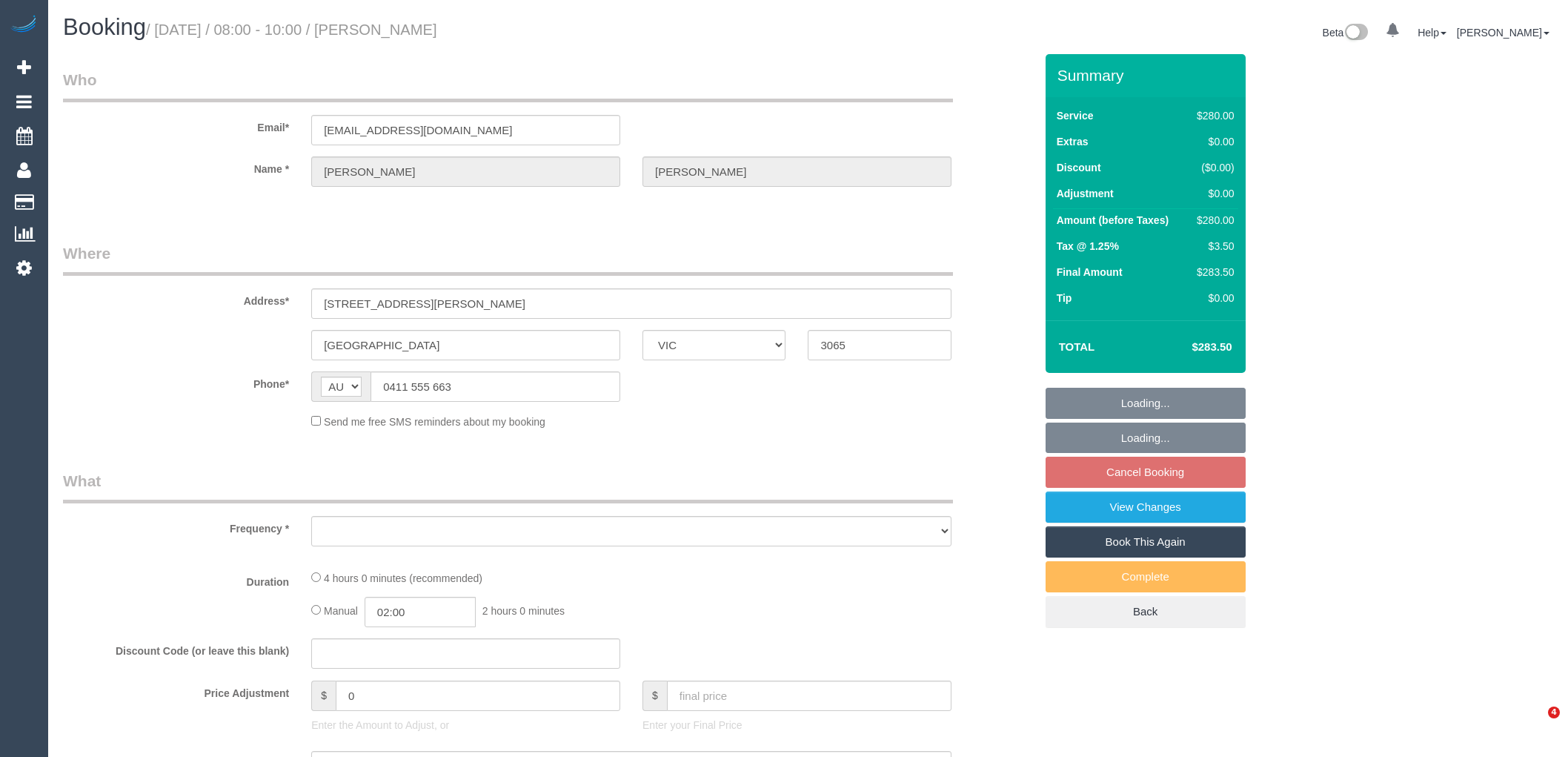
select select "VIC"
select select "object:589"
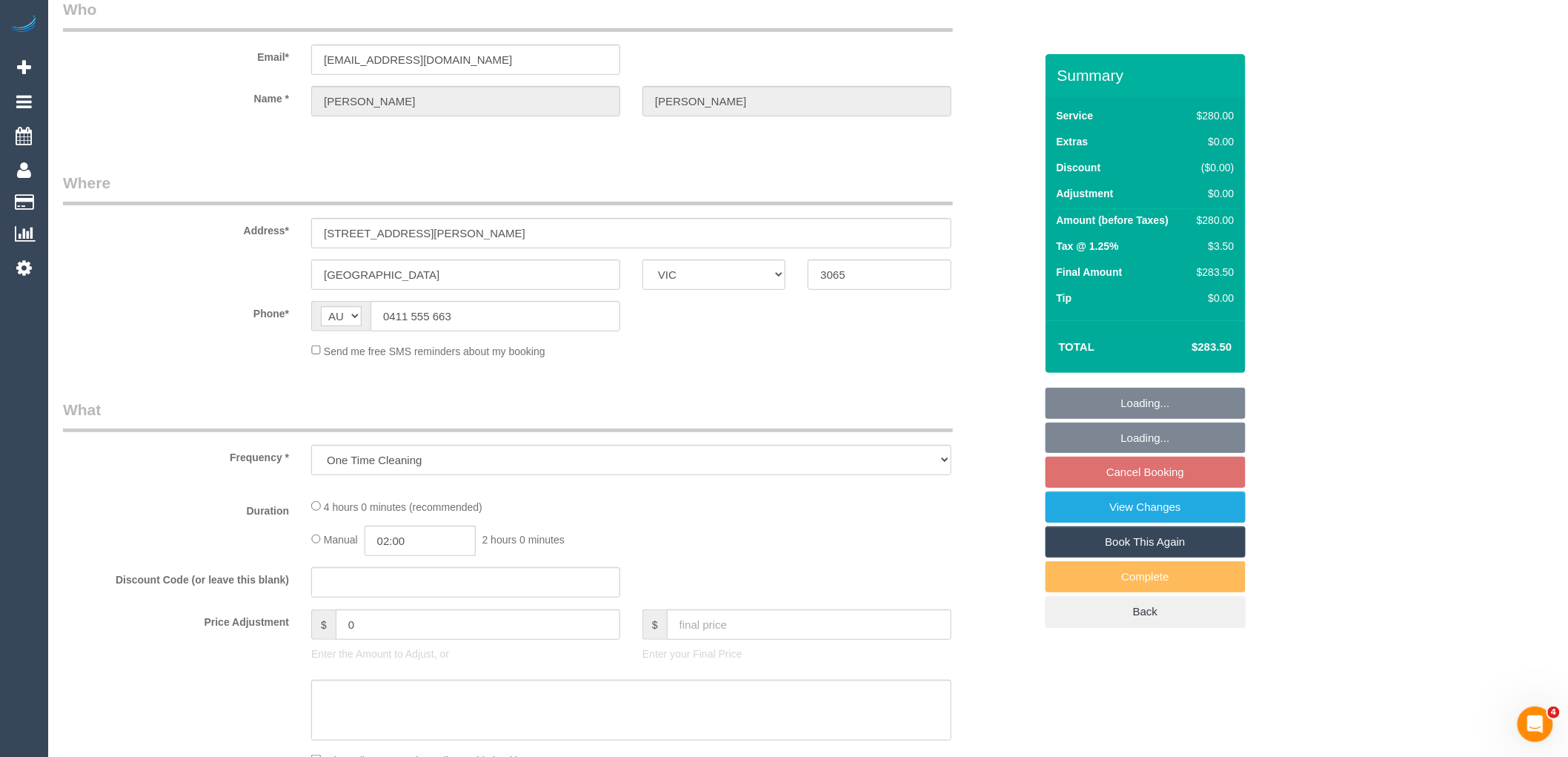
select select "240"
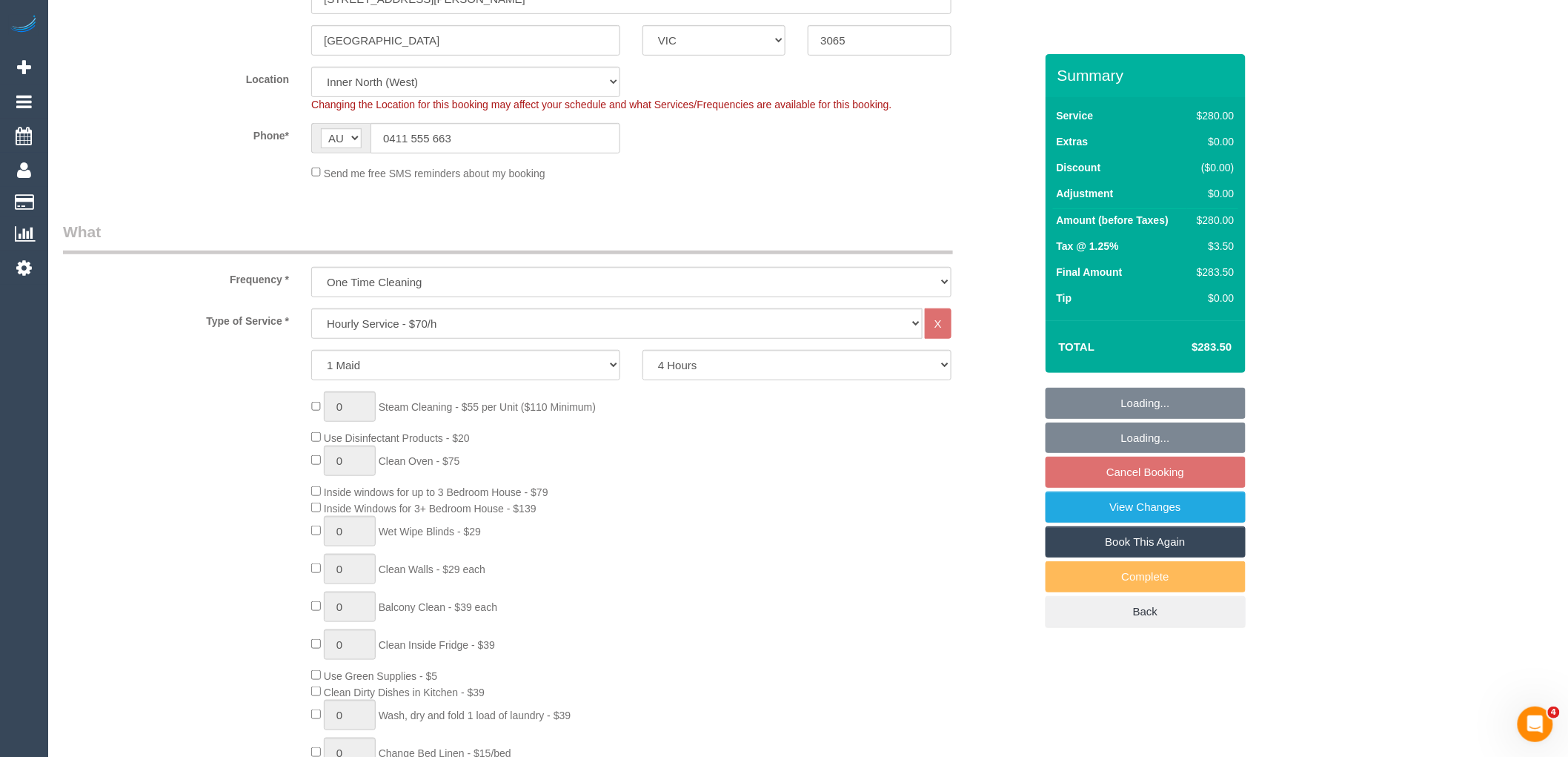
select select "string:stripe-pm_1PJ2XC2GScqysDRVwDH1K4qt"
select select "number:28"
select select "number:14"
select select "number:19"
select select "number:24"
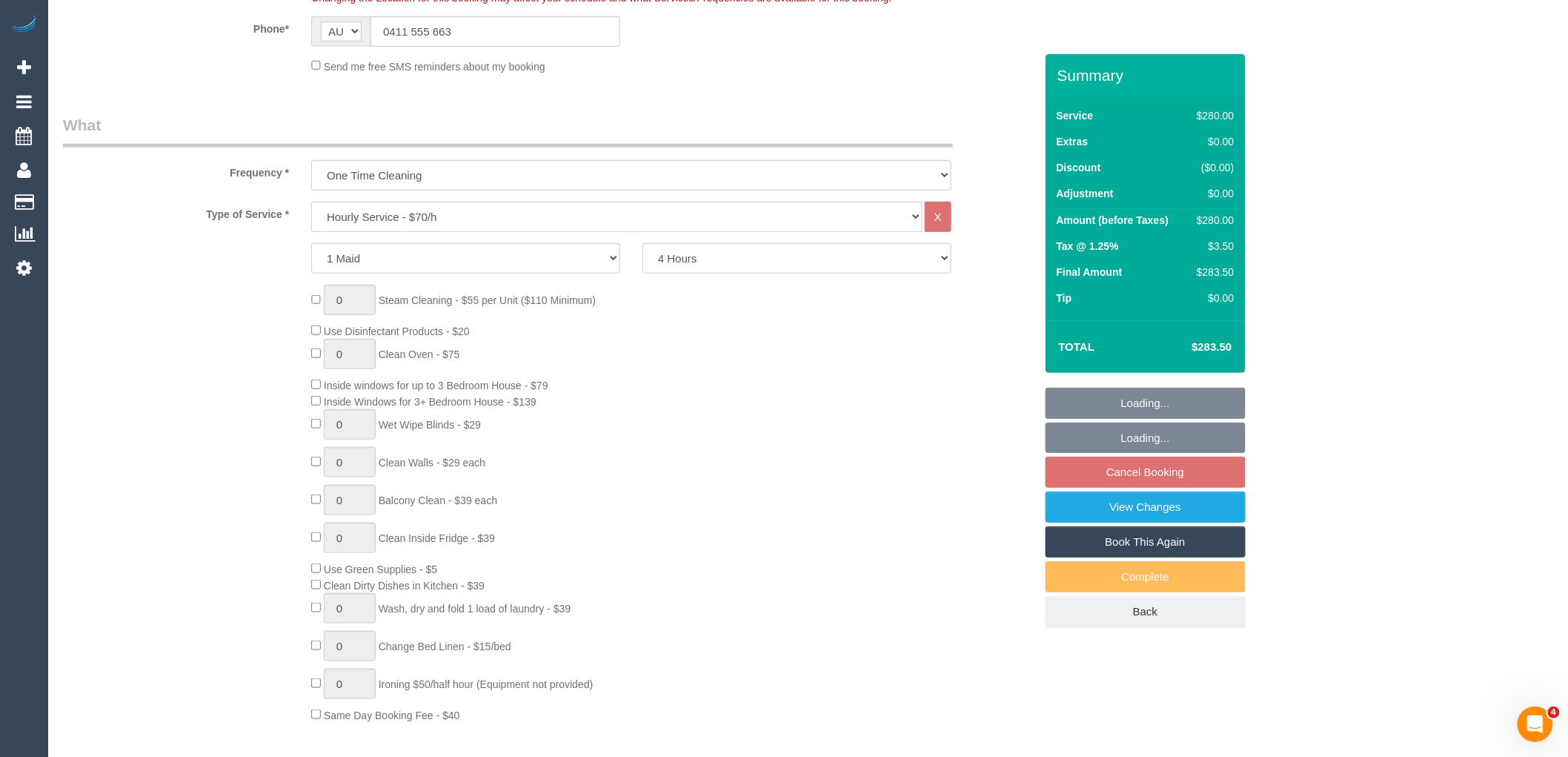
select select "object:1801"
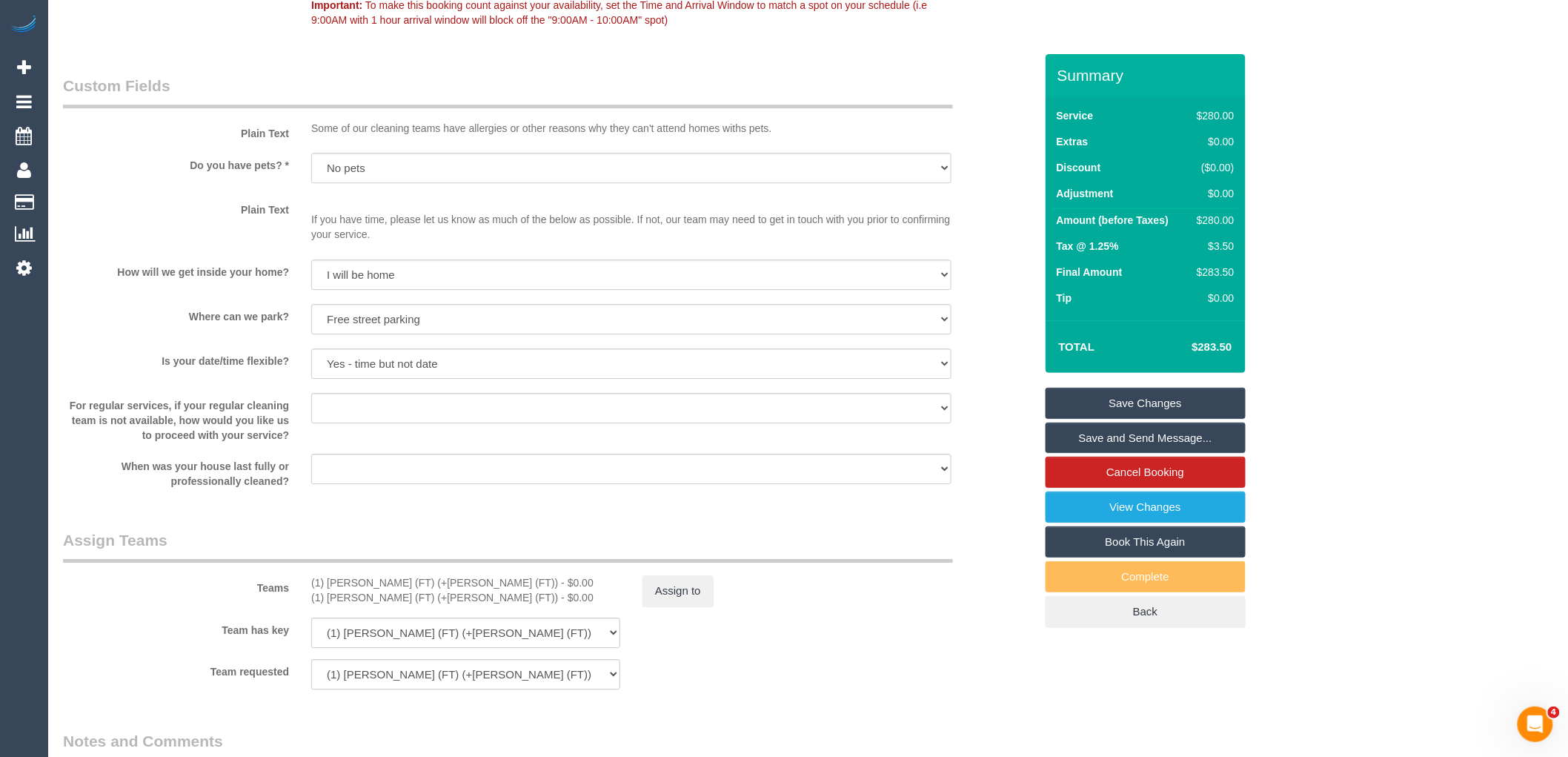
scroll to position [2140, 0]
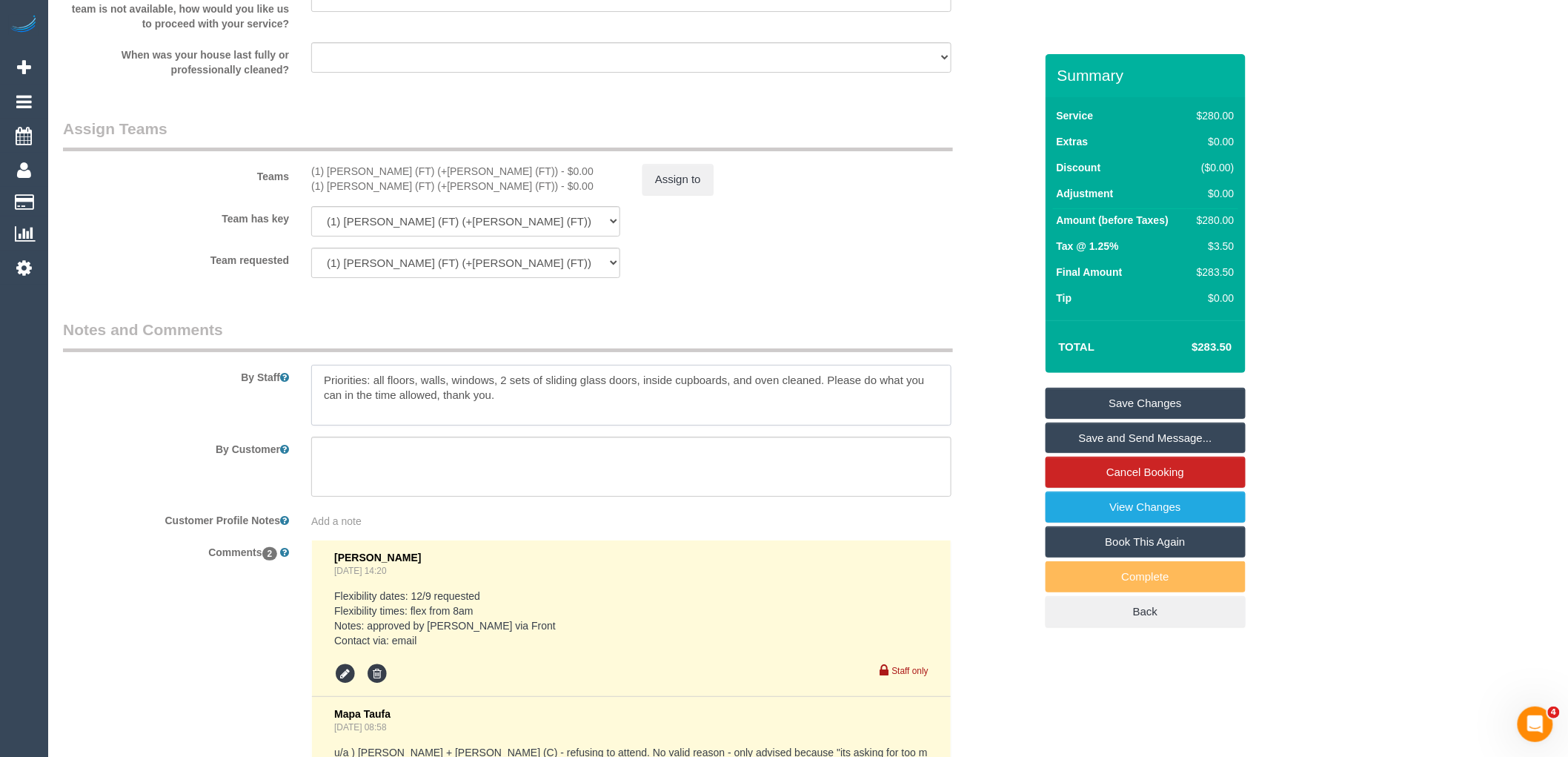
drag, startPoint x: 824, startPoint y: 385, endPoint x: 731, endPoint y: 390, distance: 93.1
click at [731, 390] on textarea at bounding box center [631, 394] width 640 height 60
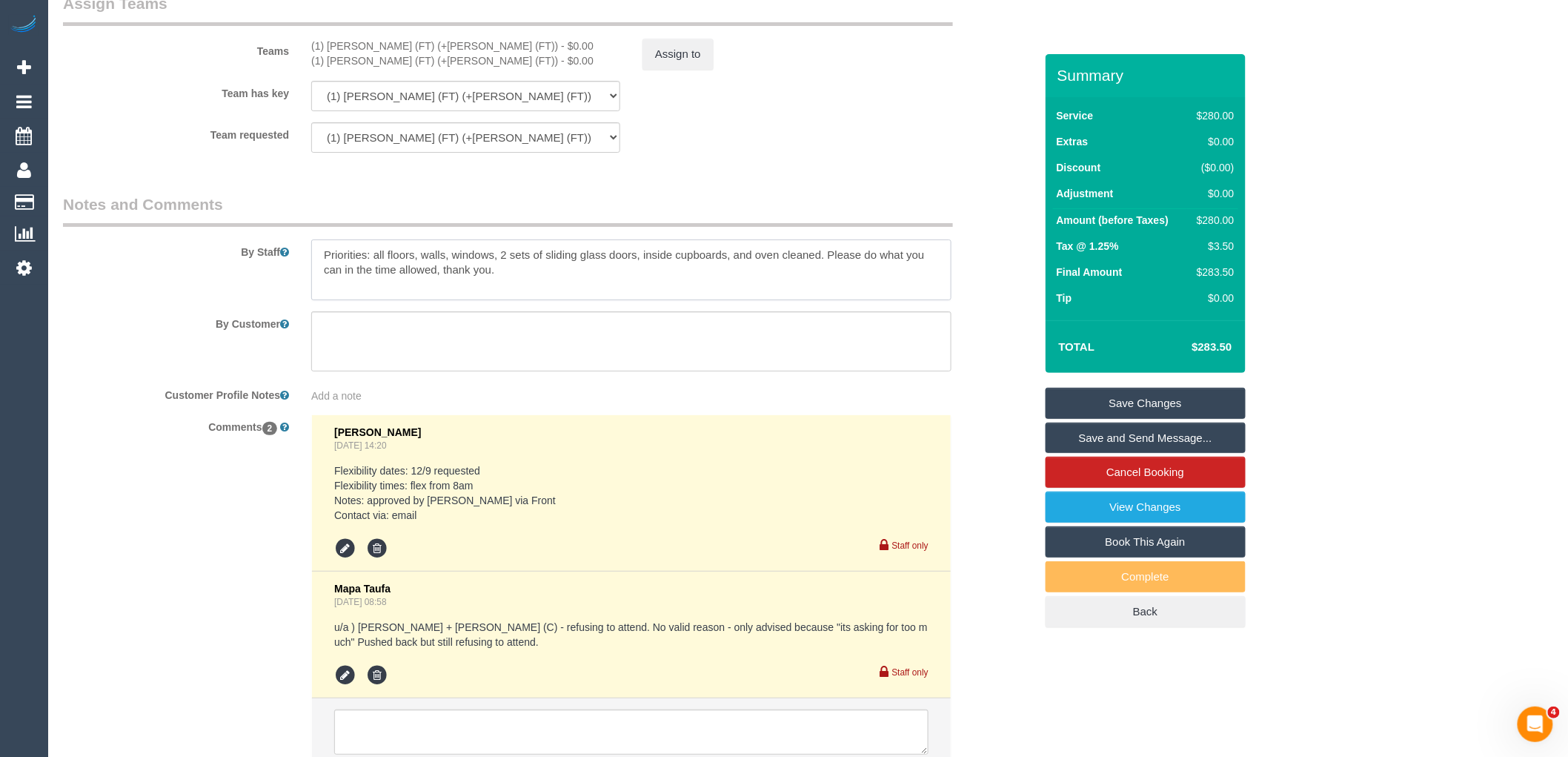
scroll to position [2062, 0]
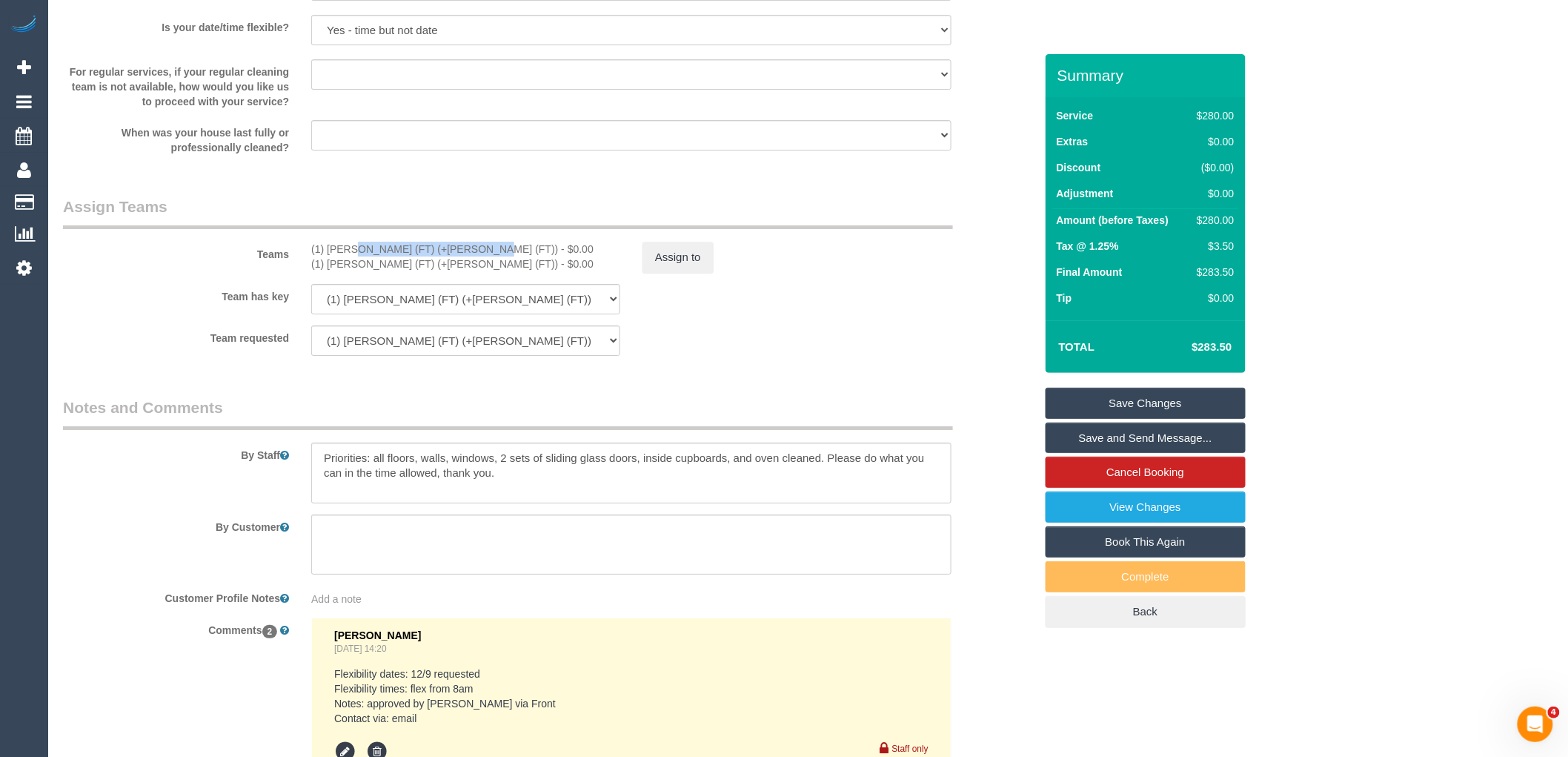
drag, startPoint x: 430, startPoint y: 256, endPoint x: 300, endPoint y: 260, distance: 130.1
click at [300, 260] on div "(1) Tina (FT) (+Tony (FT)) - $0.00 (1) Tony (FT) (+Tina (FT)) - $0.00" at bounding box center [465, 256] width 331 height 30
copy div "(1) [PERSON_NAME] (FT) (+[PERSON_NAME] (FT))"
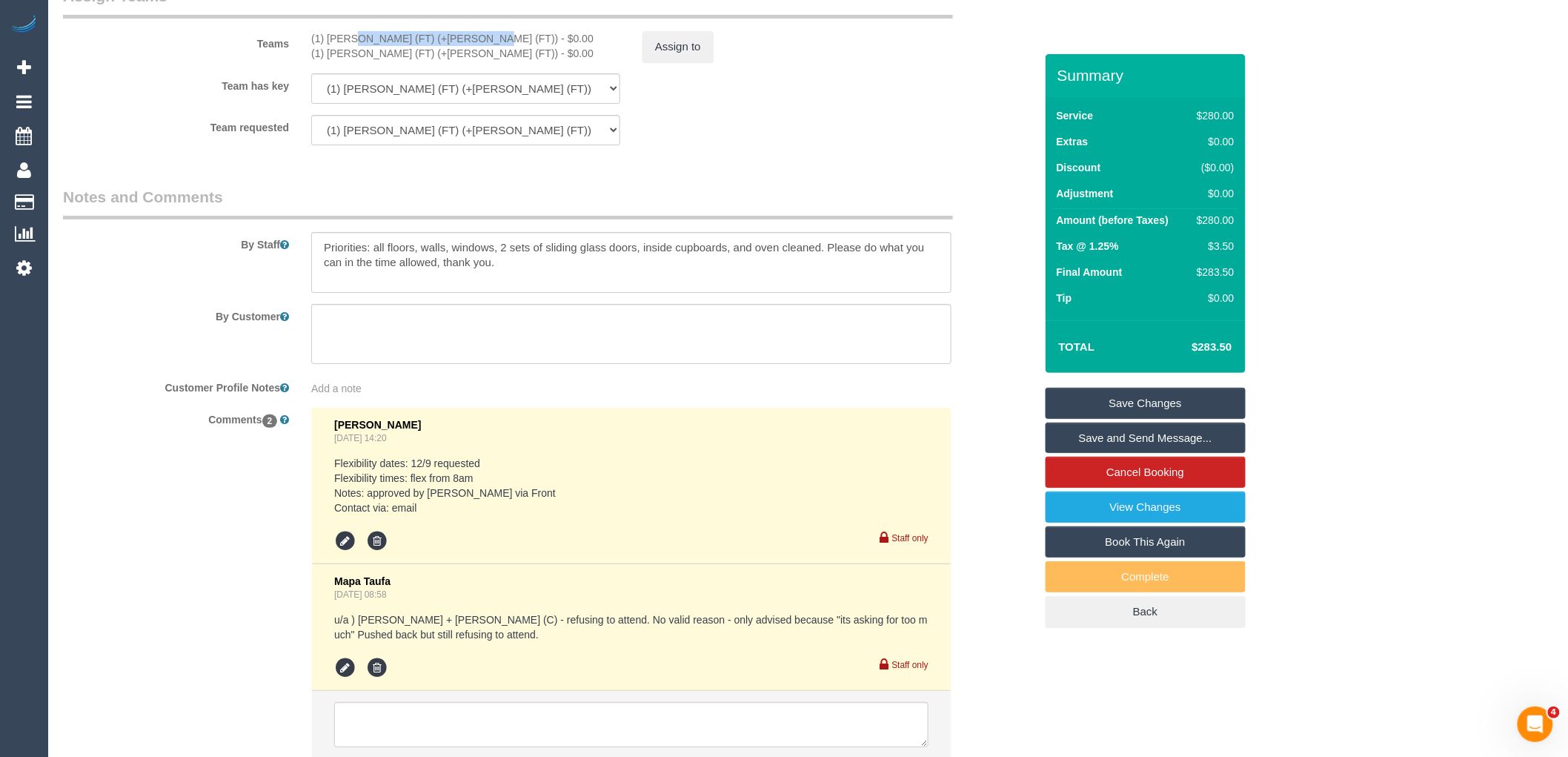
scroll to position [2392, 0]
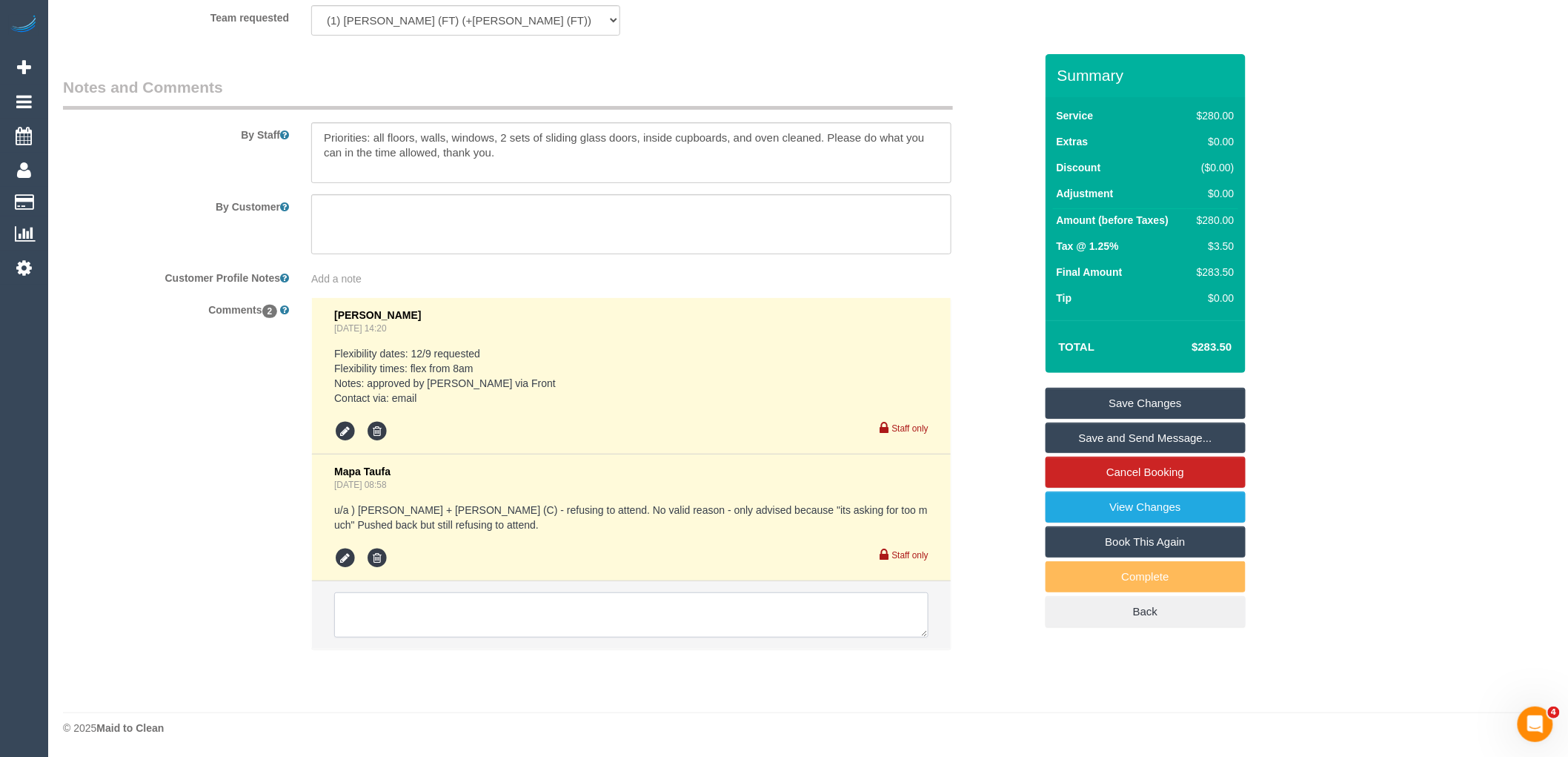
click at [476, 612] on textarea at bounding box center [631, 615] width 595 height 46
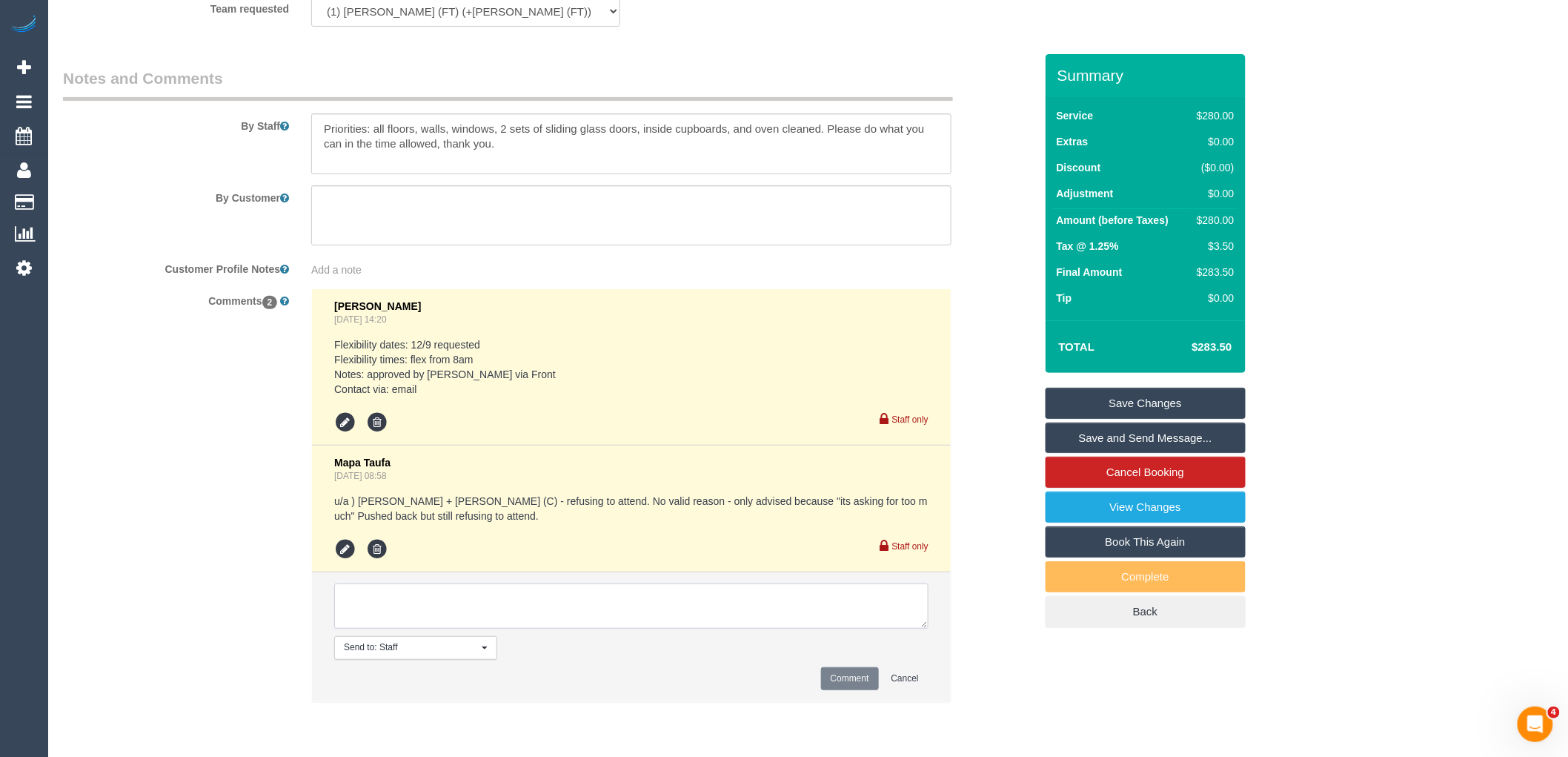
click at [415, 610] on textarea at bounding box center [631, 606] width 595 height 46
paste textarea "(1) [PERSON_NAME] (FT) (+[PERSON_NAME] (FT))"
type textarea "(1) Tina (FT) (+Tony (FT)) removed from service as they dont clean ovens Custom…"
click at [841, 690] on button "Comment" at bounding box center [850, 678] width 57 height 23
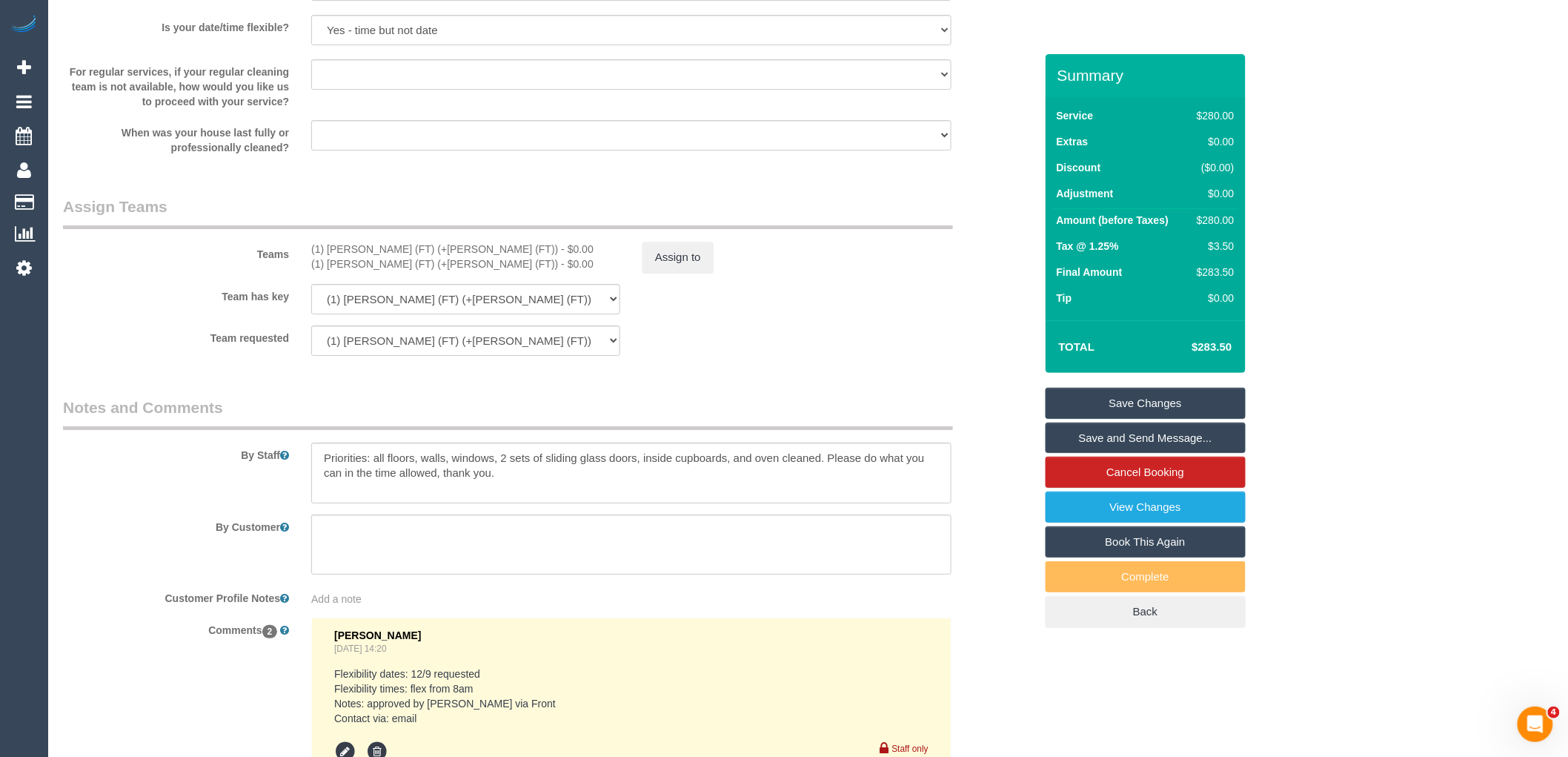
click at [692, 288] on sui-booking-teams "Teams (1) Tina (FT) (+Tony (FT)) - $0.00 (1) Tony (FT) (+Tina (FT)) - $0.00 Ass…" at bounding box center [549, 276] width 971 height 160
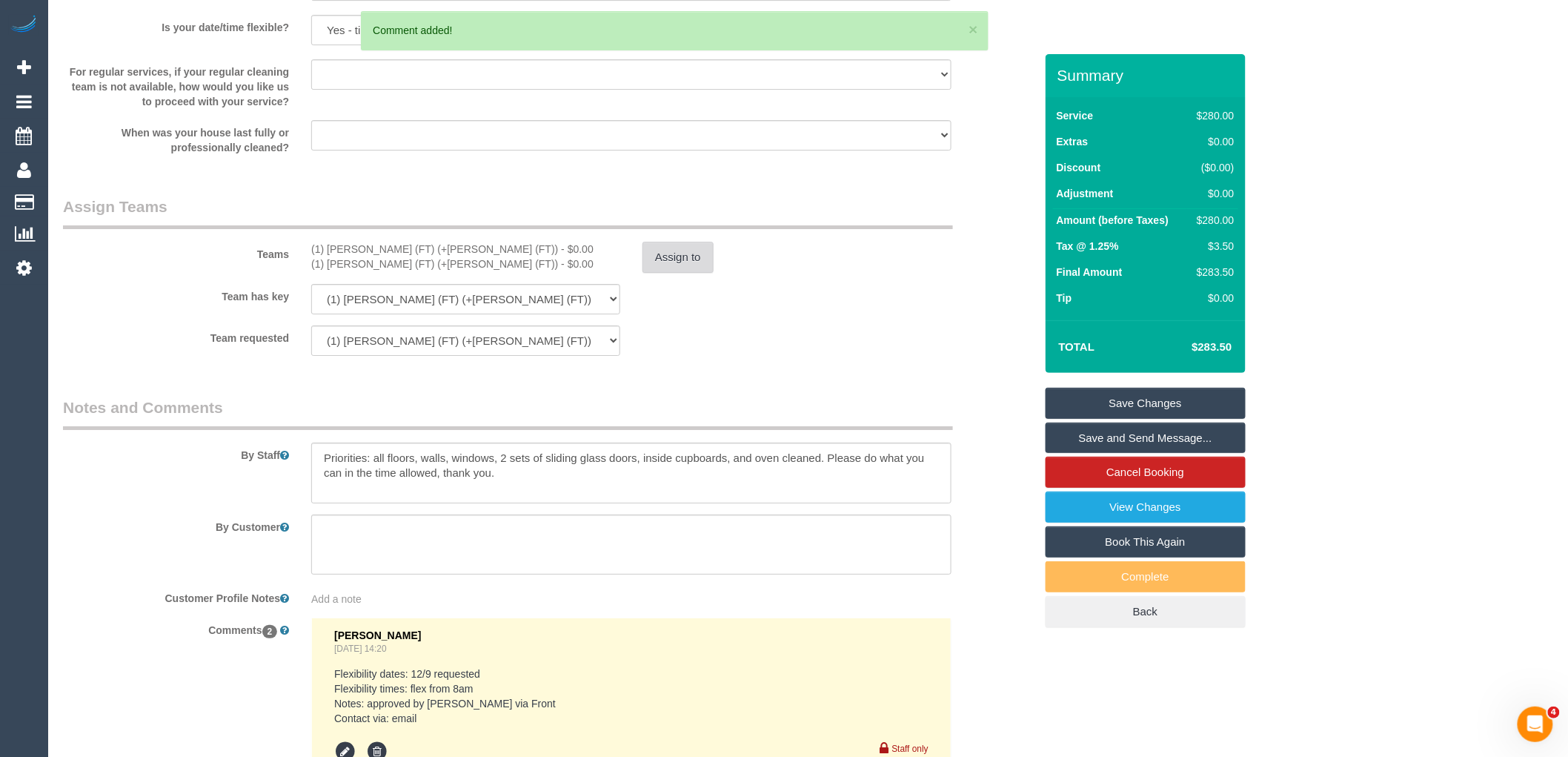
click at [690, 273] on button "Assign to" at bounding box center [678, 256] width 71 height 31
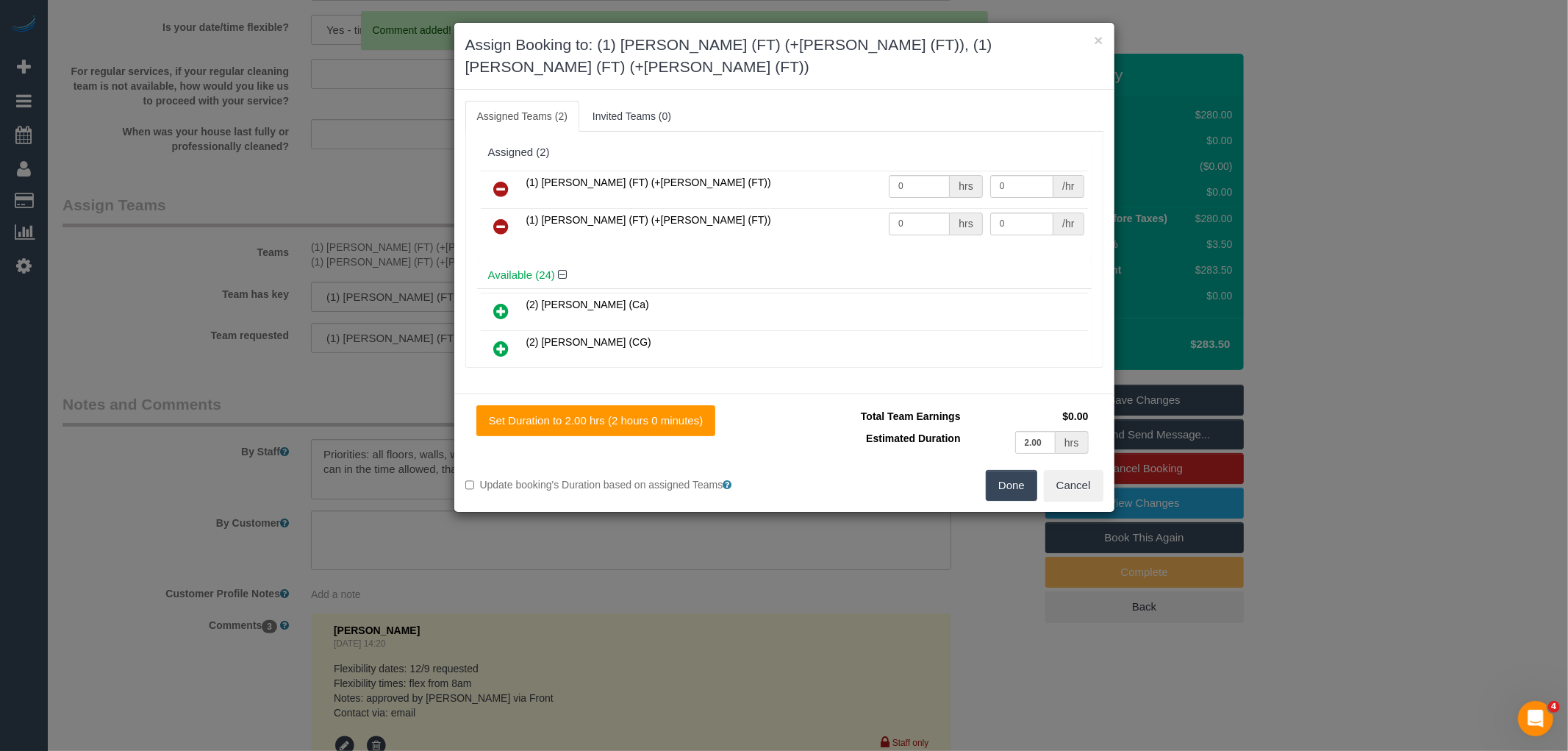
click at [507, 180] on icon at bounding box center [501, 188] width 16 height 18
click at [507, 218] on icon at bounding box center [501, 227] width 16 height 18
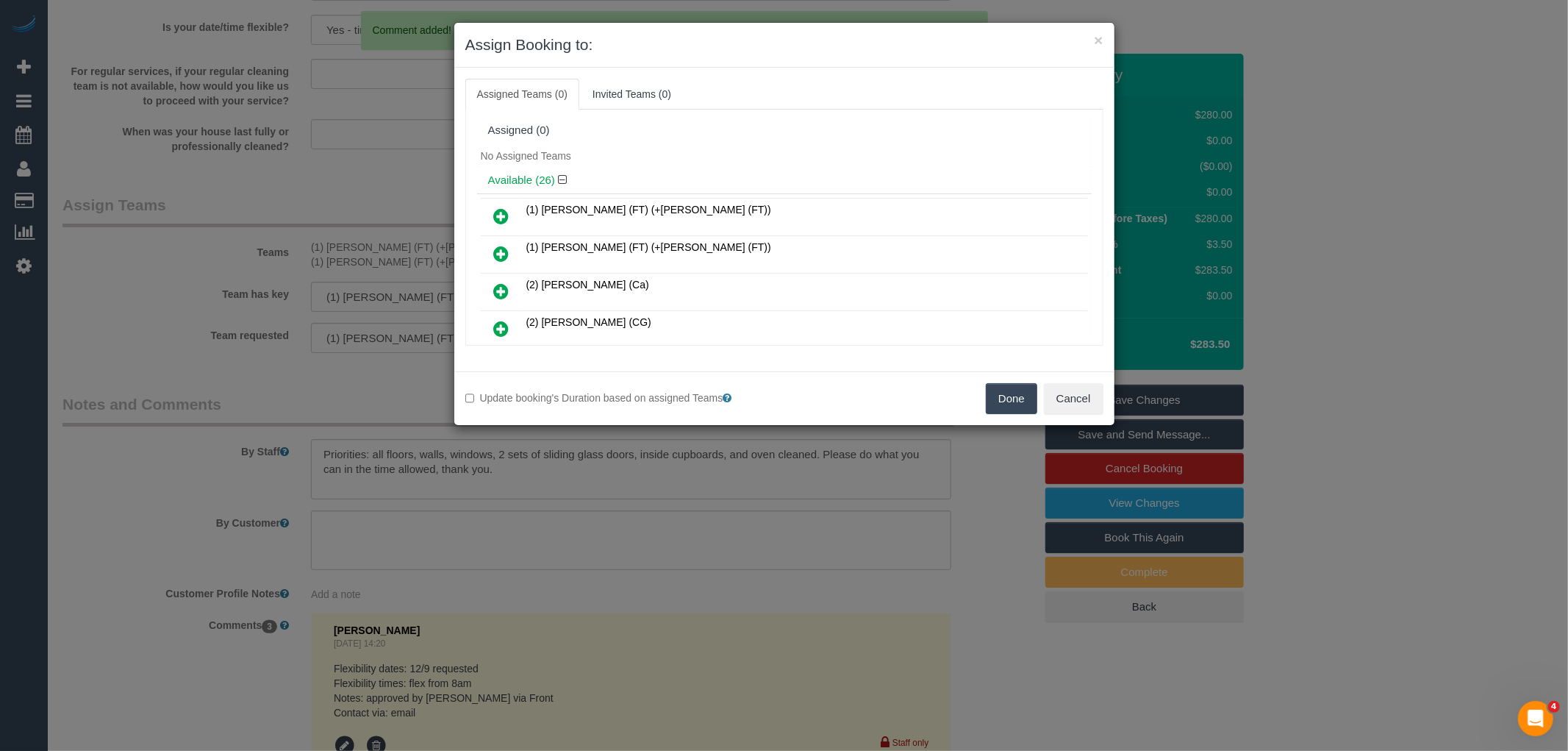
drag, startPoint x: 1022, startPoint y: 411, endPoint x: 1053, endPoint y: 408, distance: 31.1
click at [1022, 411] on button "Done" at bounding box center [1011, 398] width 51 height 30
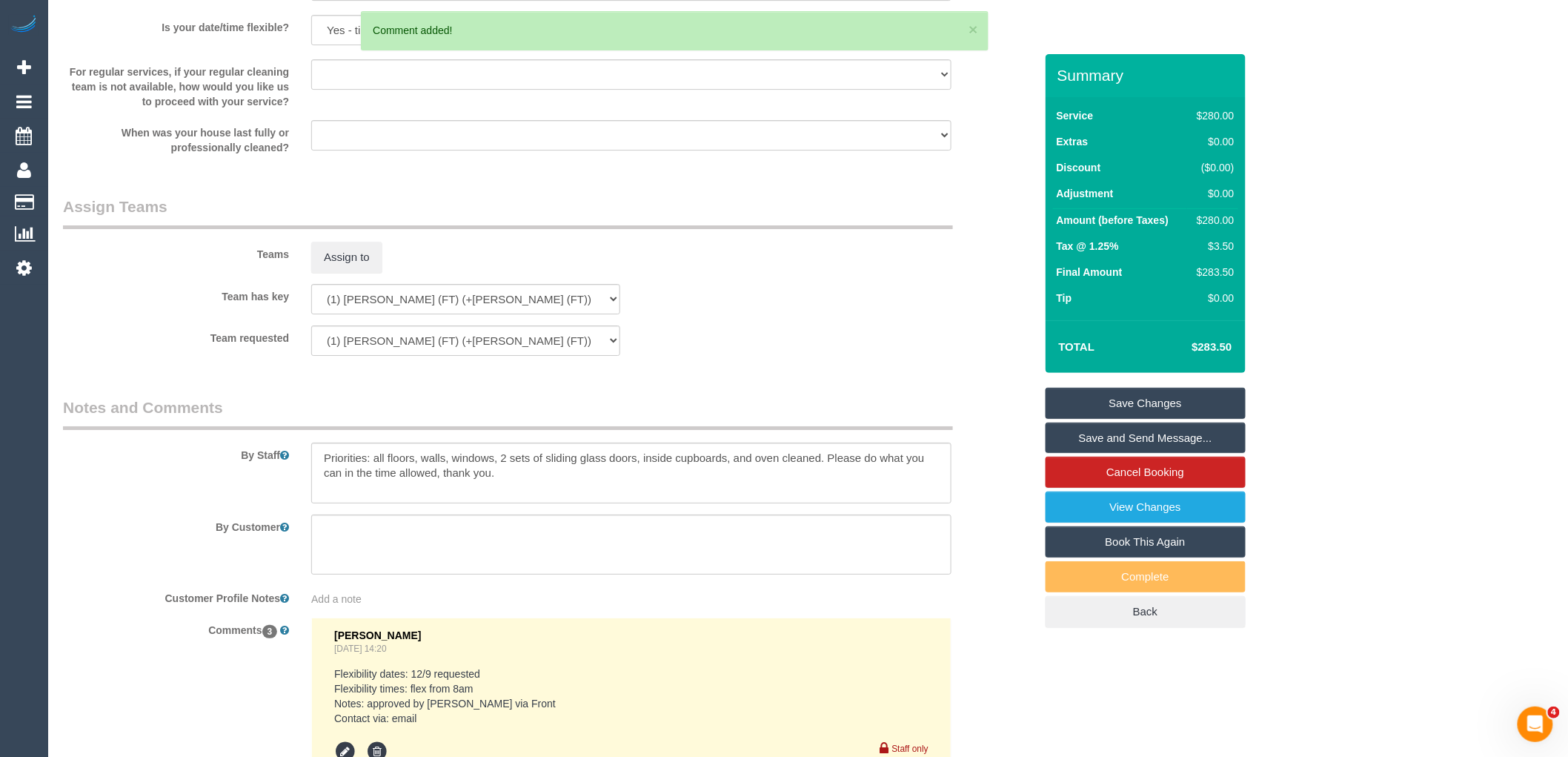
click at [1153, 398] on link "Save Changes" at bounding box center [1146, 403] width 200 height 31
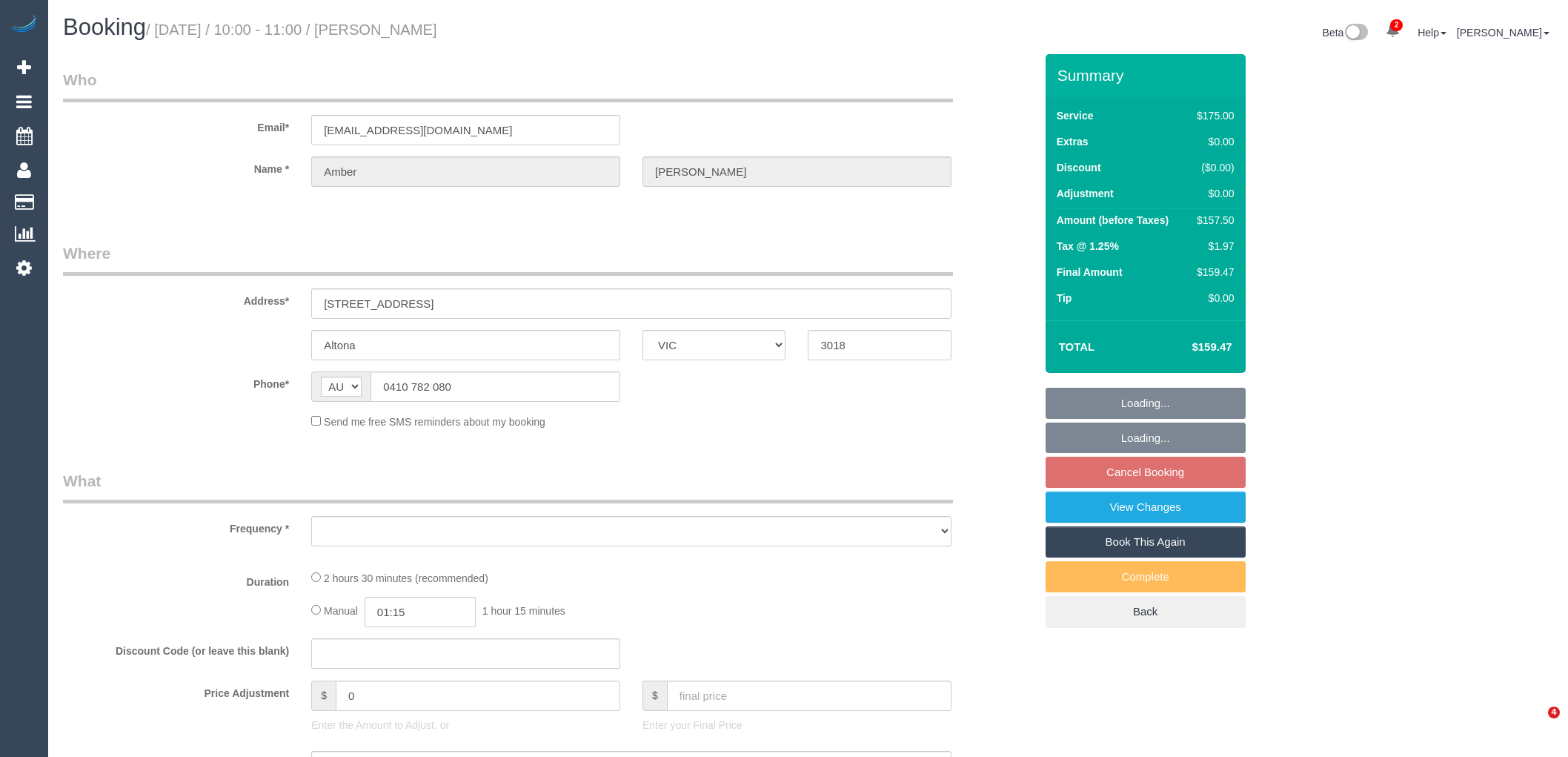
select select "VIC"
select select "object:735"
select select "150"
select select "number:28"
select select "number:14"
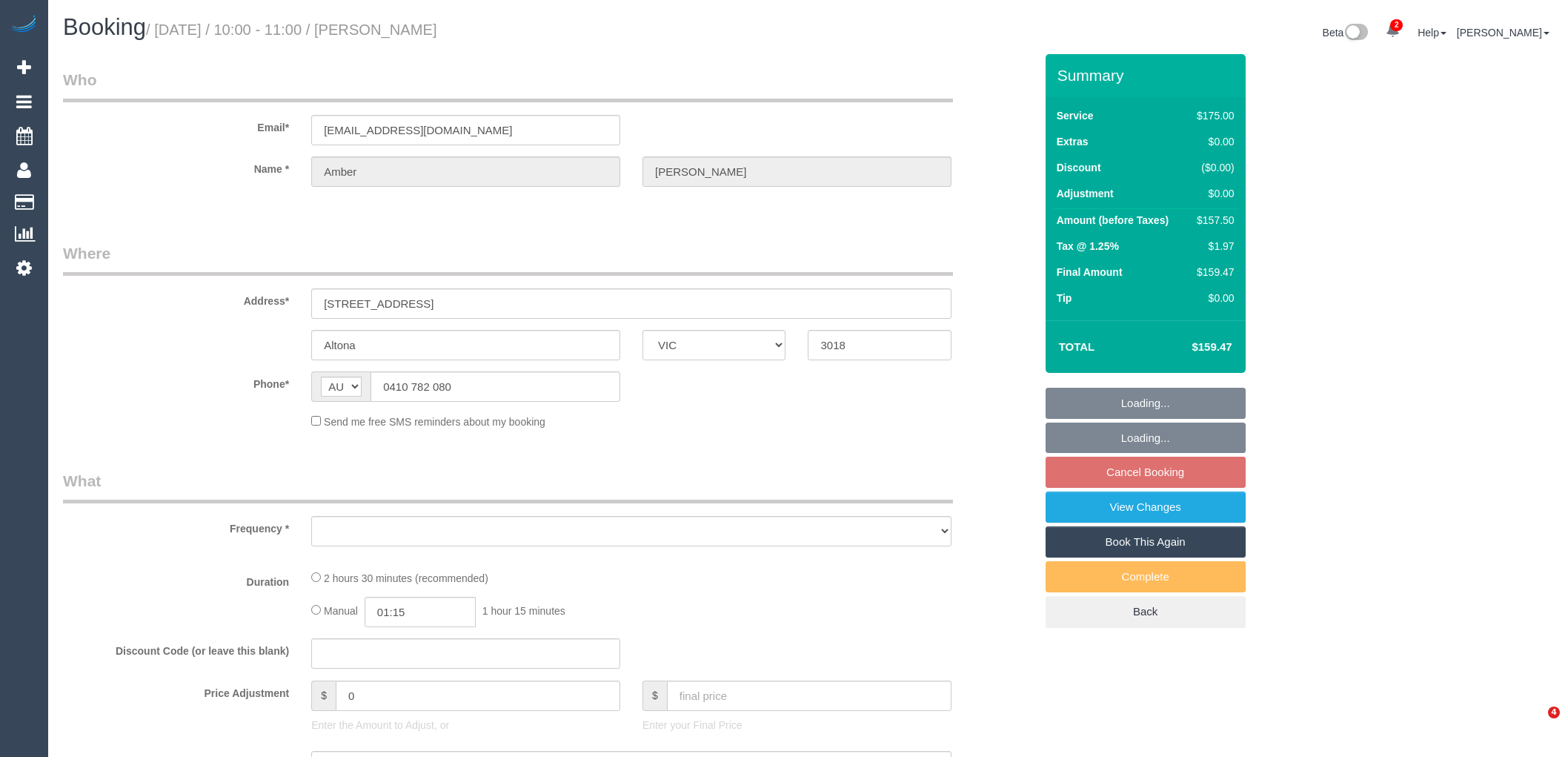
select select "number:18"
select select "number:24"
select select "number:12"
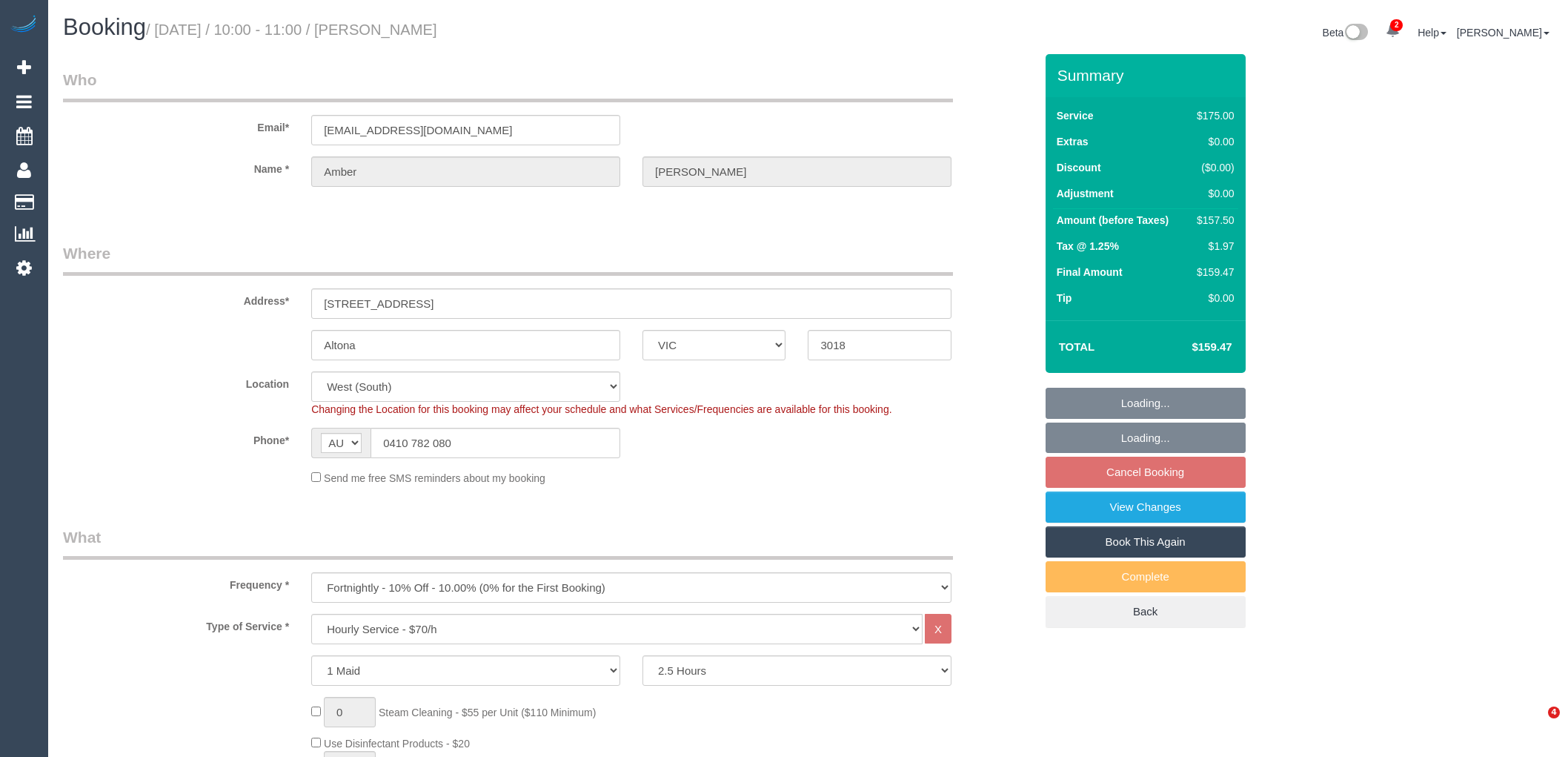
select select "object:906"
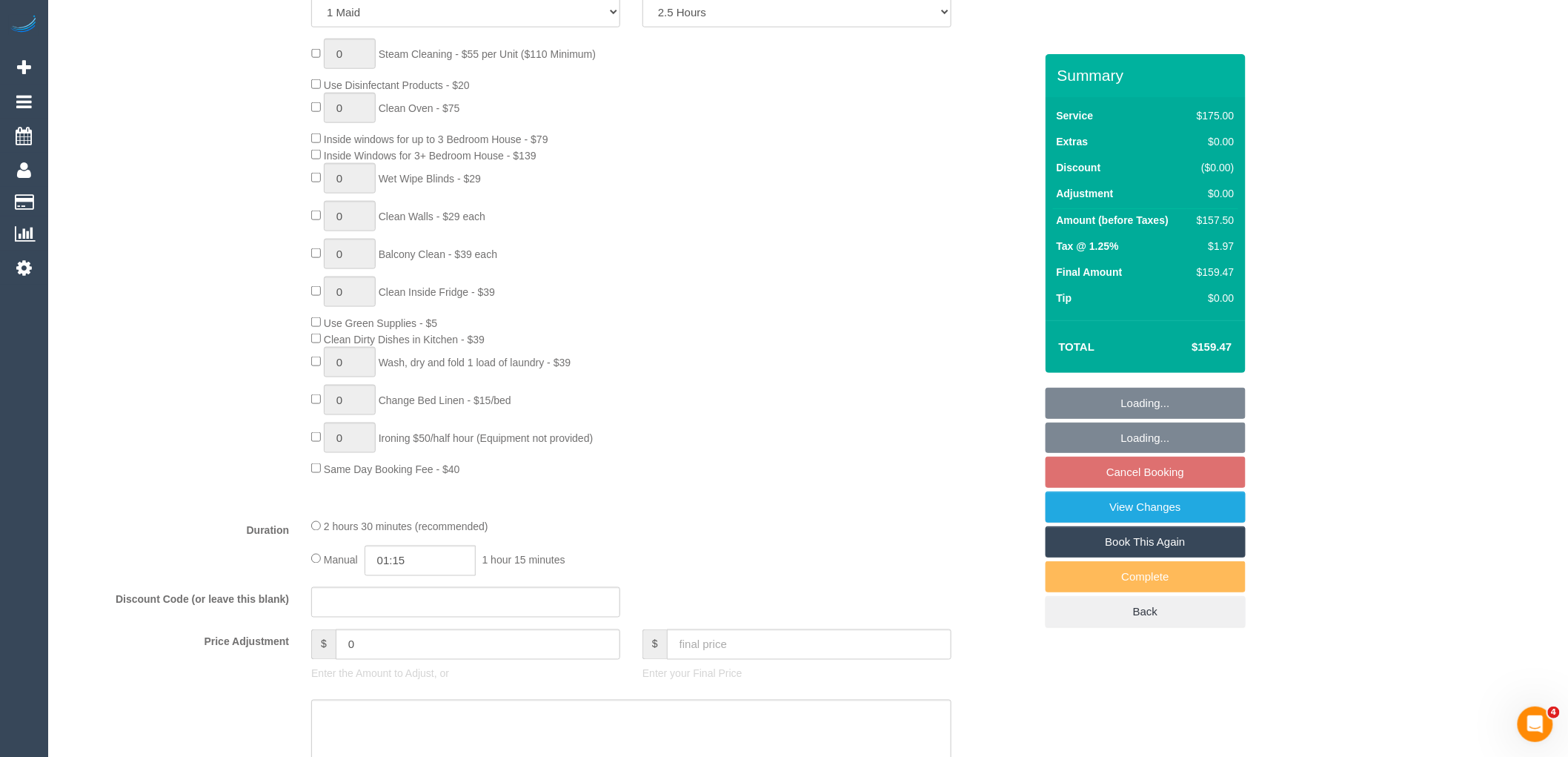
scroll to position [658, 0]
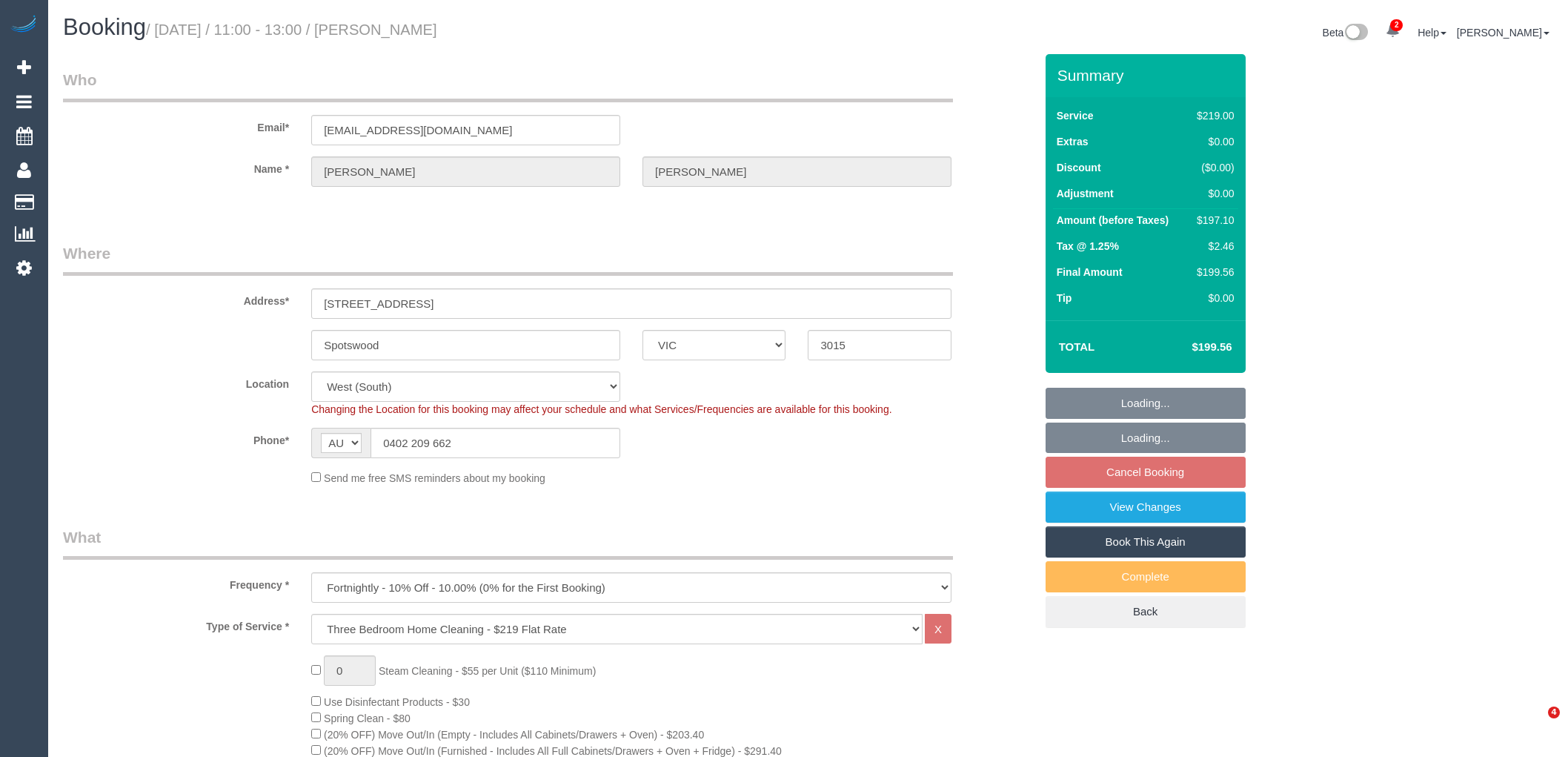
select select "VIC"
select select "string:stripe-pm_1PzB1x2GScqysDRV4ROslCiM"
select select "number:27"
select select "number:14"
select select "number:19"
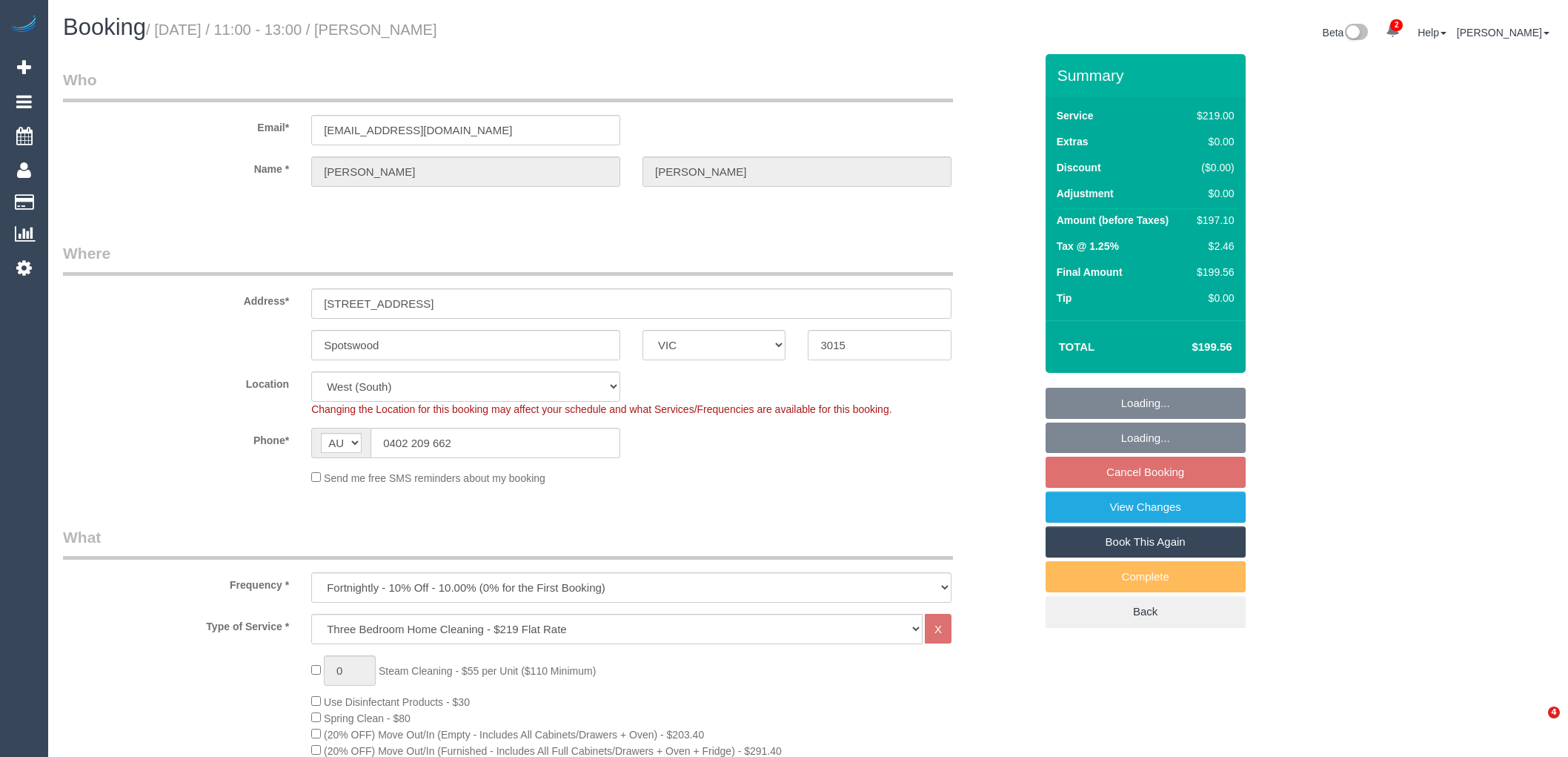
select select "number:36"
select select "object:804"
select select "23081"
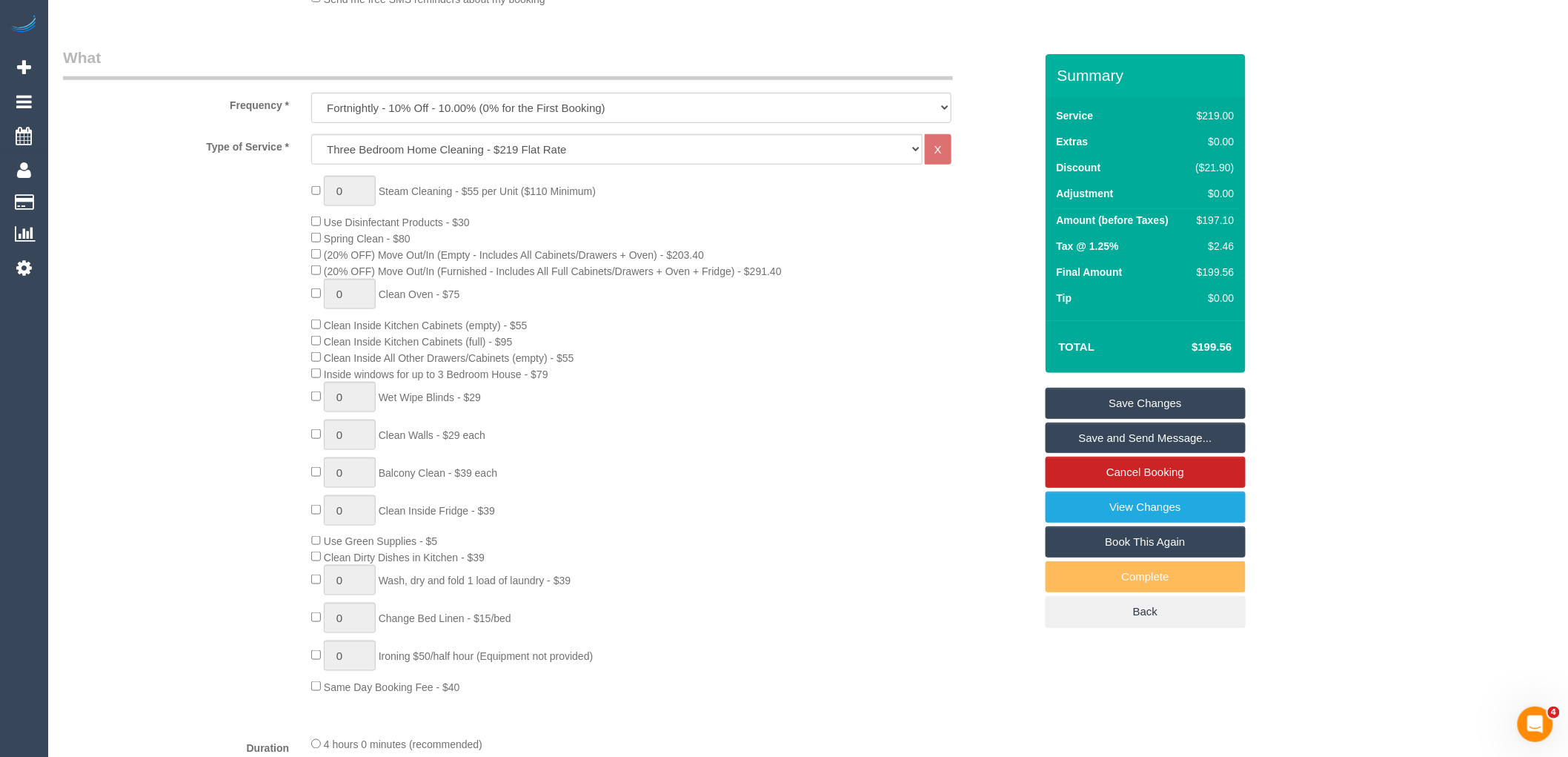
scroll to position [494, 0]
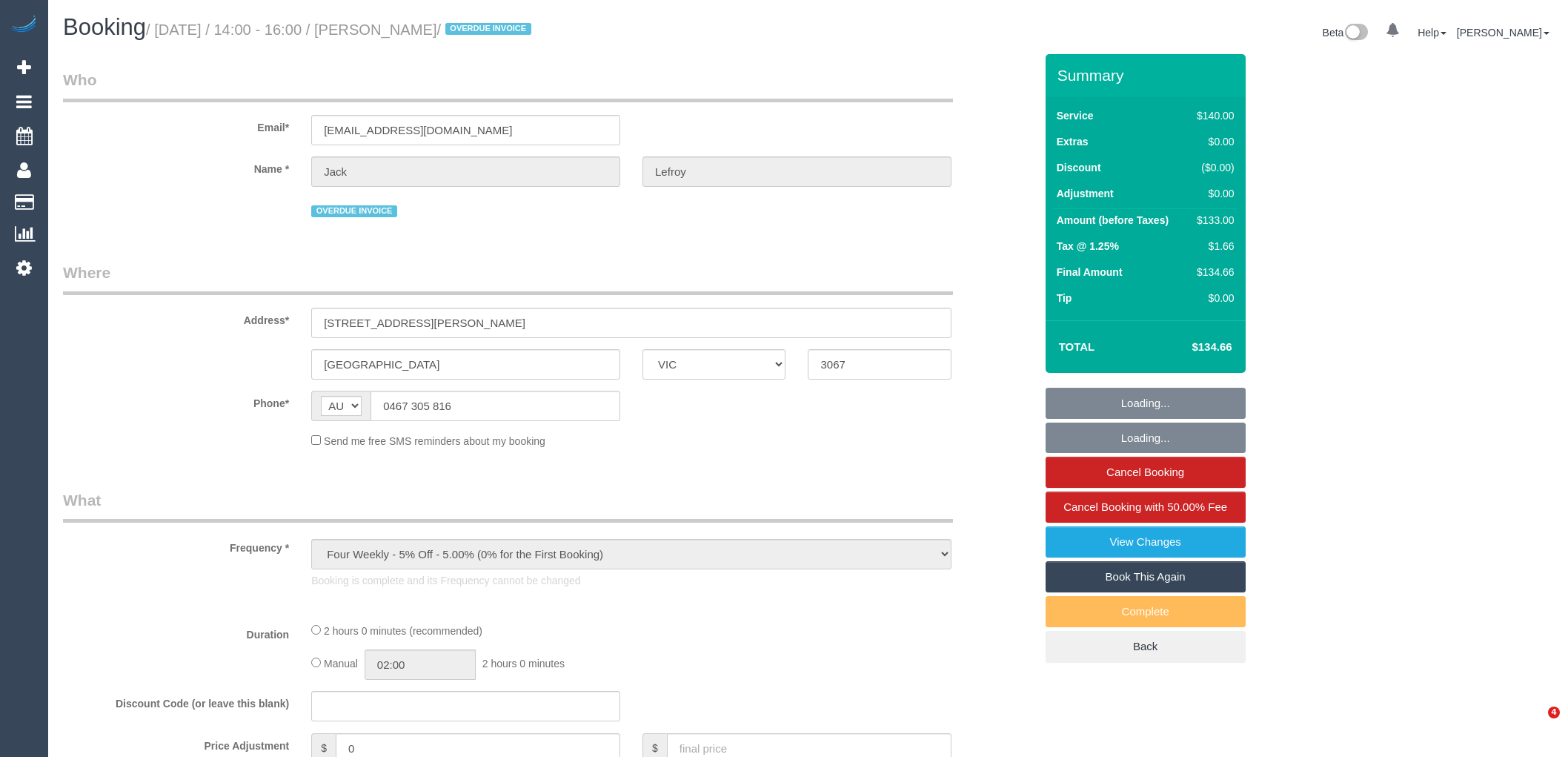
select select "VIC"
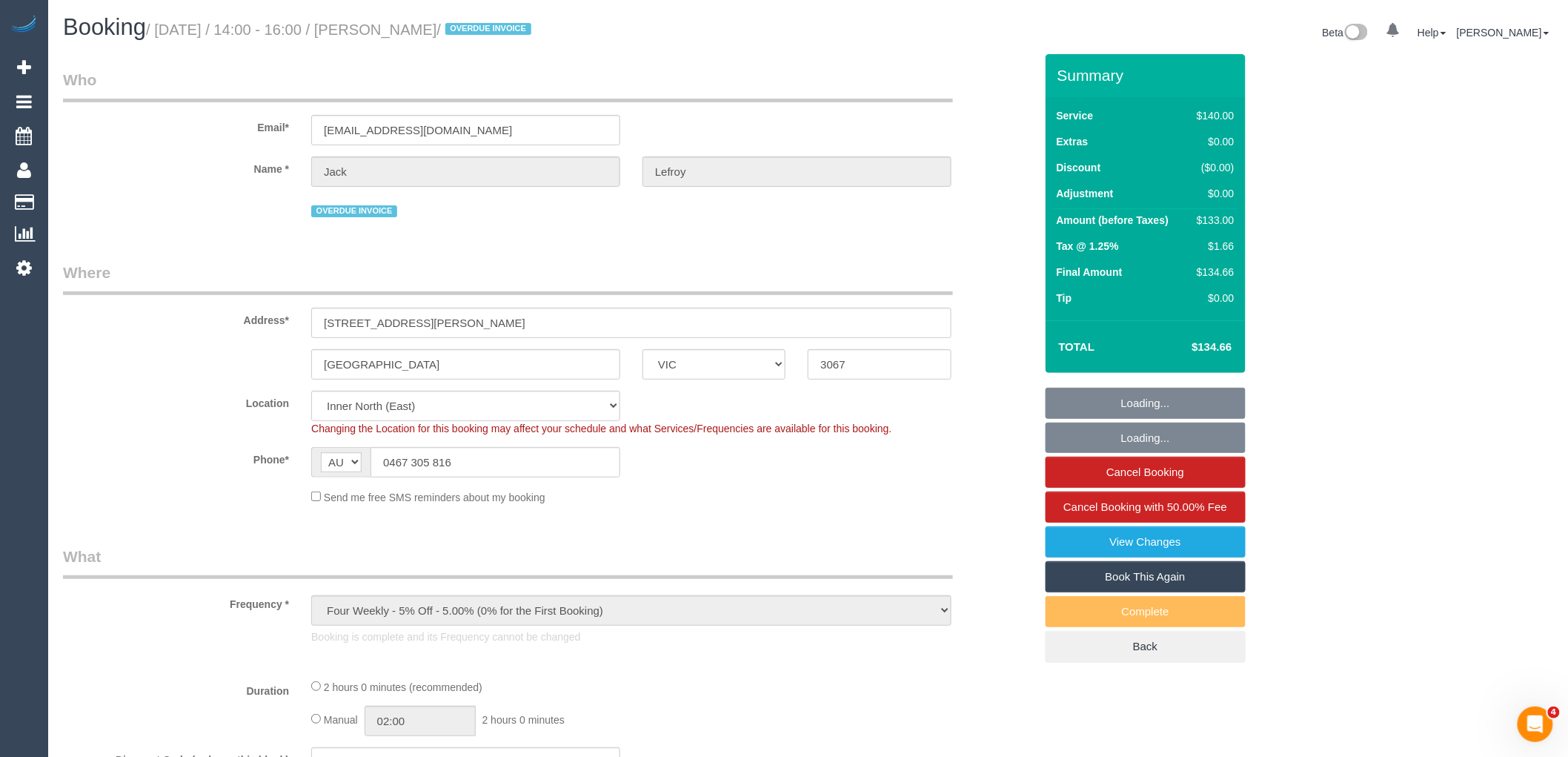
select select "object:701"
select select "number:28"
select select "spot1"
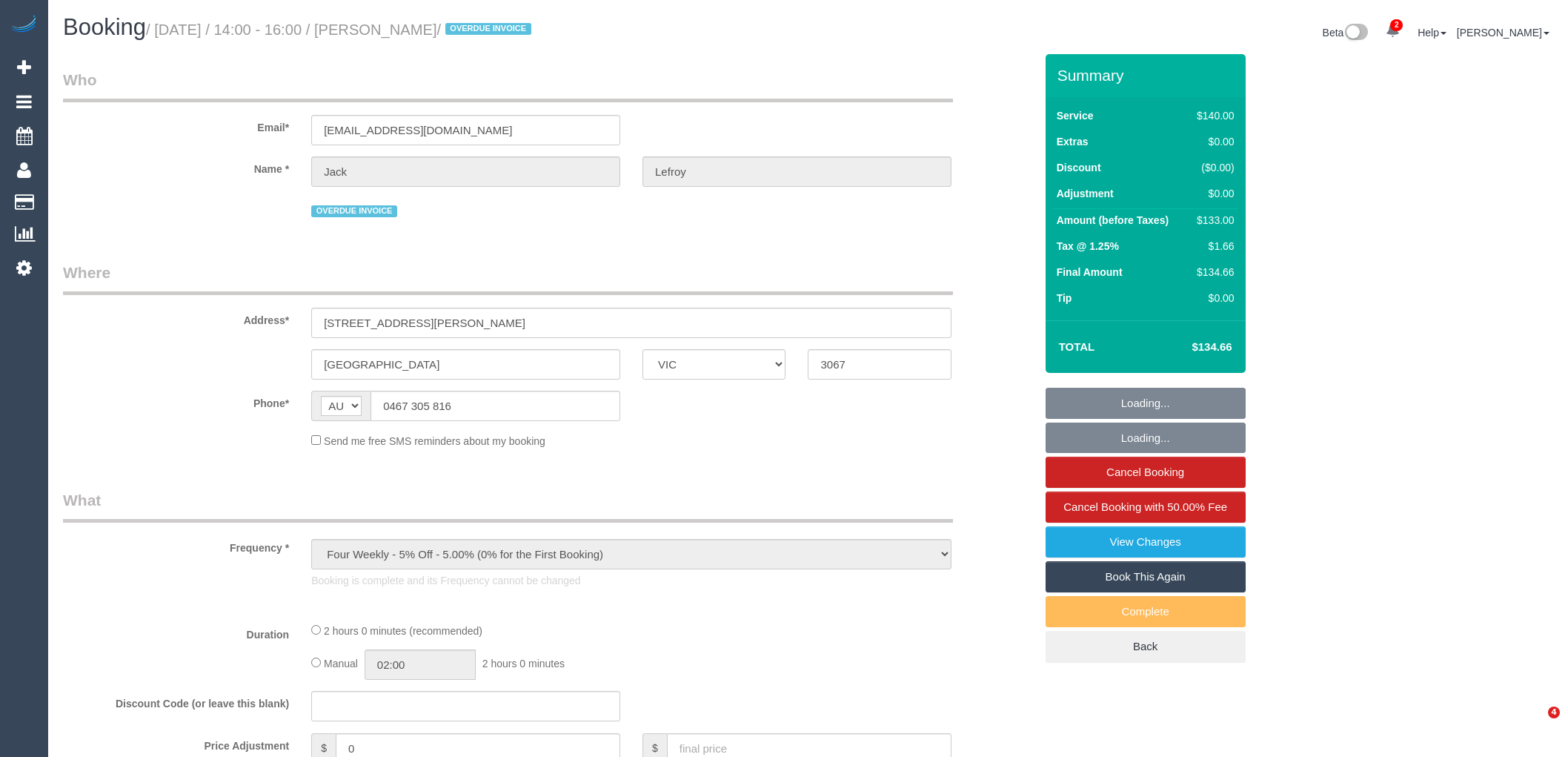
select select "VIC"
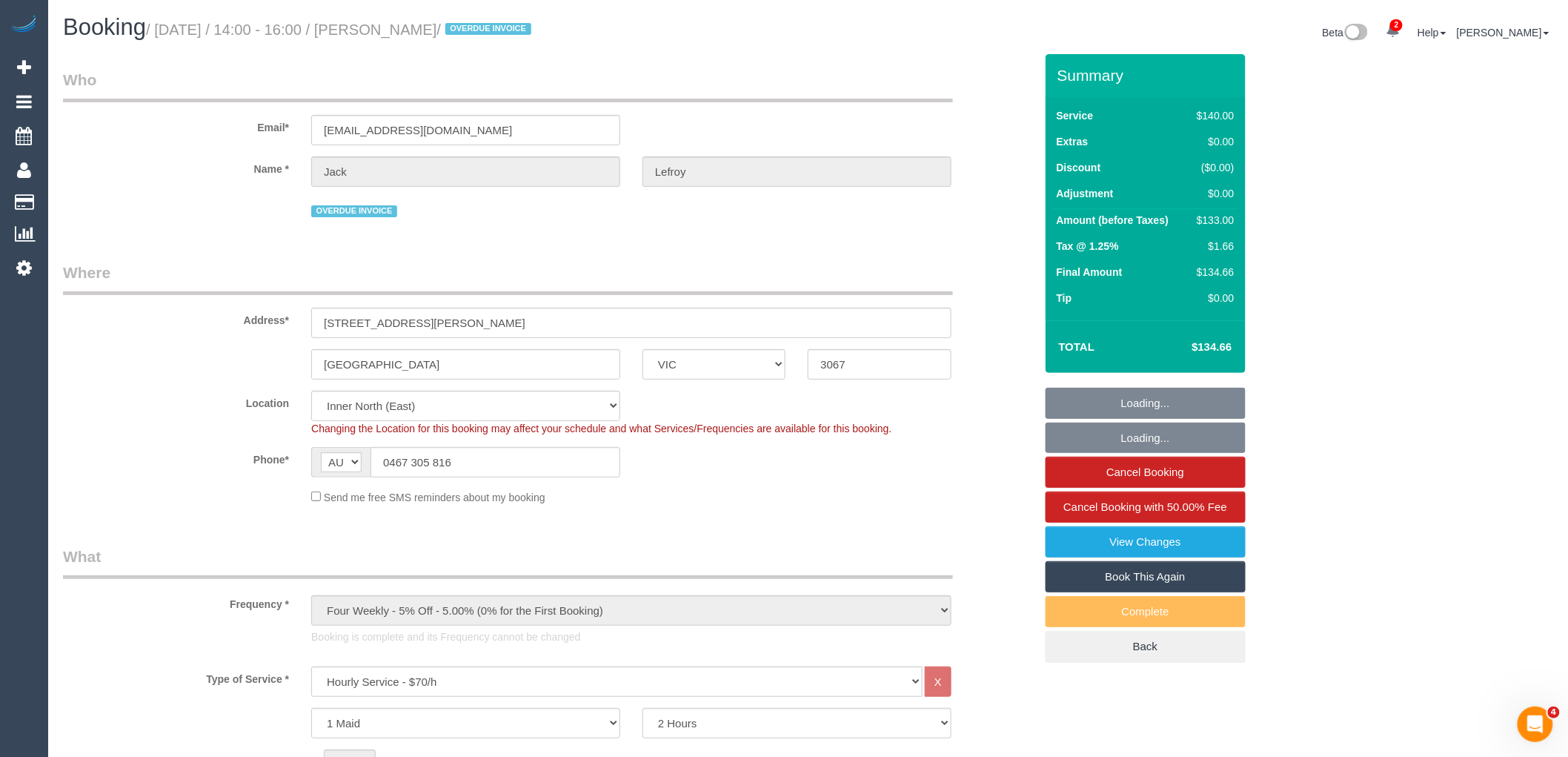
select select "spot1"
select select "number:28"
select select "object:1791"
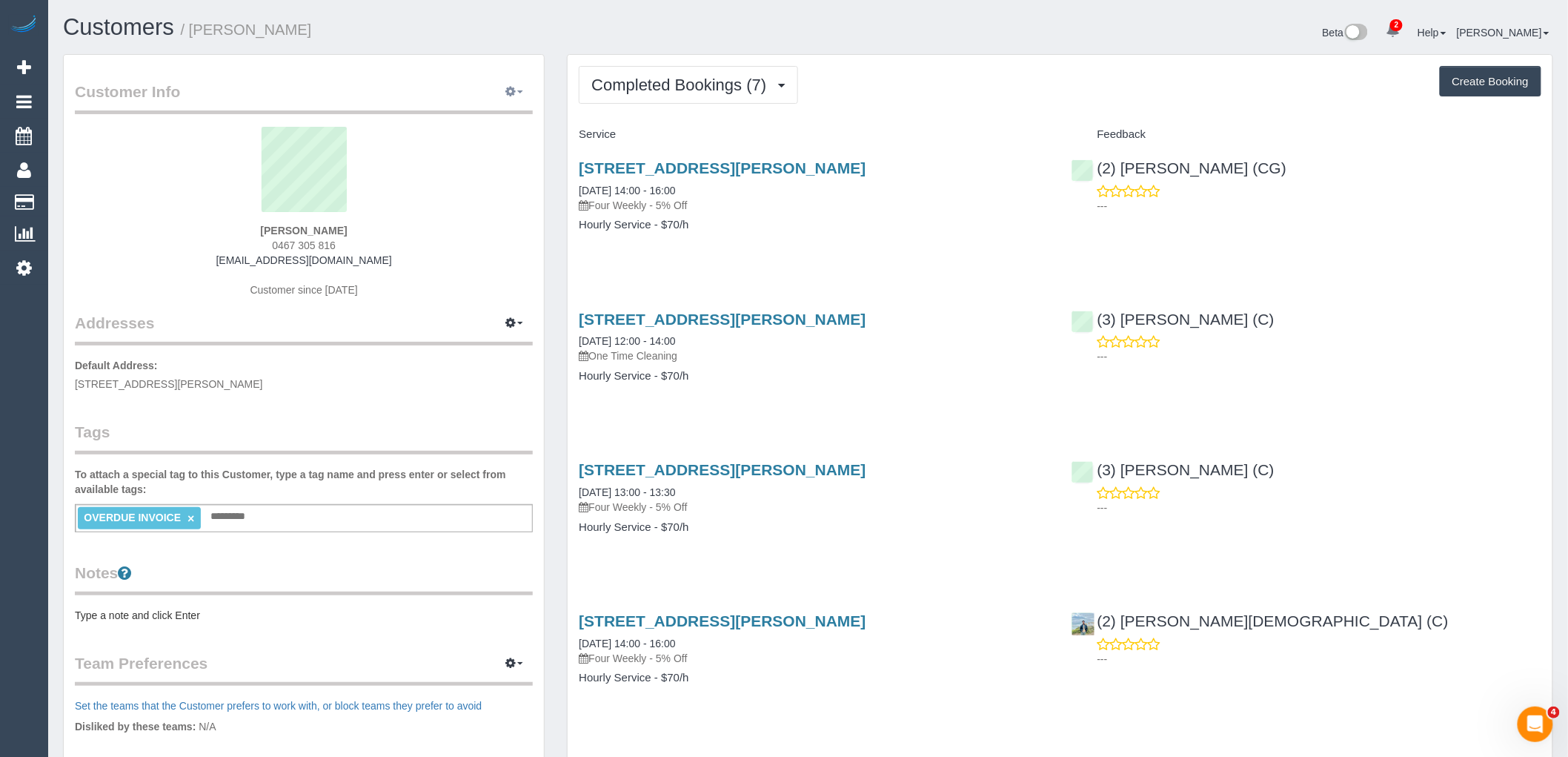
click at [508, 91] on icon "button" at bounding box center [510, 91] width 10 height 9
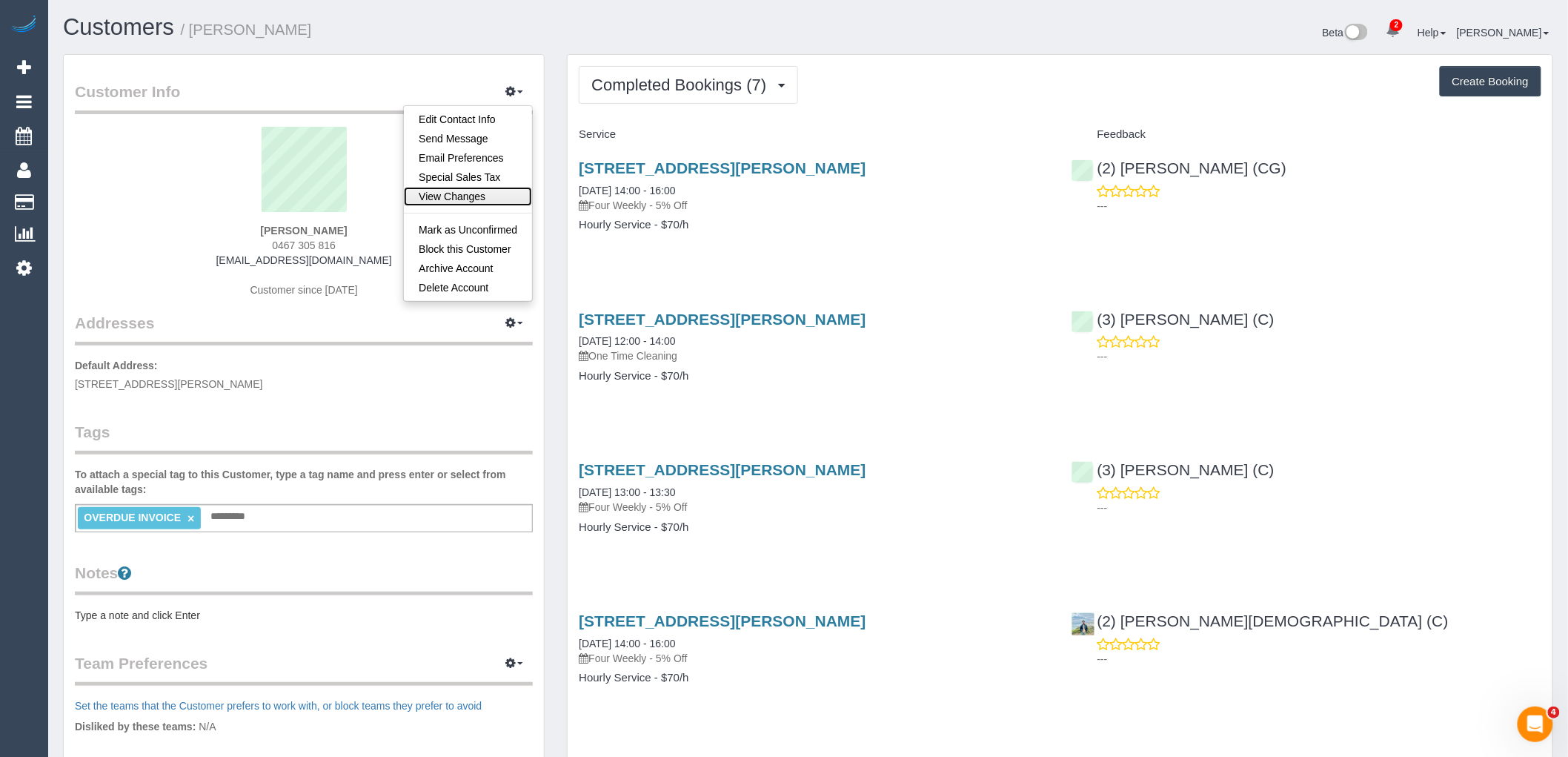
click at [495, 190] on link "View Changes" at bounding box center [468, 196] width 129 height 19
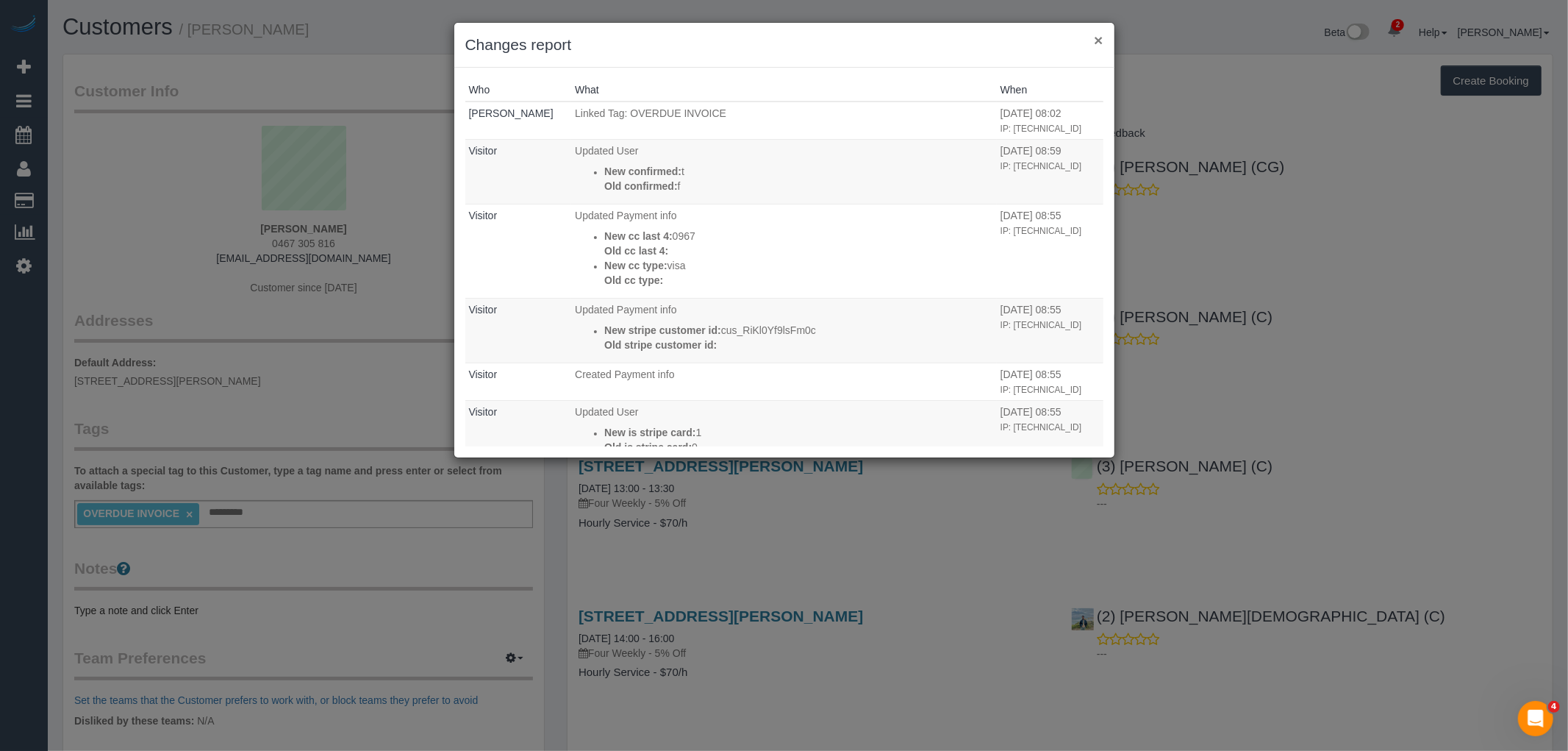
click at [1101, 37] on button "×" at bounding box center [1097, 40] width 9 height 16
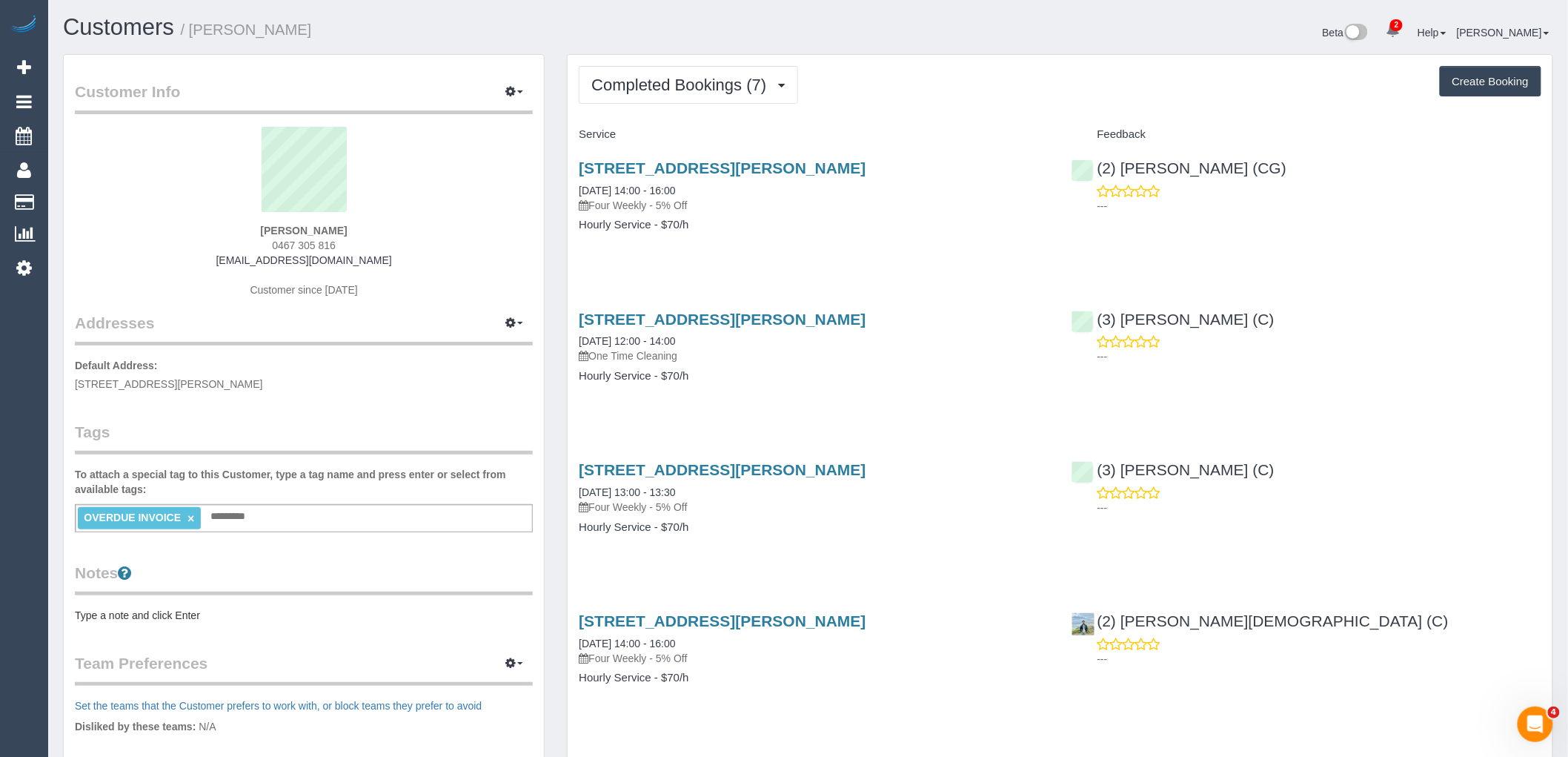
drag, startPoint x: 376, startPoint y: 232, endPoint x: 195, endPoint y: 239, distance: 181.1
click at [196, 232] on div "Jack Lefroy 0467 305 816 jacklefroy@gmail.com Customer since 2025" at bounding box center [304, 219] width 458 height 185
copy strong "Jack Lefroy"
click at [414, 243] on div "Jack Lefroy 0467 305 816 jacklefroy@gmail.com Customer since 2025" at bounding box center [304, 219] width 458 height 185
drag, startPoint x: 361, startPoint y: 246, endPoint x: 202, endPoint y: 249, distance: 159.0
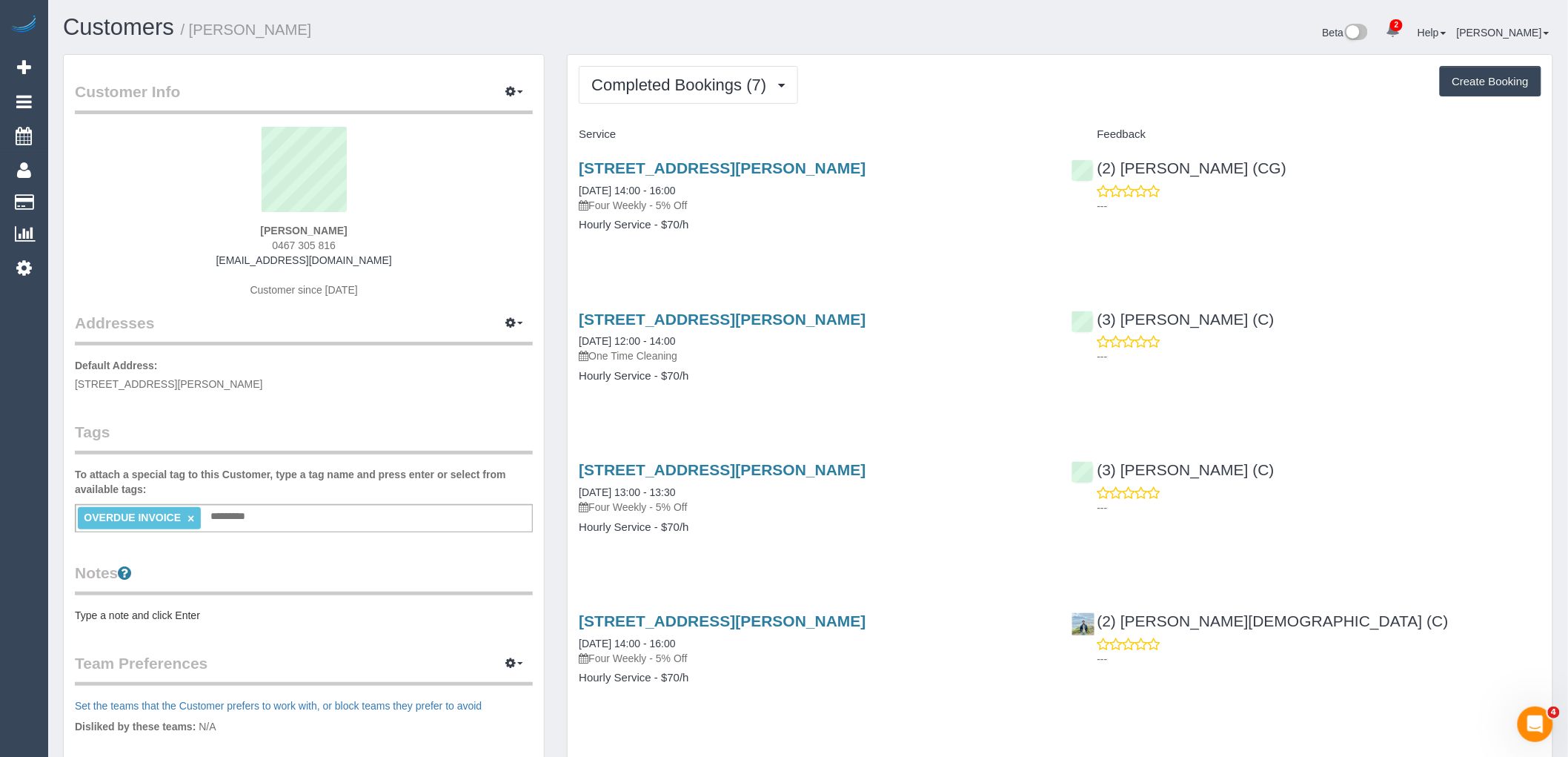
click at [202, 249] on div "Jack Lefroy 0467 305 816 jacklefroy@gmail.com Customer since 2025" at bounding box center [304, 219] width 458 height 185
copy span "0467 305 816"
drag, startPoint x: 649, startPoint y: 98, endPoint x: 658, endPoint y: 115, distance: 19.2
click at [649, 98] on button "Completed Bookings (7)" at bounding box center [689, 85] width 220 height 38
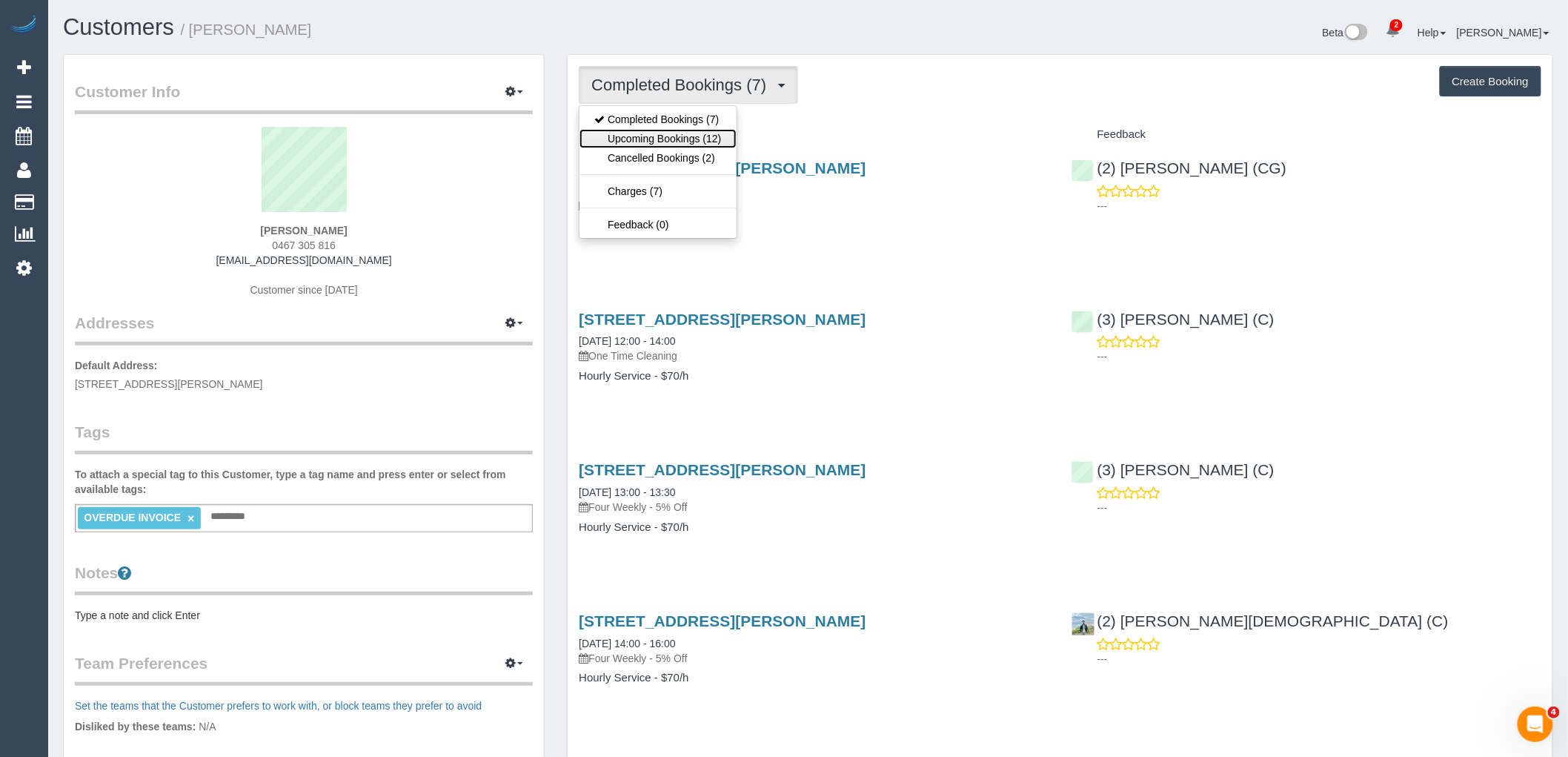
click at [666, 142] on link "Upcoming Bookings (12)" at bounding box center [658, 138] width 156 height 19
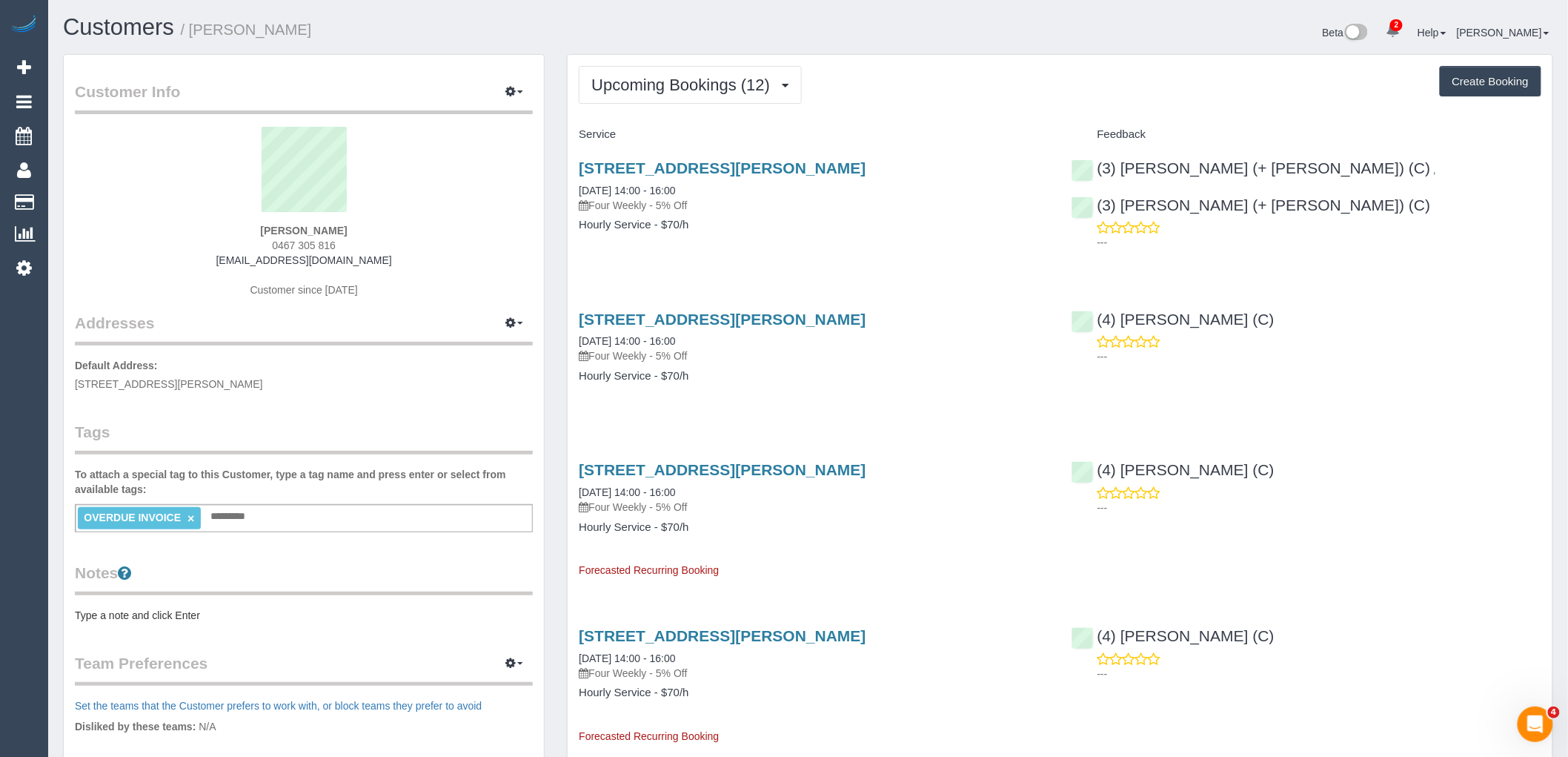
click at [446, 224] on div "Jack Lefroy 0467 305 816 jacklefroy@gmail.com Customer since 2025" at bounding box center [304, 219] width 458 height 185
drag, startPoint x: 252, startPoint y: 246, endPoint x: 65, endPoint y: 263, distance: 187.8
click at [110, 246] on div "Jack Lefroy 0467 305 816 jacklefroy@gmail.com Customer since 2025" at bounding box center [304, 219] width 458 height 185
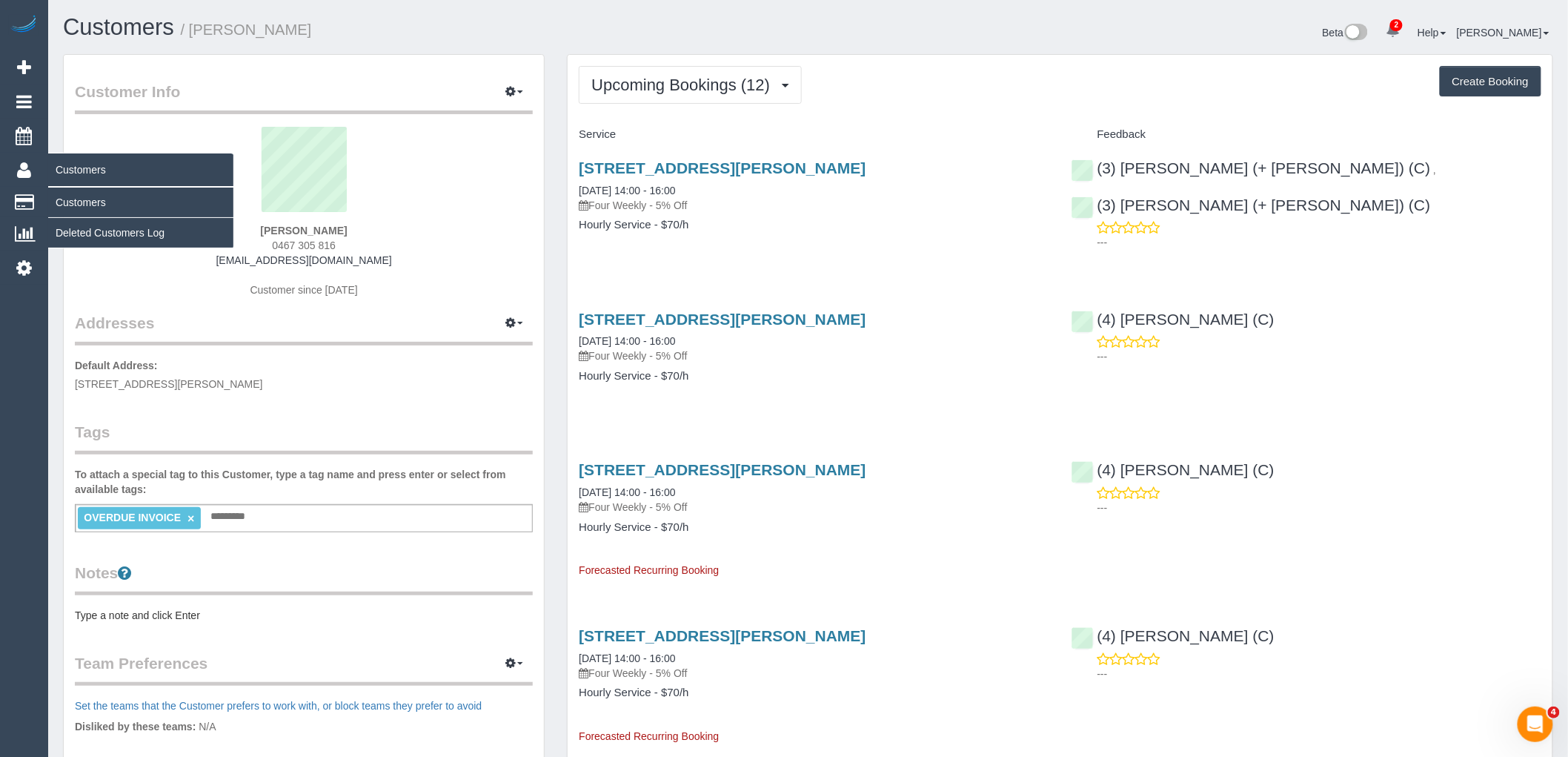
copy span "0467 305 816"
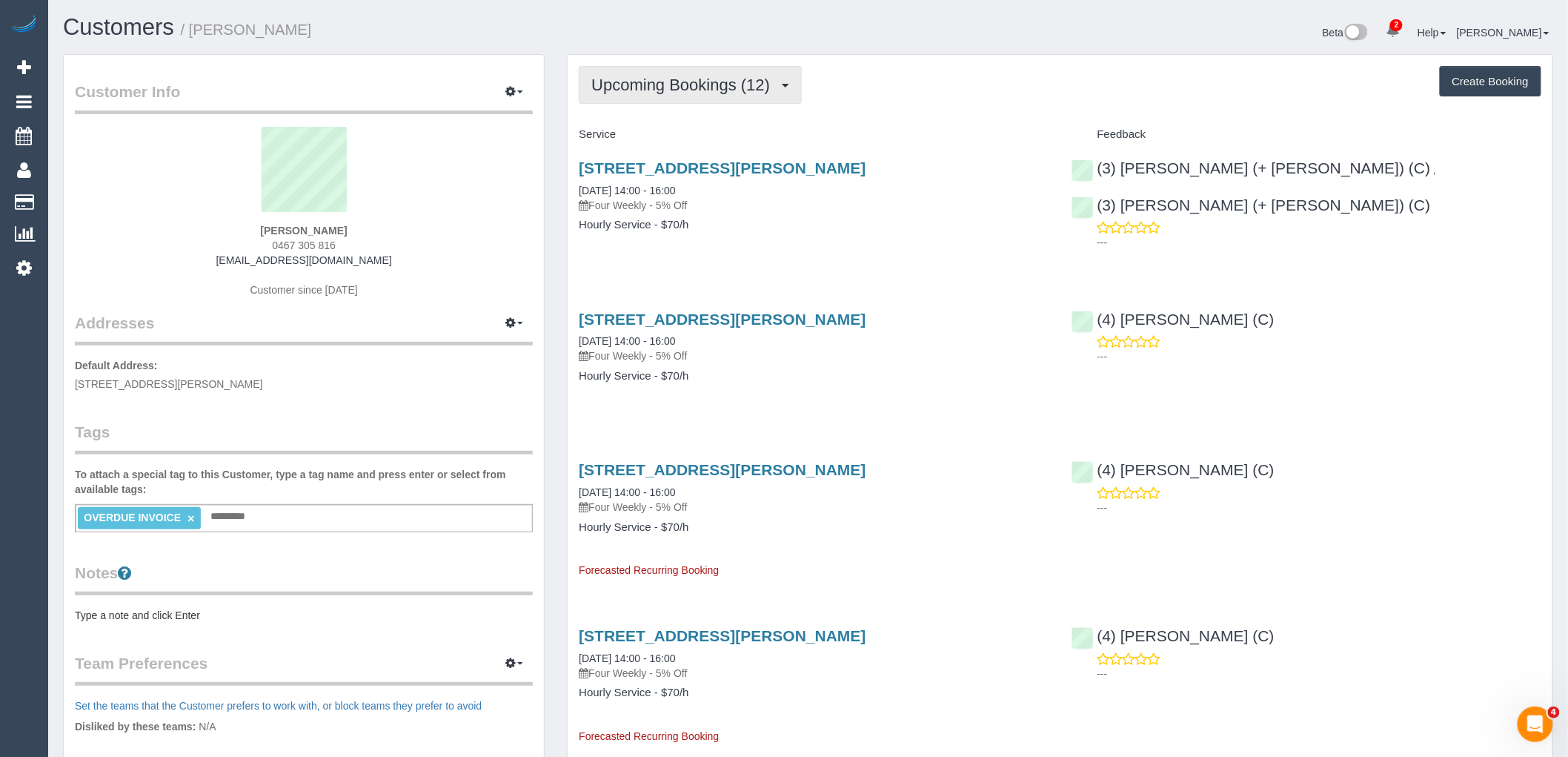
click at [692, 83] on span "Upcoming Bookings (12)" at bounding box center [685, 84] width 186 height 19
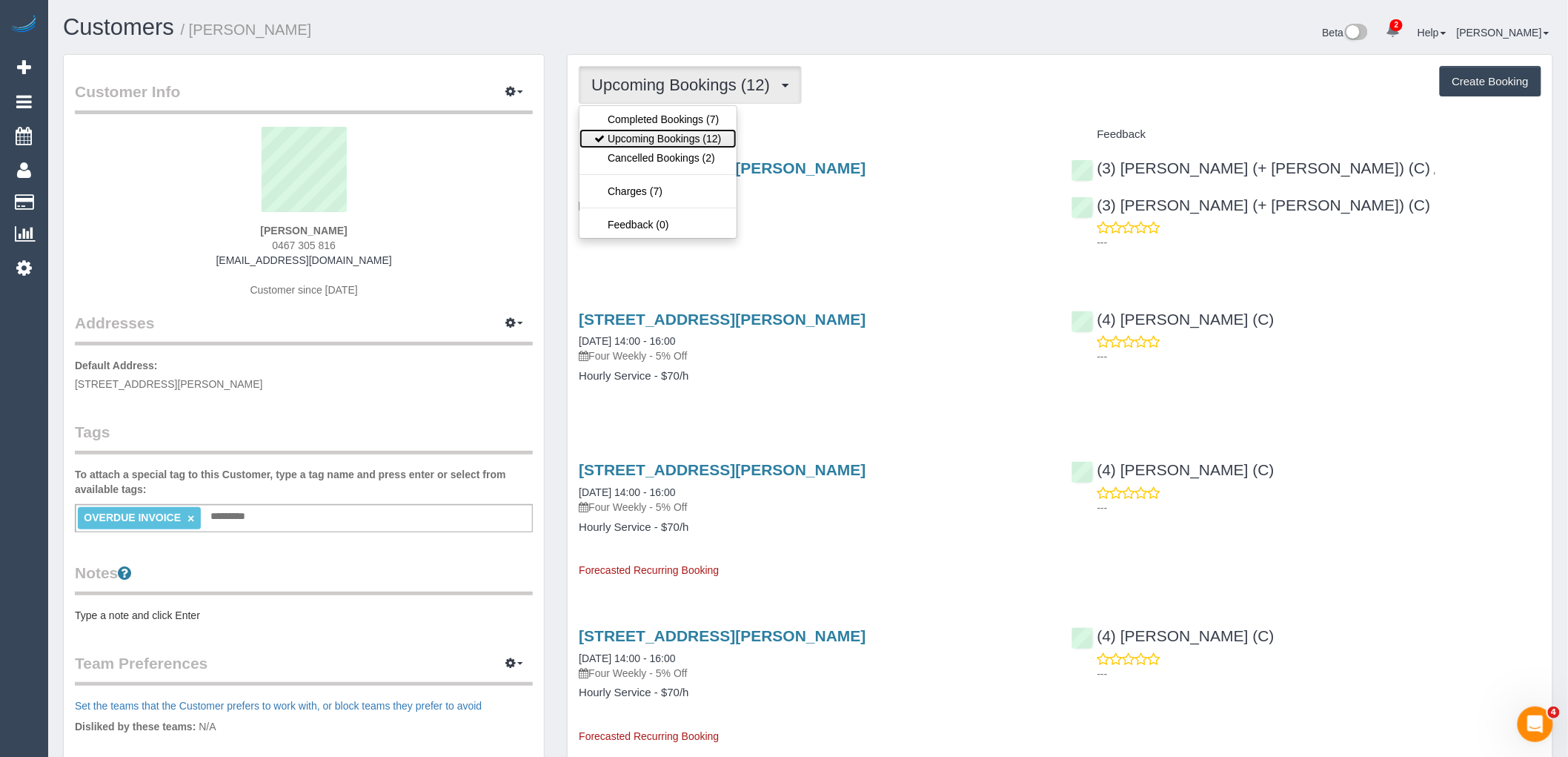
click at [690, 135] on link "Upcoming Bookings (12)" at bounding box center [658, 138] width 156 height 19
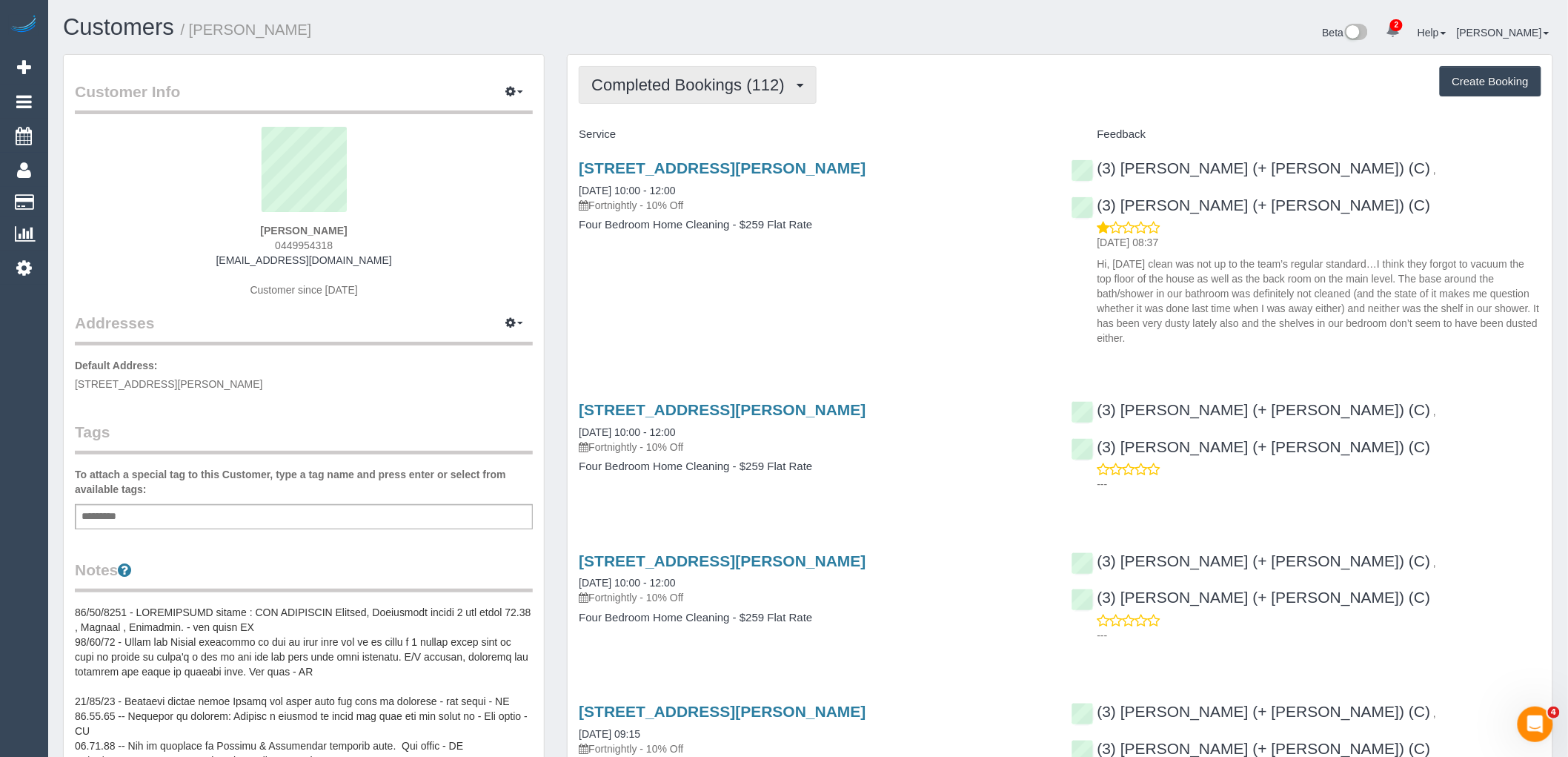
click at [742, 87] on span "Completed Bookings (112)" at bounding box center [692, 84] width 200 height 19
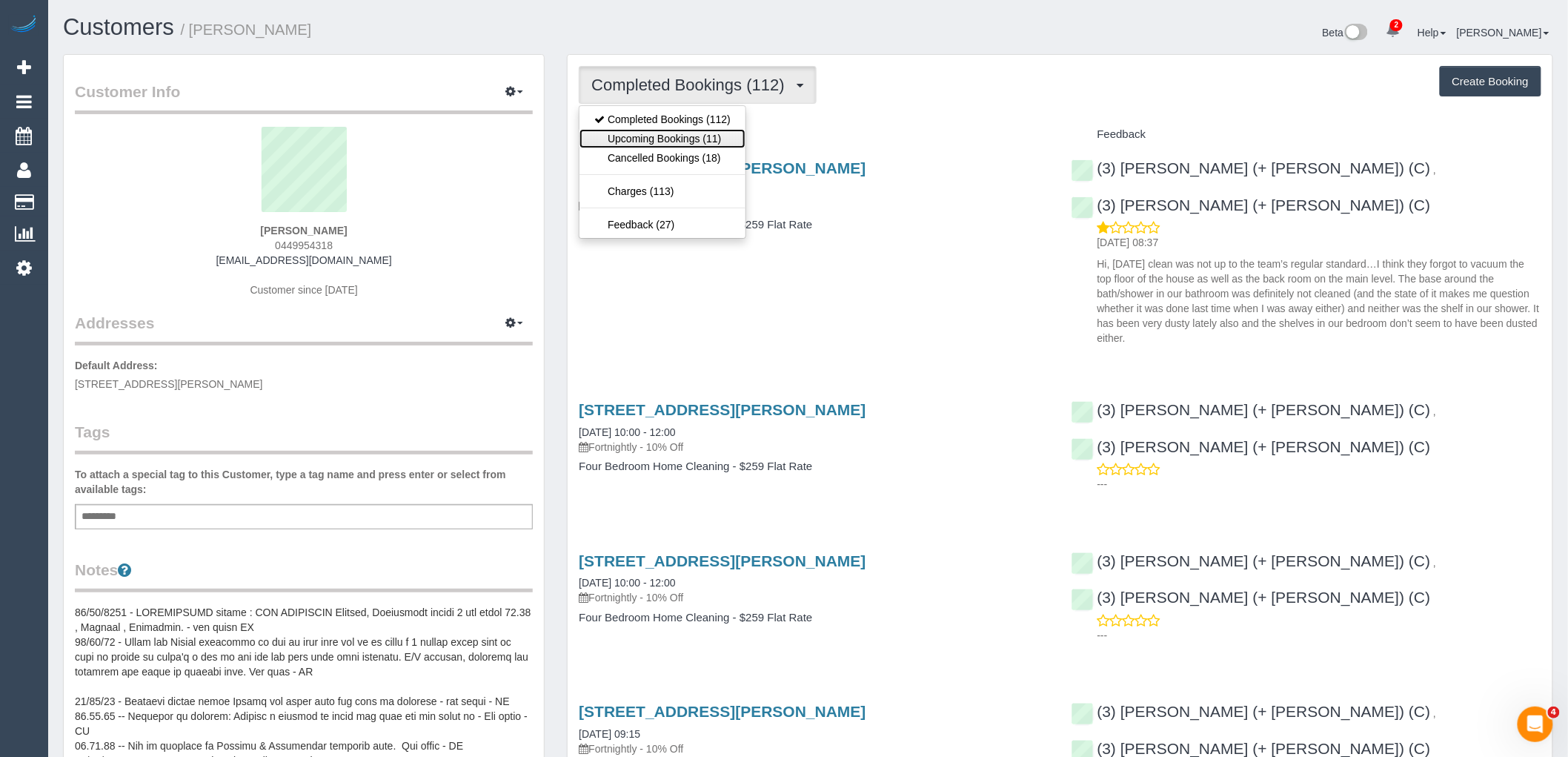
click at [721, 146] on link "Upcoming Bookings (11)" at bounding box center [663, 138] width 166 height 19
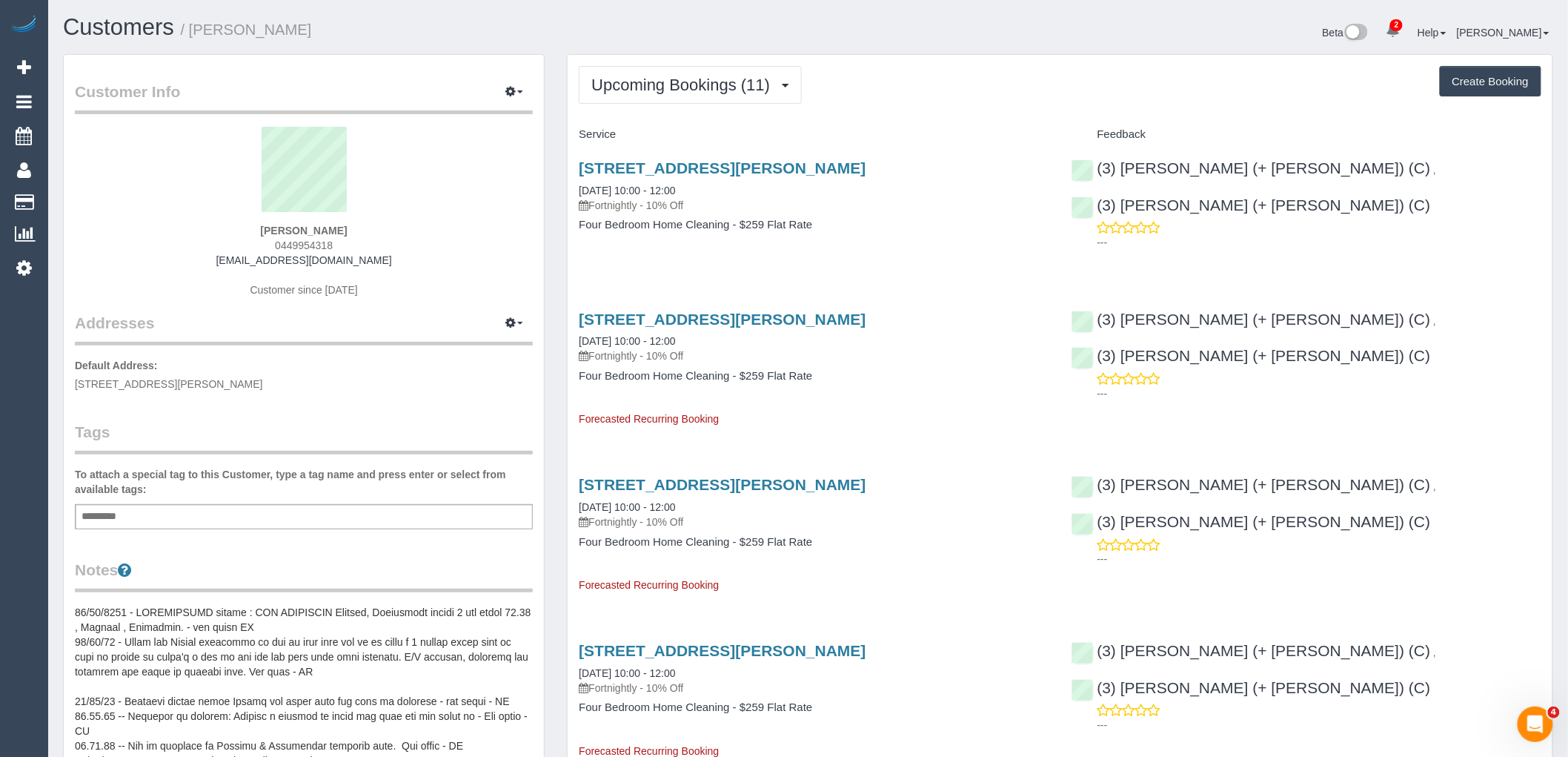
drag, startPoint x: 350, startPoint y: 239, endPoint x: 239, endPoint y: 240, distance: 111.0
click at [239, 240] on div "Catherine Mcgovern 0449954318 catherinemcgovern@email.com Customer since 2020" at bounding box center [304, 219] width 458 height 185
copy span "0449954318"
click at [698, 77] on span "Upcoming Bookings (11)" at bounding box center [685, 84] width 186 height 19
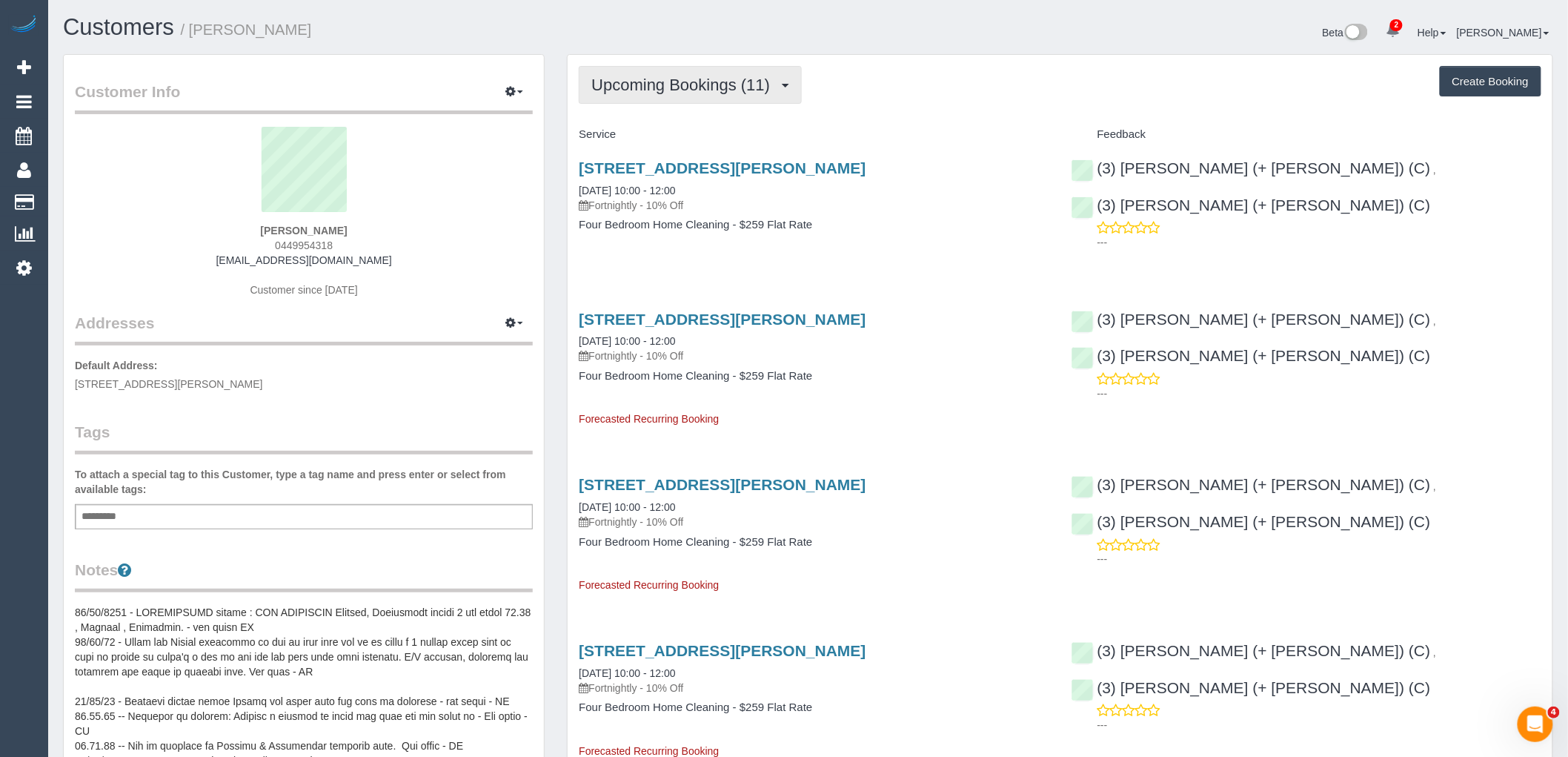
click at [658, 91] on span "Upcoming Bookings (11)" at bounding box center [685, 84] width 186 height 19
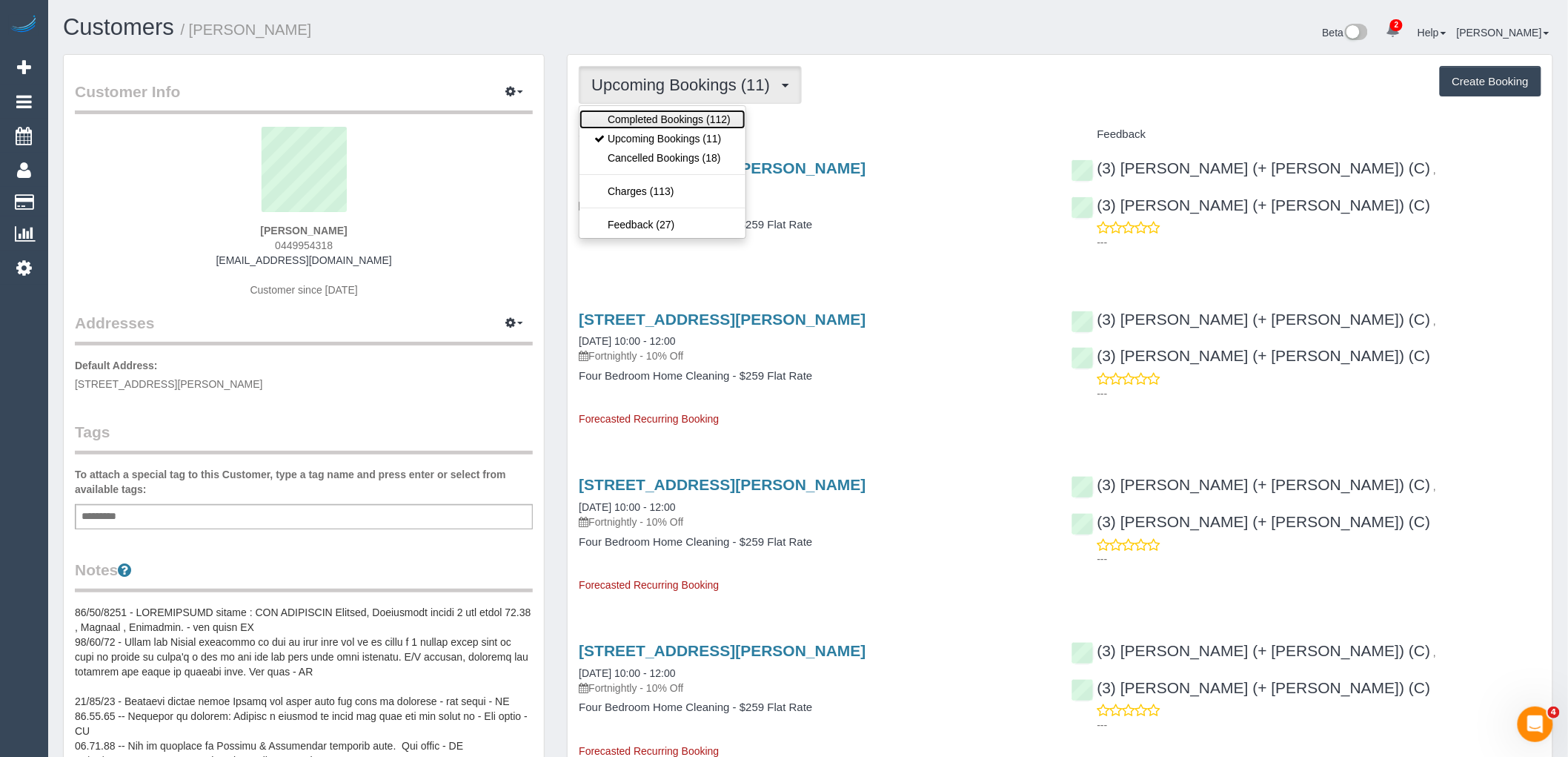
click at [661, 119] on link "Completed Bookings (112)" at bounding box center [663, 119] width 166 height 19
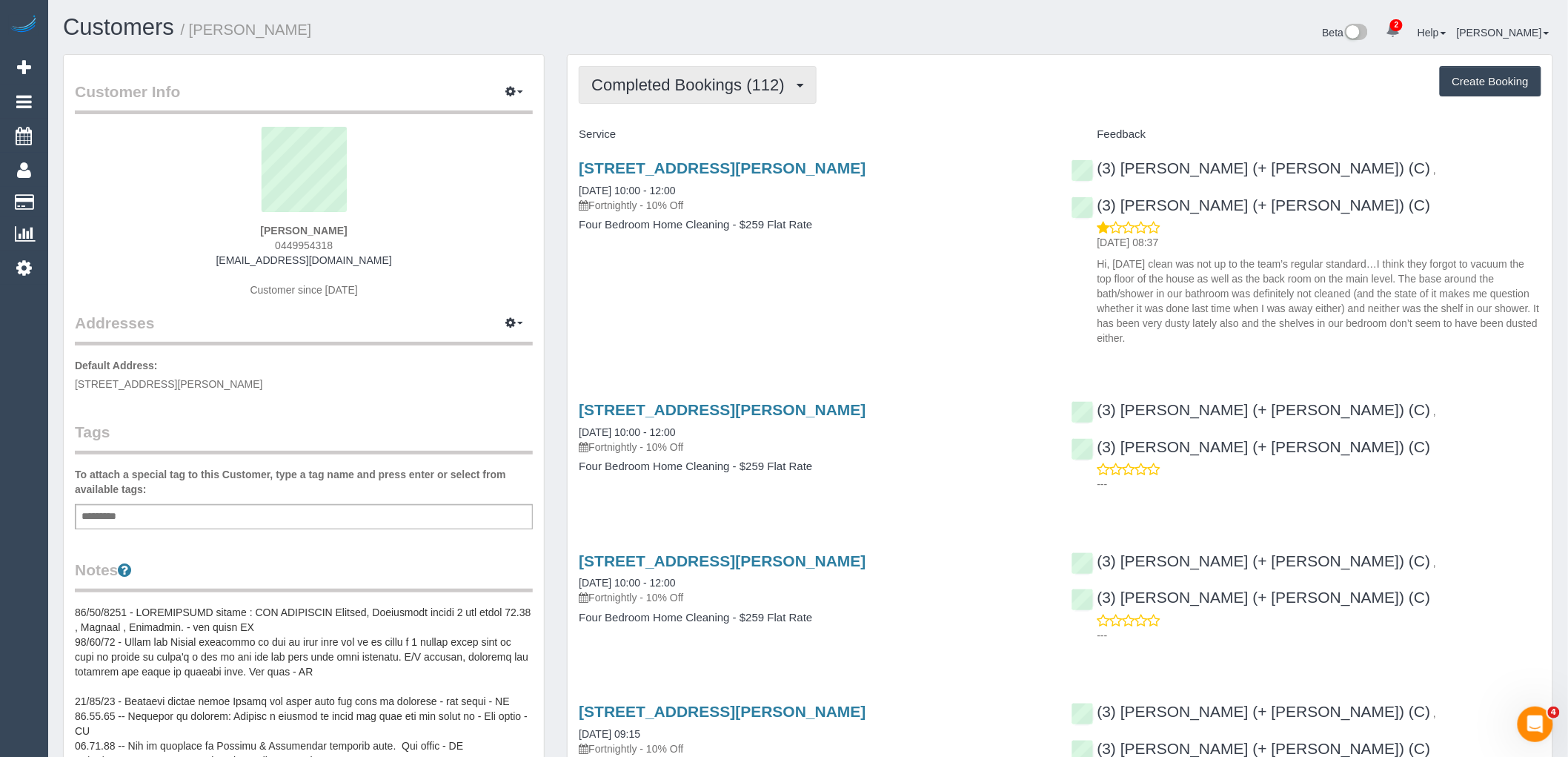
click at [661, 82] on span "Completed Bookings (112)" at bounding box center [692, 84] width 200 height 19
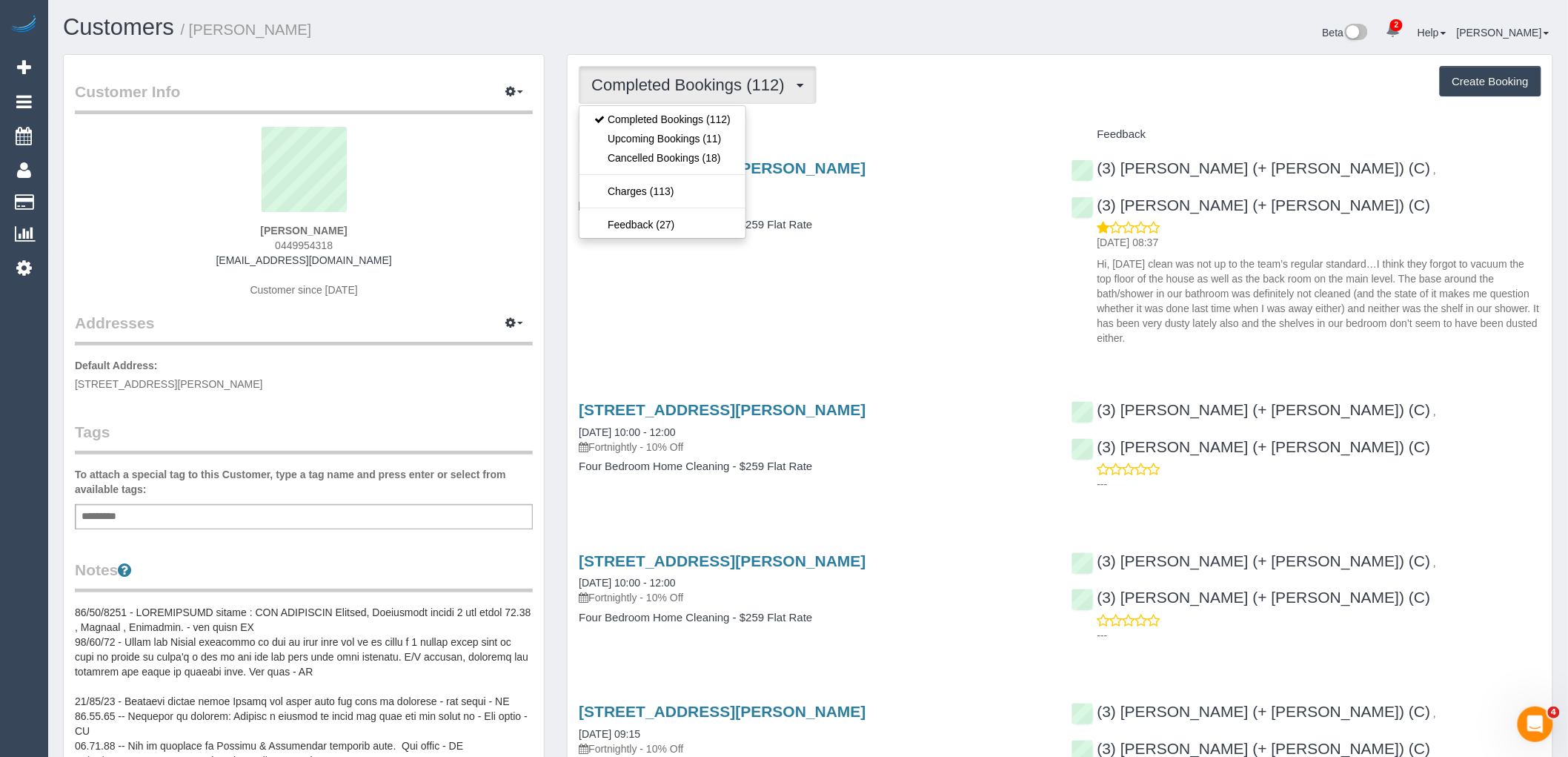
click at [675, 181] on ul "Completed Bookings (112) Upcoming Bookings (11) Cancelled Bookings (18) Charges…" at bounding box center [662, 171] width 167 height 134
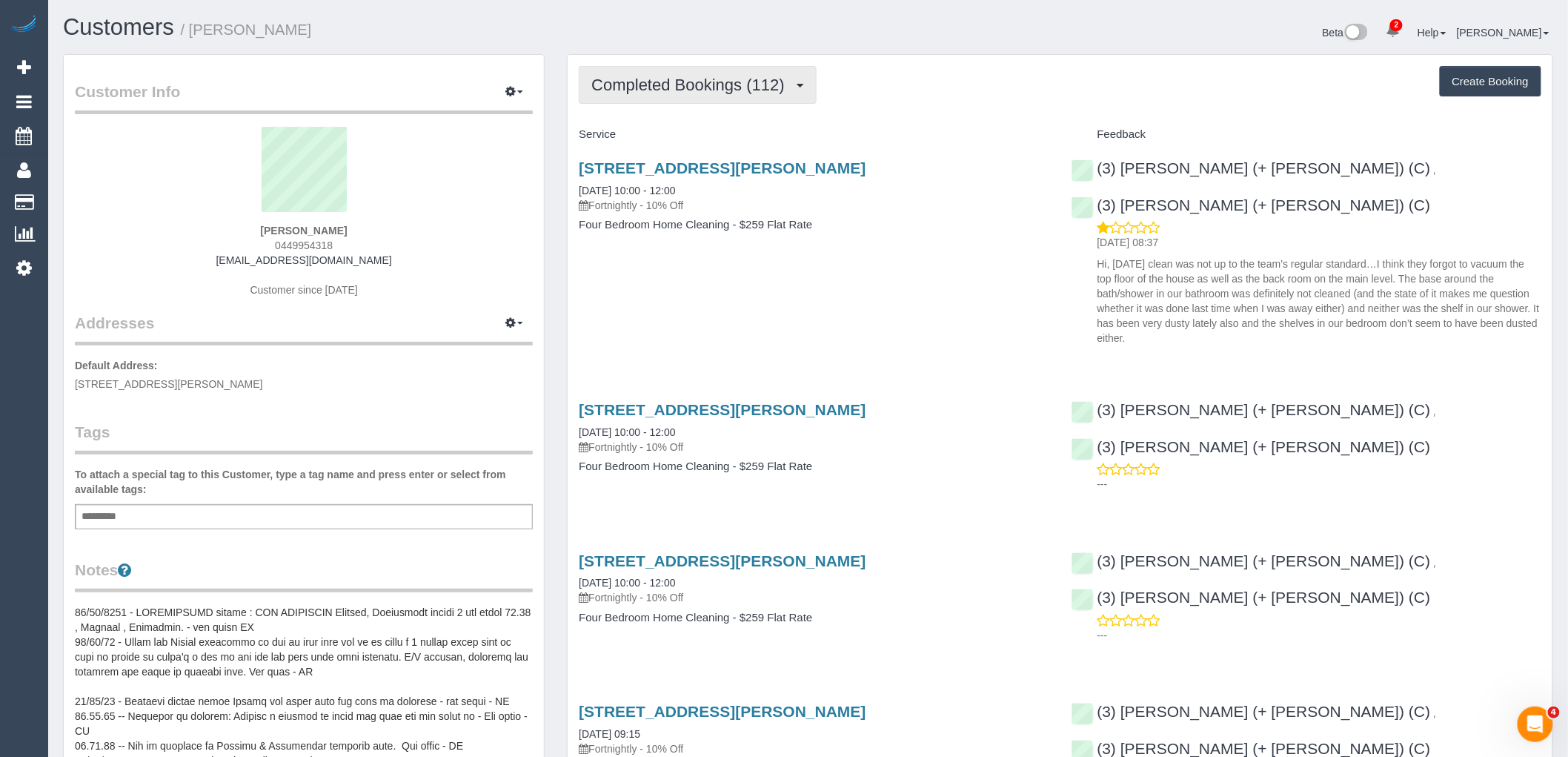
click at [648, 78] on span "Completed Bookings (112)" at bounding box center [692, 84] width 200 height 19
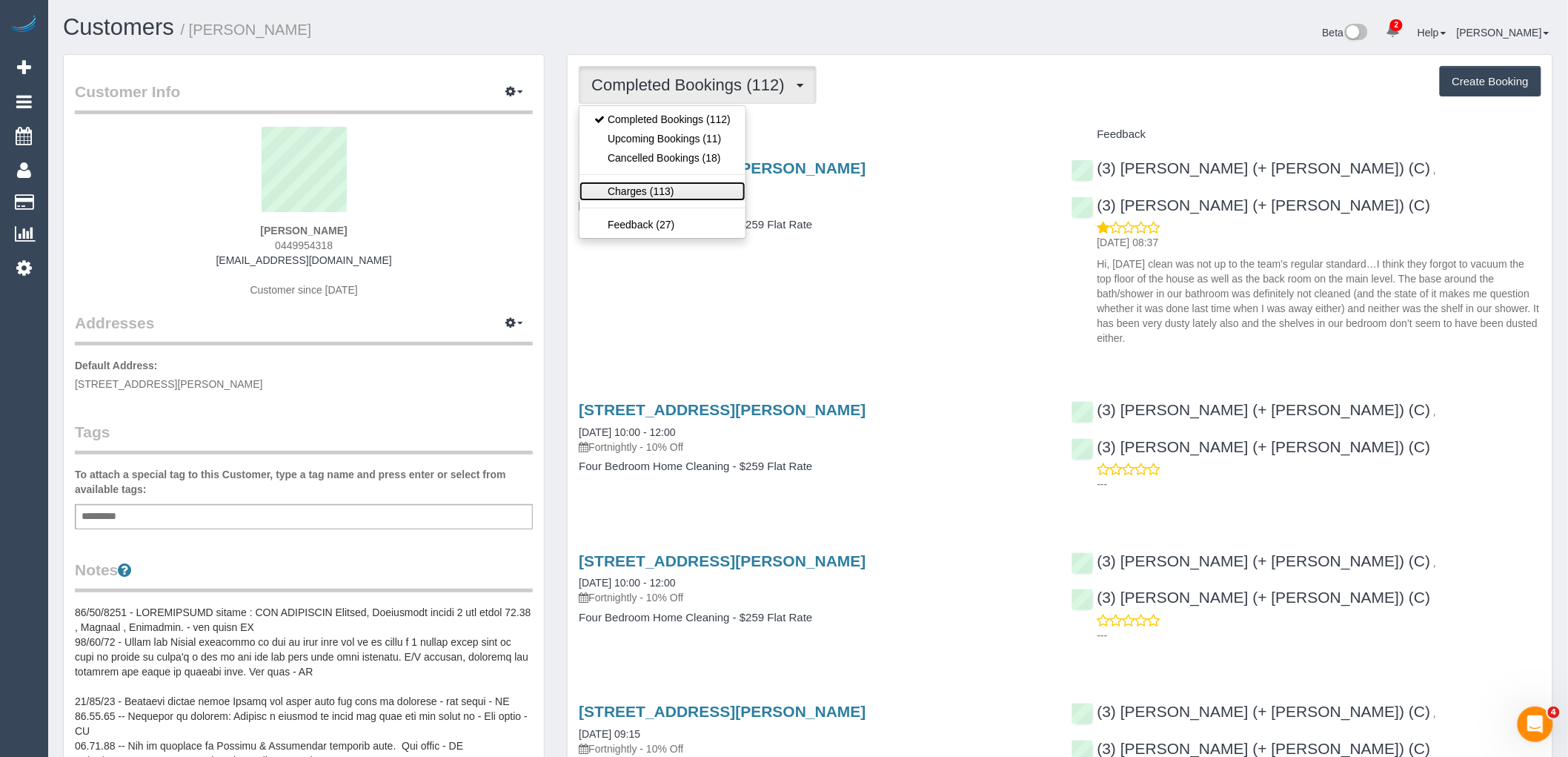
click at [652, 186] on link "Charges (113)" at bounding box center [663, 190] width 166 height 19
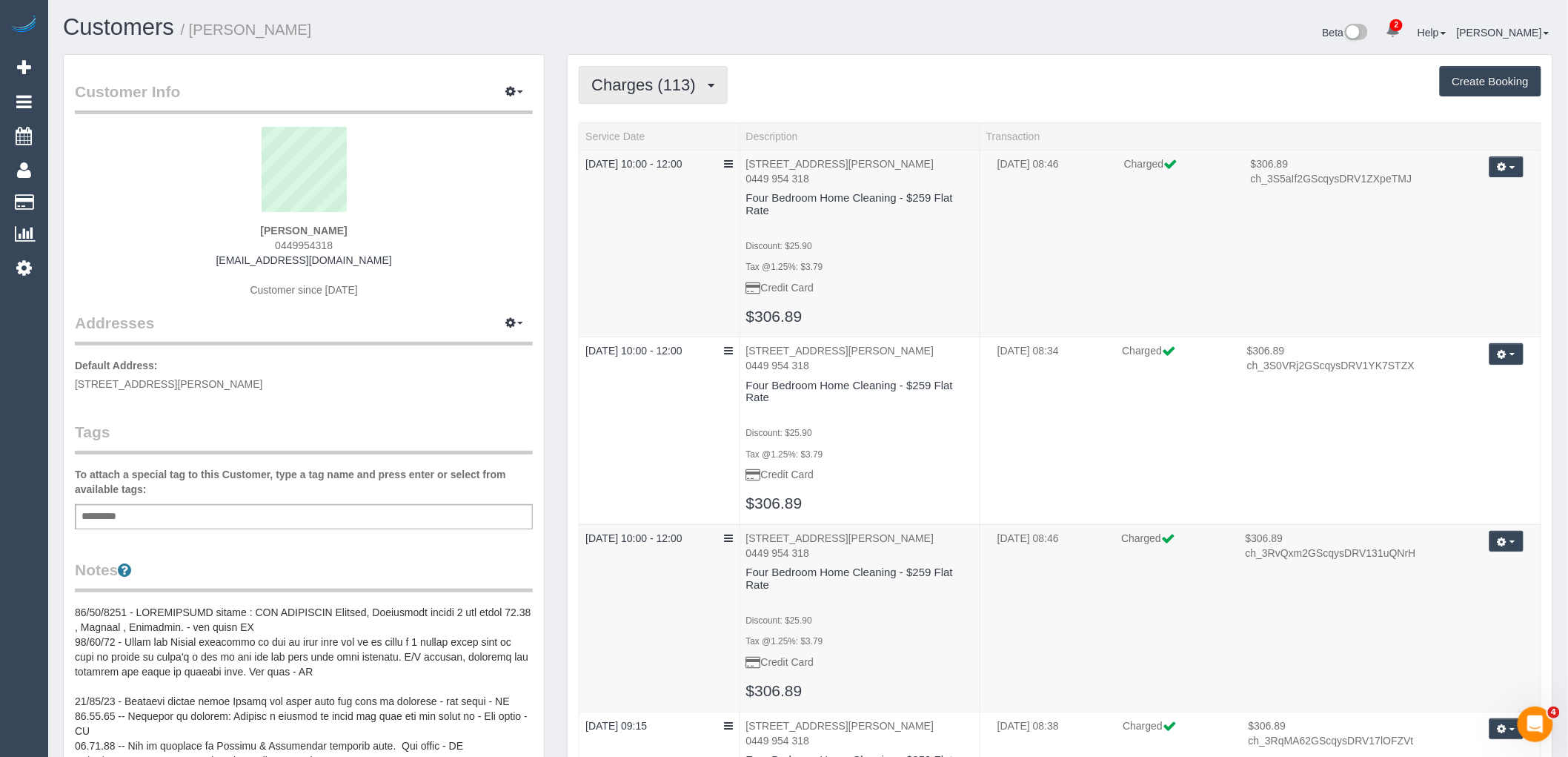
click at [646, 98] on button "Charges (113)" at bounding box center [653, 85] width 149 height 38
click at [652, 138] on link "Upcoming Bookings (11)" at bounding box center [663, 138] width 166 height 19
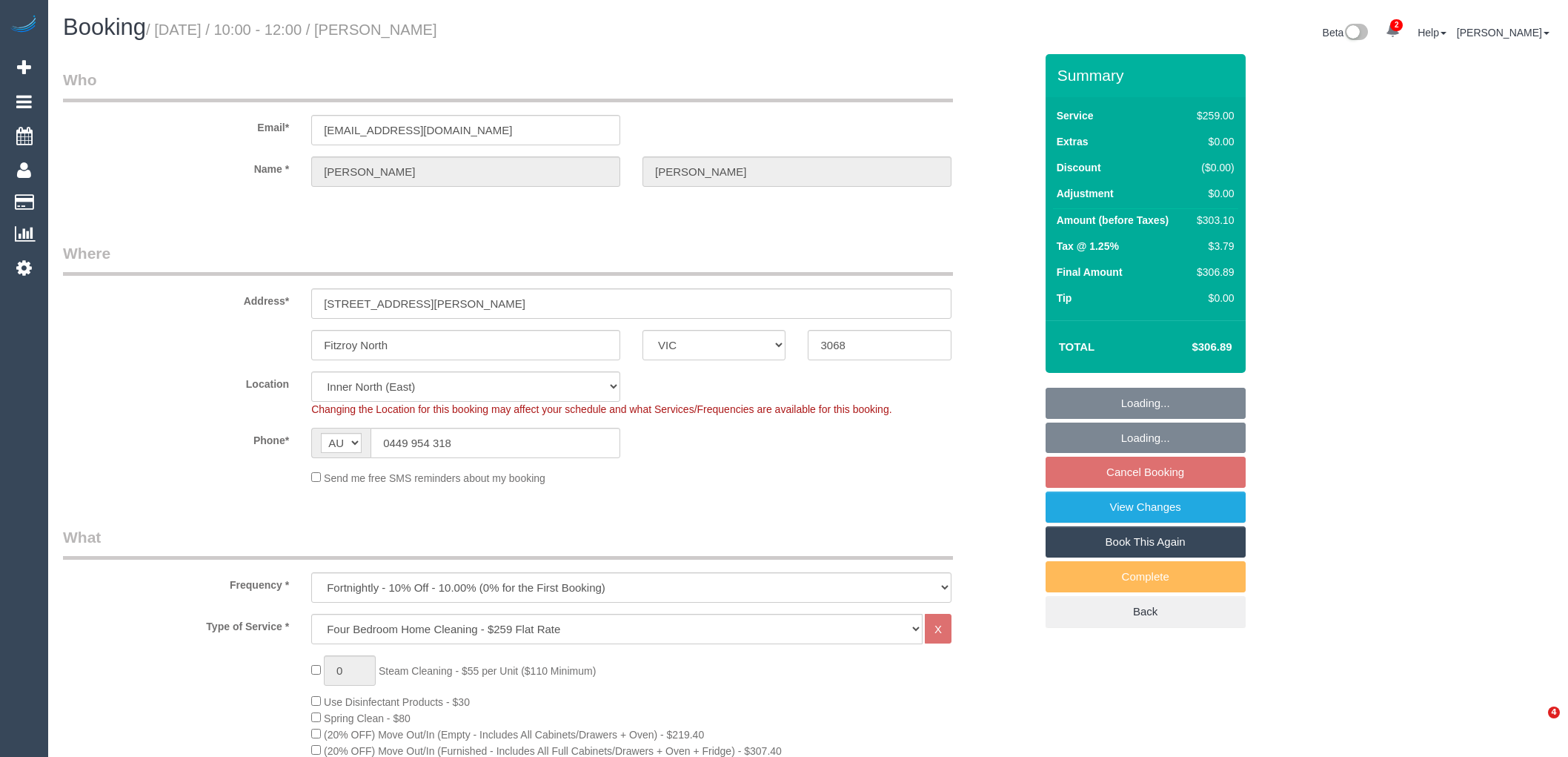
select select "VIC"
select select "string:stripe-pm_1KJ4L02GScqysDRV5zh1ioYv"
select select "number:27"
select select "number:14"
select select "number:19"
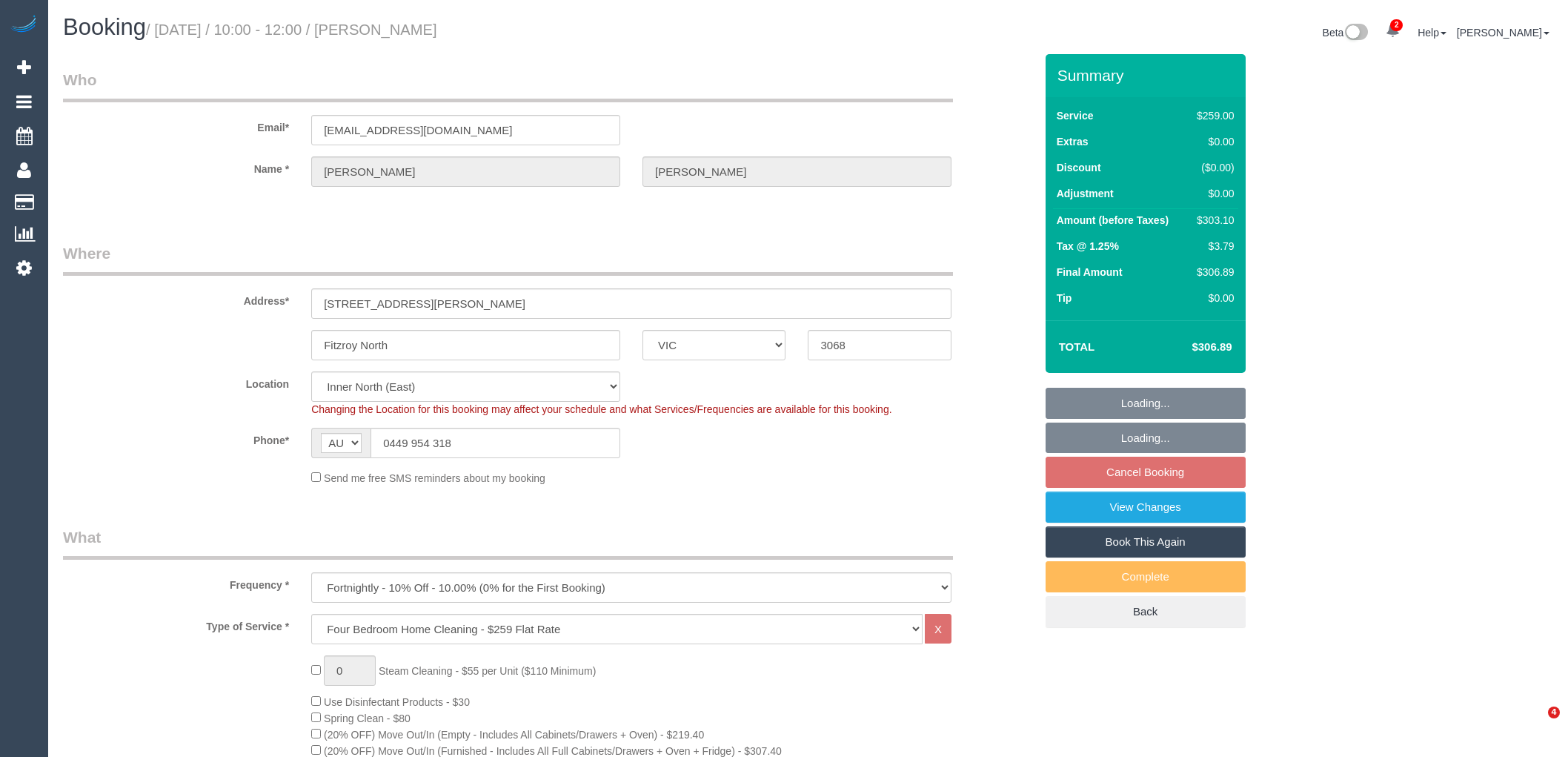
select select "number:34"
select select "object:799"
select select "spot3"
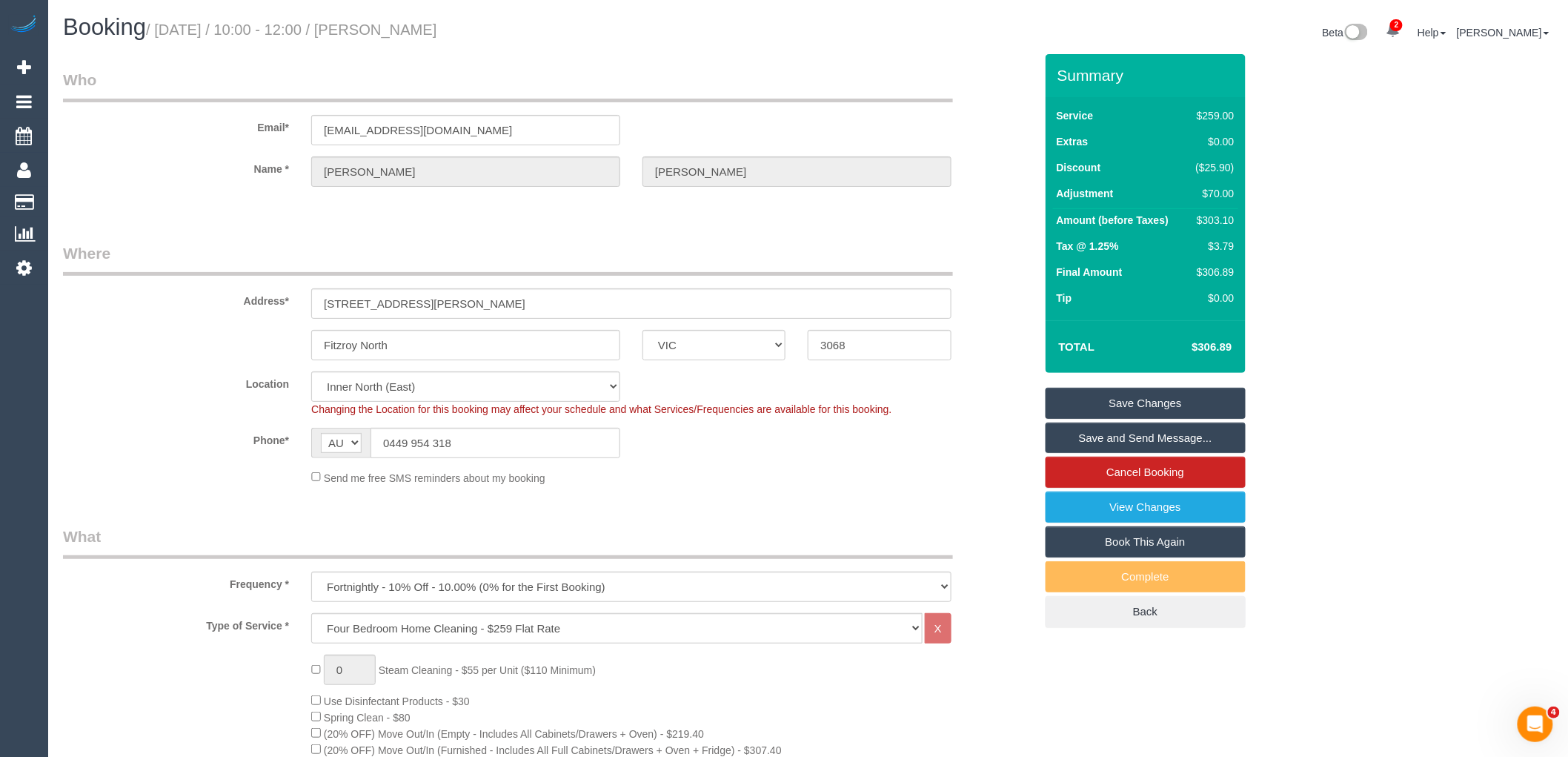
click at [682, 480] on div "Send me free SMS reminders about my booking" at bounding box center [631, 477] width 663 height 16
click at [792, 450] on div "Phone* AF AL DZ AD AO AI AQ AG AR AM AW AU AT AZ BS BH BD BB BY BE BZ BJ BM BT …" at bounding box center [548, 442] width 993 height 31
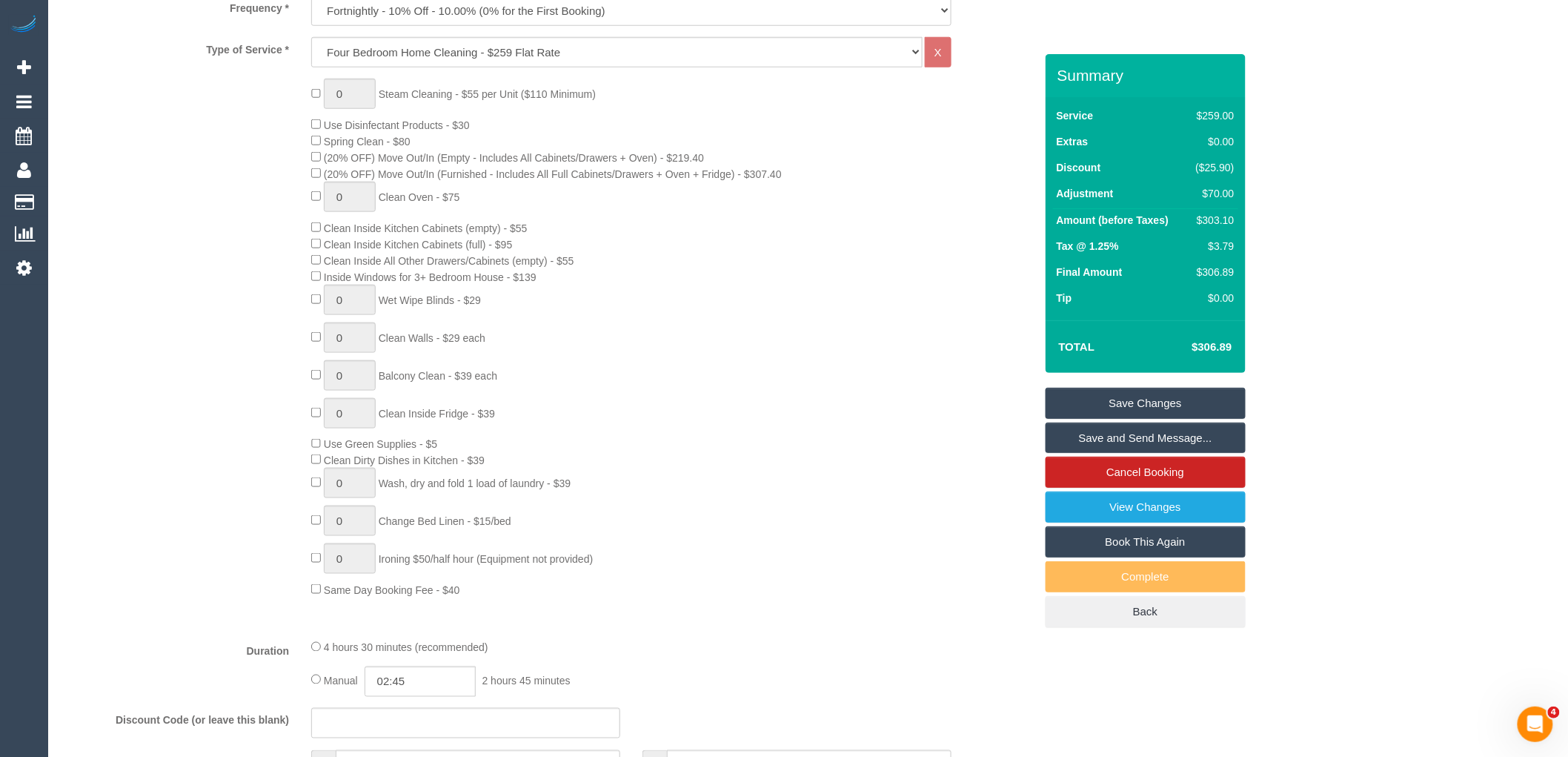
scroll to position [988, 0]
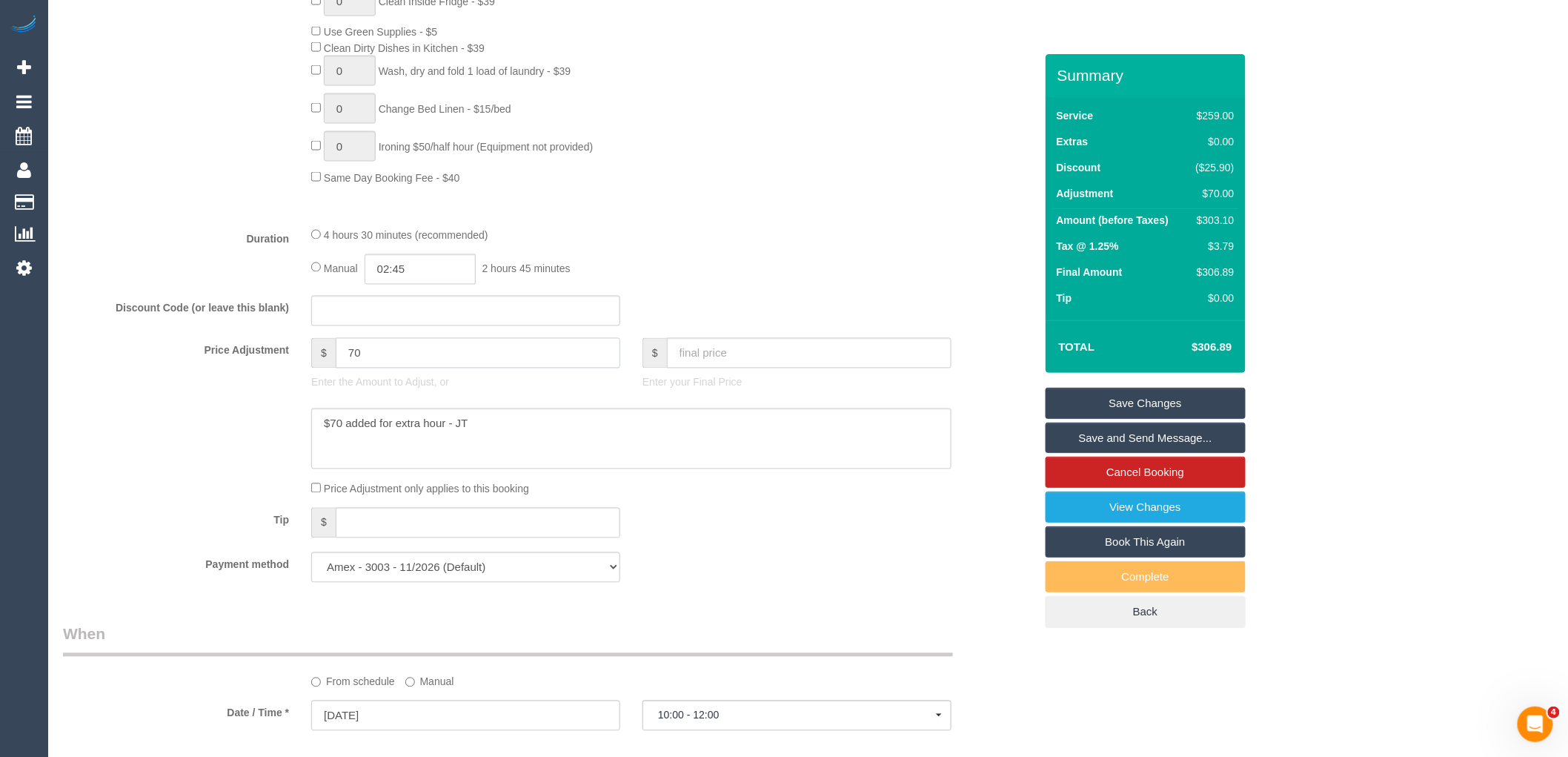
drag, startPoint x: 394, startPoint y: 360, endPoint x: 253, endPoint y: 354, distance: 141.1
click at [253, 354] on div "Price Adjustment $ 70 Enter the Amount to Adjust, or $ Enter your Final Price" at bounding box center [548, 368] width 993 height 59
type input "-35"
click at [541, 428] on textarea at bounding box center [631, 438] width 640 height 60
type textarea "$70 added for extra hour - JT Customer given $105 discount 1.5 hours due to com…"
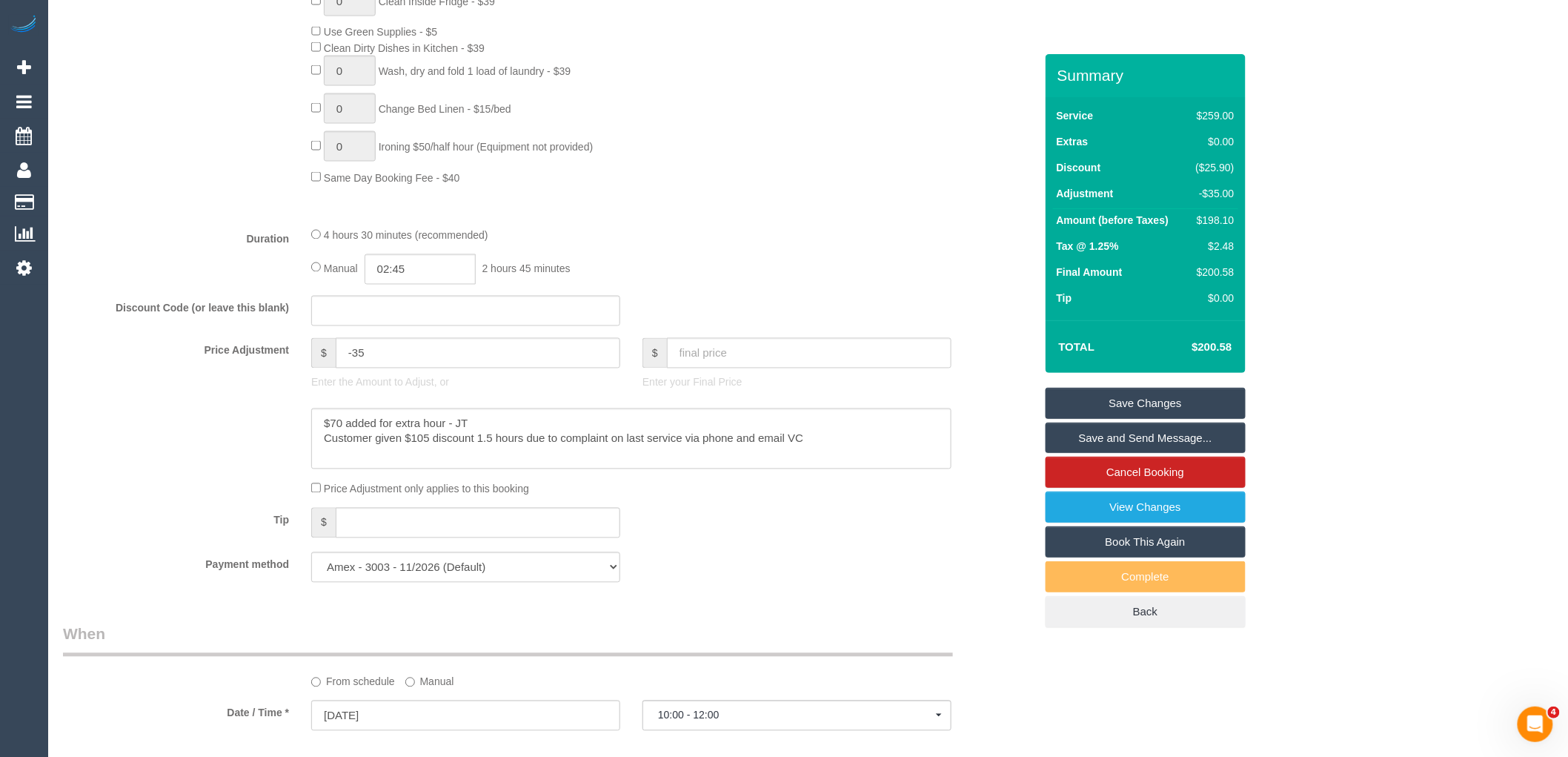
click at [1161, 401] on link "Save Changes" at bounding box center [1146, 403] width 200 height 31
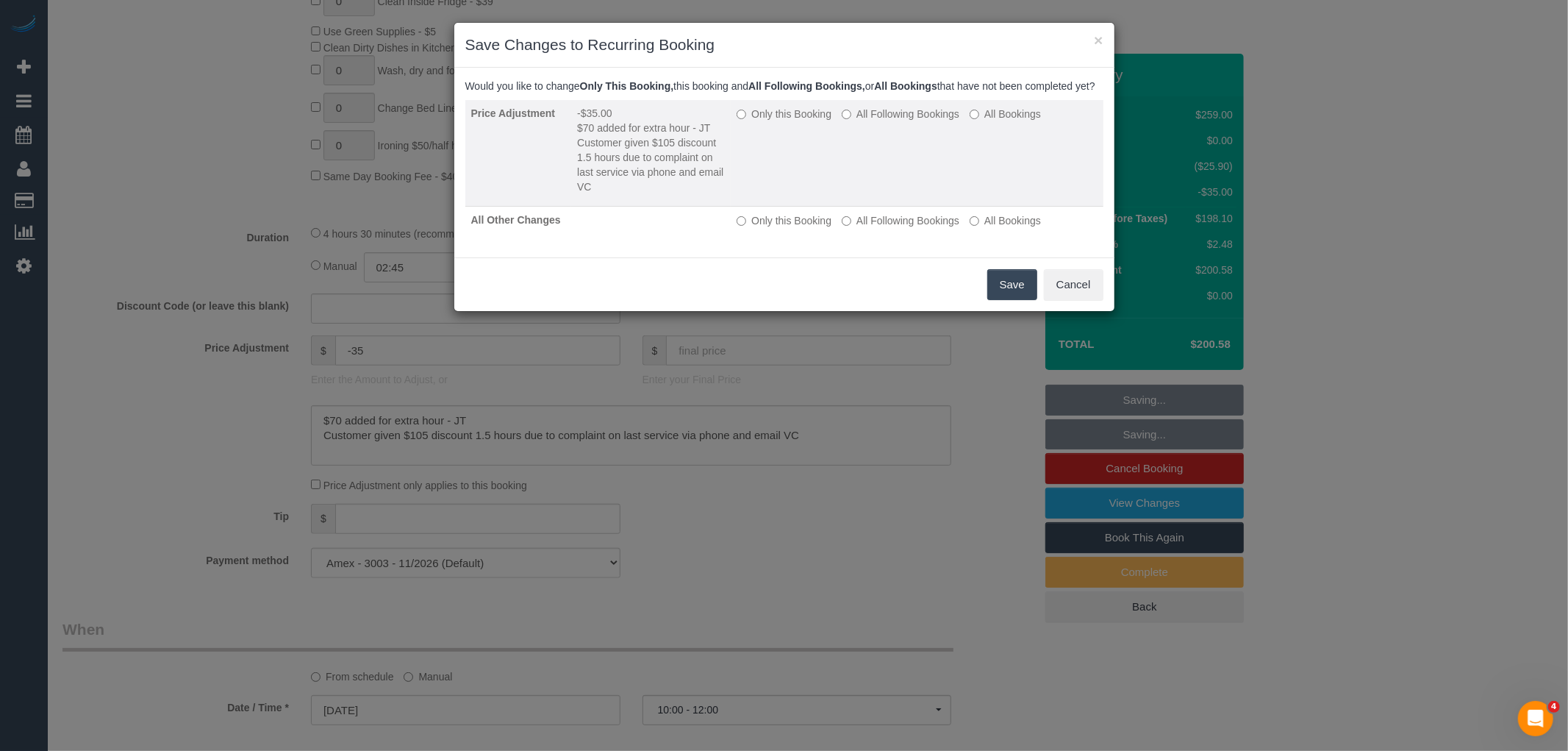
click at [789, 122] on label "Only this Booking" at bounding box center [783, 114] width 95 height 15
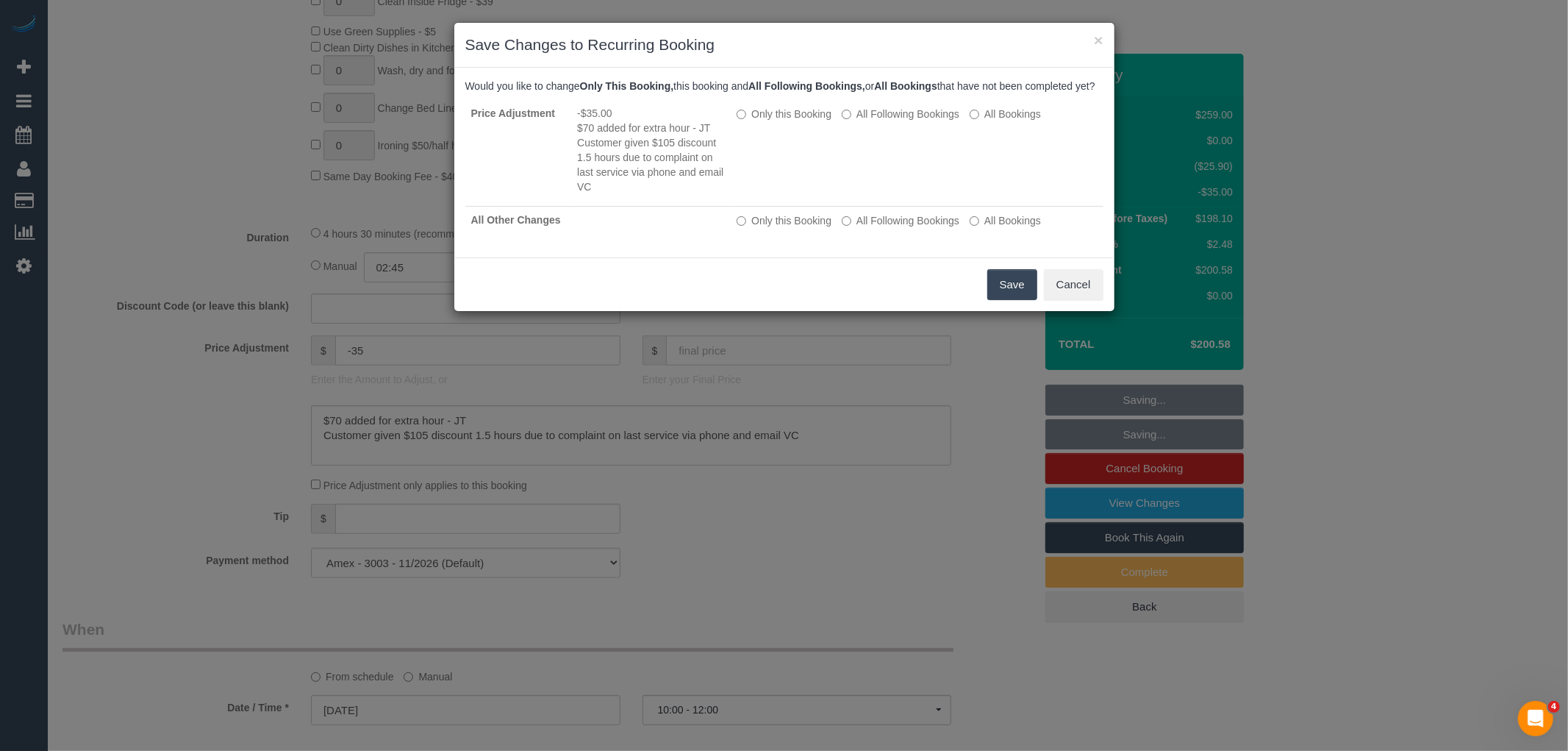
click at [1009, 287] on button "Save" at bounding box center [1012, 284] width 50 height 30
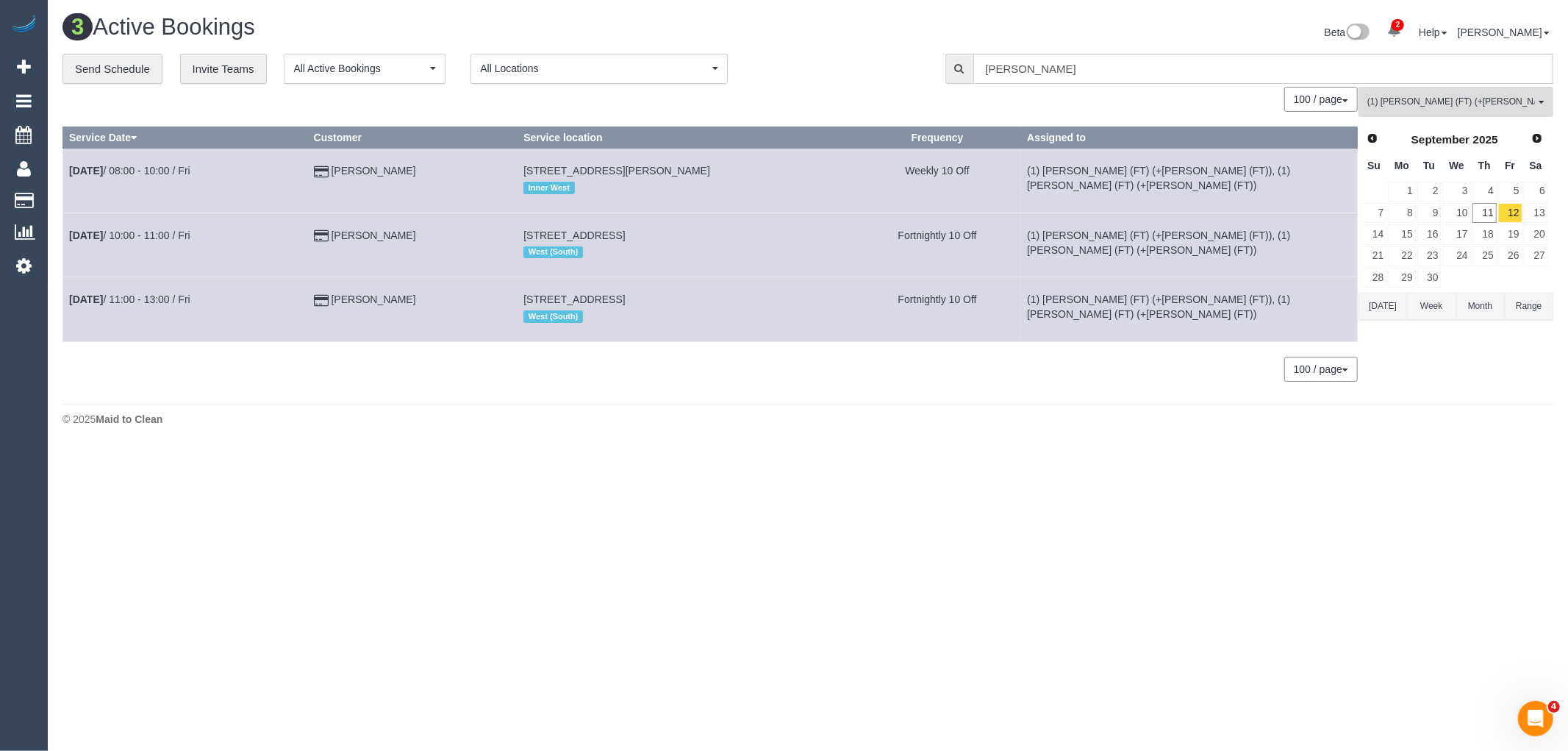
click at [1511, 108] on span "(1) [PERSON_NAME] (FT) (+[PERSON_NAME] (FT))" at bounding box center [1450, 101] width 168 height 13
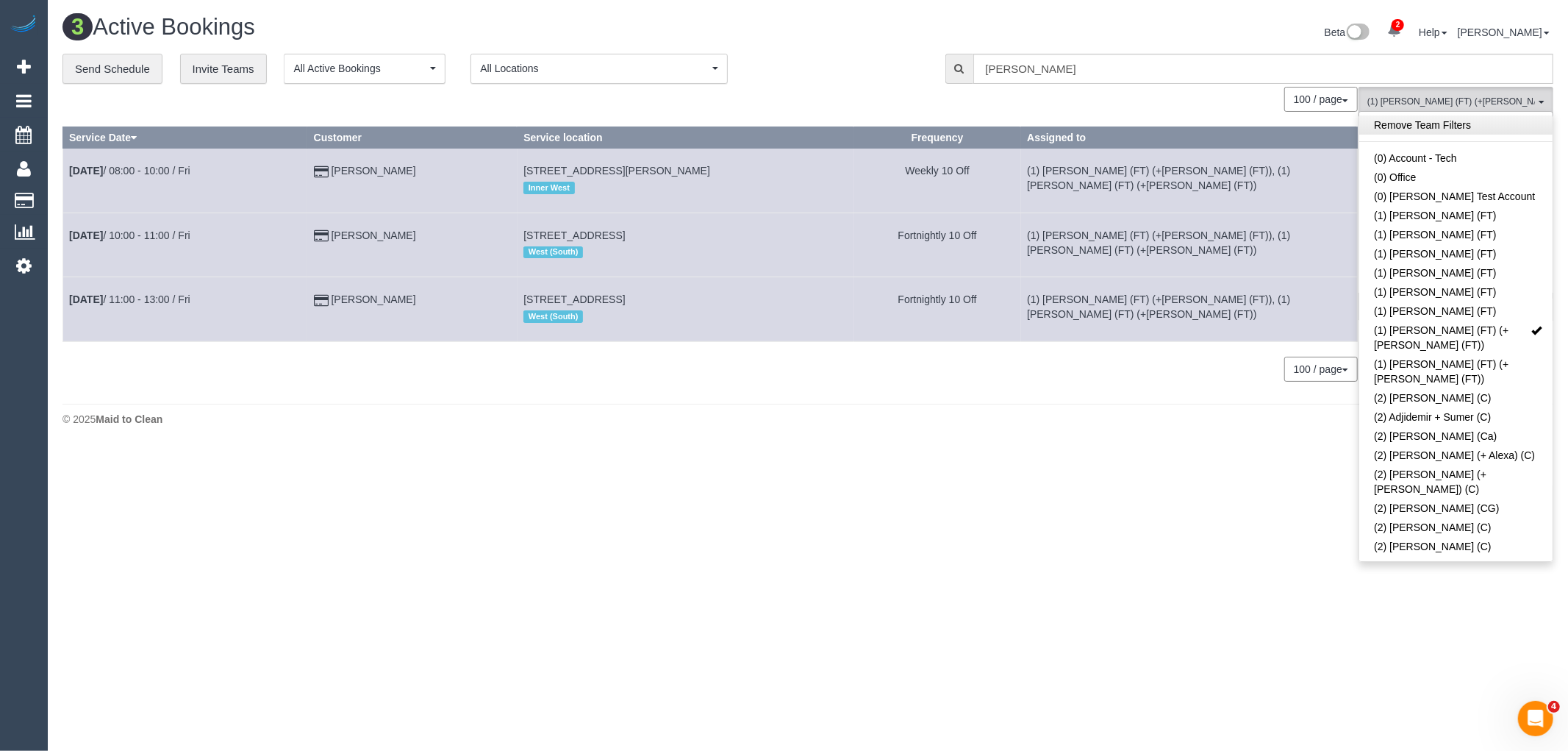
click at [1499, 130] on link "Remove Team Filters" at bounding box center [1455, 125] width 193 height 19
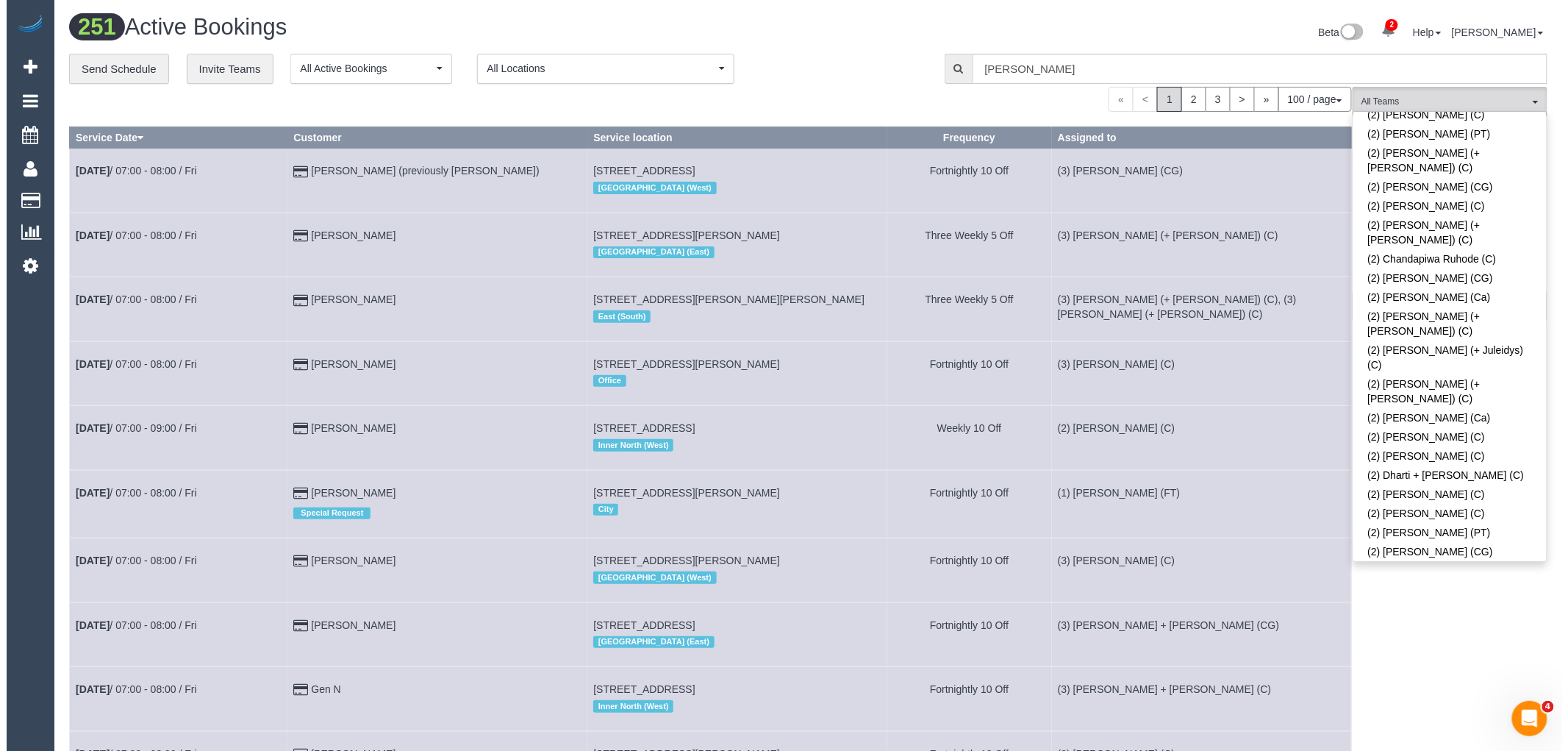
scroll to position [2260, 0]
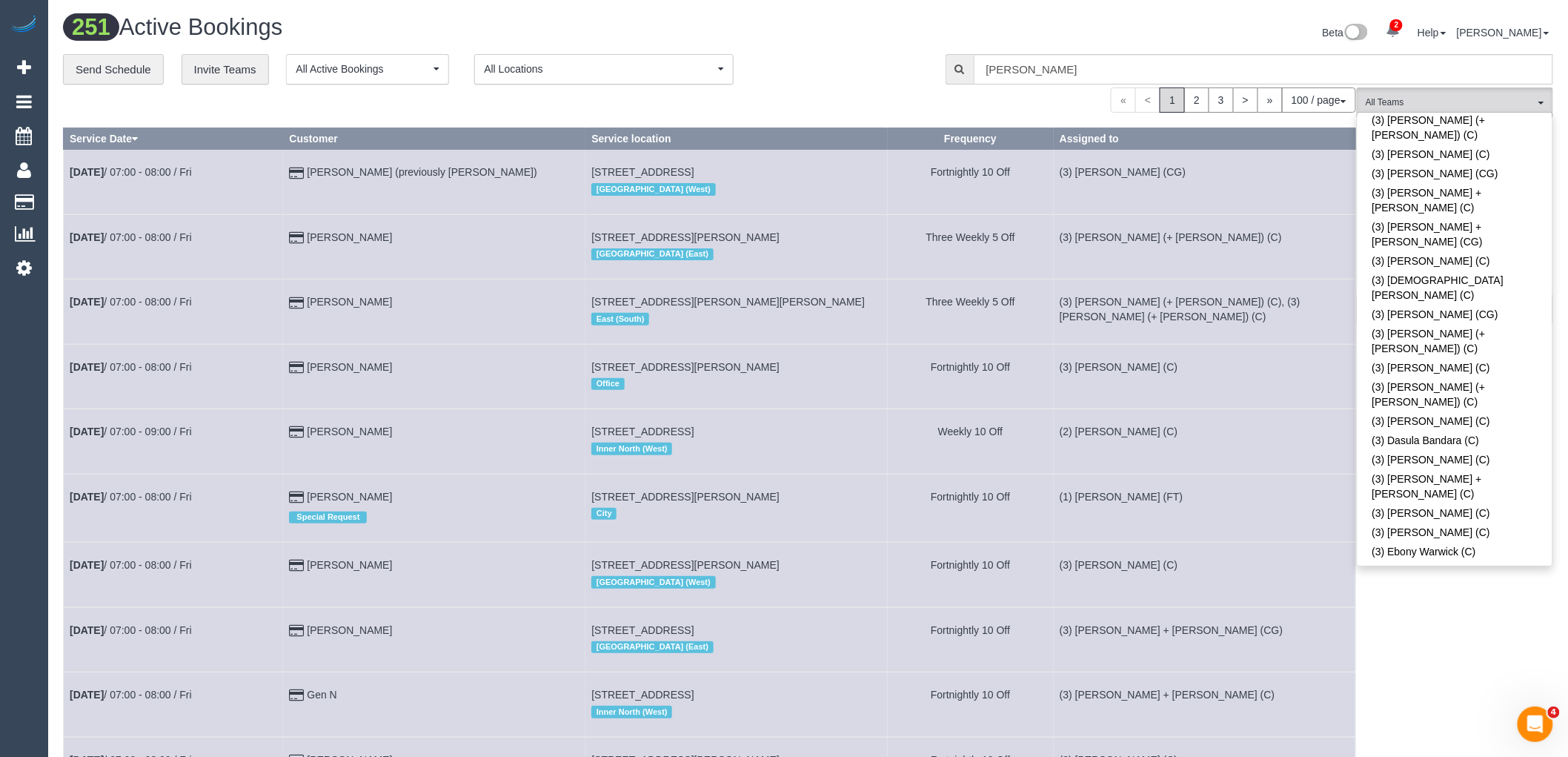
click at [912, 52] on div "Beta 2 Your Notifications You have 0 alerts × You have 2 to charge for [DATE] ×…" at bounding box center [1186, 35] width 757 height 40
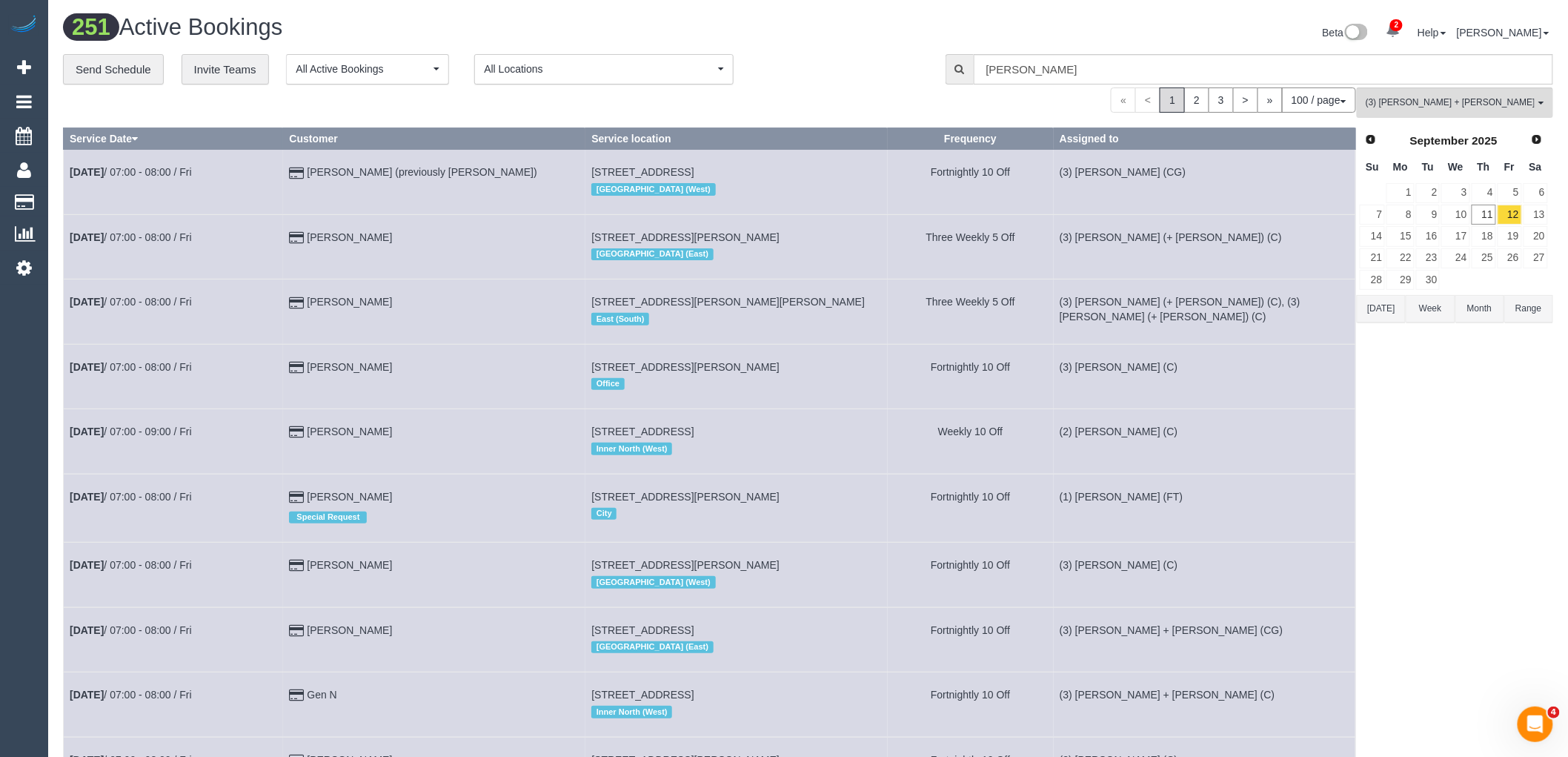
click at [1384, 306] on button "[DATE]" at bounding box center [1380, 309] width 48 height 28
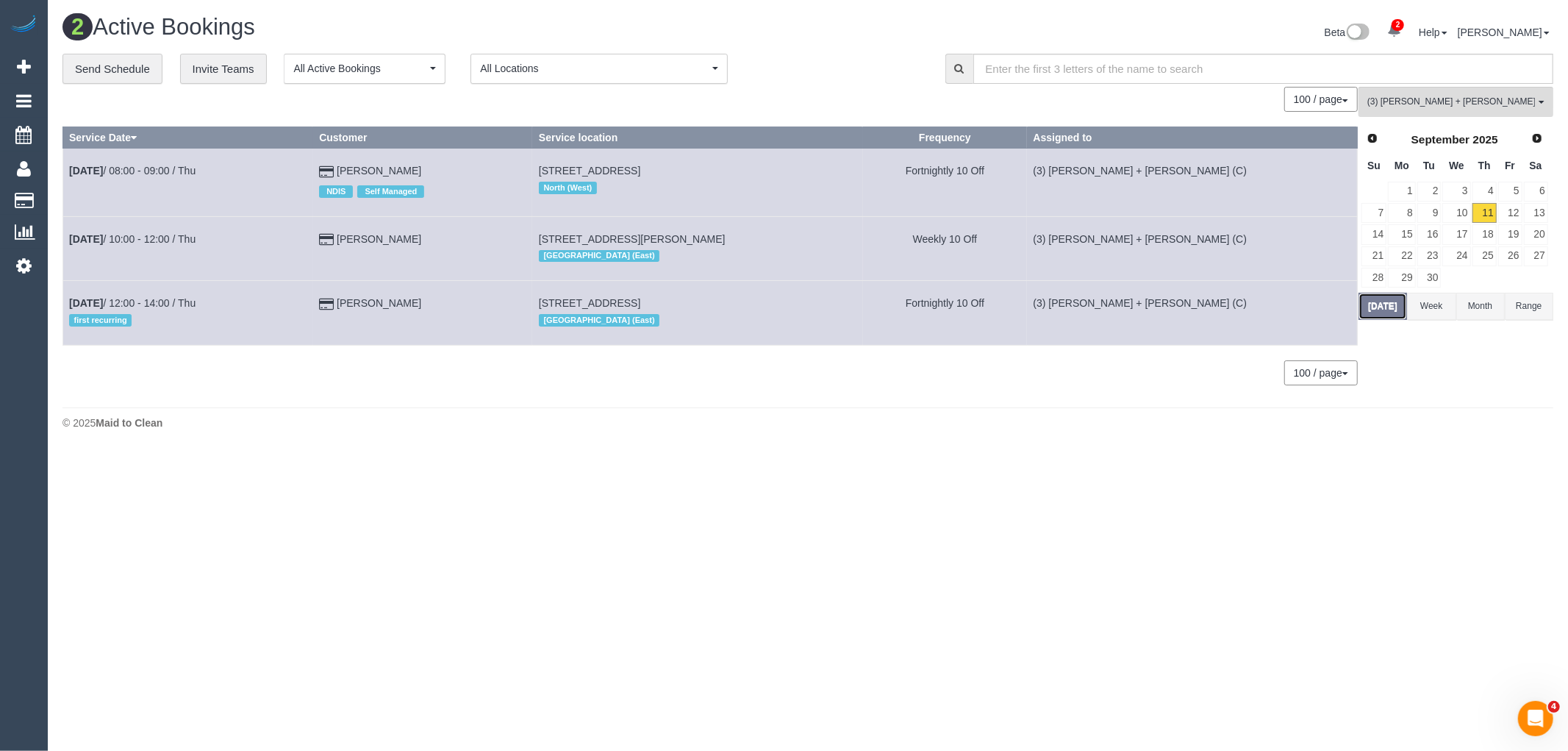
click at [1385, 309] on button "[DATE]" at bounding box center [1382, 306] width 48 height 27
click at [1471, 115] on button "(3) [PERSON_NAME] + [PERSON_NAME] (C) All Teams" at bounding box center [1455, 101] width 194 height 30
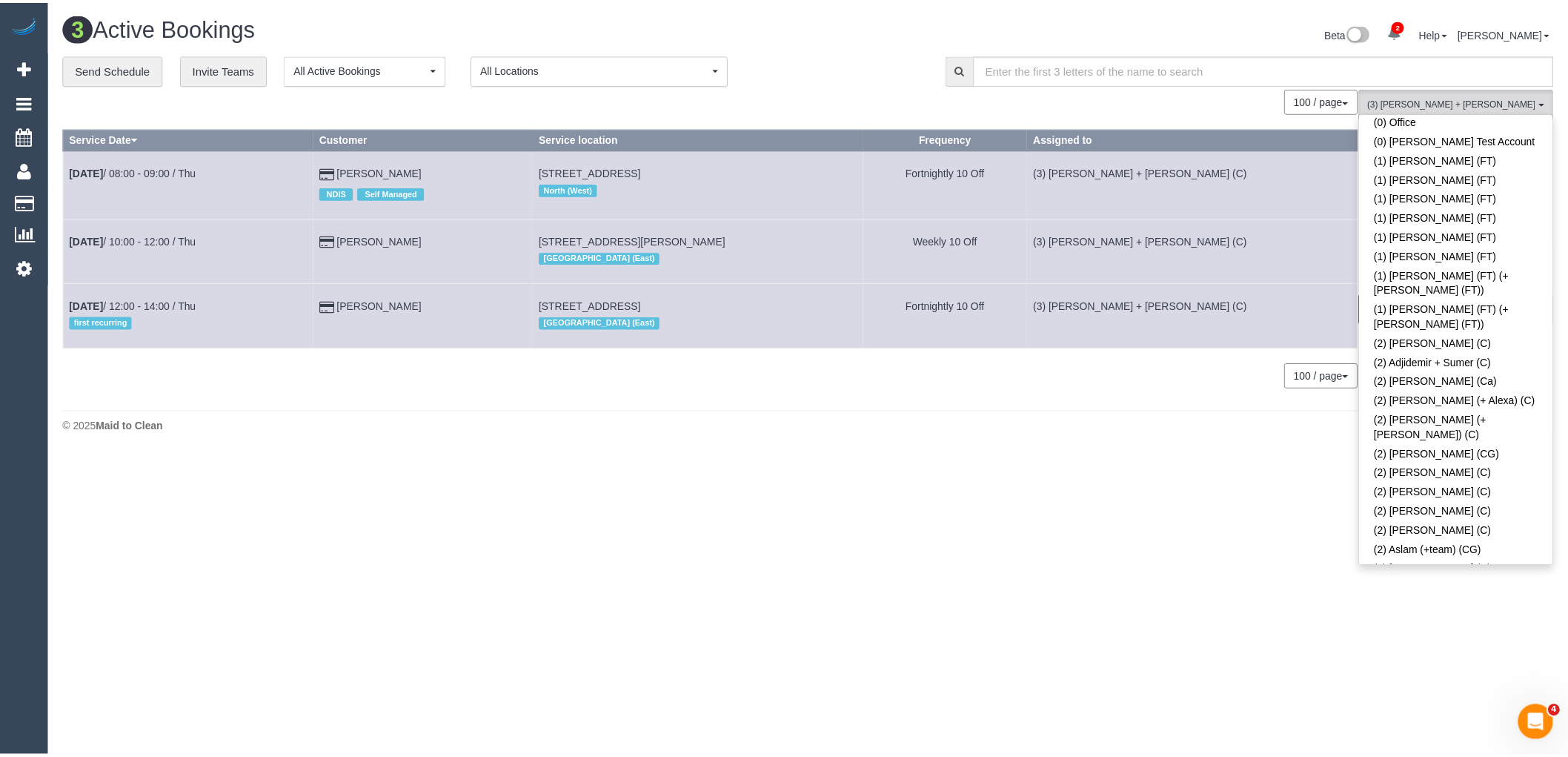
scroll to position [0, 0]
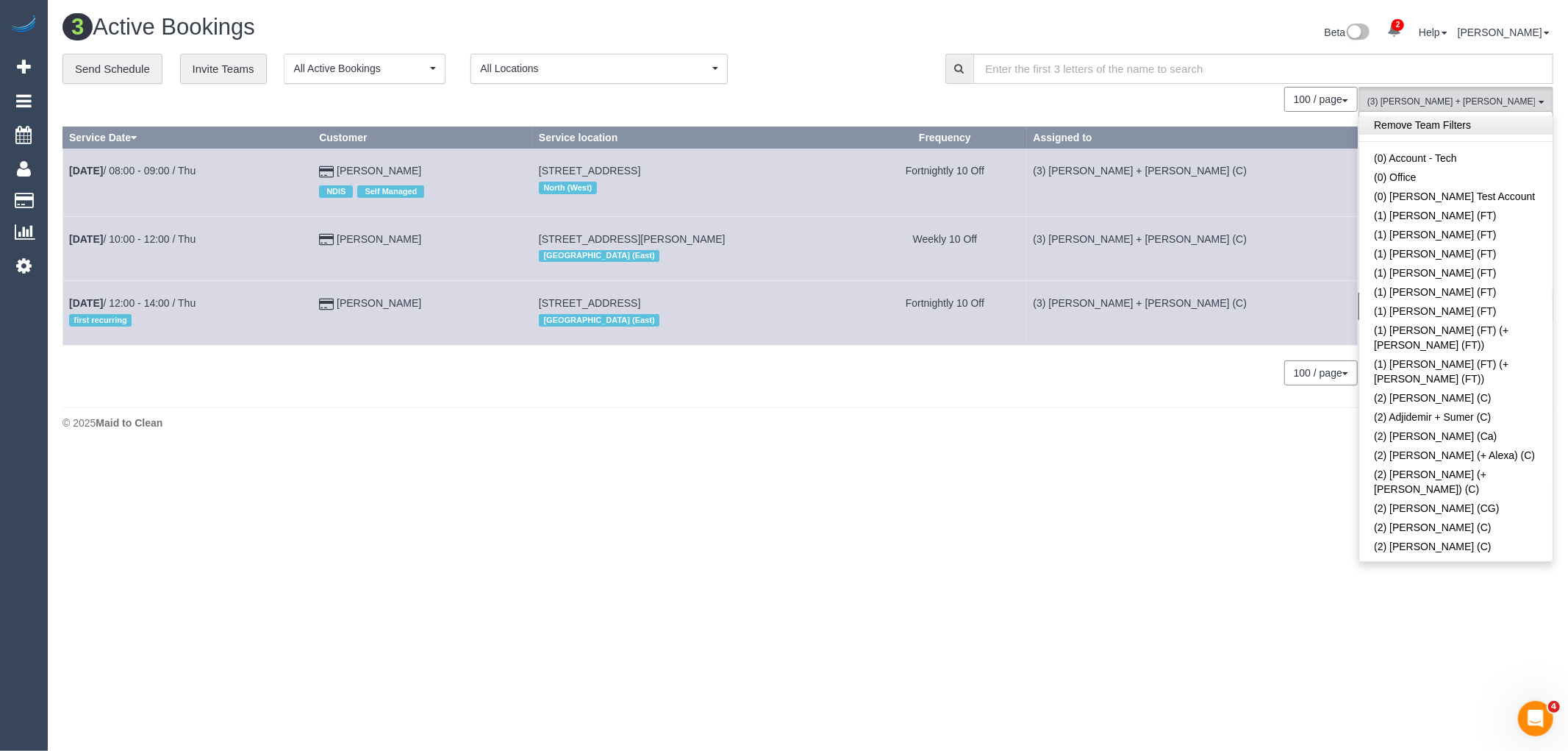
click at [1468, 122] on link "Remove Team Filters" at bounding box center [1455, 125] width 193 height 19
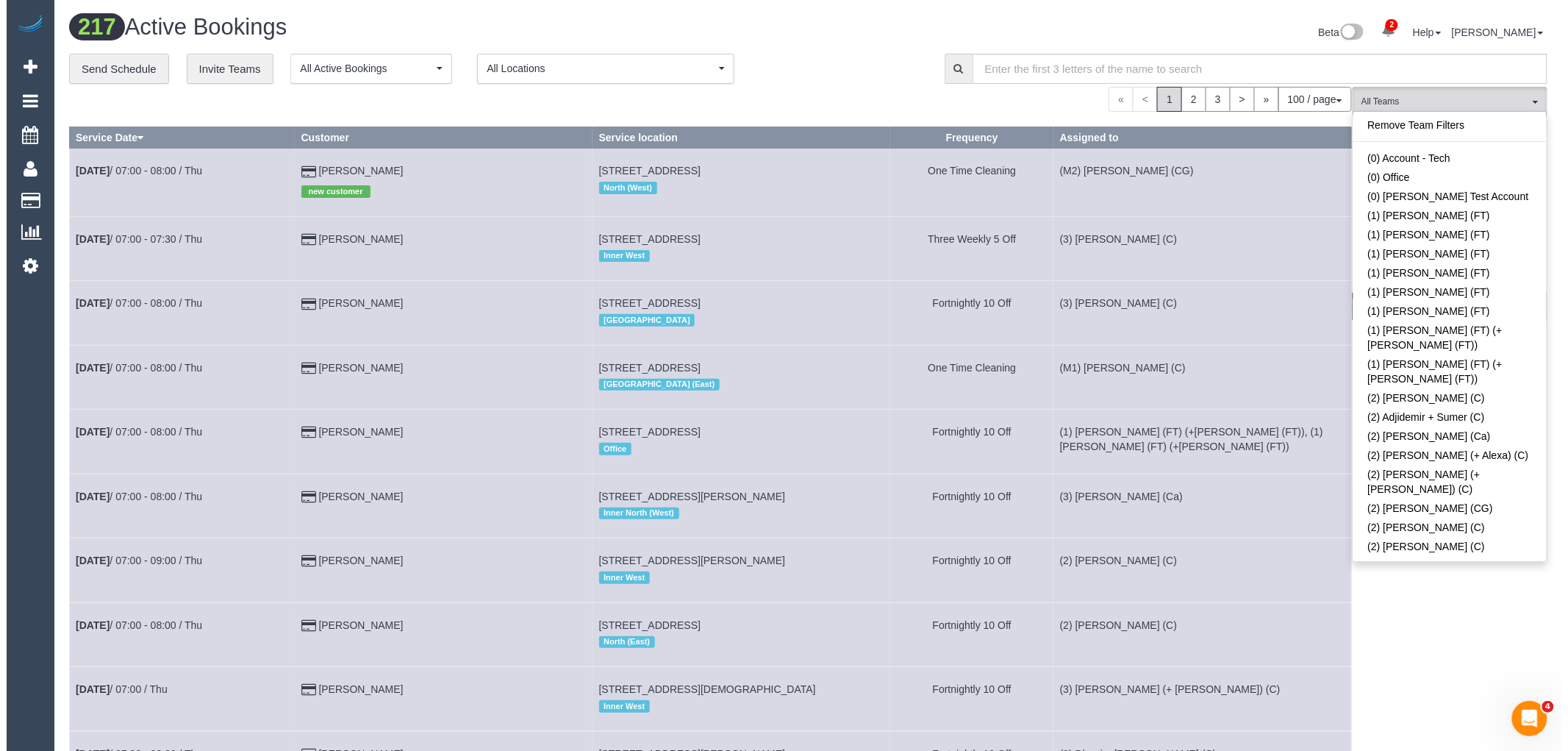
scroll to position [1744, 0]
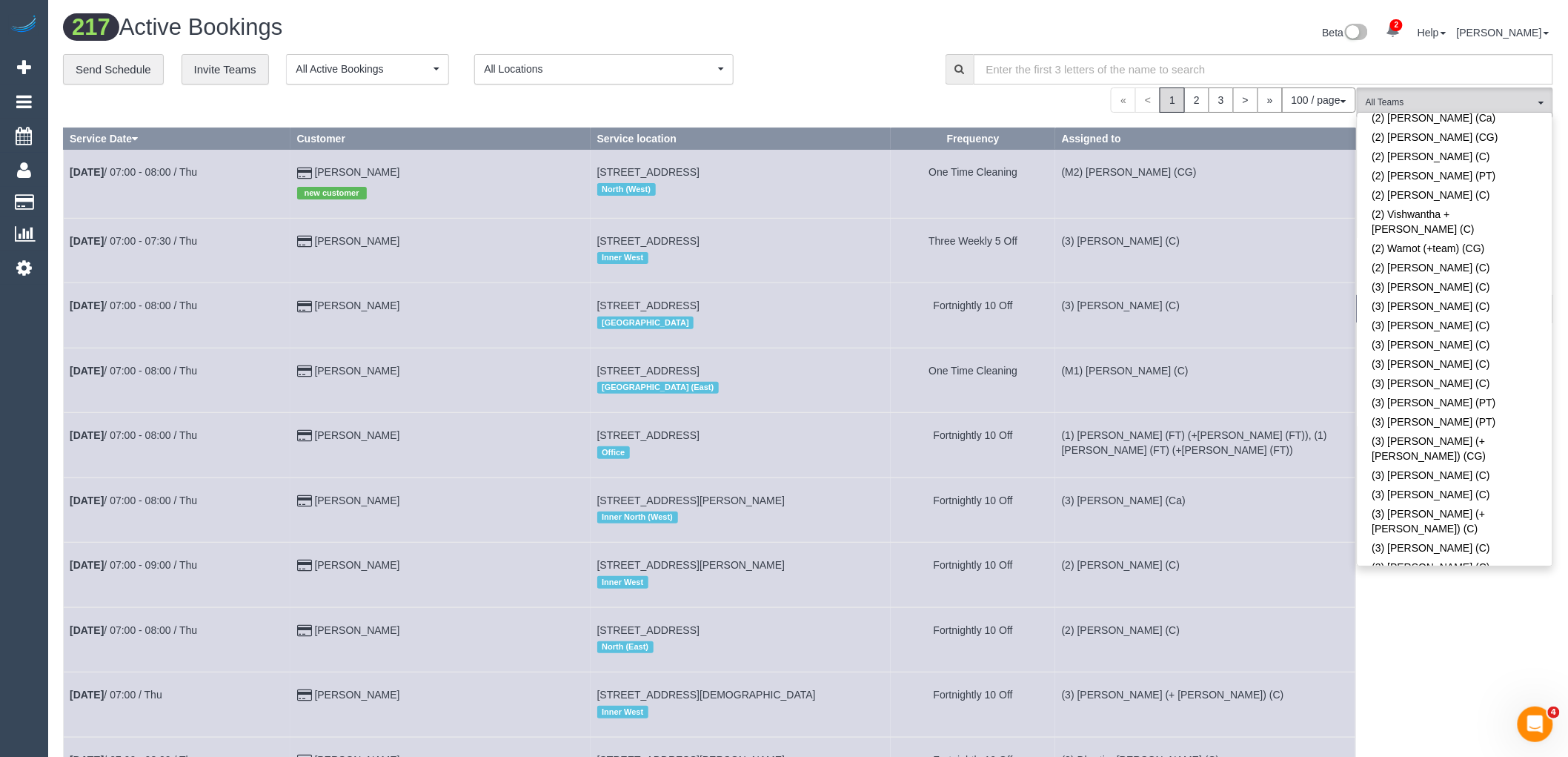
click at [1470, 630] on link "(3) [PERSON_NAME] (+ [PERSON_NAME]) (C)" at bounding box center [1454, 647] width 195 height 34
click at [783, 35] on h1 "3 Active Bookings" at bounding box center [430, 27] width 734 height 25
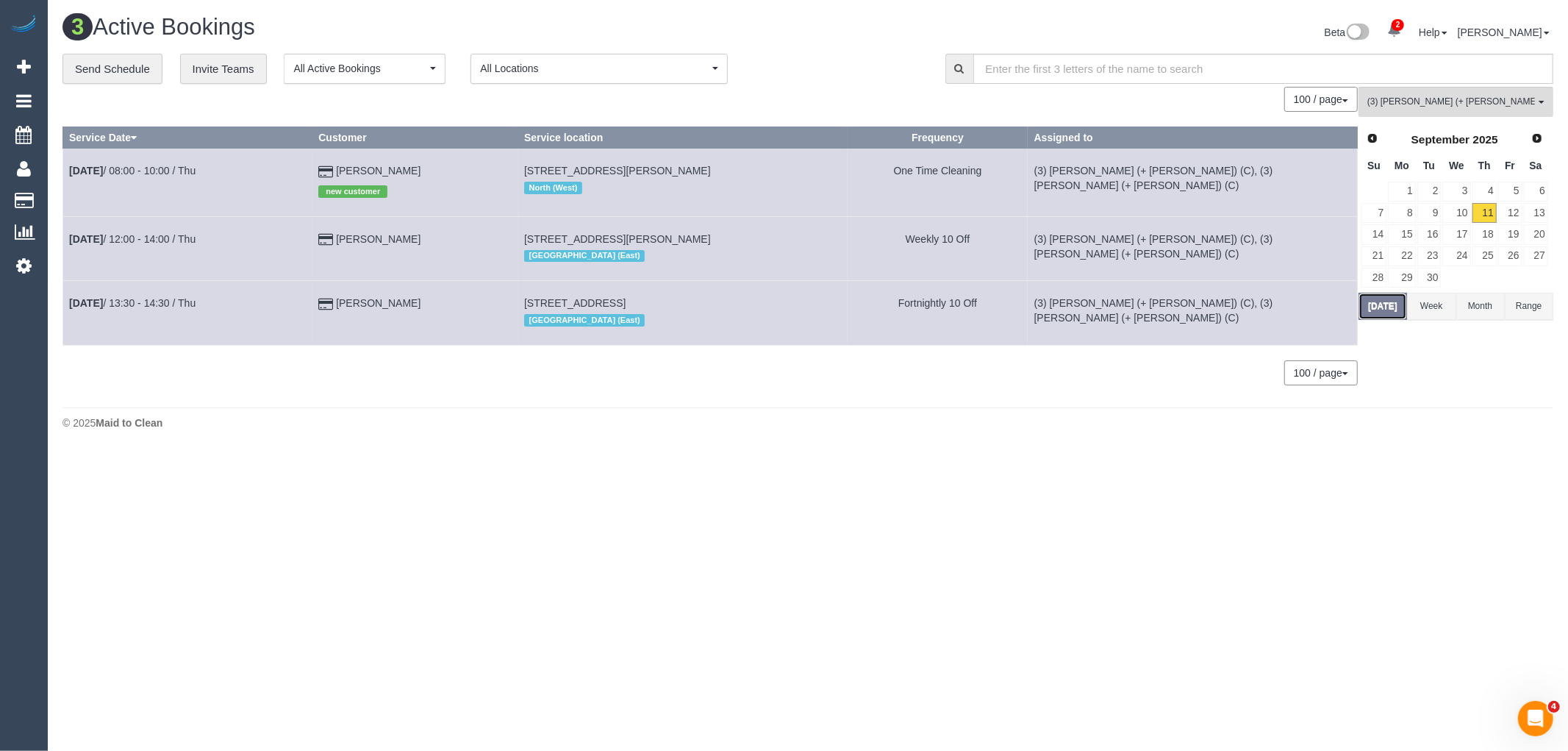
click at [1382, 312] on button "[DATE]" at bounding box center [1382, 306] width 48 height 27
click at [1471, 98] on span "(3) [PERSON_NAME] (+ [PERSON_NAME]) (C)" at bounding box center [1450, 101] width 168 height 13
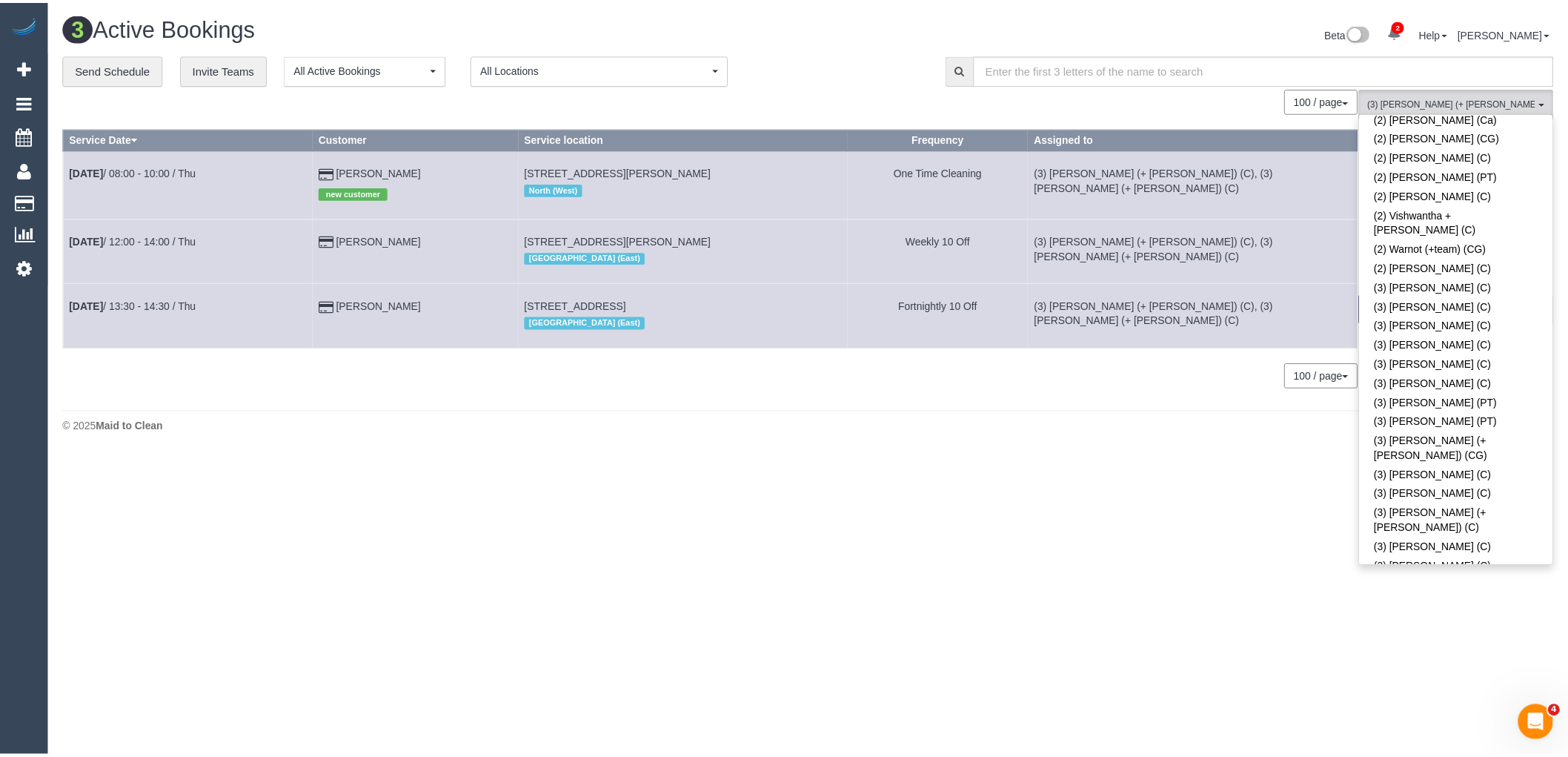
scroll to position [0, 0]
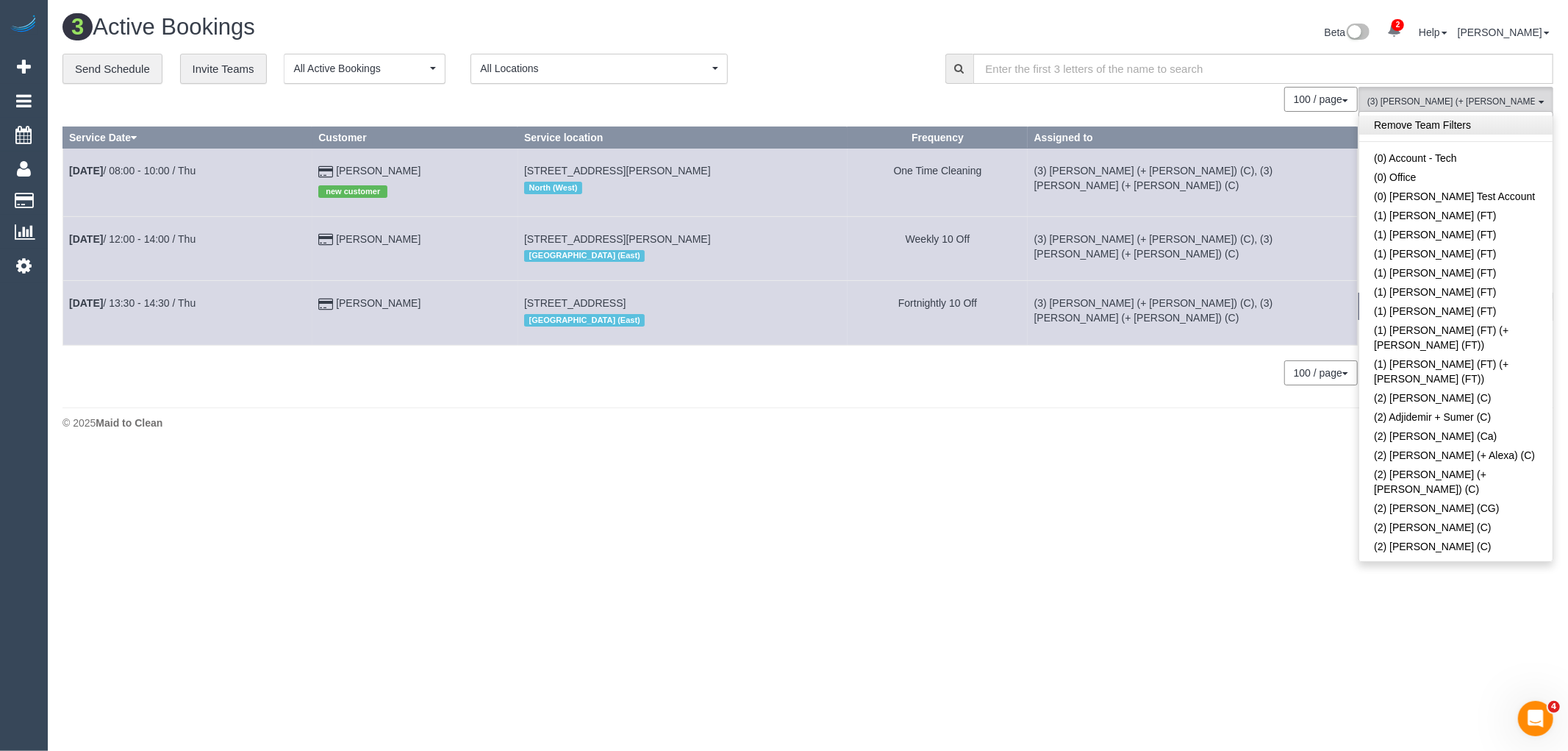
click at [1476, 124] on link "Remove Team Filters" at bounding box center [1455, 125] width 193 height 19
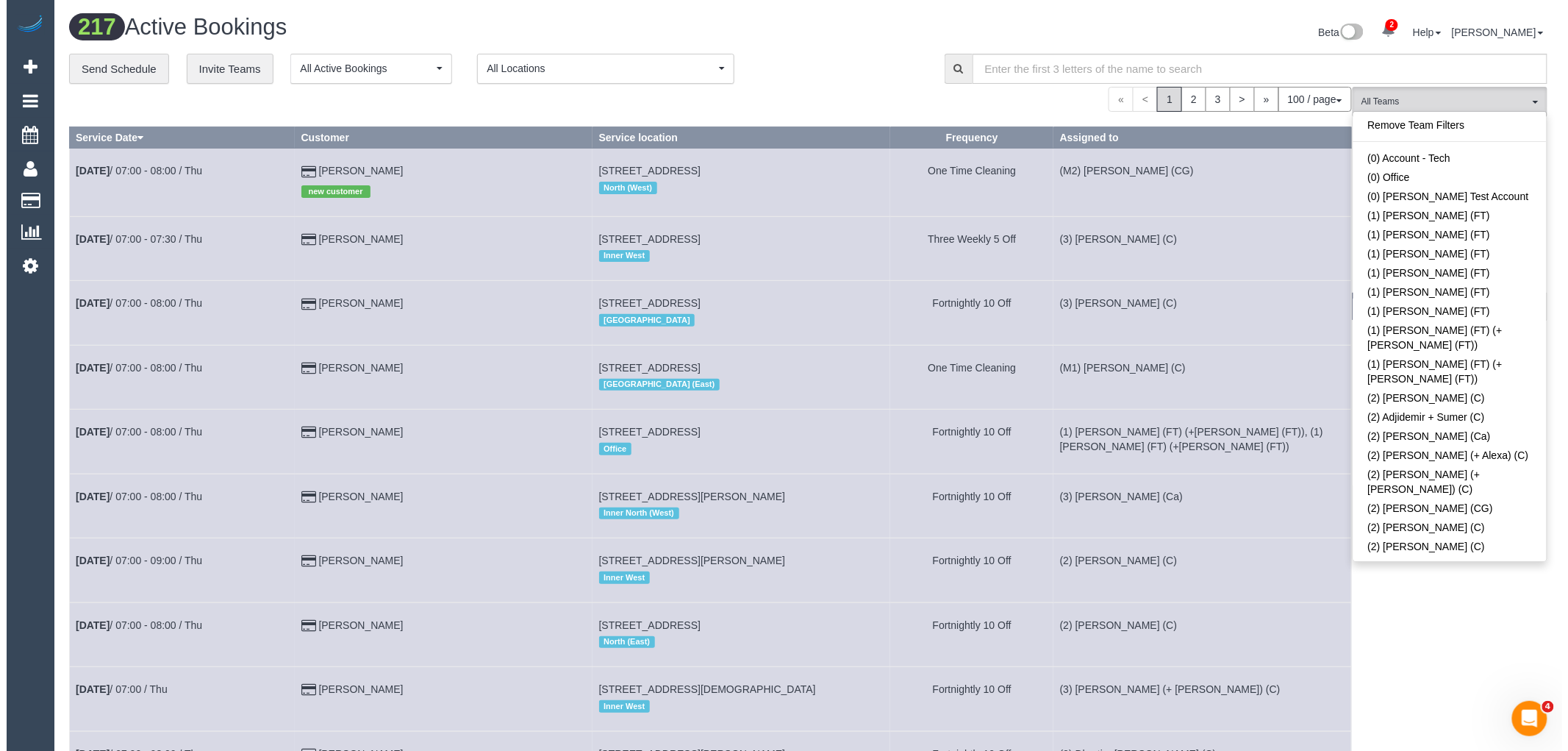
scroll to position [2813, 0]
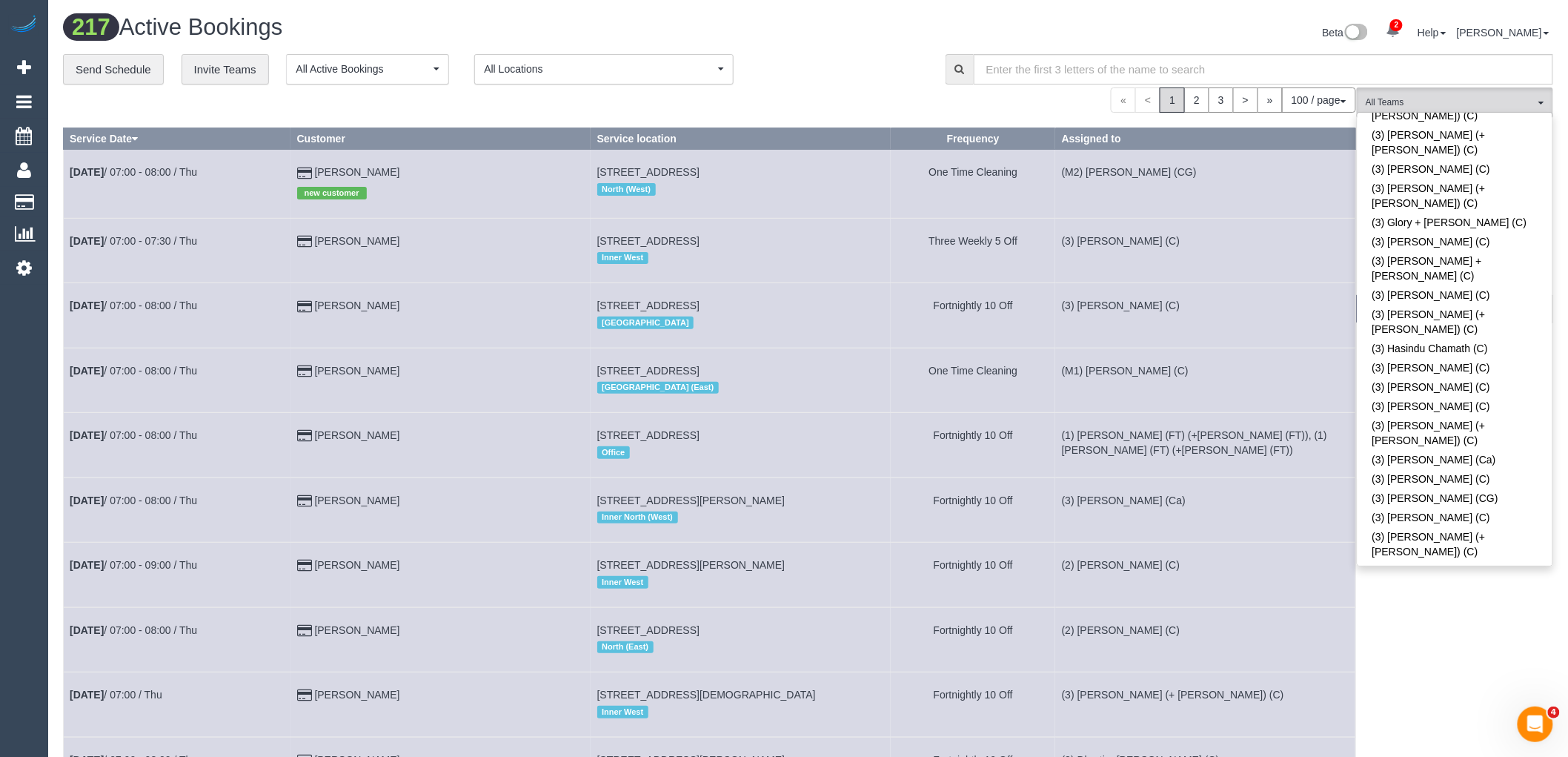
click at [860, 77] on div "**********" at bounding box center [494, 69] width 861 height 31
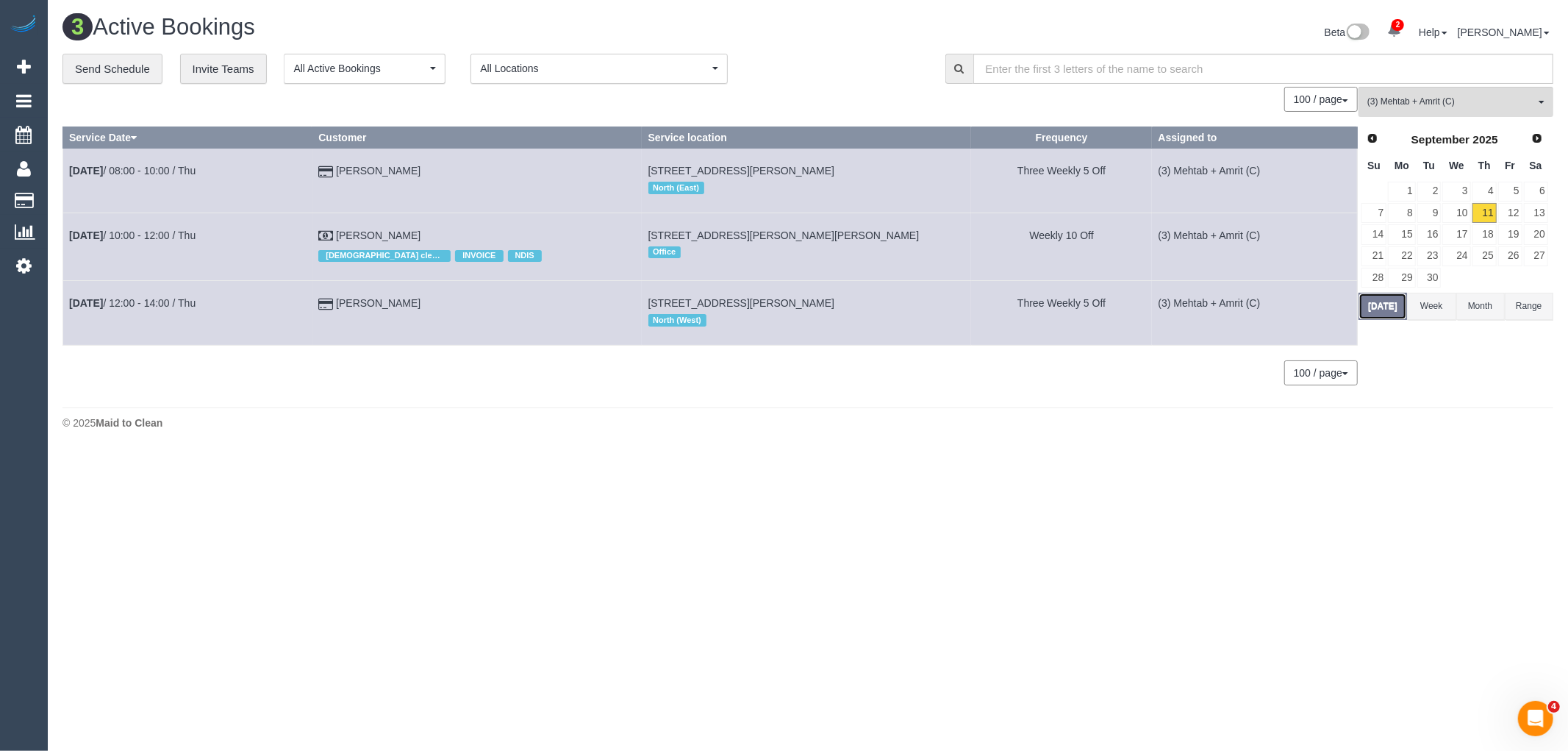
click at [1377, 304] on button "Today" at bounding box center [1382, 306] width 48 height 27
click at [1372, 307] on button "Today" at bounding box center [1382, 306] width 48 height 27
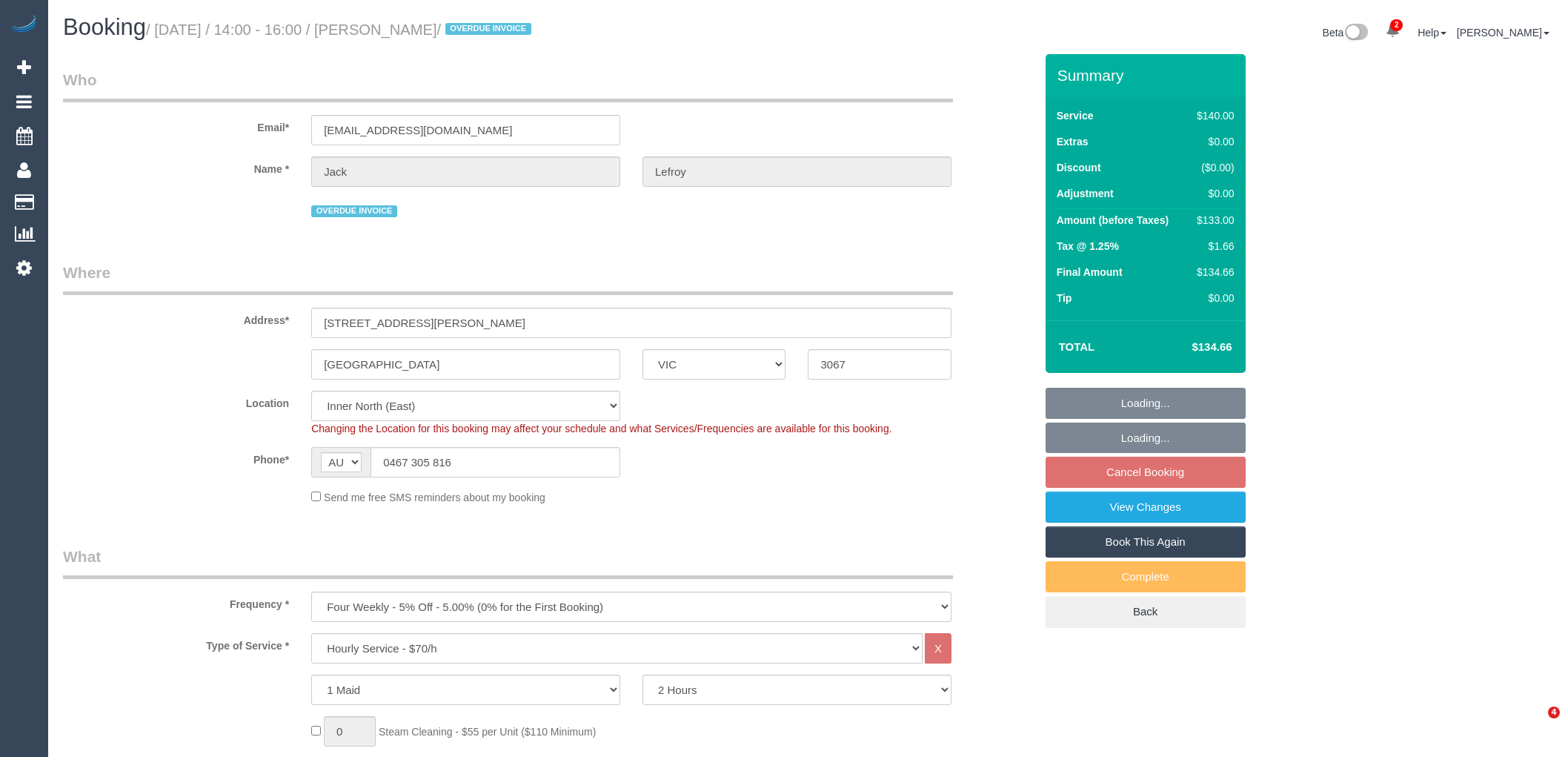
select select "VIC"
select select "number:28"
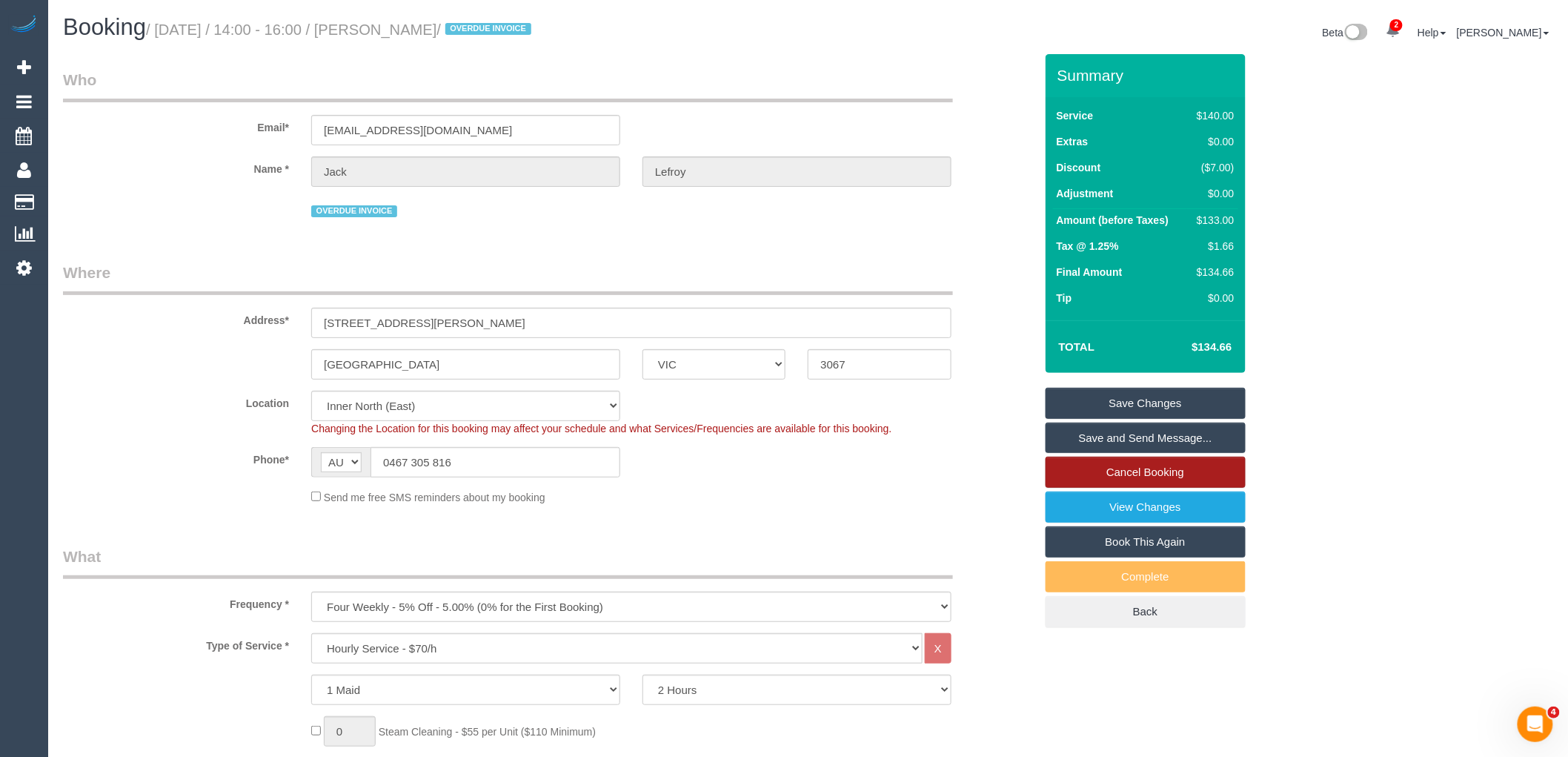
click at [1234, 474] on link "Cancel Booking" at bounding box center [1146, 471] width 200 height 31
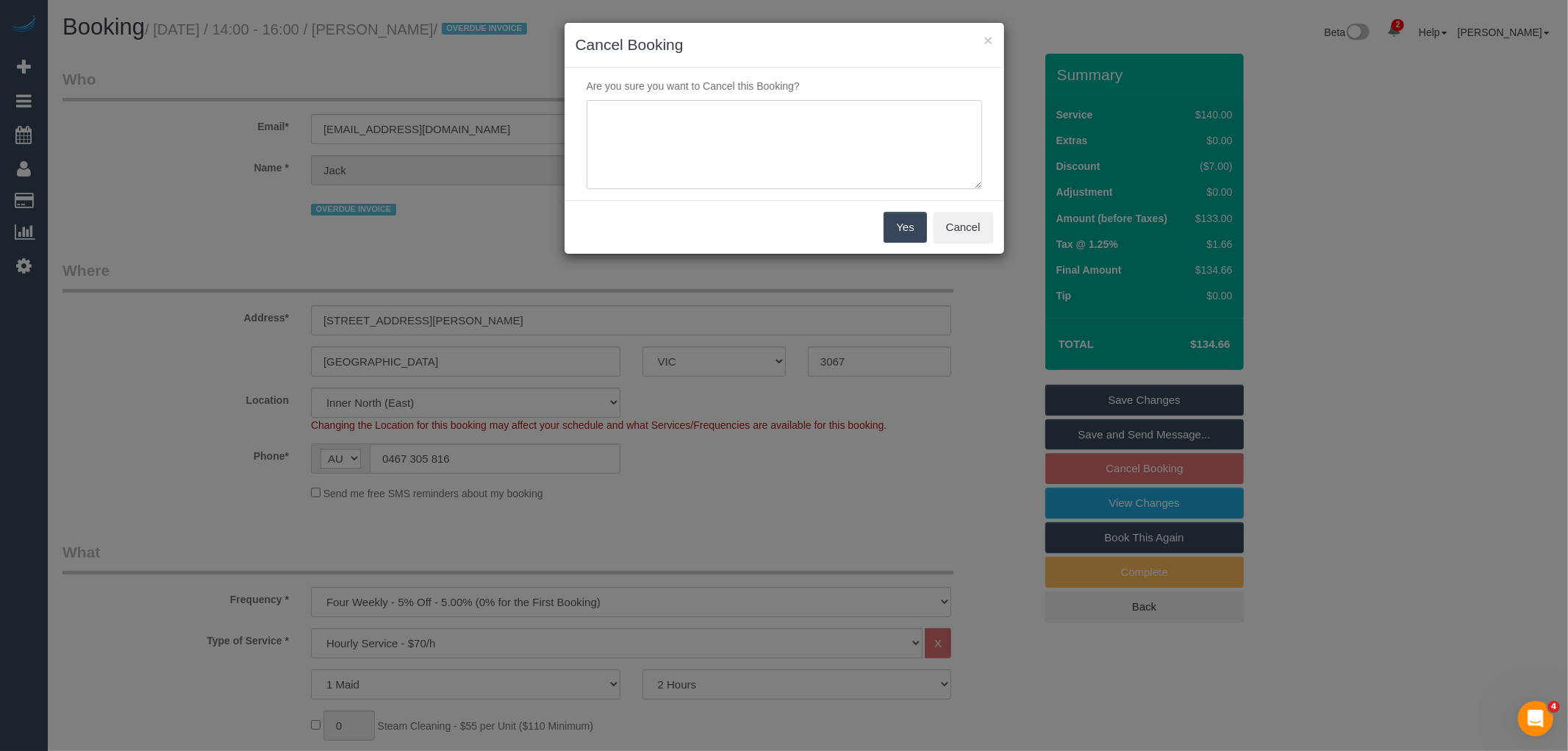
click at [810, 151] on textarea at bounding box center [784, 144] width 395 height 89
type textarea "Service unable to go ahead due to outstanding payment via text and email VC"
click at [920, 236] on button "Yes" at bounding box center [904, 227] width 42 height 30
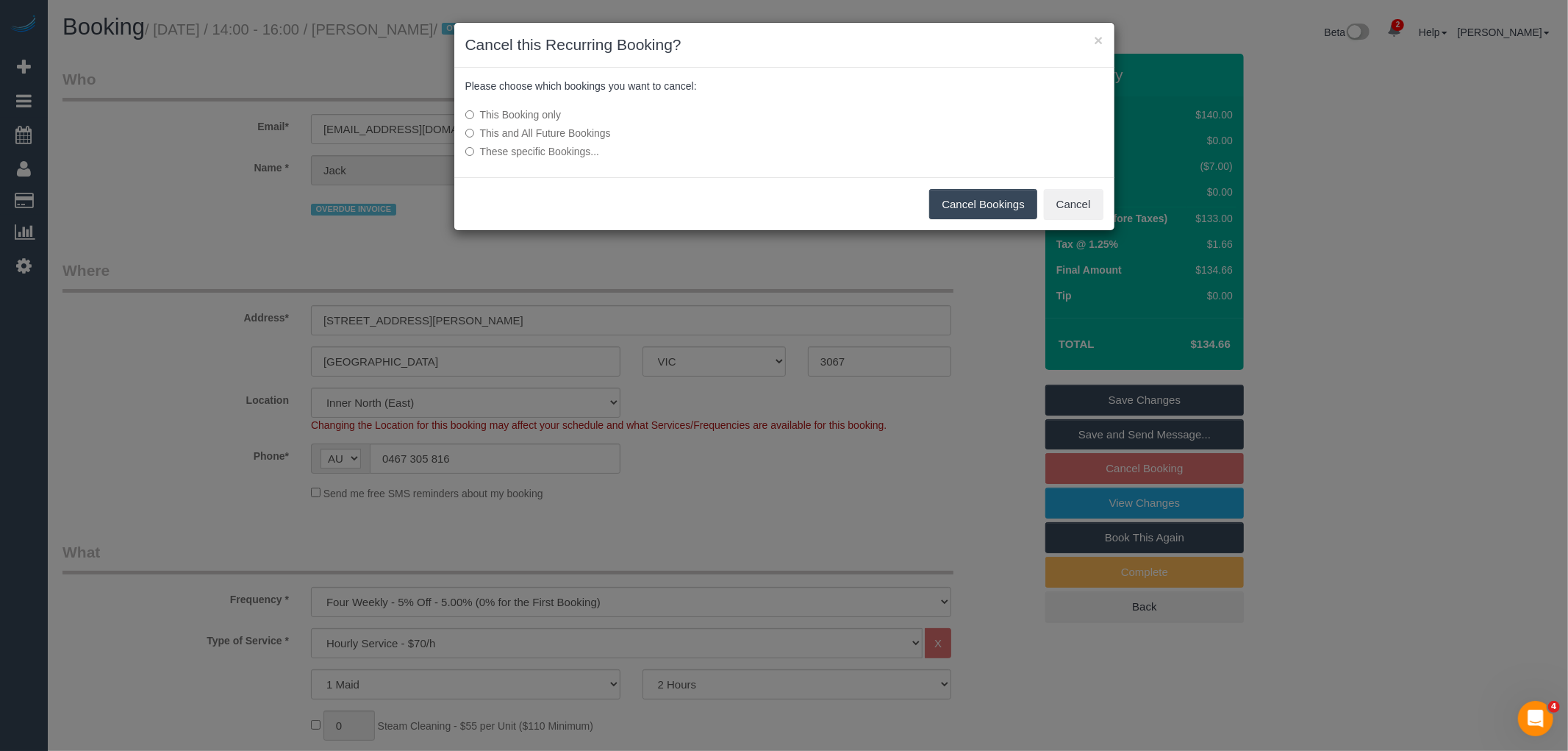
click at [971, 207] on button "Cancel Bookings" at bounding box center [983, 203] width 108 height 30
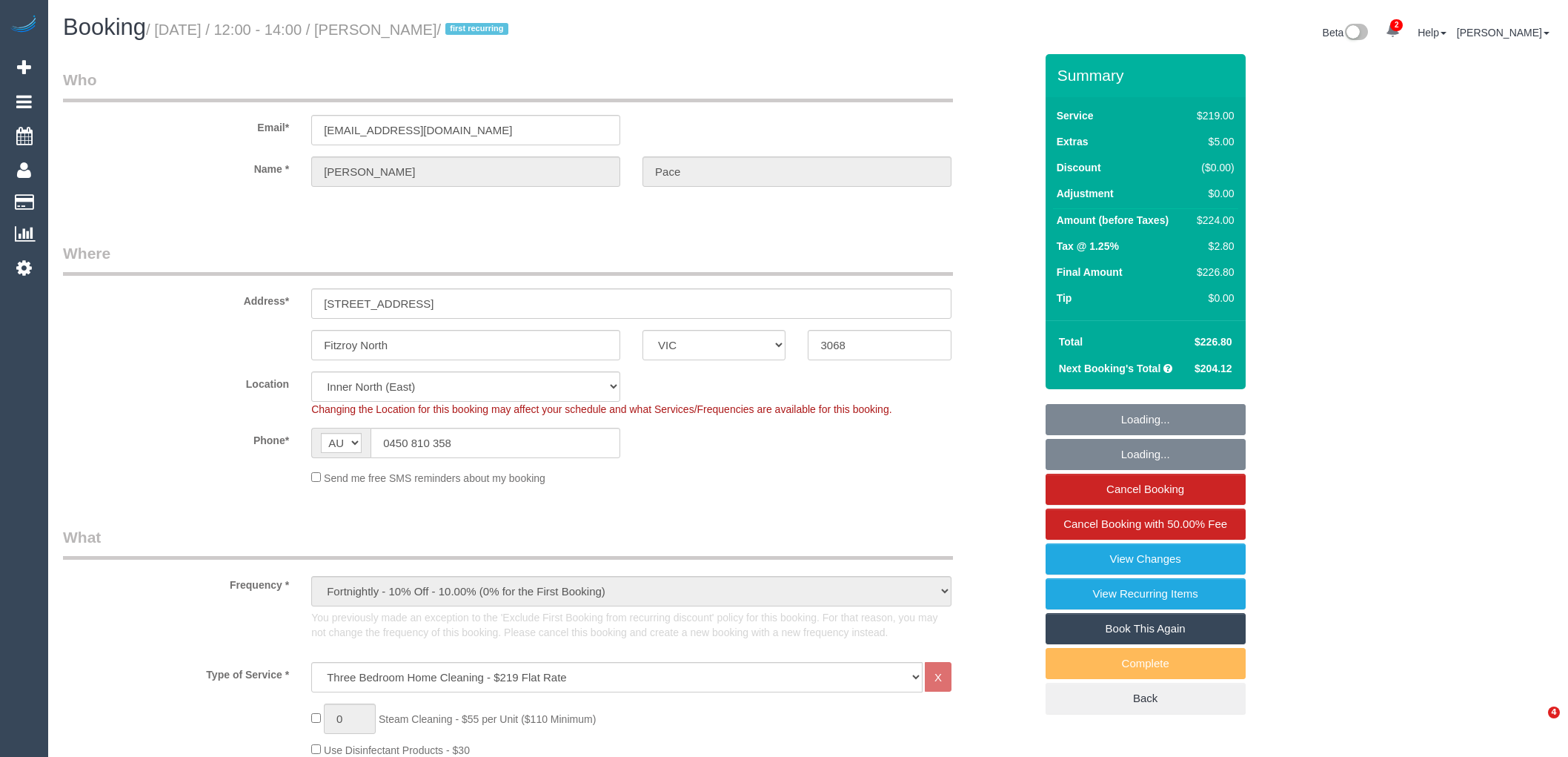
select select "VIC"
select select "string:stripe-pm_1S4uaN2GScqysDRVTctBE4O2"
select select "number:27"
select select "number:14"
select select "number:19"
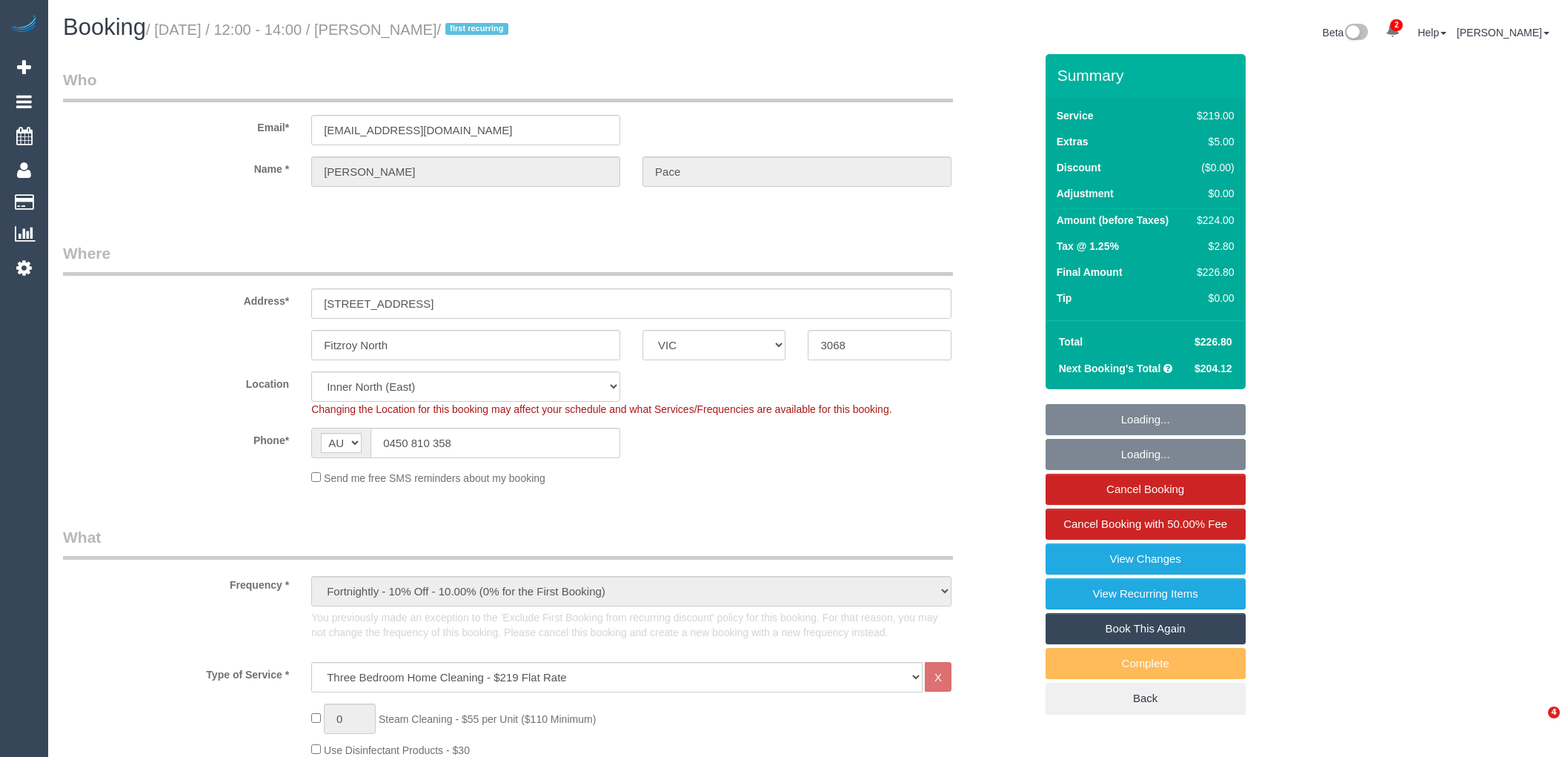
select select "number:22"
select select "number:34"
select select "number:12"
select select "object:1651"
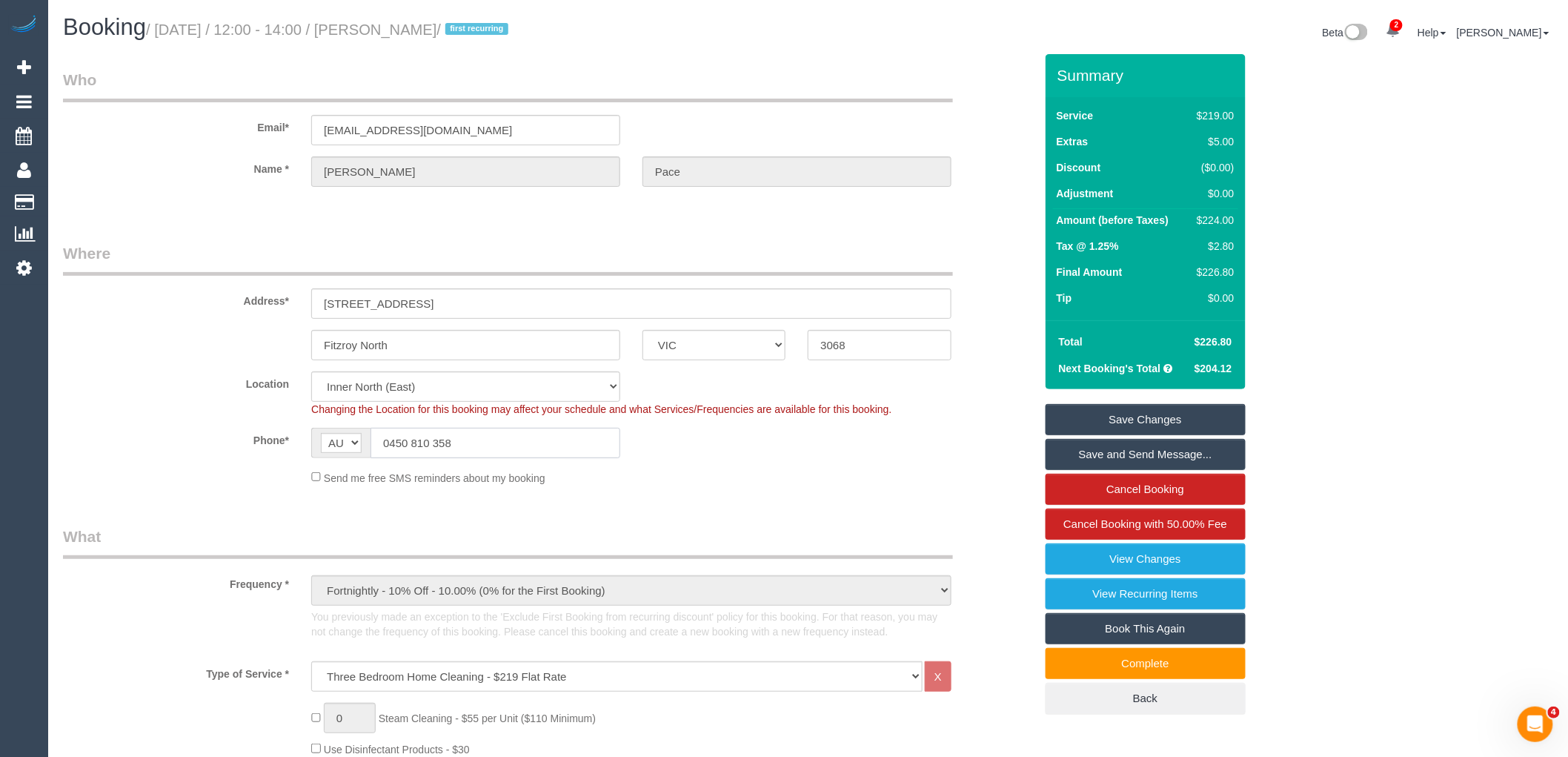
drag, startPoint x: 474, startPoint y: 442, endPoint x: 290, endPoint y: 445, distance: 184.0
click at [290, 445] on div "Phone* AF AL DZ AD AO AI AQ AG AR AM AW AU AT AZ BS BH BD BB BY BE BZ BJ BM BT …" at bounding box center [548, 442] width 993 height 31
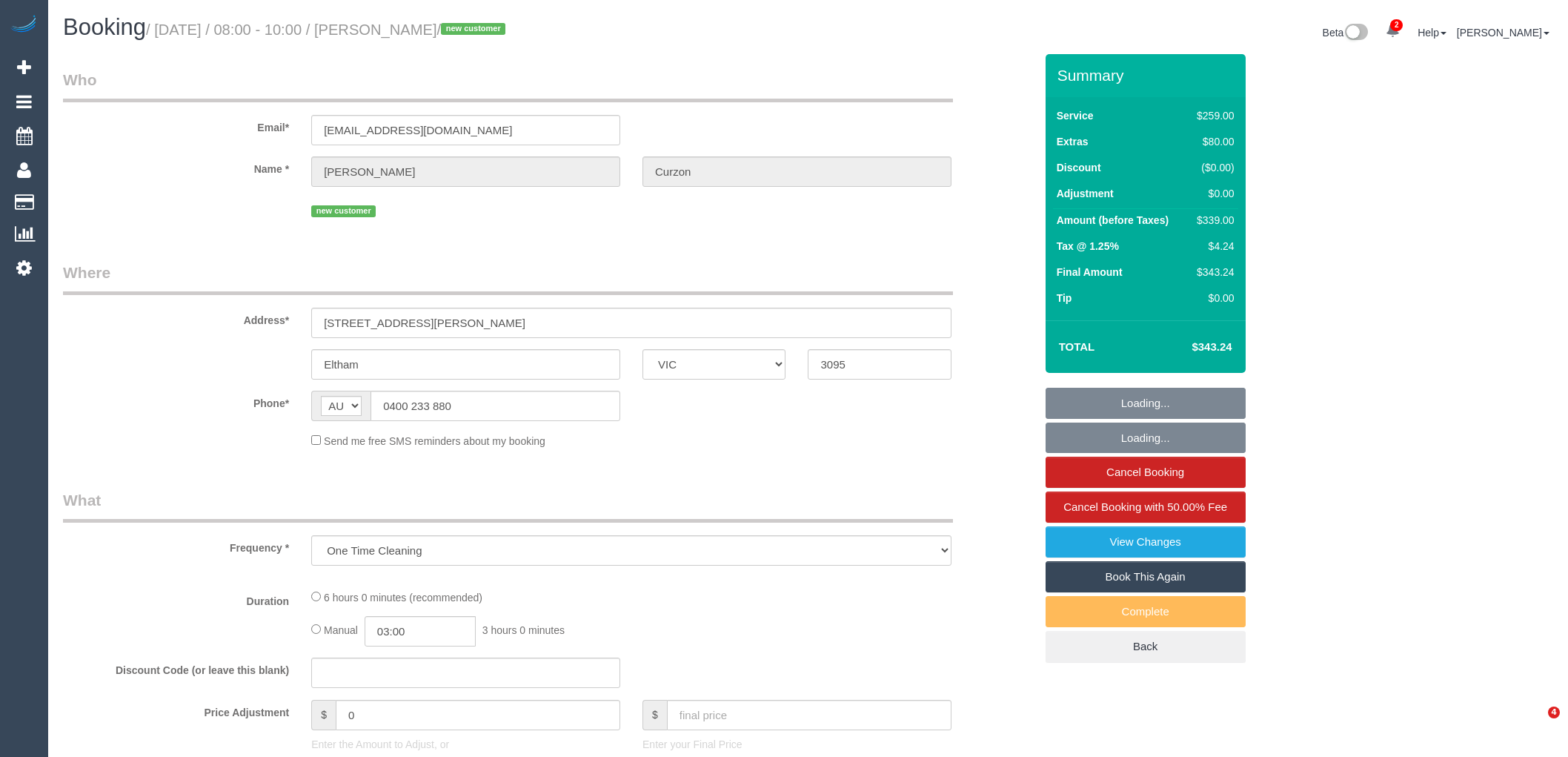
select select "VIC"
select select "number:27"
select select "number:14"
select select "number:18"
select select "number:24"
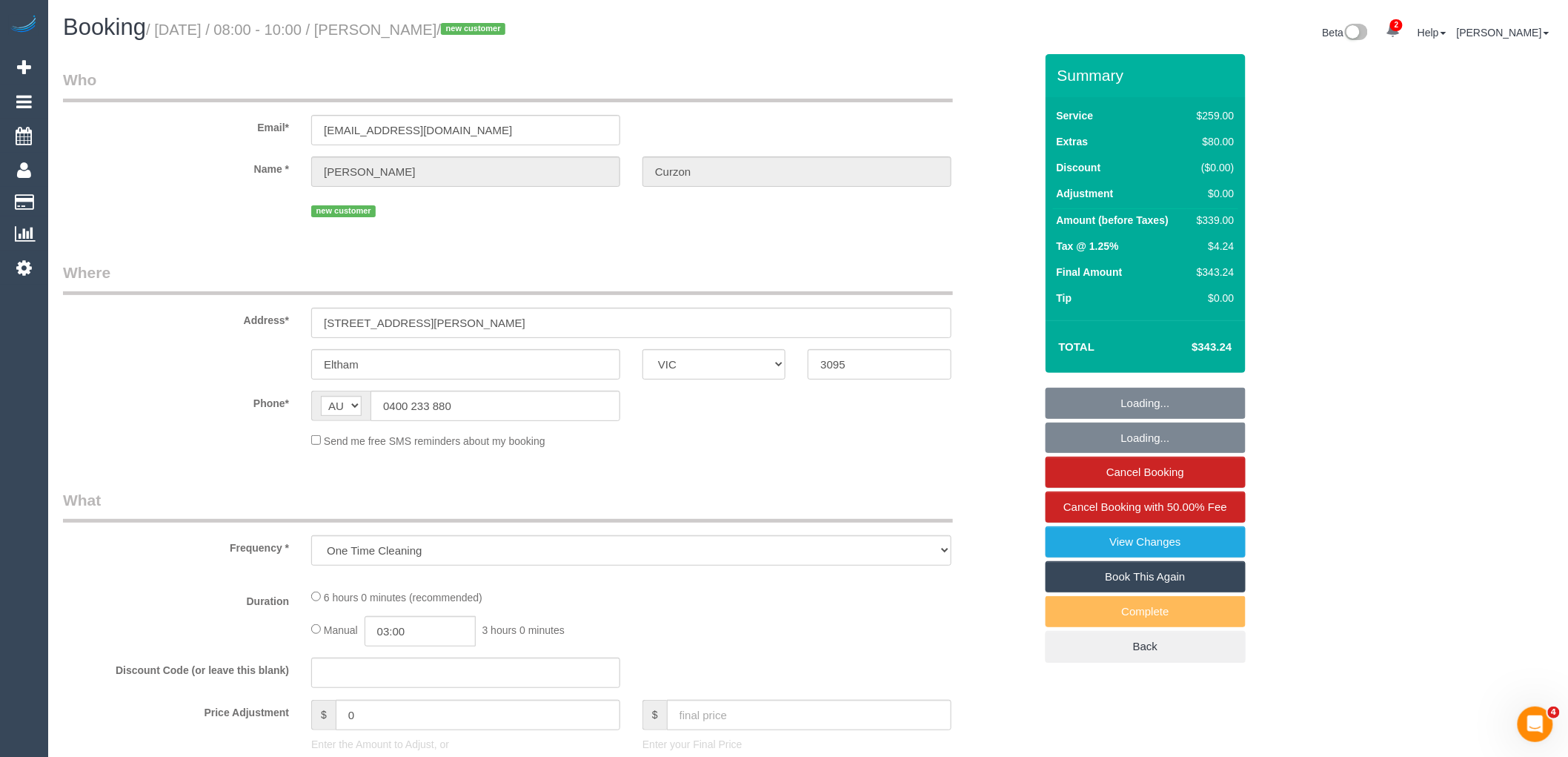
select select "object:1592"
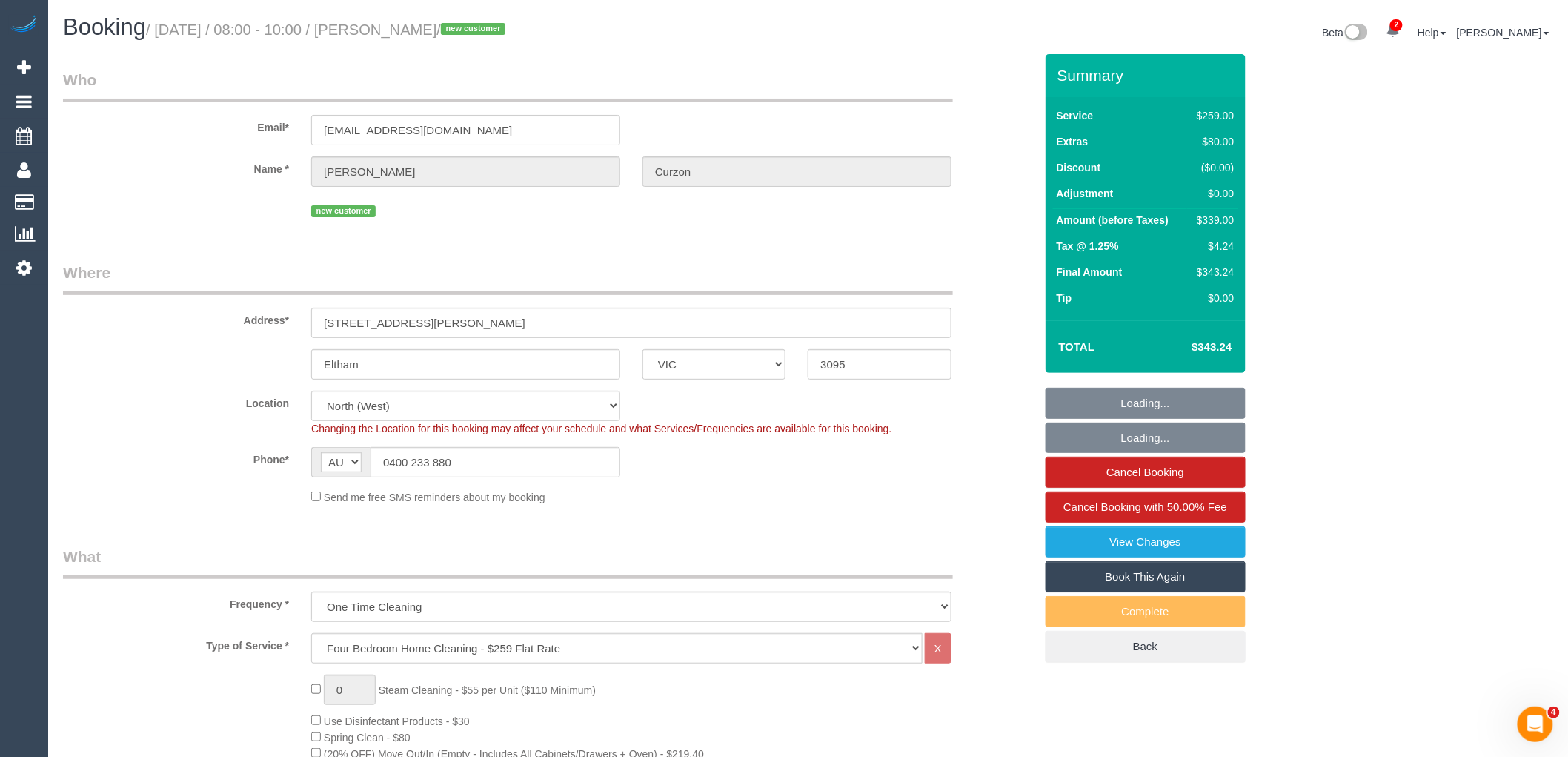
drag, startPoint x: 480, startPoint y: 510, endPoint x: 480, endPoint y: 495, distance: 15.0
click at [480, 510] on fieldset "Where Address* [STREET_ADDRESS][PERSON_NAME] [GEOGRAPHIC_DATA] ACT [GEOGRAPHIC_…" at bounding box center [549, 388] width 971 height 254
drag, startPoint x: 487, startPoint y: 454, endPoint x: 21, endPoint y: 455, distance: 466.0
click at [268, 455] on div "Phone* AF AL DZ AD AO AI AQ AG AR AM AW AU AT AZ BS BH BD BB BY BE BZ BJ BM BT …" at bounding box center [548, 462] width 993 height 31
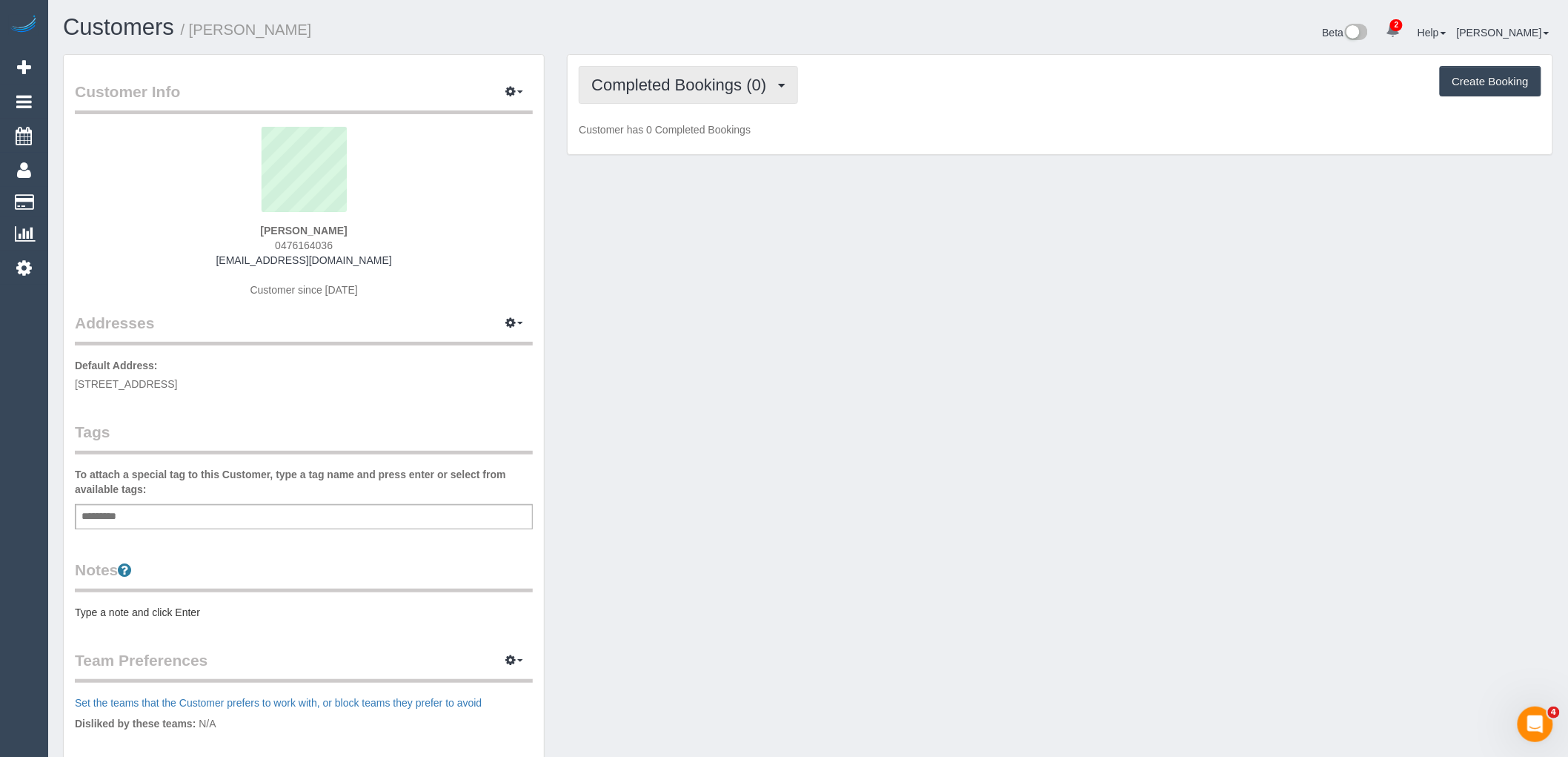
click at [717, 96] on button "Completed Bookings (0)" at bounding box center [689, 85] width 220 height 38
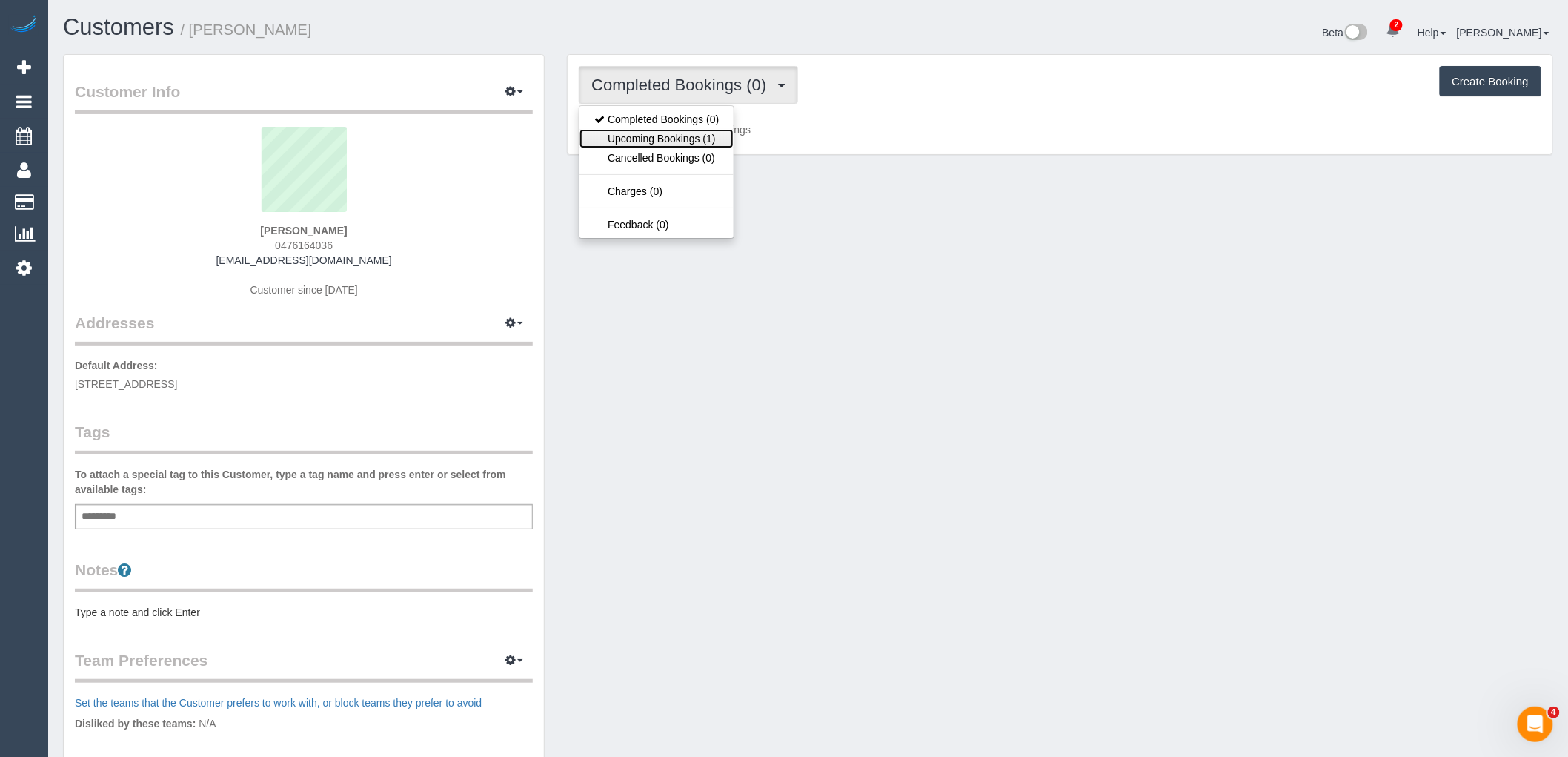
click at [713, 142] on link "Upcoming Bookings (1)" at bounding box center [657, 138] width 154 height 19
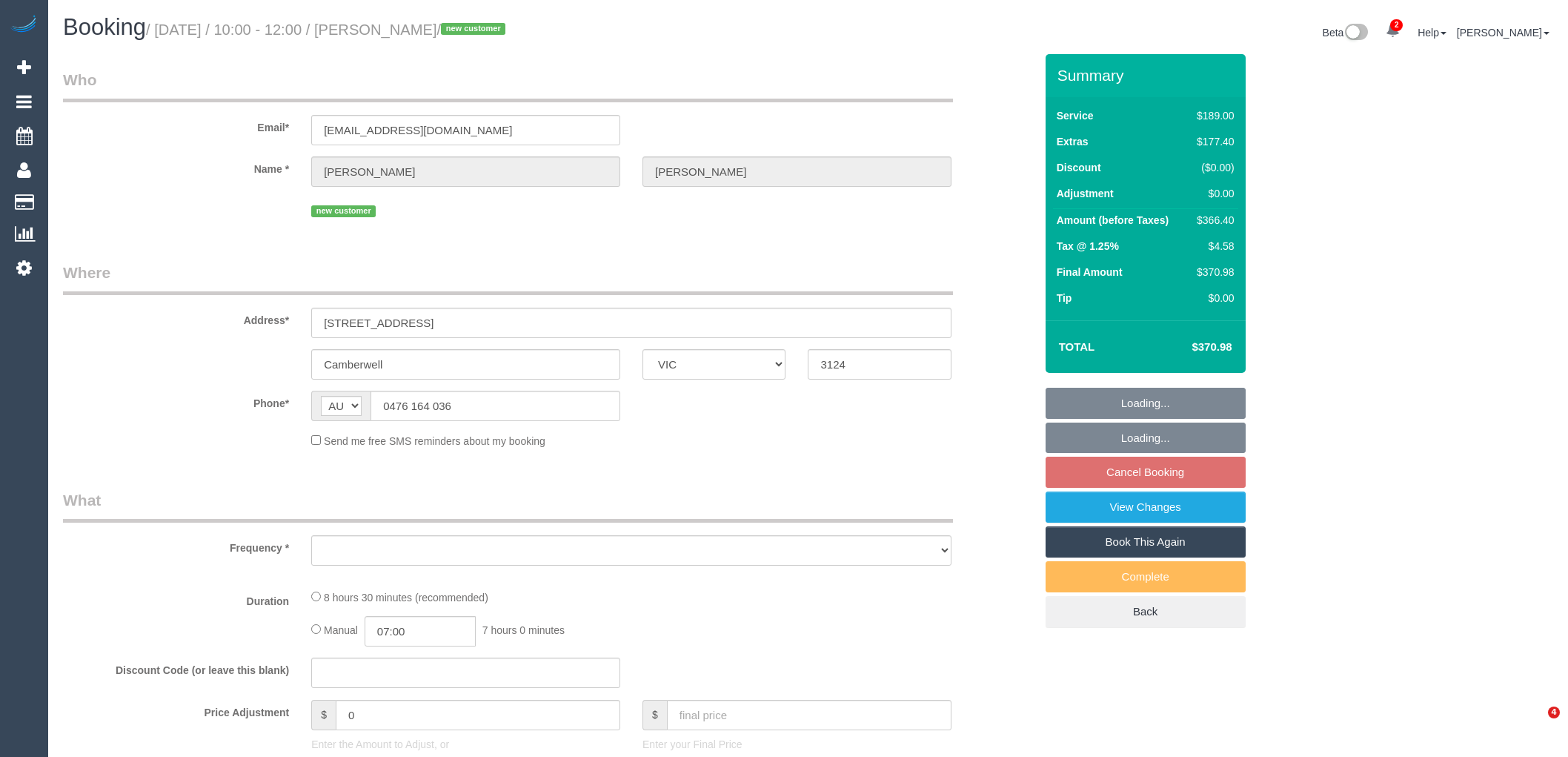
select select "VIC"
select select "number:28"
select select "number:14"
select select "number:19"
select select "number:22"
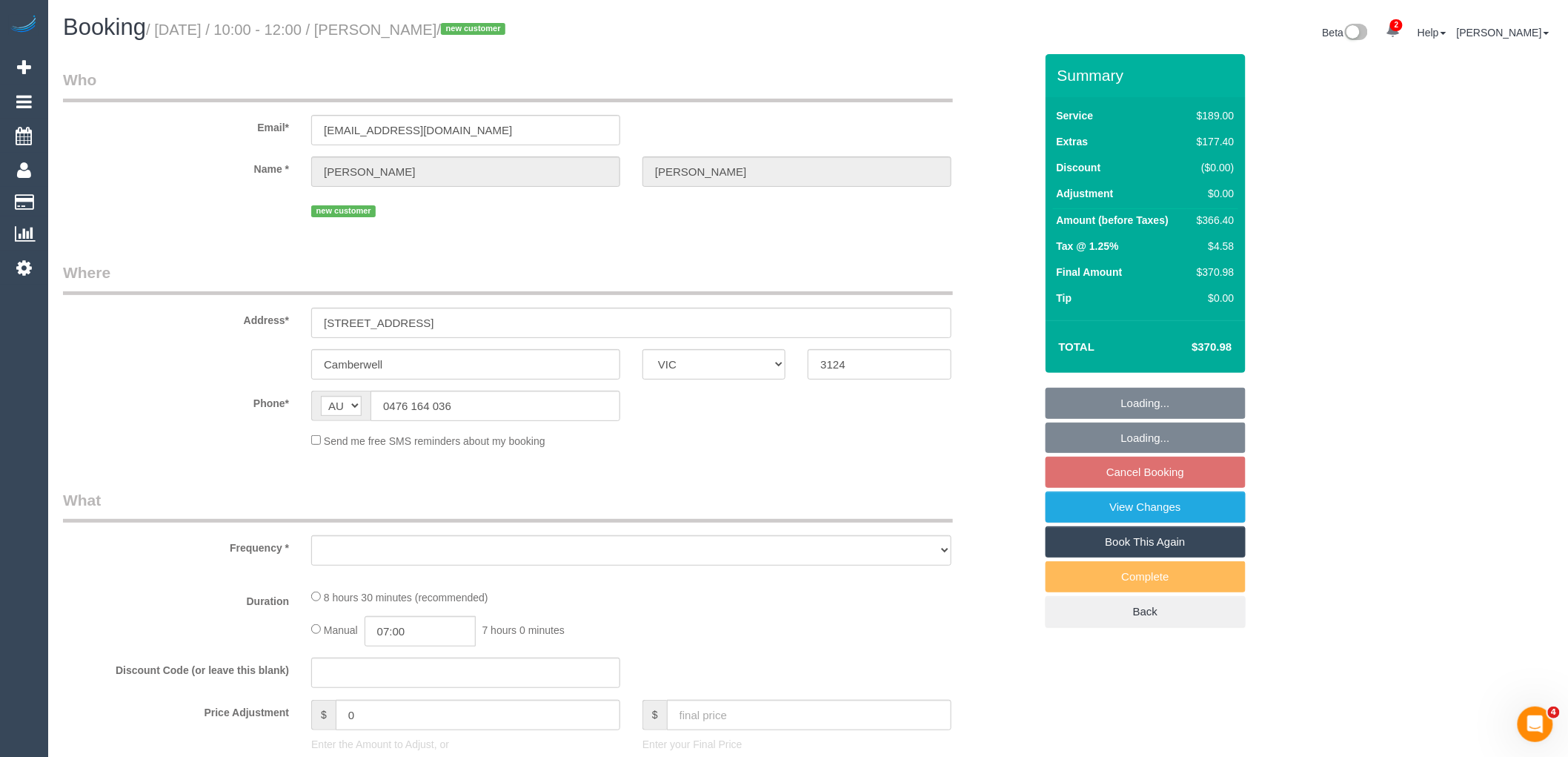
select select "number:33"
select select "object:725"
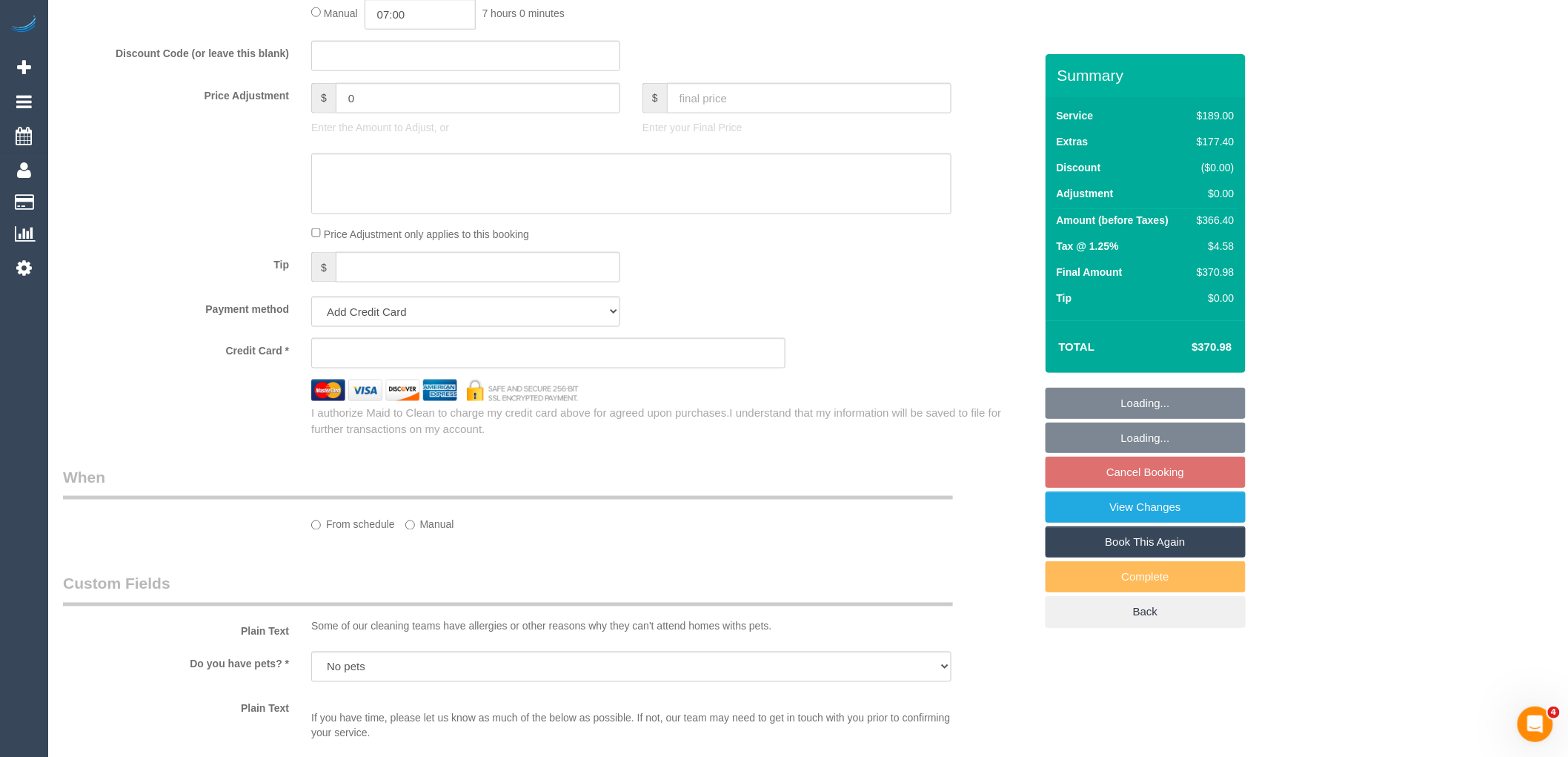
select select "string:stripe-pm_1RuURF2GScqysDRVhSMUpMku"
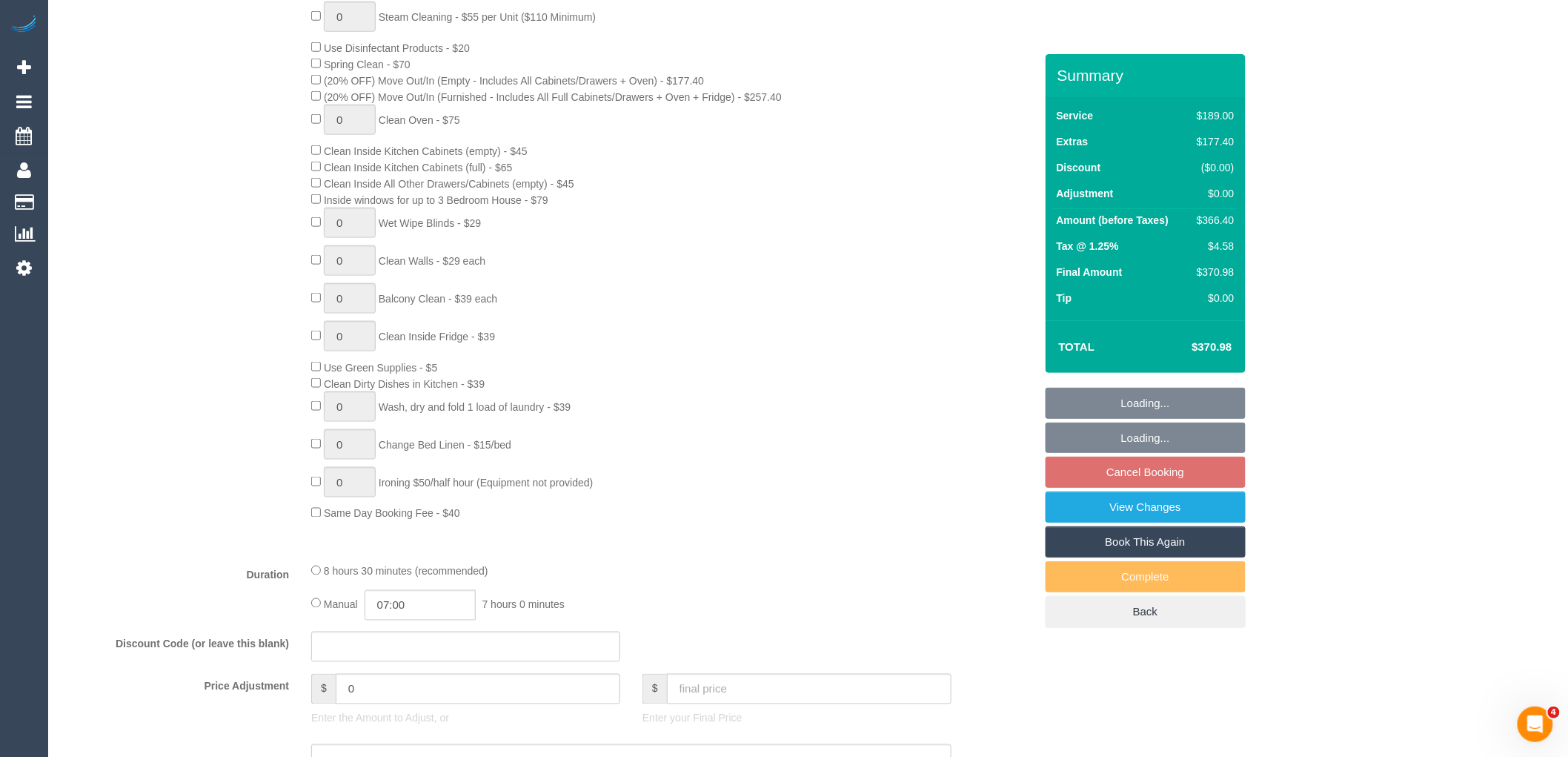
select select "object:1461"
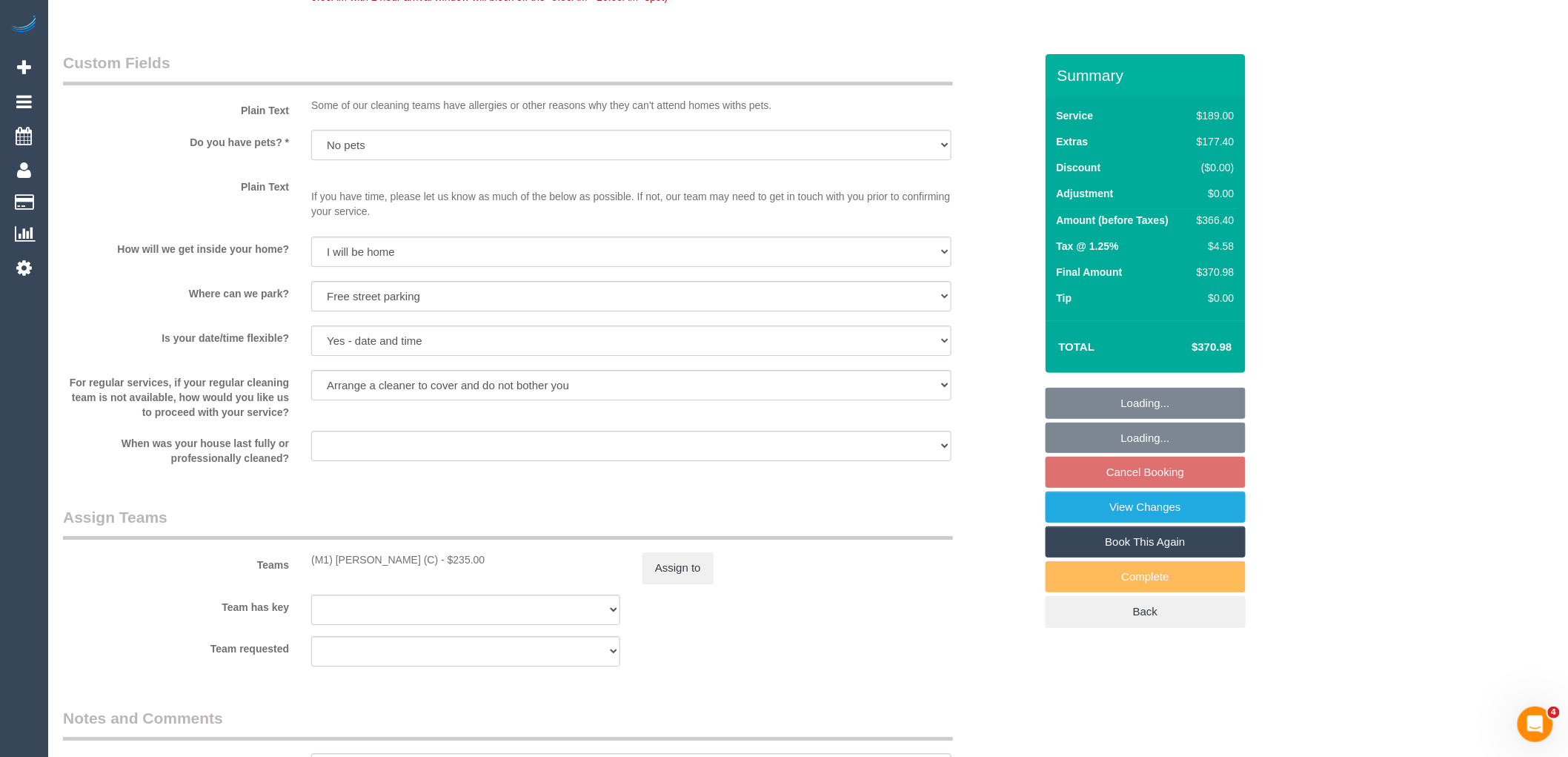
scroll to position [2355, 0]
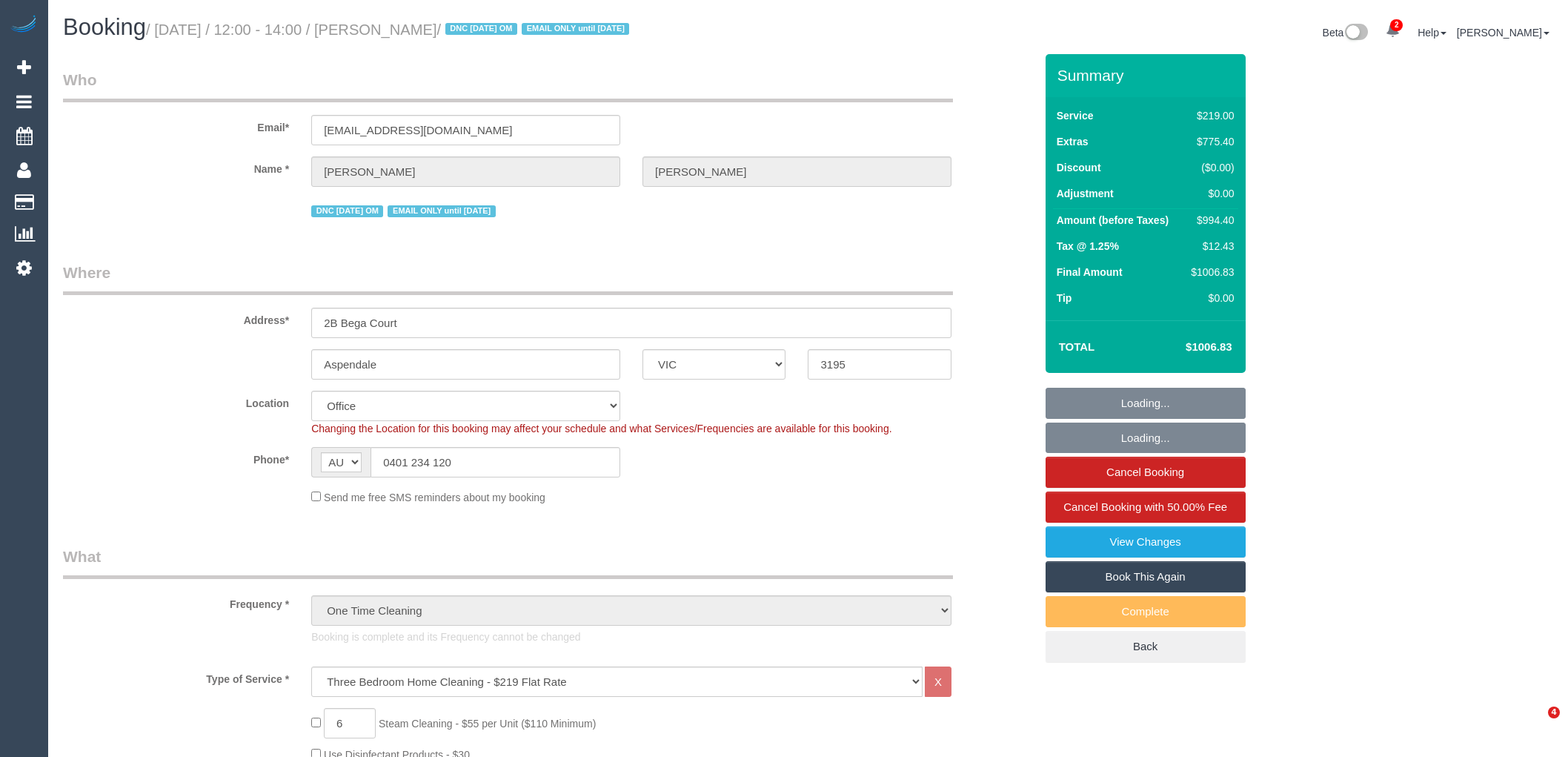
select select "VIC"
select select "number:28"
select select "number:14"
select select "number:18"
select select "number:24"
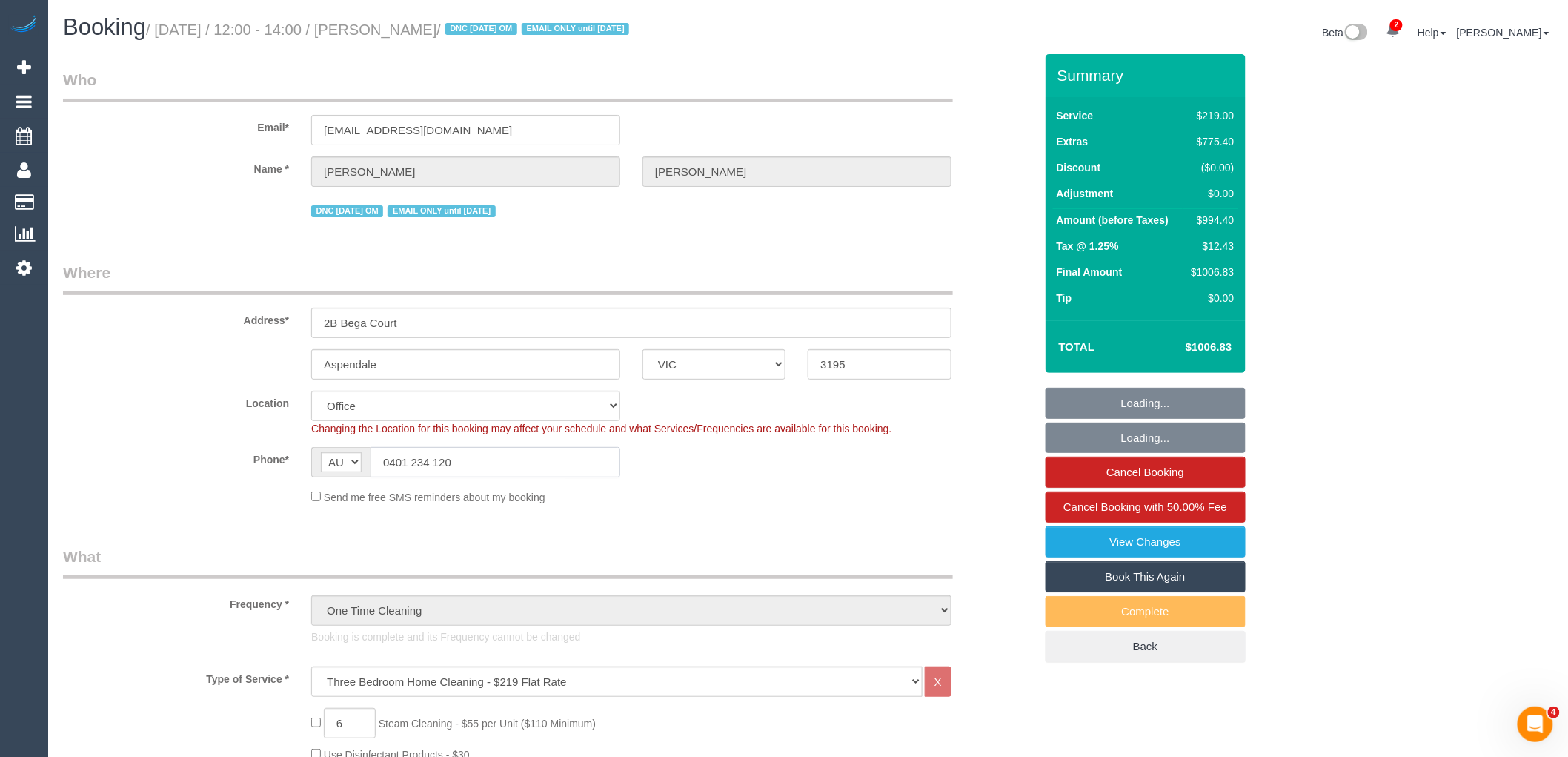
drag, startPoint x: 484, startPoint y: 473, endPoint x: 28, endPoint y: 621, distance: 479.4
click at [360, 474] on div "AF AL DZ AD AO AI AQ AG AR AM AW AU AT AZ BS BH BD BB BY BE BZ BJ BM BT BO BA B…" at bounding box center [466, 462] width 309 height 31
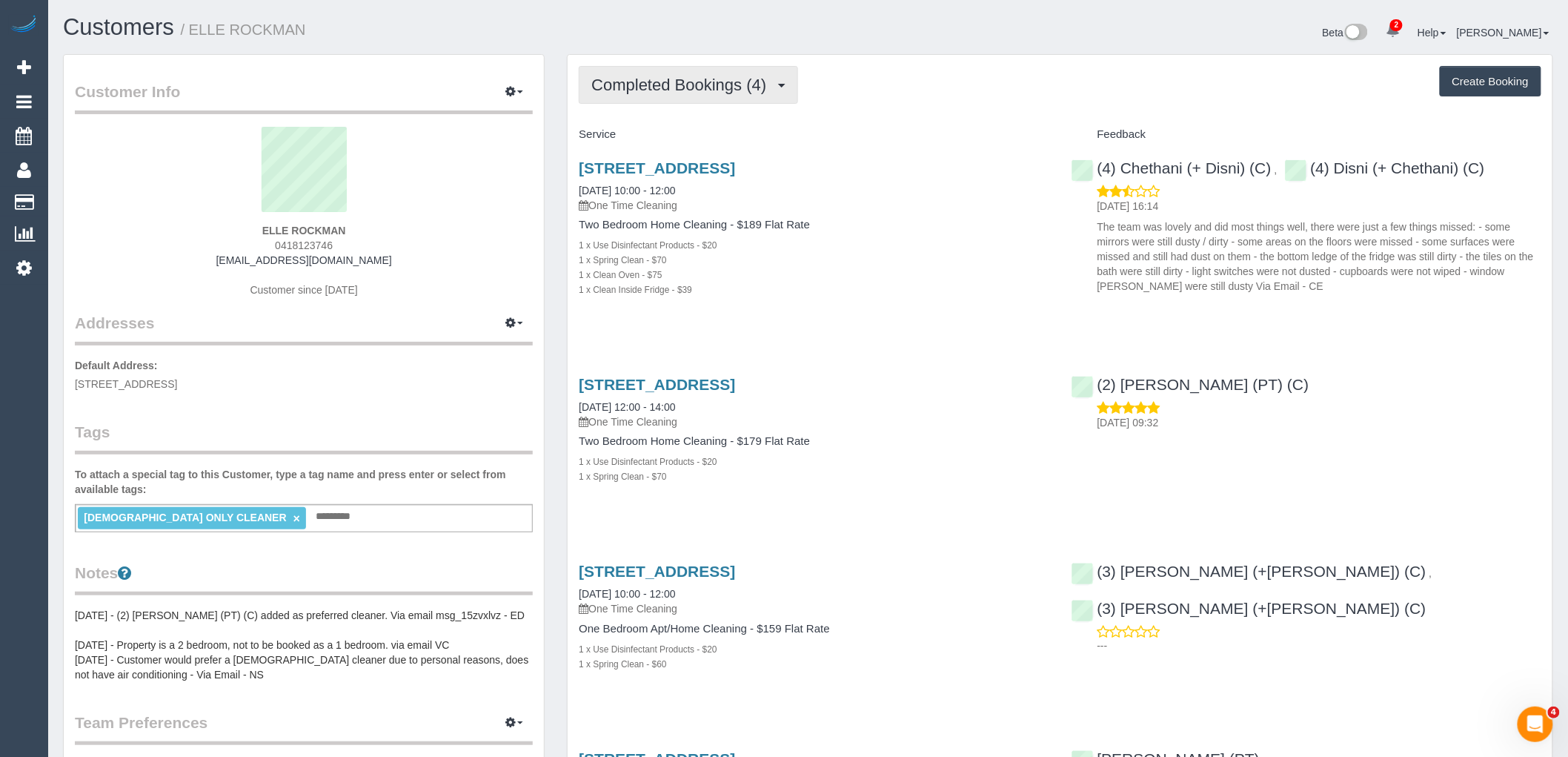
click at [711, 72] on button "Completed Bookings (4)" at bounding box center [689, 85] width 220 height 38
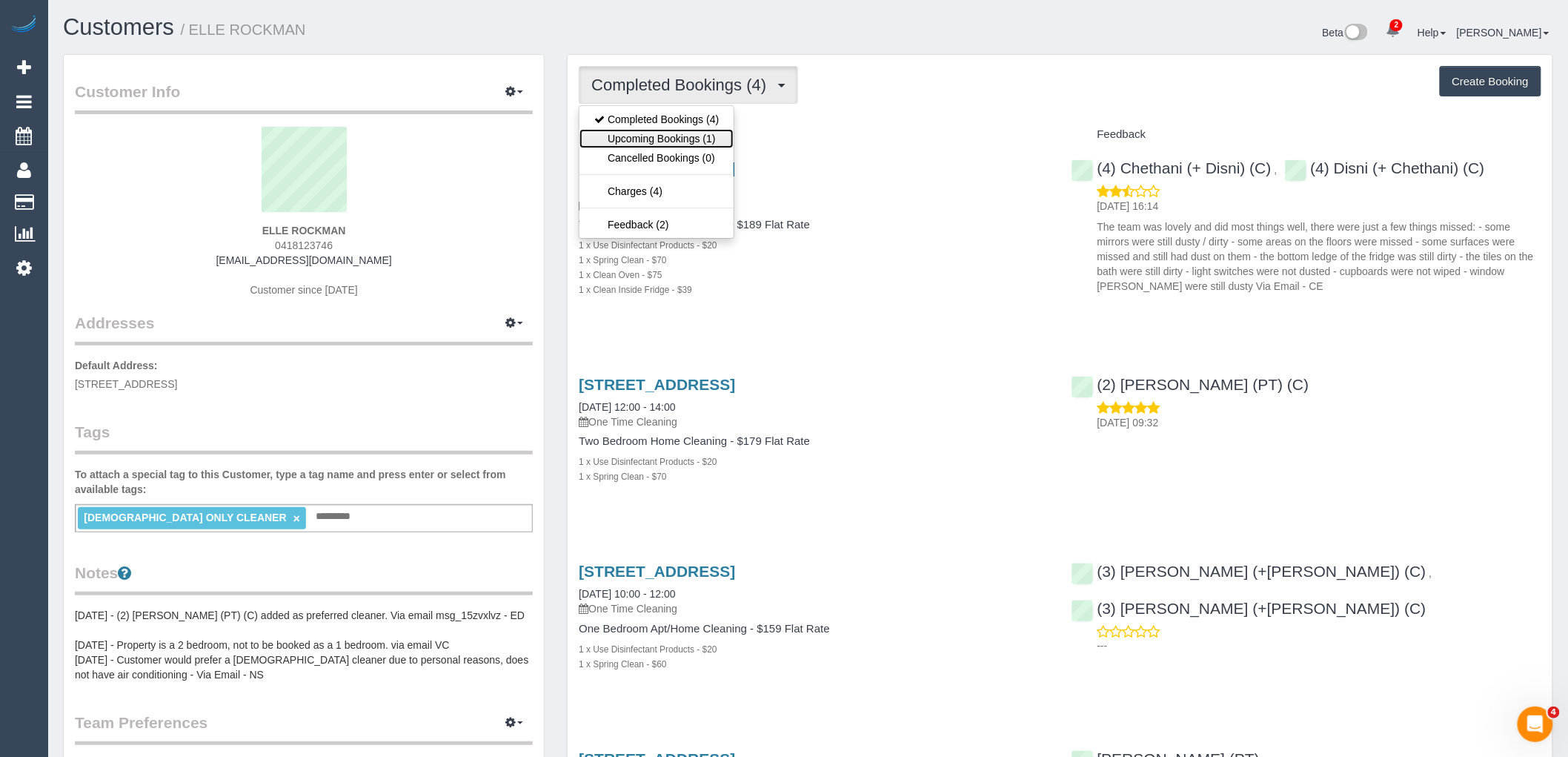
click at [715, 142] on link "Upcoming Bookings (1)" at bounding box center [657, 138] width 154 height 19
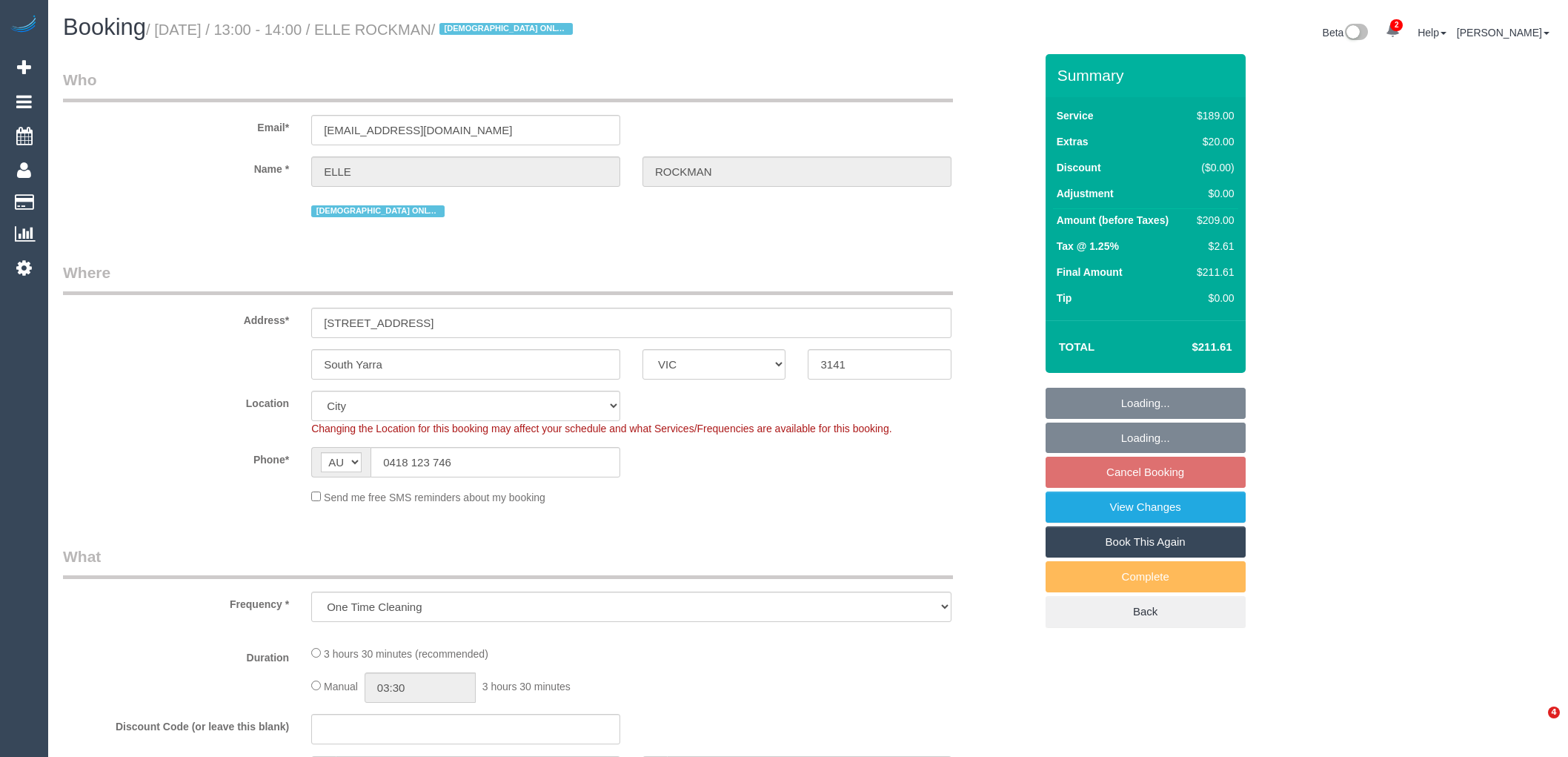
select select "VIC"
select select "string:stripe-pm_1S5G7v2GScqysDRV7QwUl5Ow"
select select "number:28"
select select "number:14"
select select "number:19"
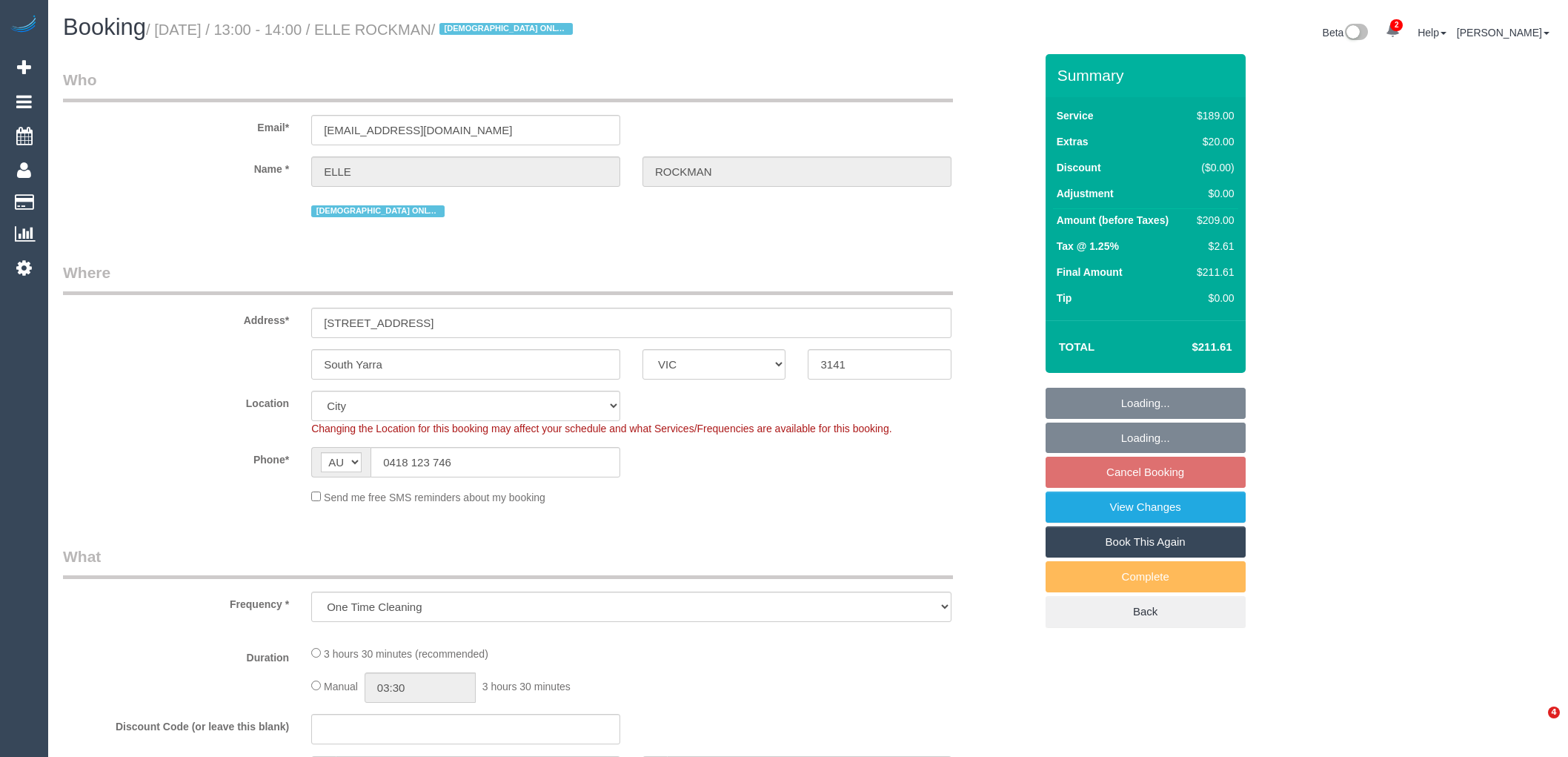
select select "number:24"
select select "number:26"
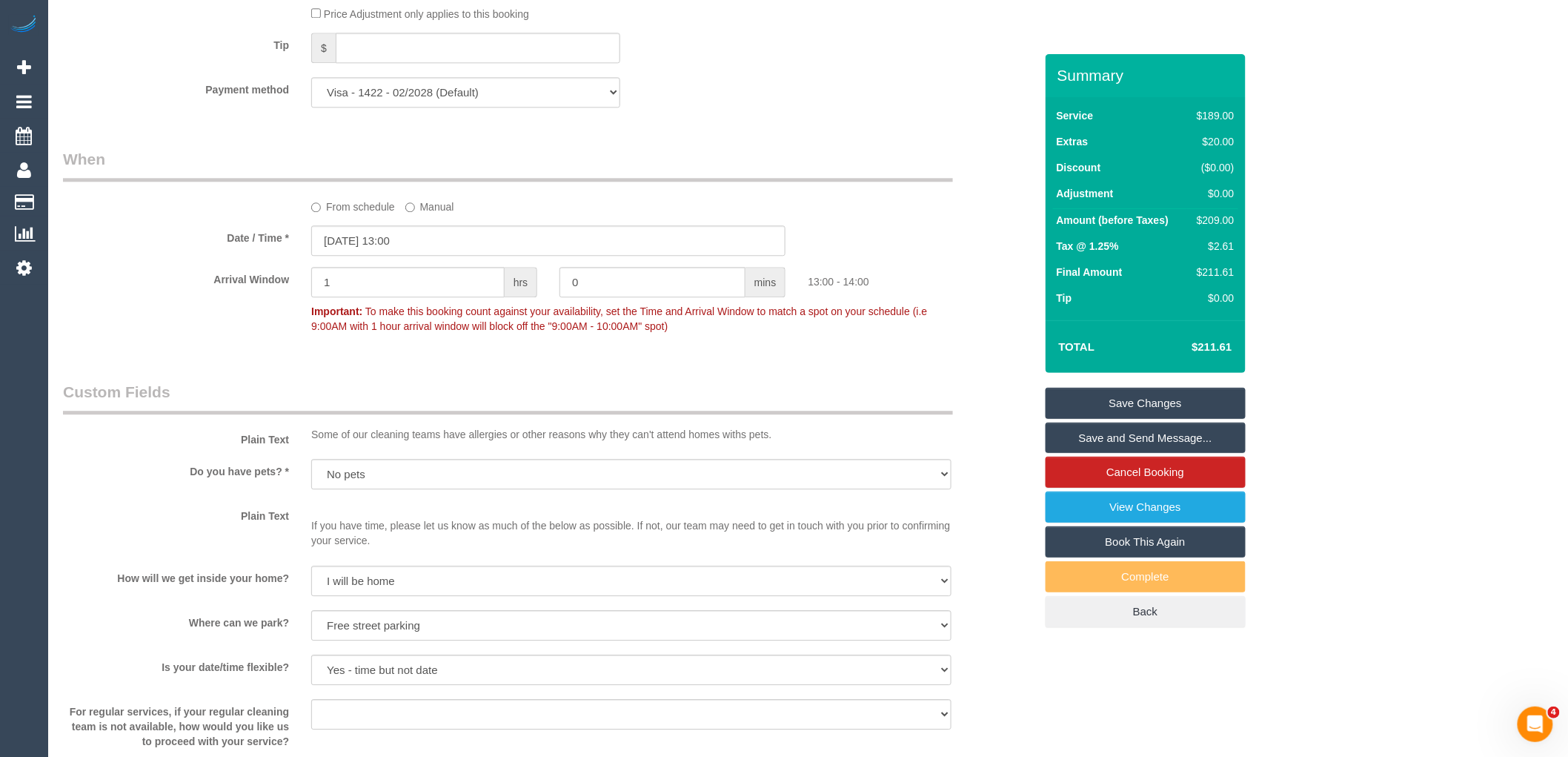
scroll to position [2140, 0]
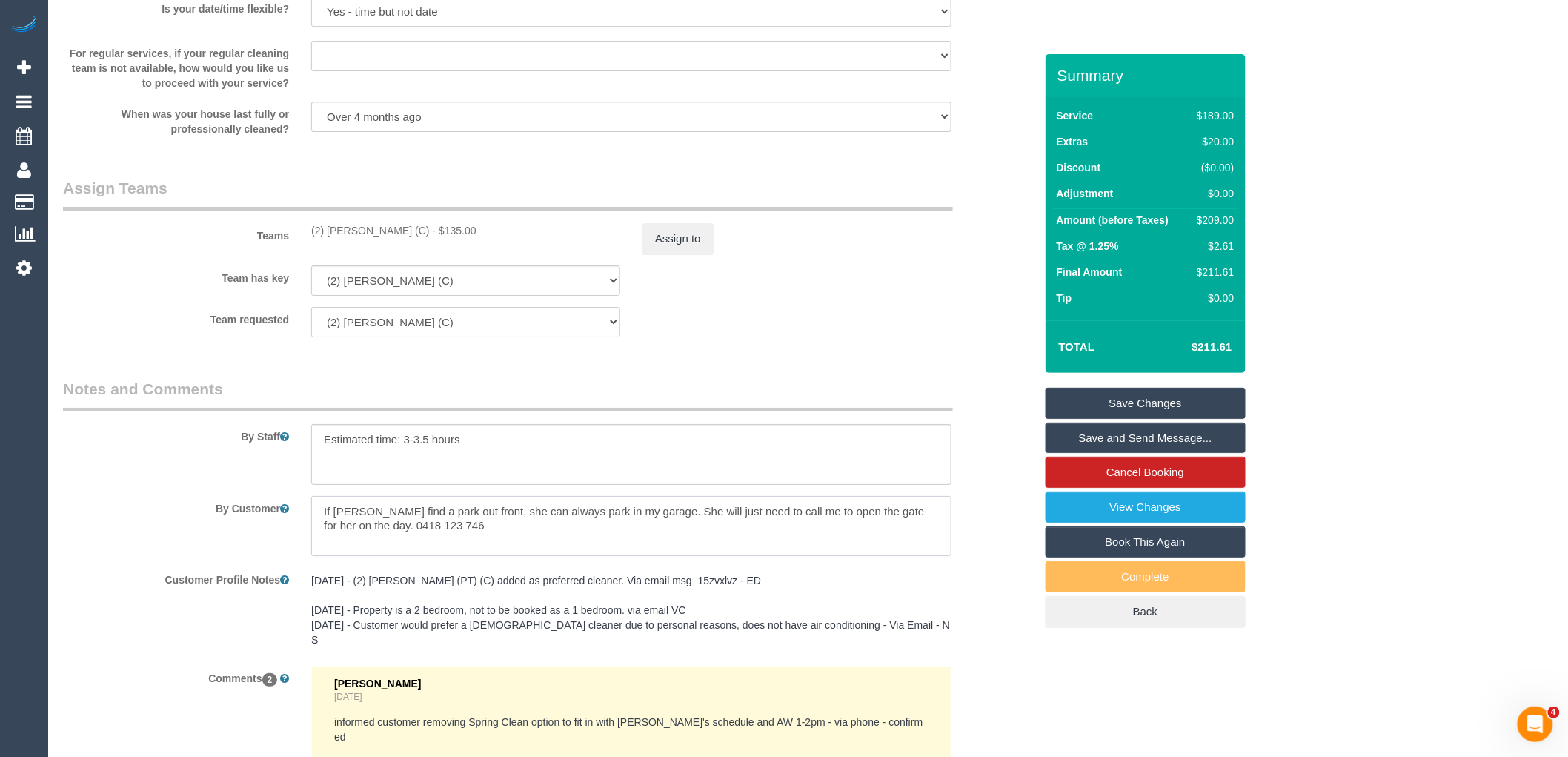
click at [468, 541] on textarea at bounding box center [631, 525] width 640 height 60
paste textarea "Also - she will only need to do one bedroom and one bathroom, so she might get …"
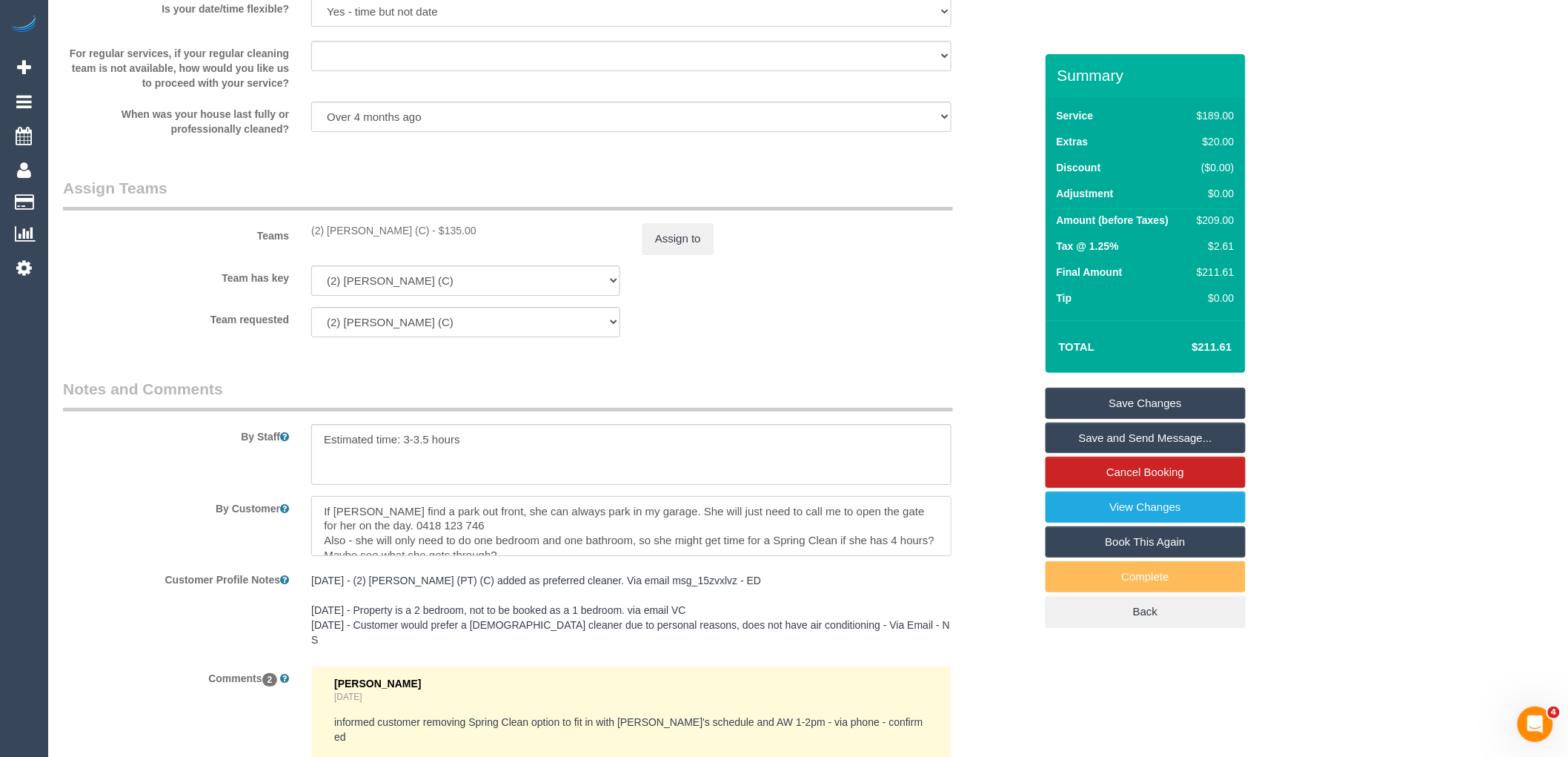
scroll to position [21, 0]
type textarea "If Megan cant find a park out front, she can always park in my garage. She will…"
click at [1157, 397] on link "Save Changes" at bounding box center [1146, 403] width 200 height 31
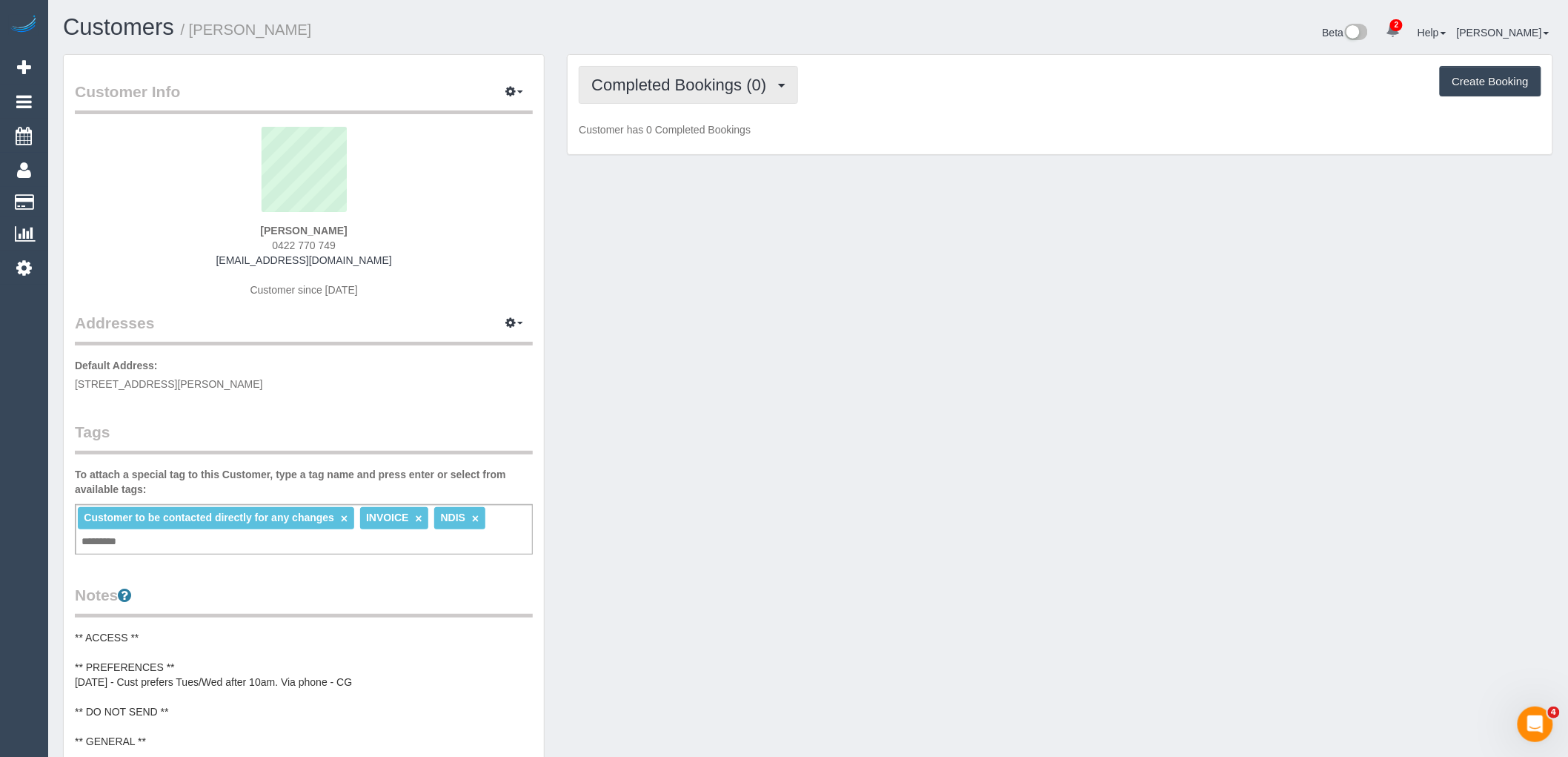
click at [712, 90] on span "Completed Bookings (0)" at bounding box center [683, 84] width 182 height 19
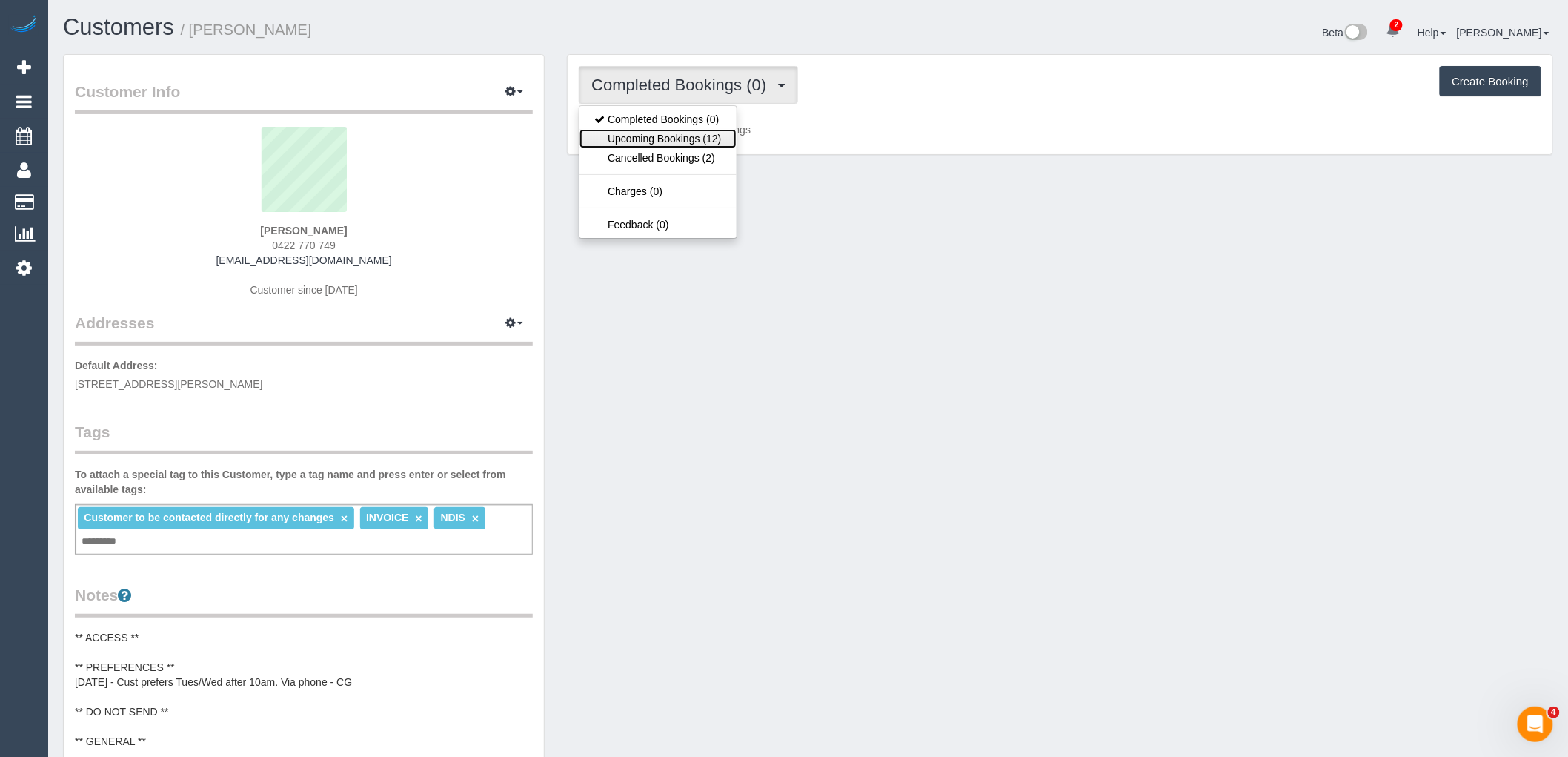
click at [704, 140] on link "Upcoming Bookings (12)" at bounding box center [658, 138] width 156 height 19
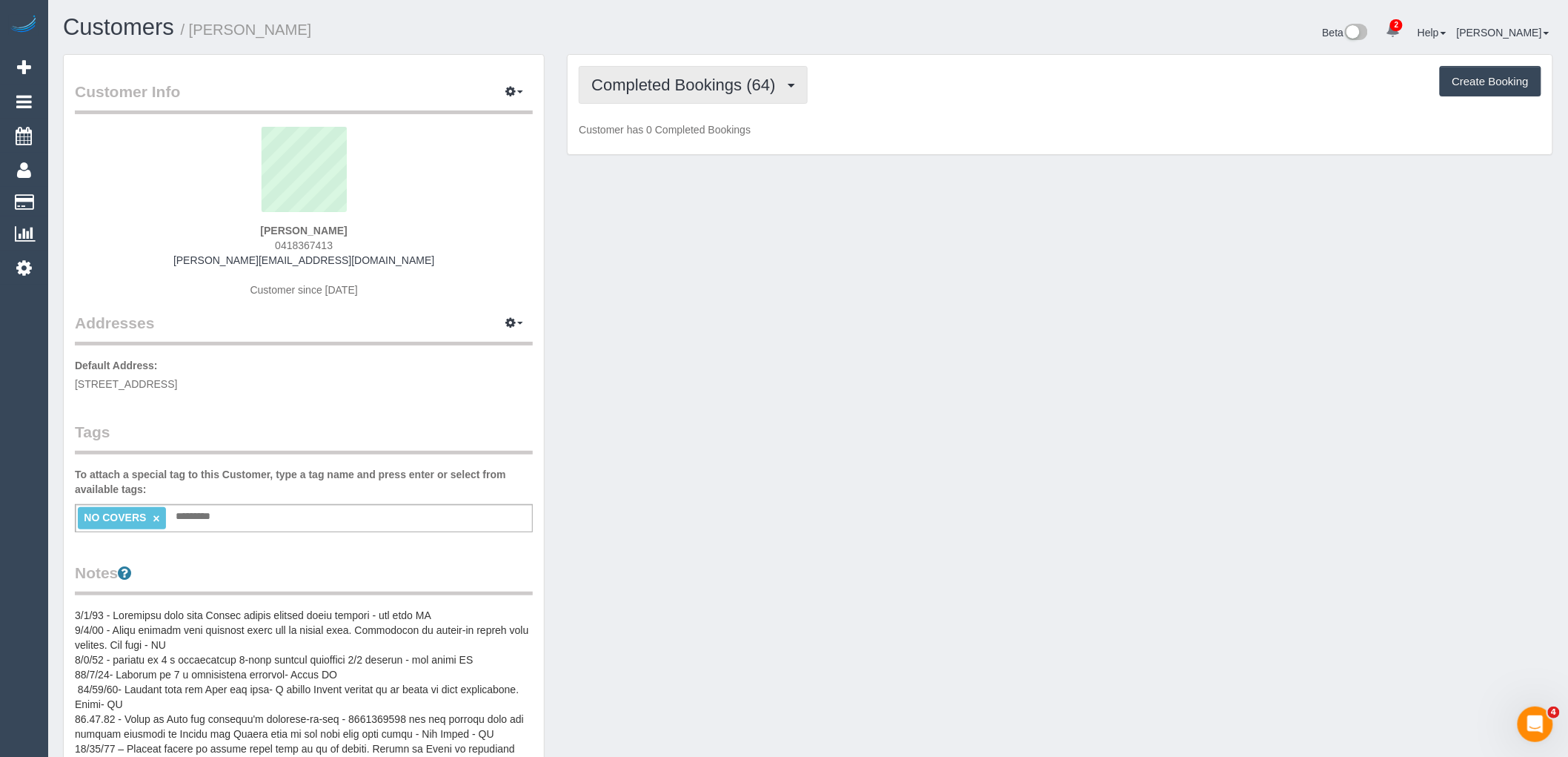
click at [684, 72] on button "Completed Bookings (64)" at bounding box center [692, 85] width 229 height 38
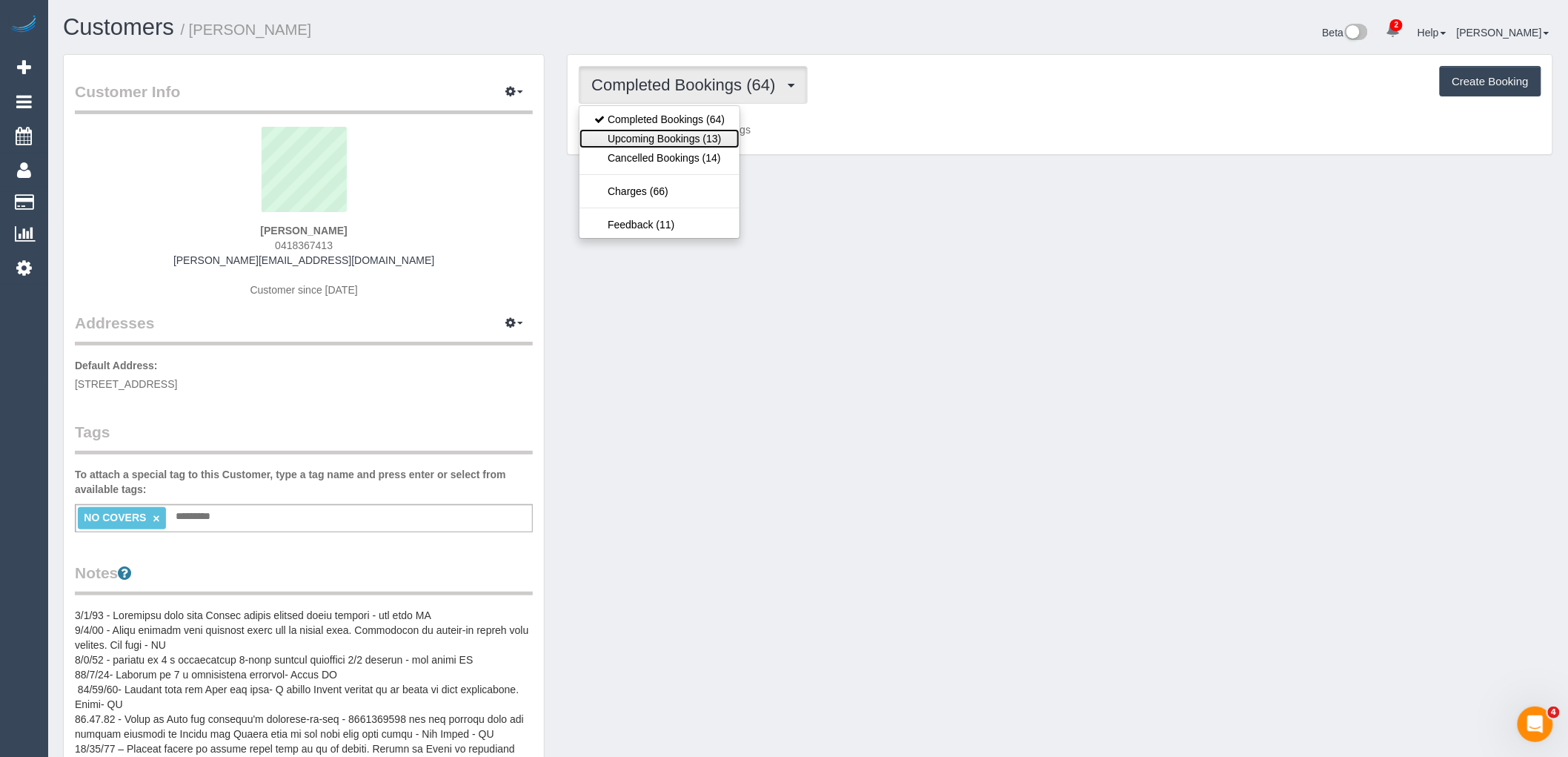
click at [708, 144] on link "Upcoming Bookings (13)" at bounding box center [660, 138] width 160 height 19
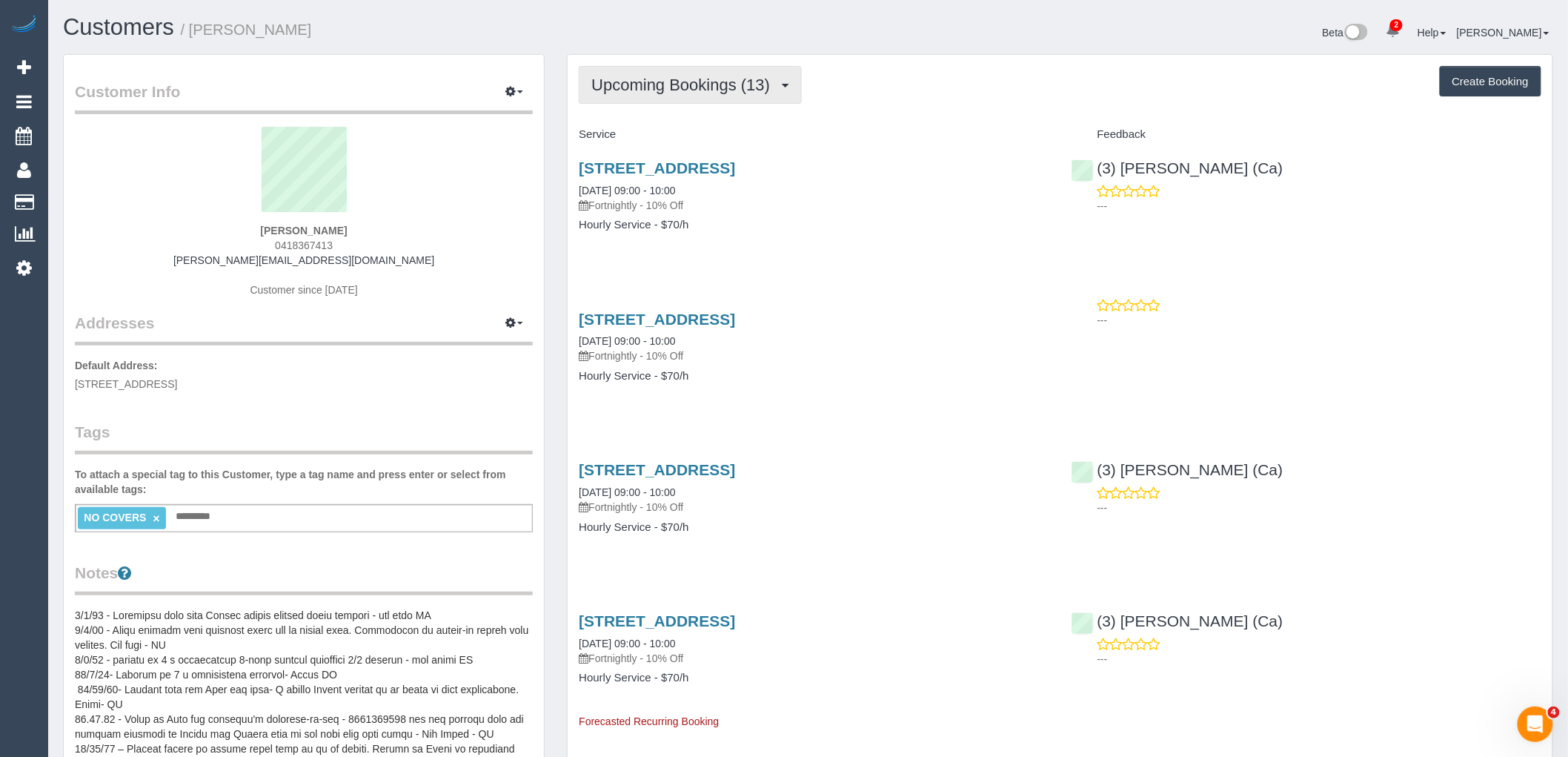
click at [658, 90] on span "Upcoming Bookings (13)" at bounding box center [685, 84] width 186 height 19
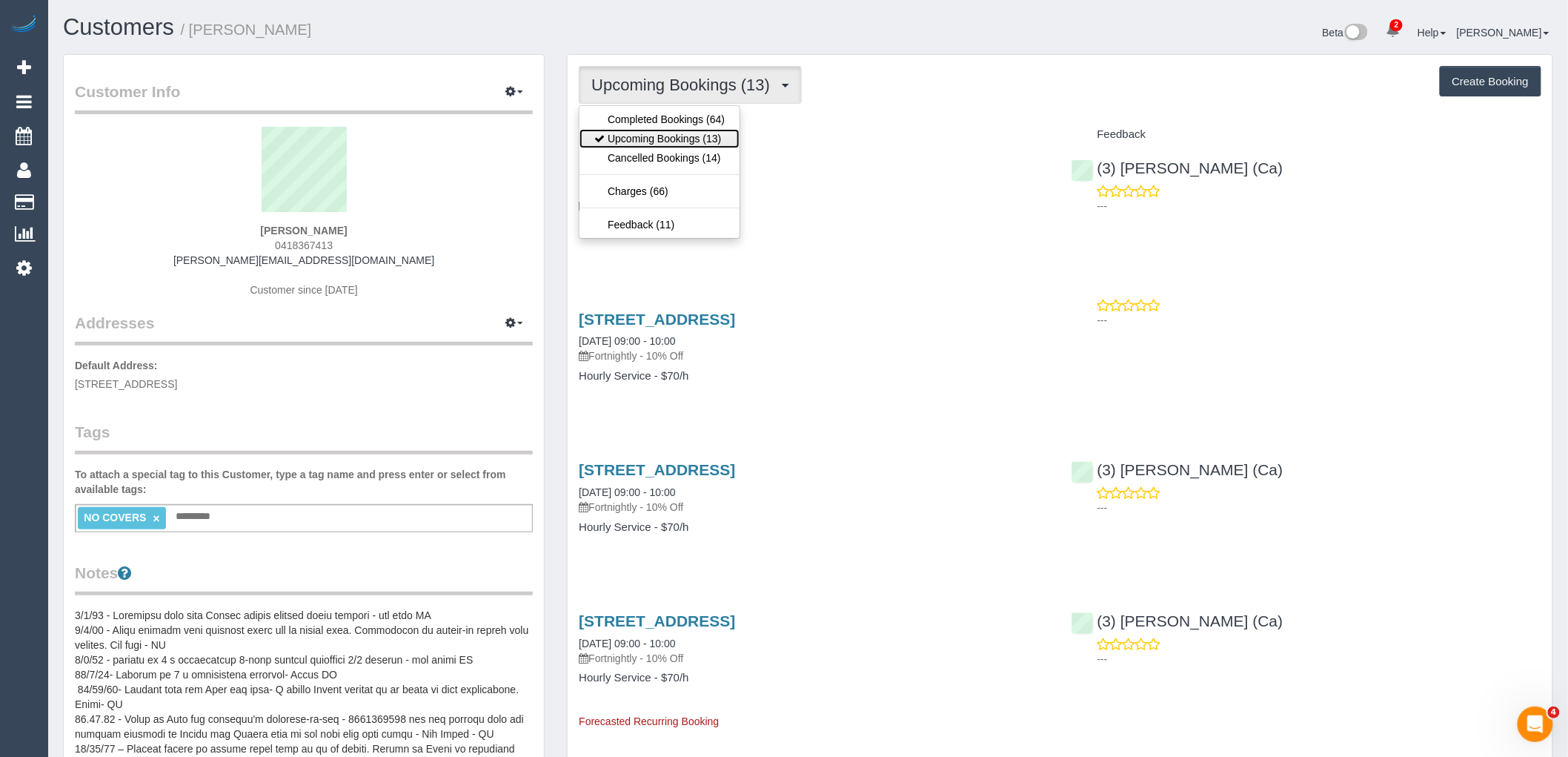
click at [665, 141] on link "Upcoming Bookings (13)" at bounding box center [660, 138] width 160 height 19
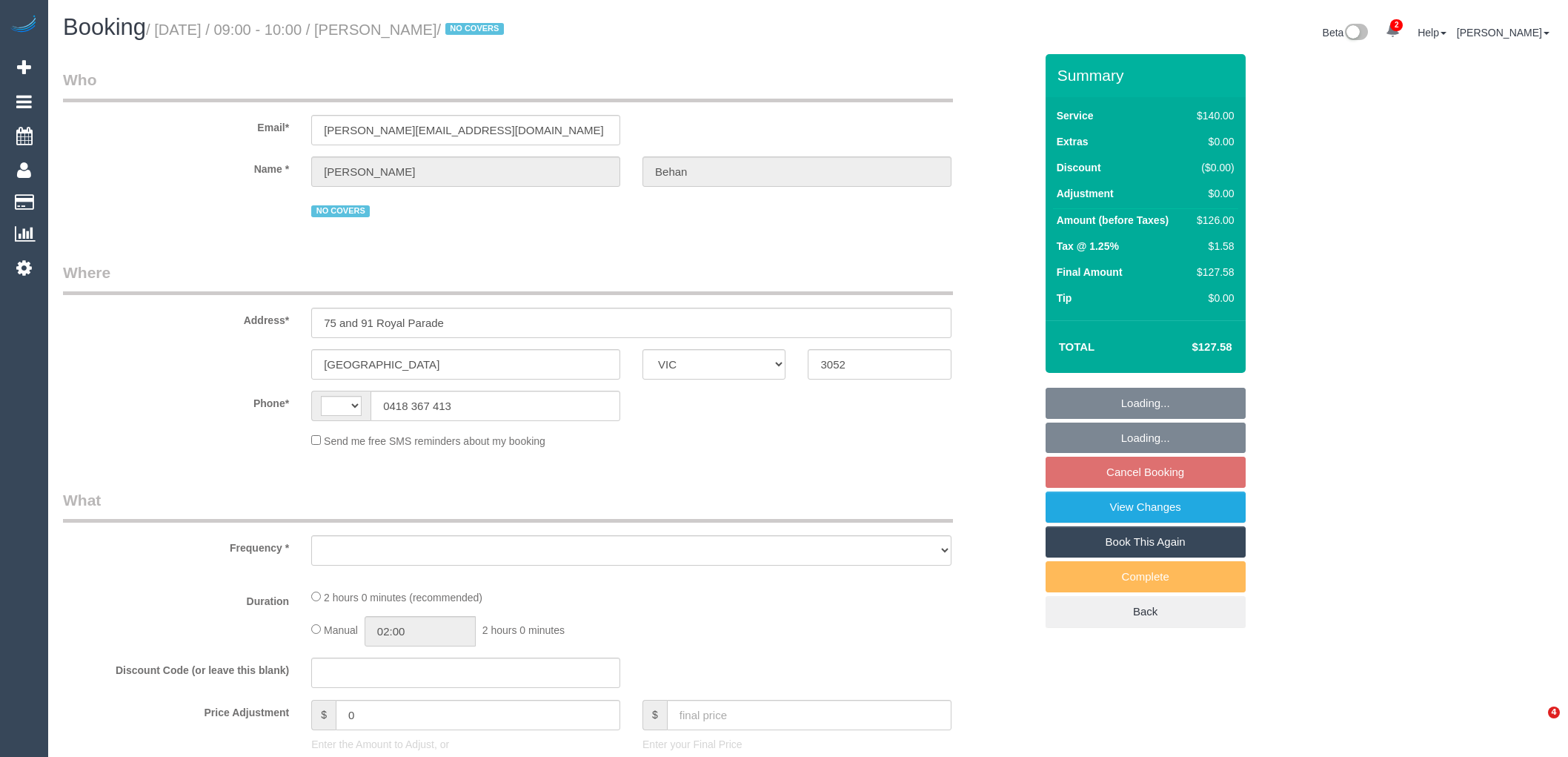
select select "VIC"
select select "string:AU"
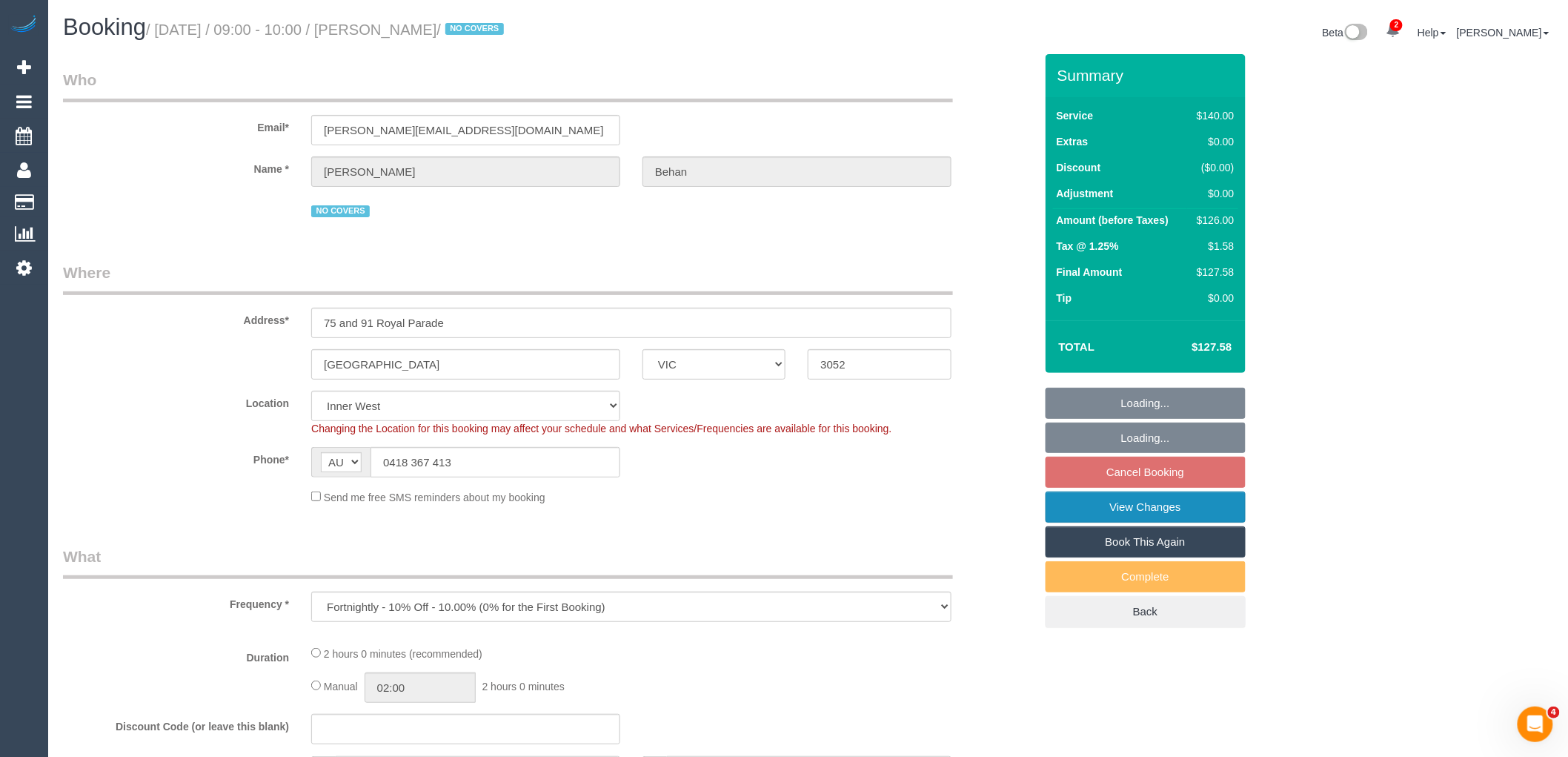
select select "object:741"
click at [1171, 506] on link "View Changes" at bounding box center [1146, 507] width 200 height 31
select select "string:stripe-pm_1O4AyN2GScqysDRVdVEP6nf1"
select select "number:29"
select select "number:14"
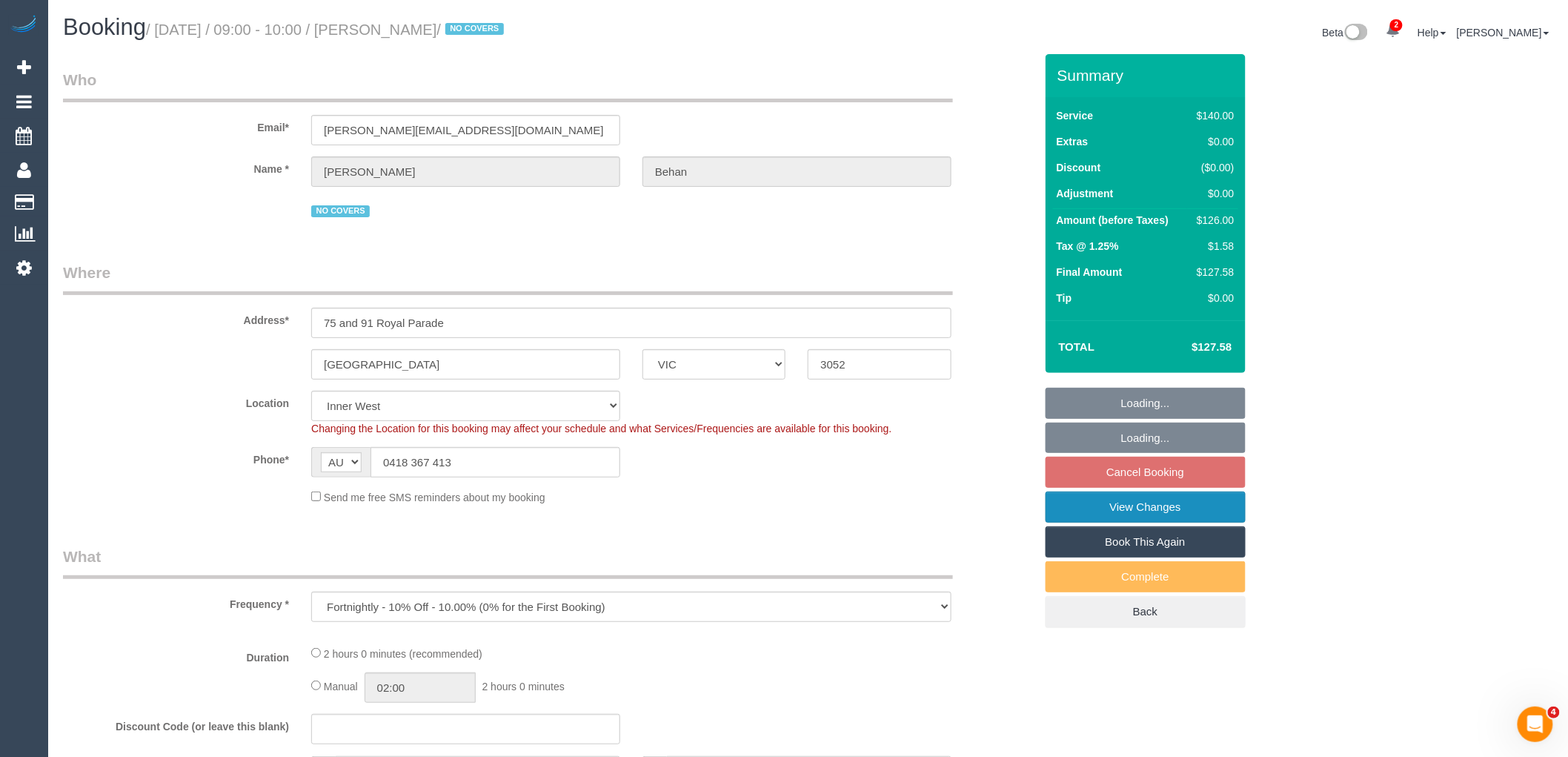
select select "number:19"
select select "number:25"
select select "number:34"
select select "number:12"
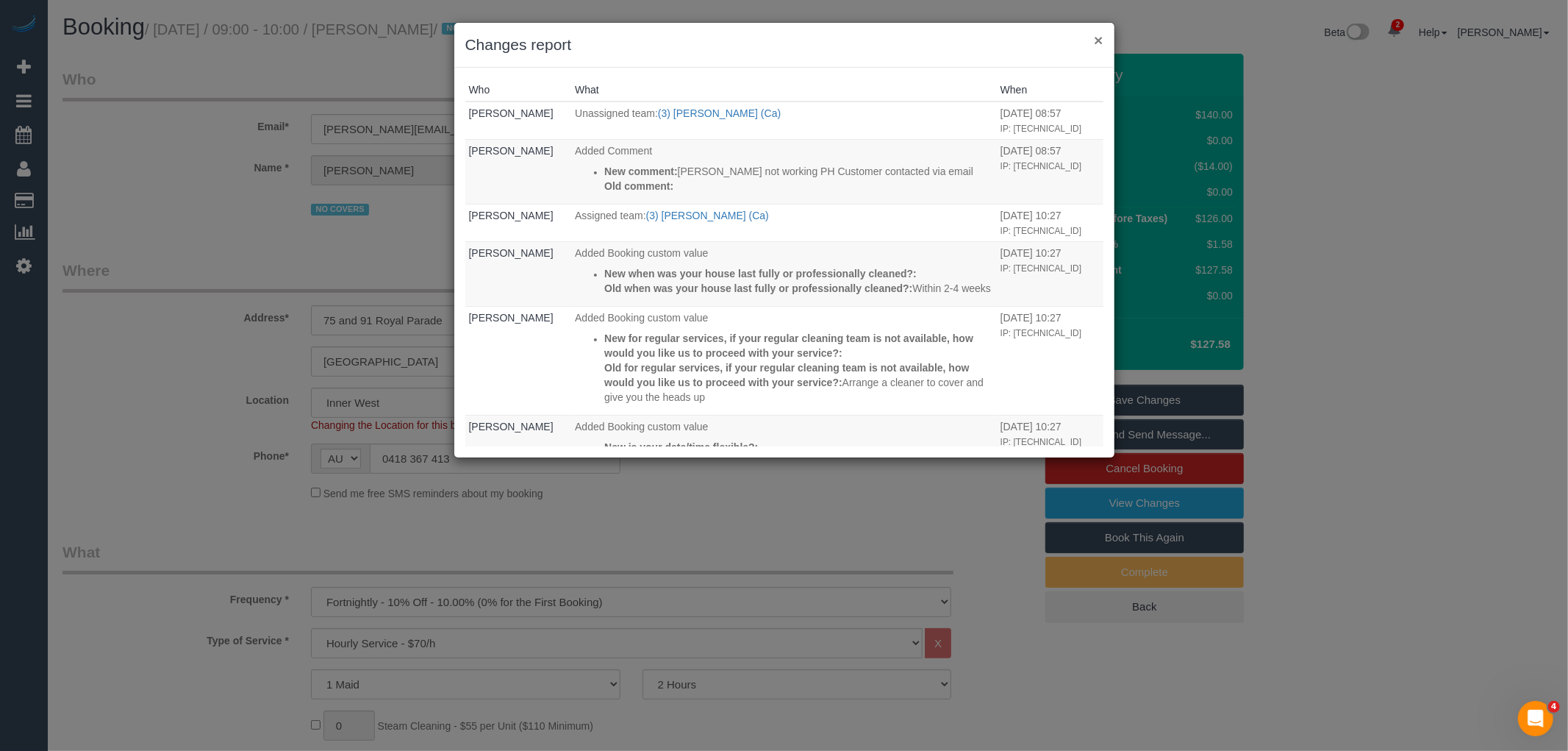
click at [1099, 38] on button "×" at bounding box center [1097, 40] width 9 height 16
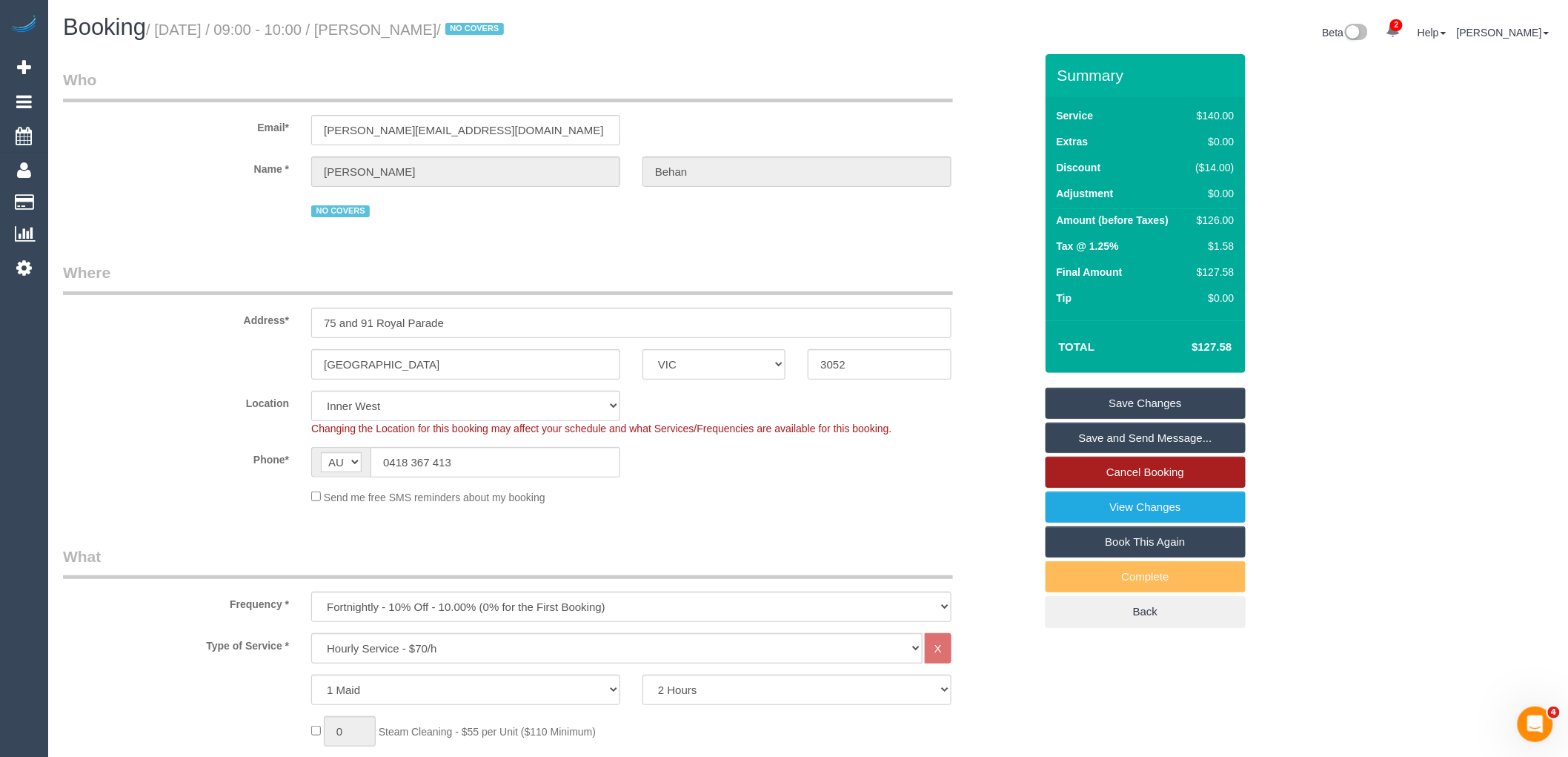
click at [1176, 470] on link "Cancel Booking" at bounding box center [1146, 471] width 200 height 31
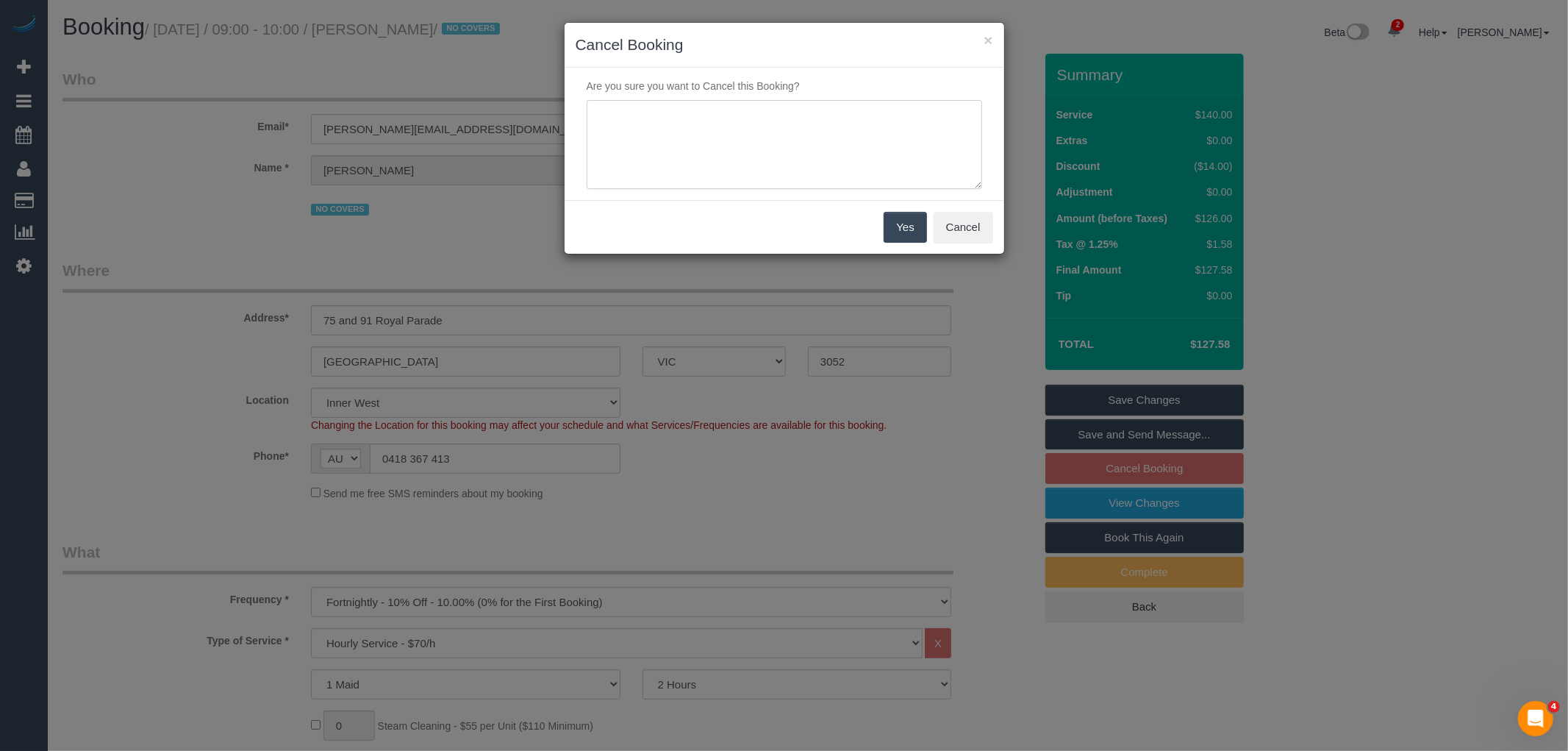
click at [788, 109] on textarea at bounding box center [784, 144] width 395 height 89
type textarea "Service not needed via email VC"
click at [920, 231] on button "Yes" at bounding box center [904, 227] width 42 height 30
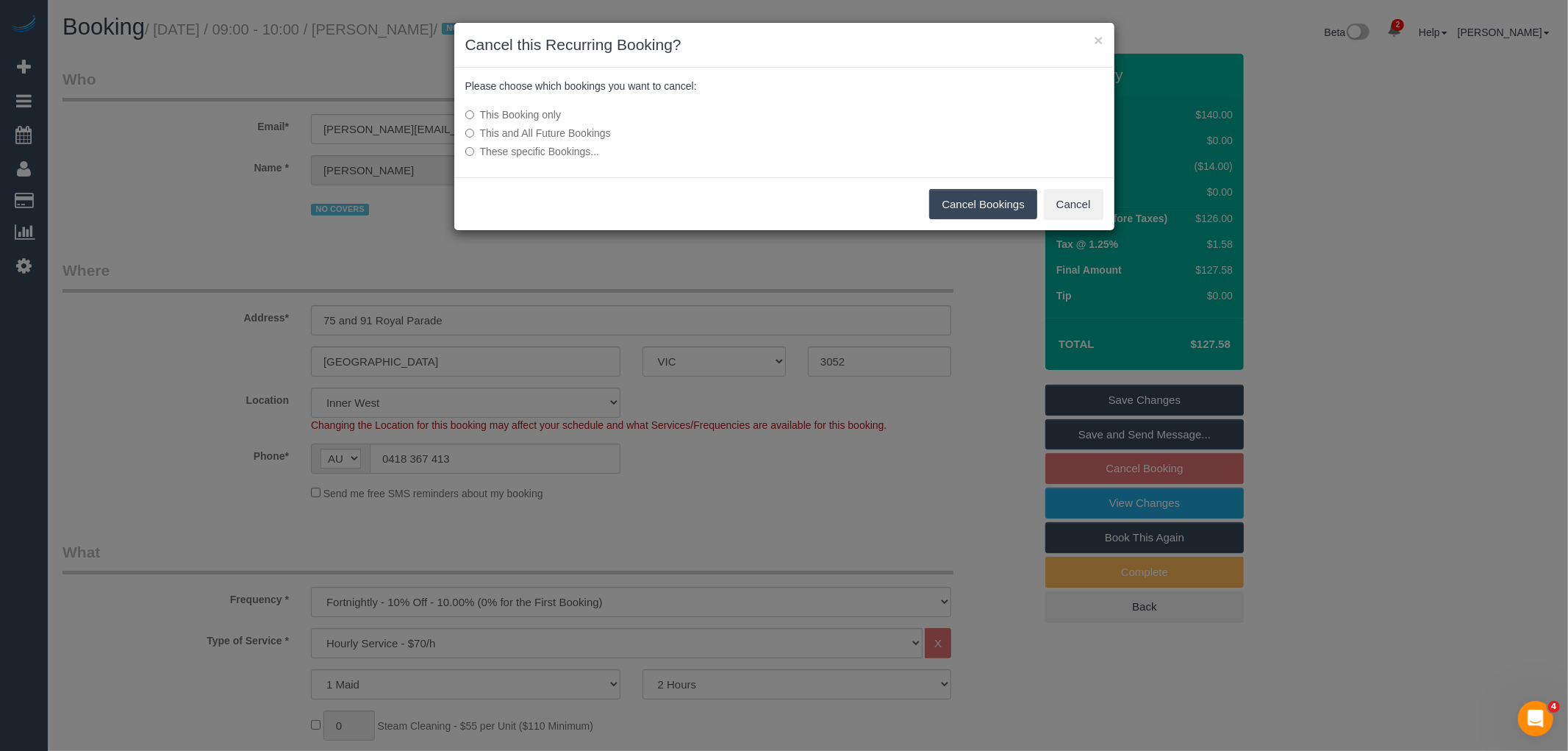
click at [1003, 202] on button "Cancel Bookings" at bounding box center [983, 203] width 108 height 30
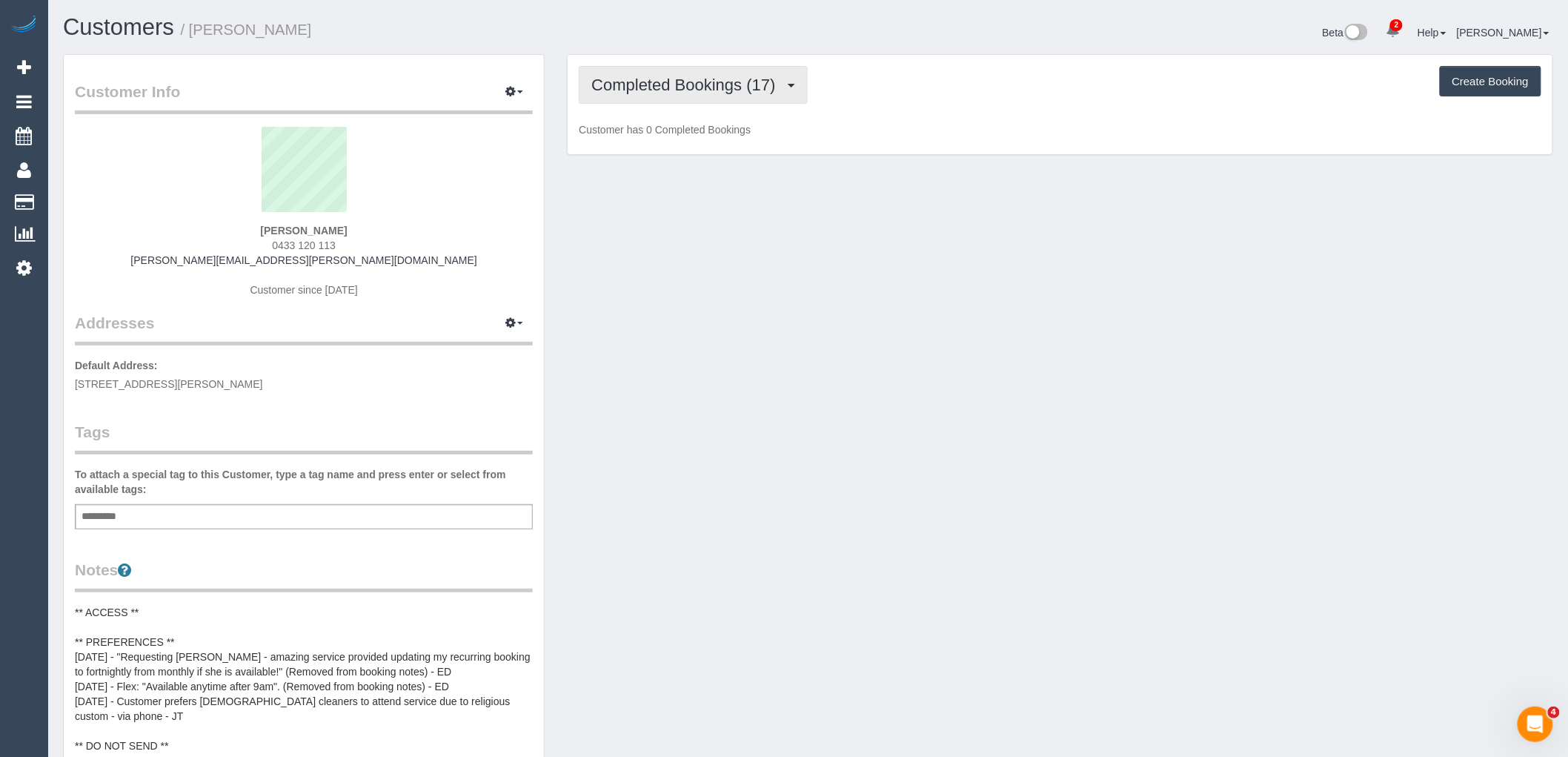
click at [709, 98] on button "Completed Bookings (17)" at bounding box center [692, 85] width 229 height 38
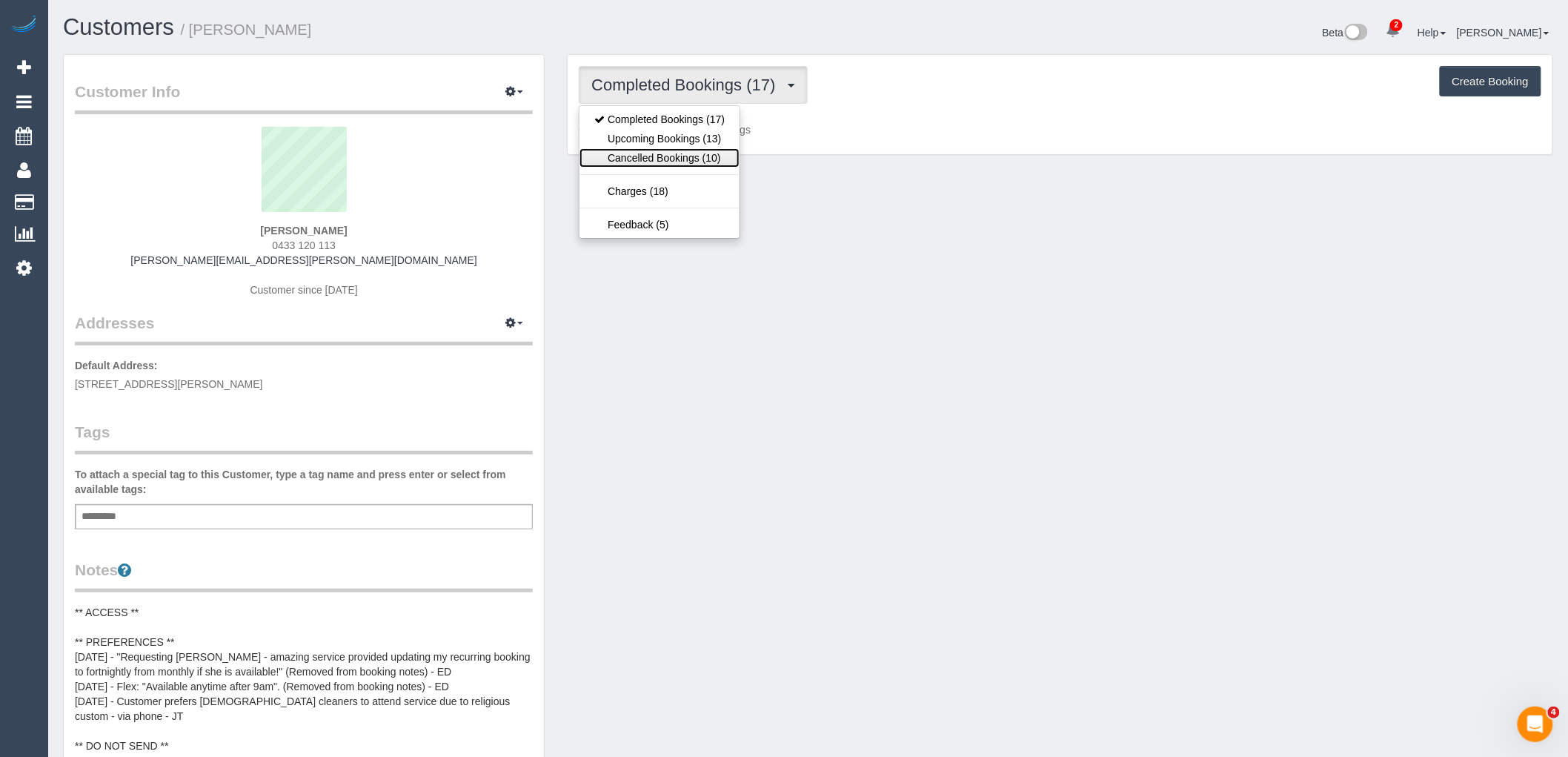
click at [716, 149] on link "Cancelled Bookings (10)" at bounding box center [660, 157] width 160 height 19
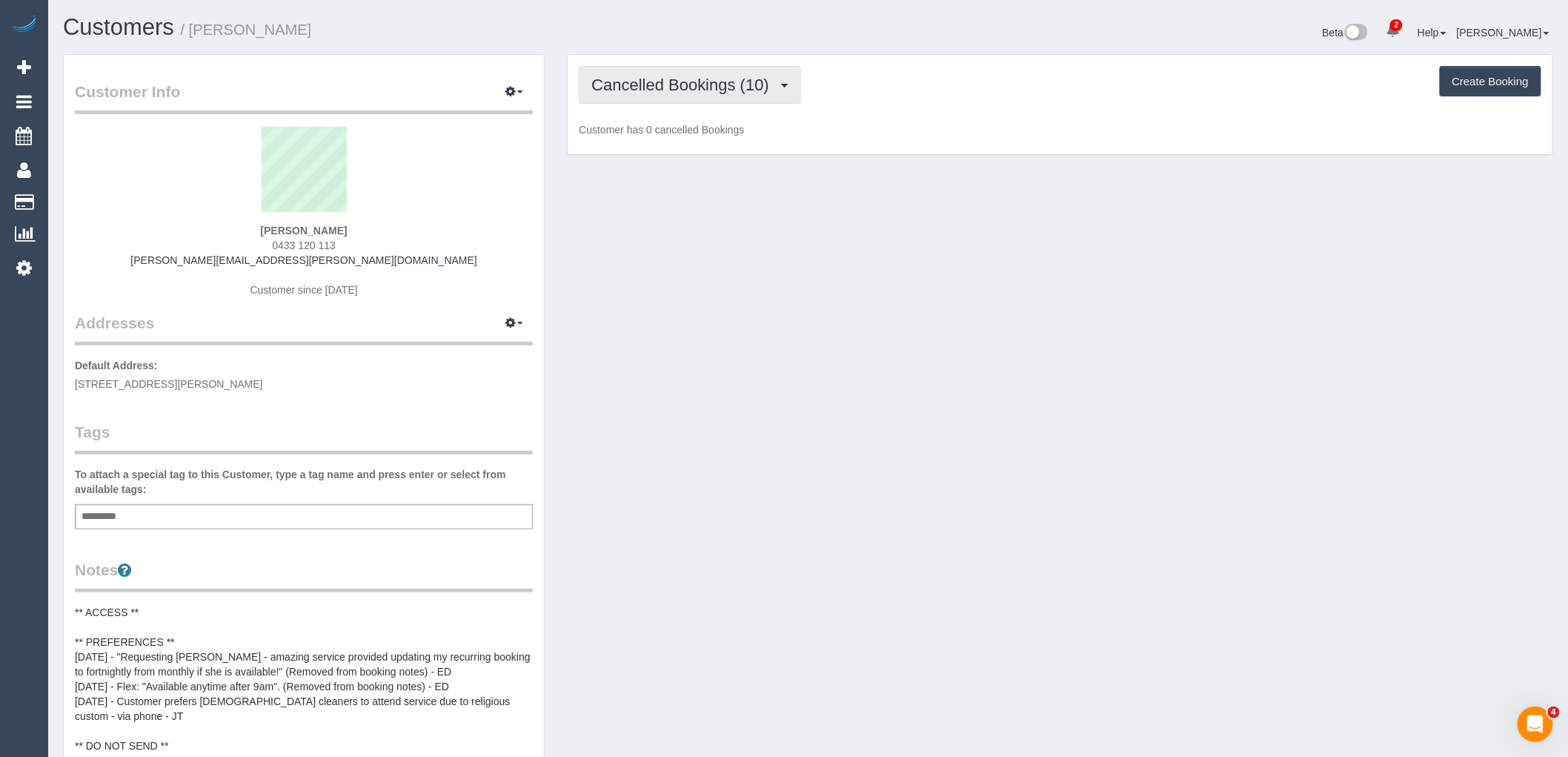
click at [730, 96] on button "Cancelled Bookings (10)" at bounding box center [690, 85] width 223 height 38
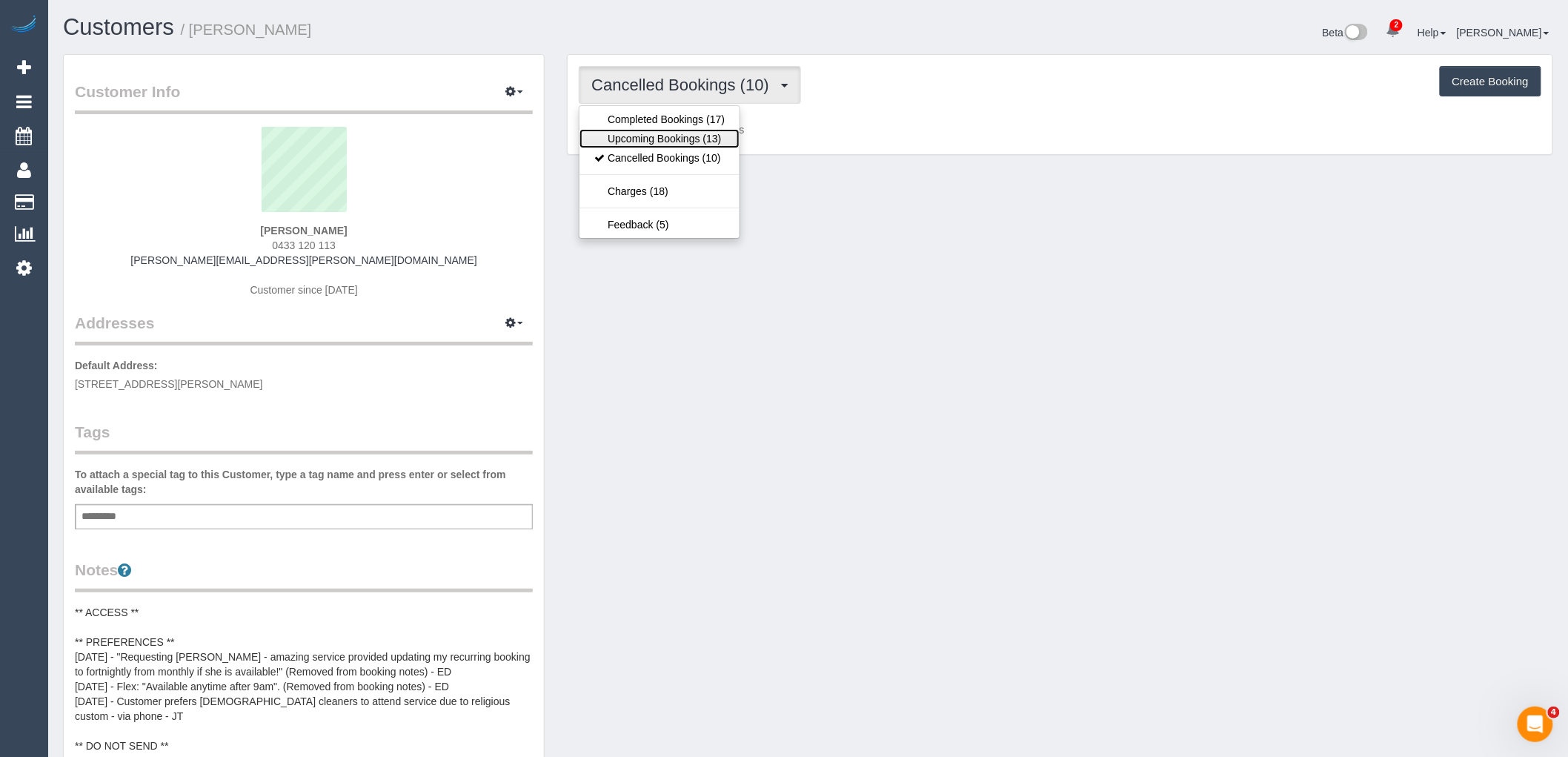
click at [722, 141] on link "Upcoming Bookings (13)" at bounding box center [660, 138] width 160 height 19
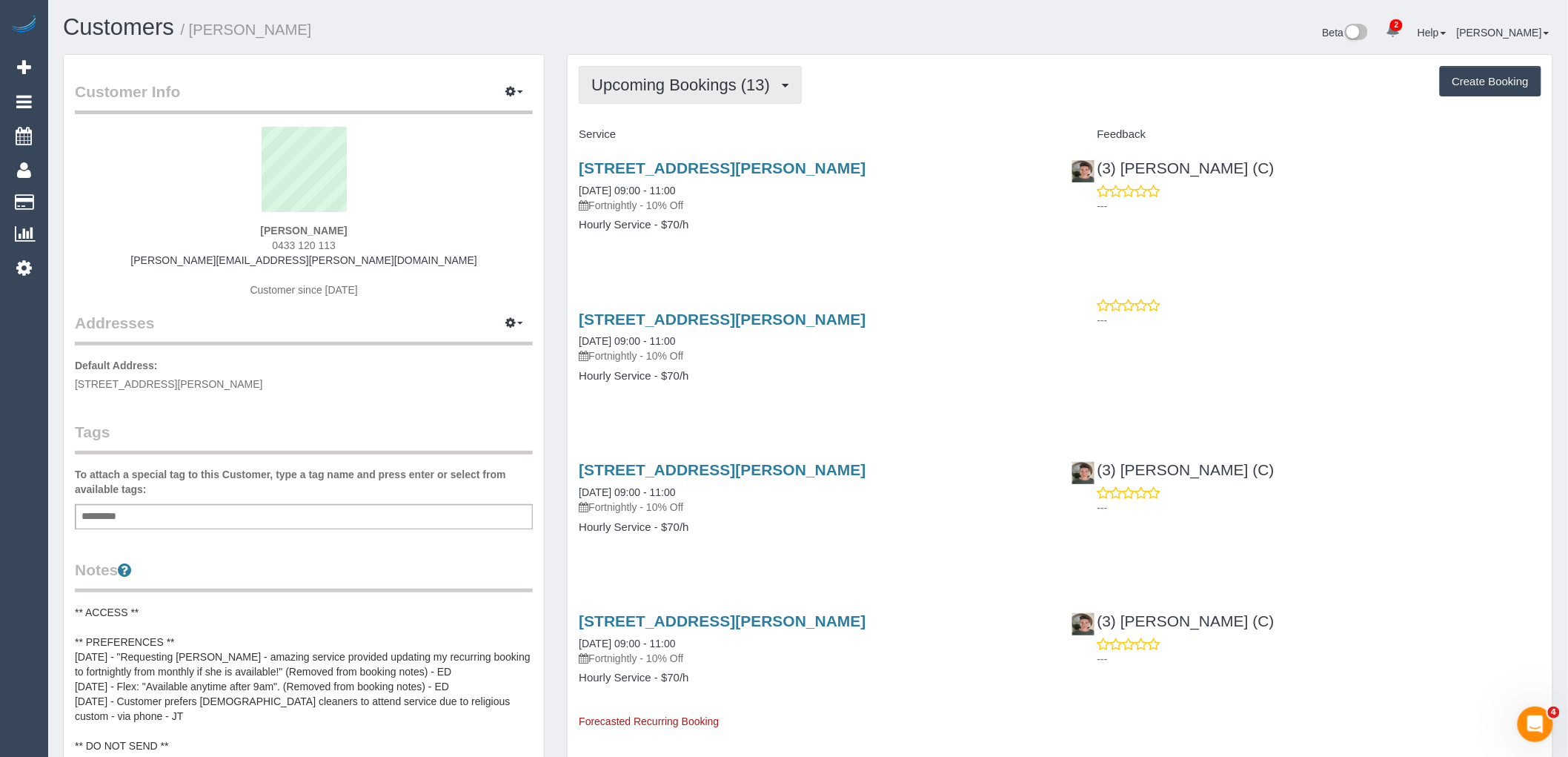
click at [746, 91] on span "Upcoming Bookings (13)" at bounding box center [685, 84] width 186 height 19
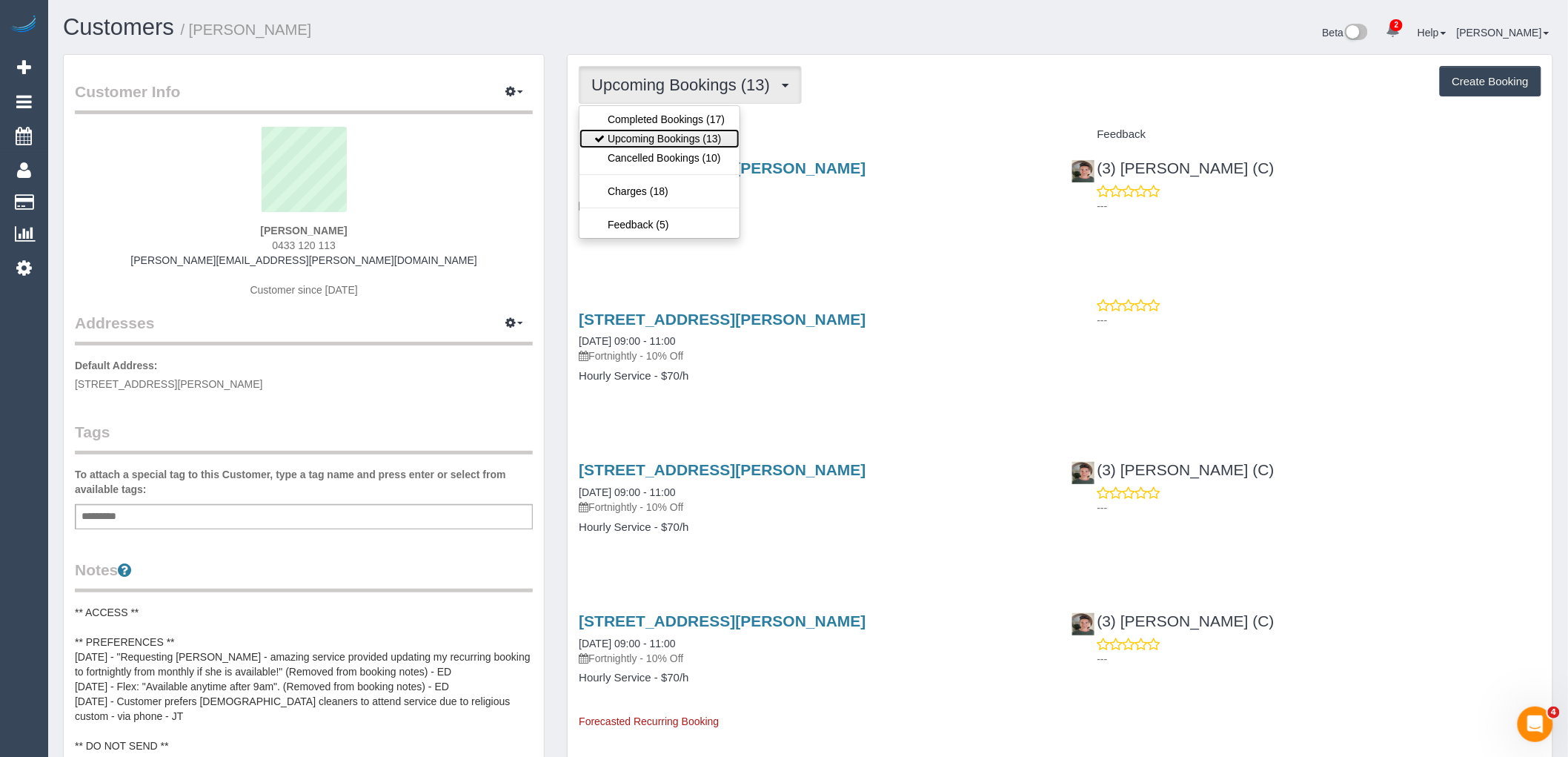
click at [724, 138] on link "Upcoming Bookings (13)" at bounding box center [660, 138] width 160 height 19
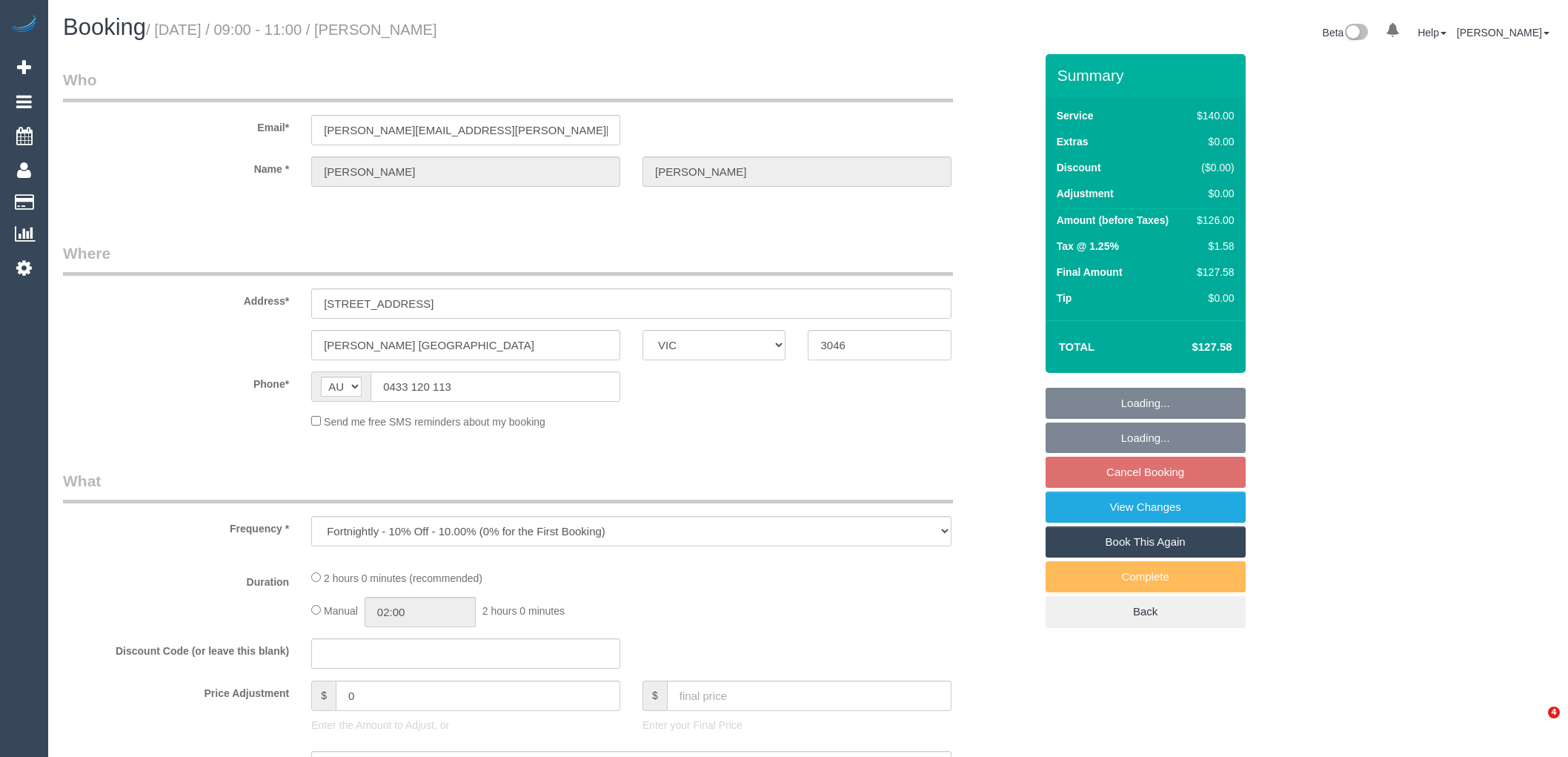
select select "VIC"
select select "object:878"
select select "string:stripe-pm_1QTsWo2GScqysDRVe6XlH4UE"
select select "number:28"
select select "number:14"
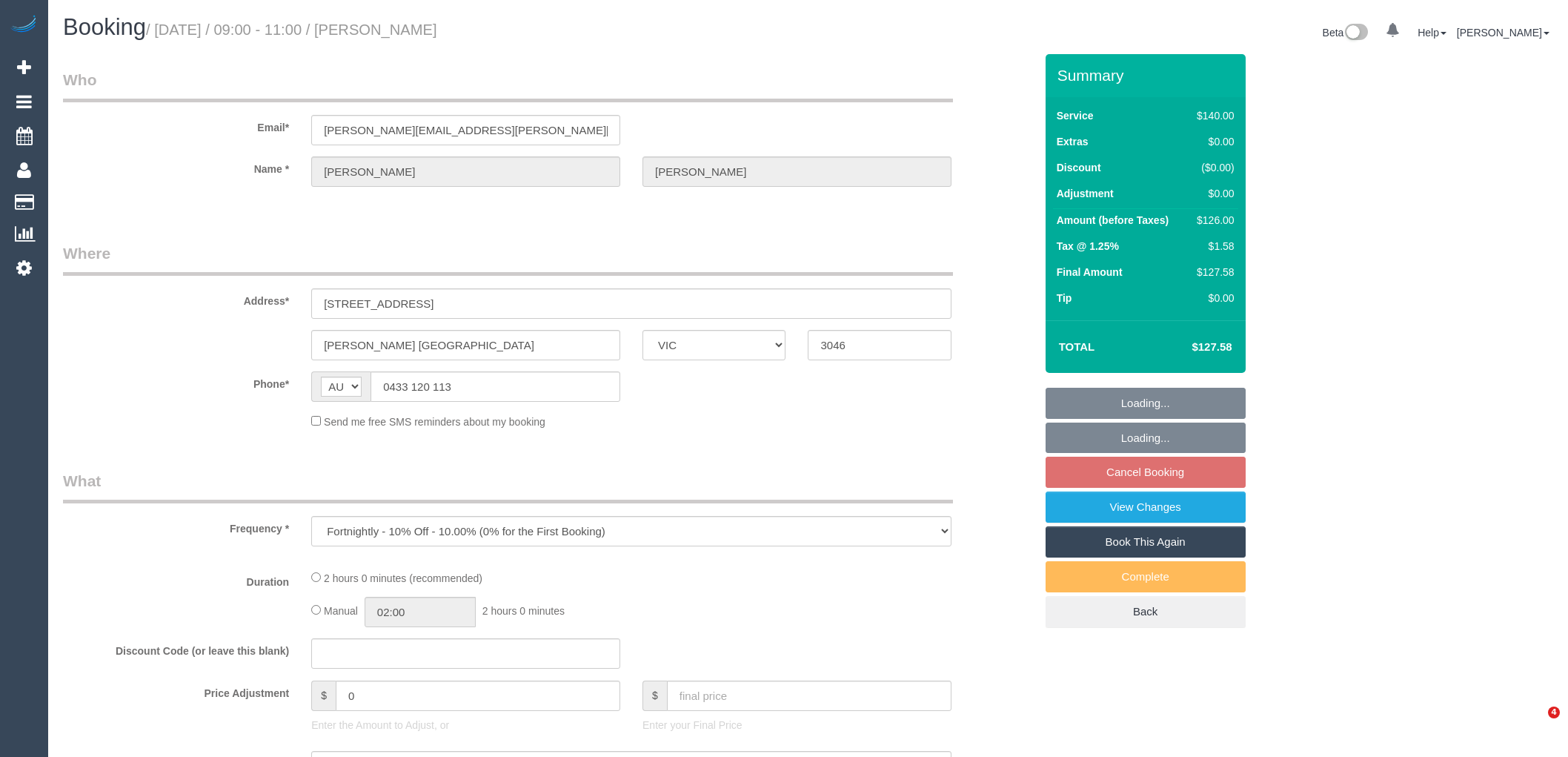
select select "number:19"
select select "number:24"
select select "number:34"
select select "number:11"
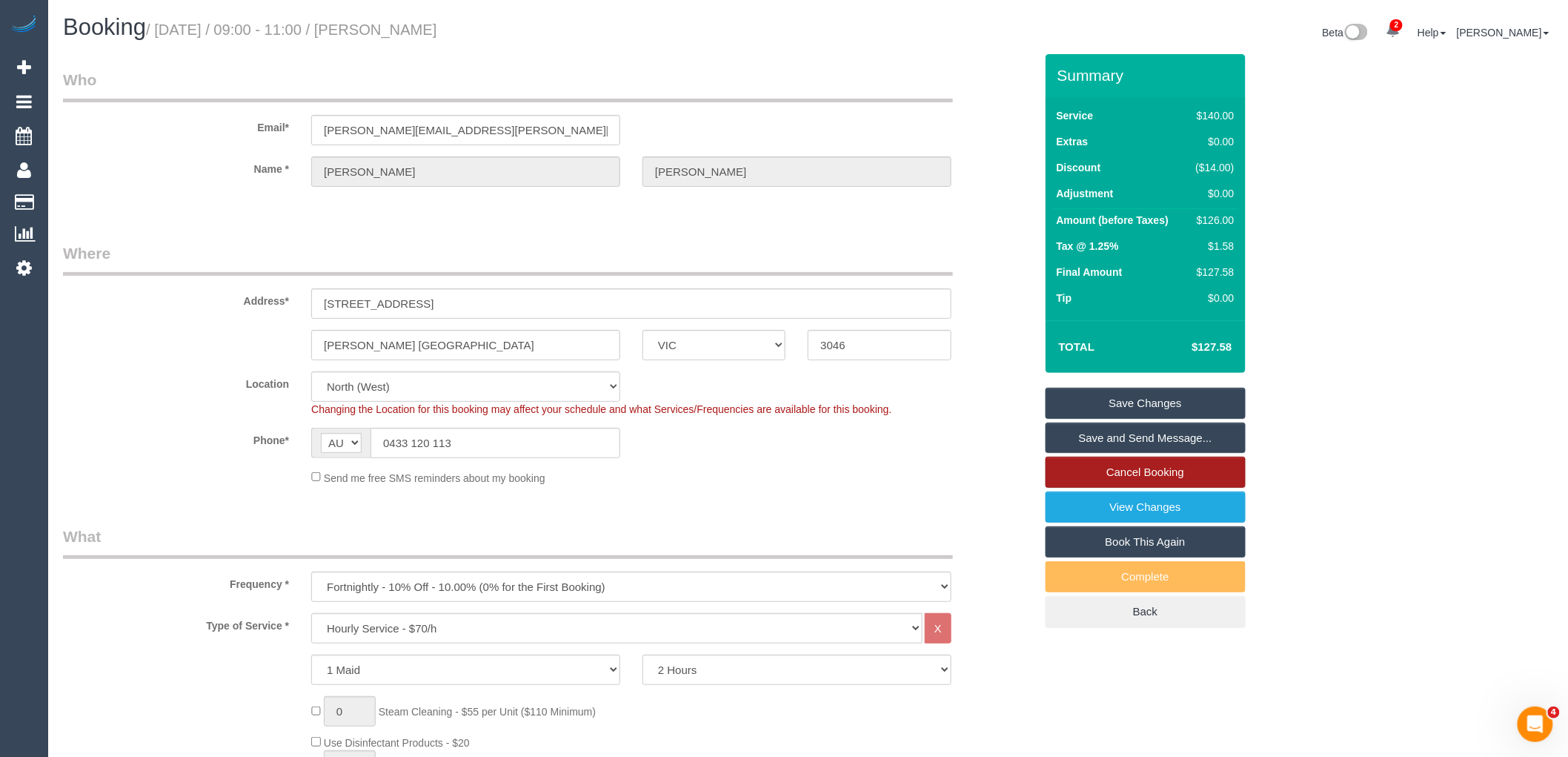
click at [1190, 468] on link "Cancel Booking" at bounding box center [1146, 471] width 200 height 31
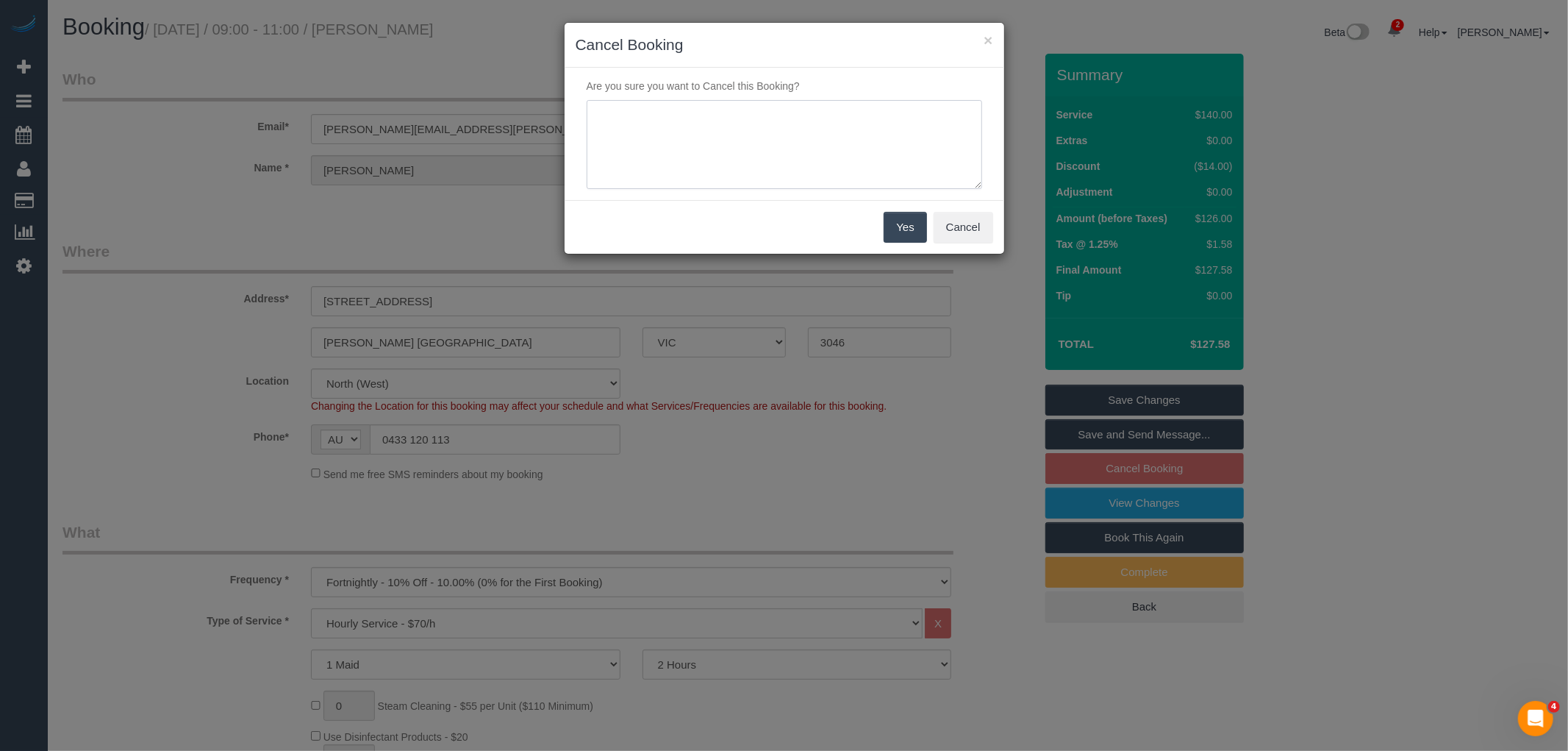
click at [810, 166] on textarea at bounding box center [784, 144] width 395 height 89
type textarea "Public Holiday service not needed via email VC"
click at [901, 222] on button "Yes" at bounding box center [904, 227] width 42 height 30
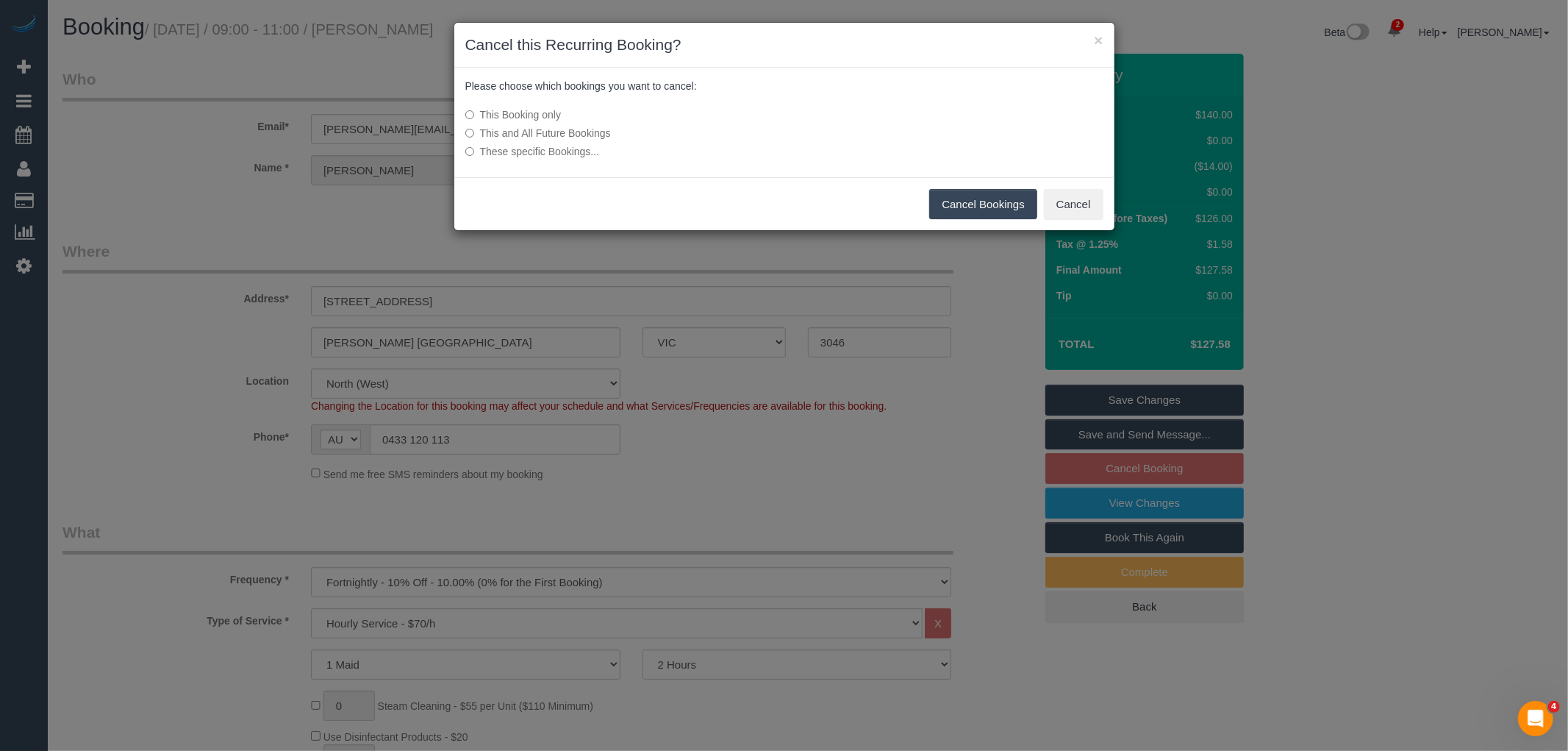
click at [959, 203] on button "Cancel Bookings" at bounding box center [983, 203] width 108 height 30
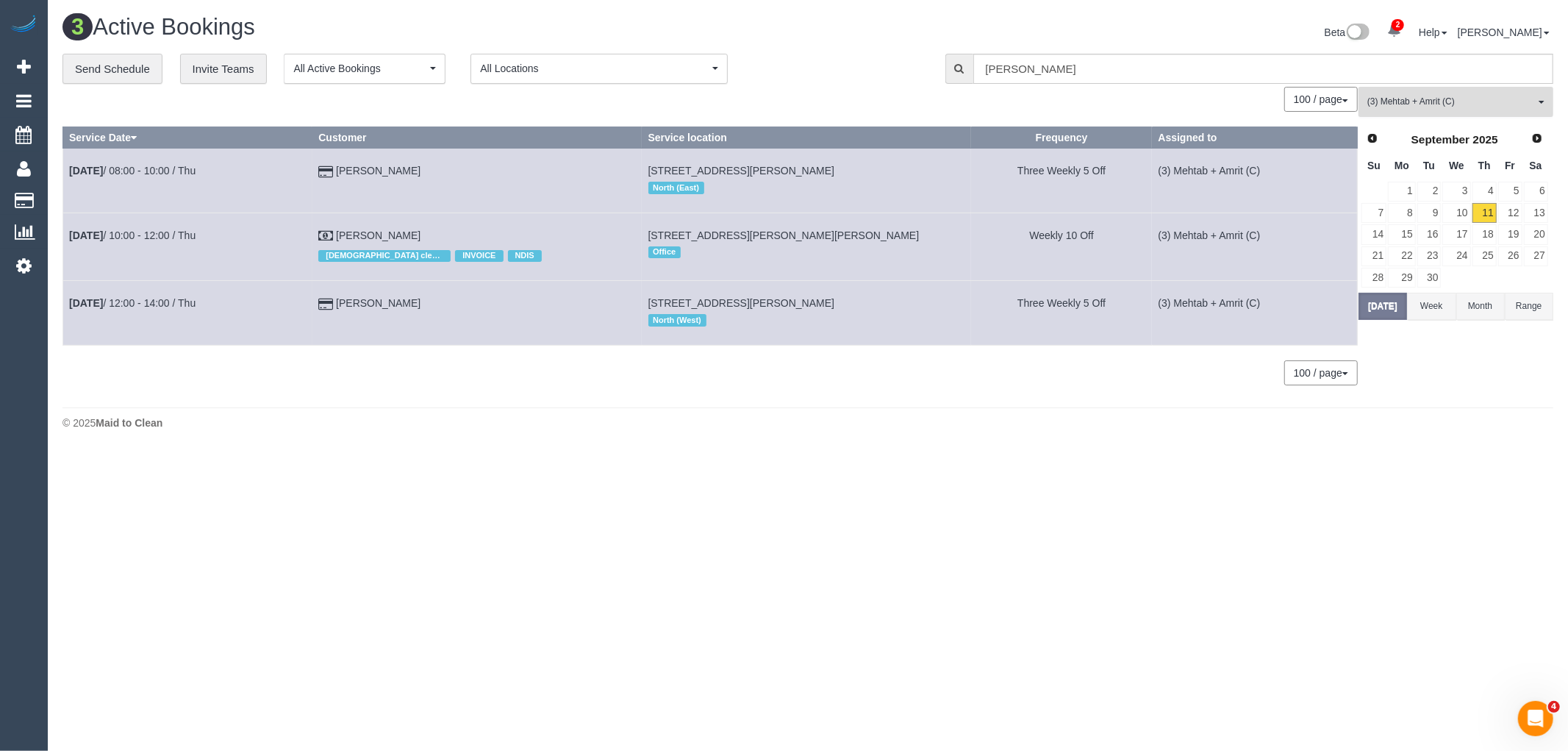
click at [1492, 110] on button "(3) Mehtab + Amrit (C) All Teams" at bounding box center [1455, 101] width 194 height 30
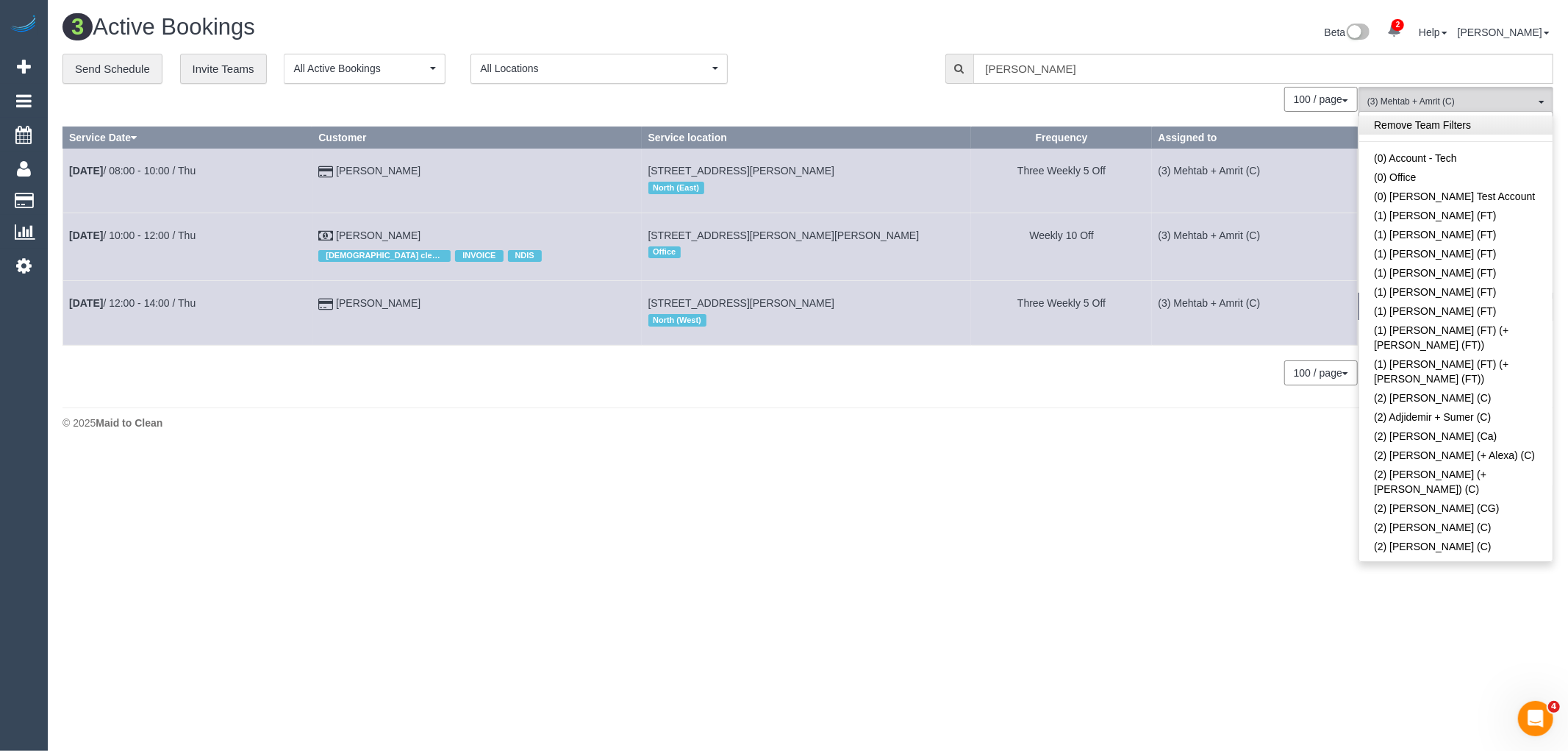
click at [1477, 121] on link "Remove Team Filters" at bounding box center [1455, 125] width 193 height 19
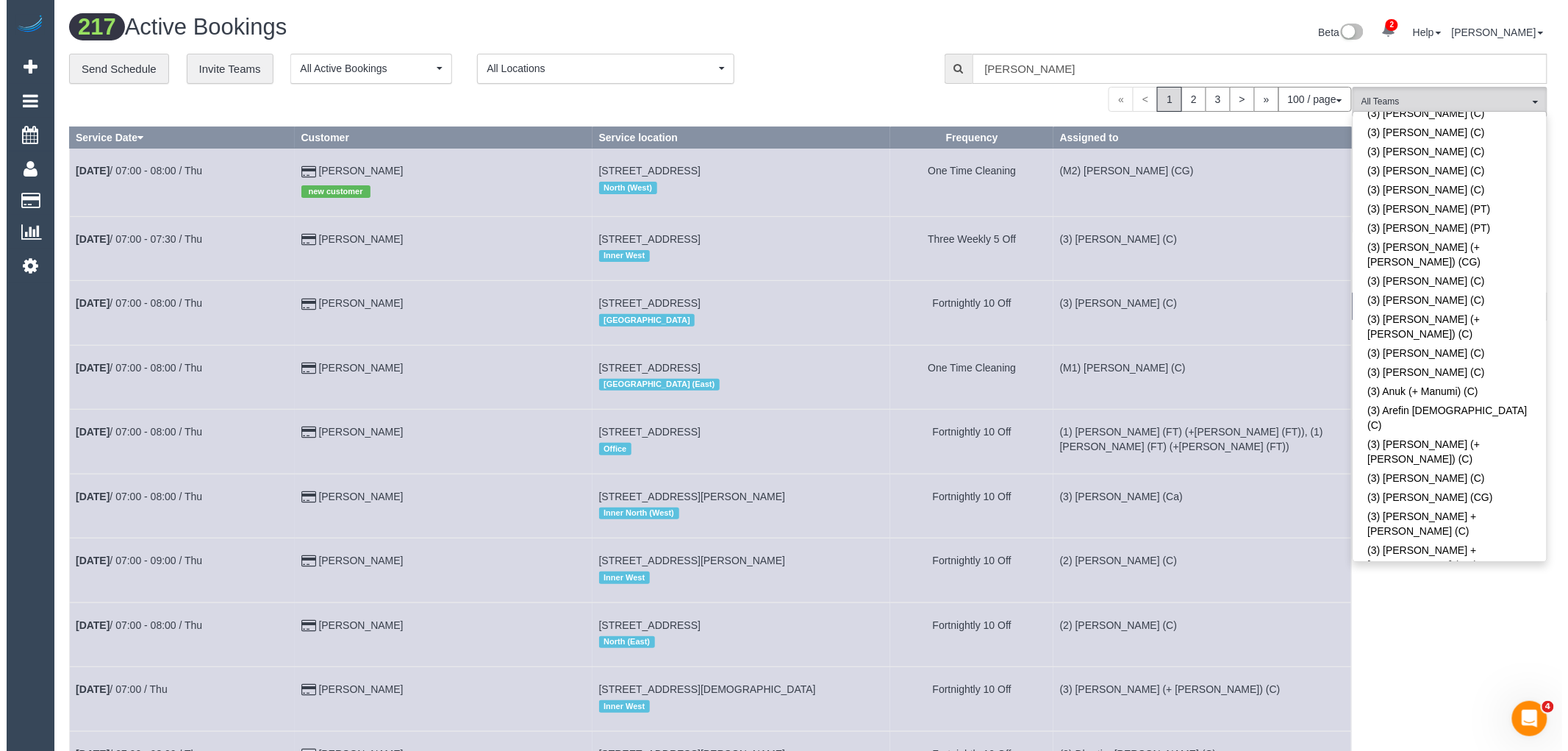
scroll to position [4167, 0]
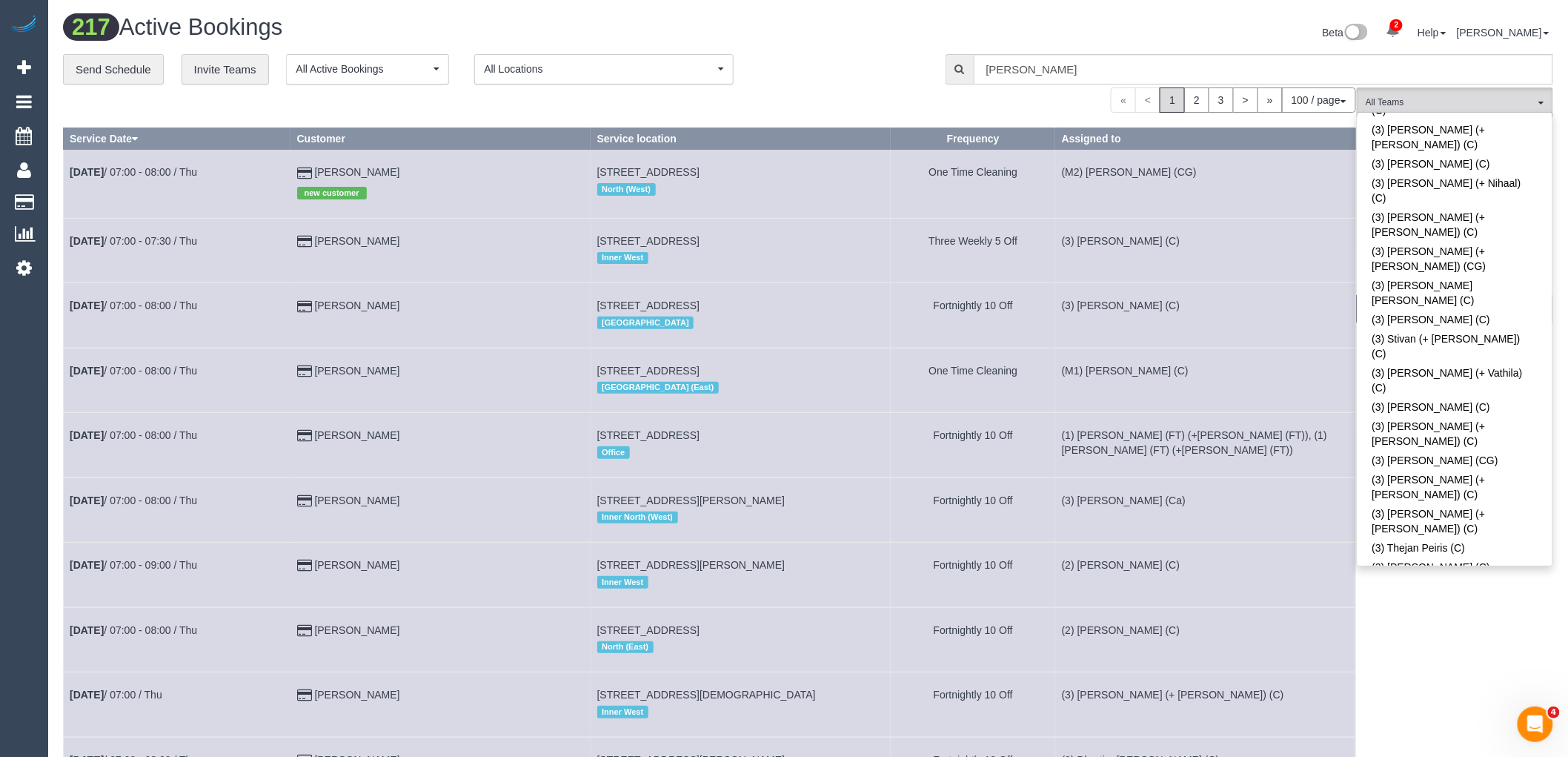
click at [931, 50] on div "Beta 2 Your Notifications You have 0 alerts × You have 2 to charge for 11/09/20…" at bounding box center [1186, 35] width 757 height 40
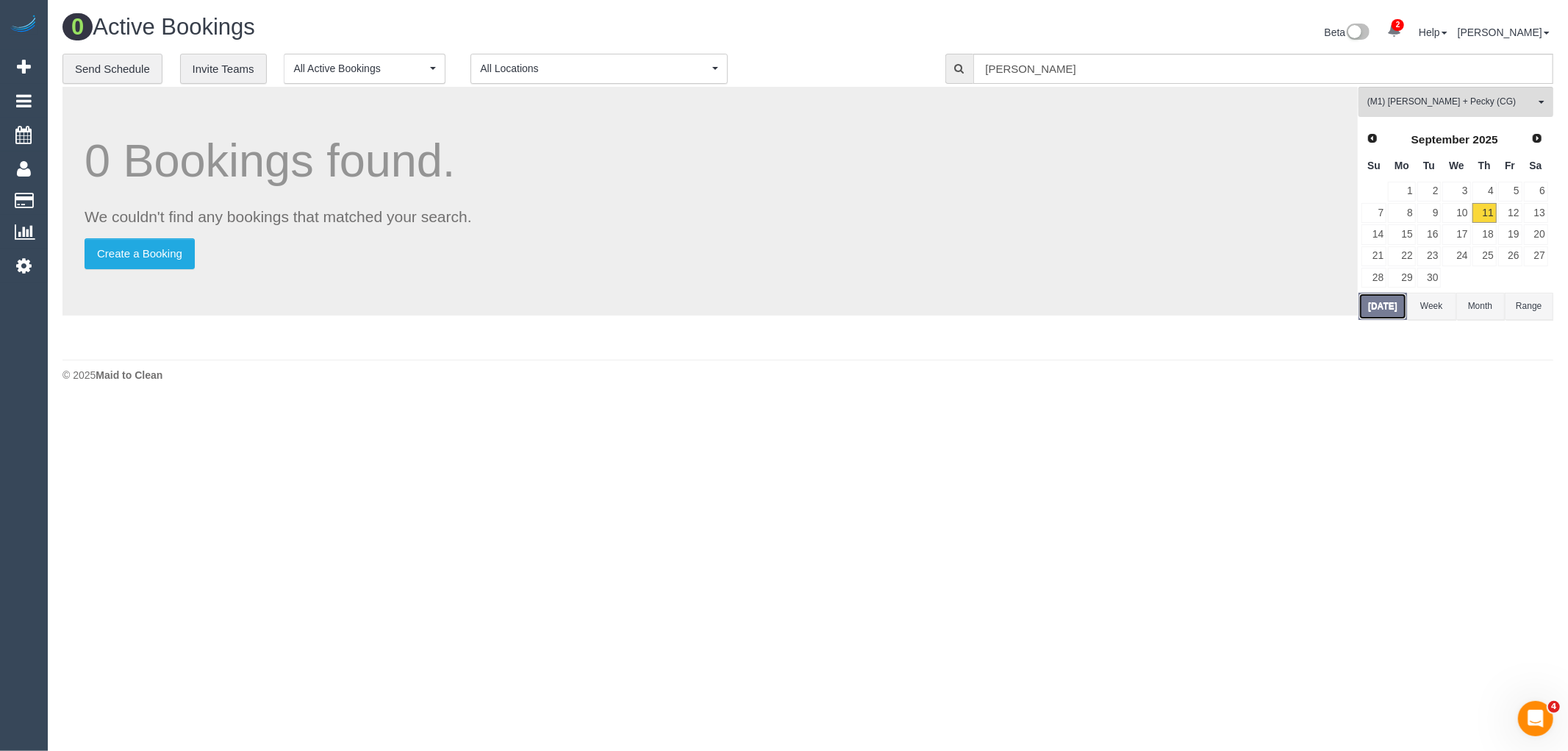
click at [1370, 312] on button "Today" at bounding box center [1382, 306] width 48 height 27
click at [1460, 213] on link "10" at bounding box center [1455, 213] width 27 height 20
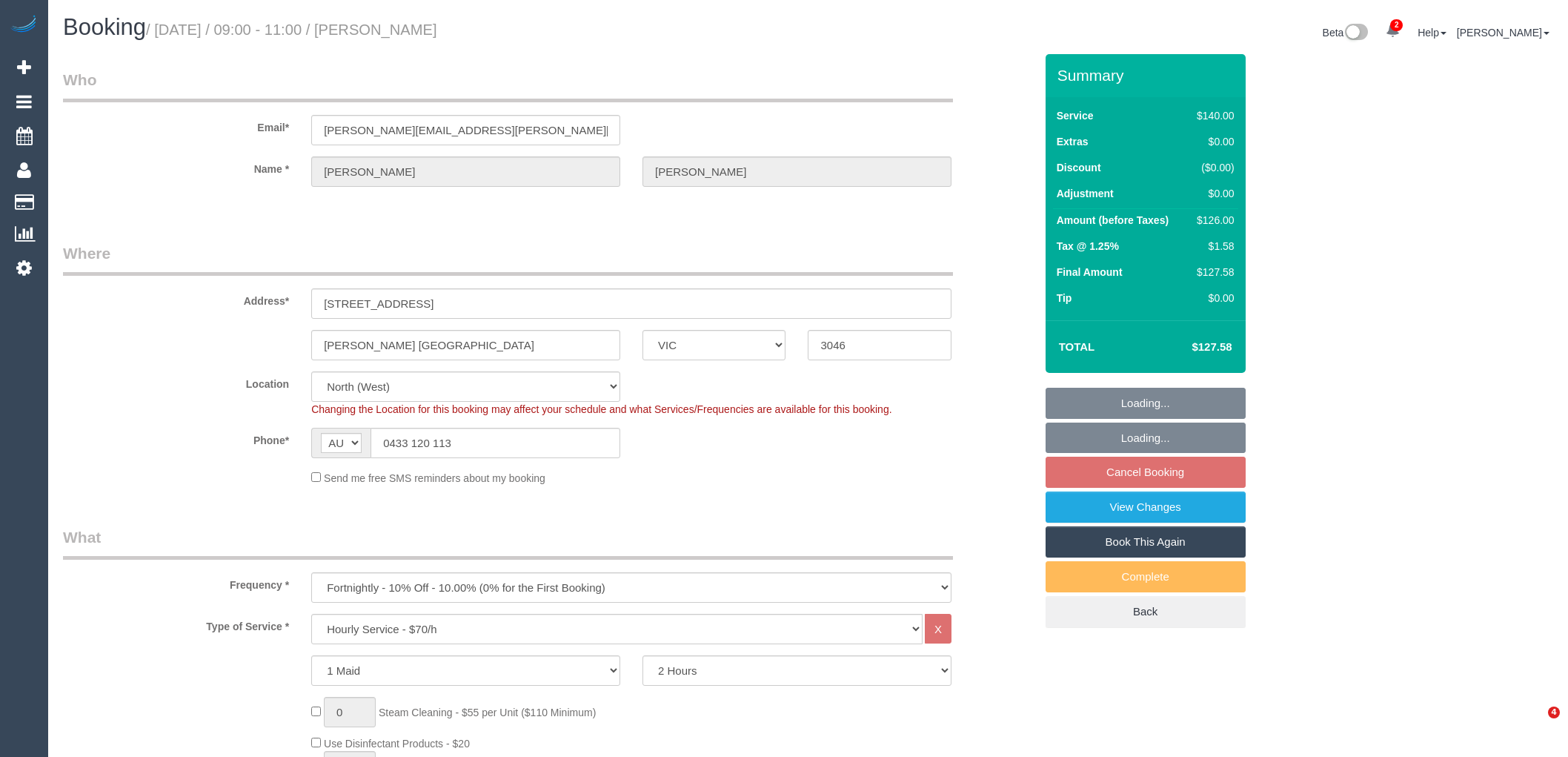
select select "VIC"
select select "number:28"
select select "number:14"
select select "number:19"
select select "number:24"
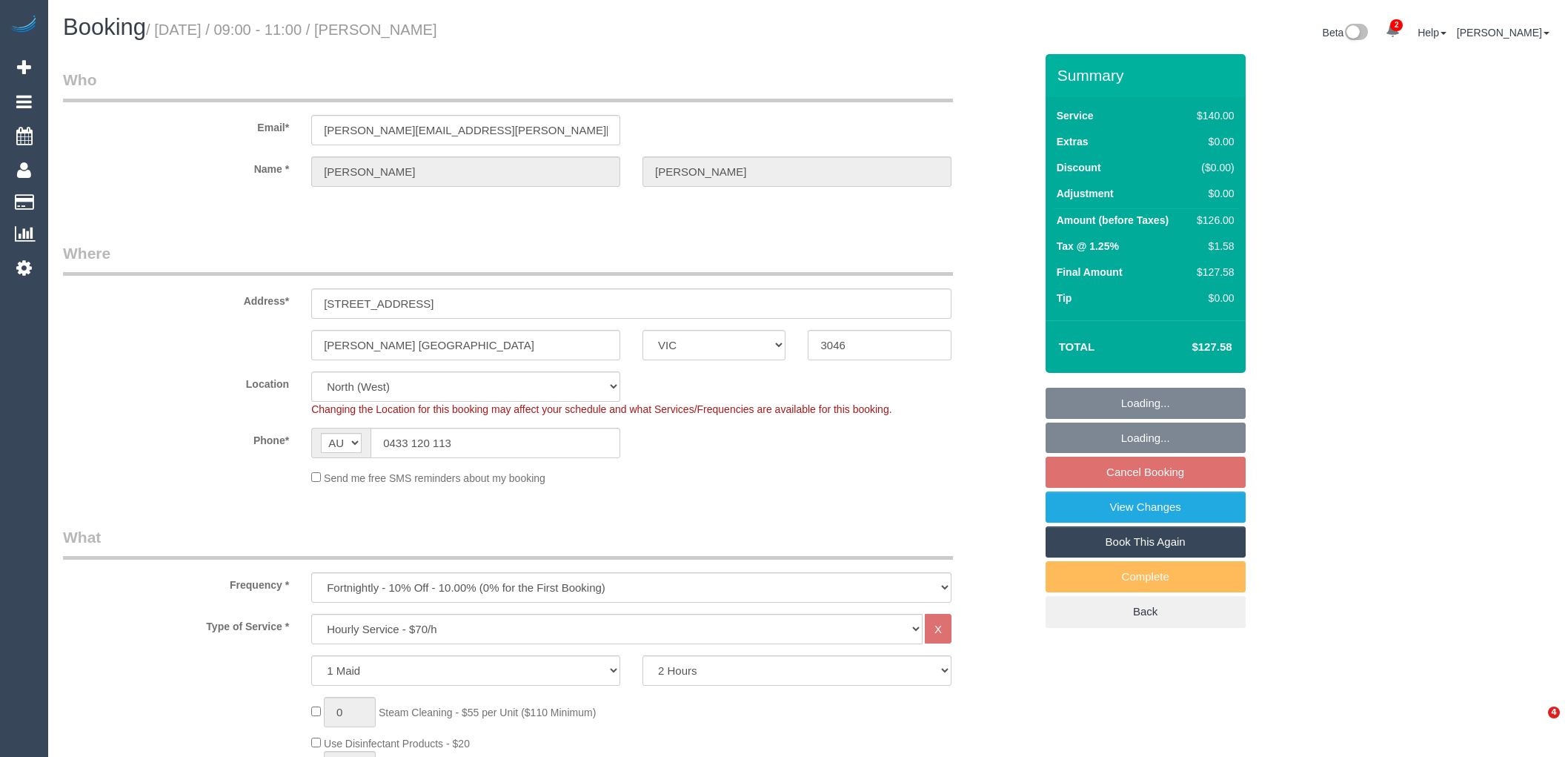
select select "number:34"
select select "number:11"
select select "object:1623"
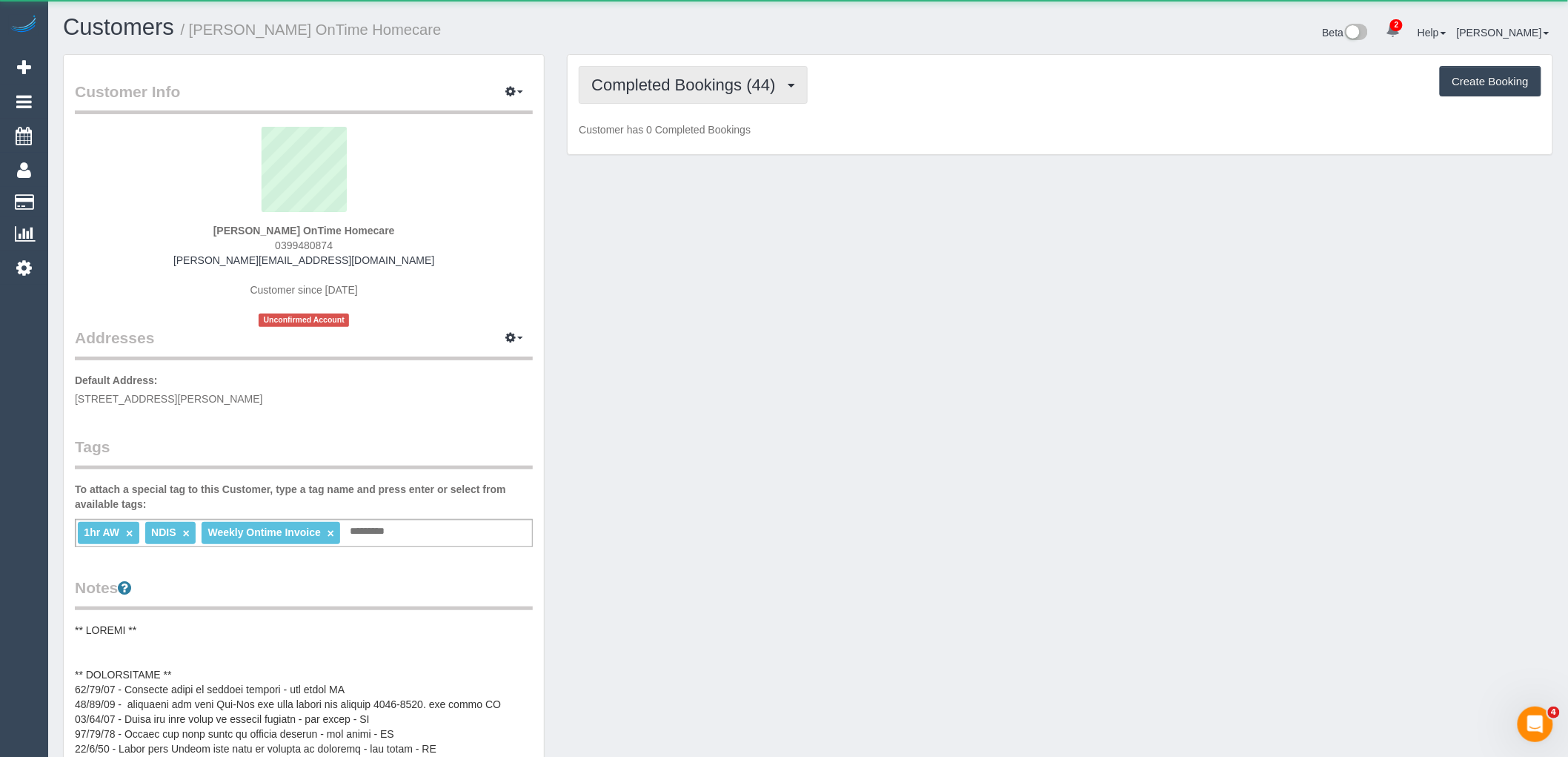
click at [698, 80] on span "Completed Bookings (44)" at bounding box center [687, 84] width 191 height 19
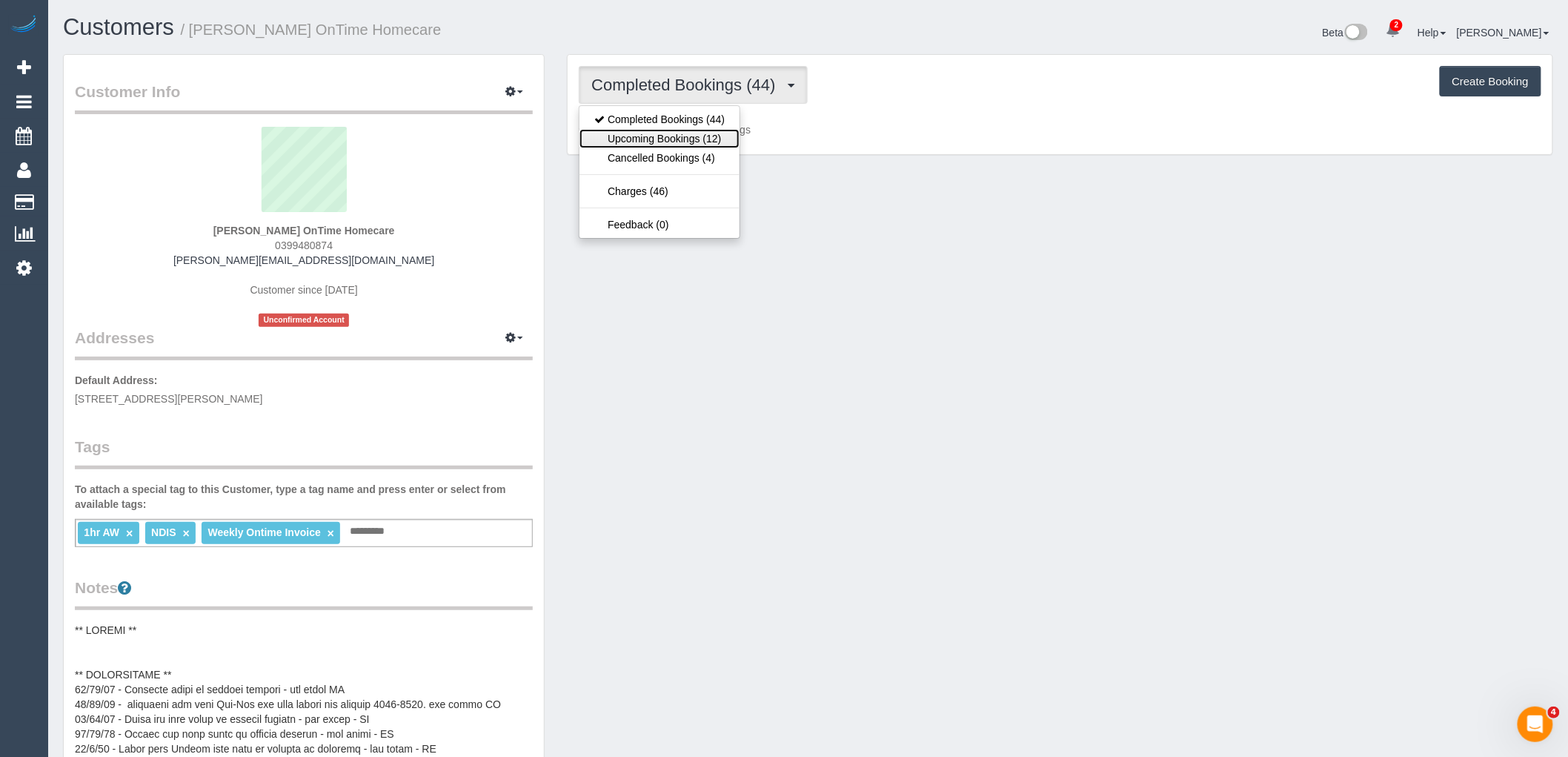
click at [705, 143] on link "Upcoming Bookings (12)" at bounding box center [660, 138] width 160 height 19
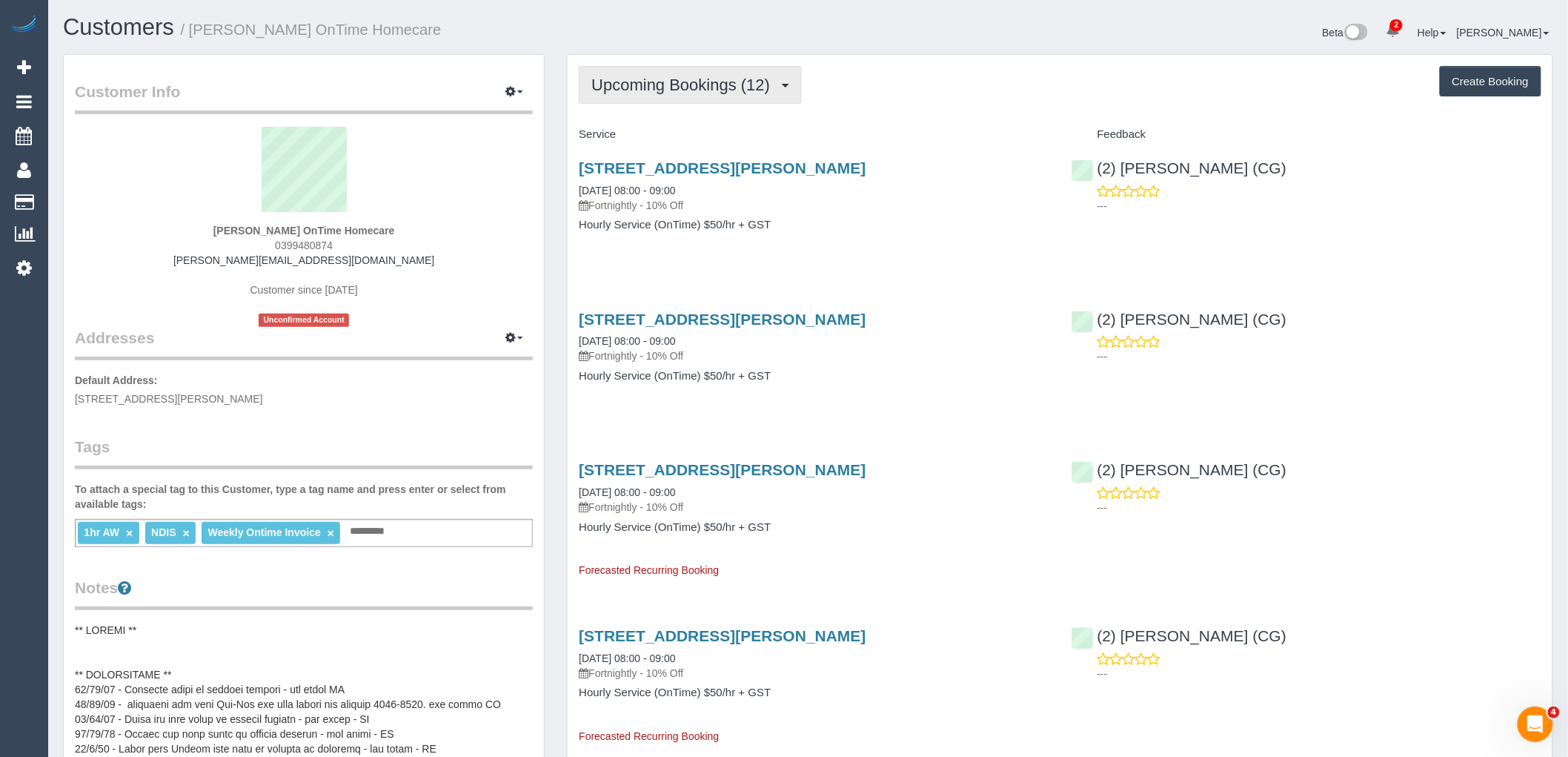
click at [737, 98] on button "Upcoming Bookings (12)" at bounding box center [690, 85] width 223 height 38
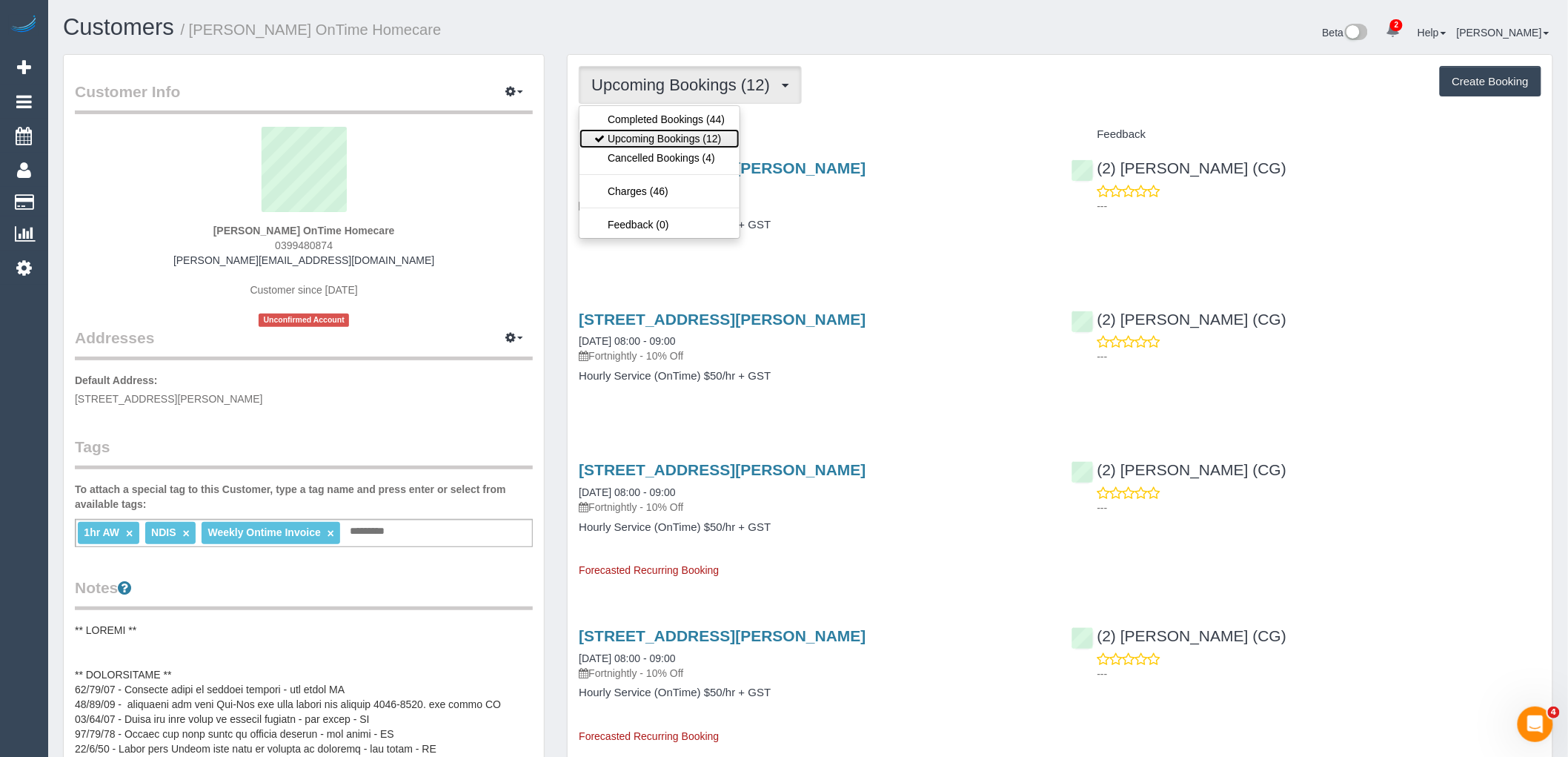
click at [724, 137] on link "Upcoming Bookings (12)" at bounding box center [660, 138] width 160 height 19
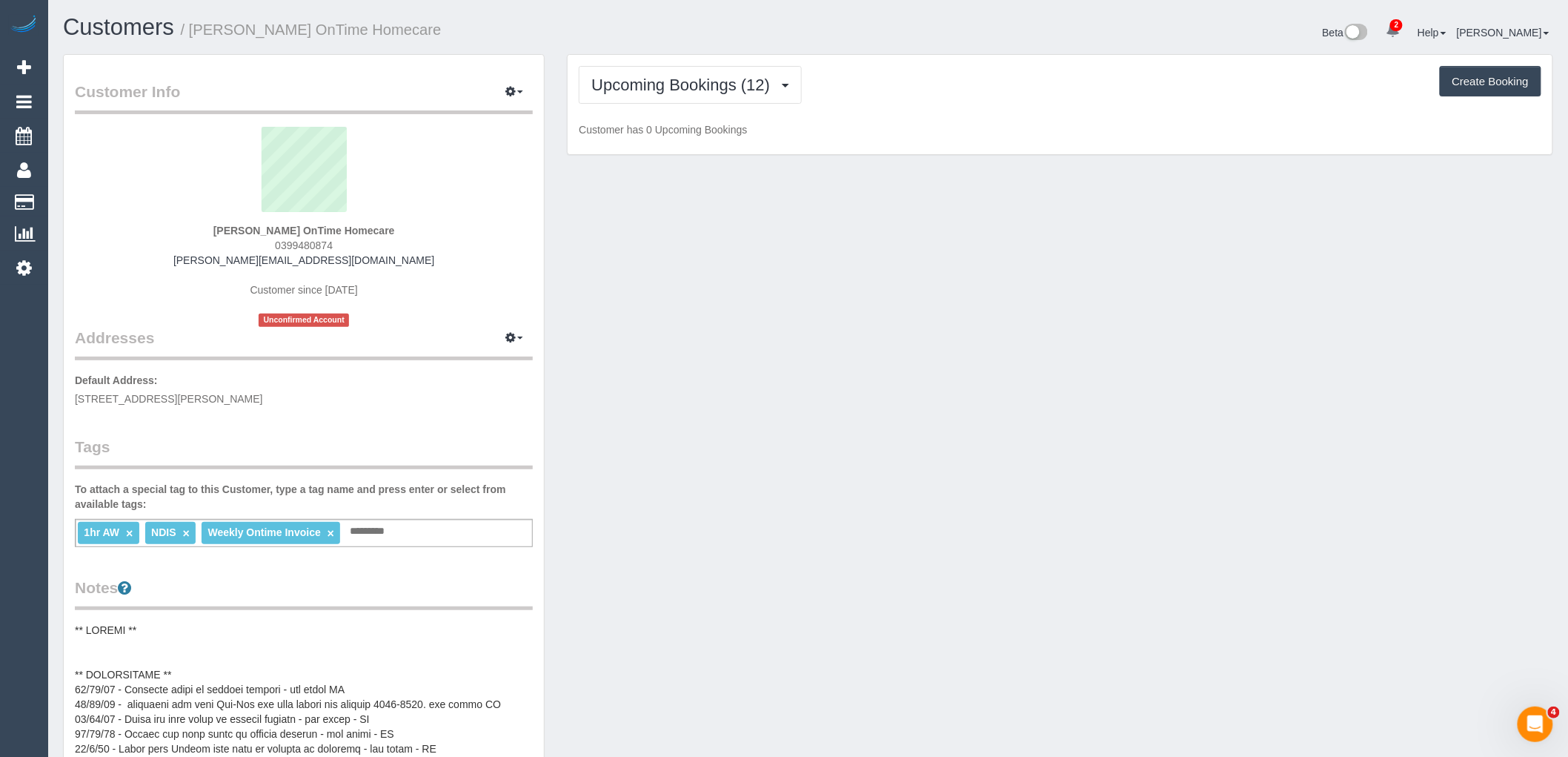
click at [842, 124] on p "Customer has 0 Upcoming Bookings" at bounding box center [1060, 130] width 963 height 15
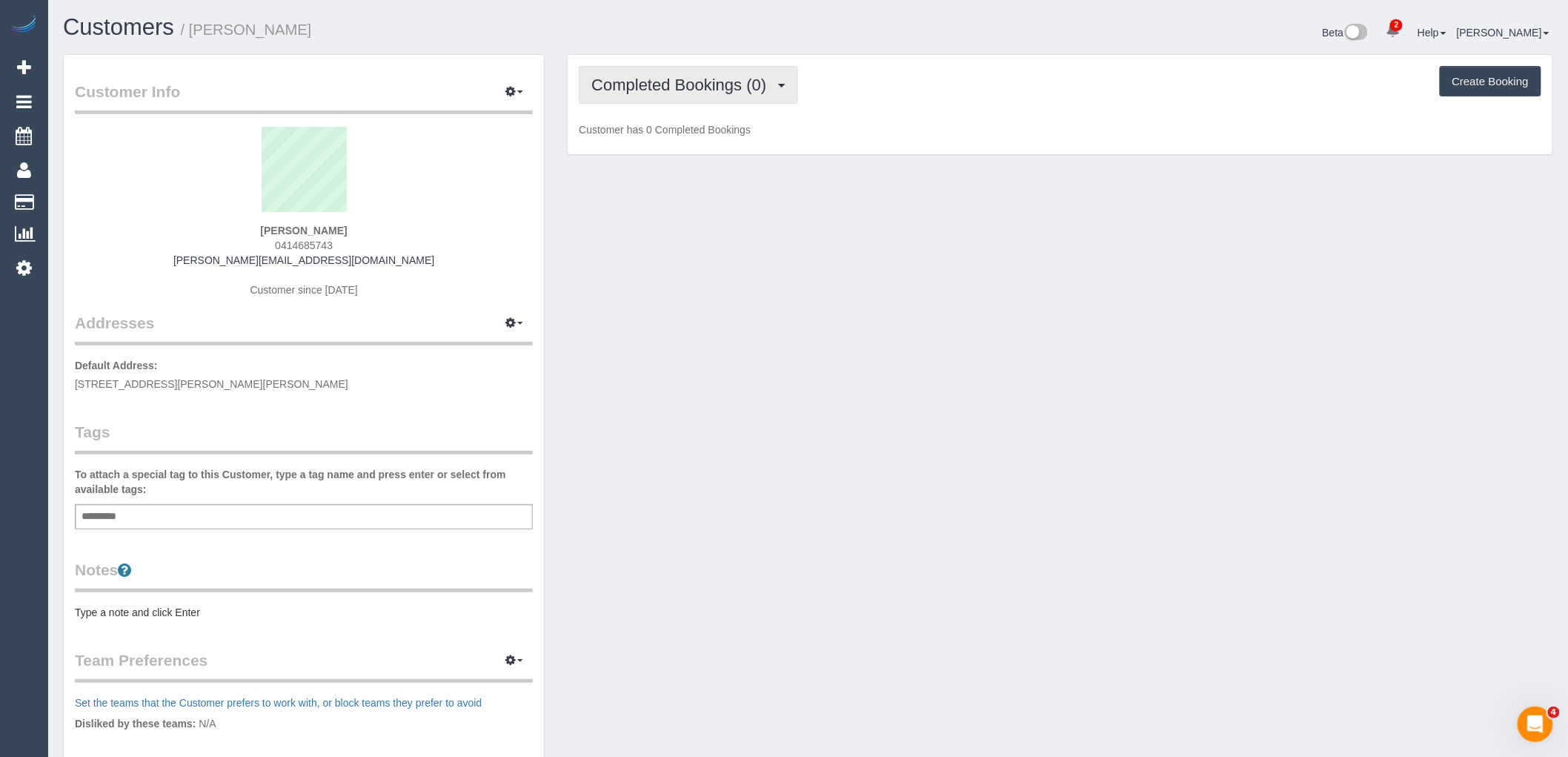
click at [708, 81] on span "Completed Bookings (0)" at bounding box center [683, 84] width 182 height 19
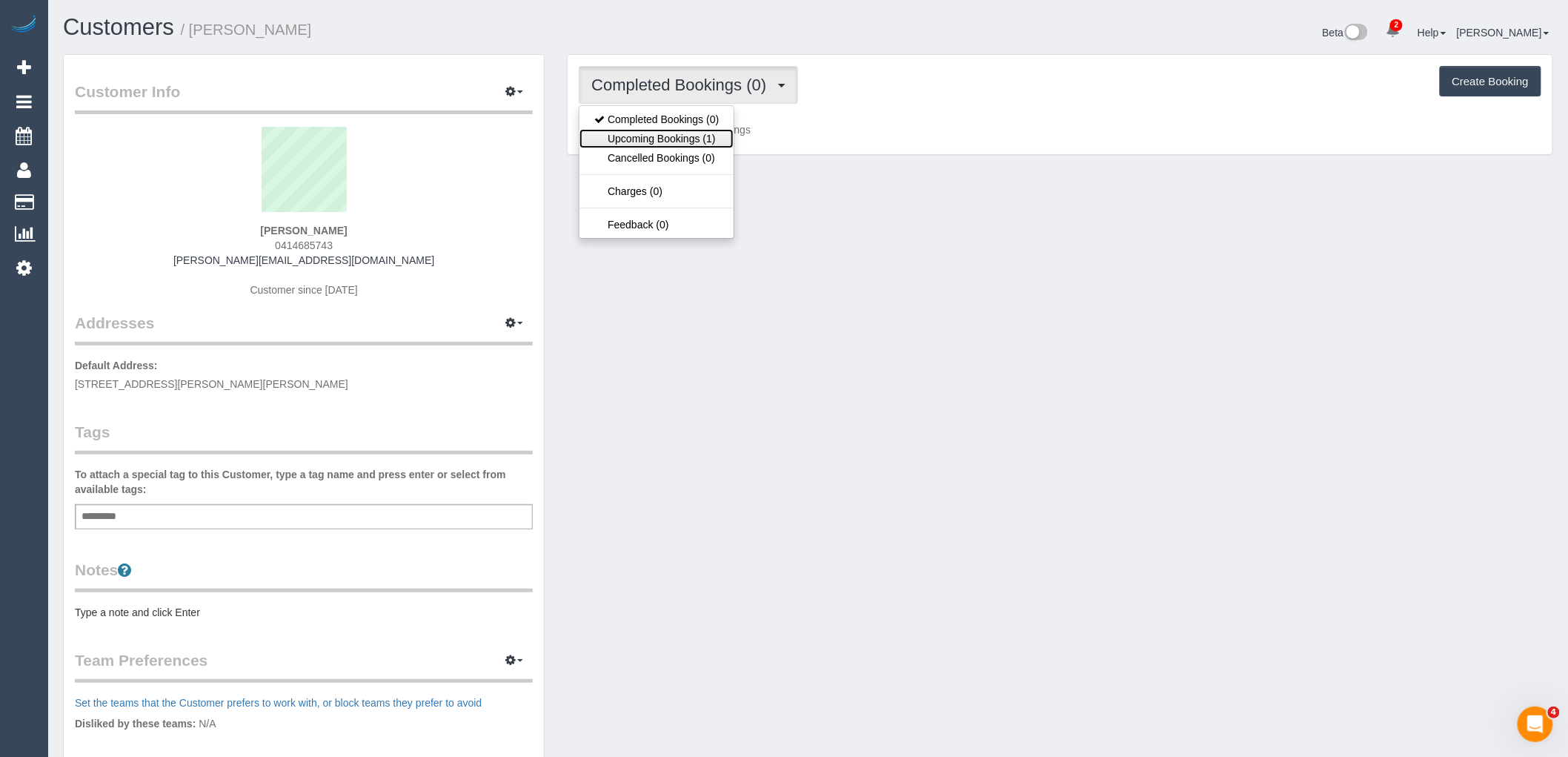
click at [707, 142] on link "Upcoming Bookings (1)" at bounding box center [657, 138] width 154 height 19
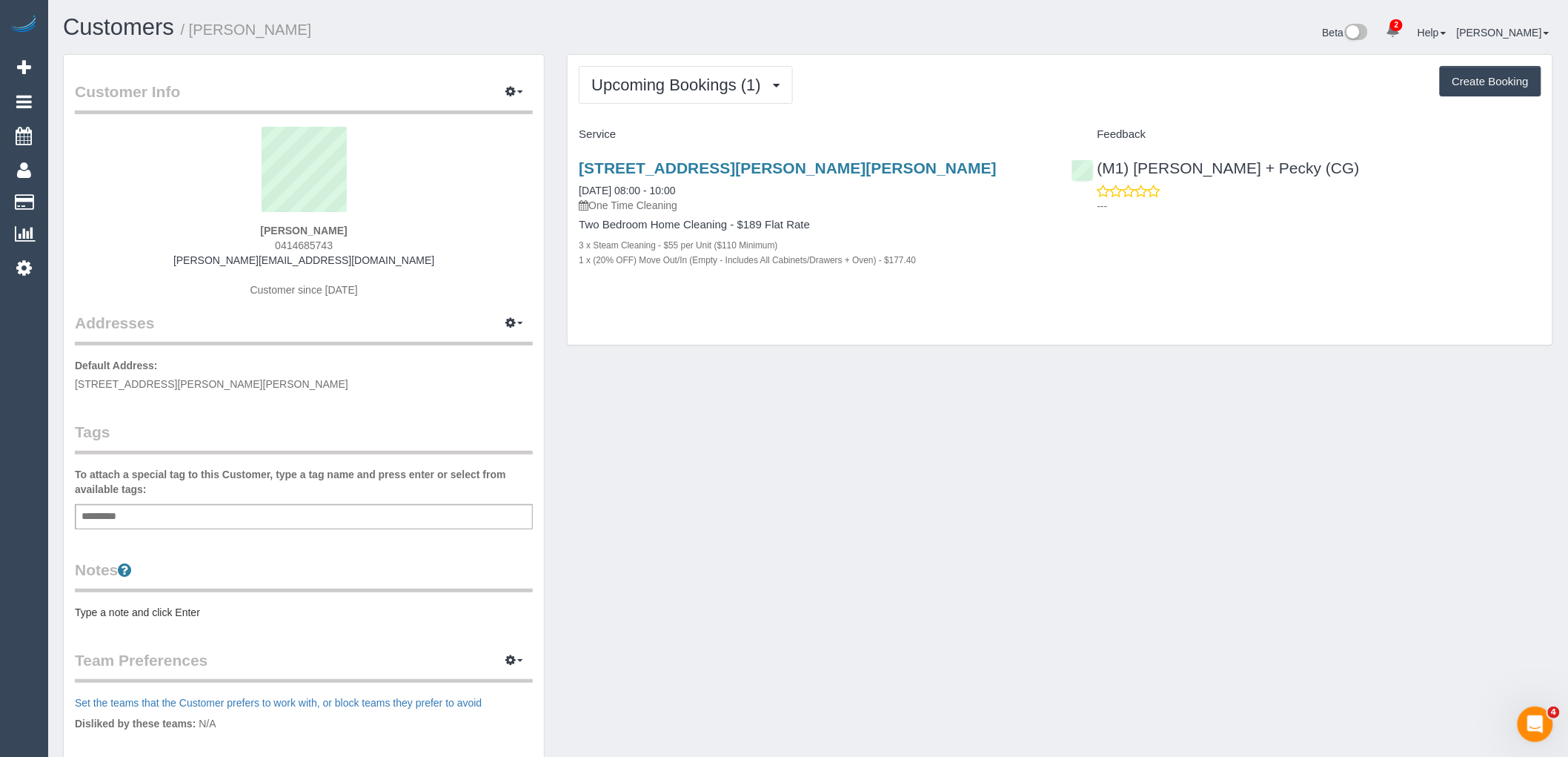
drag, startPoint x: 329, startPoint y: 246, endPoint x: 218, endPoint y: 246, distance: 111.0
click at [218, 246] on div "[PERSON_NAME] 0414685743 [PERSON_NAME][EMAIL_ADDRESS][DOMAIN_NAME] Customer sin…" at bounding box center [304, 219] width 458 height 185
copy span "0414685743"
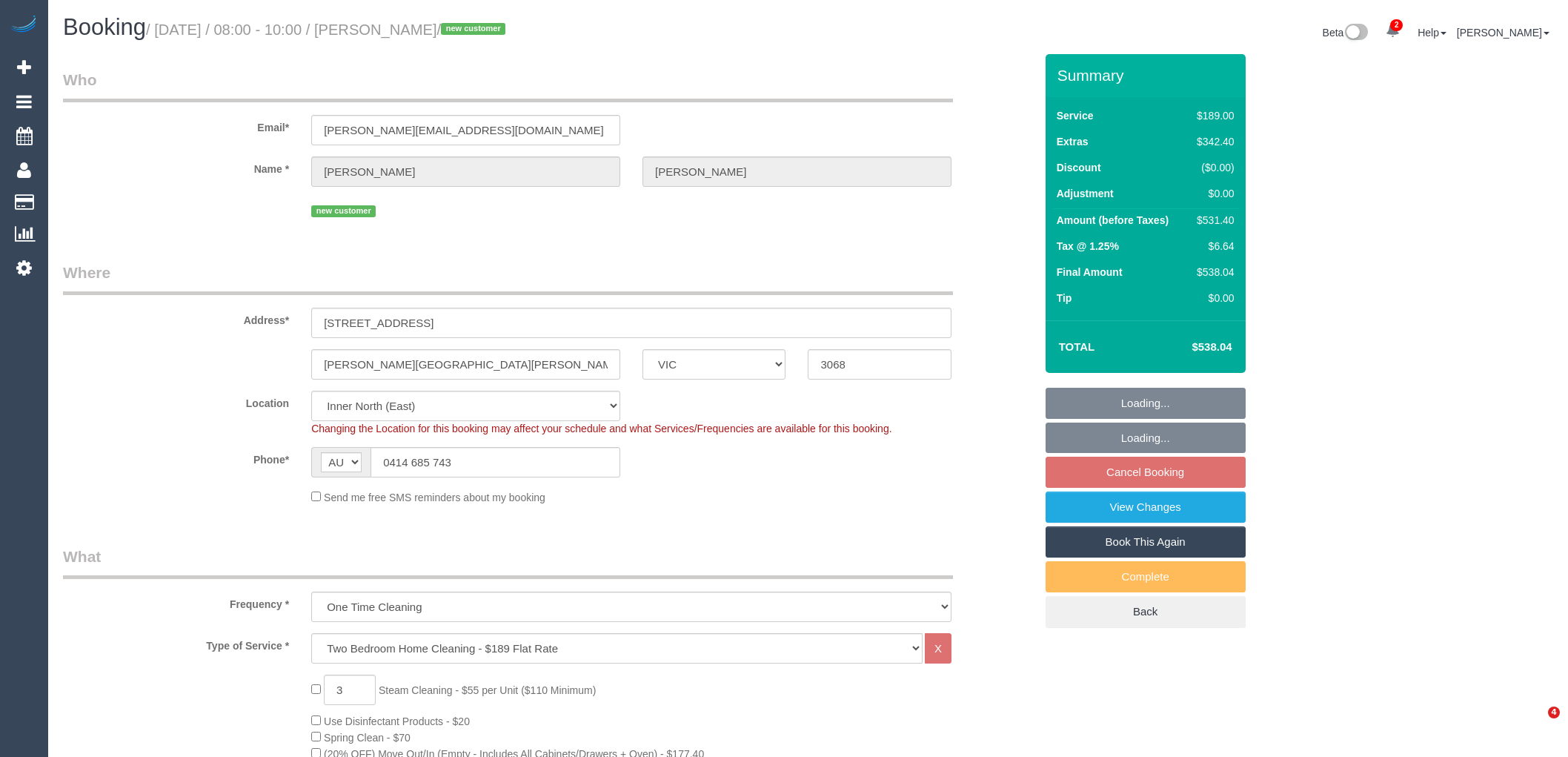
select select "VIC"
select select "spot1"
select select "number:28"
select select "number:14"
select select "number:19"
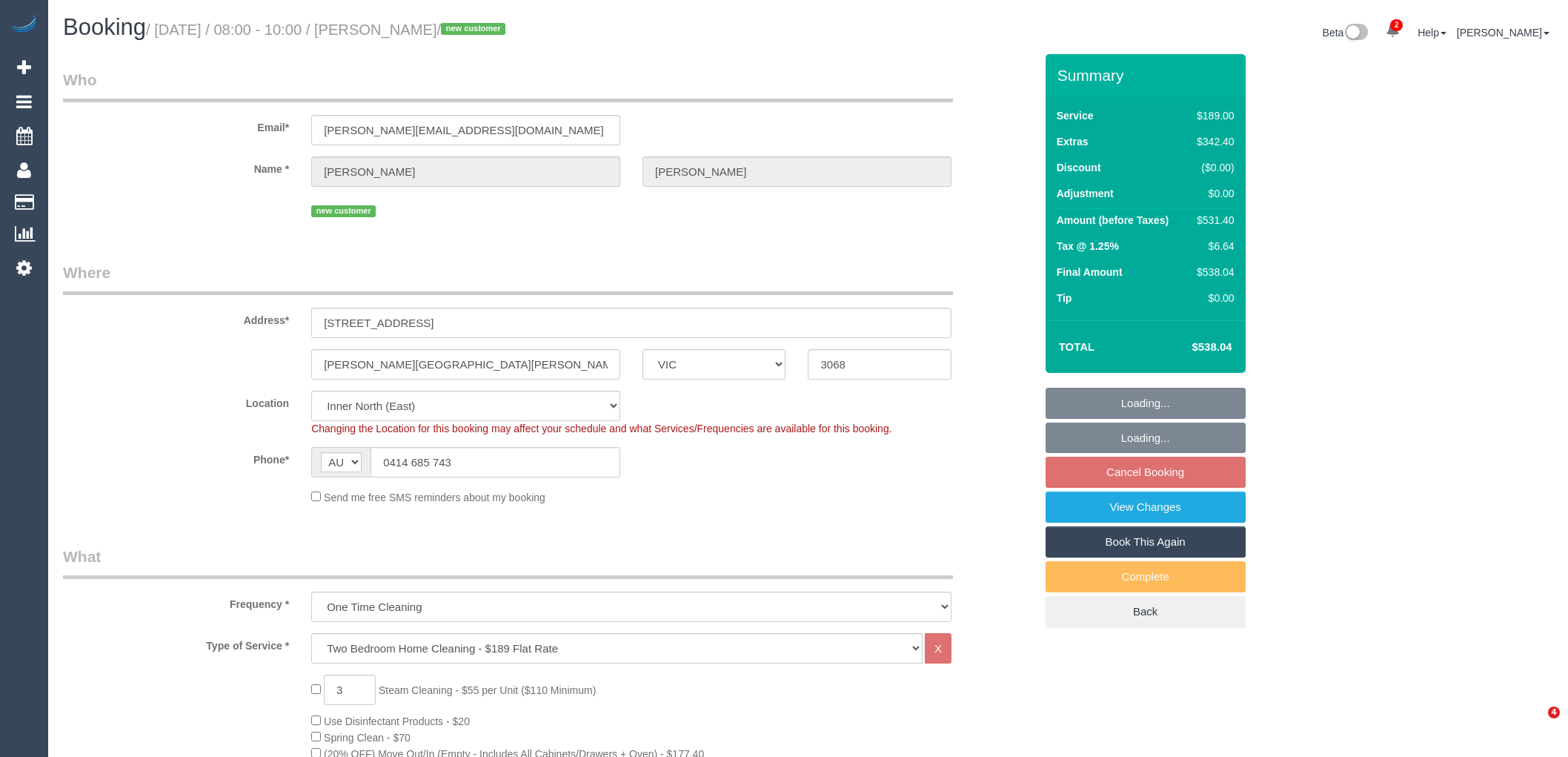
select select "number:22"
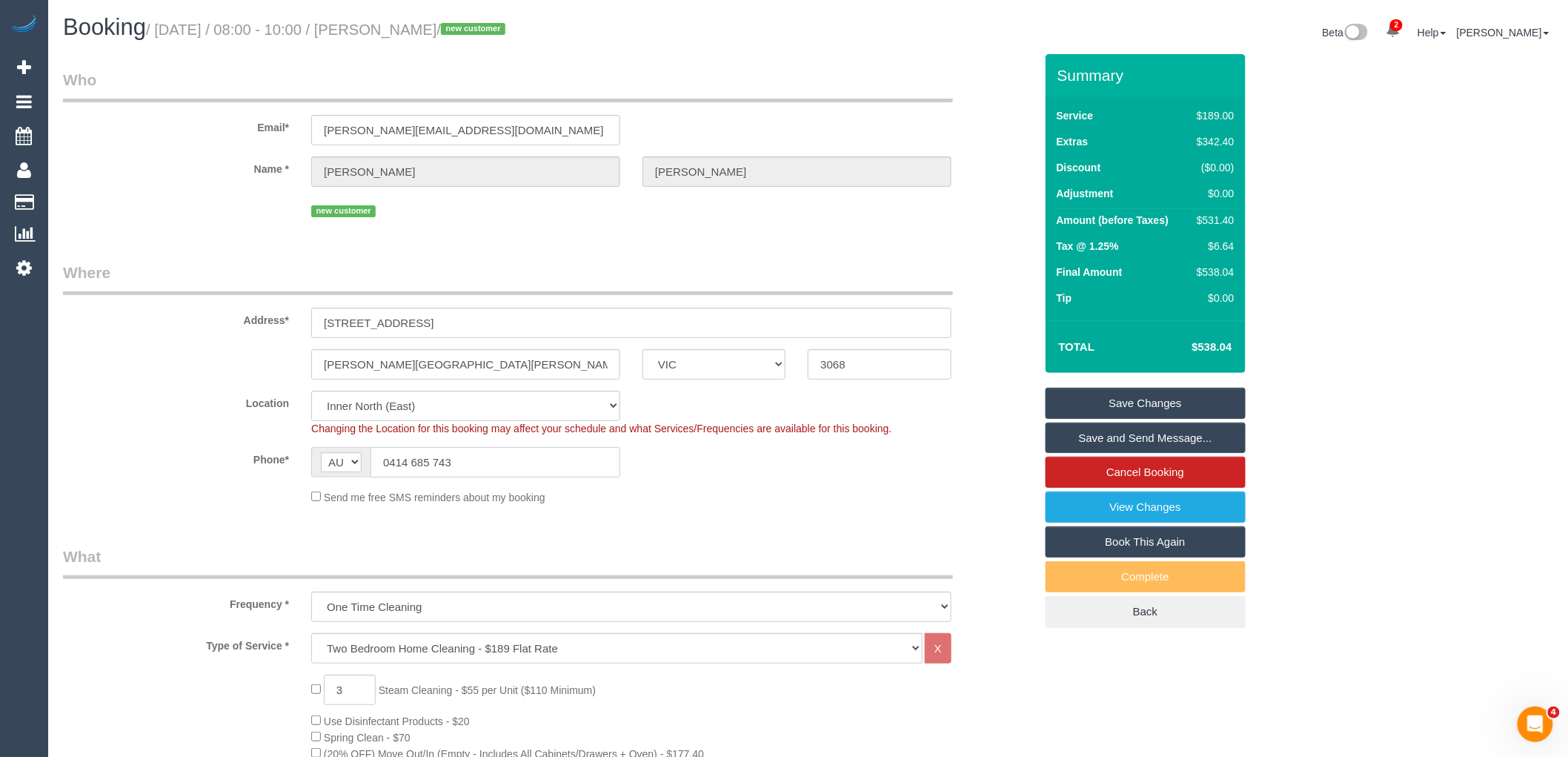
drag, startPoint x: 507, startPoint y: 462, endPoint x: 245, endPoint y: 462, distance: 262.0
click at [245, 462] on div "Phone* AF AL DZ AD AO AI AQ AG AR AM AW AU AT AZ BS BH BD BB BY BE BZ BJ BM BT …" at bounding box center [548, 462] width 993 height 31
paste input "66 799 696"
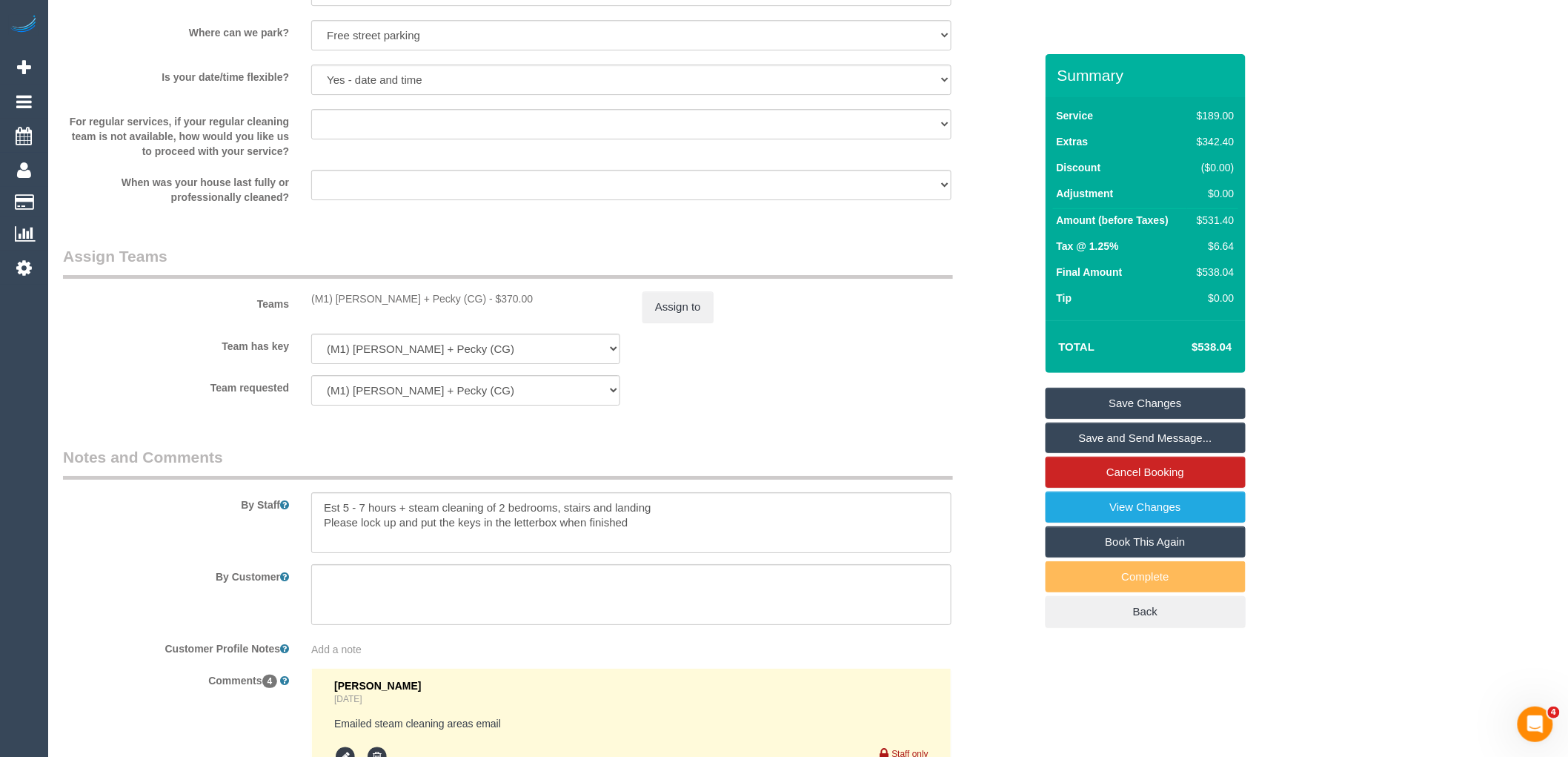
scroll to position [2224, 0]
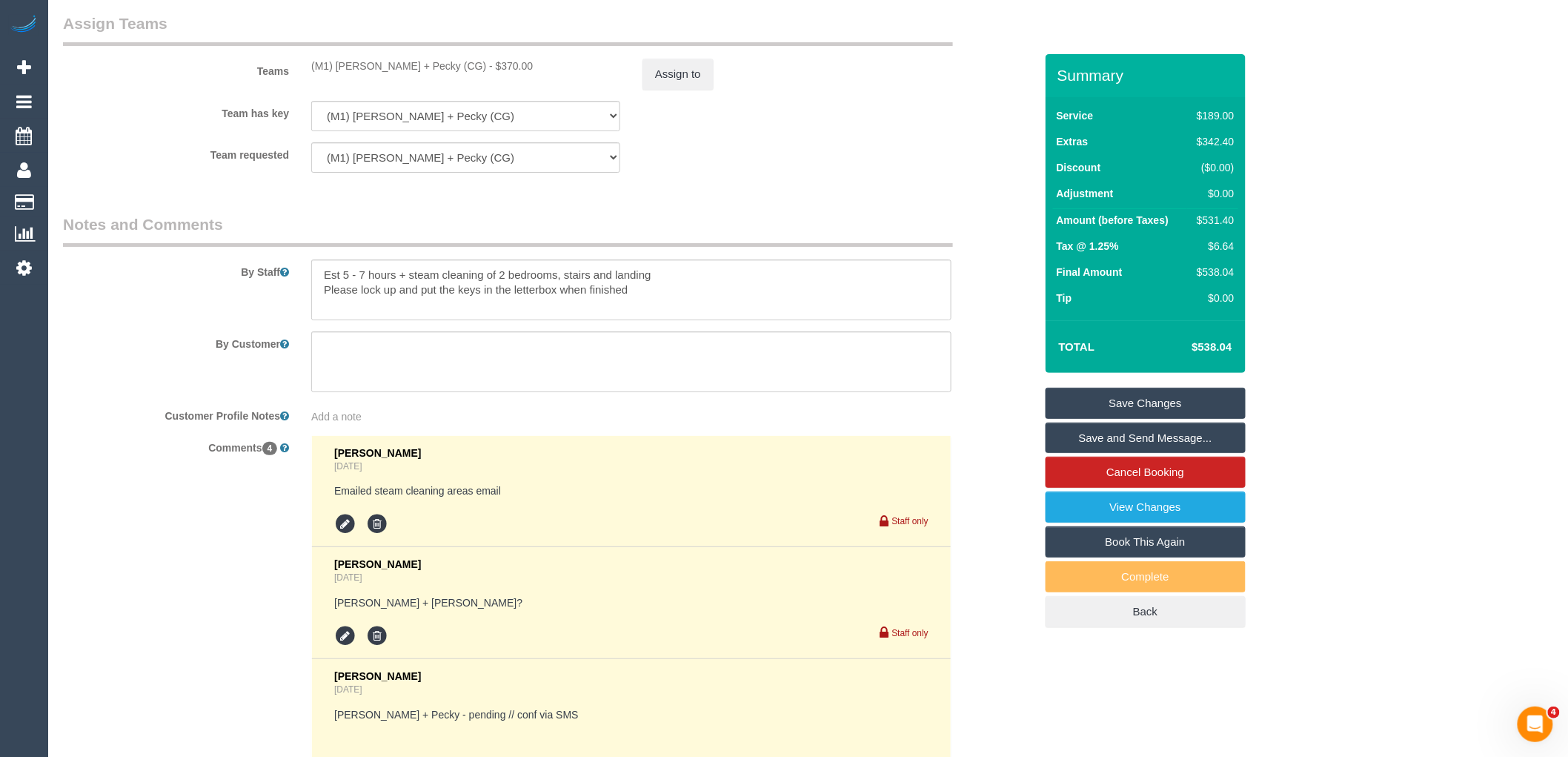
type input "0466 799 696"
click at [724, 307] on textarea at bounding box center [631, 289] width 640 height 60
paste textarea "0466 799 696"
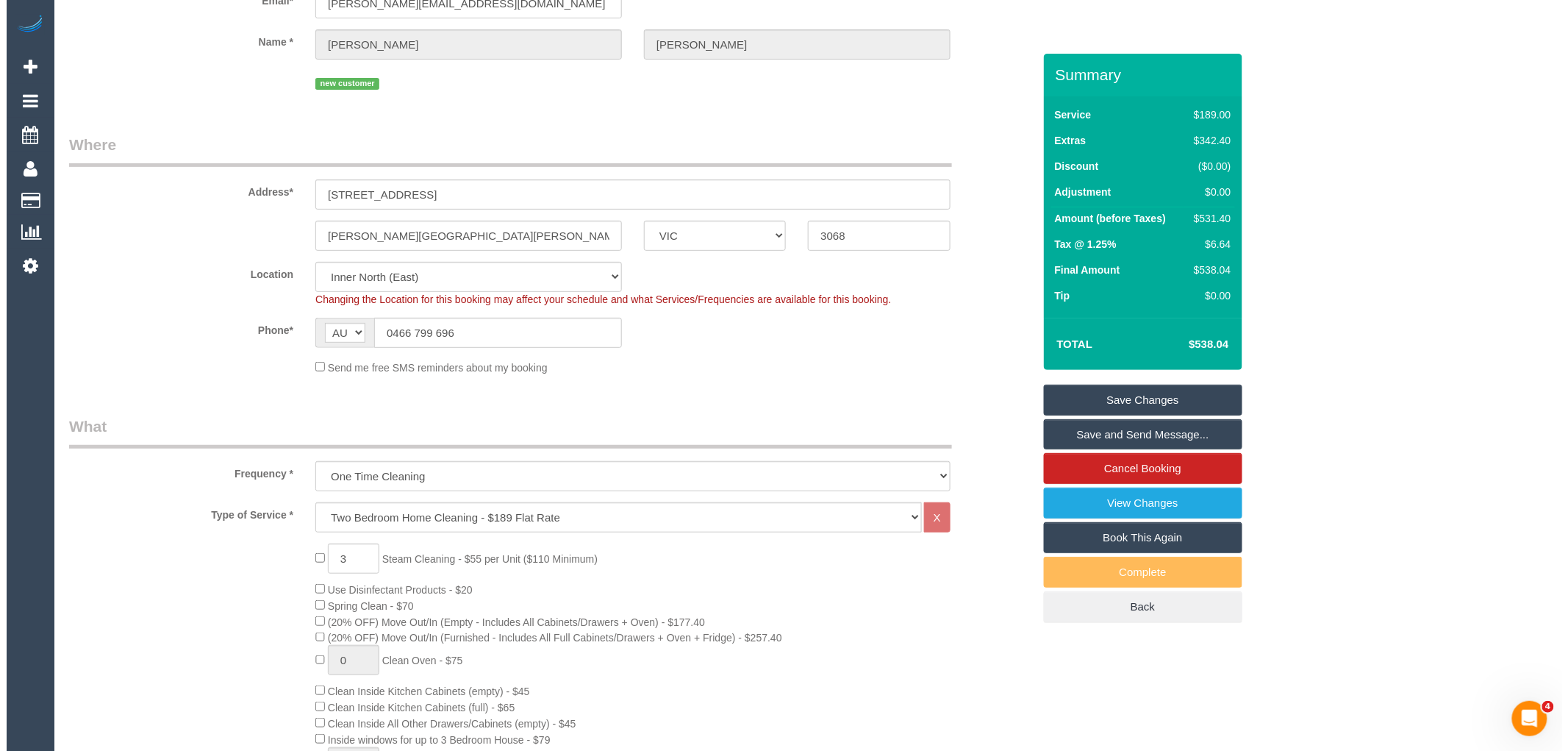
scroll to position [0, 0]
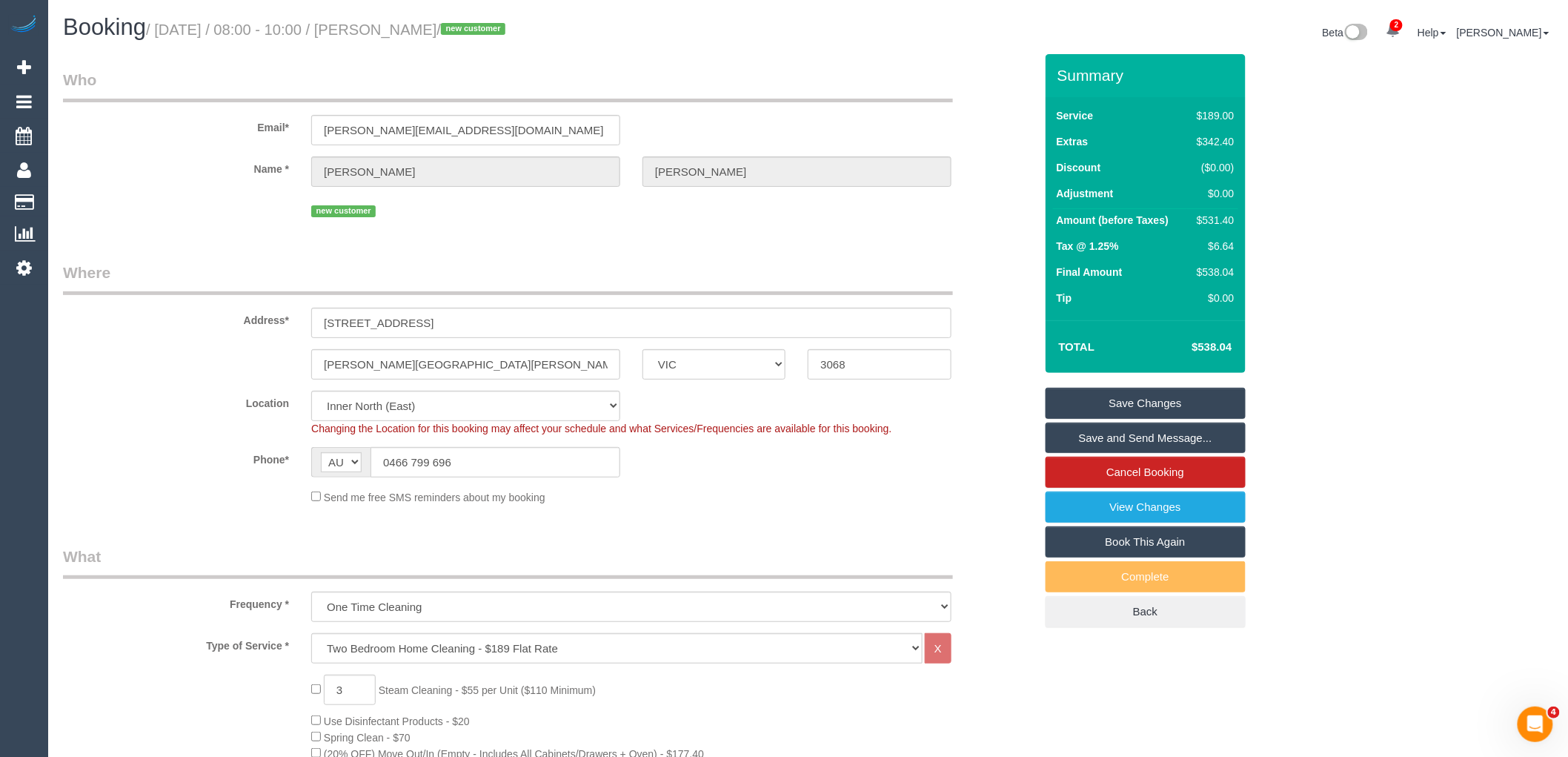
type textarea "Est 5 - 7 hours + steam cleaning of 2 bedrooms, stairs and landing Please lock …"
drag, startPoint x: 487, startPoint y: 452, endPoint x: 286, endPoint y: 463, distance: 201.3
click at [283, 463] on div "Phone* AF AL DZ AD AO AI AQ AG AR AM AW AU AT AZ BS BH BD BB BY BE BZ BJ BM BT …" at bounding box center [548, 462] width 993 height 31
paste input "14 685 743"
type input "0414 685 743"
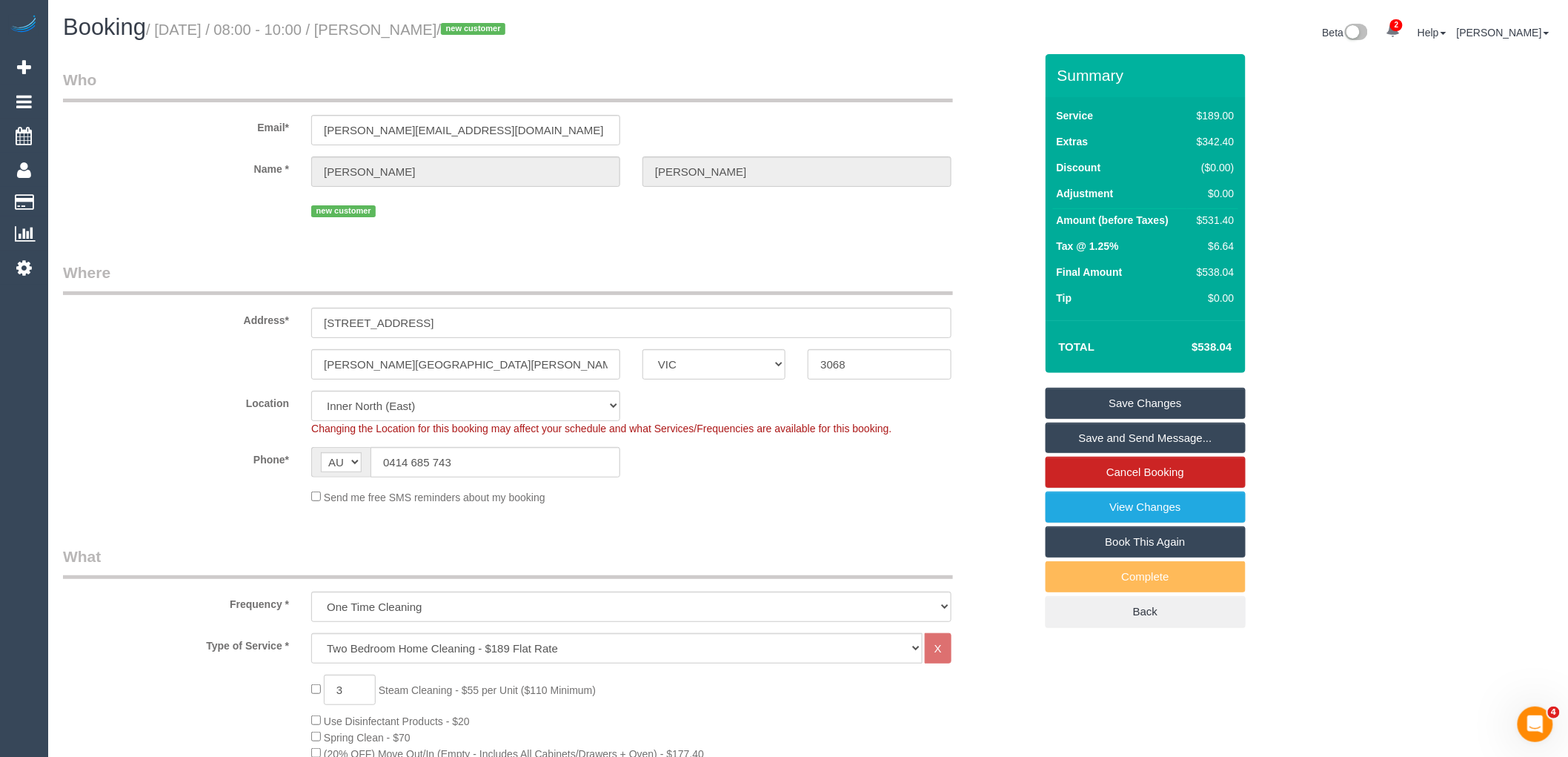
click at [1176, 397] on link "Save Changes" at bounding box center [1146, 403] width 200 height 31
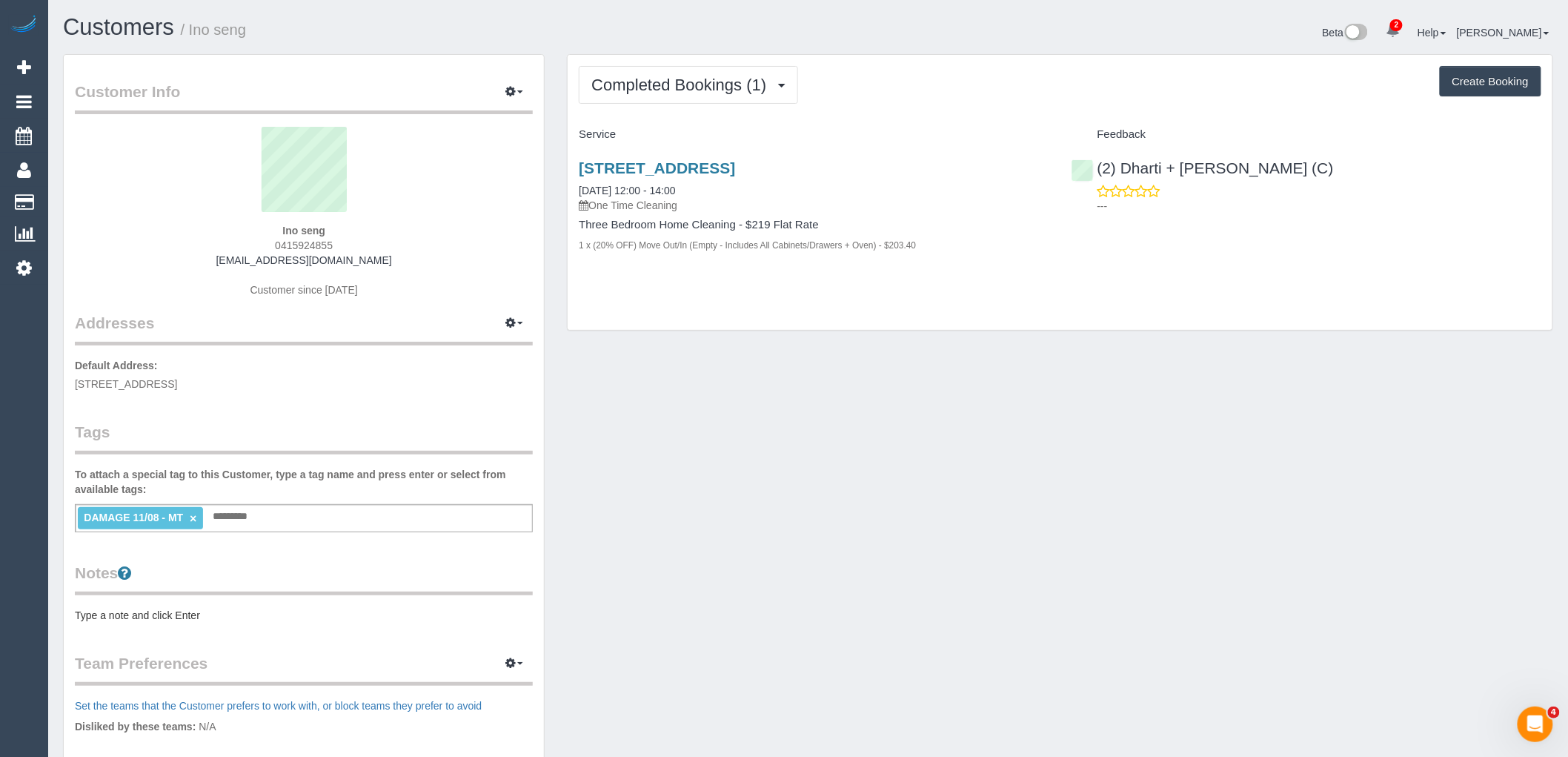
drag, startPoint x: 394, startPoint y: 261, endPoint x: 206, endPoint y: 255, distance: 188.1
click at [206, 255] on div "Ino seng 0415924855 [EMAIL_ADDRESS][DOMAIN_NAME] Customer since [DATE]" at bounding box center [304, 219] width 458 height 185
copy link "[EMAIL_ADDRESS][DOMAIN_NAME]"
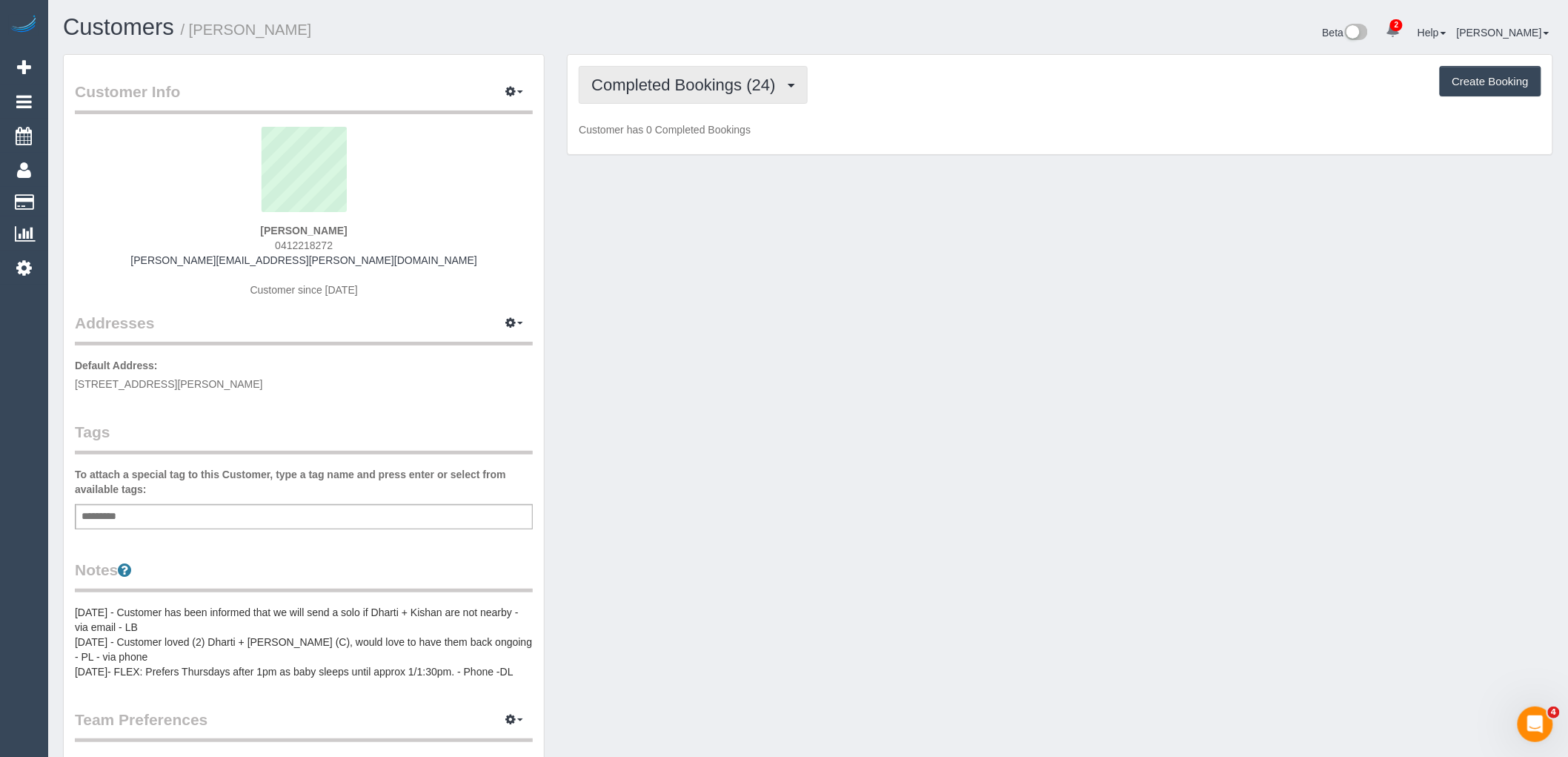
click at [630, 104] on button "Completed Bookings (24)" at bounding box center [692, 85] width 229 height 38
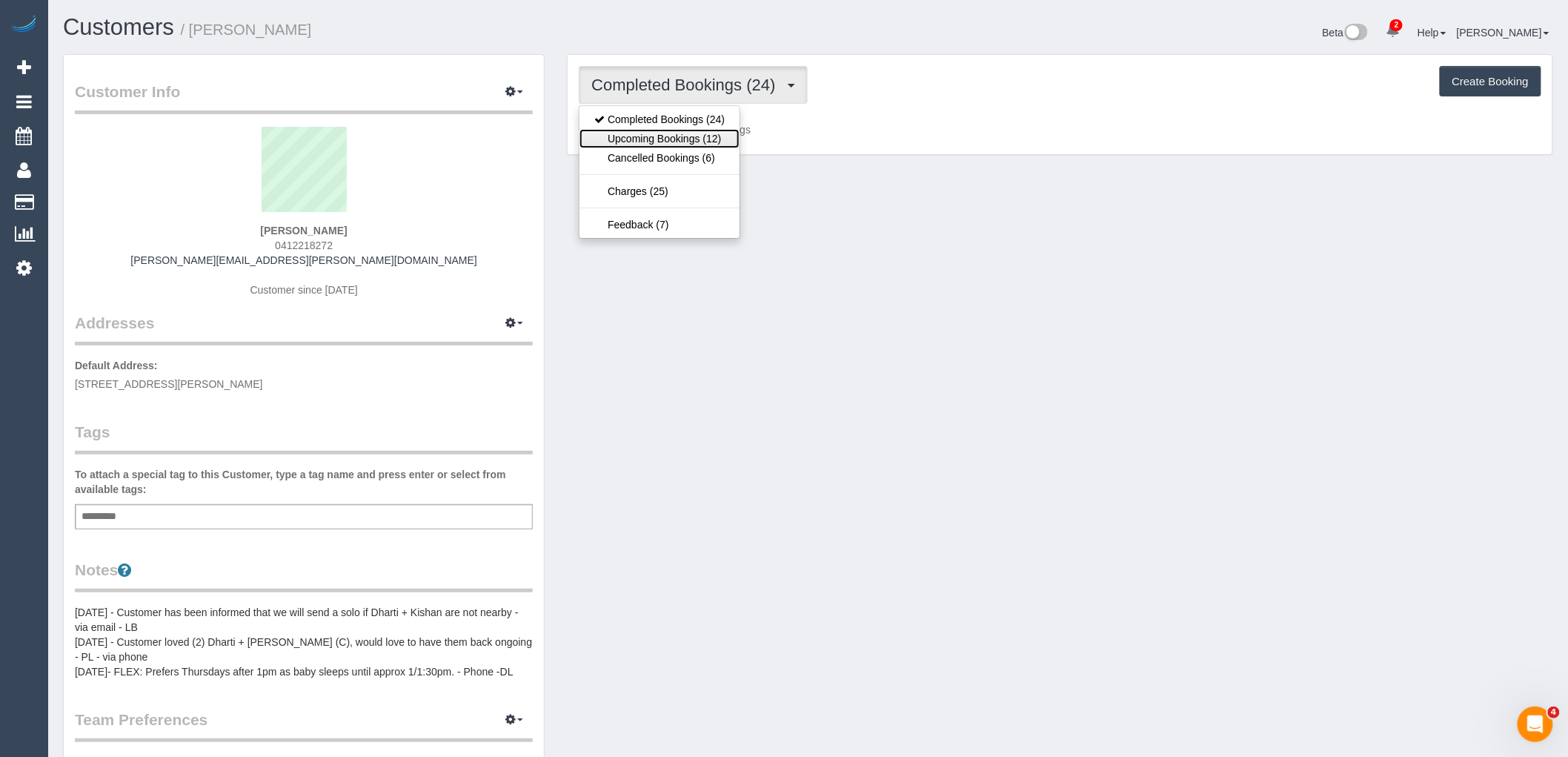
click at [627, 142] on link "Upcoming Bookings (12)" at bounding box center [660, 138] width 160 height 19
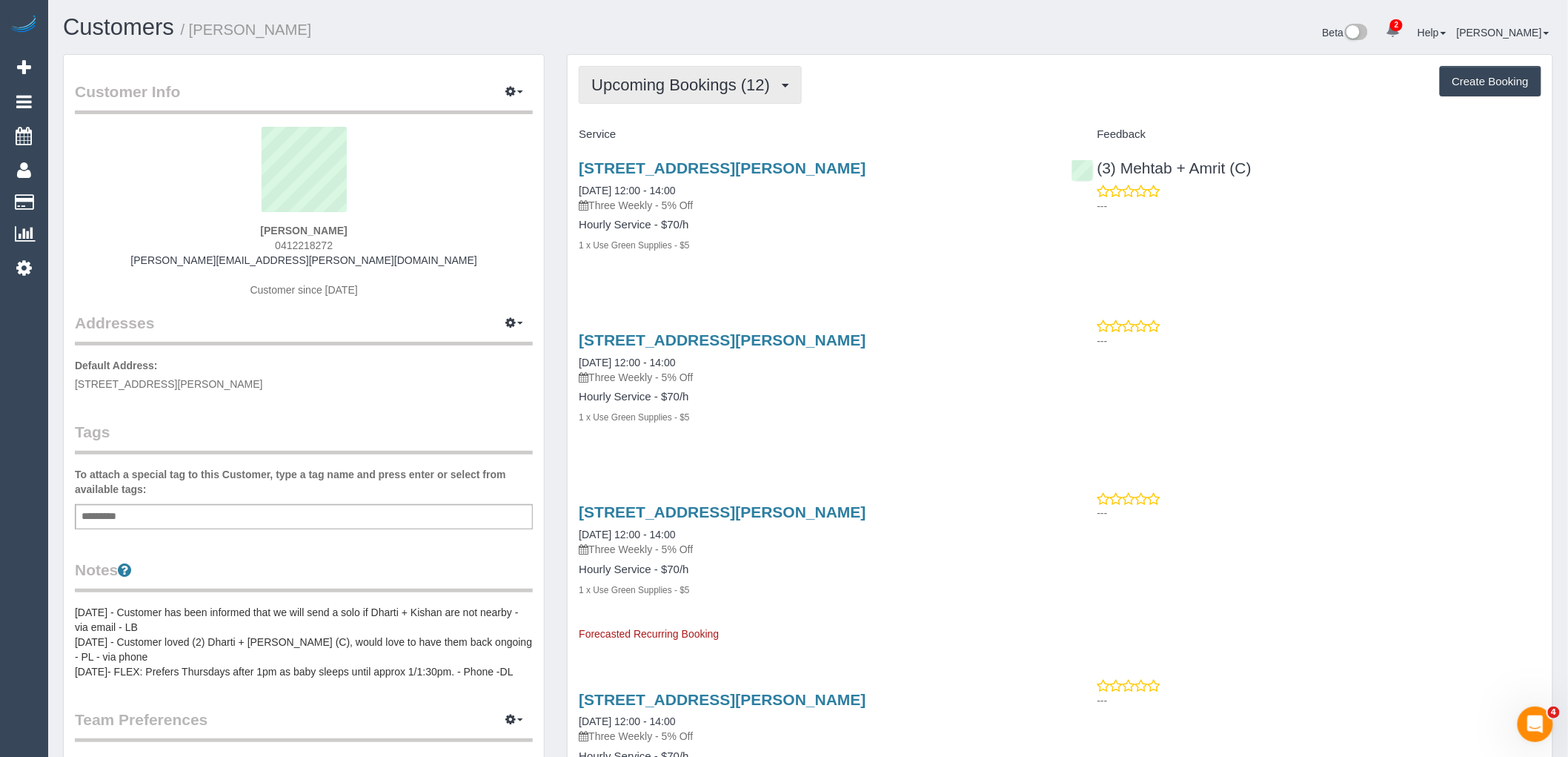
click at [705, 87] on span "Upcoming Bookings (12)" at bounding box center [685, 84] width 186 height 19
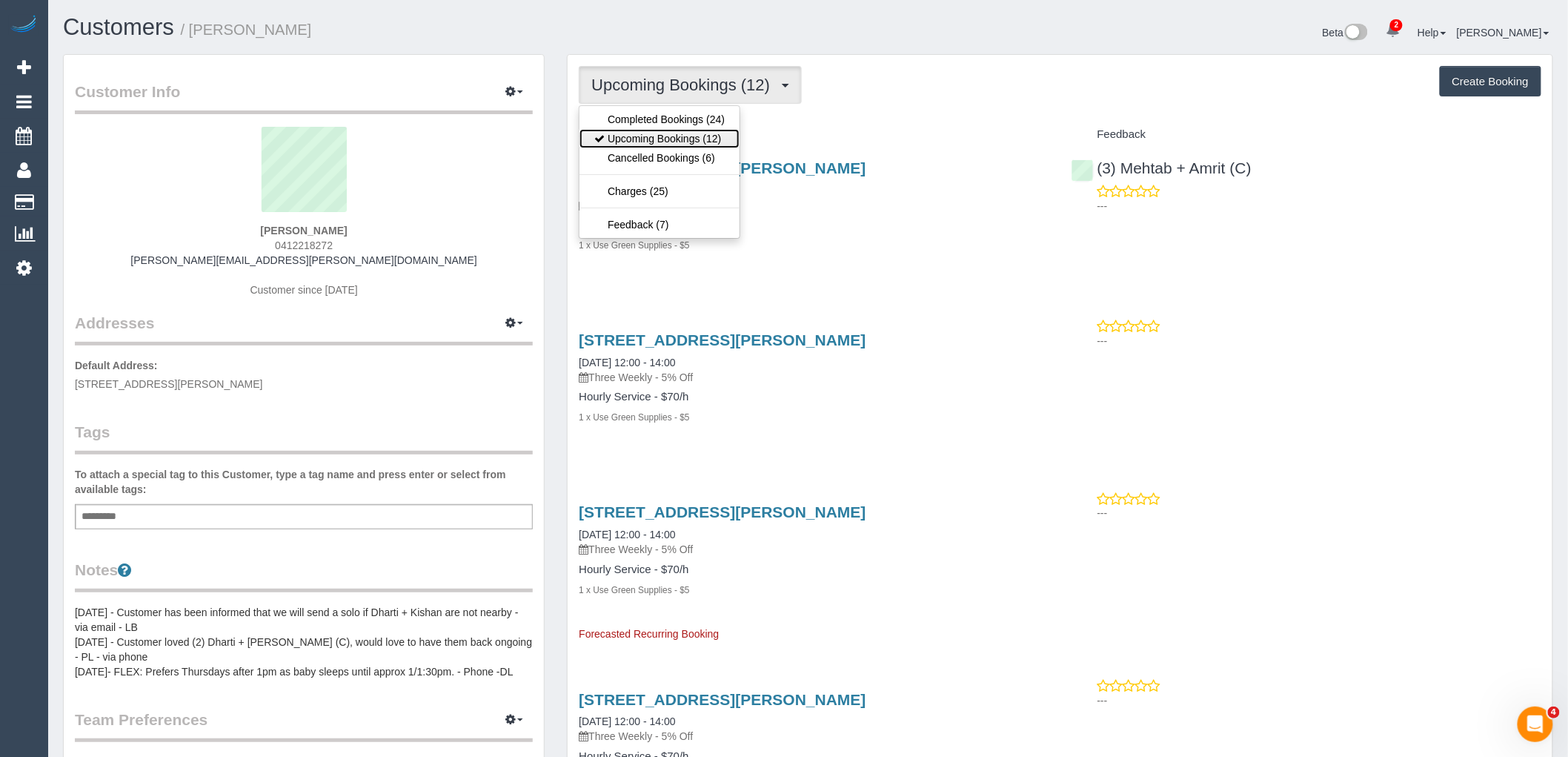
click at [712, 130] on link "Upcoming Bookings (12)" at bounding box center [660, 138] width 160 height 19
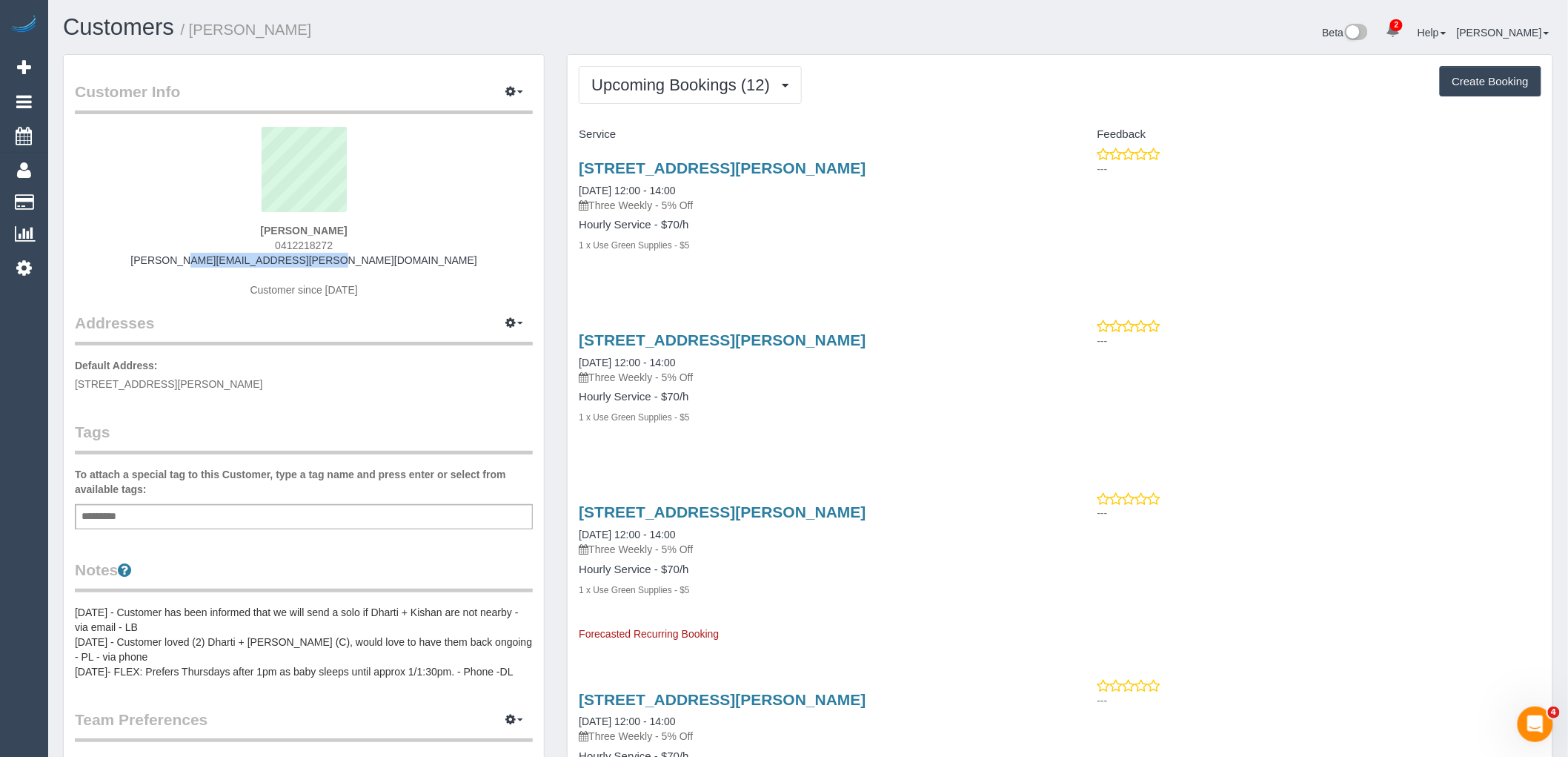
drag, startPoint x: 359, startPoint y: 259, endPoint x: 190, endPoint y: 259, distance: 169.0
click at [190, 259] on div "[PERSON_NAME] 0412218272 [PERSON_NAME][EMAIL_ADDRESS][PERSON_NAME][DOMAIN_NAME]…" at bounding box center [304, 219] width 458 height 185
copy link "[PERSON_NAME][EMAIL_ADDRESS][PERSON_NAME][DOMAIN_NAME]"
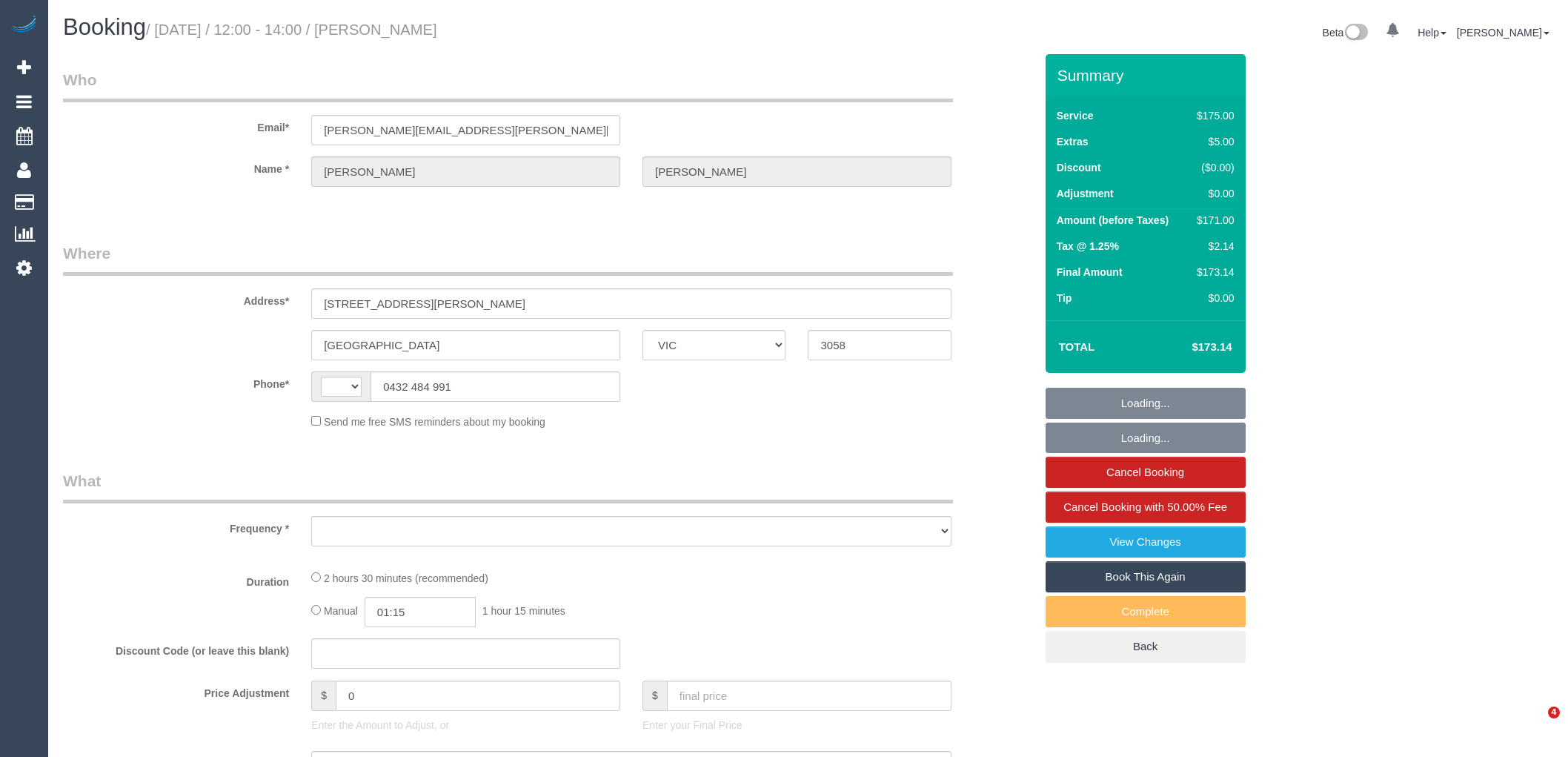
select select "VIC"
select select "string:AU"
select select "object:607"
select select "string:stripe-pm_1P6PEt2GScqysDRVq3veKEhF"
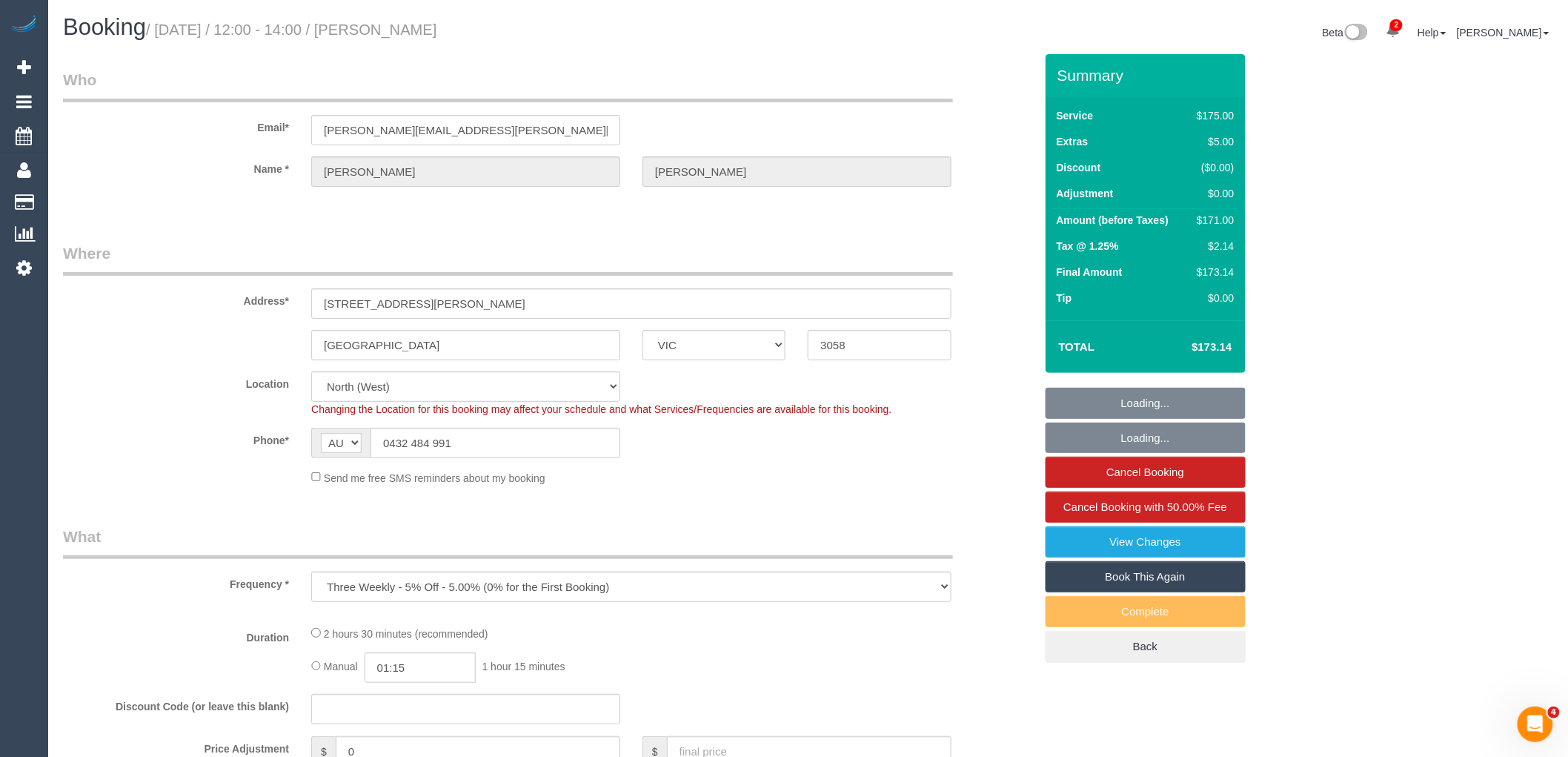
select select "object:780"
select select "150"
select select "number:27"
select select "number:14"
select select "number:19"
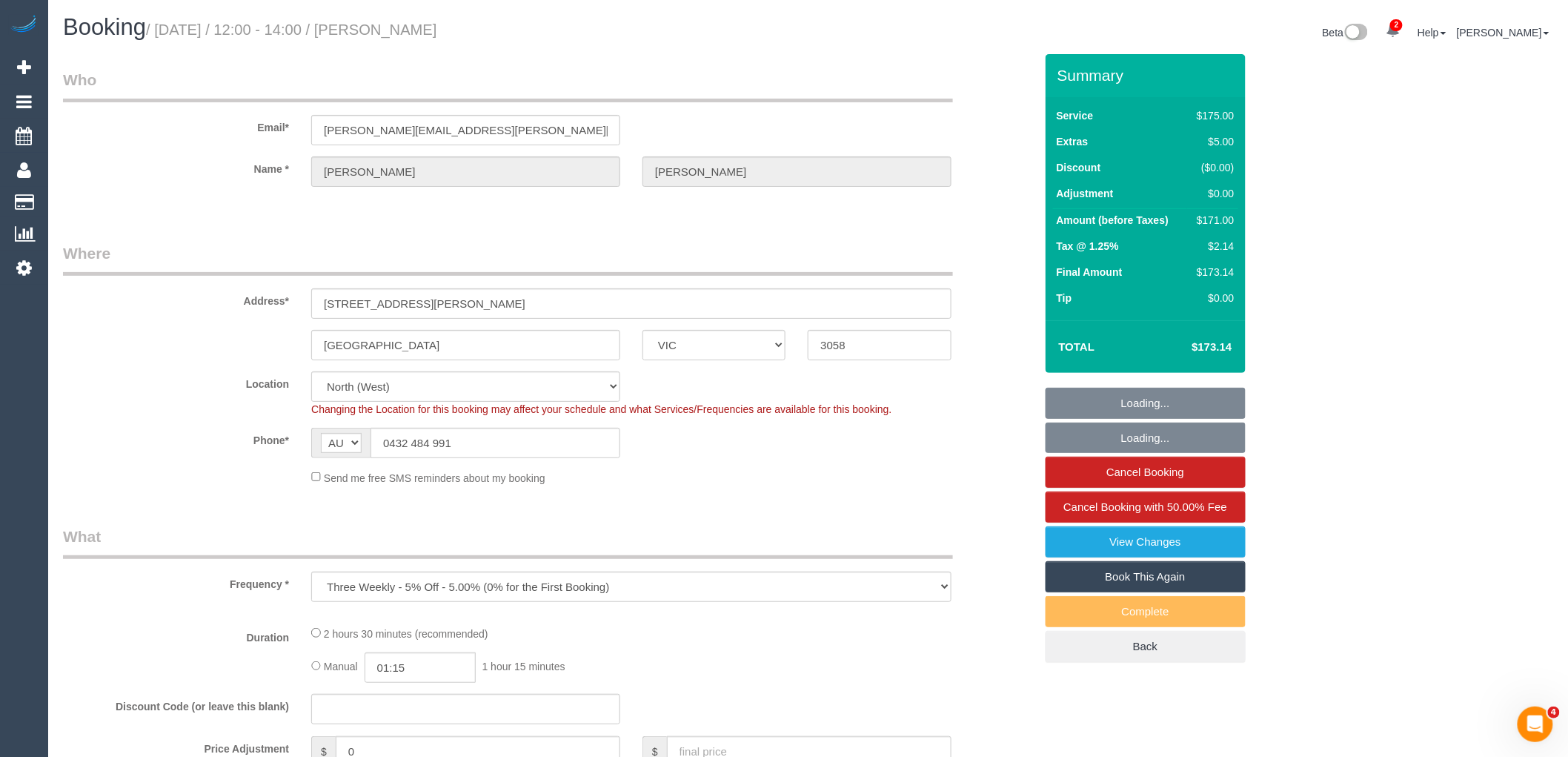
select select "number:22"
select select "number:34"
select select "number:11"
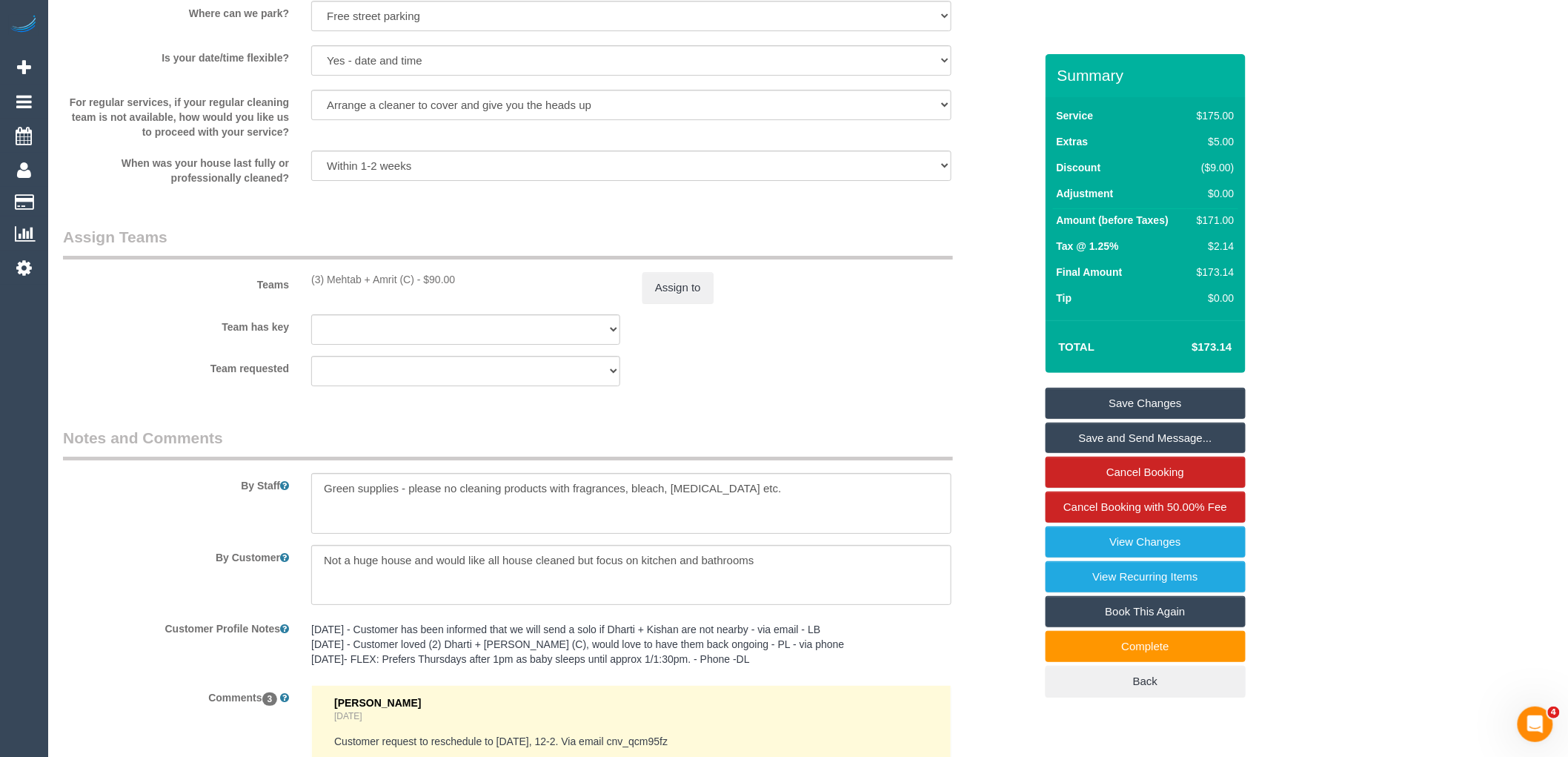
scroll to position [2507, 0]
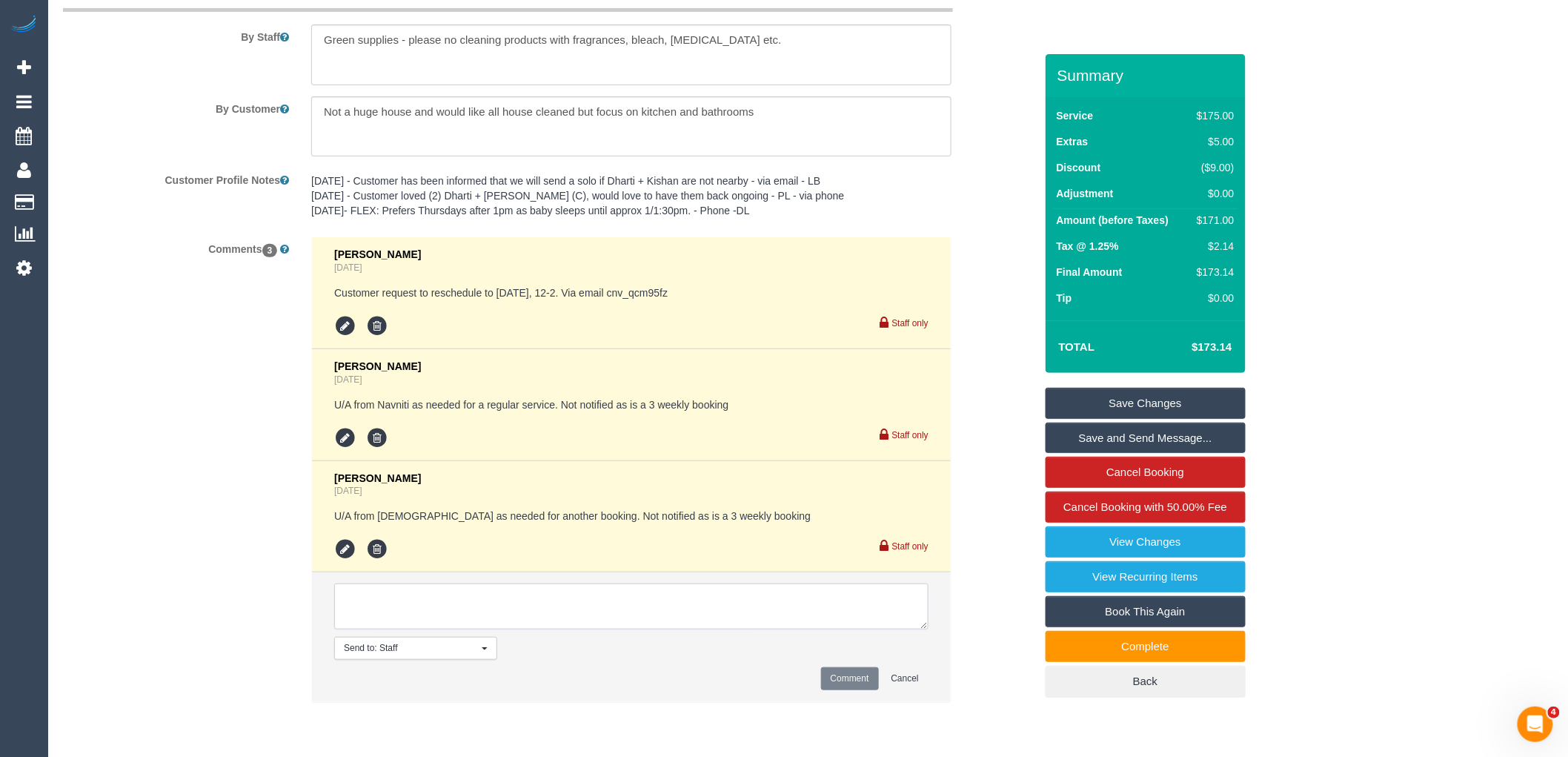
click at [532, 604] on textarea at bounding box center [631, 606] width 595 height 46
drag, startPoint x: 919, startPoint y: 633, endPoint x: 986, endPoint y: 779, distance: 160.6
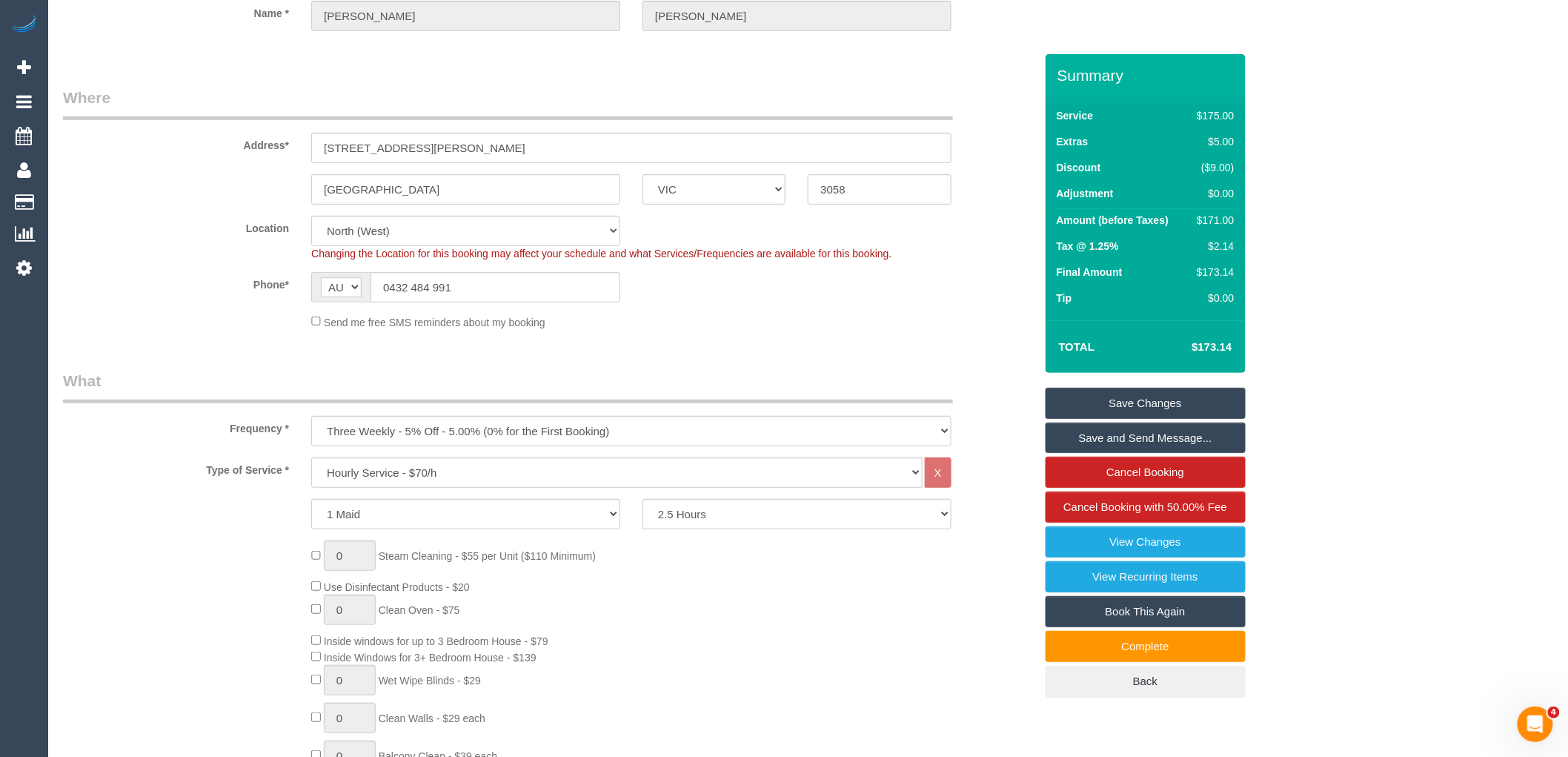
scroll to position [0, 0]
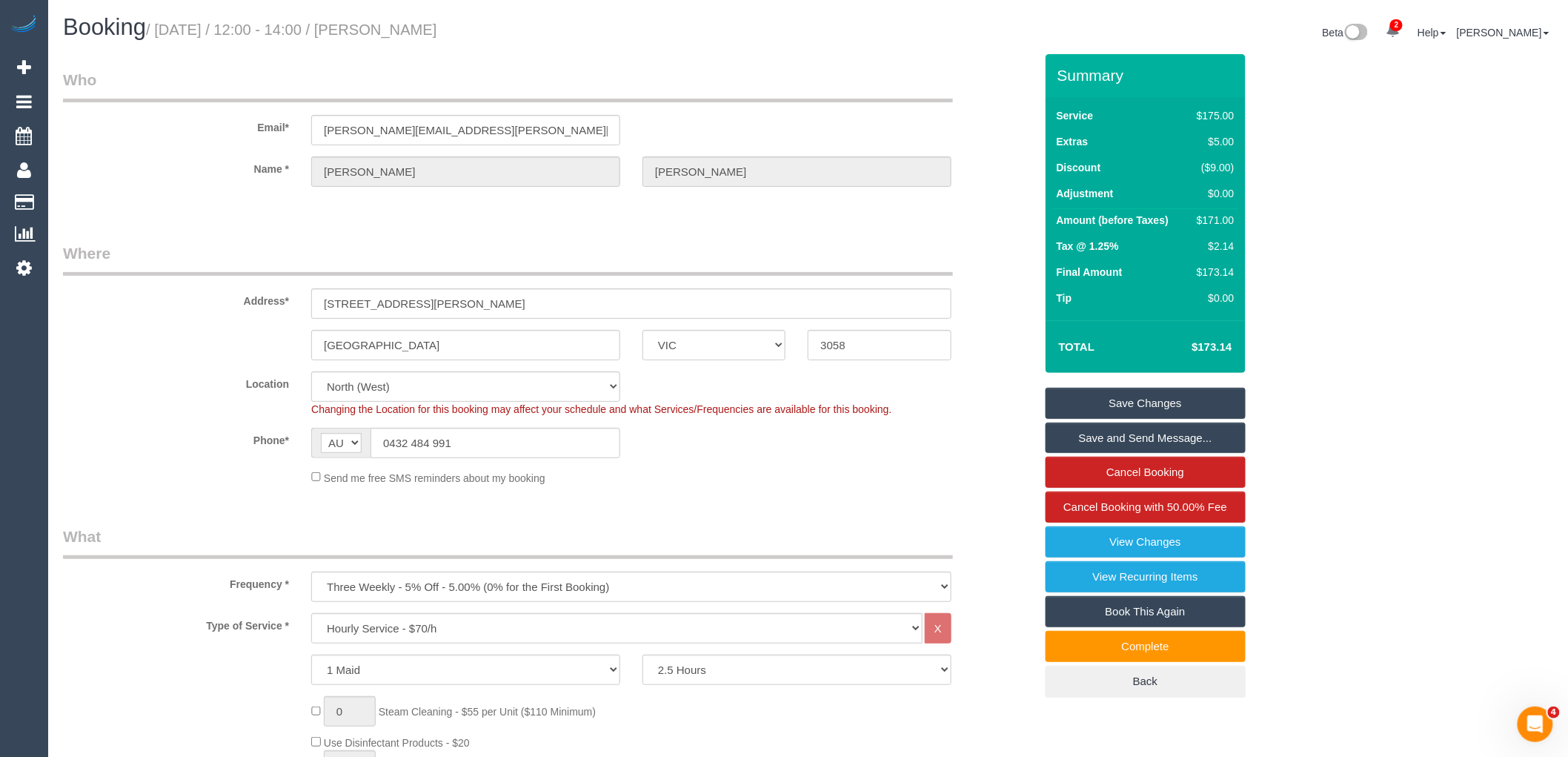
drag, startPoint x: 539, startPoint y: 27, endPoint x: 412, endPoint y: 28, distance: 127.0
click at [412, 28] on h1 "Booking / September 11, 2025 / 12:00 - 14:00 / Gabriel Janover" at bounding box center [430, 27] width 734 height 25
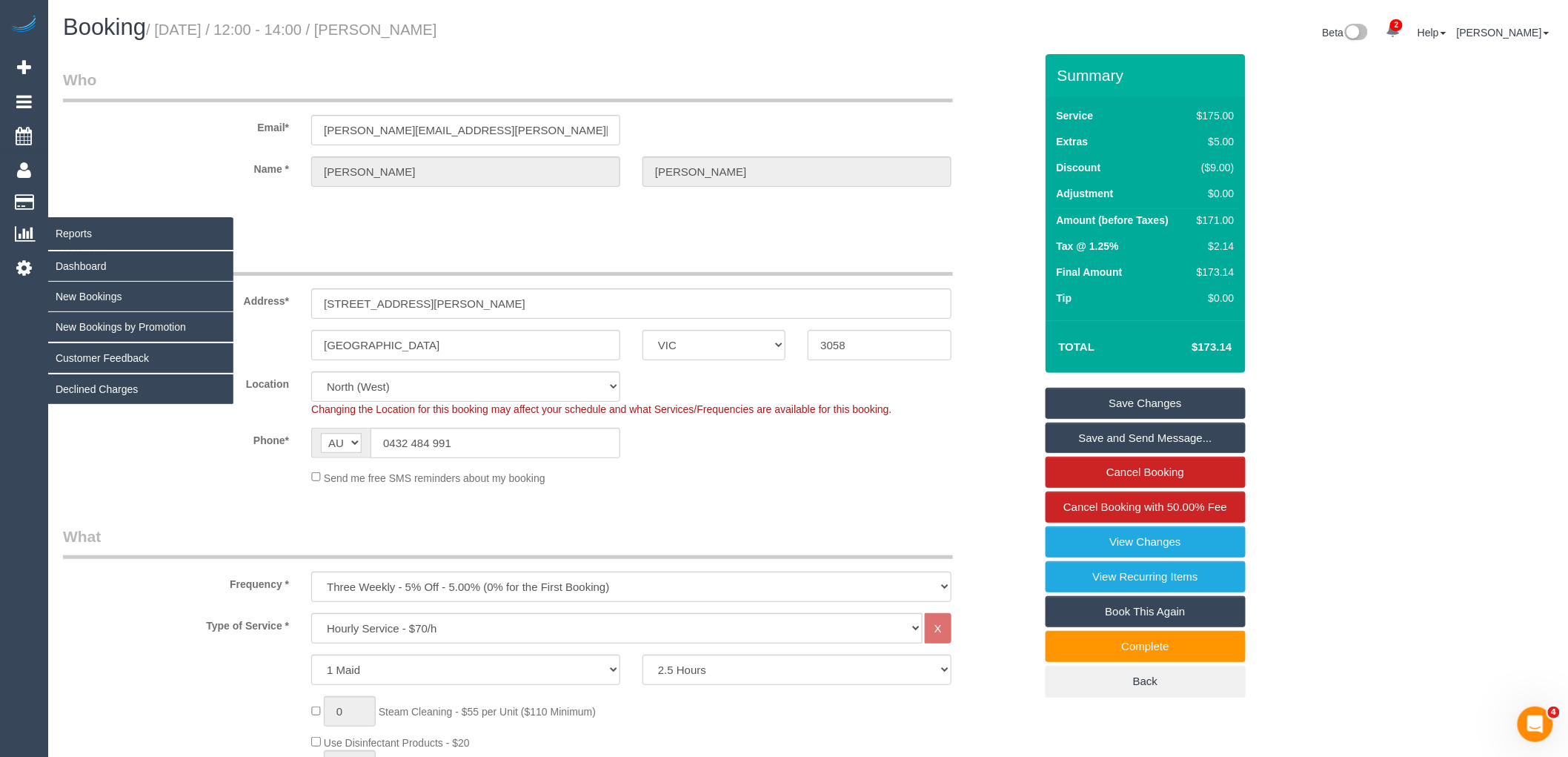
copy small "Gabriel Janover"
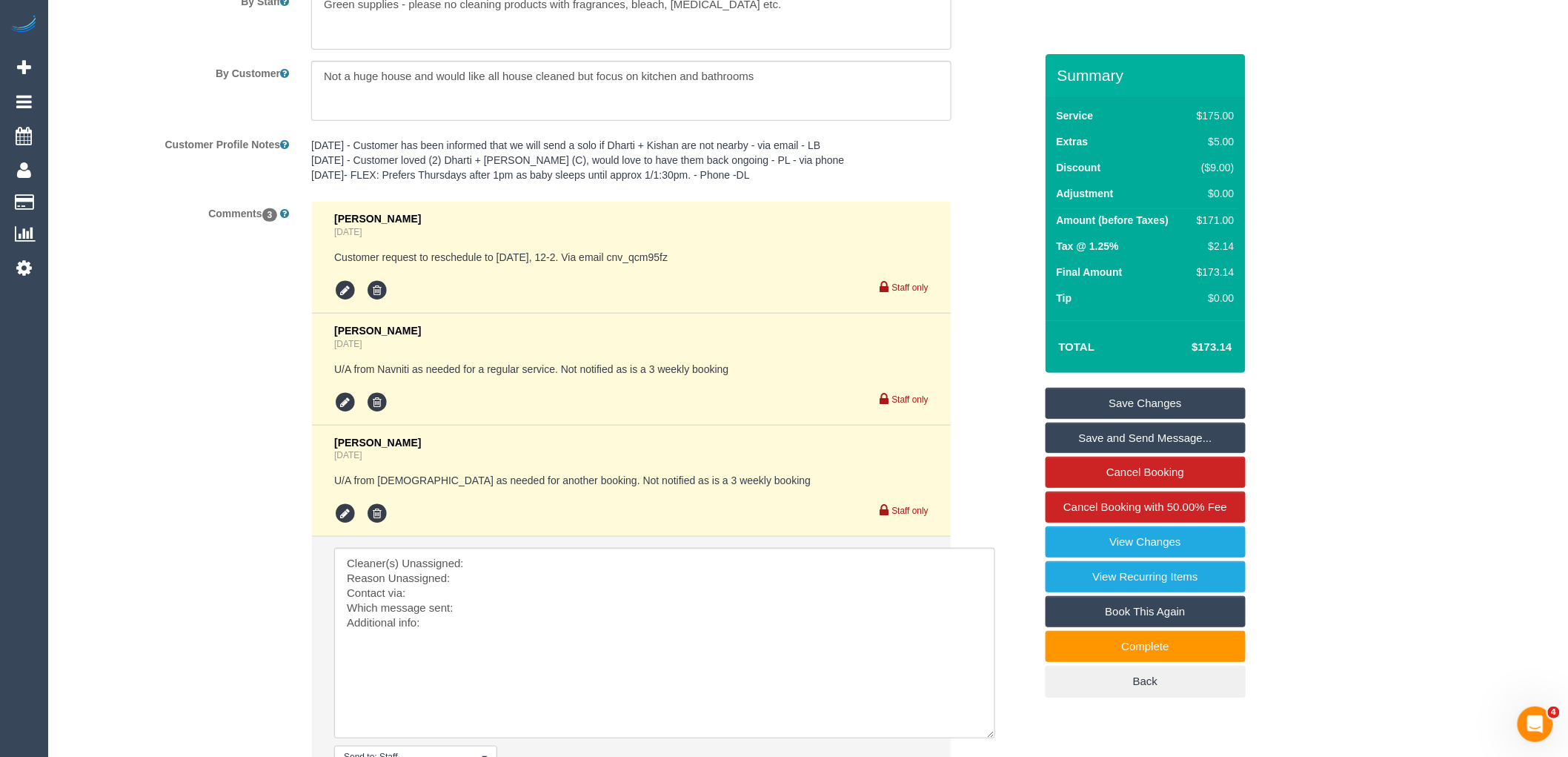
scroll to position [2219, 0]
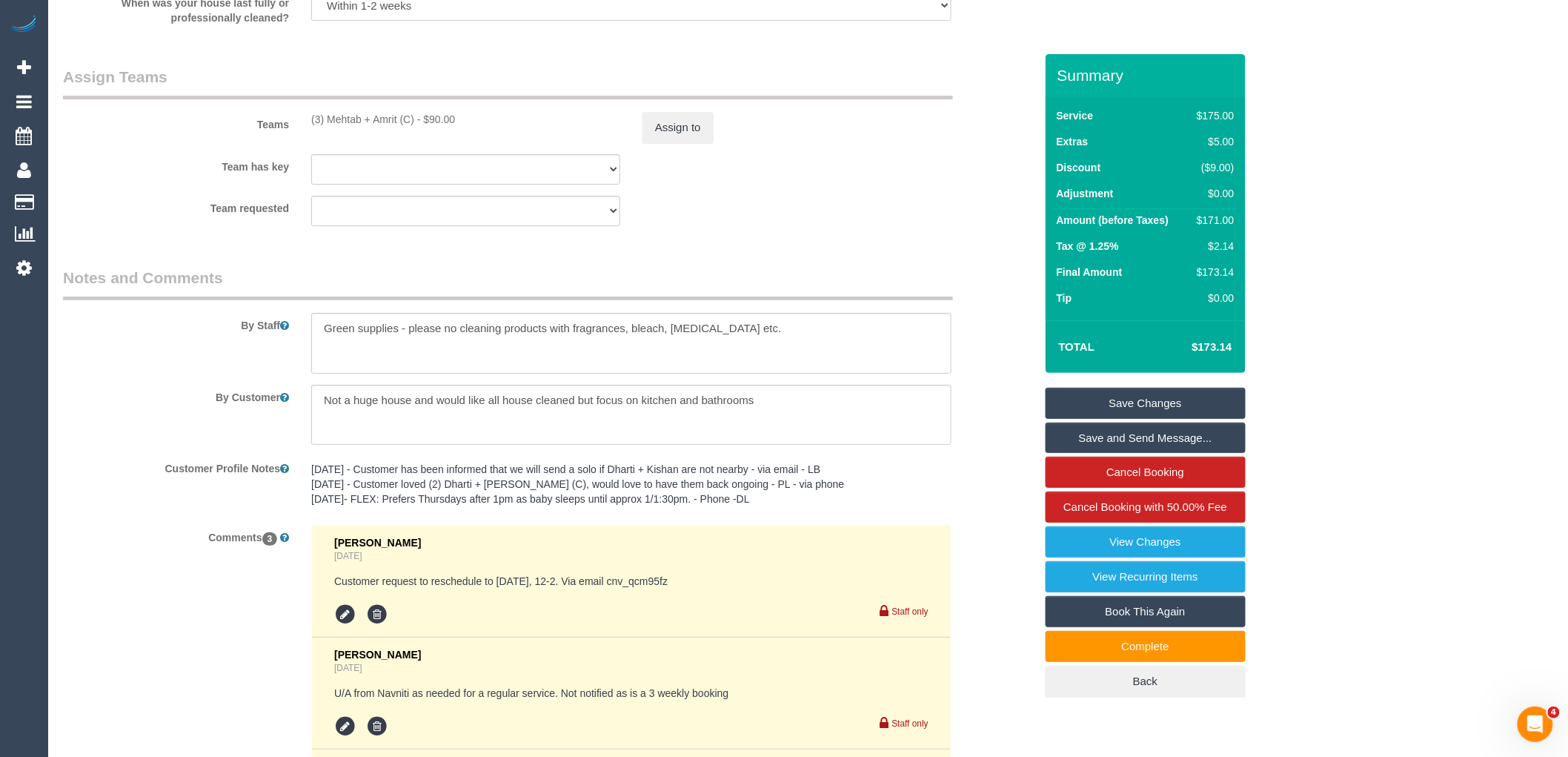
drag, startPoint x: 416, startPoint y: 128, endPoint x: 309, endPoint y: 128, distance: 107.0
click at [309, 127] on div "(3) Mehtab + Amrit (C) - $90.00" at bounding box center [465, 119] width 331 height 15
copy div "(3) Mehtab + Amrit (C)"
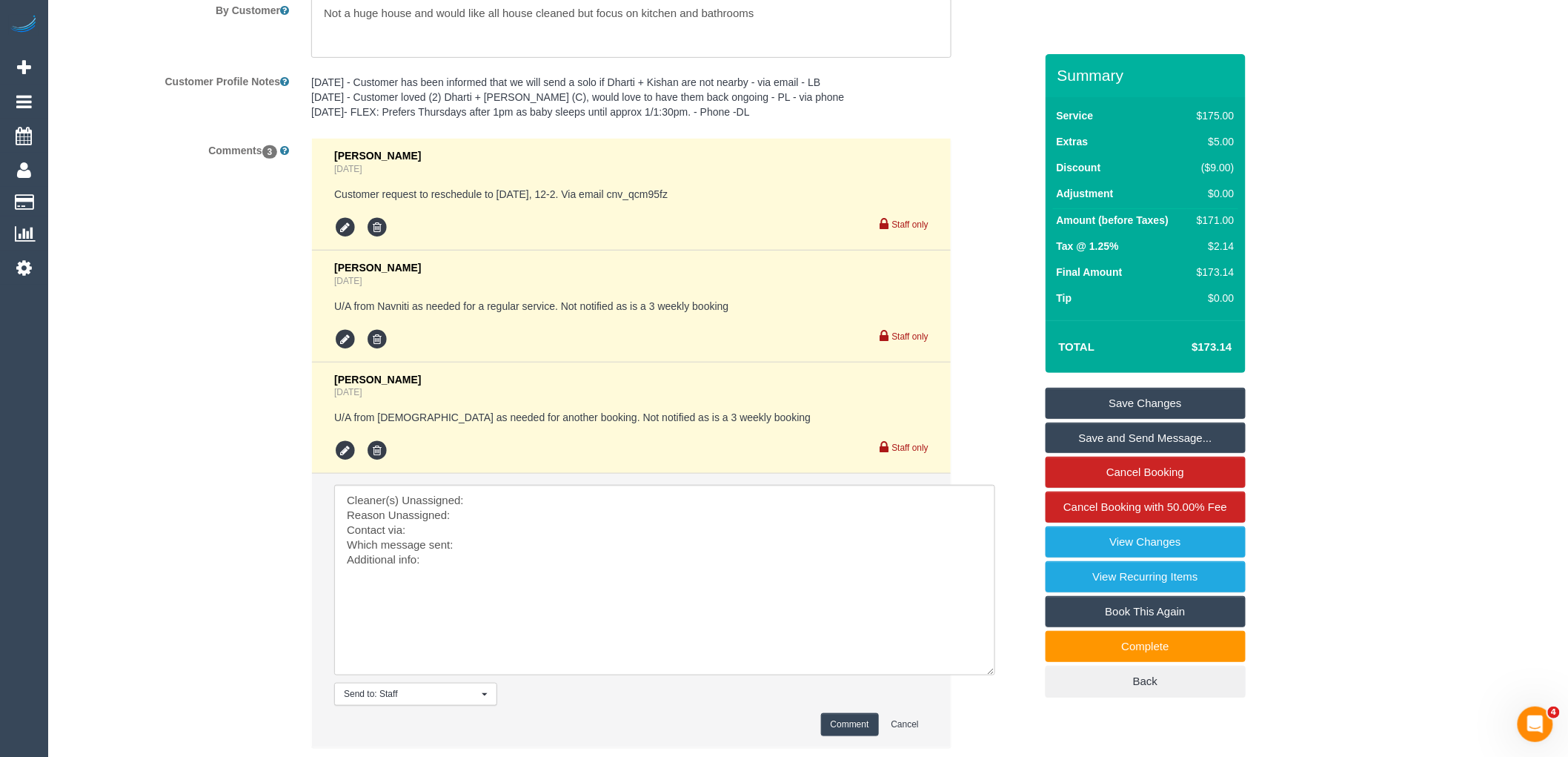
scroll to position [2712, 0]
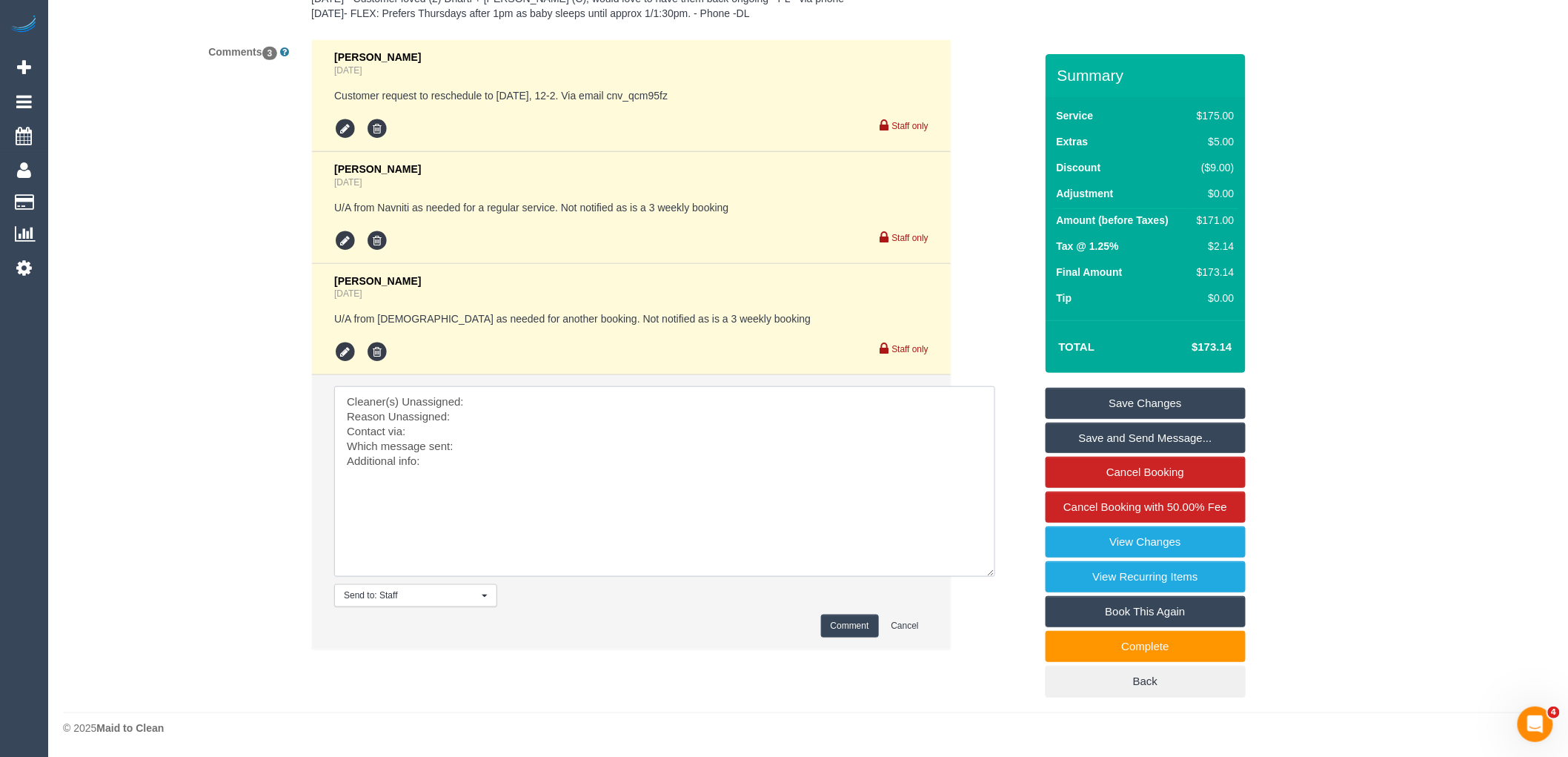
click at [513, 397] on textarea at bounding box center [665, 481] width 661 height 190
paste textarea "(3) Mehtab + Amrit (C)"
click at [534, 421] on textarea at bounding box center [665, 481] width 661 height 190
click at [516, 432] on textarea at bounding box center [665, 481] width 661 height 190
click at [511, 440] on textarea at bounding box center [665, 481] width 661 height 190
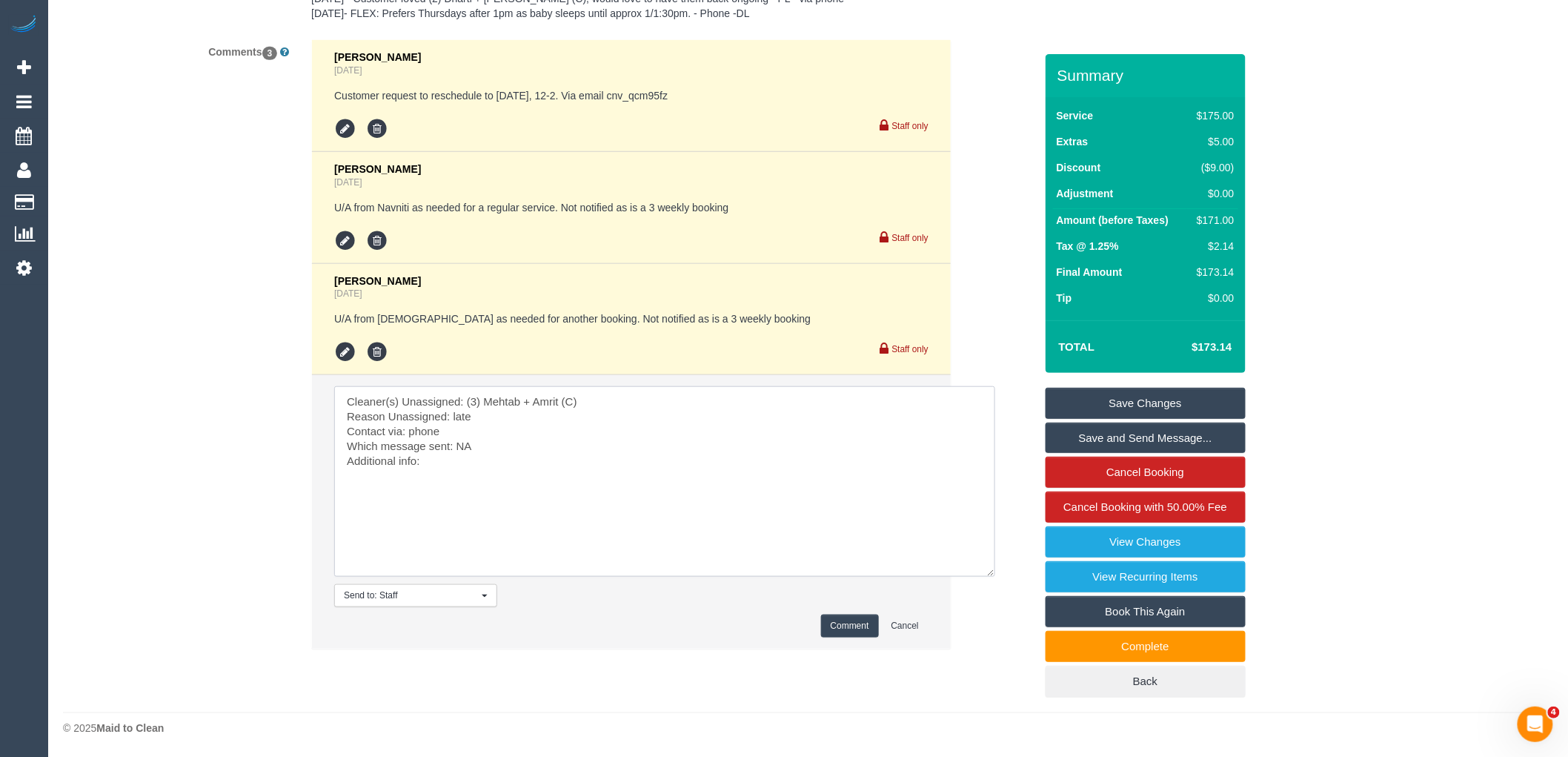
click at [507, 459] on textarea at bounding box center [665, 481] width 661 height 190
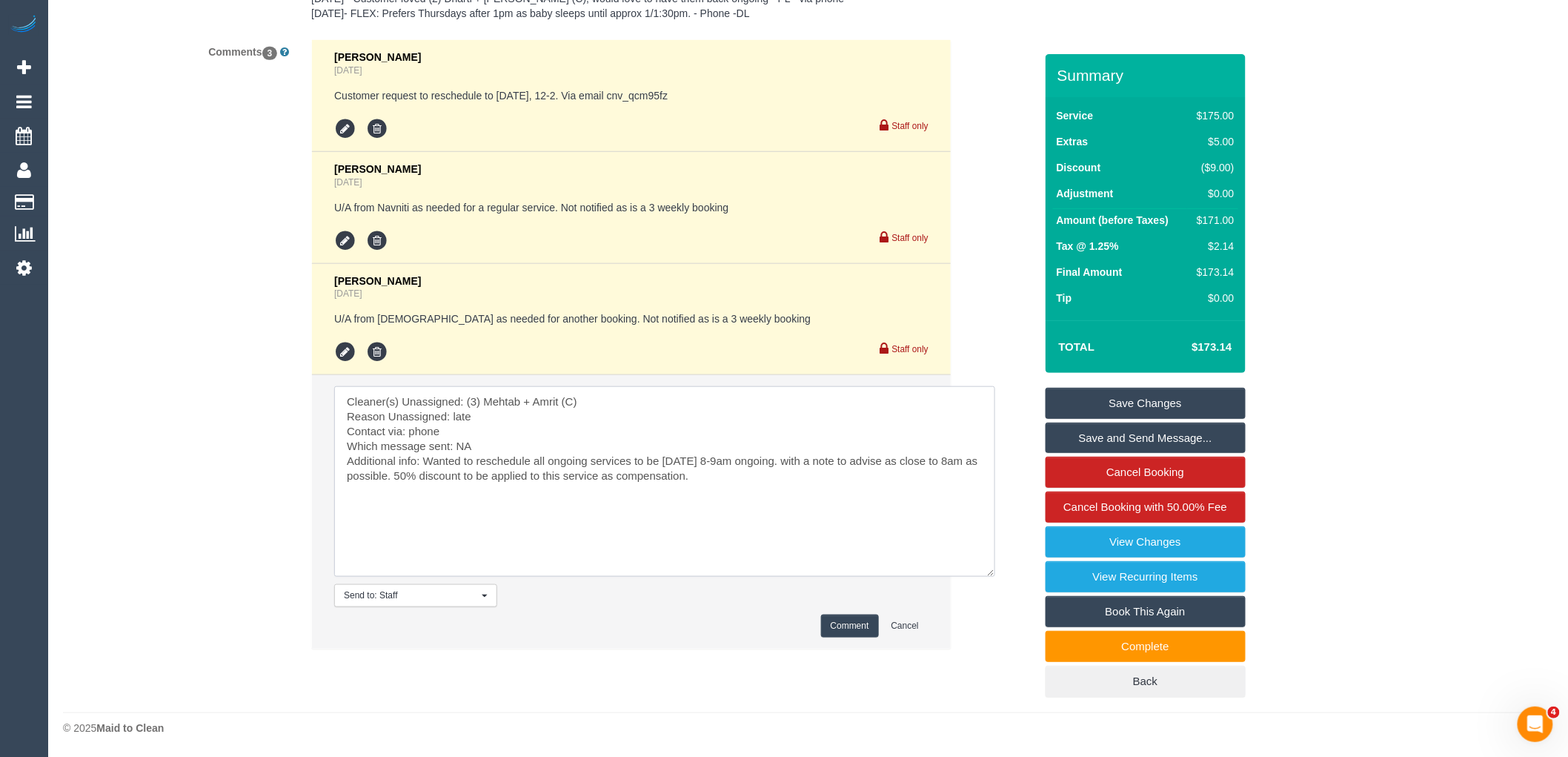
type textarea "Cleaner(s) Unassigned: (3) Mehtab + Amrit (C) Reason Unassigned: late Contact v…"
click at [851, 628] on button "Comment" at bounding box center [850, 625] width 57 height 23
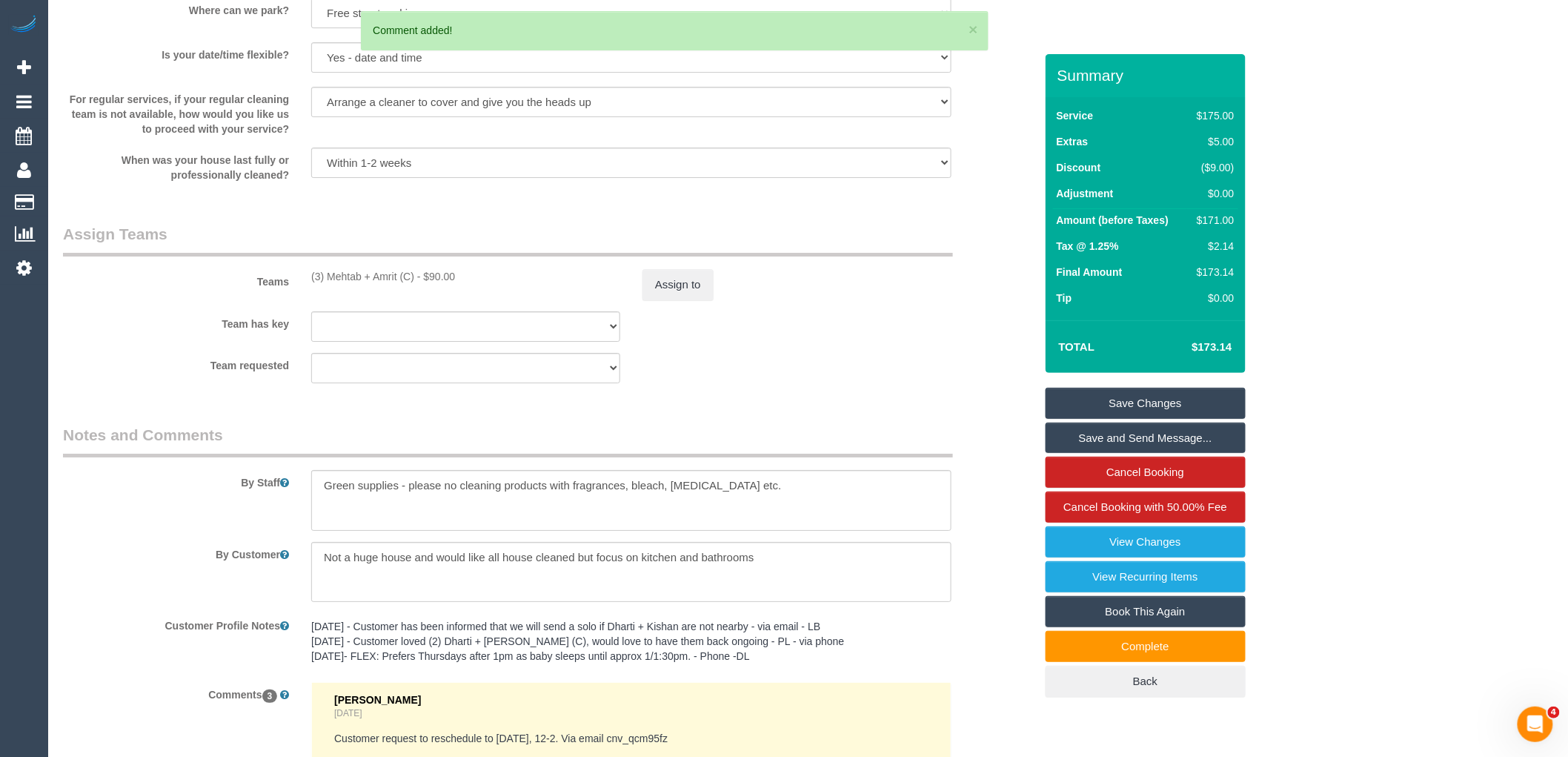
scroll to position [2053, 0]
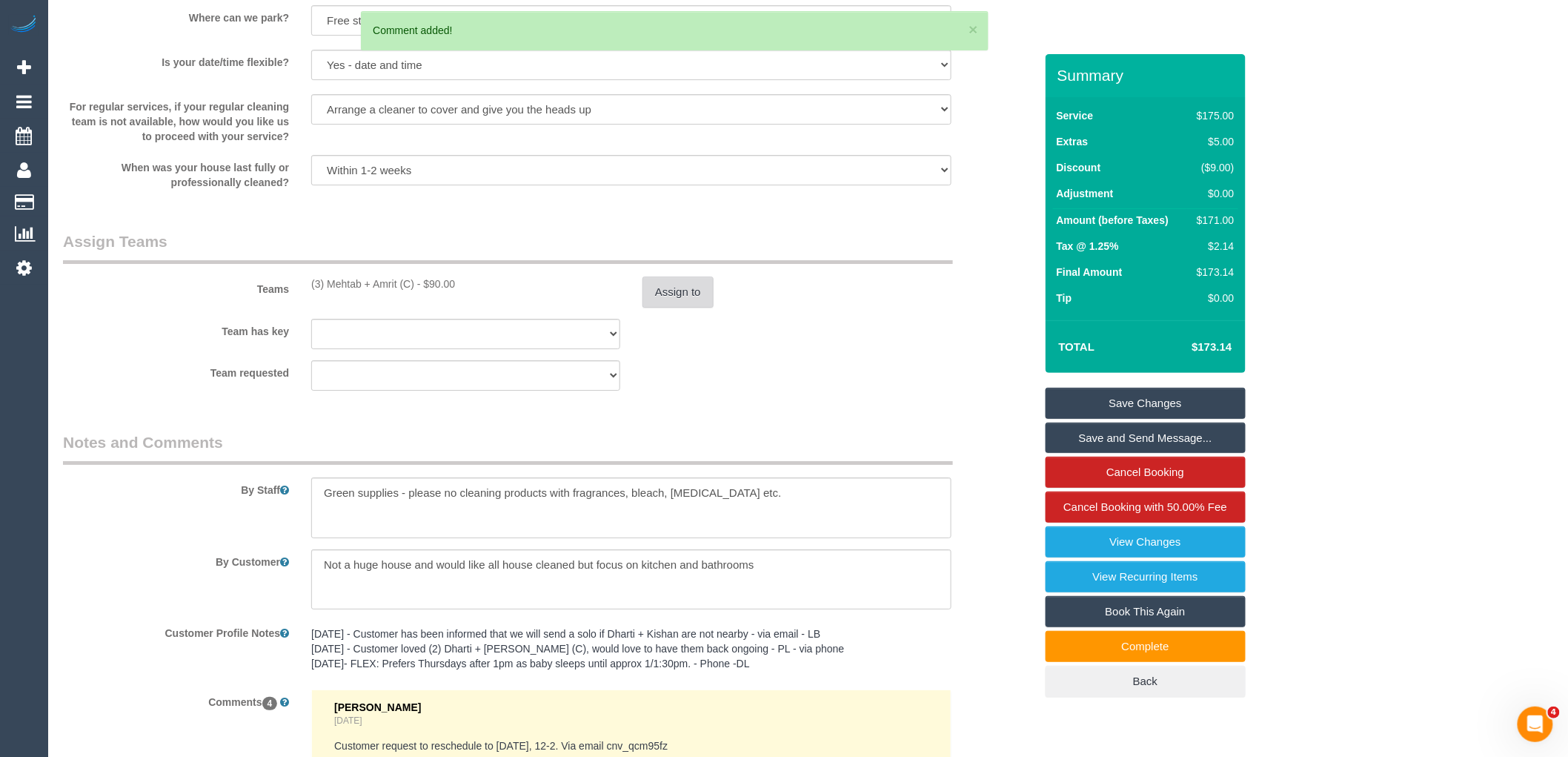
click at [687, 298] on button "Assign to" at bounding box center [678, 291] width 71 height 31
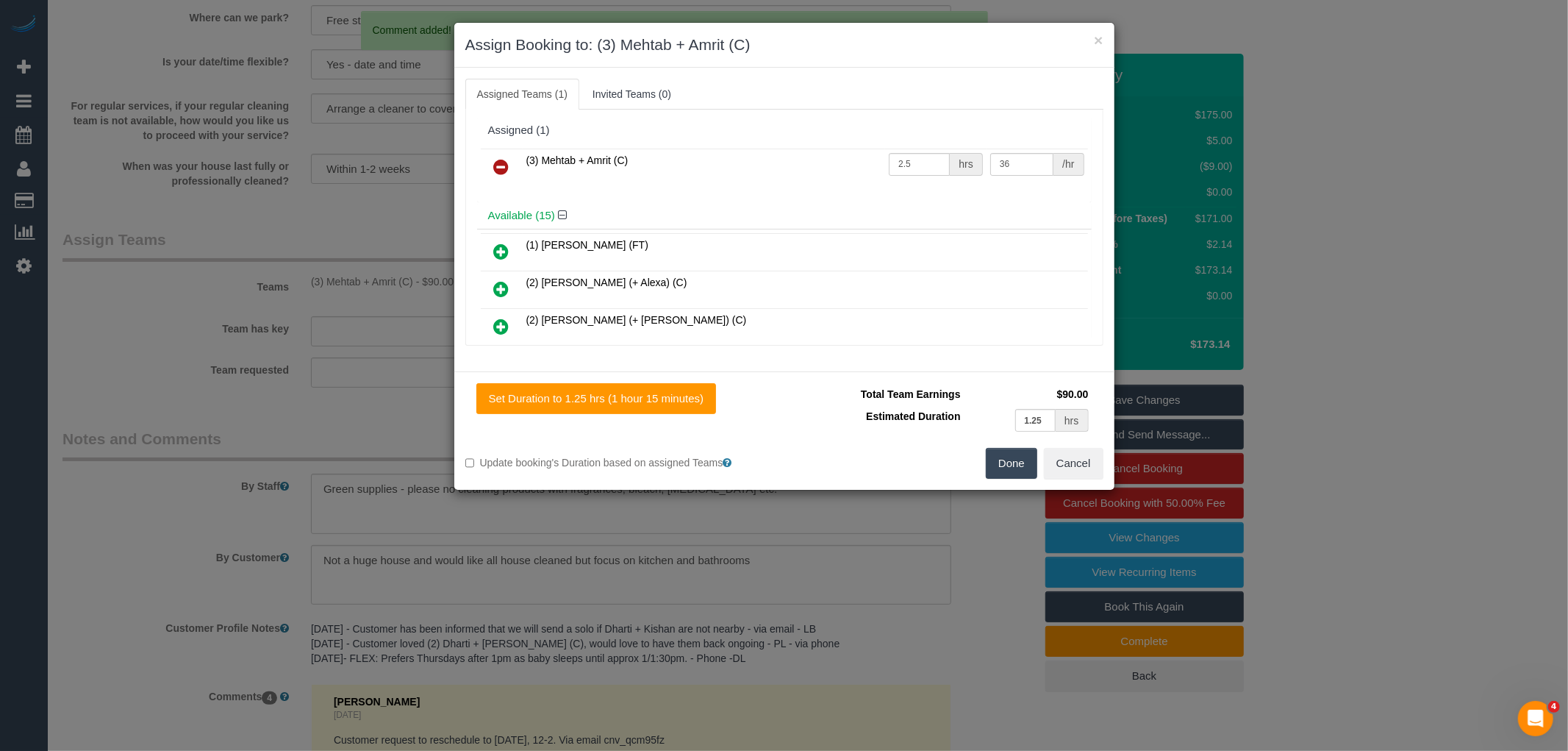
click at [499, 170] on icon at bounding box center [501, 167] width 16 height 18
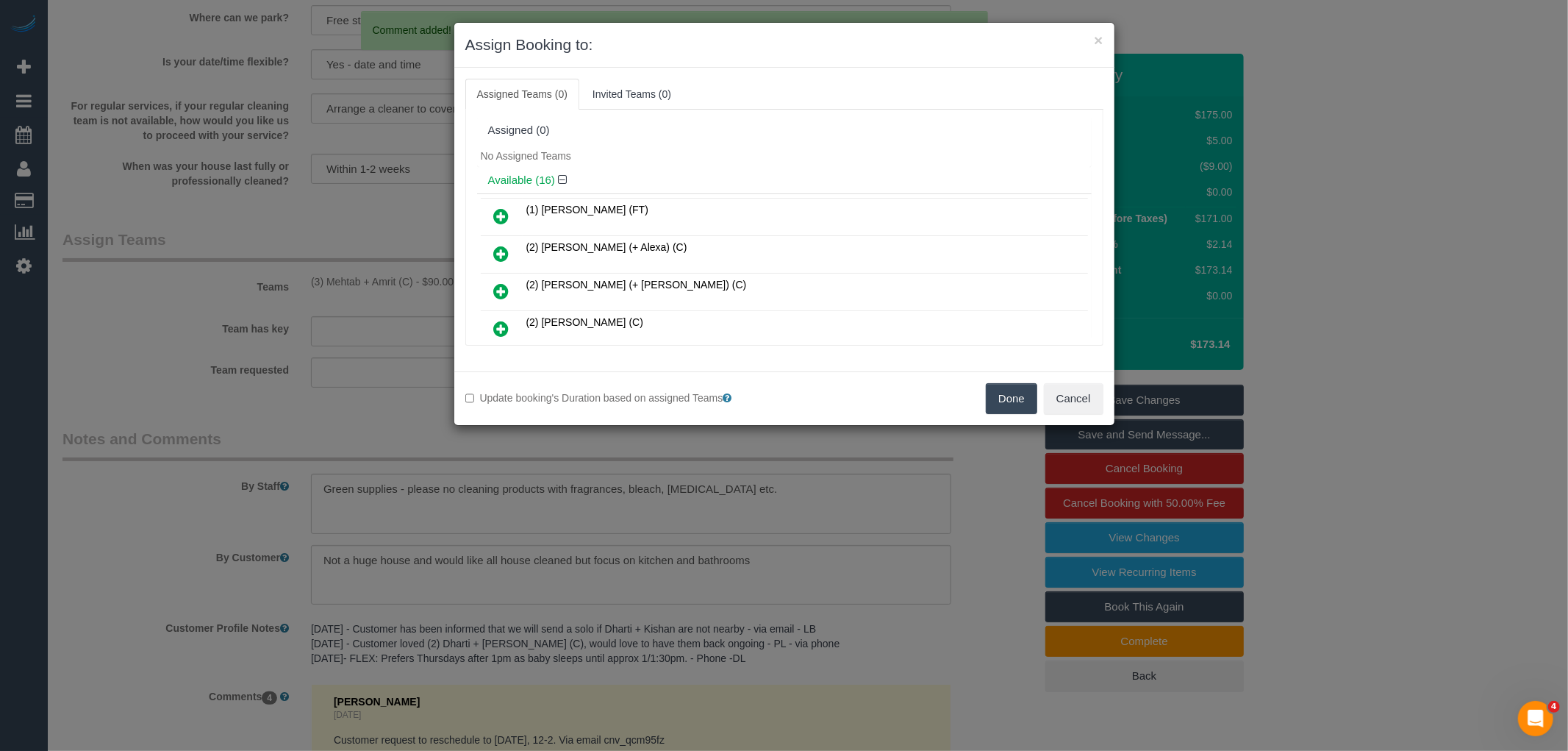
click at [1027, 393] on button "Done" at bounding box center [1011, 398] width 51 height 30
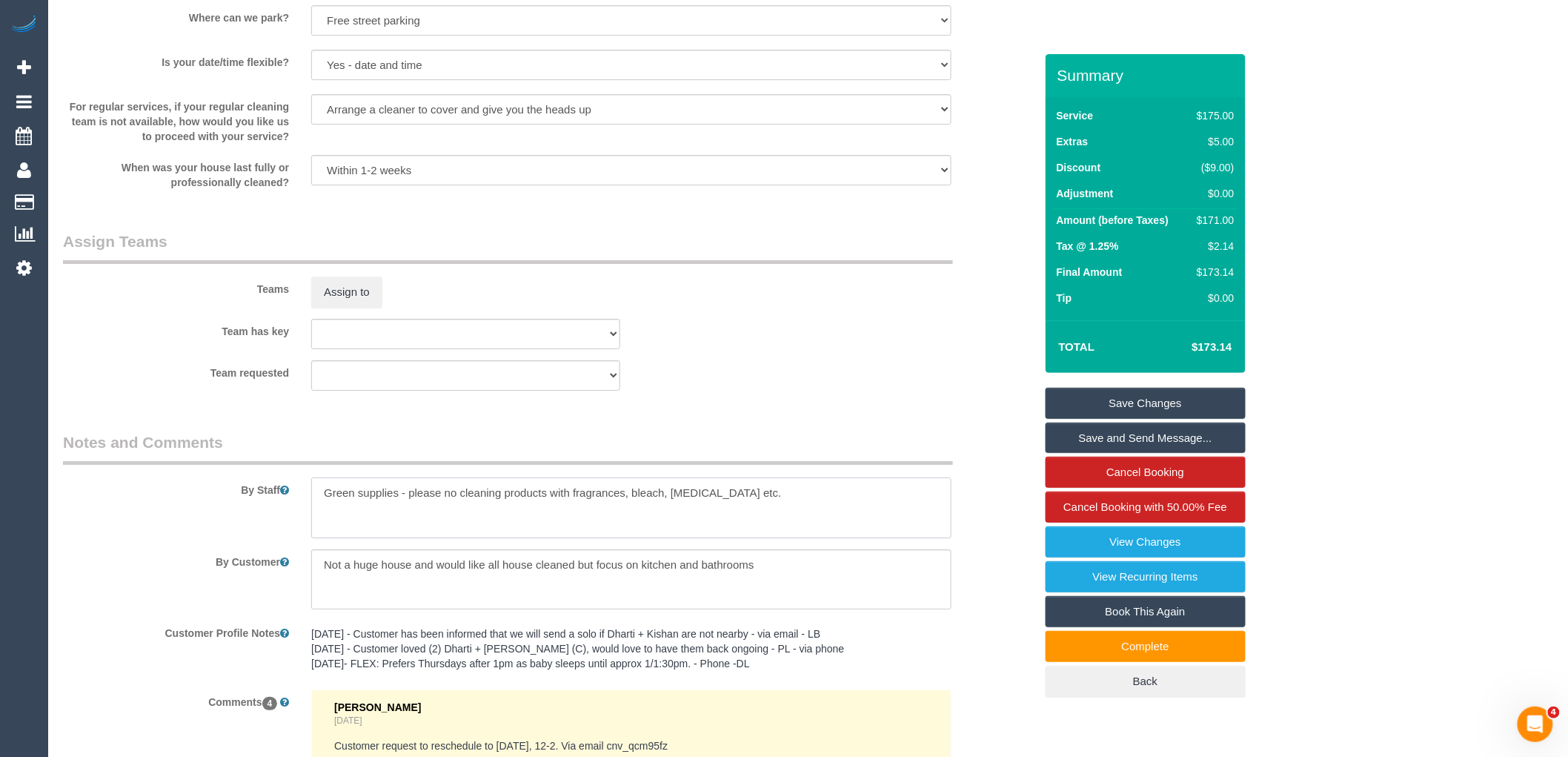
click at [804, 502] on textarea at bounding box center [631, 507] width 640 height 60
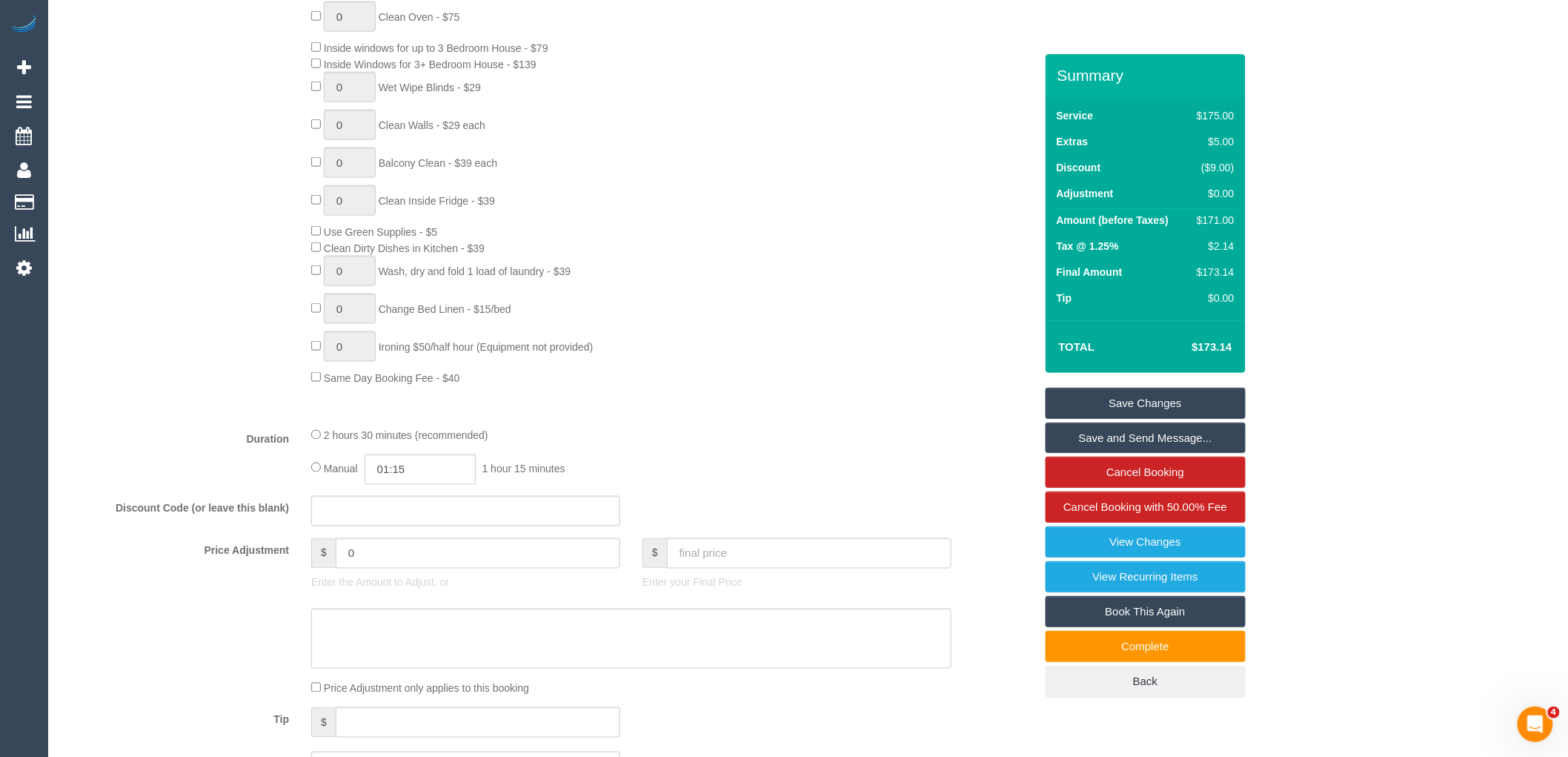
scroll to position [900, 0]
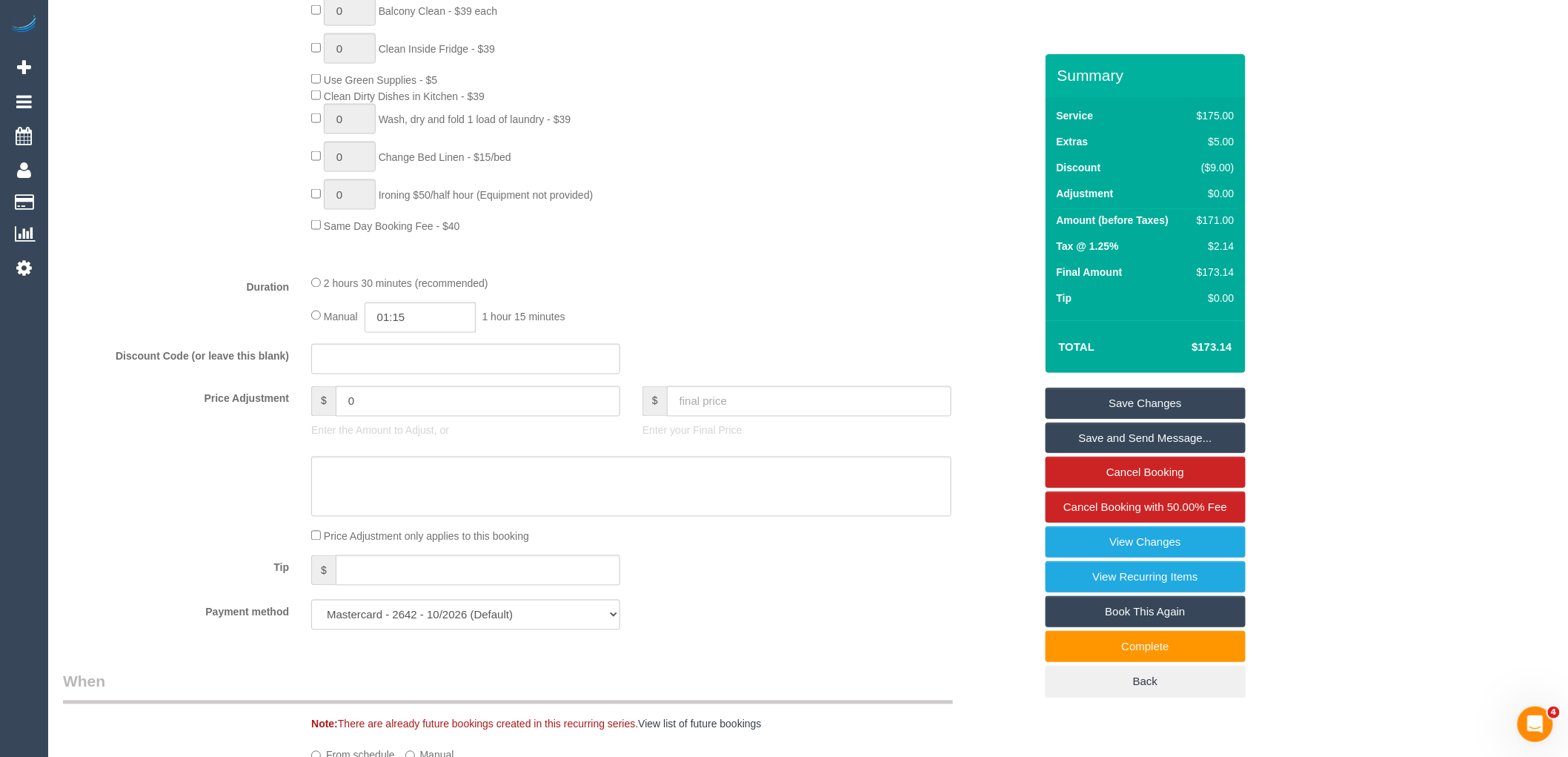
type textarea "Green supplies - please no cleaning products with fragrances, bleach, ammonia e…"
drag, startPoint x: 697, startPoint y: 253, endPoint x: 649, endPoint y: 327, distance: 88.2
click at [450, 399] on input "0" at bounding box center [478, 401] width 285 height 31
type input "-85.5"
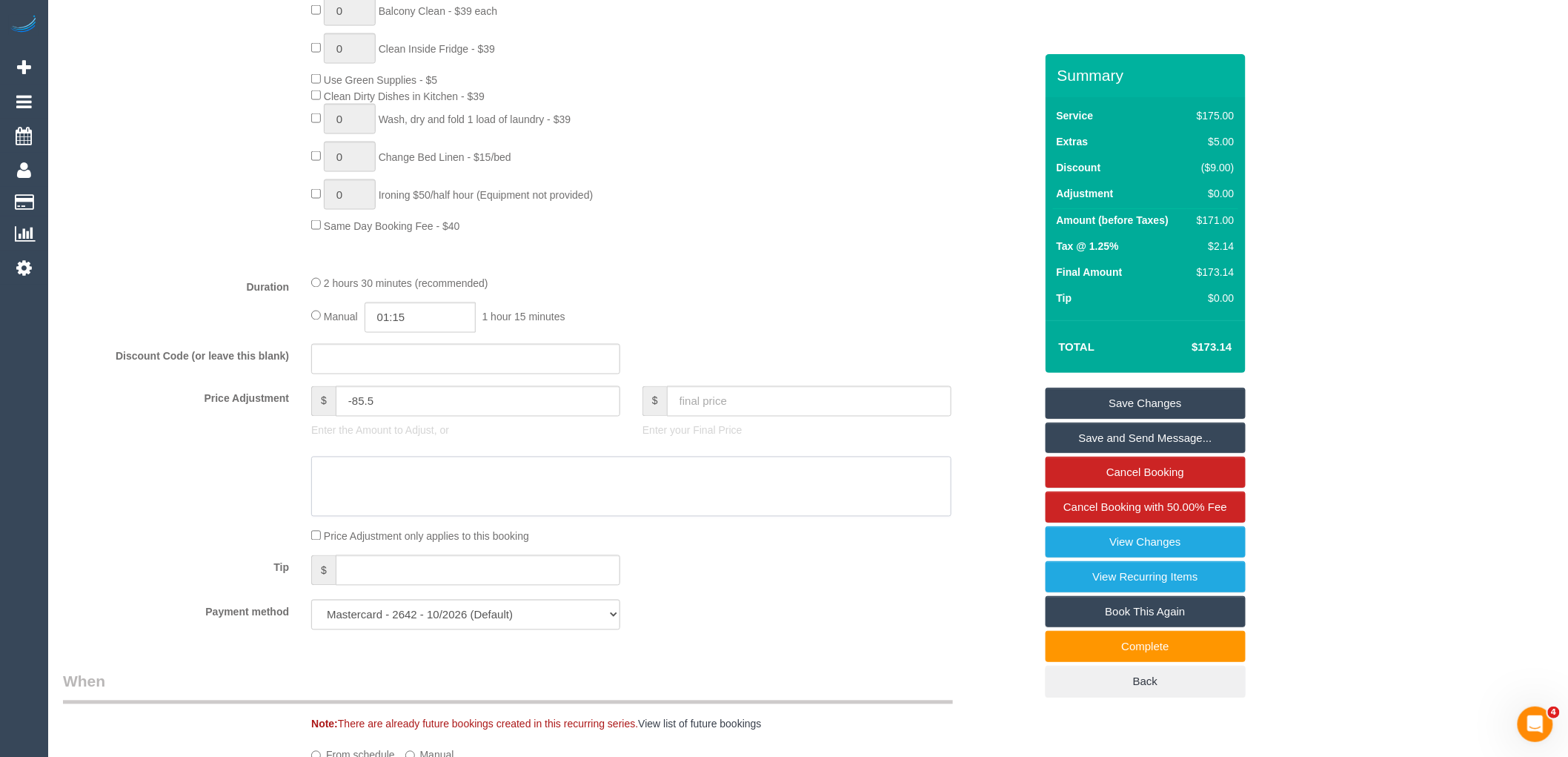
click at [441, 490] on textarea at bounding box center [631, 486] width 640 height 60
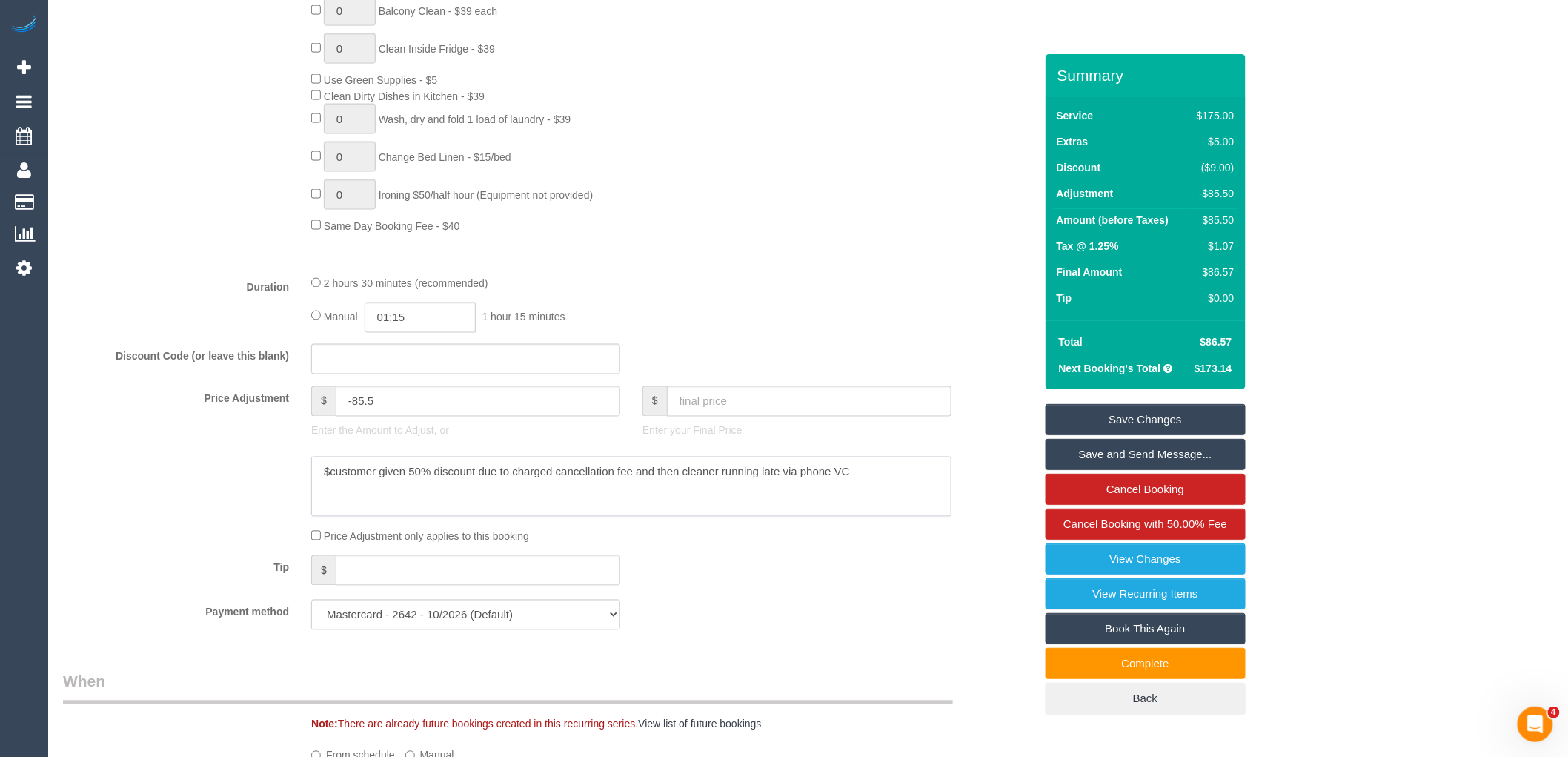
type textarea "$customer given 50% discount due to charged cancellation fee and then cleaner r…"
click at [1224, 413] on link "Save Changes" at bounding box center [1146, 419] width 200 height 31
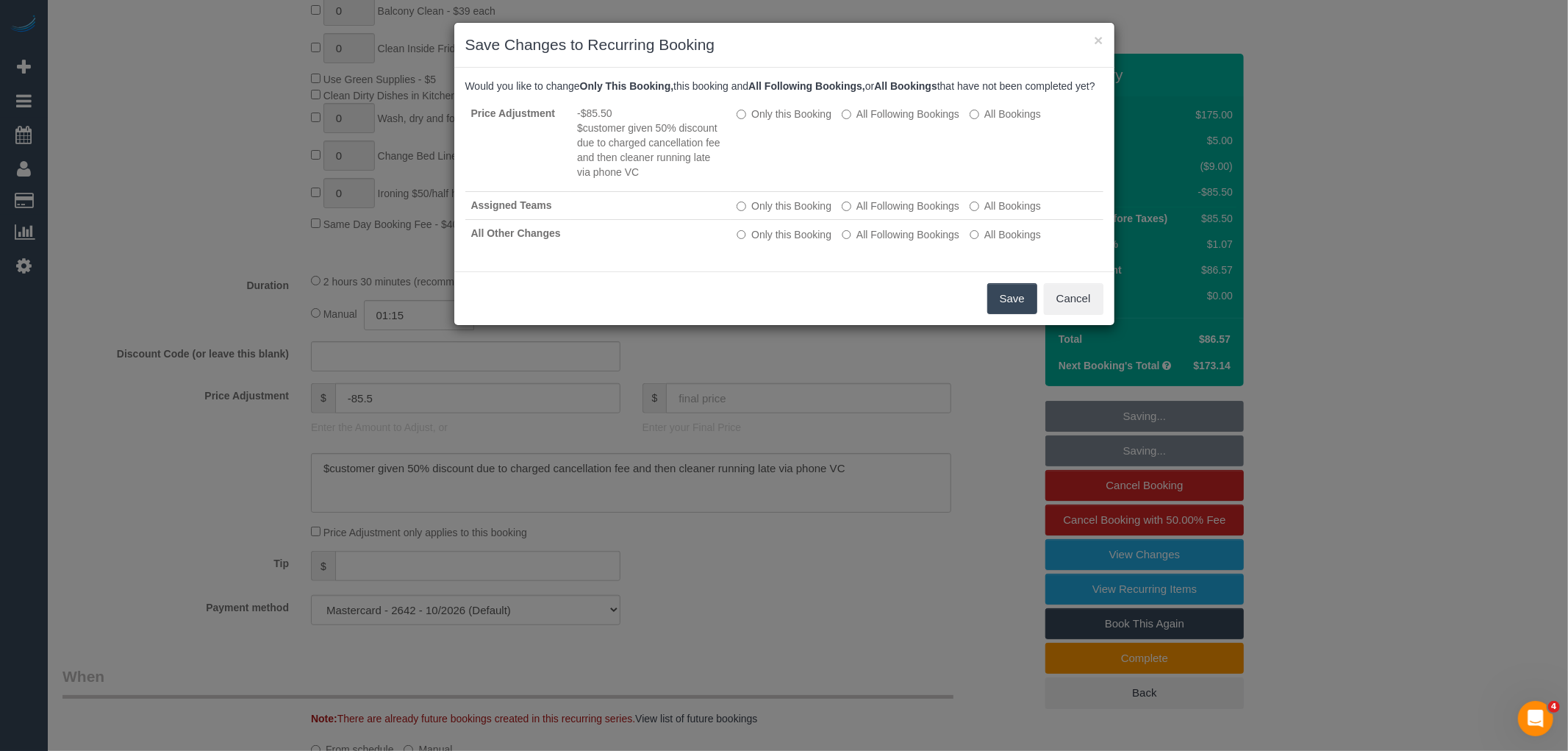
click at [1018, 311] on button "Save" at bounding box center [1012, 297] width 50 height 30
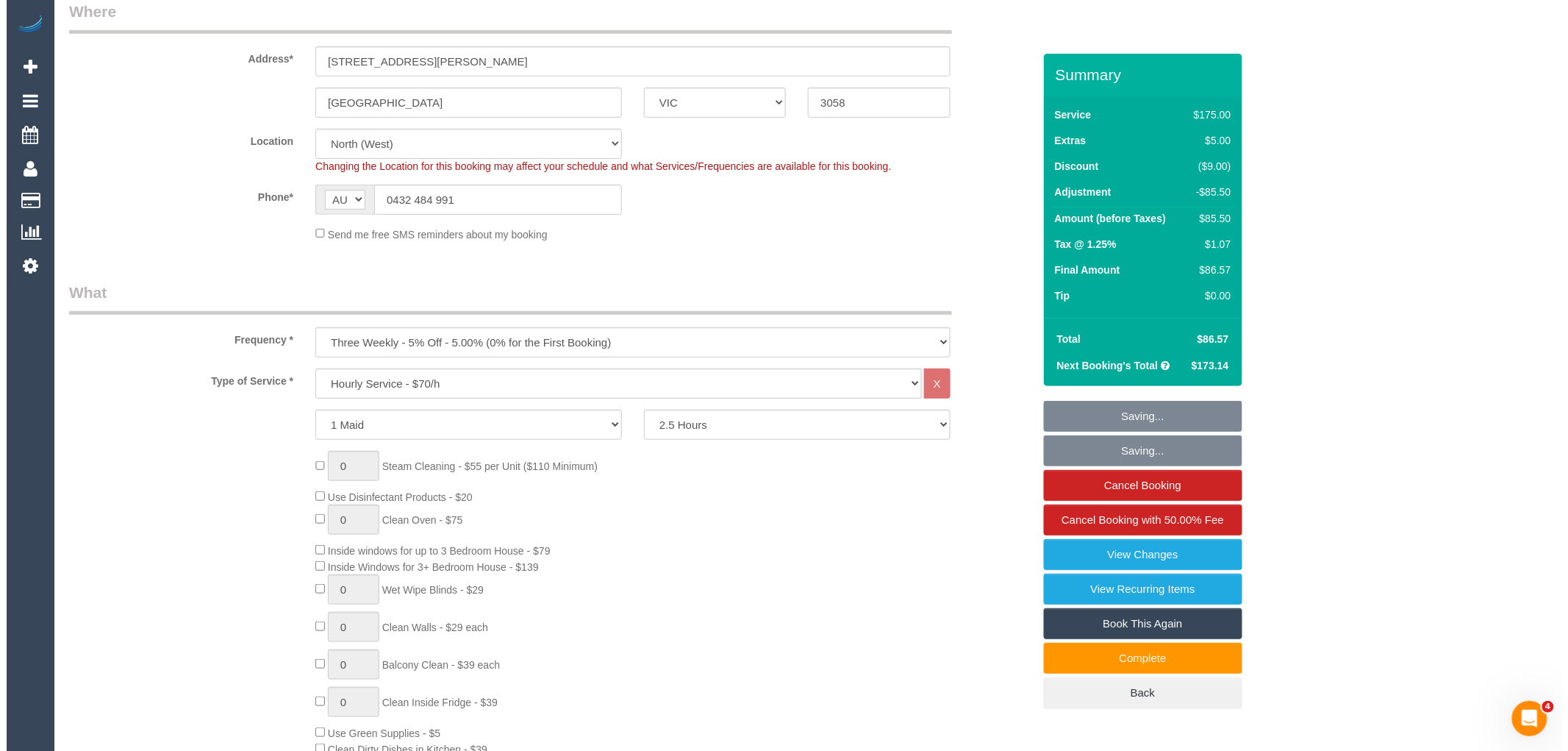
scroll to position [0, 0]
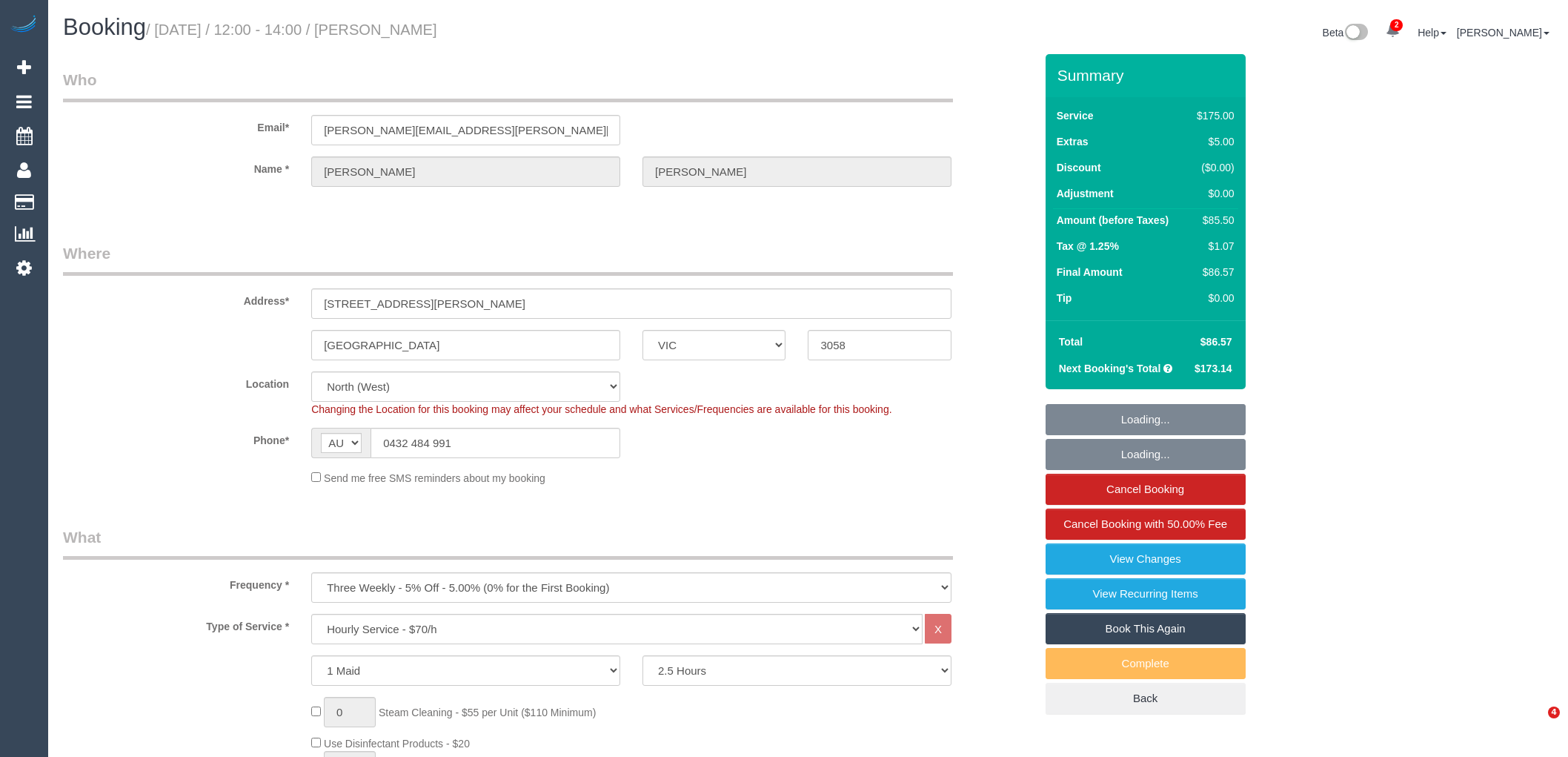
select select "VIC"
select select "150"
select select "number:27"
select select "number:14"
select select "number:19"
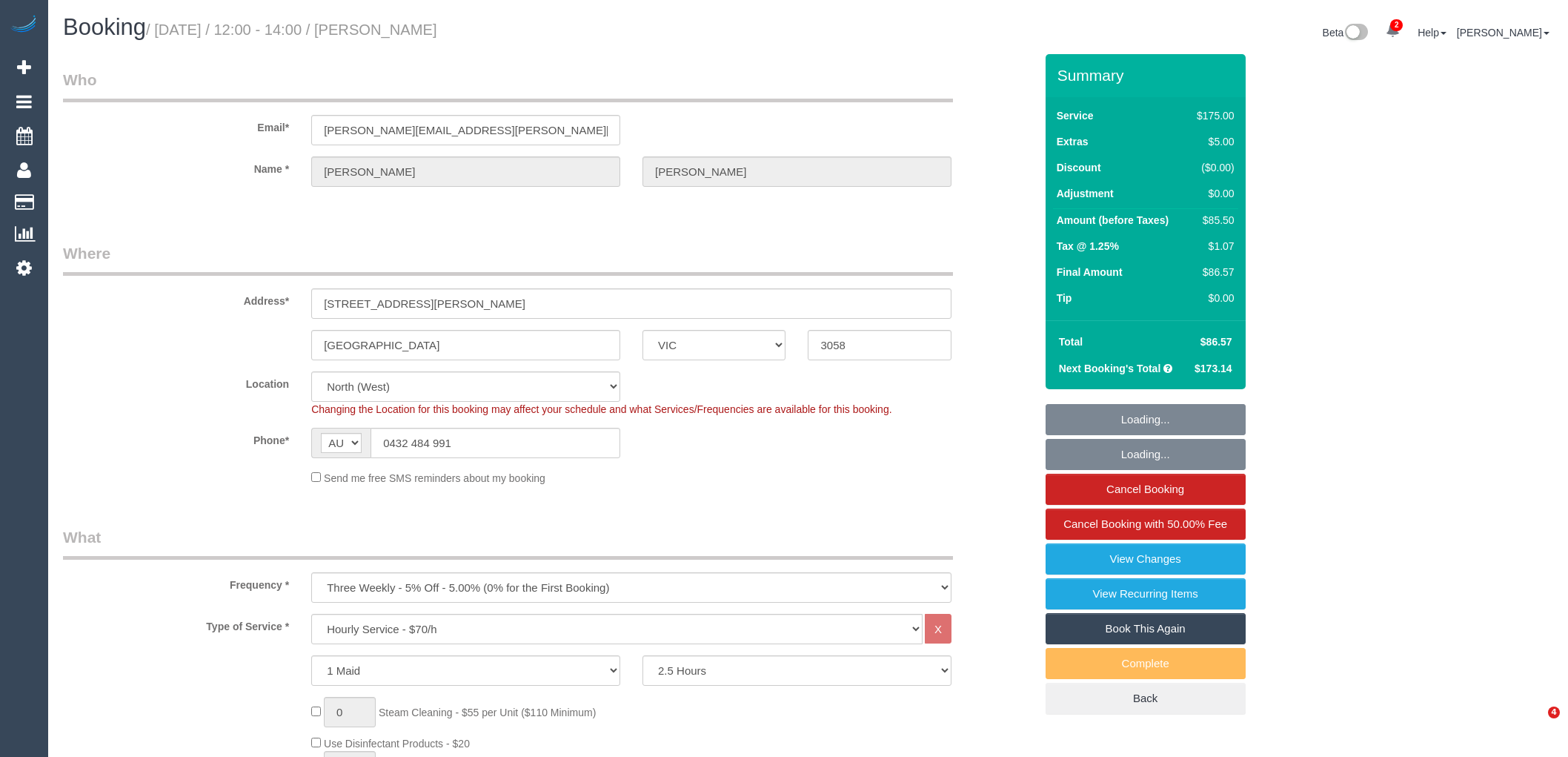
select select "number:22"
select select "number:34"
select select "number:11"
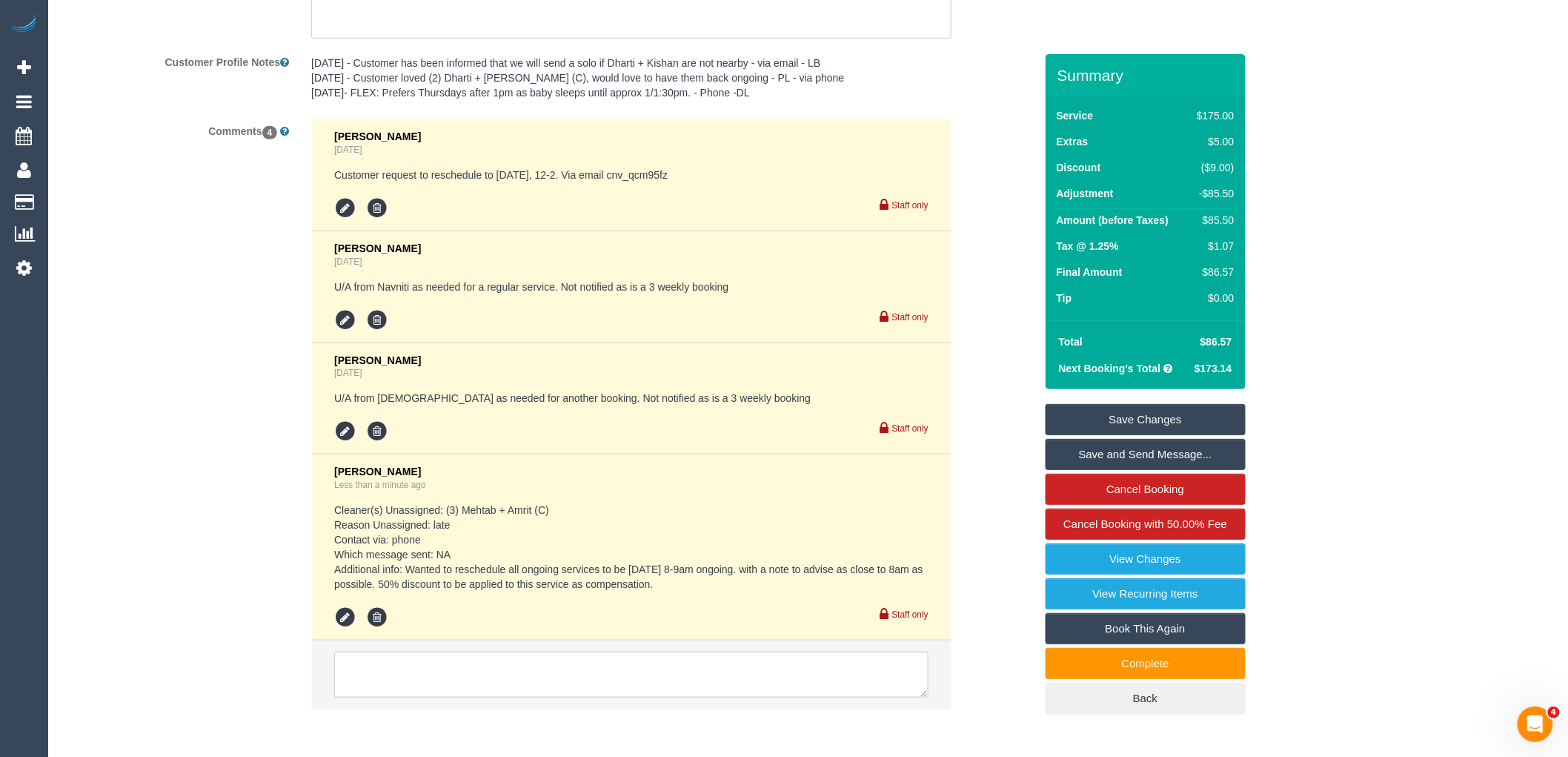
scroll to position [2635, 0]
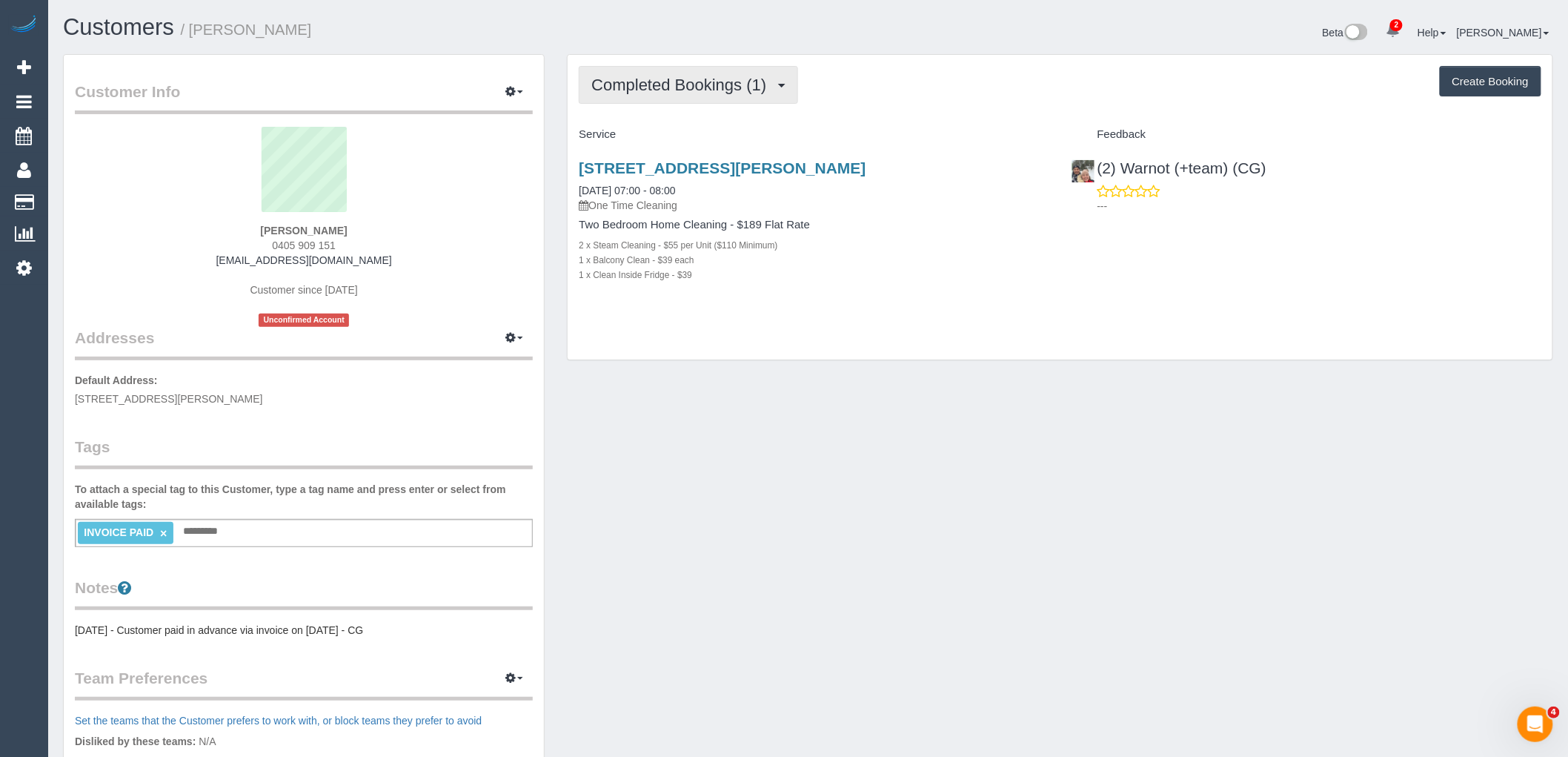
click at [690, 81] on span "Completed Bookings (1)" at bounding box center [683, 84] width 182 height 19
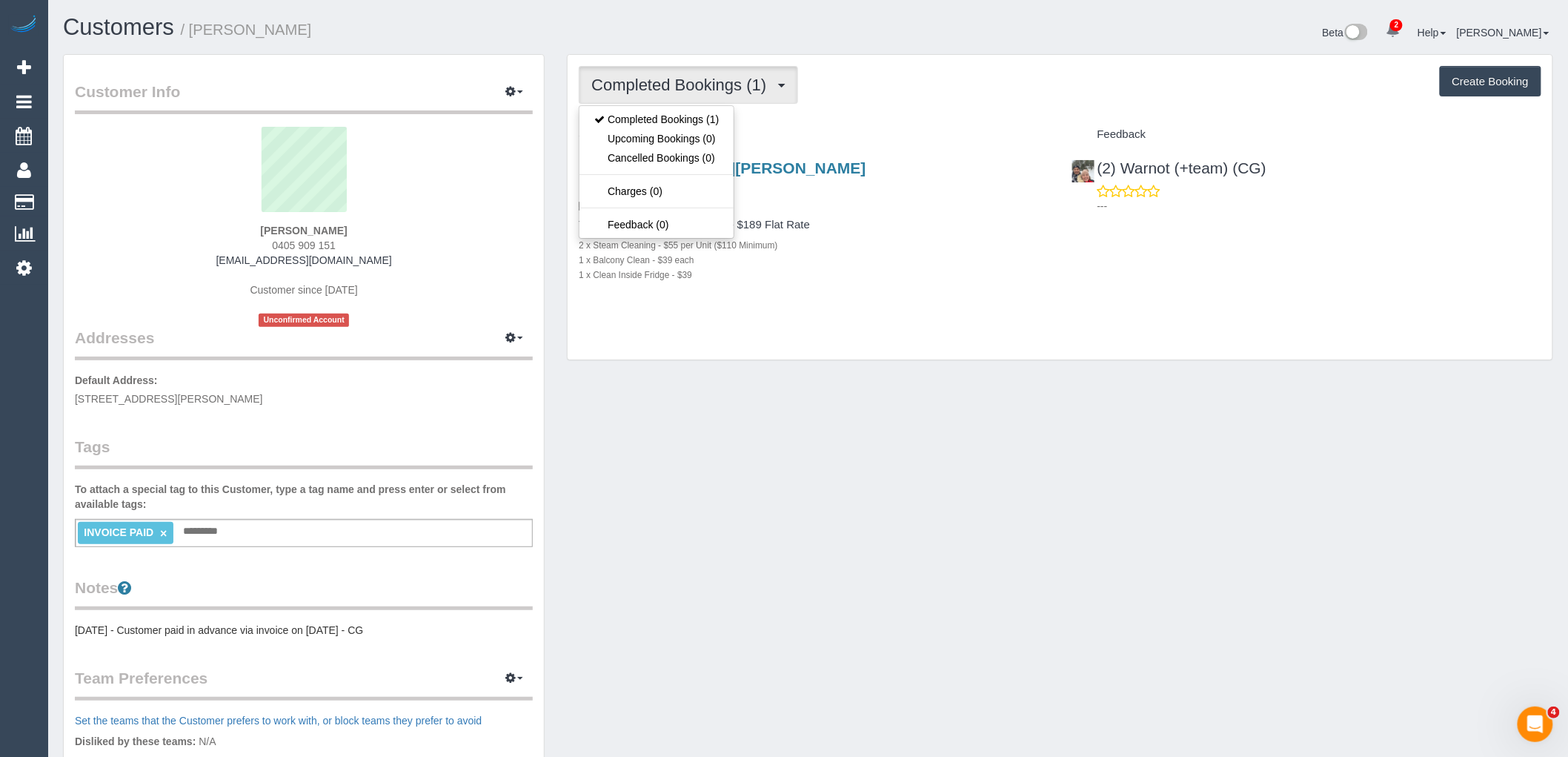
click at [772, 278] on div "1 x Clean Inside Fridge - $39" at bounding box center [813, 274] width 470 height 15
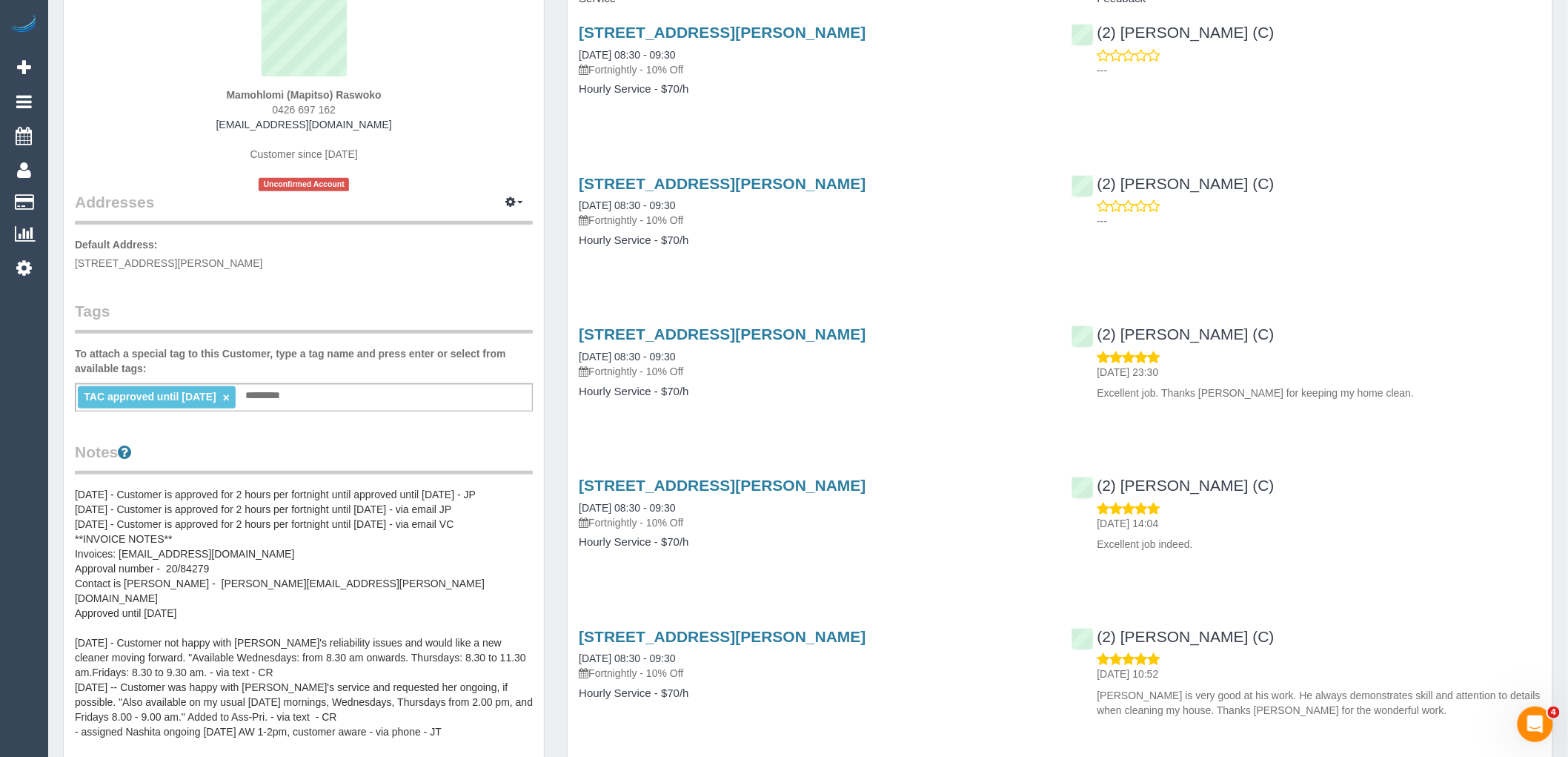
scroll to position [164, 0]
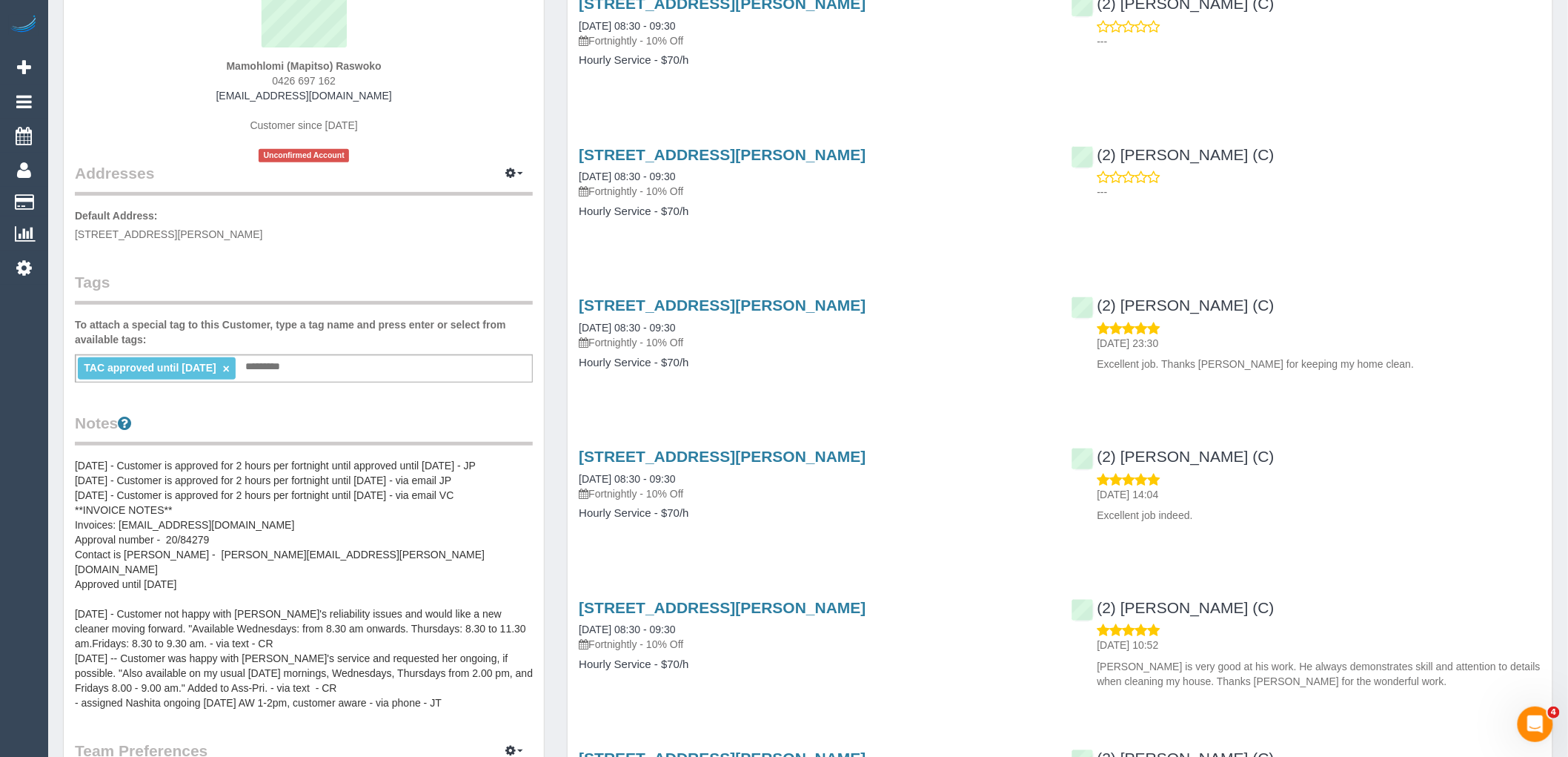
click at [129, 534] on pre "[DATE] - Customer is approved for 2 hours per fortnight until approved until [D…" at bounding box center [304, 584] width 458 height 252
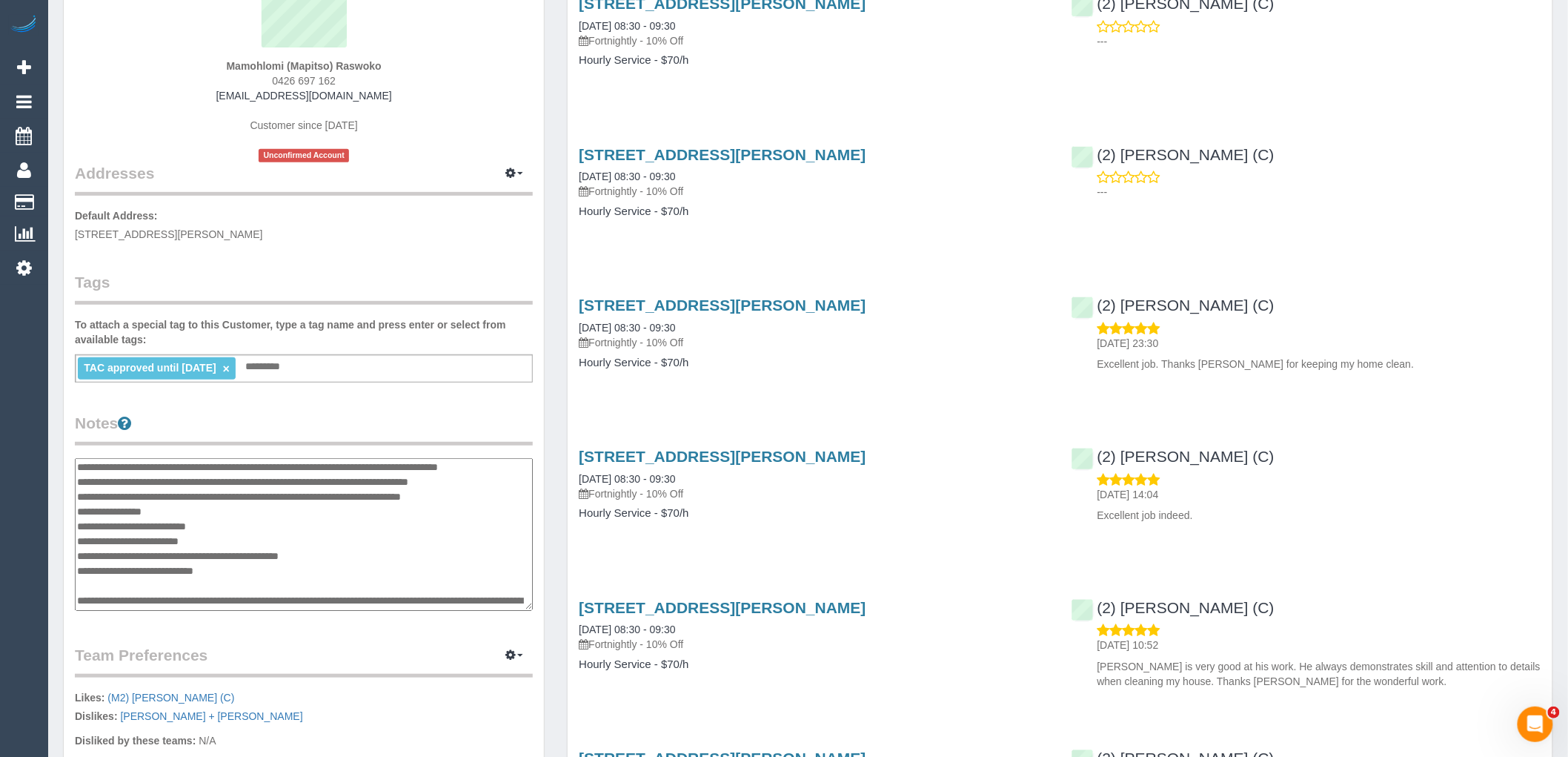
scroll to position [0, 0]
click at [76, 462] on textarea "**********" at bounding box center [304, 534] width 458 height 152
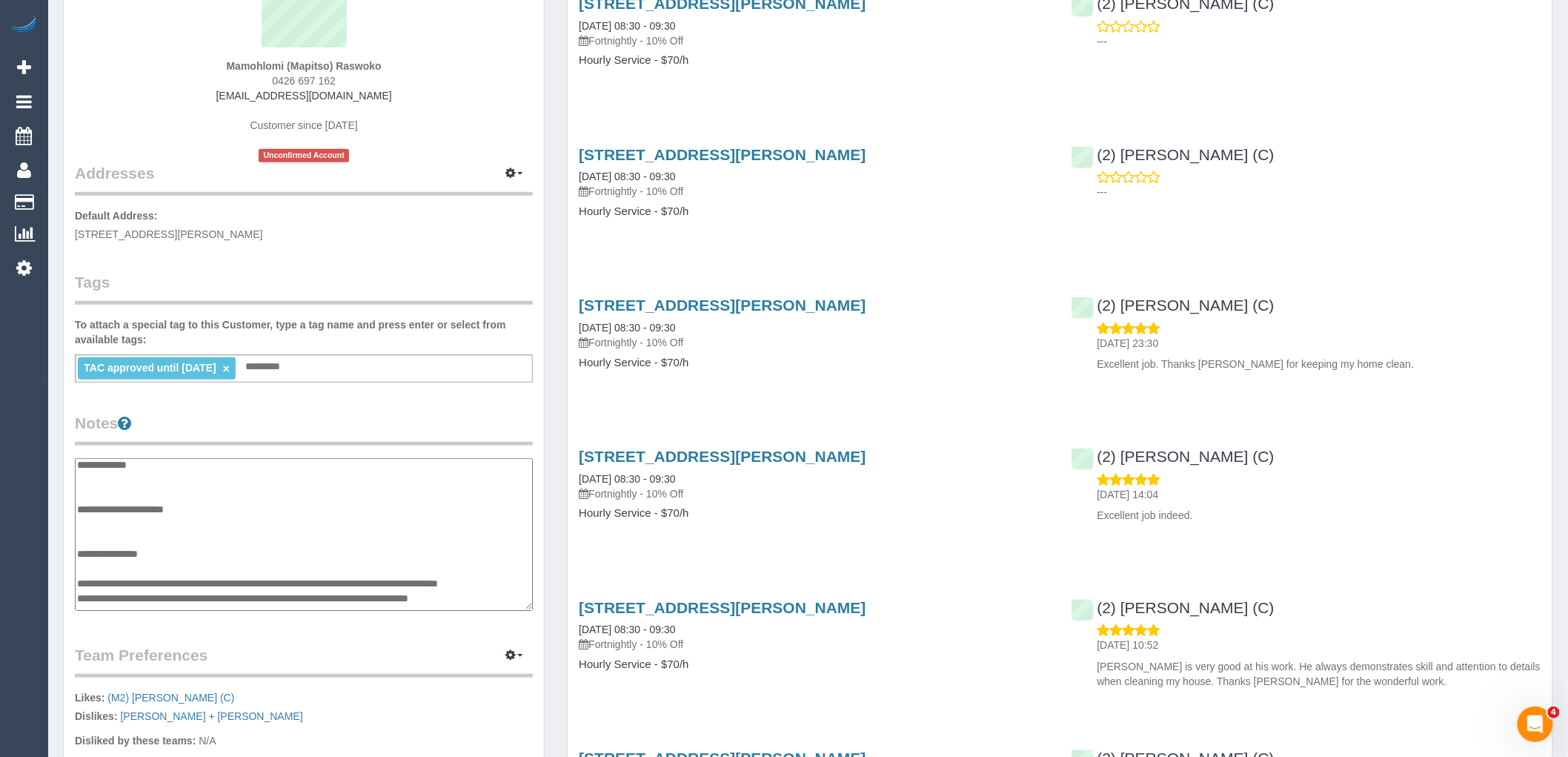
scroll to position [164, 0]
type textarea "**********"
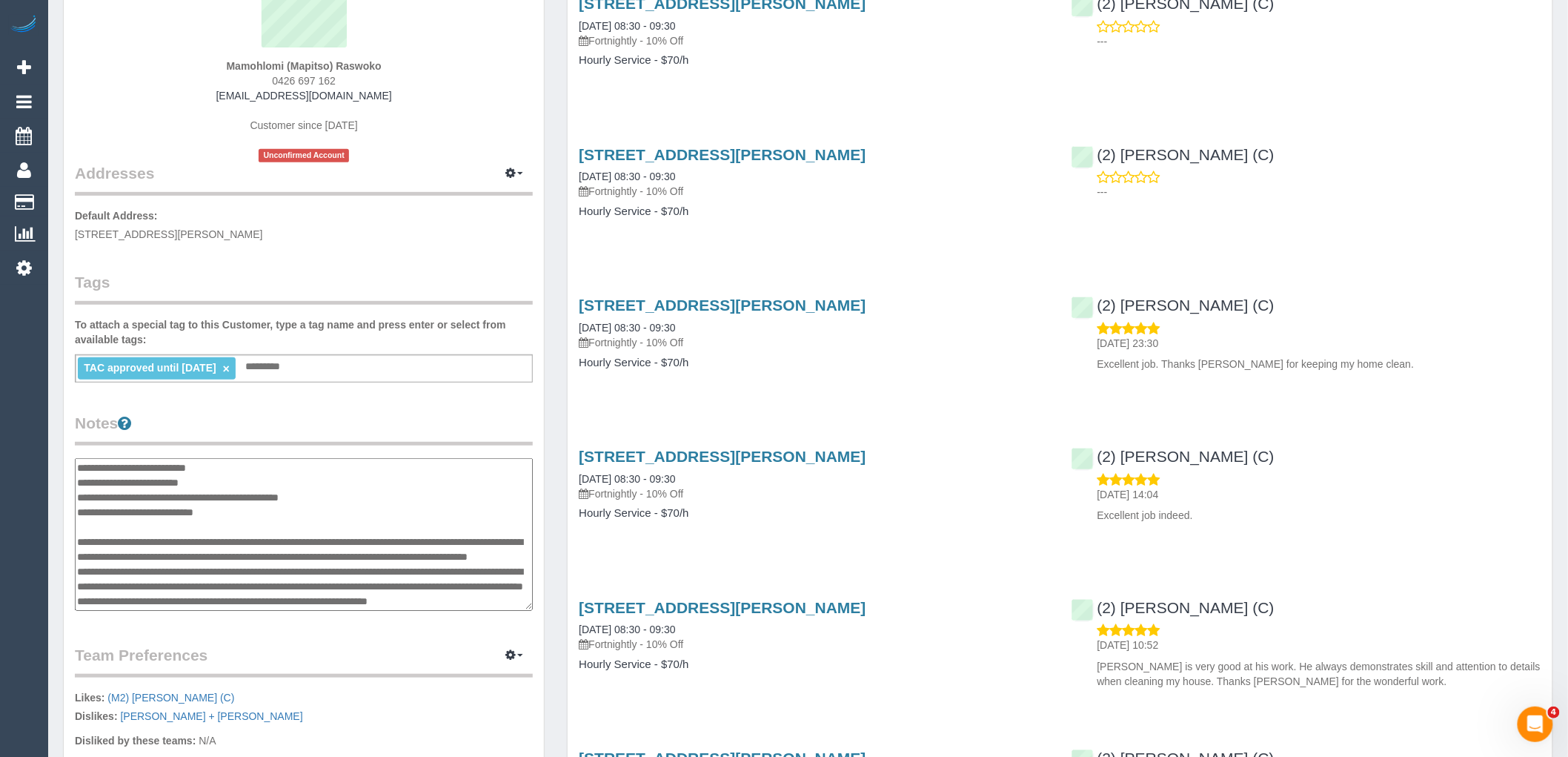
scroll to position [370, 0]
drag, startPoint x: 77, startPoint y: 566, endPoint x: 477, endPoint y: 635, distance: 405.9
click at [477, 635] on div "Customer Info Edit Contact Info Send Message Email Preferences Special Sales Ta…" at bounding box center [303, 452] width 480 height 1124
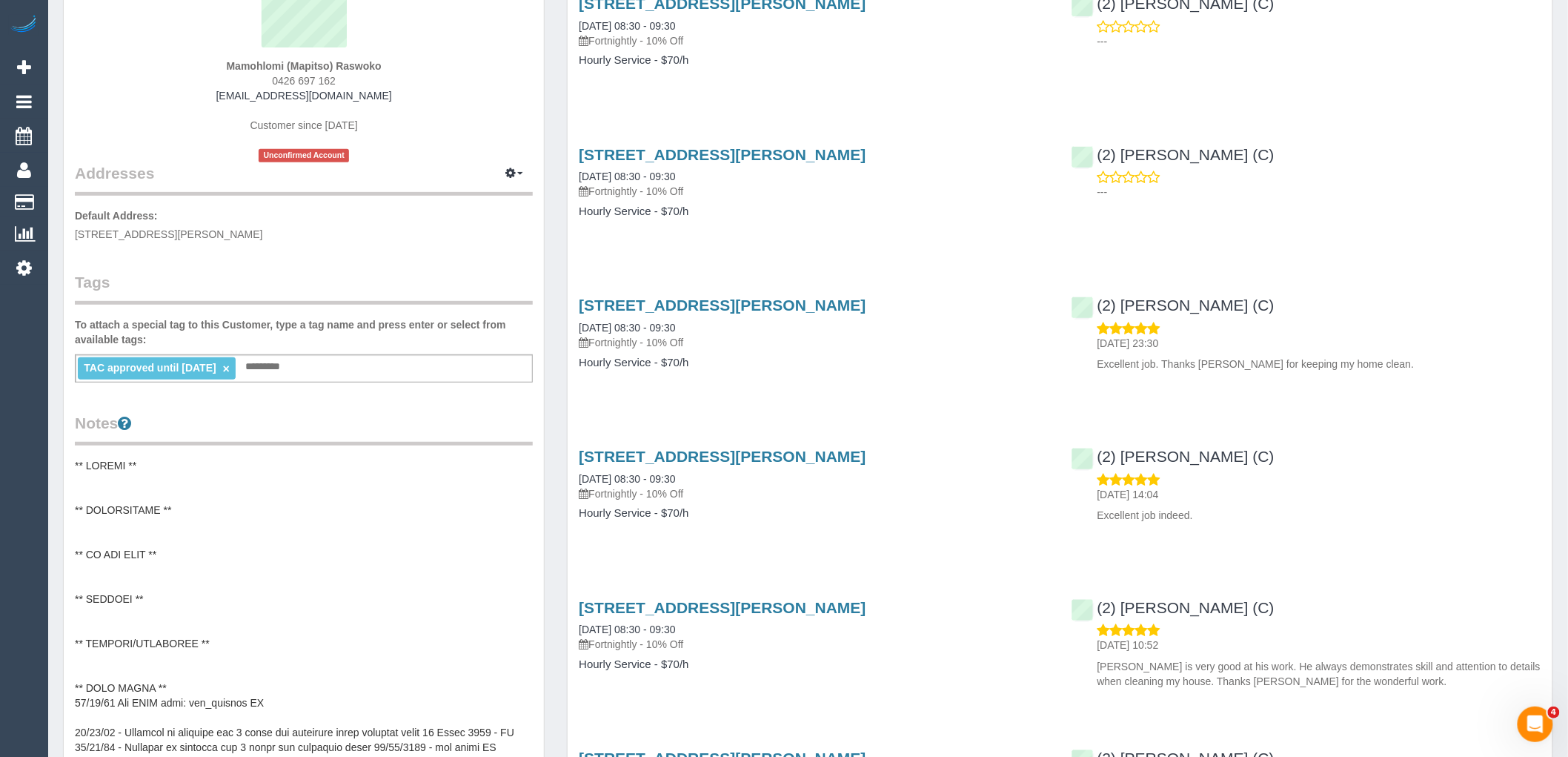
click at [324, 580] on pre at bounding box center [304, 607] width 458 height 297
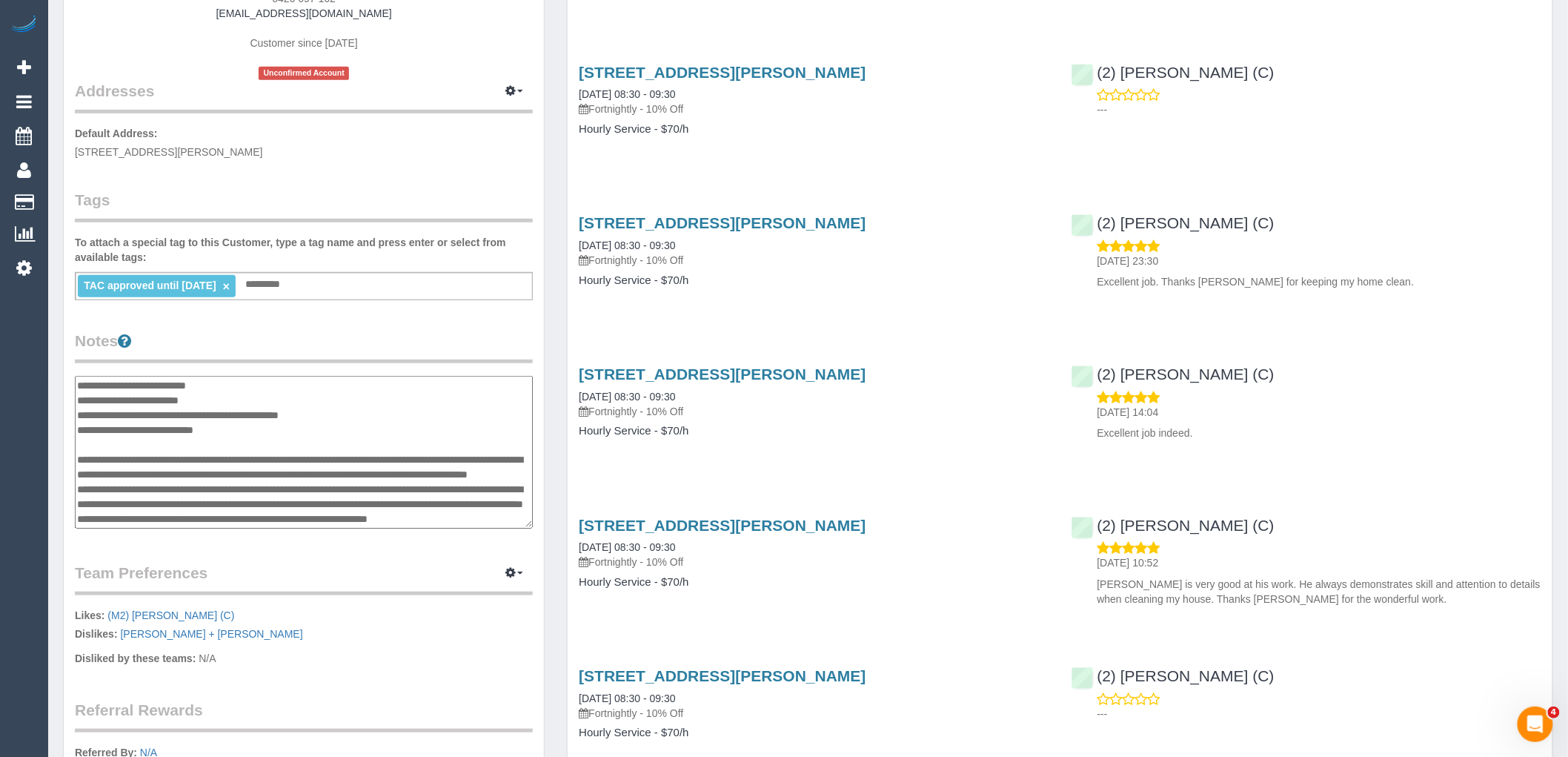
scroll to position [0, 0]
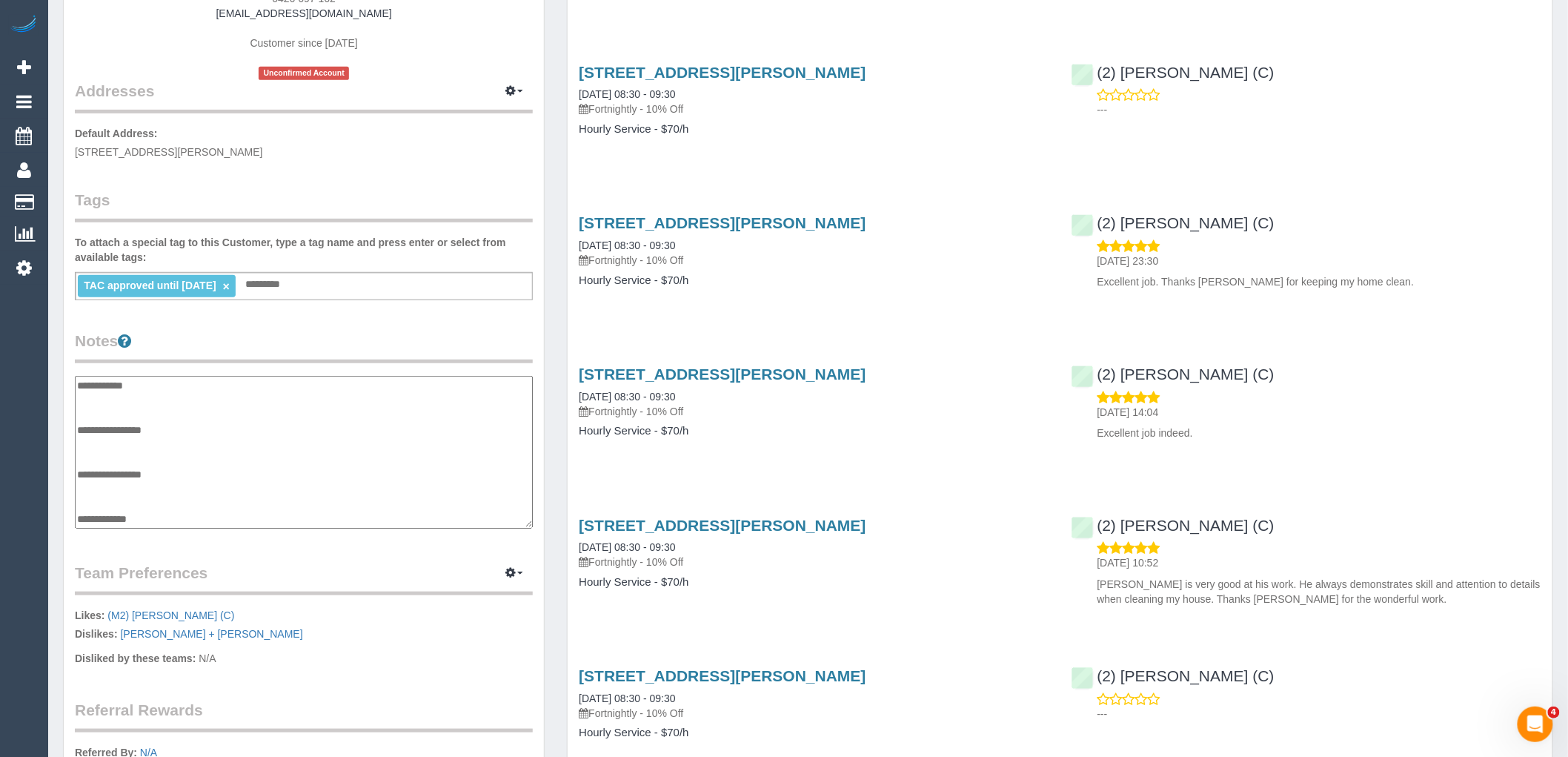
drag, startPoint x: 474, startPoint y: 519, endPoint x: 76, endPoint y: 388, distance: 419.0
click at [76, 388] on textarea at bounding box center [304, 452] width 458 height 152
click at [285, 402] on textarea at bounding box center [304, 452] width 458 height 152
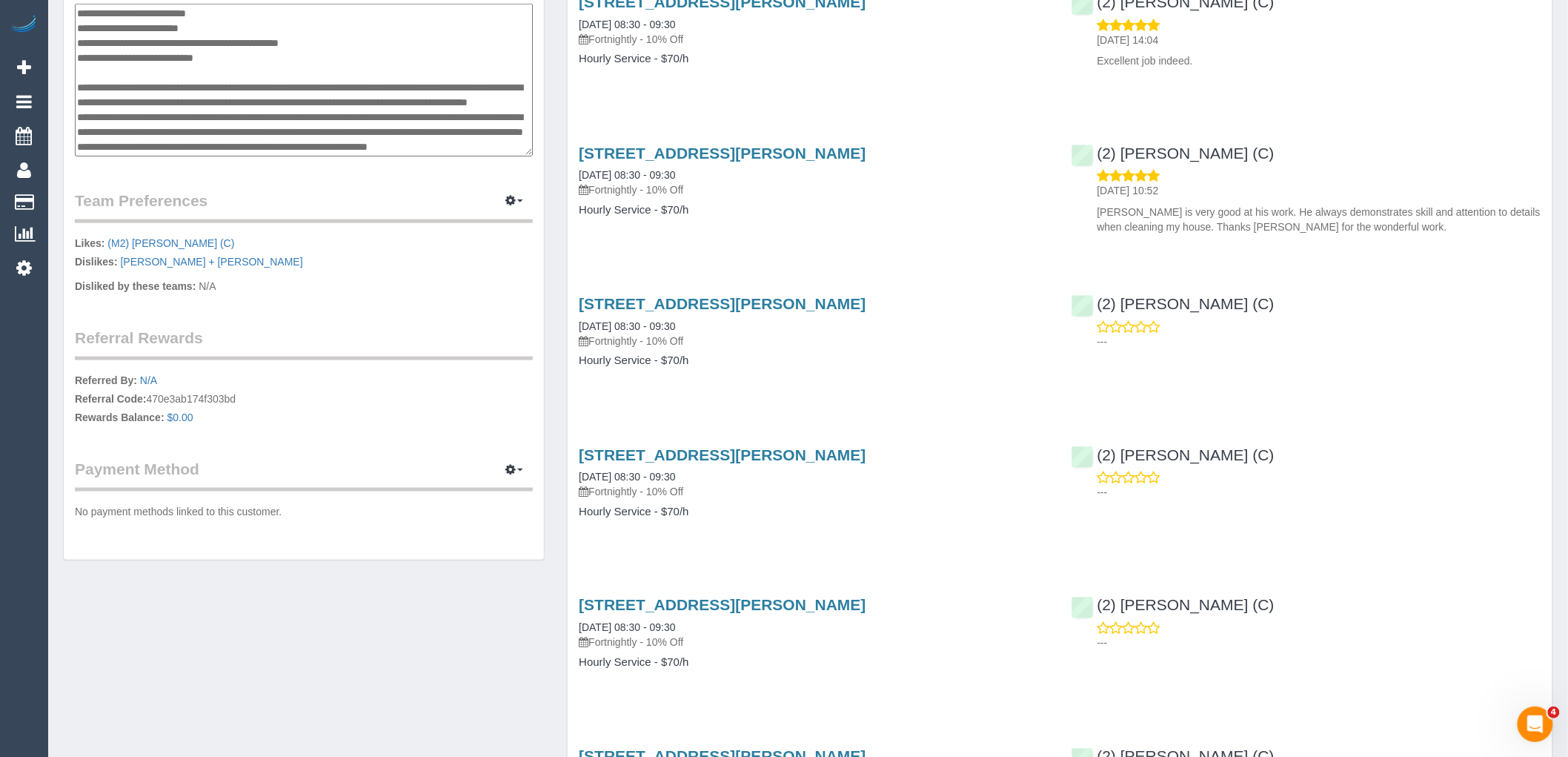
scroll to position [412, 0]
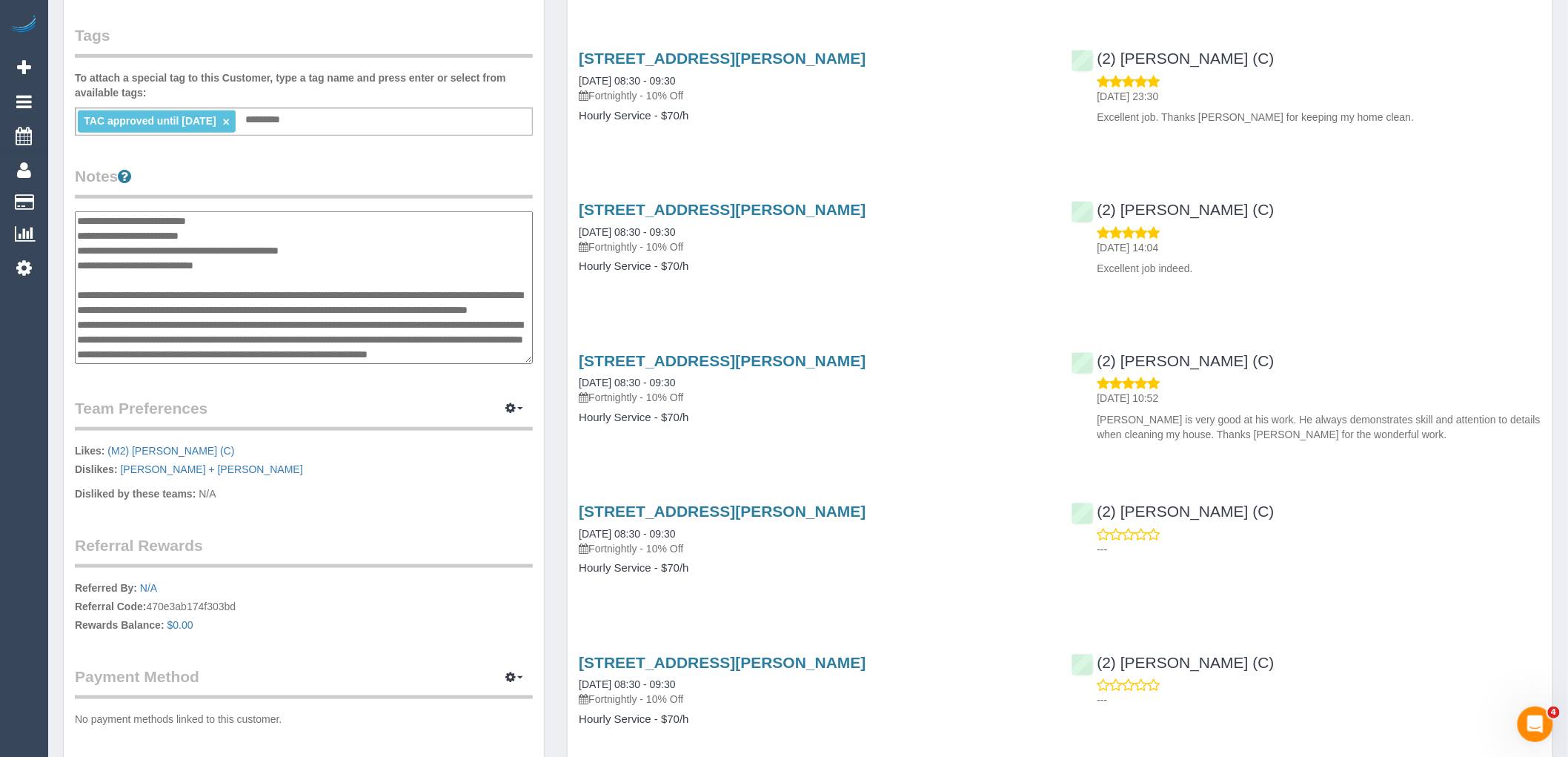
drag, startPoint x: 471, startPoint y: 341, endPoint x: 163, endPoint y: 236, distance: 325.4
click at [163, 236] on textarea at bounding box center [304, 287] width 458 height 152
click at [486, 353] on textarea at bounding box center [304, 287] width 458 height 152
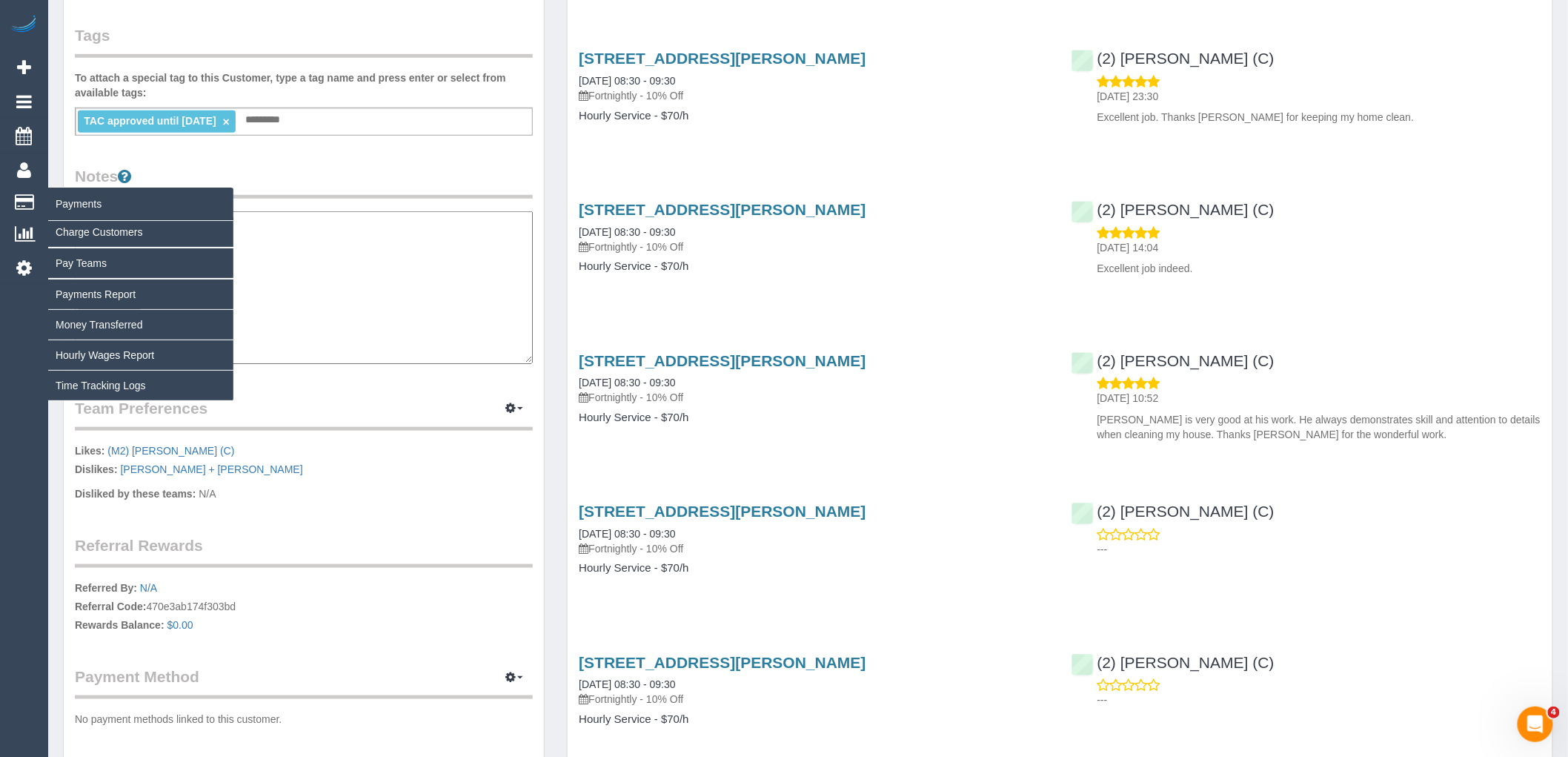
scroll to position [0, 0]
drag, startPoint x: 492, startPoint y: 350, endPoint x: 168, endPoint y: 220, distance: 349.1
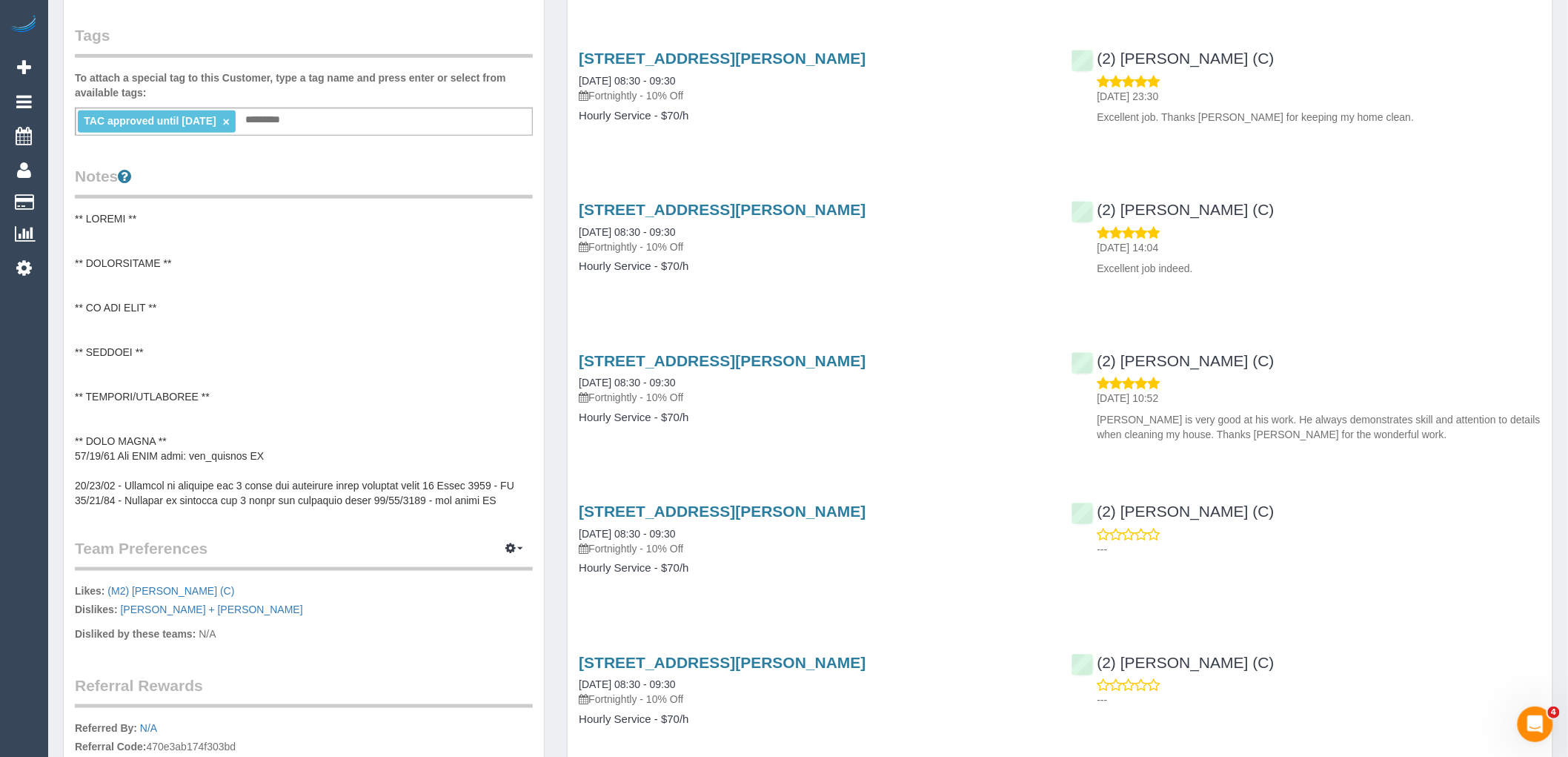
click at [354, 282] on pre at bounding box center [304, 359] width 458 height 297
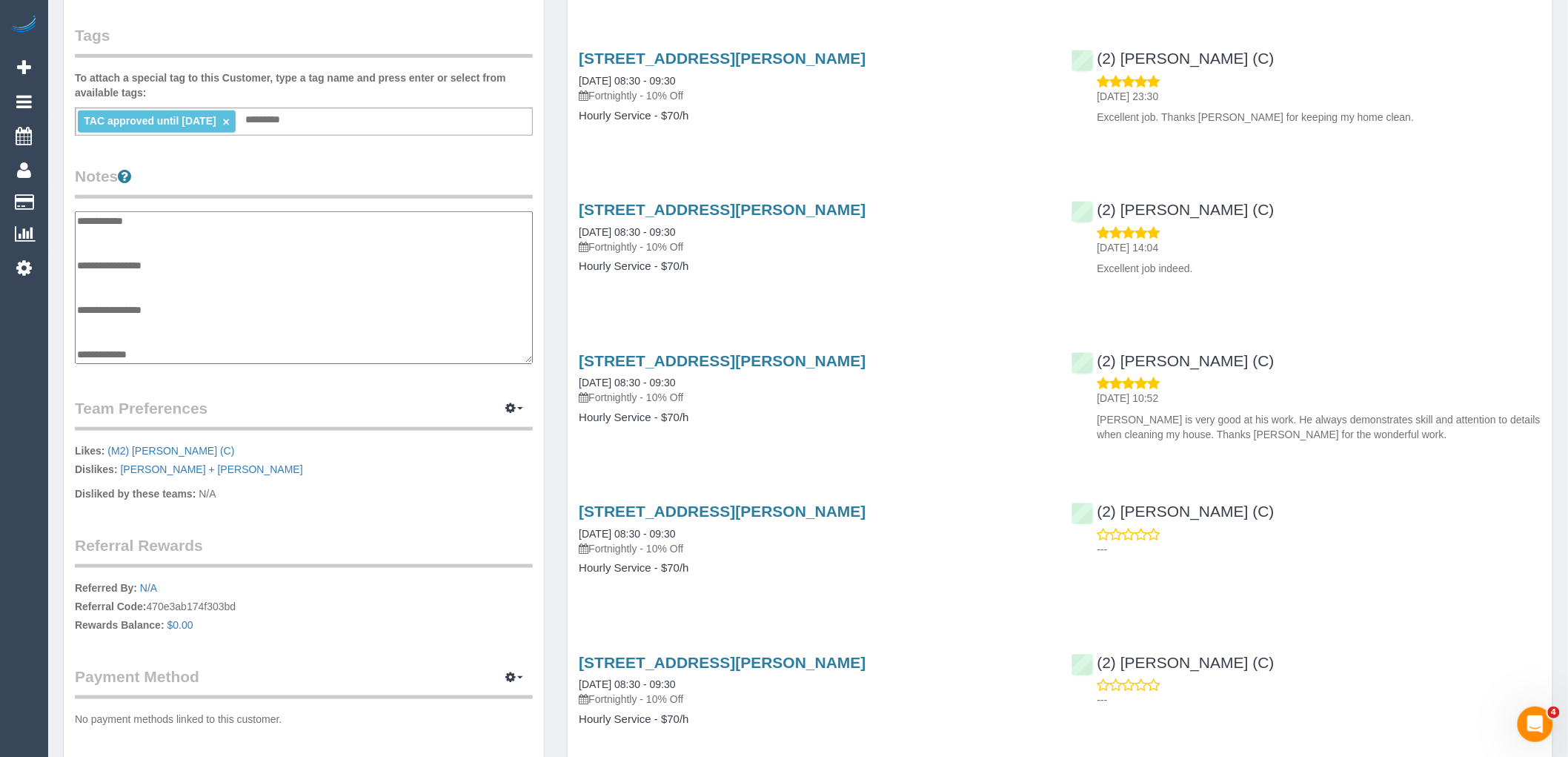
drag, startPoint x: 484, startPoint y: 351, endPoint x: 94, endPoint y: 226, distance: 409.5
click at [94, 226] on textarea at bounding box center [304, 287] width 458 height 152
type textarea "*"
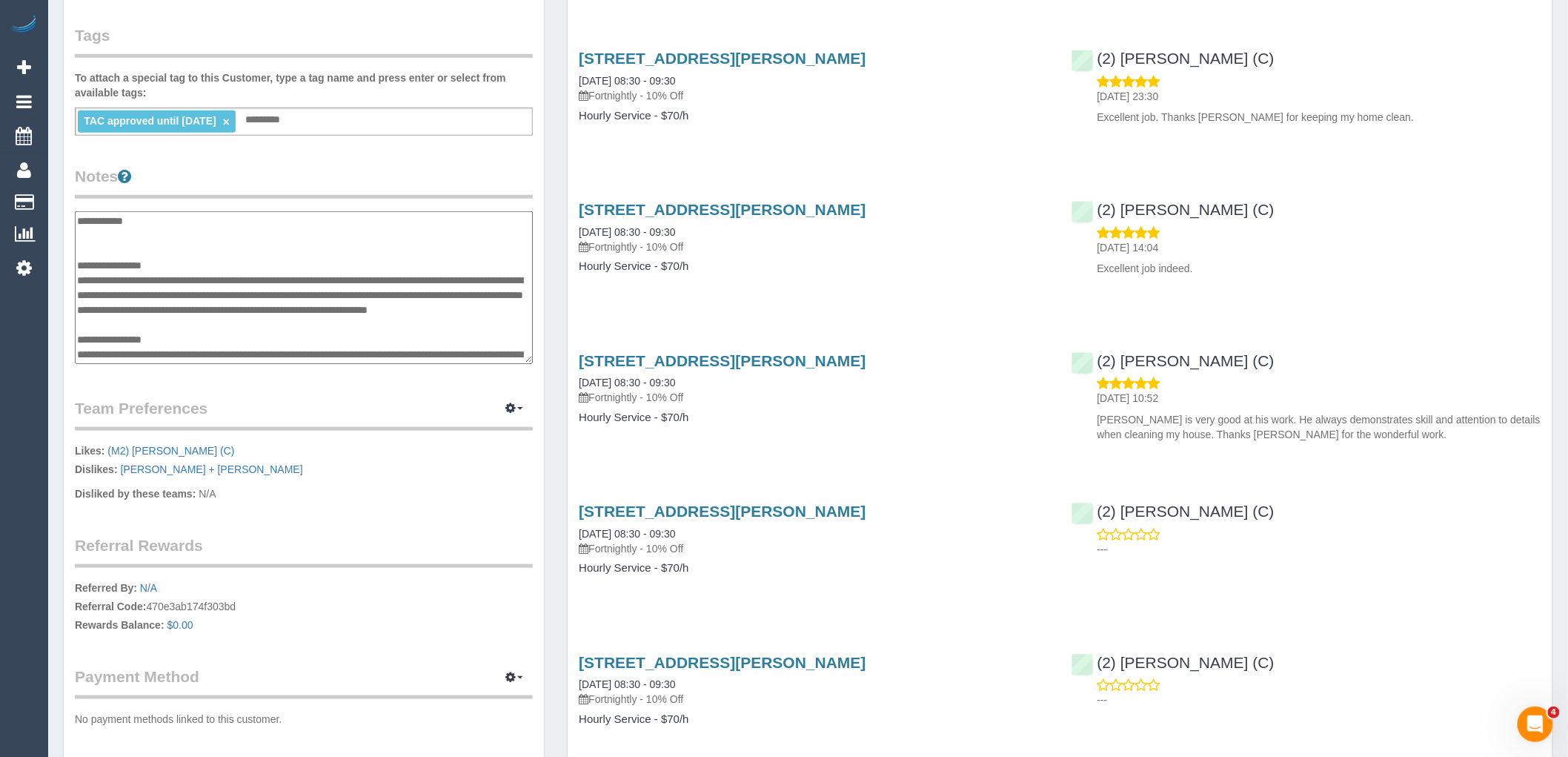
scroll to position [278, 0]
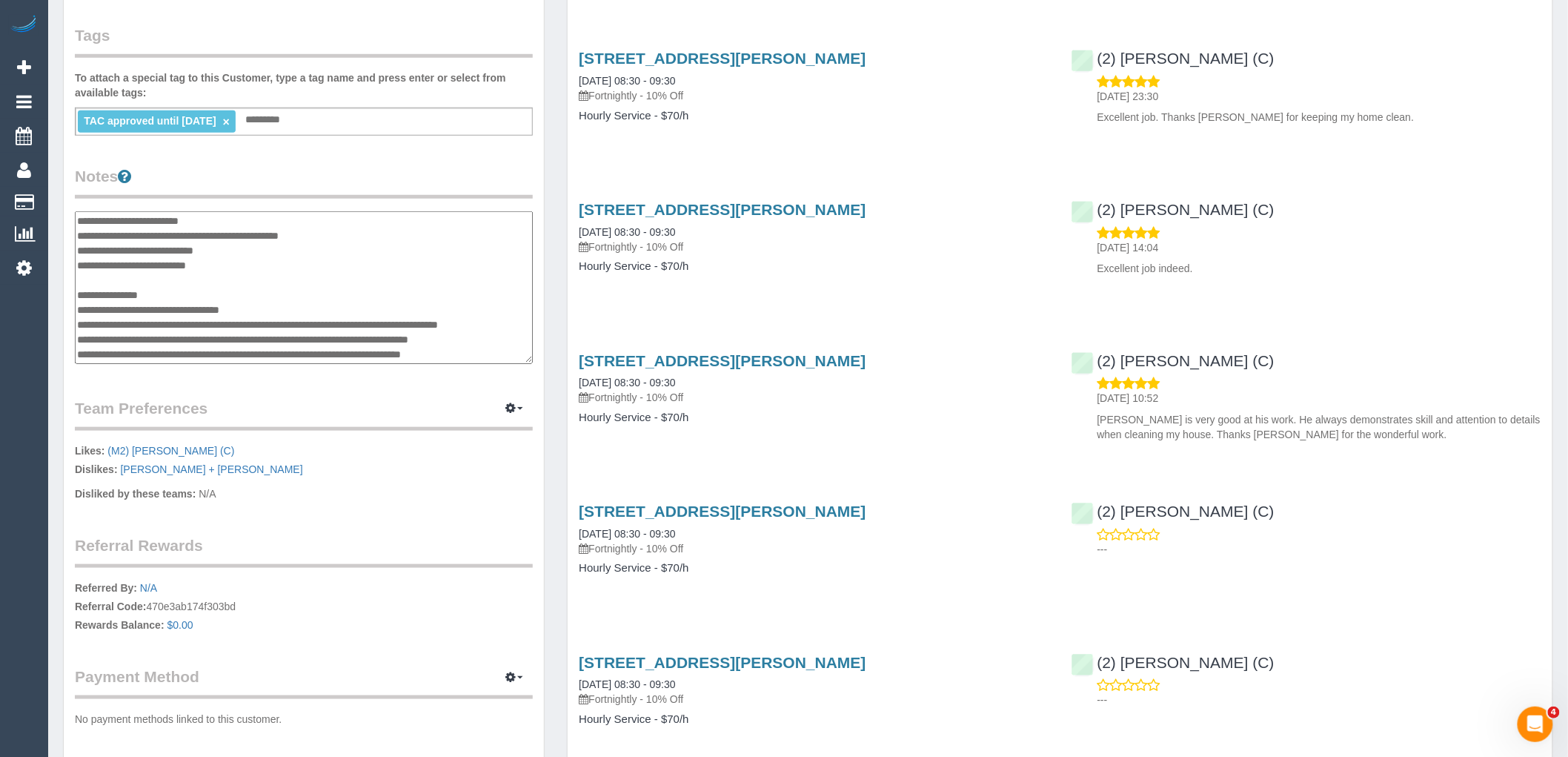
type textarea "**********"
click at [190, 171] on legend "Notes" at bounding box center [304, 182] width 458 height 34
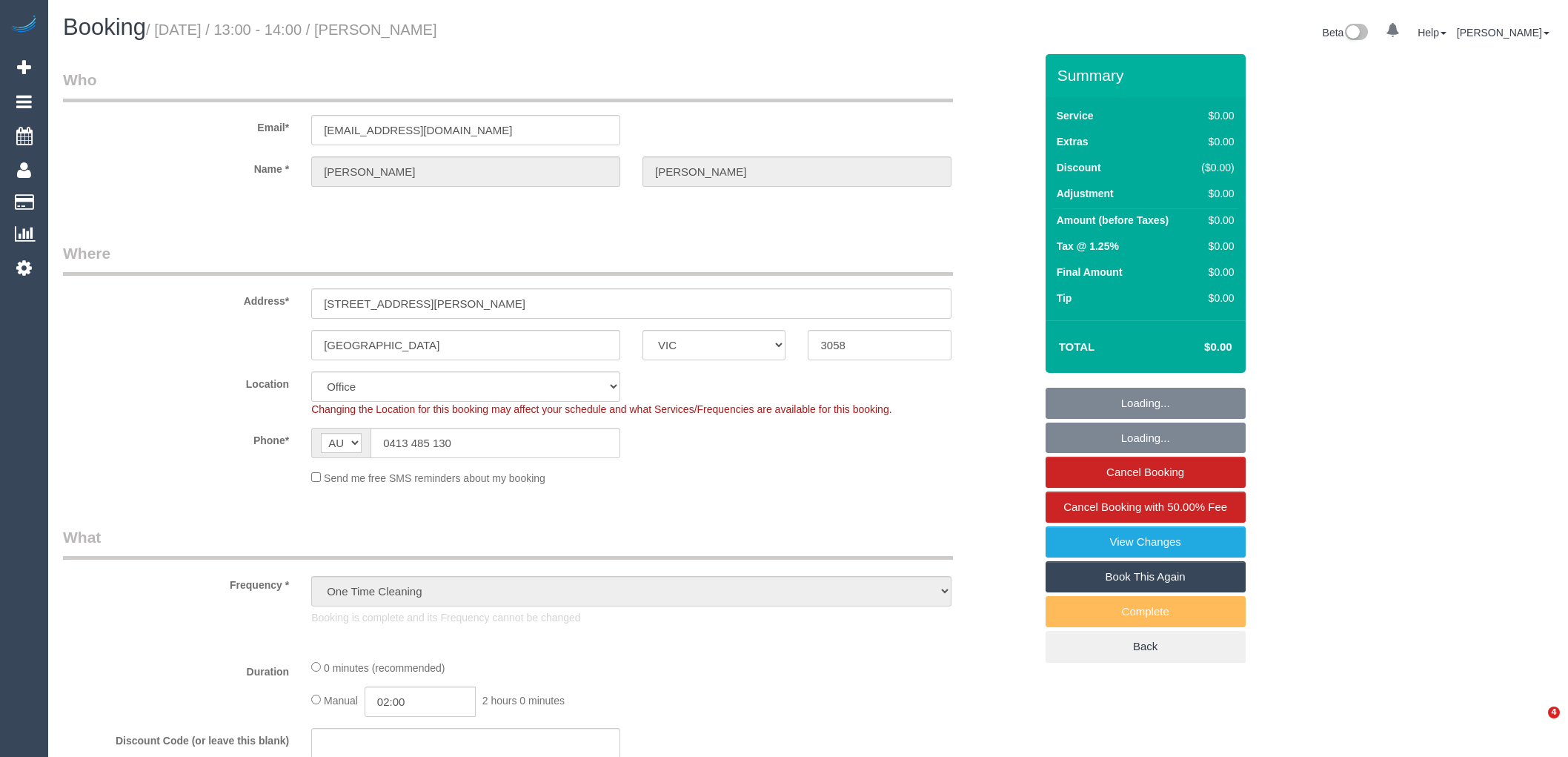
select select "VIC"
select select "number:28"
select select "number:17"
select select "number:18"
select select "number:24"
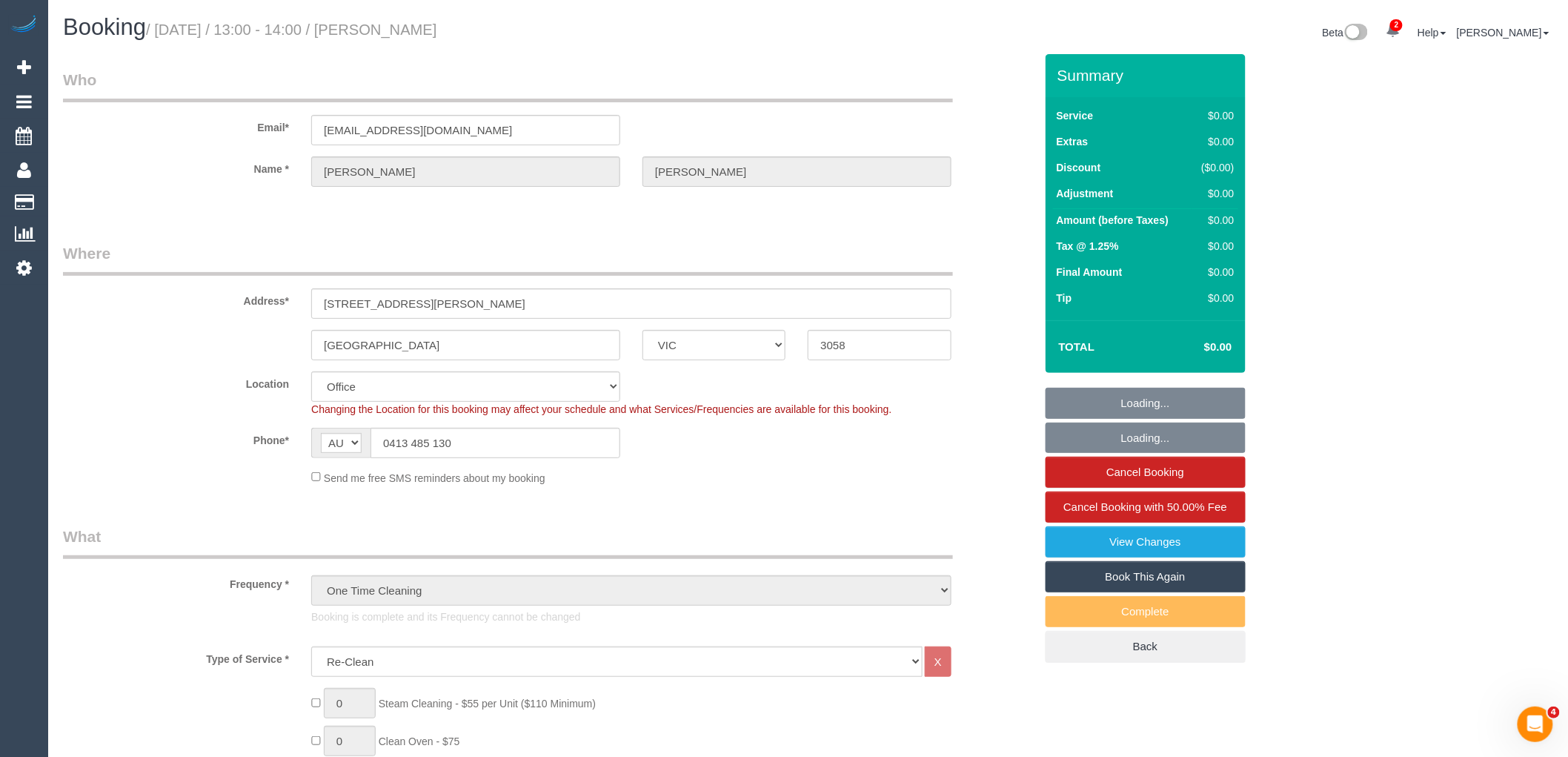
select select "string:stripe-pm_1Ry1ER2GScqysDRVt0ZAC5Tt"
select select "object:2110"
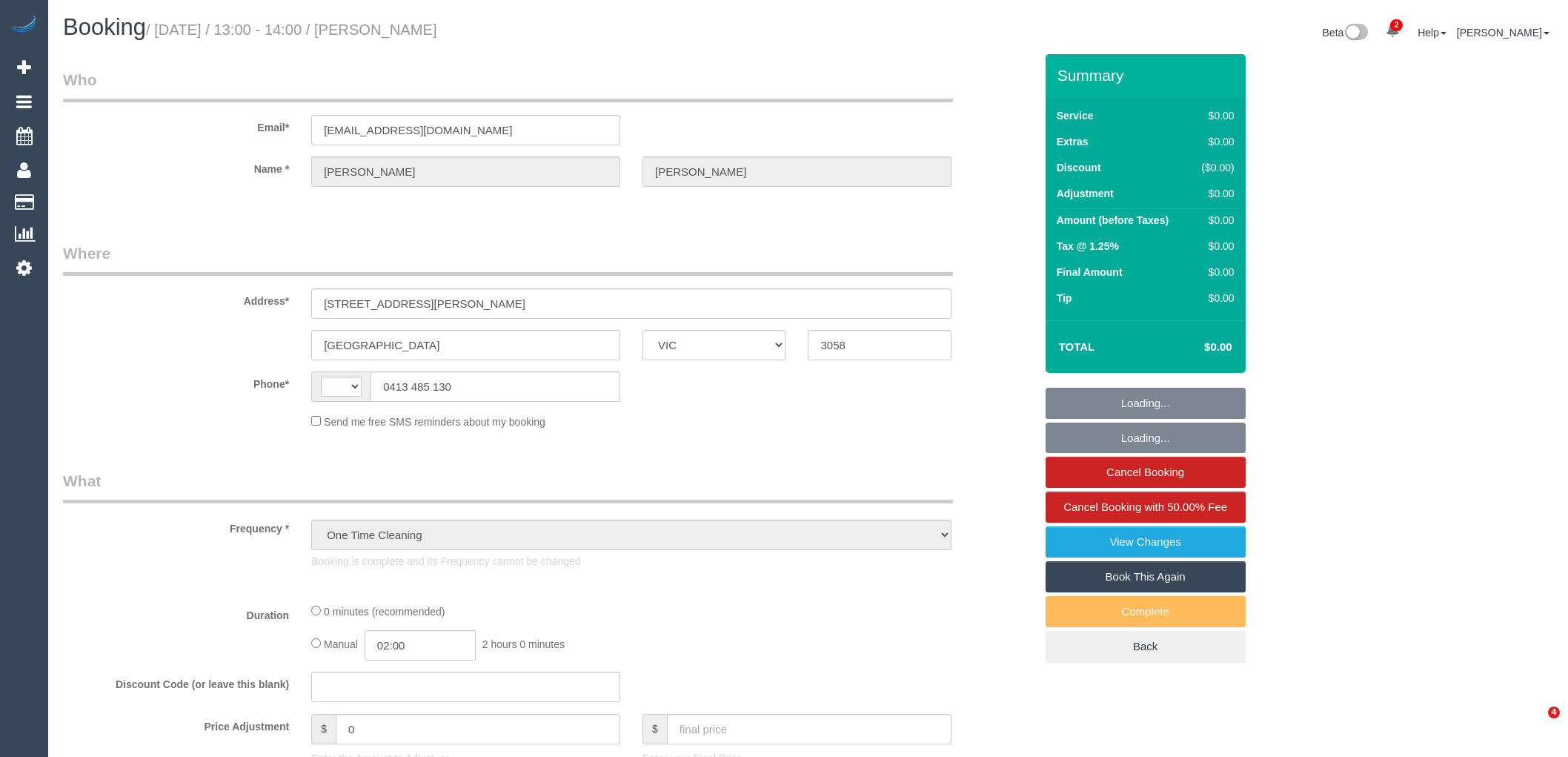
select select "VIC"
select select "string:stripe-pm_1Ry1ER2GScqysDRVt0ZAC5Tt"
select select "number:28"
select select "number:17"
select select "number:18"
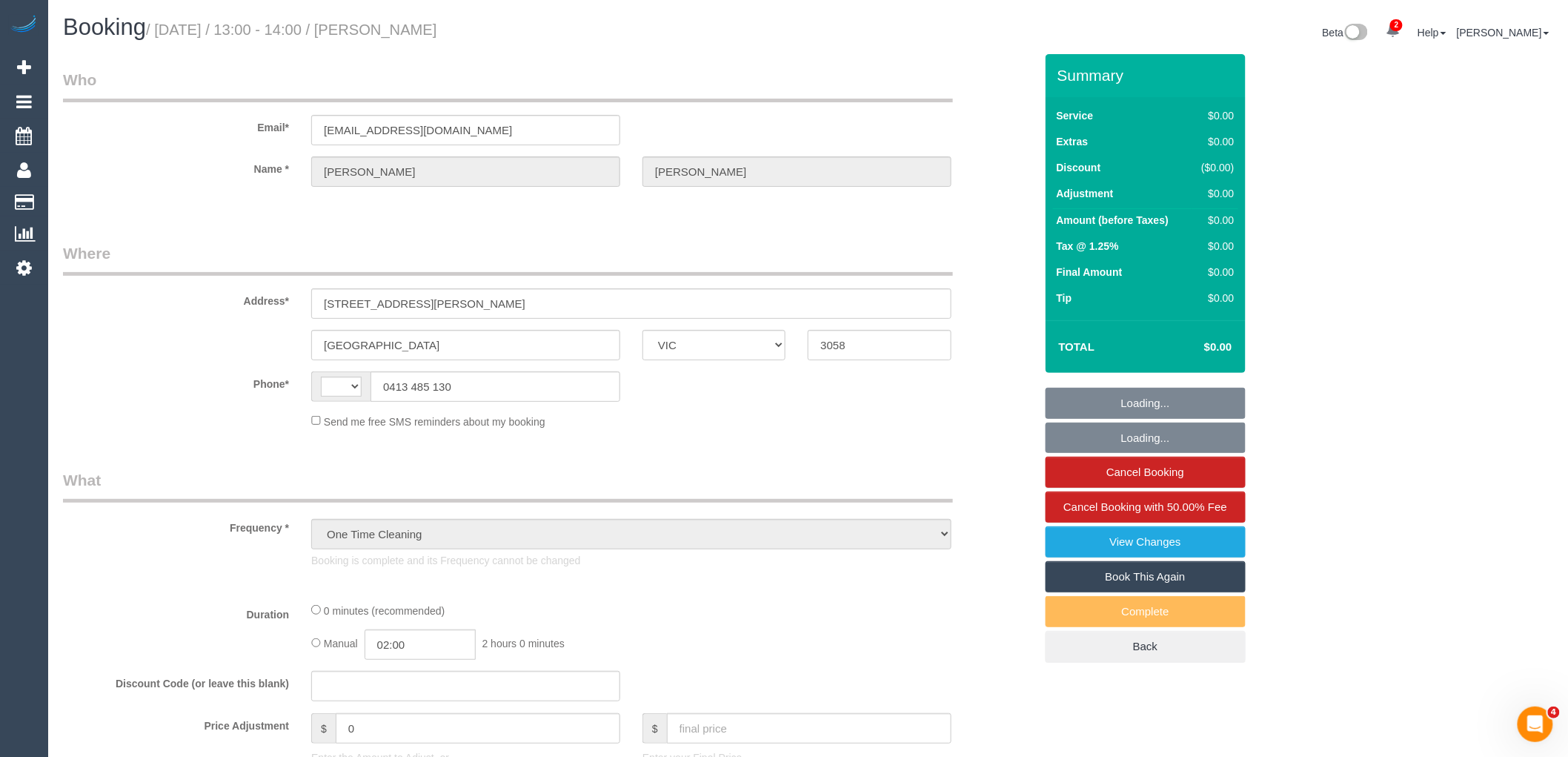
select select "number:24"
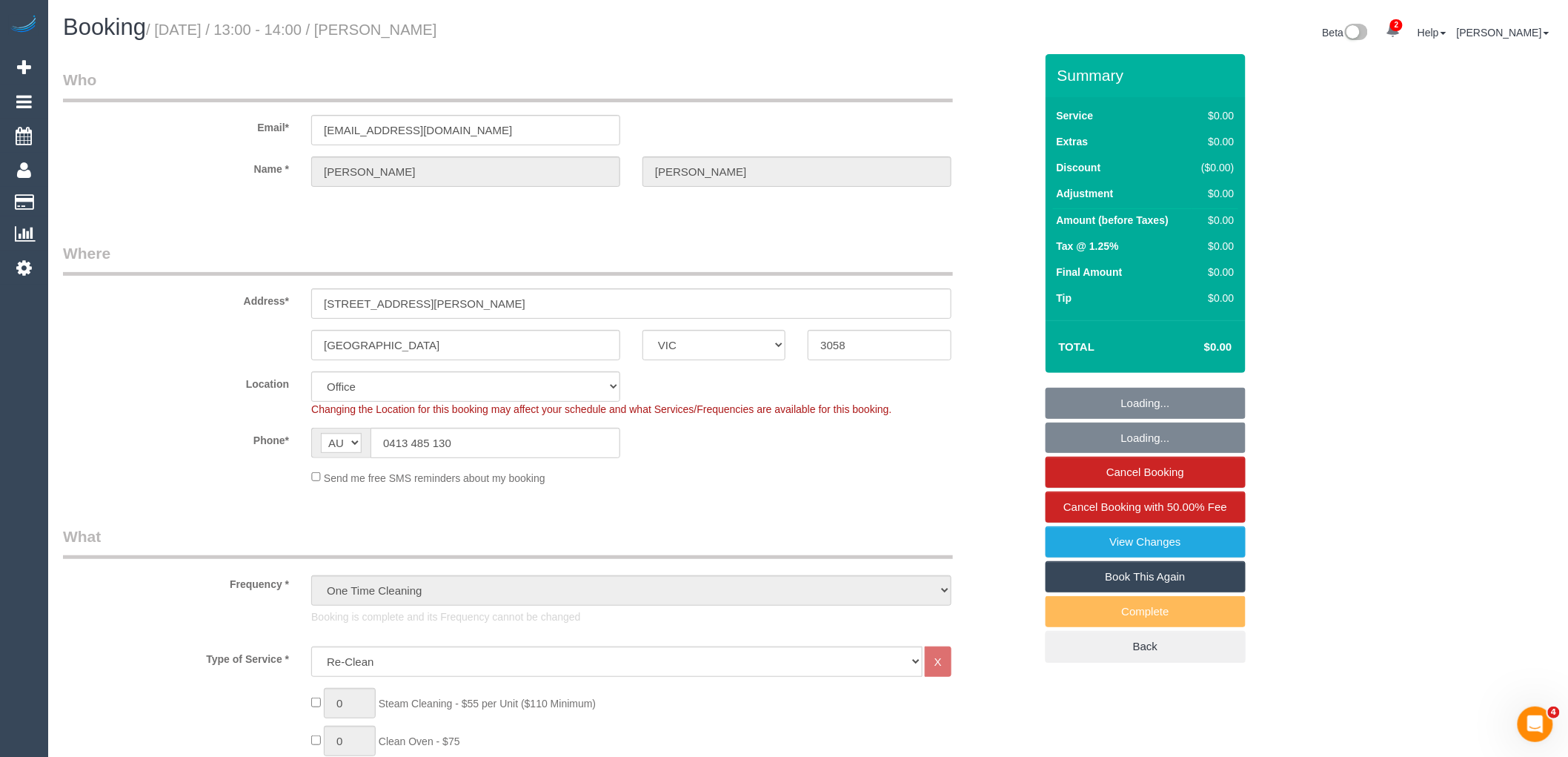
select select "string:AU"
select select "object:807"
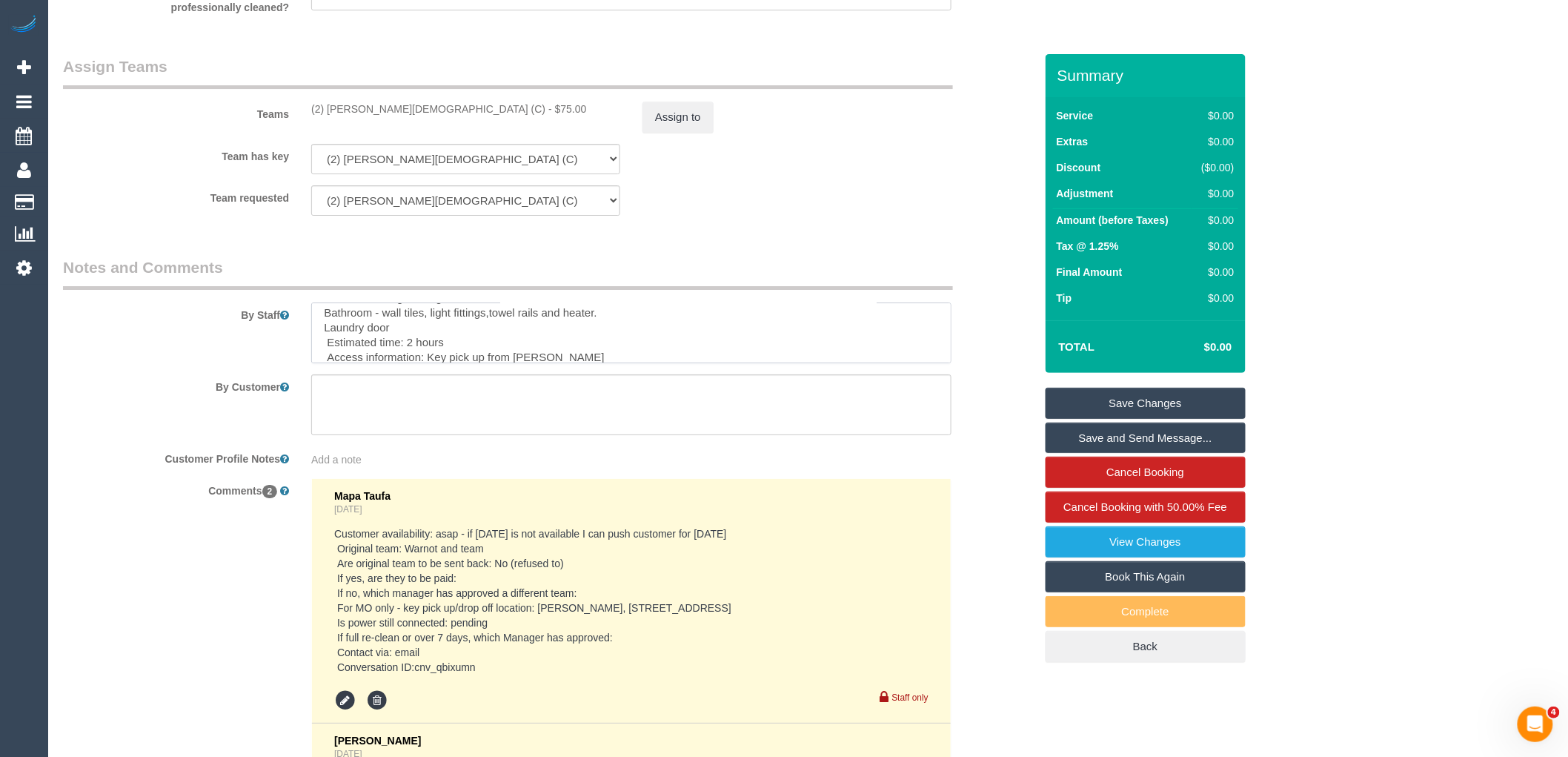
scroll to position [265, 0]
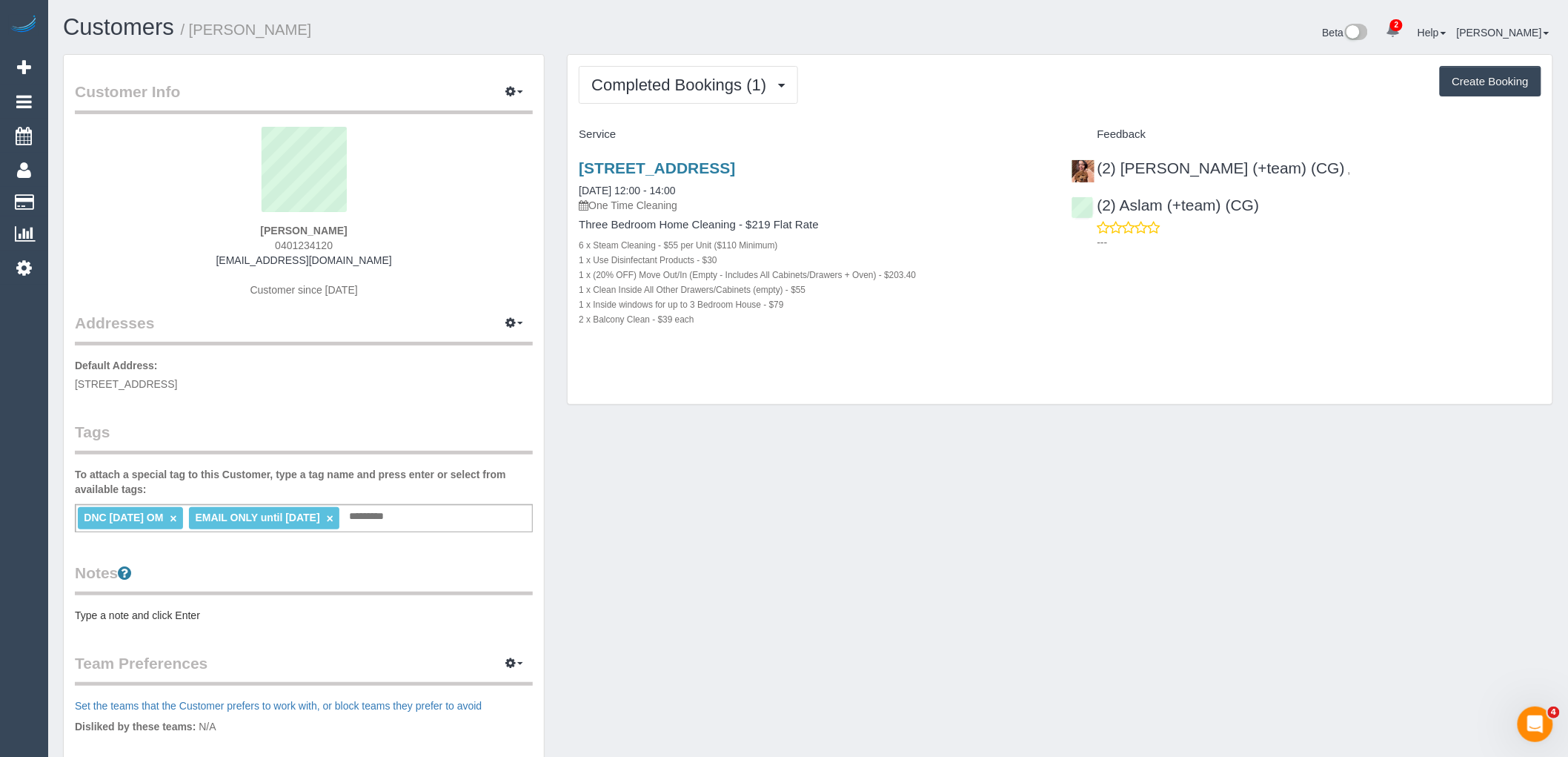
drag, startPoint x: 347, startPoint y: 243, endPoint x: 202, endPoint y: 250, distance: 145.2
click at [212, 250] on div "[PERSON_NAME] 0401234120 [EMAIL_ADDRESS][DOMAIN_NAME] Customer since [DATE]" at bounding box center [304, 219] width 458 height 185
copy span "0401234120"
click at [391, 205] on sui-profile-pic at bounding box center [304, 174] width 435 height 96
click at [349, 242] on div "Dan Truong 0401234120 1.balmier.gloat@icloud.com Customer since 2025" at bounding box center [304, 219] width 458 height 185
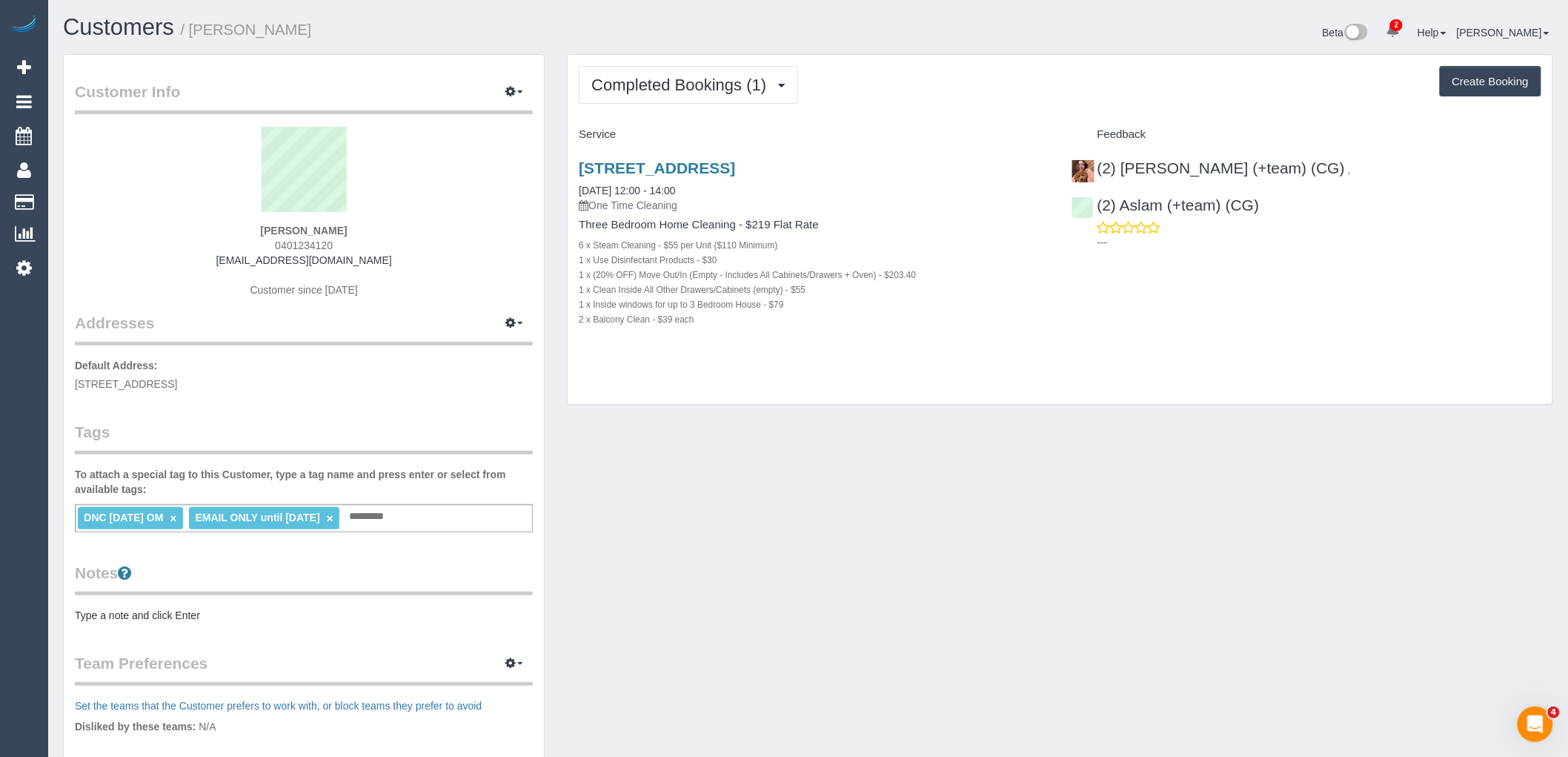
drag, startPoint x: 357, startPoint y: 231, endPoint x: 194, endPoint y: 229, distance: 163.0
click at [194, 229] on div "Dan Truong 0401234120 1.balmier.gloat@icloud.com Customer since 2025" at bounding box center [304, 219] width 458 height 185
copy strong "Dan Truong"
click at [176, 519] on link "×" at bounding box center [173, 519] width 7 height 13
drag, startPoint x: 225, startPoint y: 518, endPoint x: 231, endPoint y: 530, distance: 13.4
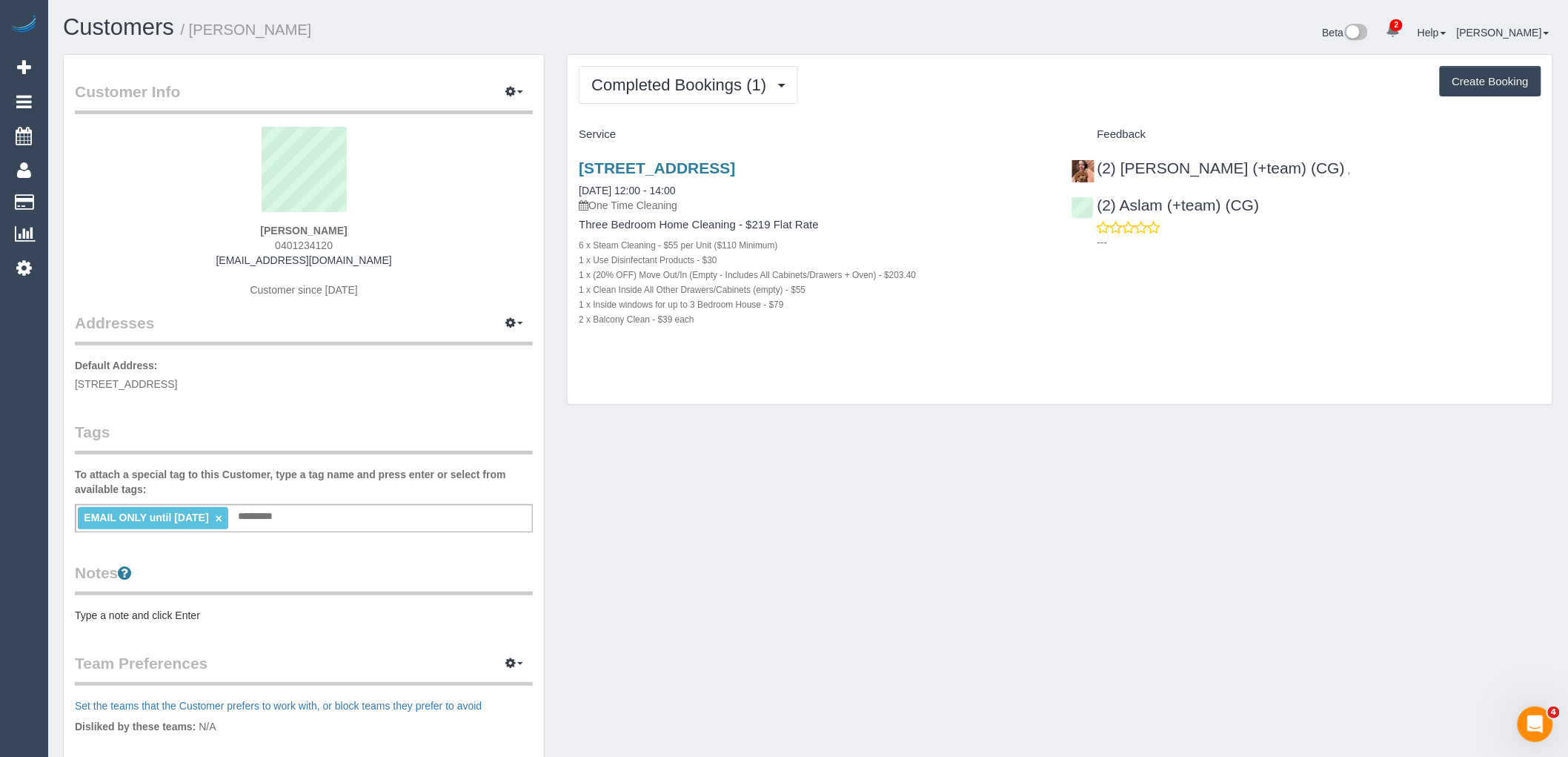
click at [223, 518] on link "×" at bounding box center [219, 519] width 7 height 13
click at [430, 204] on sui-profile-pic at bounding box center [304, 174] width 435 height 96
drag, startPoint x: 351, startPoint y: 232, endPoint x: 247, endPoint y: 232, distance: 104.0
click at [247, 232] on div "Dan Truong 0401234120 1.balmier.gloat@icloud.com Customer since 2025" at bounding box center [304, 219] width 458 height 185
copy strong "Dan Truong"
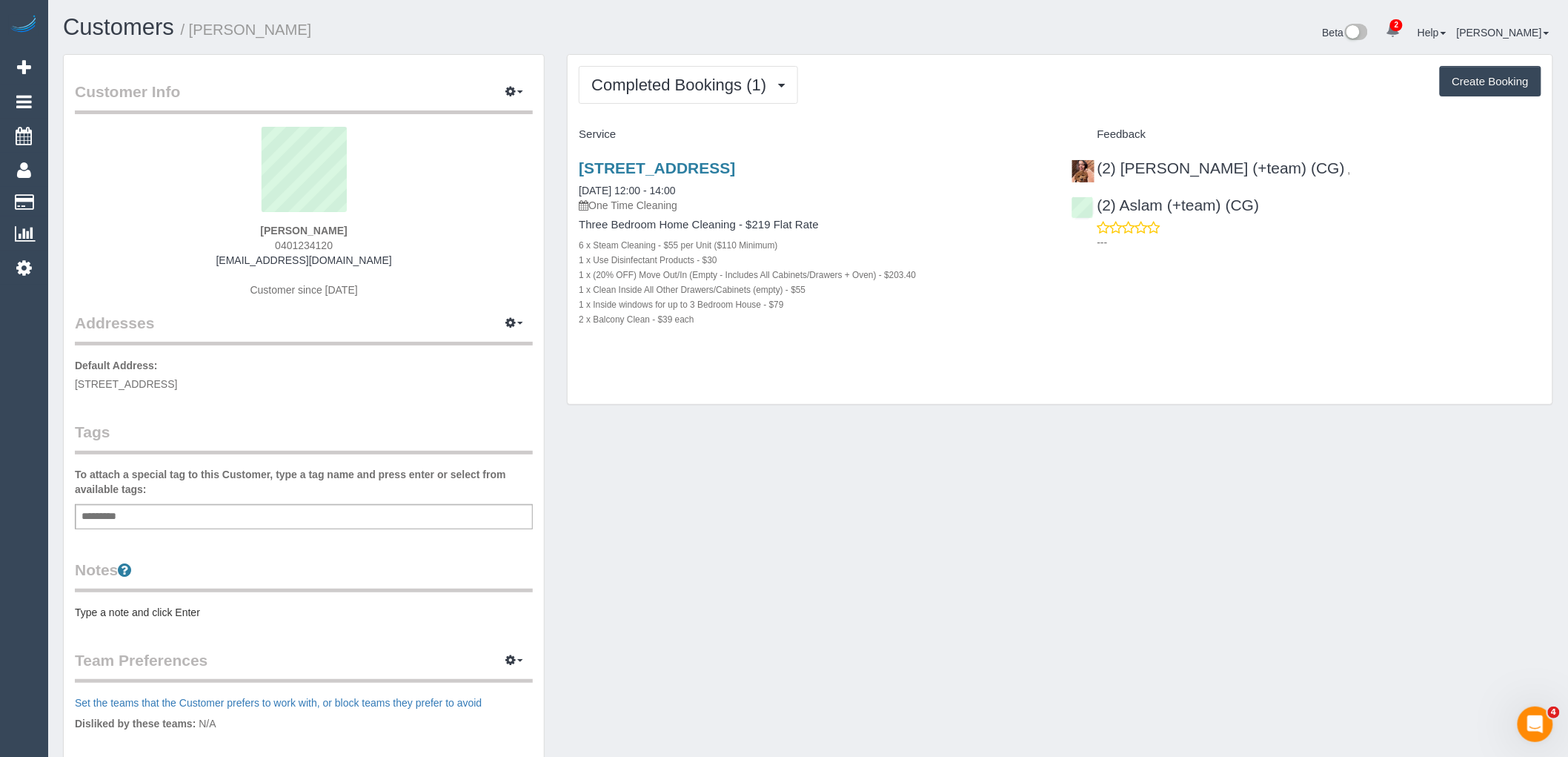
drag, startPoint x: 830, startPoint y: 165, endPoint x: 563, endPoint y: 173, distance: 267.1
click at [563, 173] on div "Completed Bookings (1) Completed Bookings (1) Upcoming Bookings (0) Cancelled B…" at bounding box center [1060, 237] width 1008 height 366
copy link "2b Bega Court, Aspendale, VIC 3195"
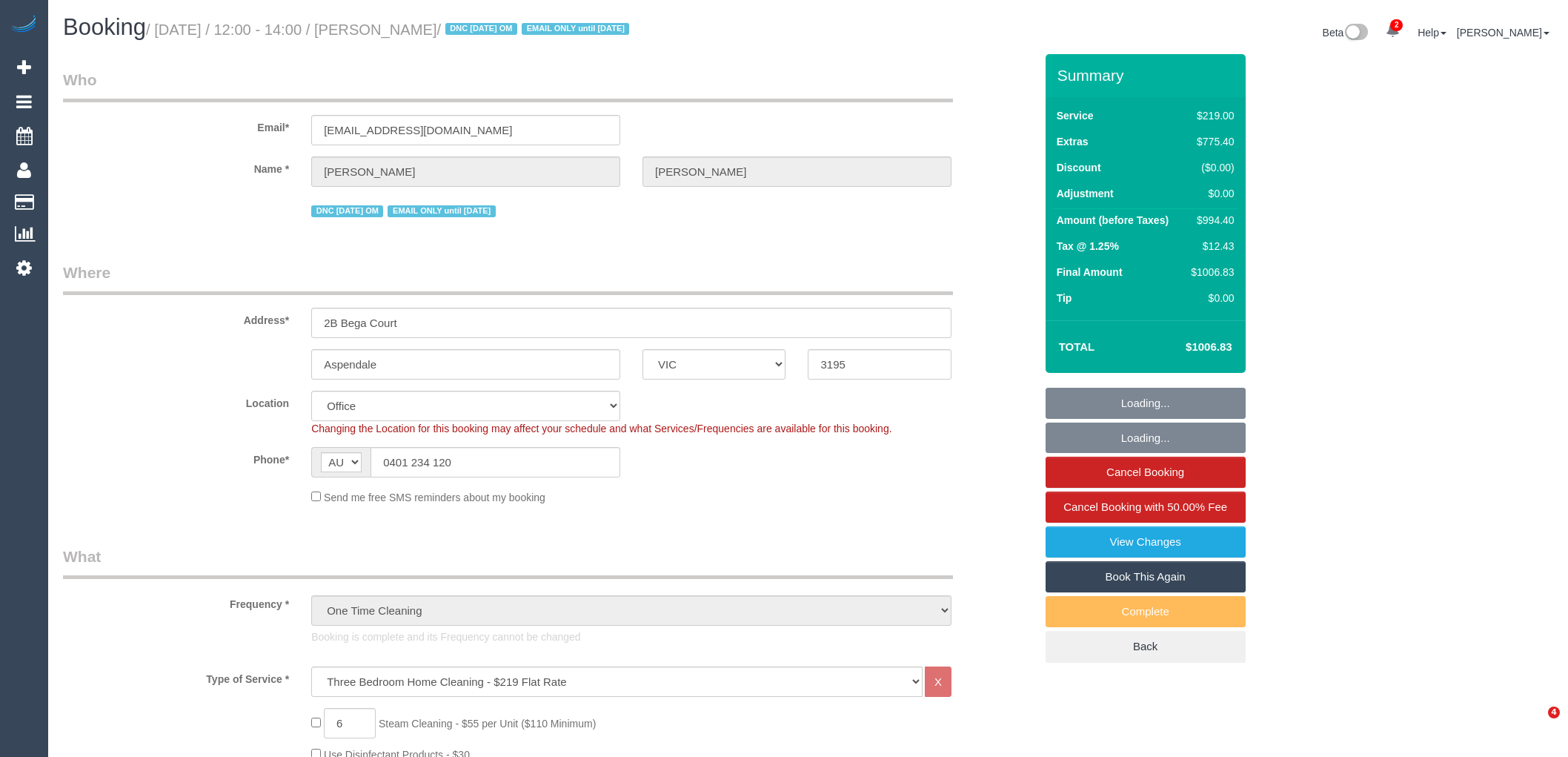
select select "VIC"
select select "number:28"
select select "number:14"
select select "number:18"
select select "number:24"
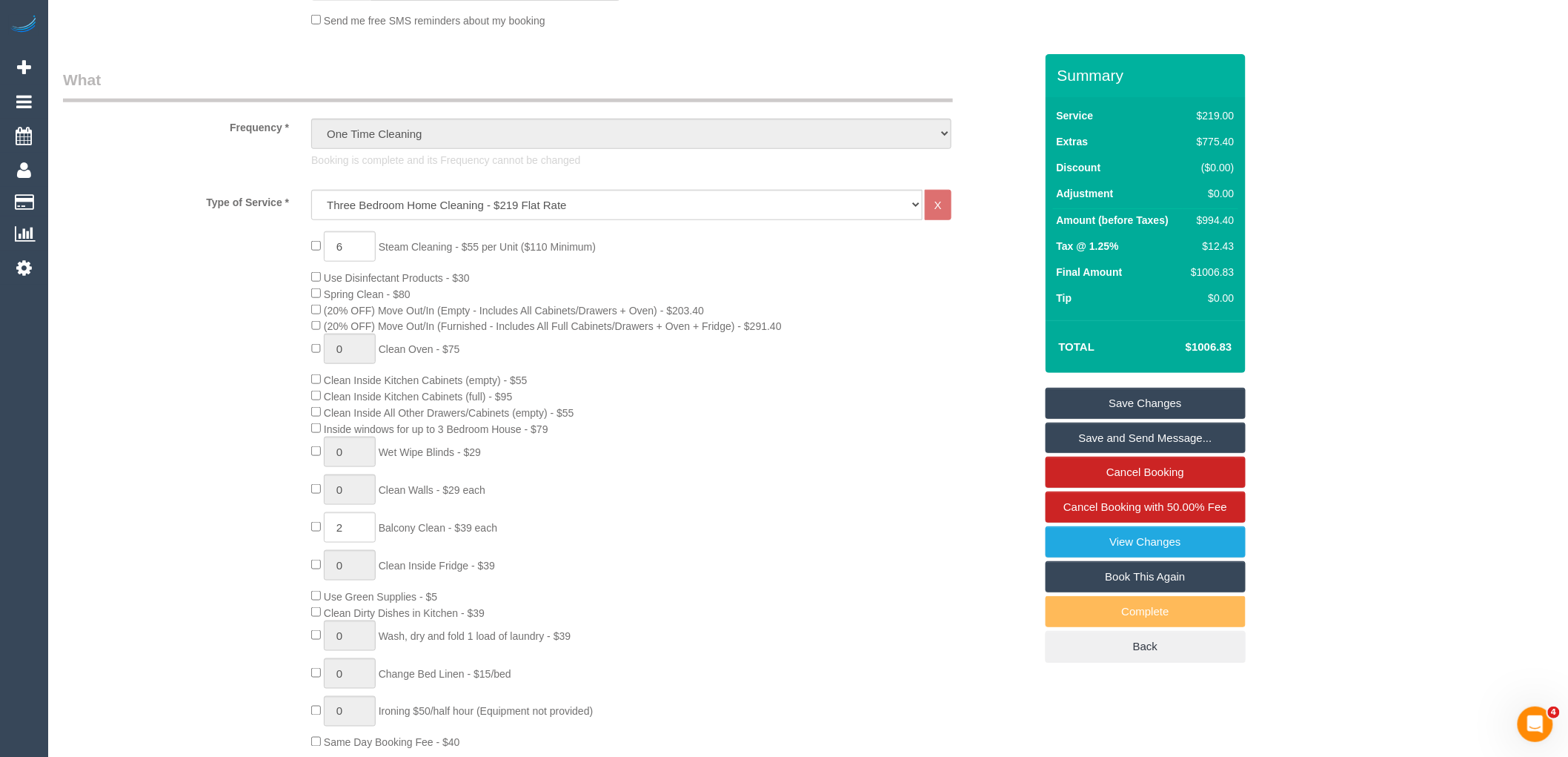
scroll to position [494, 0]
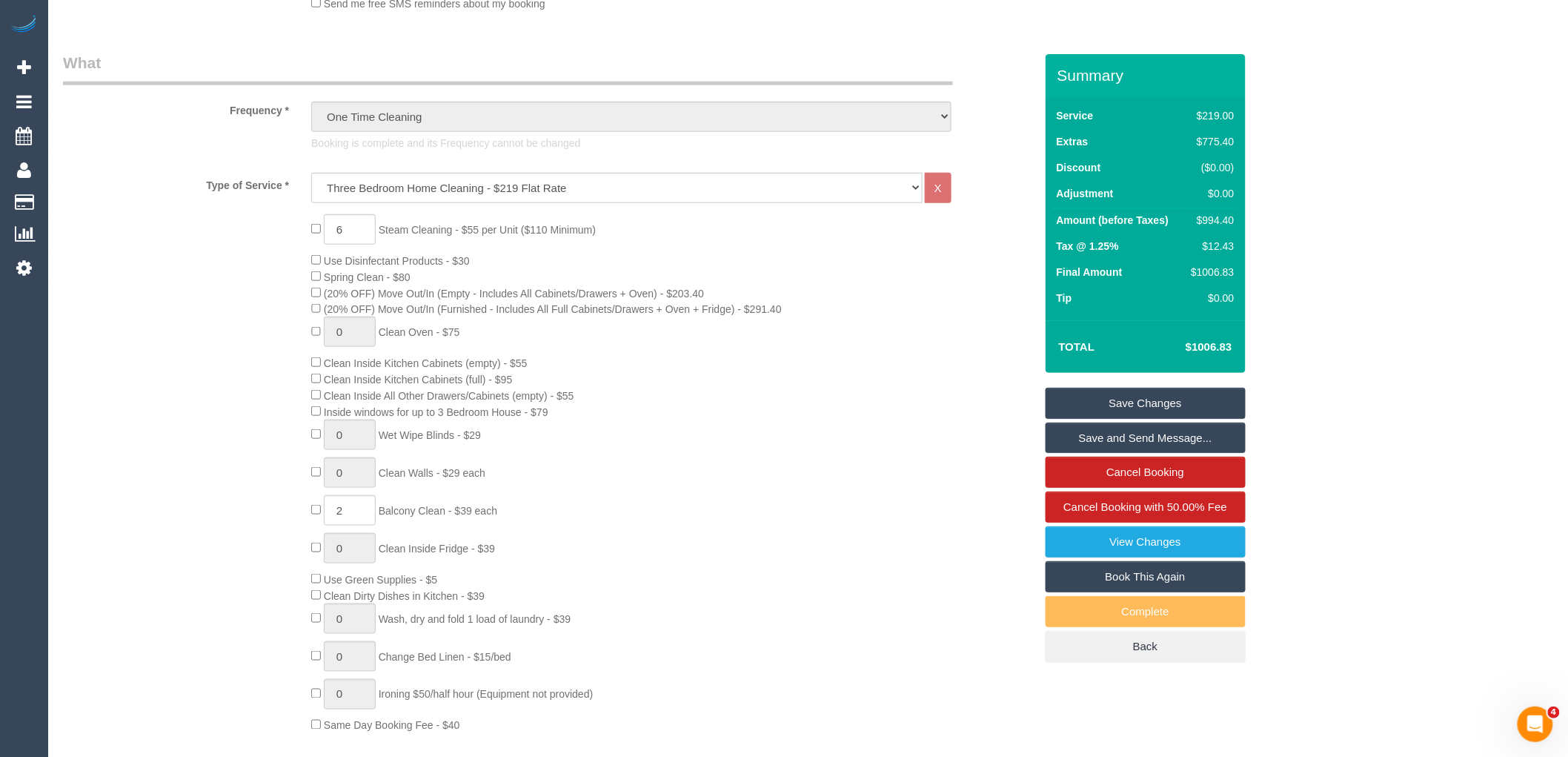
drag, startPoint x: 529, startPoint y: 522, endPoint x: 386, endPoint y: 520, distance: 143.0
click at [386, 520] on div "6 Steam Cleaning - $55 per Unit ($110 Minimum) Use Disinfectant Products - $30 …" at bounding box center [672, 473] width 745 height 519
click at [662, 529] on div "6 Steam Cleaning - $55 per Unit ($110 Minimum) Use Disinfectant Products - $30 …" at bounding box center [672, 473] width 745 height 519
drag, startPoint x: 384, startPoint y: 520, endPoint x: 529, endPoint y: 526, distance: 145.1
click at [529, 526] on div "6 Steam Cleaning - $55 per Unit ($110 Minimum) Use Disinfectant Products - $30 …" at bounding box center [672, 473] width 745 height 519
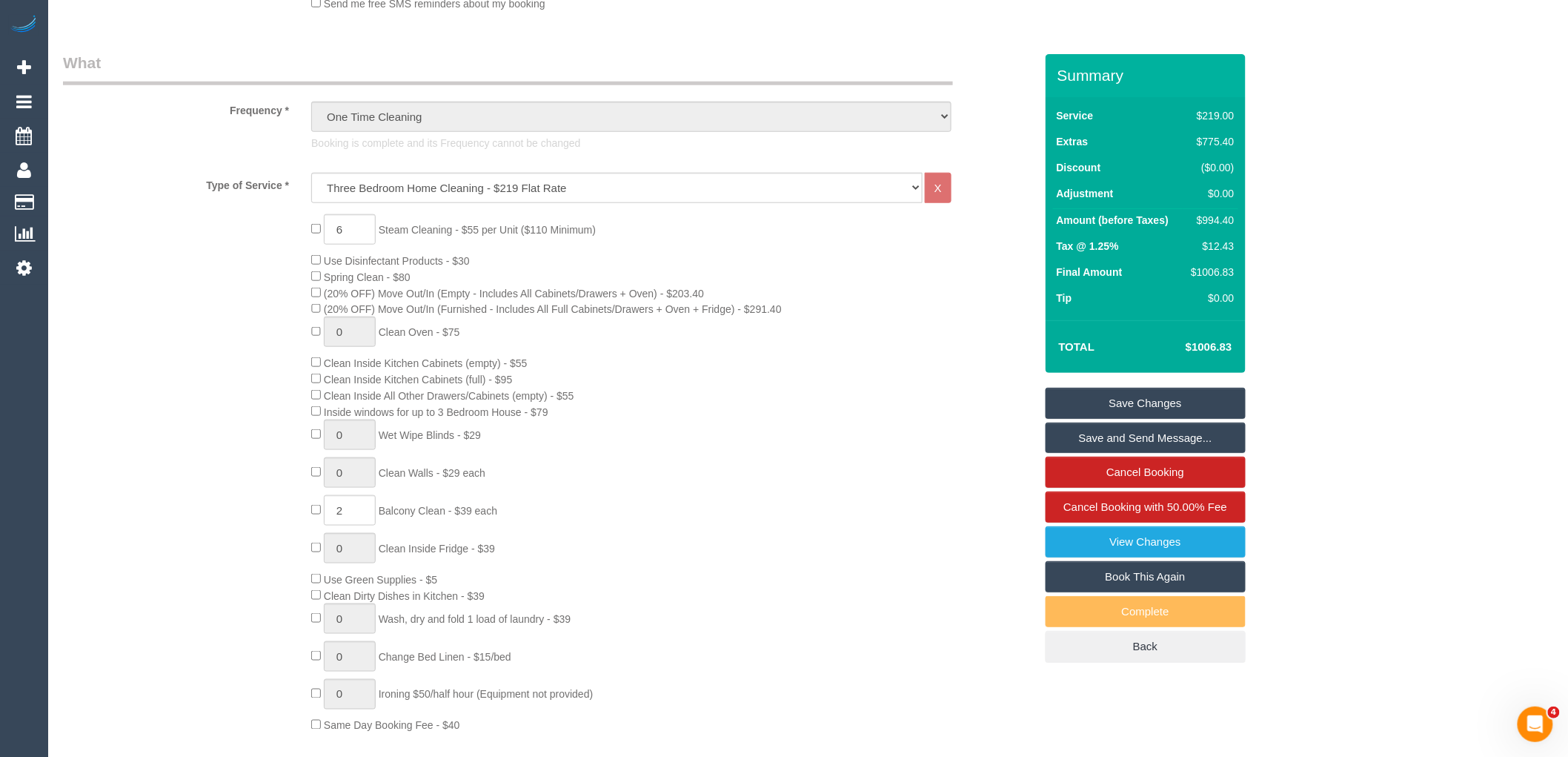
click at [529, 526] on div "6 Steam Cleaning - $55 per Unit ($110 Minimum) Use Disinfectant Products - $30 …" at bounding box center [672, 473] width 745 height 519
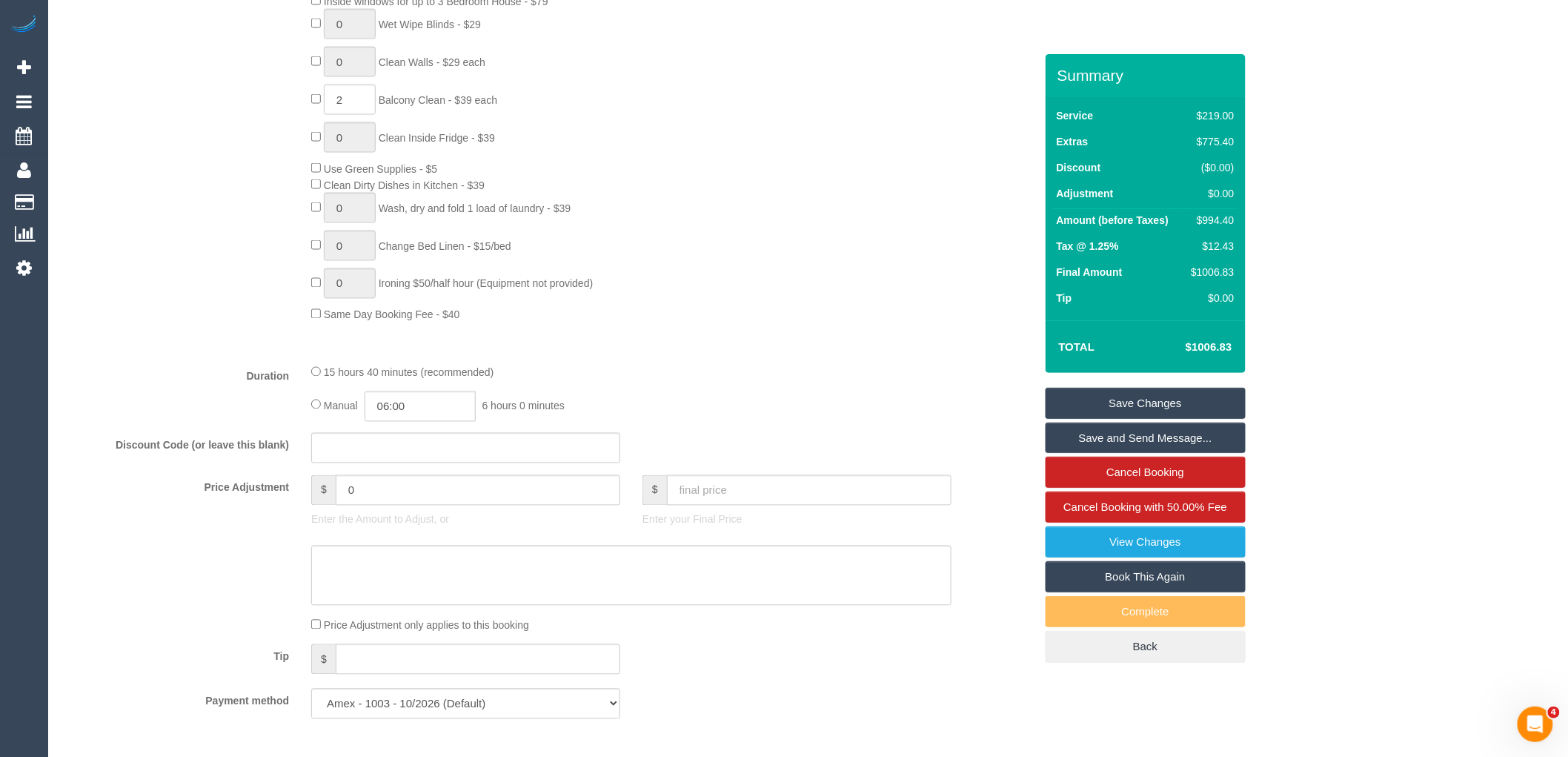
scroll to position [905, 0]
click at [383, 504] on input "0" at bounding box center [478, 489] width 285 height 31
type input "-70"
click at [478, 584] on textarea at bounding box center [631, 574] width 640 height 60
type textarea "1 hour discount applied to service as compensation via phone VC"
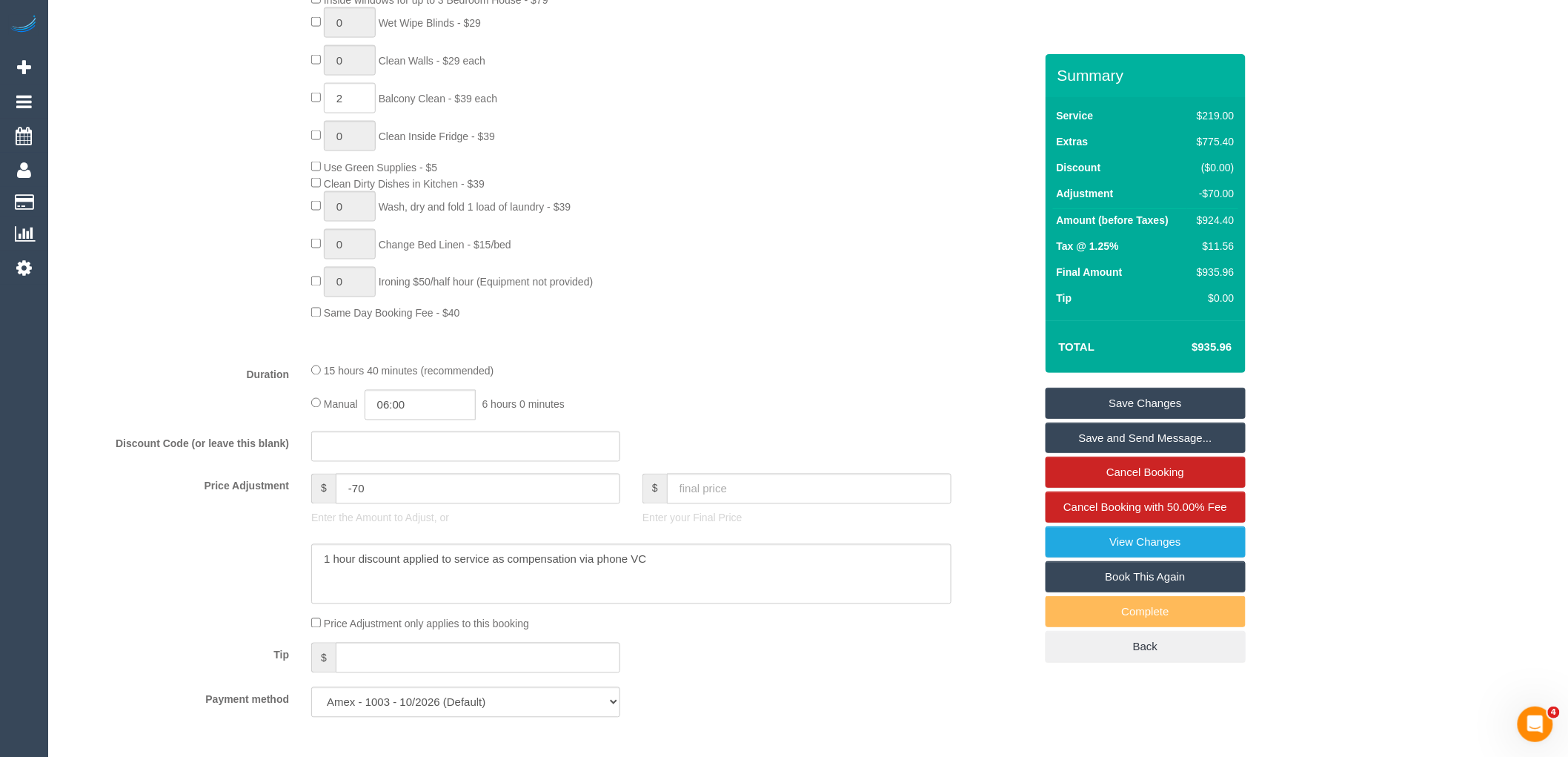
click at [1173, 394] on link "Save Changes" at bounding box center [1146, 403] width 200 height 31
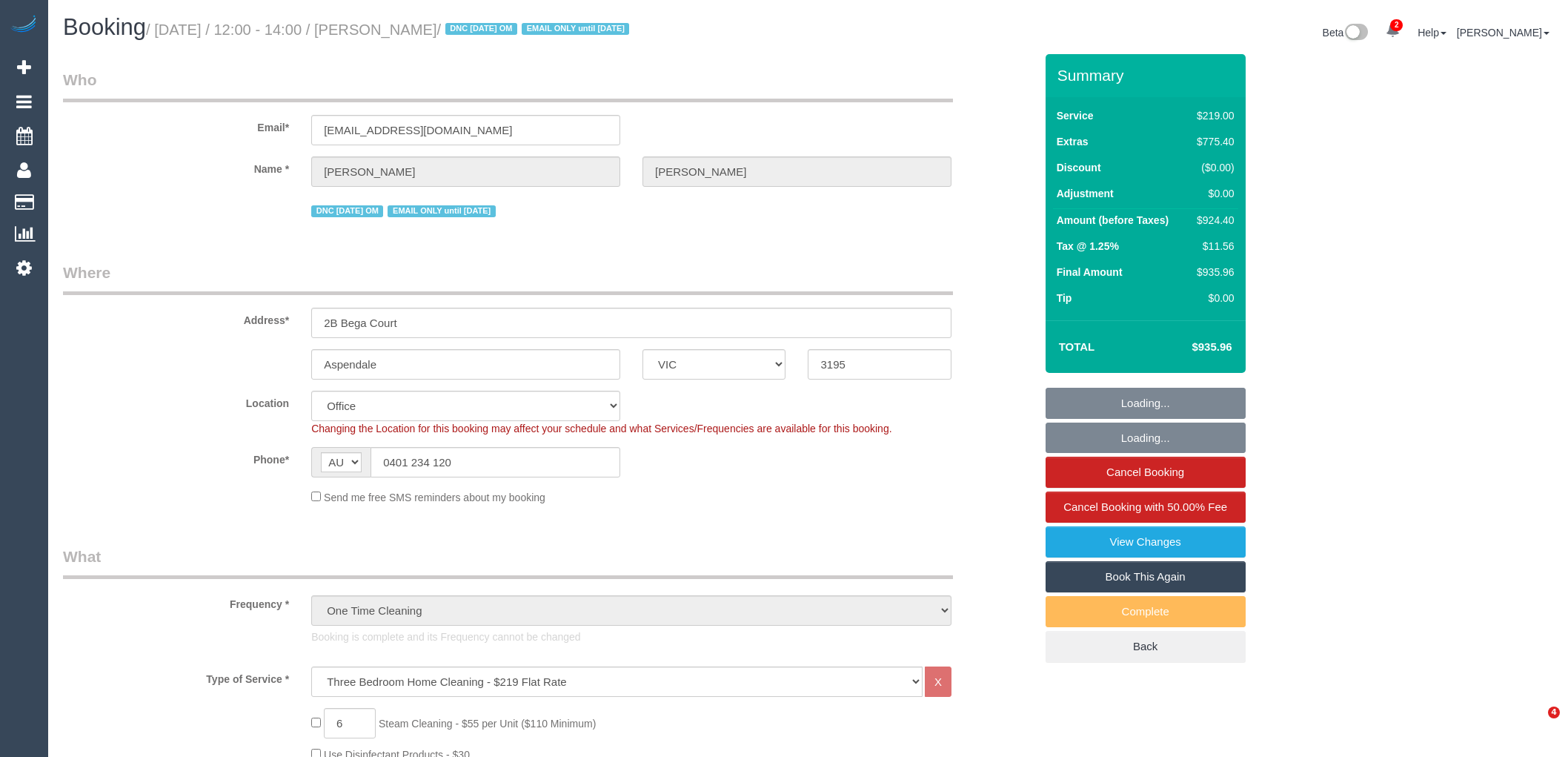
select select "VIC"
select select "number:28"
select select "number:14"
select select "number:18"
select select "number:24"
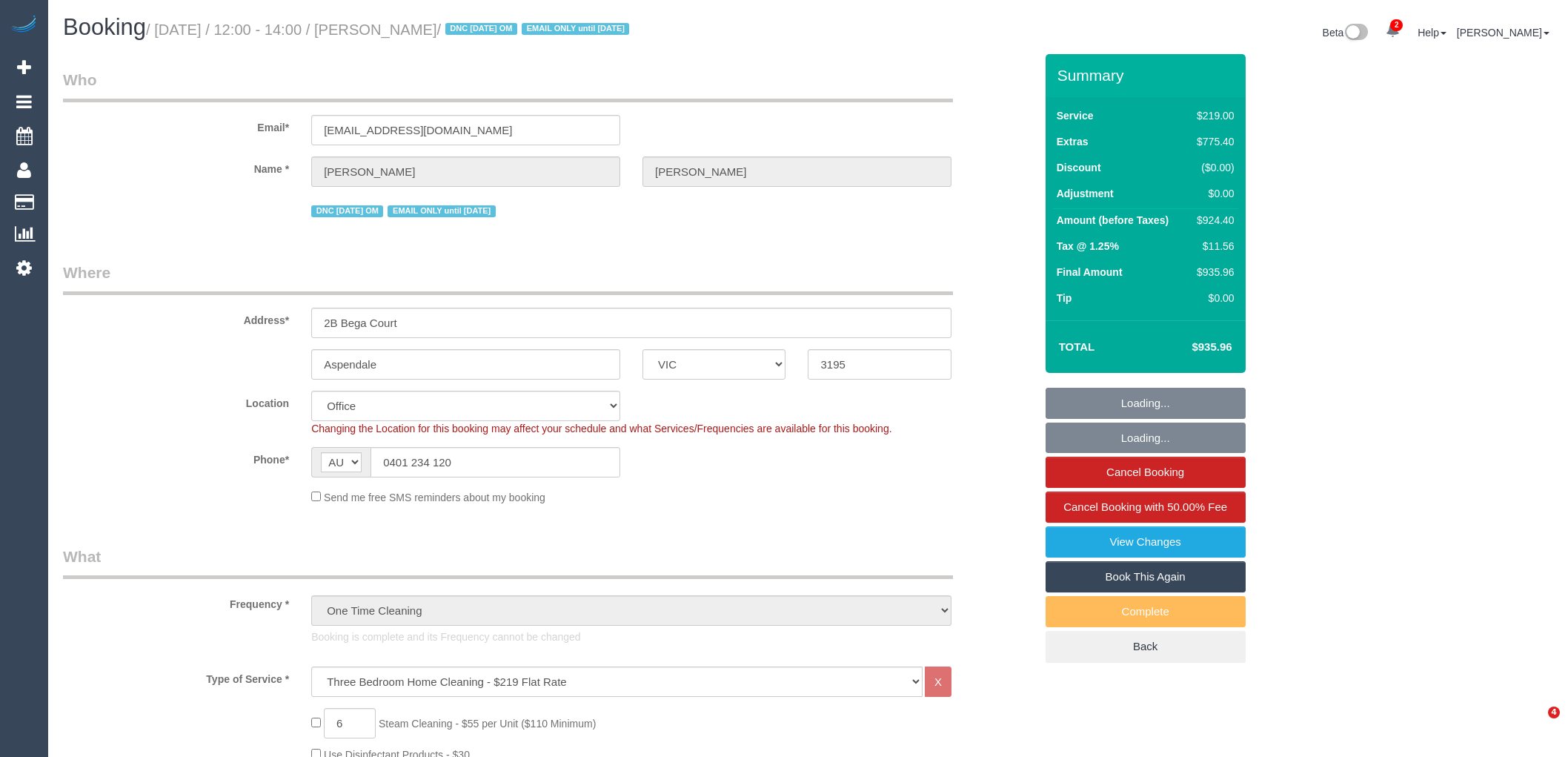
select select "object:2220"
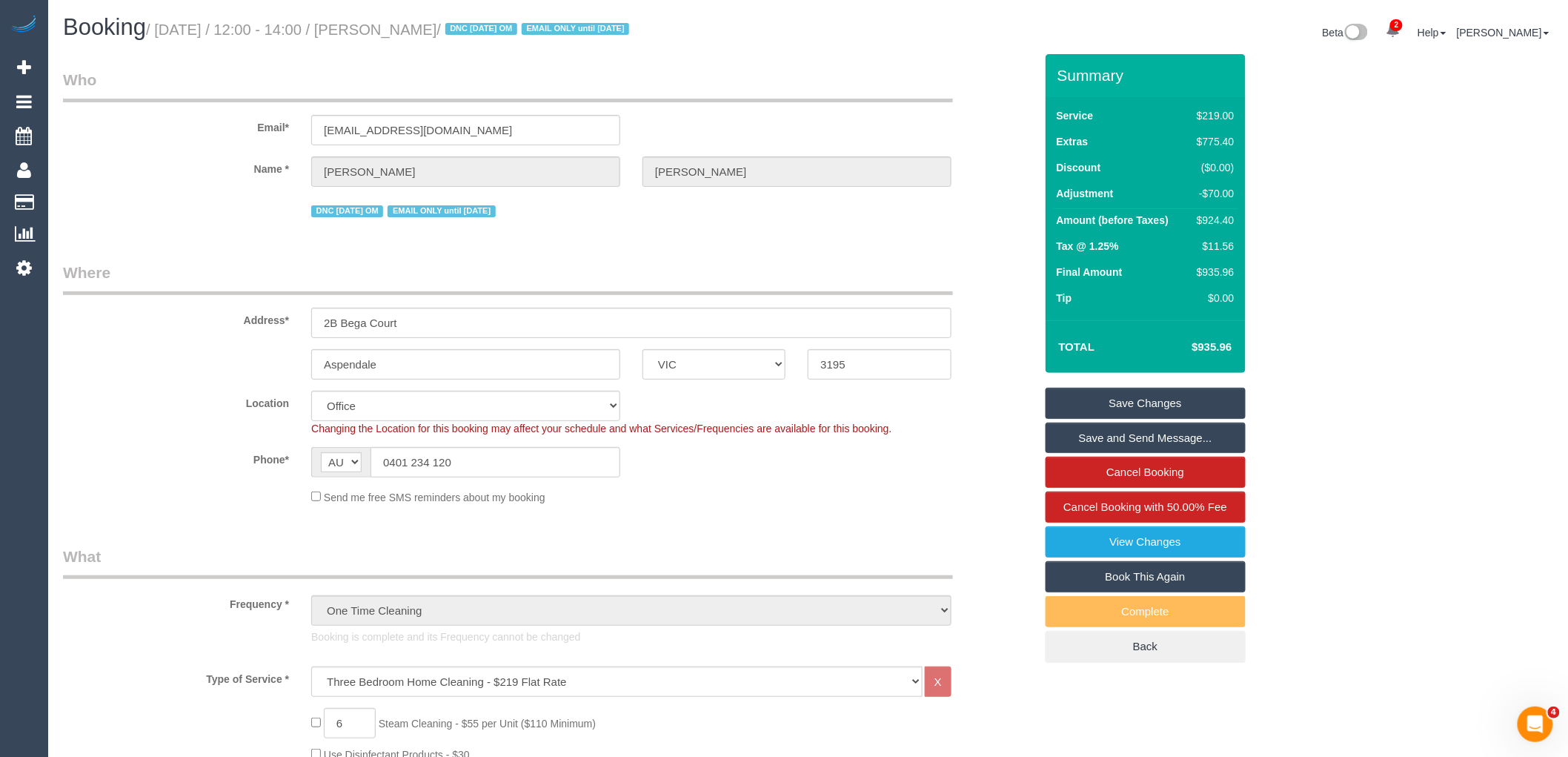
drag, startPoint x: 487, startPoint y: 31, endPoint x: 412, endPoint y: 27, distance: 75.1
click at [412, 27] on small "/ [DATE] / 12:00 - 14:00 / [PERSON_NAME] / DNC [DATE] OM EMAIL ONLY until [DATE]" at bounding box center [390, 30] width 488 height 16
copy small "[PERSON_NAME]"
